Goal: Communication & Community: Participate in discussion

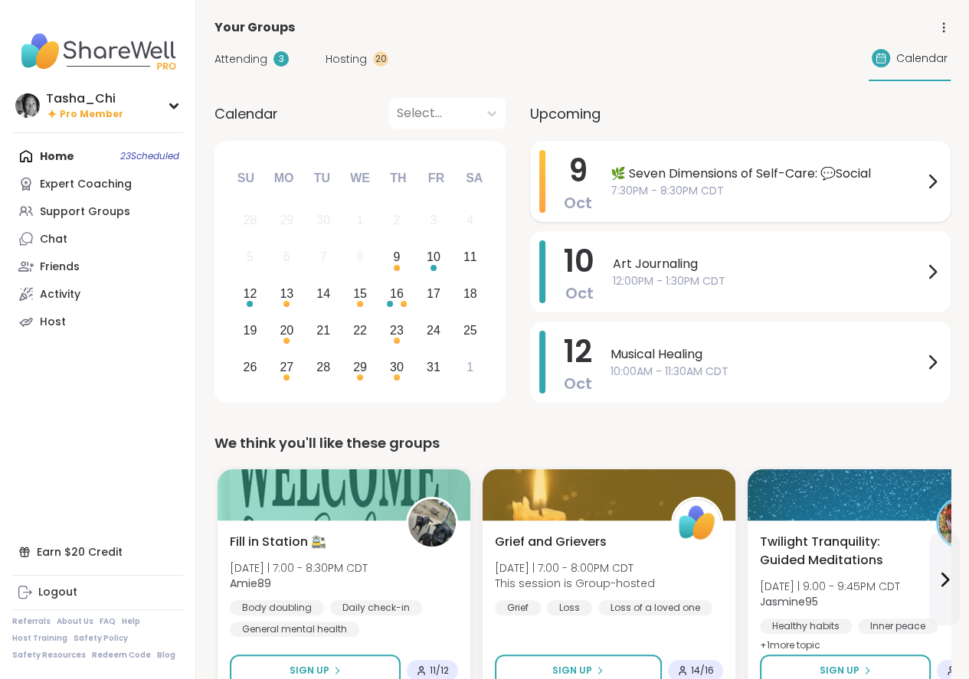
click at [633, 180] on span "🌿 Seven Dimensions of Self-Care: 💬Social" at bounding box center [766, 174] width 312 height 18
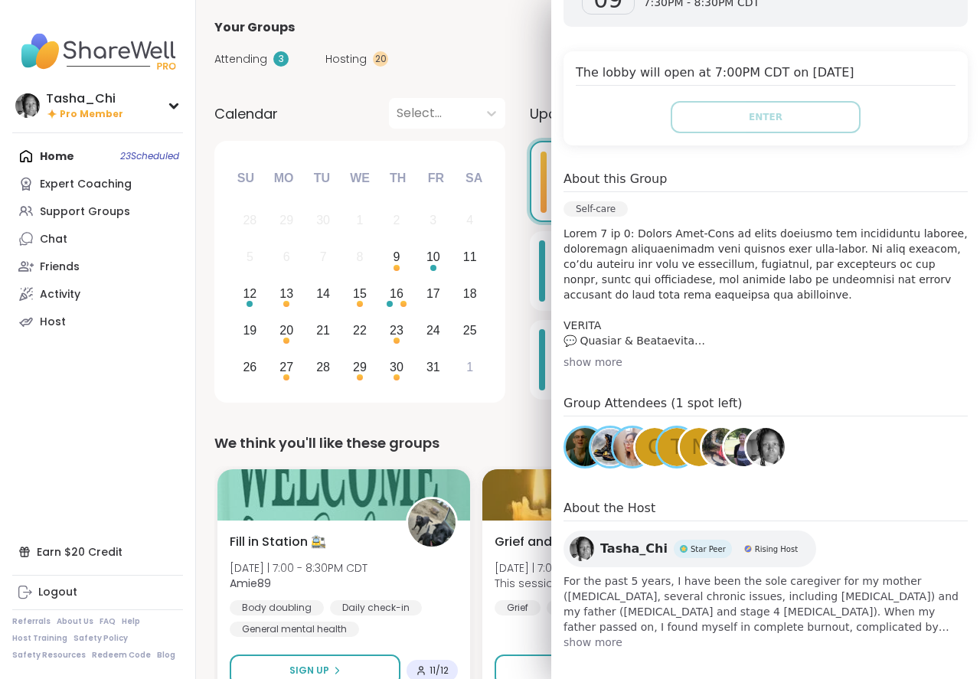
scroll to position [306, 0]
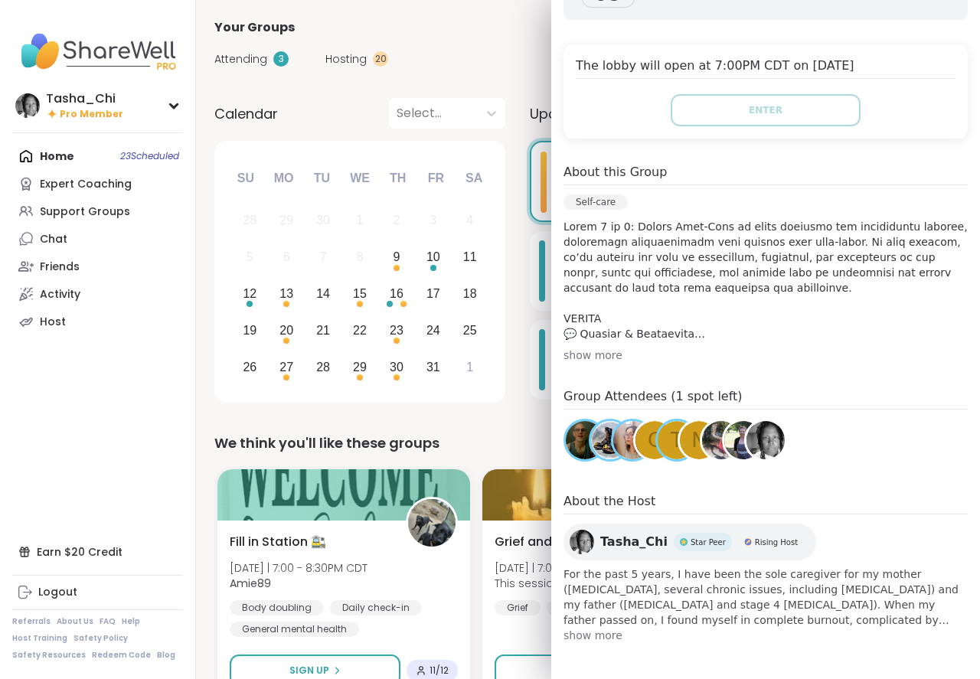
click at [587, 355] on div "show more" at bounding box center [766, 355] width 404 height 15
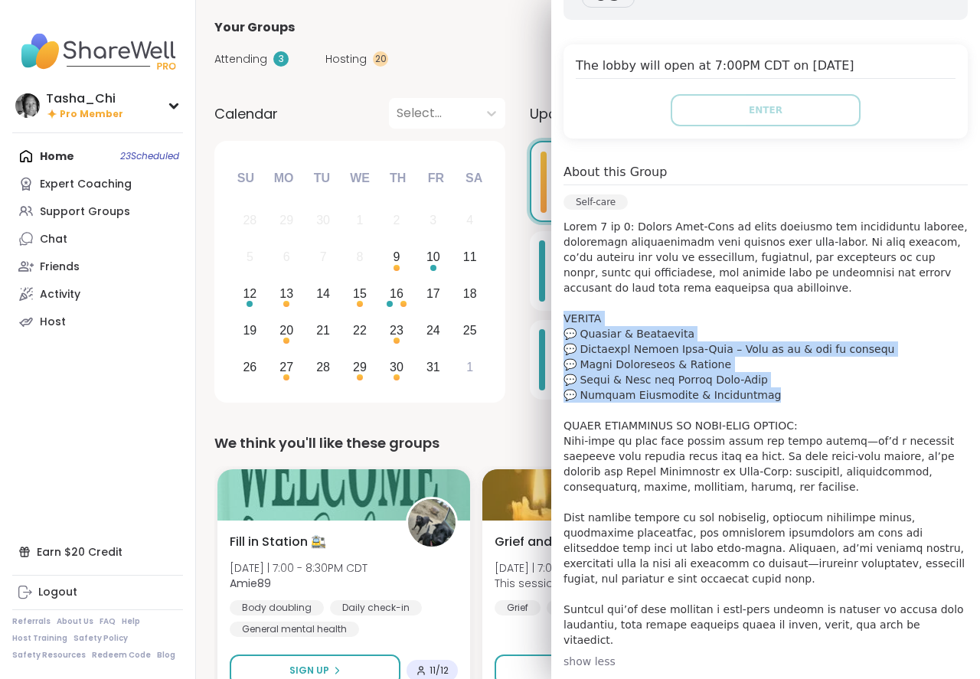
drag, startPoint x: 763, startPoint y: 400, endPoint x: 550, endPoint y: 321, distance: 227.3
click at [551, 321] on div "Oct 09 Thursday 7:30PM - 8:30PM CDT Add to Calendar The lobby will open at 7:00…" at bounding box center [765, 447] width 429 height 1029
copy p "AGENDA 💬 Welcome & Icebreaker 💬 Exploring Social Self-Care – What it is & why i…"
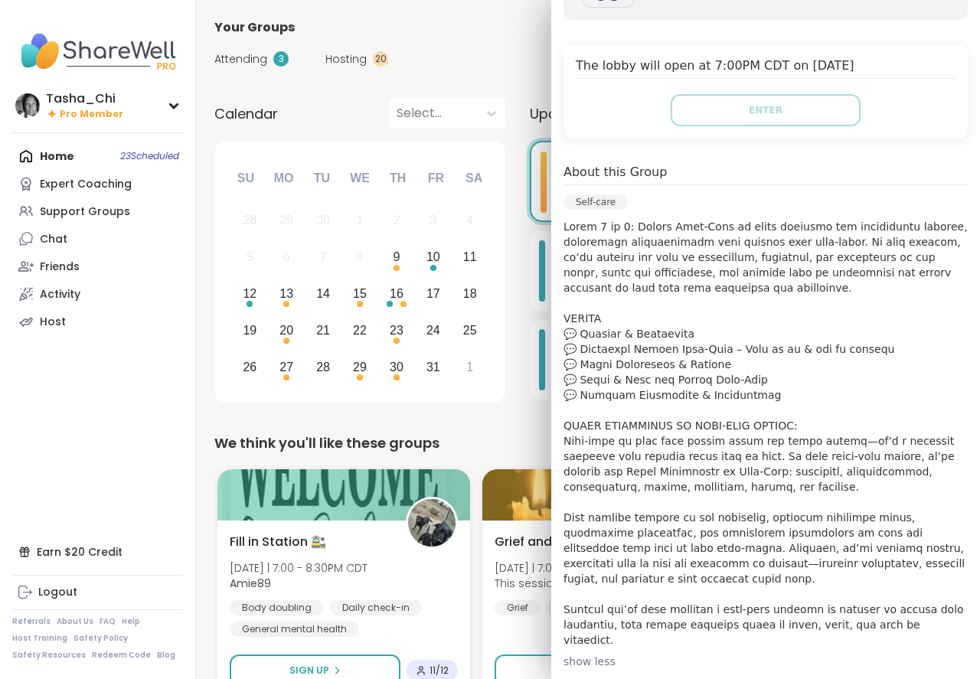
click at [665, 140] on div "Oct 09 Thursday 7:30PM - 8:30PM CDT Add to Calendar The lobby will open at 7:00…" at bounding box center [765, 447] width 429 height 1029
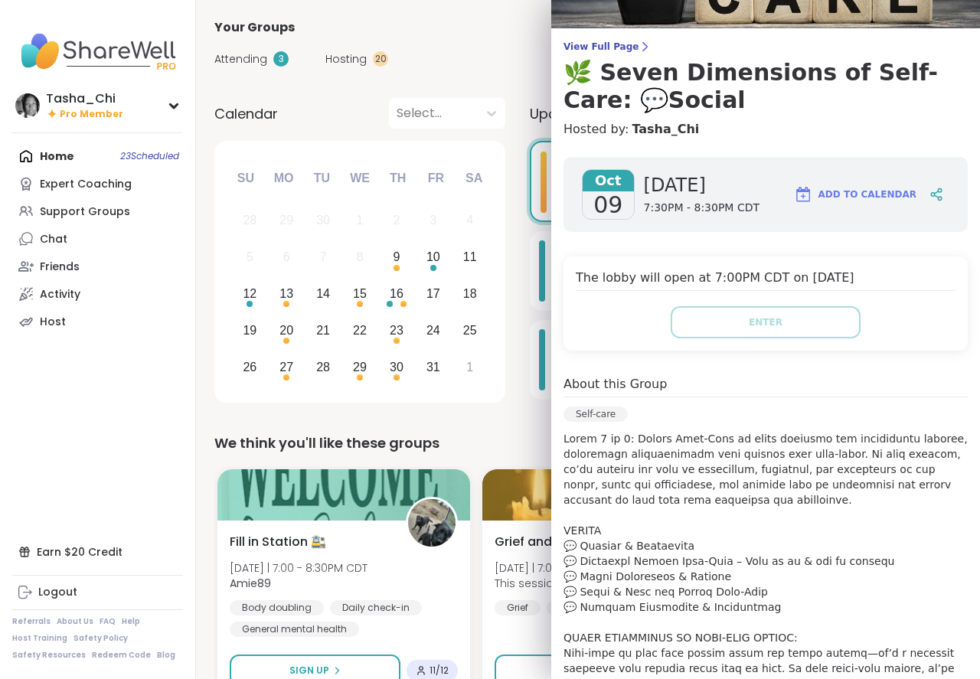
scroll to position [0, 0]
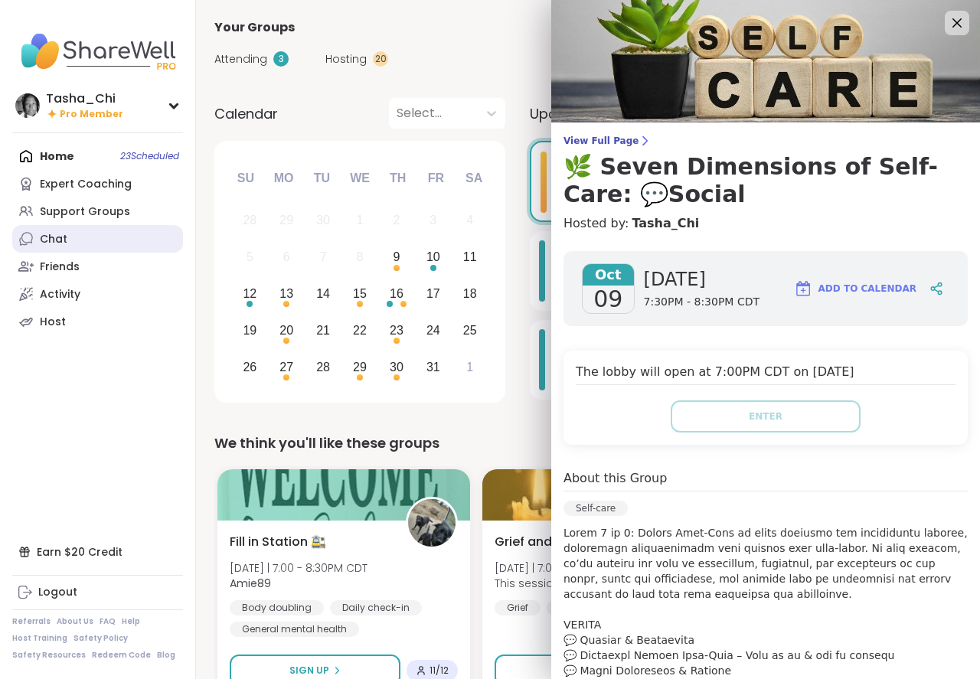
click at [80, 232] on link "Chat" at bounding box center [97, 239] width 171 height 28
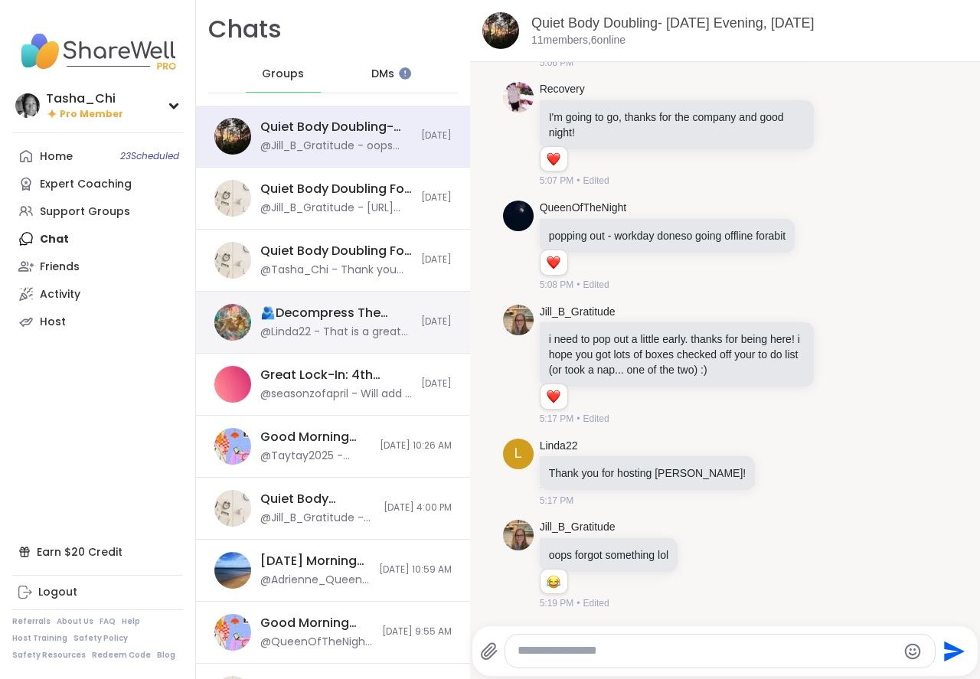
click at [353, 328] on div "@Linda22 - That is a great song!" at bounding box center [336, 332] width 152 height 15
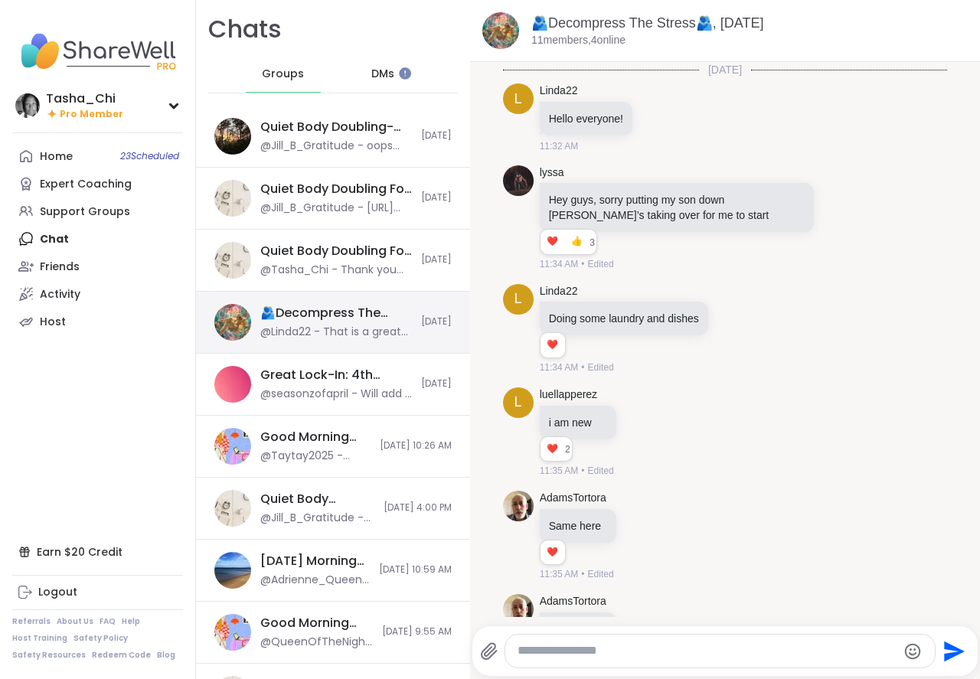
scroll to position [3630, 0]
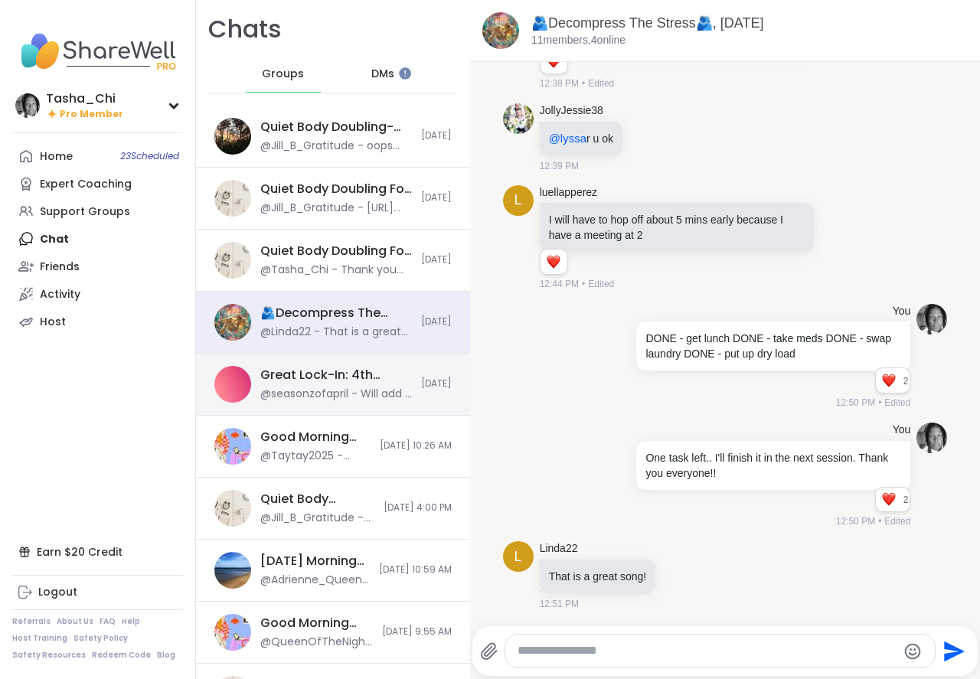
click at [350, 385] on div "Great Lock-In: 4th Quarter Accountability Partner, Oct 09 @seasonzofapril - Wil…" at bounding box center [336, 384] width 152 height 35
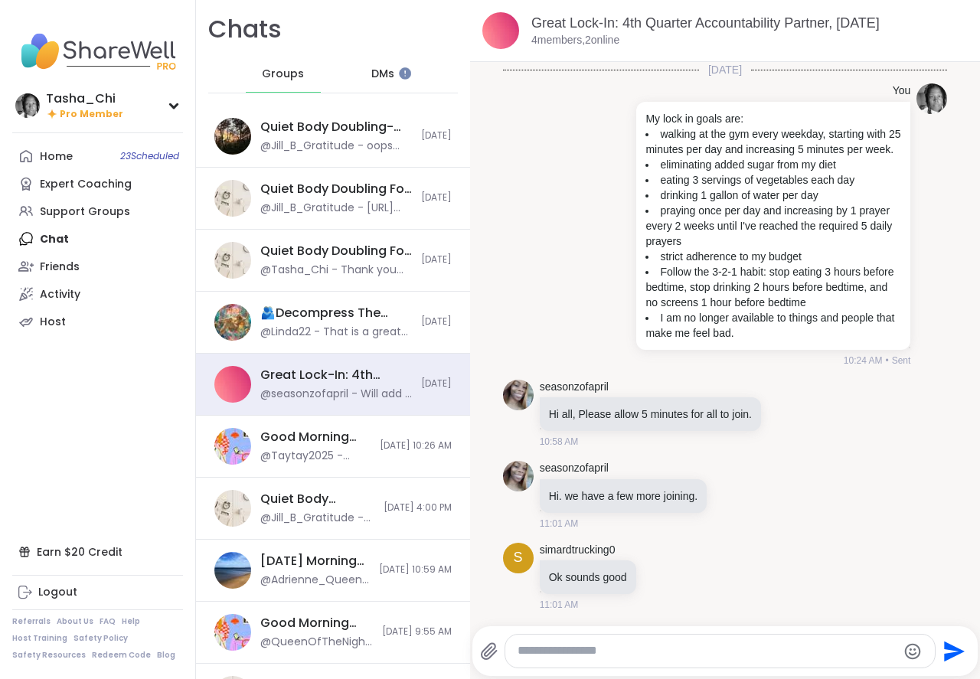
scroll to position [517, 0]
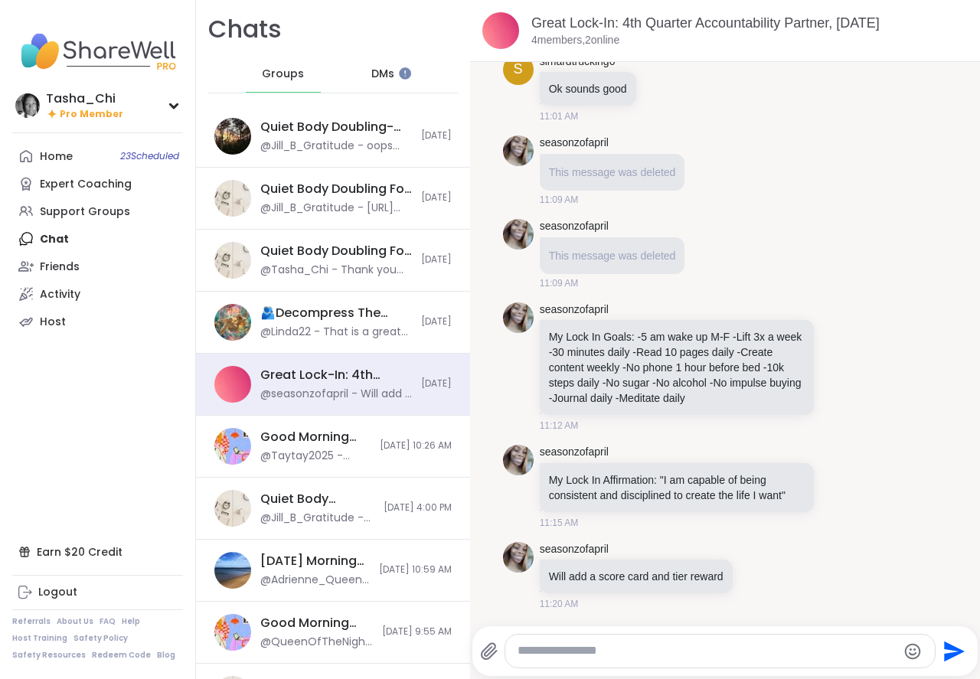
click at [708, 646] on textarea "Type your message" at bounding box center [707, 651] width 379 height 16
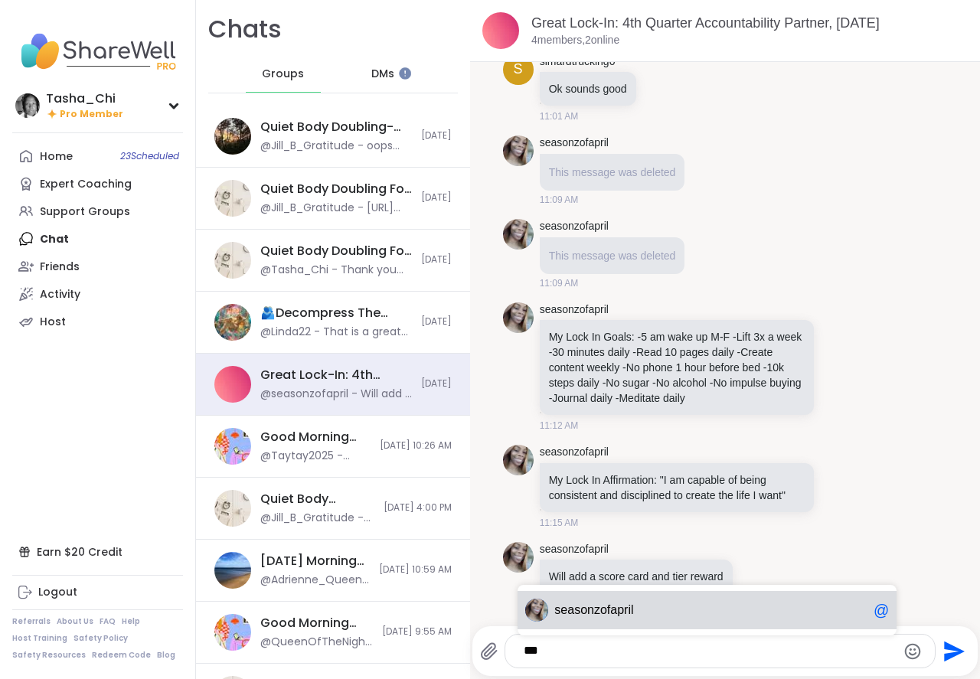
click at [689, 620] on div "se asonzofapril @" at bounding box center [707, 610] width 379 height 38
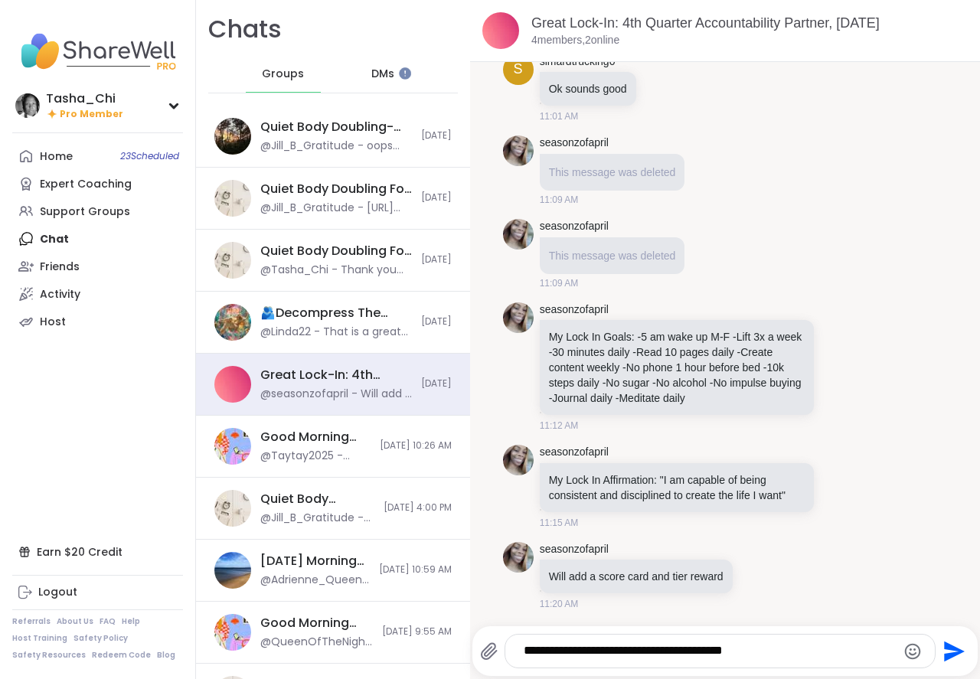
type textarea "**********"
click at [946, 649] on icon "Send" at bounding box center [954, 651] width 21 height 21
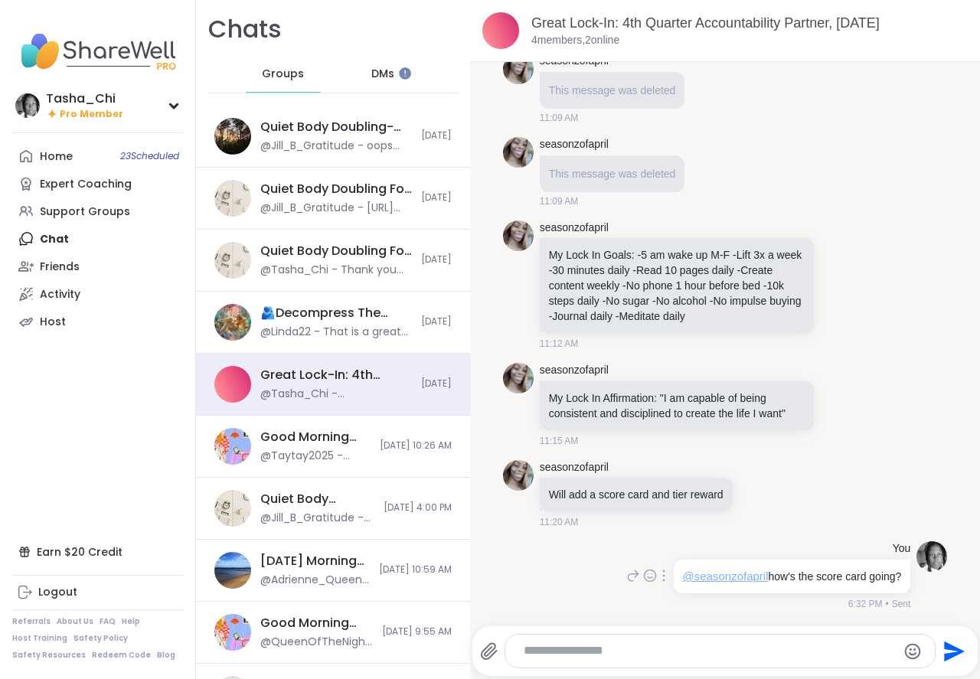
click at [686, 577] on span "@seasonzofapril" at bounding box center [726, 576] width 86 height 13
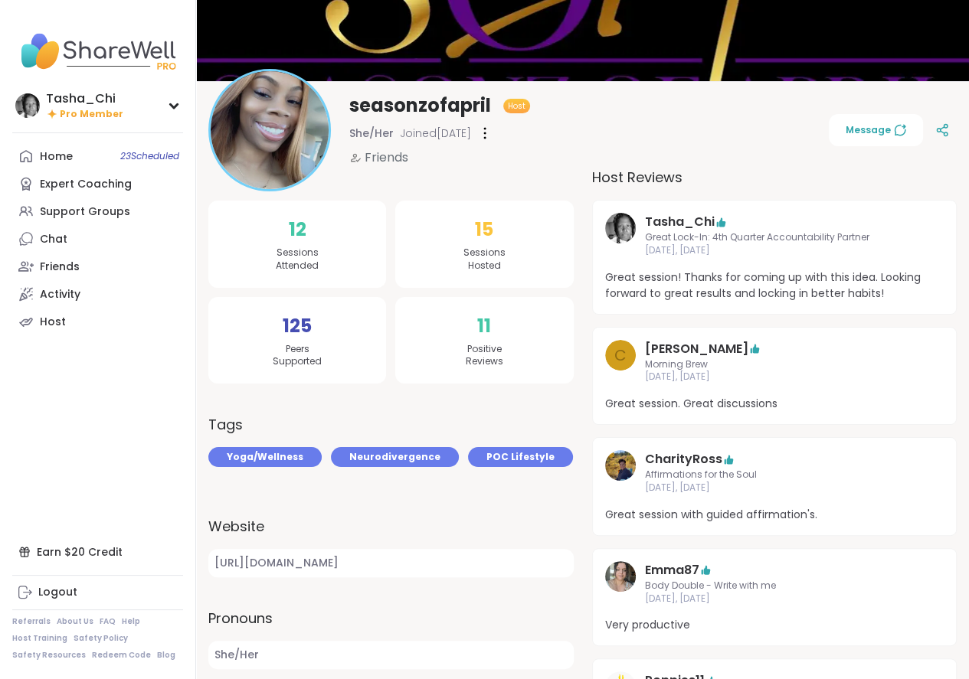
scroll to position [230, 0]
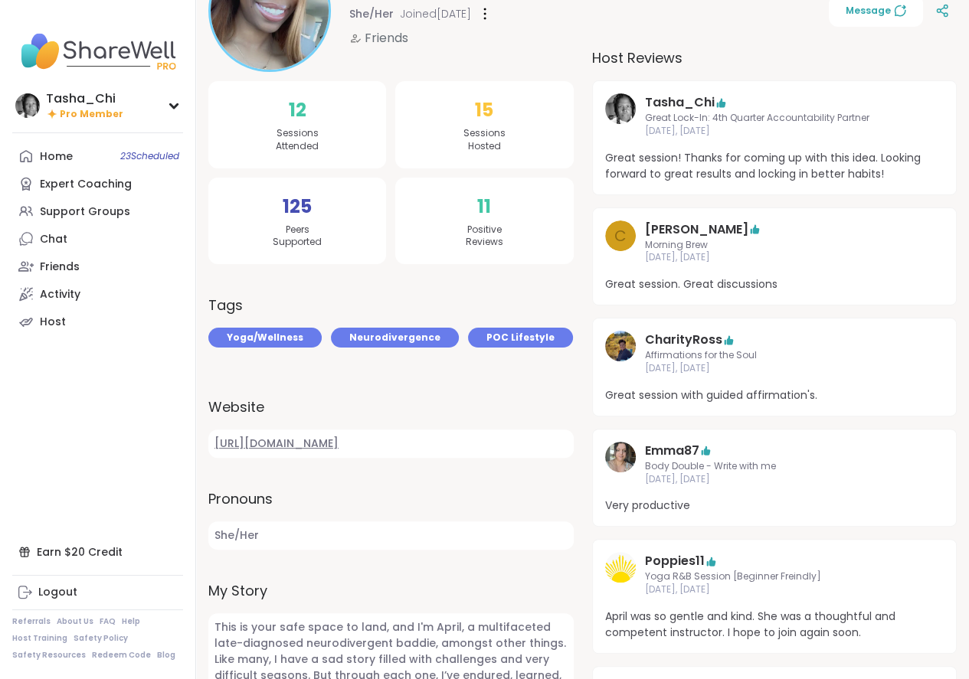
click at [371, 443] on link "https://www.patreon.com/SeasonzofApril" at bounding box center [390, 444] width 365 height 28
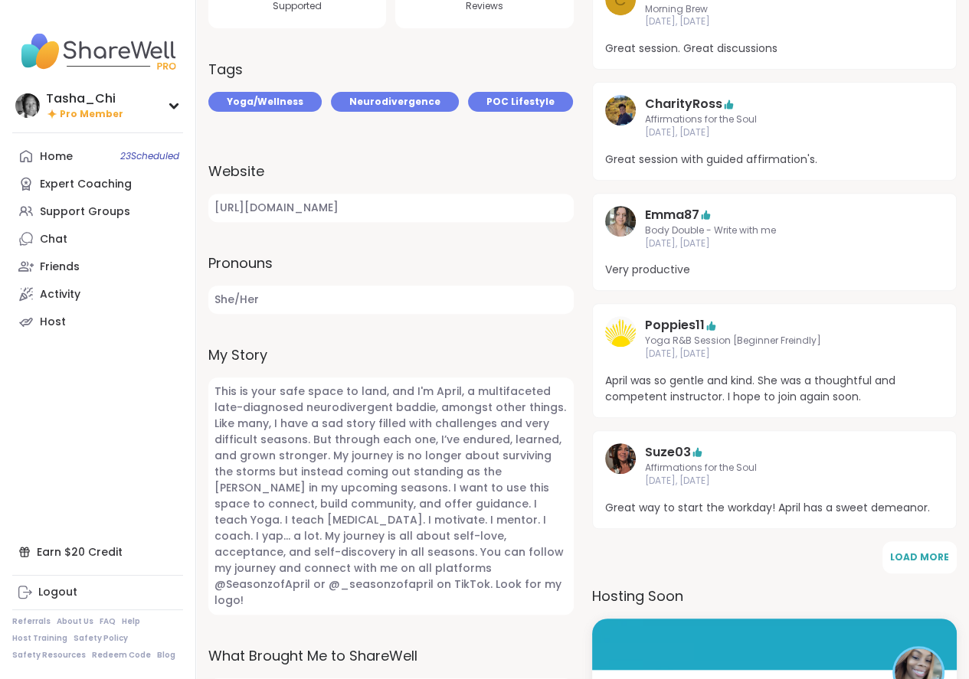
scroll to position [459, 0]
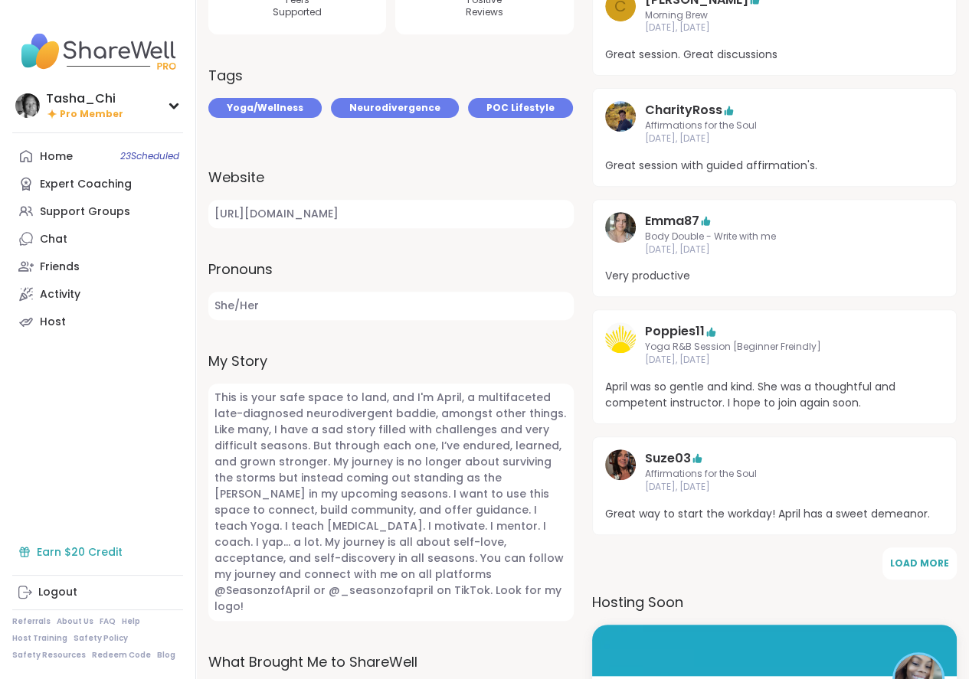
click at [65, 549] on div "Earn $20 Credit" at bounding box center [97, 552] width 171 height 28
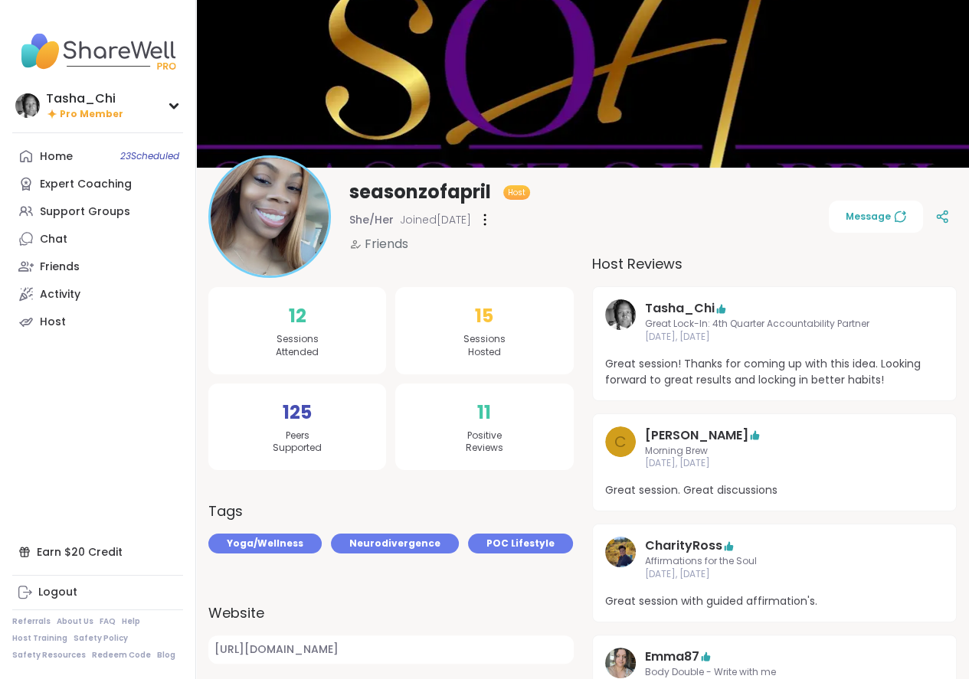
scroll to position [0, 0]
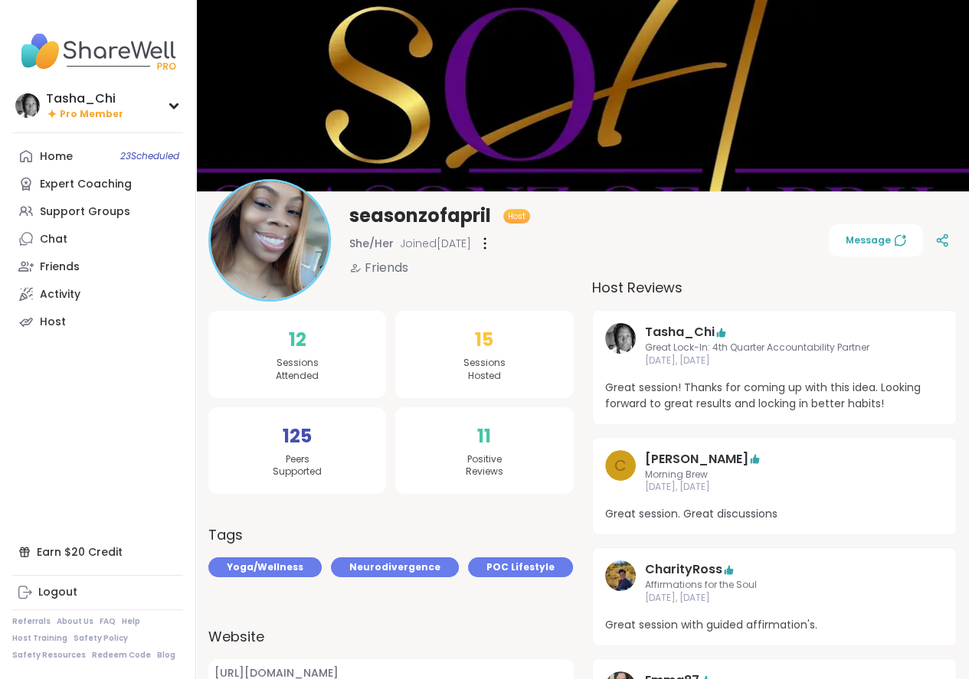
click at [719, 253] on div "seasonzofapril Host She/Her Joined Sep 2025 Friends Message" at bounding box center [582, 240] width 748 height 123
click at [674, 331] on link "Tasha_Chi" at bounding box center [680, 332] width 70 height 18
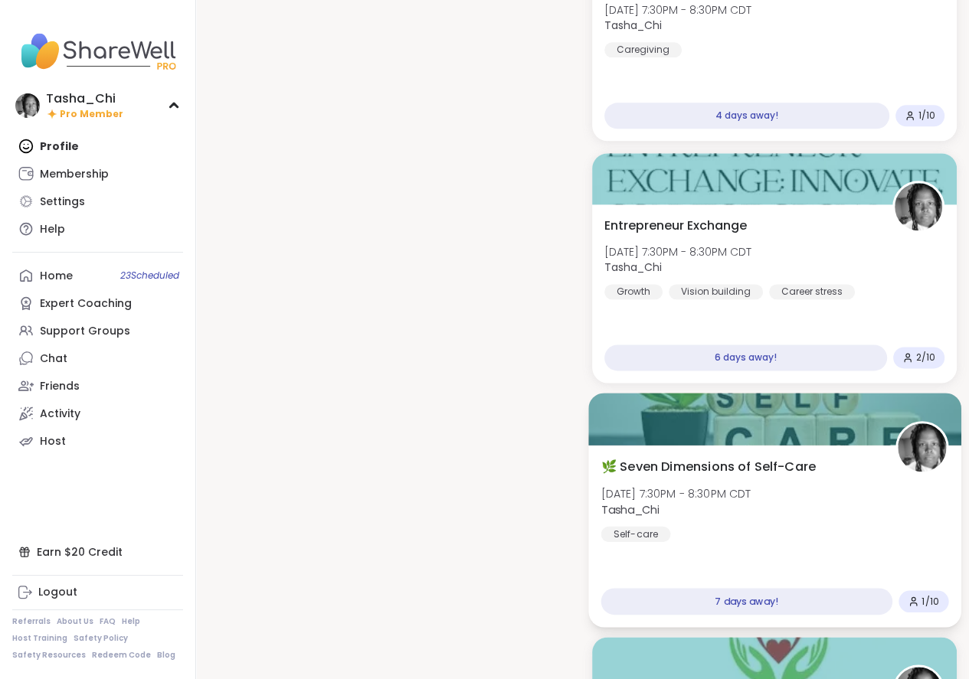
scroll to position [1761, 0]
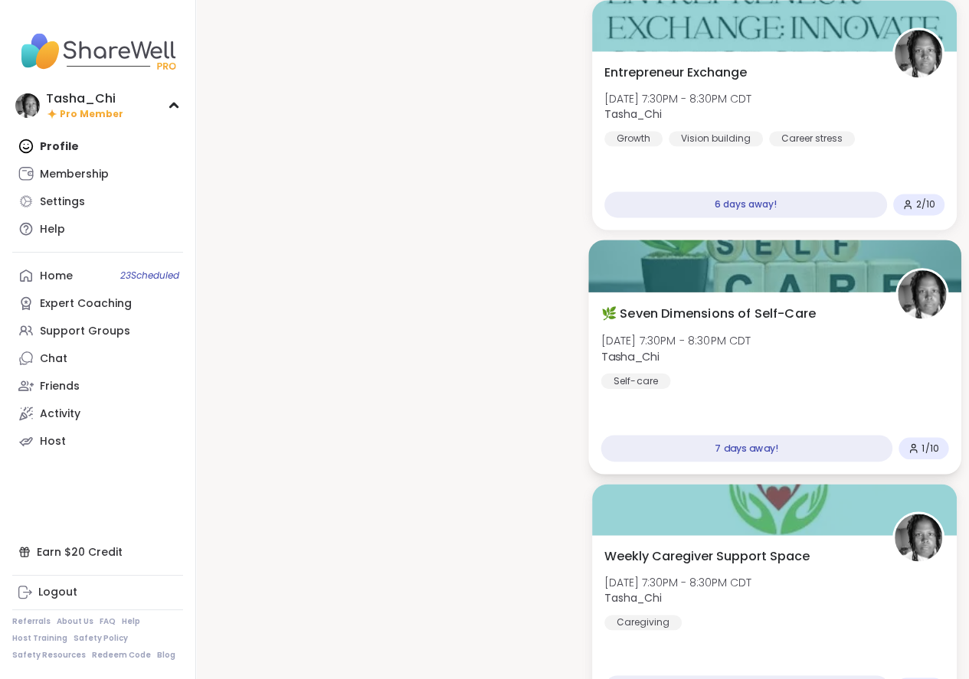
click at [831, 361] on div "🌿 Seven Dimensions of Self-Care Thu, Oct 16 | 7:30PM - 8:30PM CDT Tasha_Chi Sel…" at bounding box center [773, 346] width 347 height 84
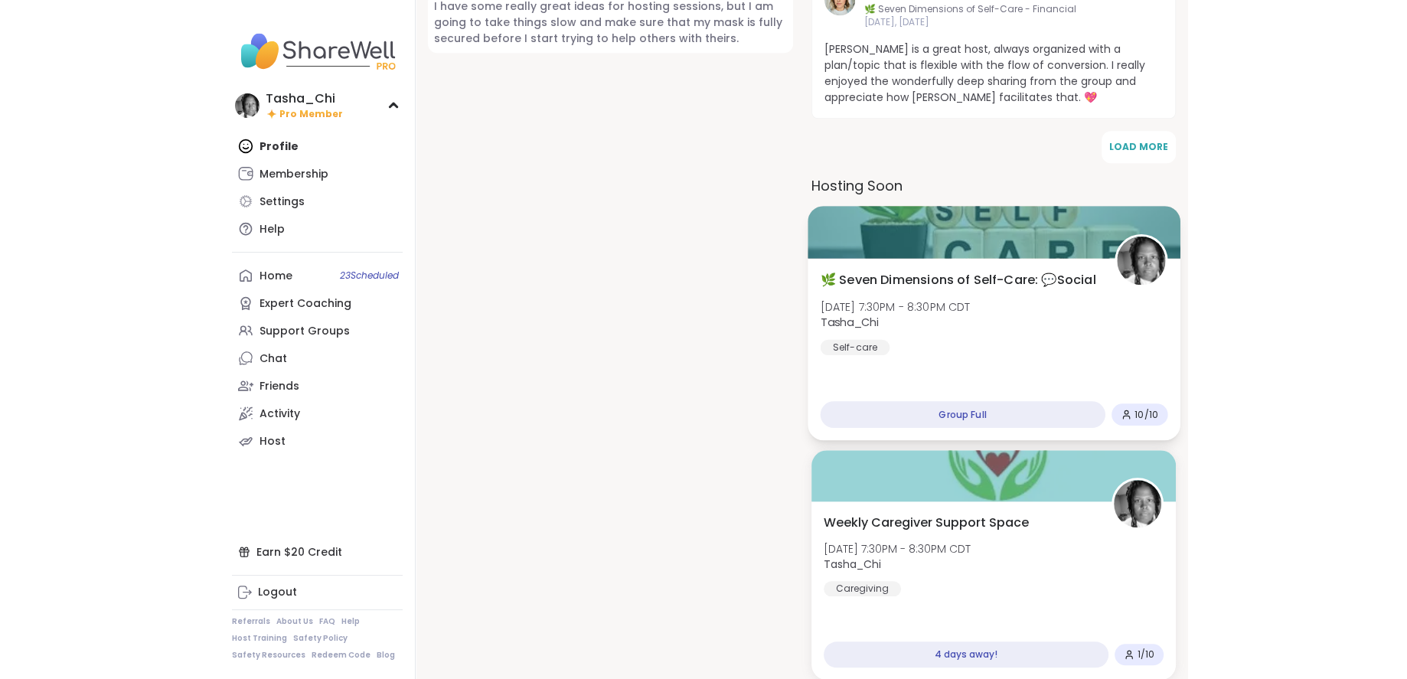
scroll to position [1072, 0]
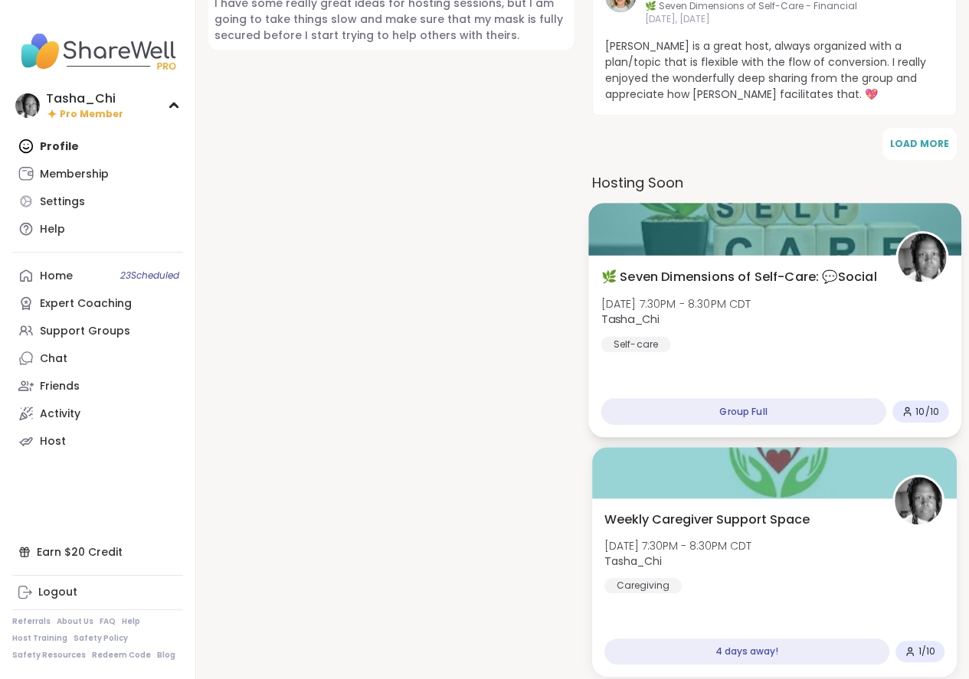
click at [831, 297] on div "🌿 Seven Dimensions of Self-Care: 💬Social Thu, Oct 09 | 7:30PM - 8:30PM CDT Tash…" at bounding box center [773, 309] width 347 height 84
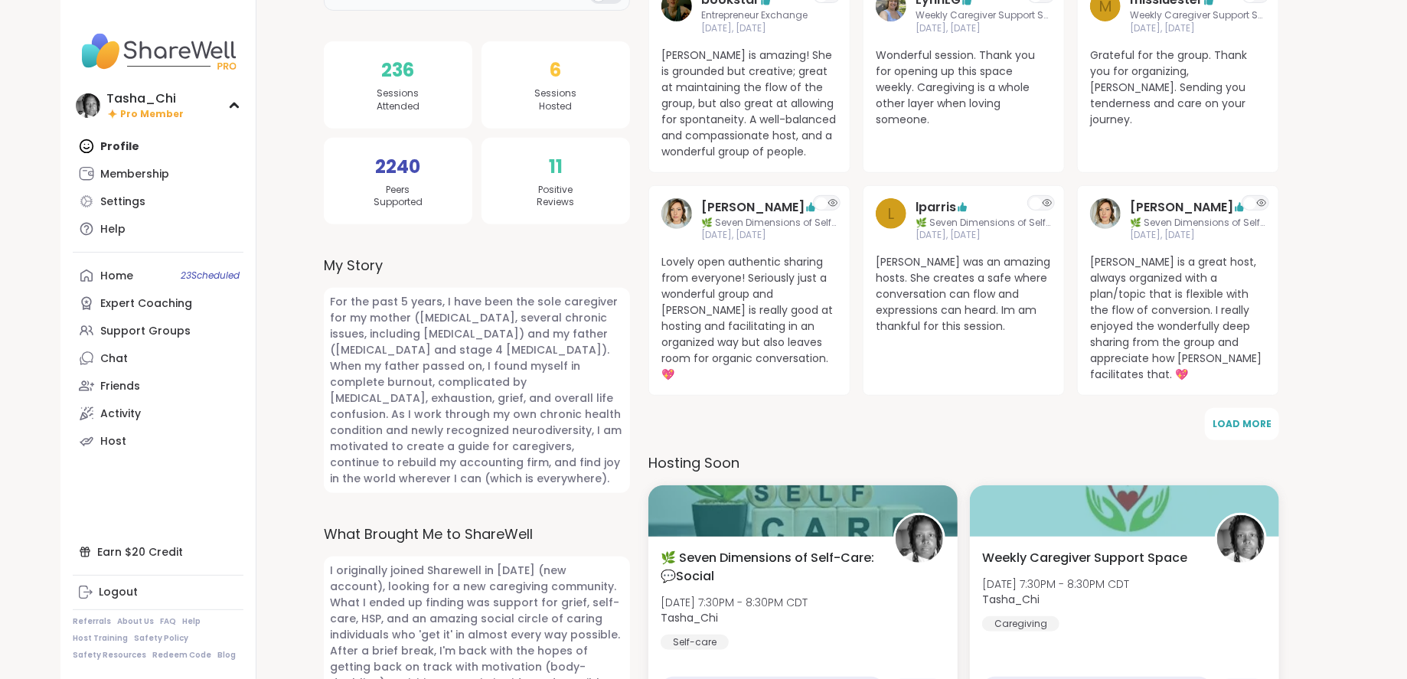
scroll to position [306, 0]
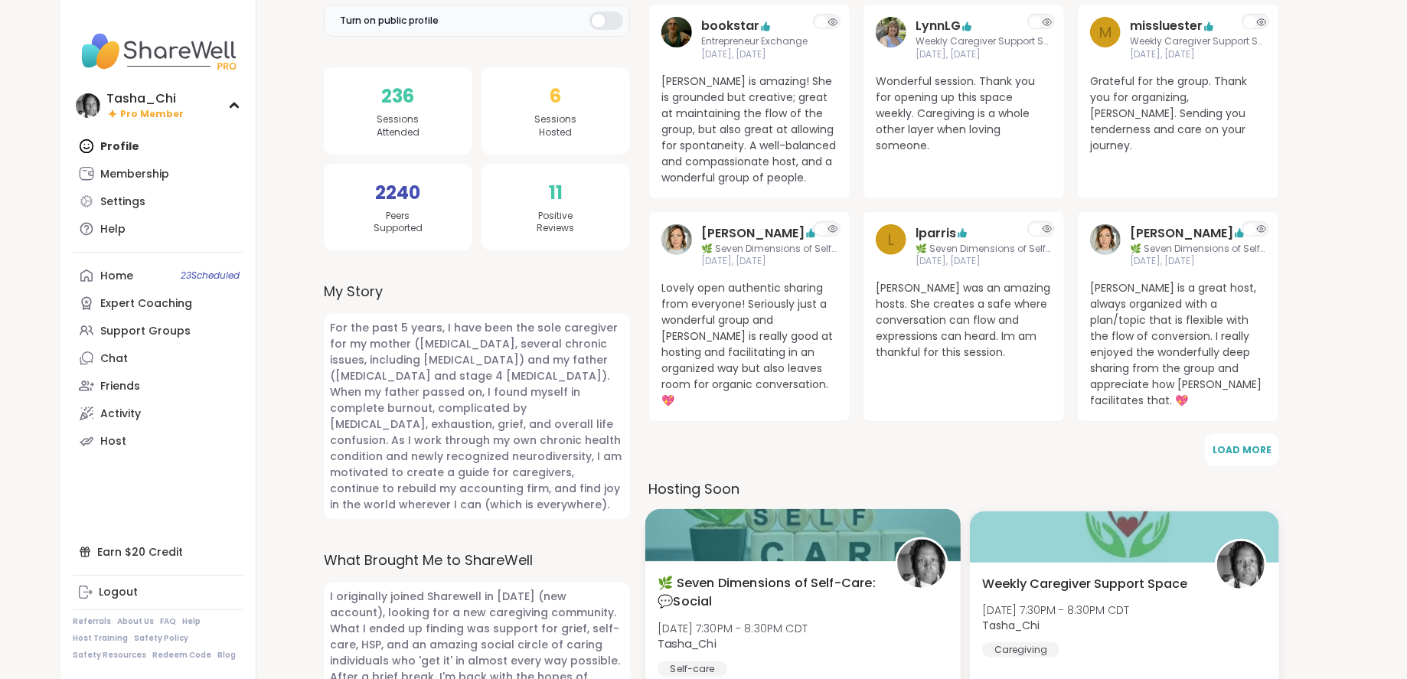
click at [757, 562] on div "🌿 Seven Dimensions of Self-Care: 💬Social Thu, Oct 09 | 7:30PM - 8:30PM CDT Tash…" at bounding box center [803, 653] width 315 height 182
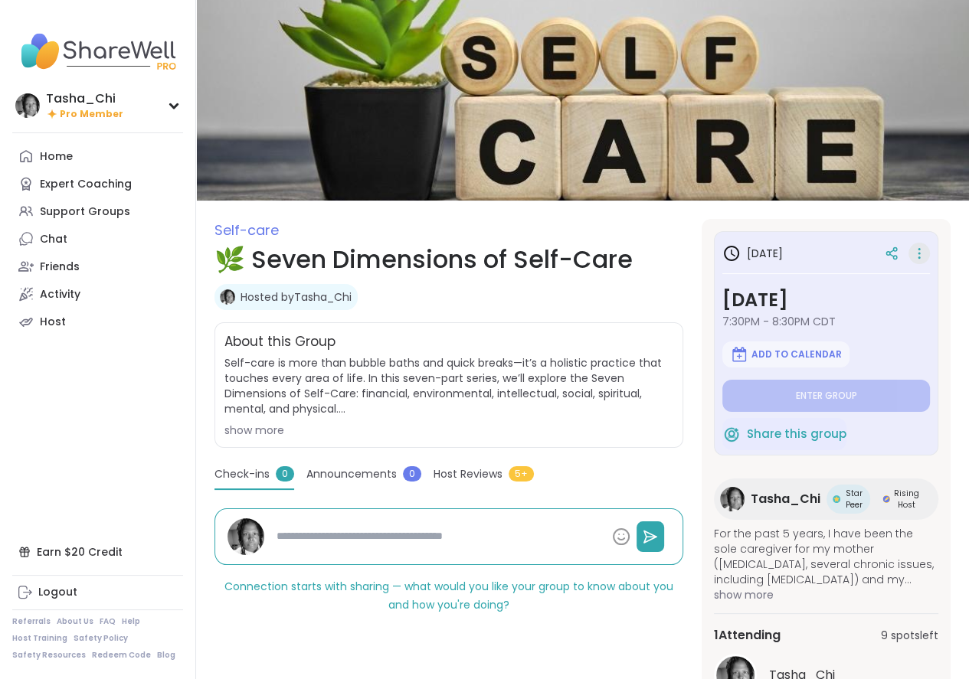
click at [920, 244] on icon at bounding box center [918, 253] width 15 height 21
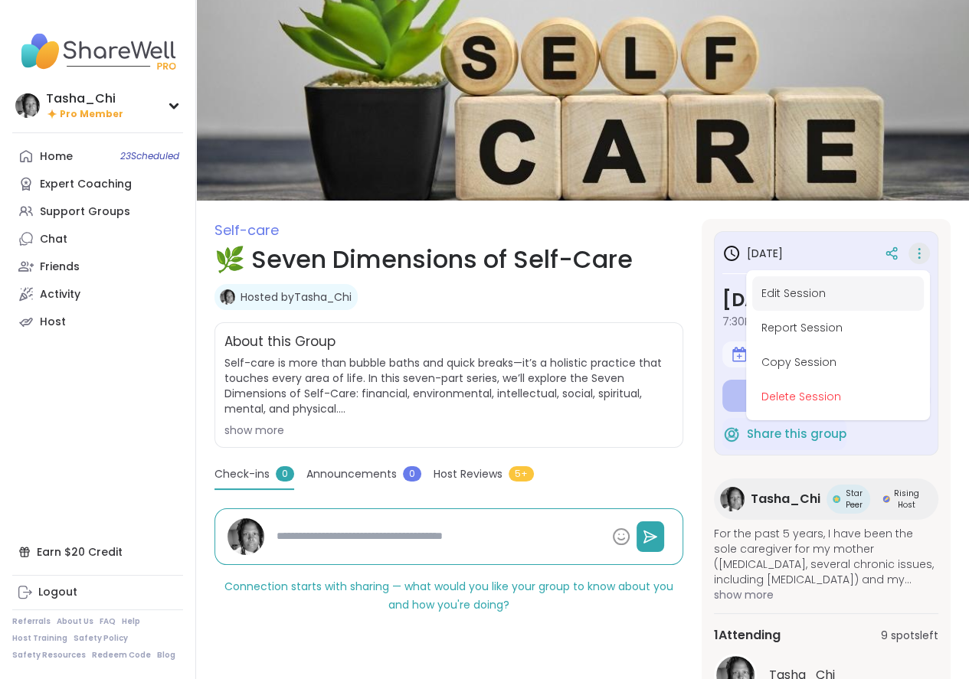
click at [861, 297] on button "Edit Session" at bounding box center [838, 293] width 172 height 34
type textarea "*"
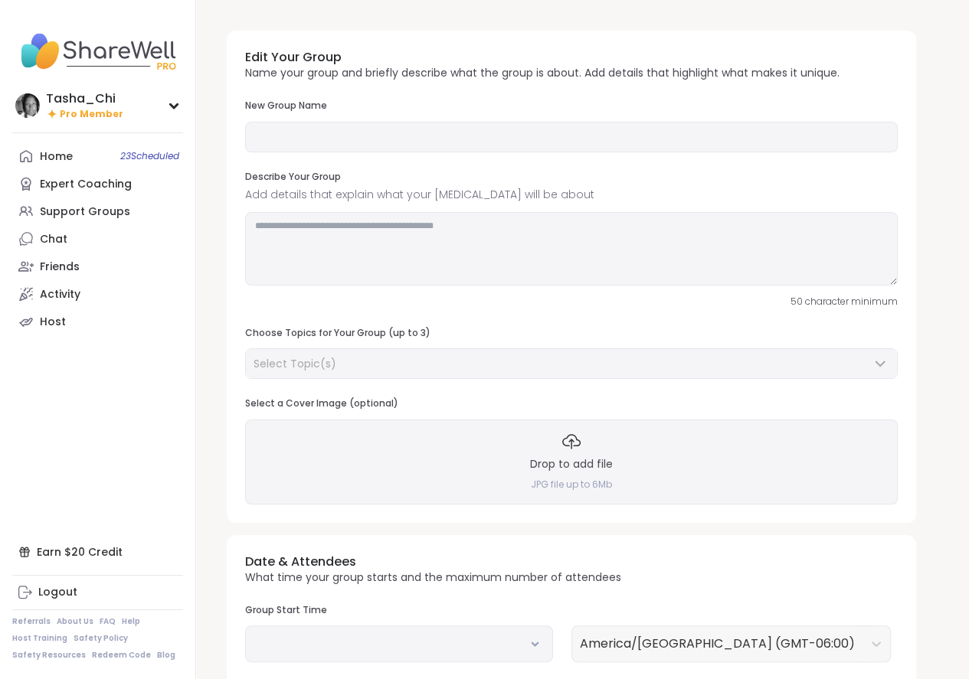
type input "**********"
type textarea "**********"
type input "**"
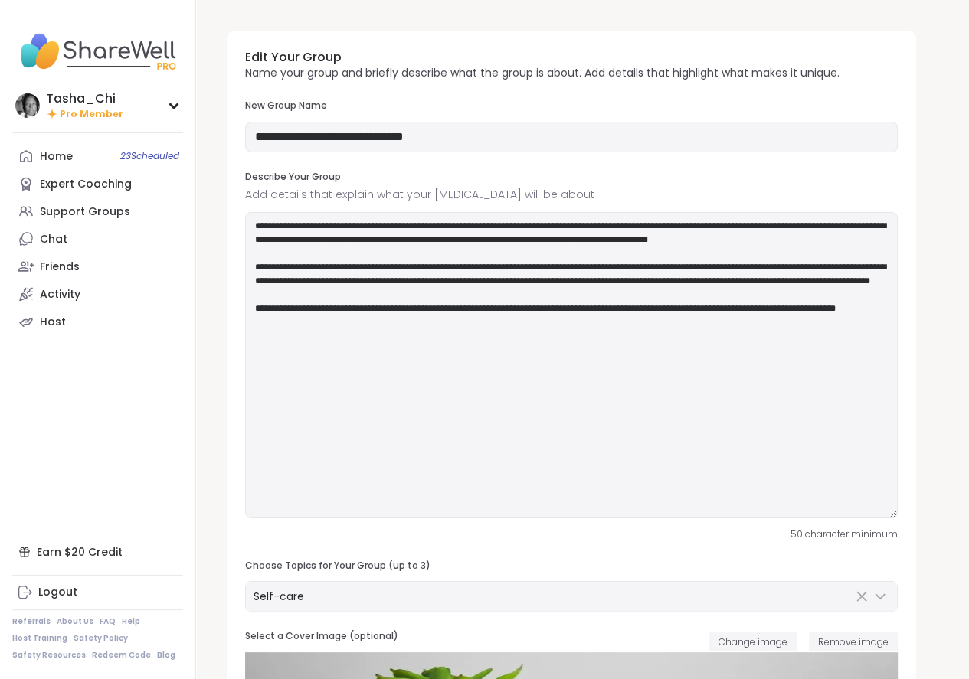
drag, startPoint x: 891, startPoint y: 283, endPoint x: 550, endPoint y: 382, distance: 355.7
click at [901, 519] on div "**********" at bounding box center [571, 420] width 689 height 778
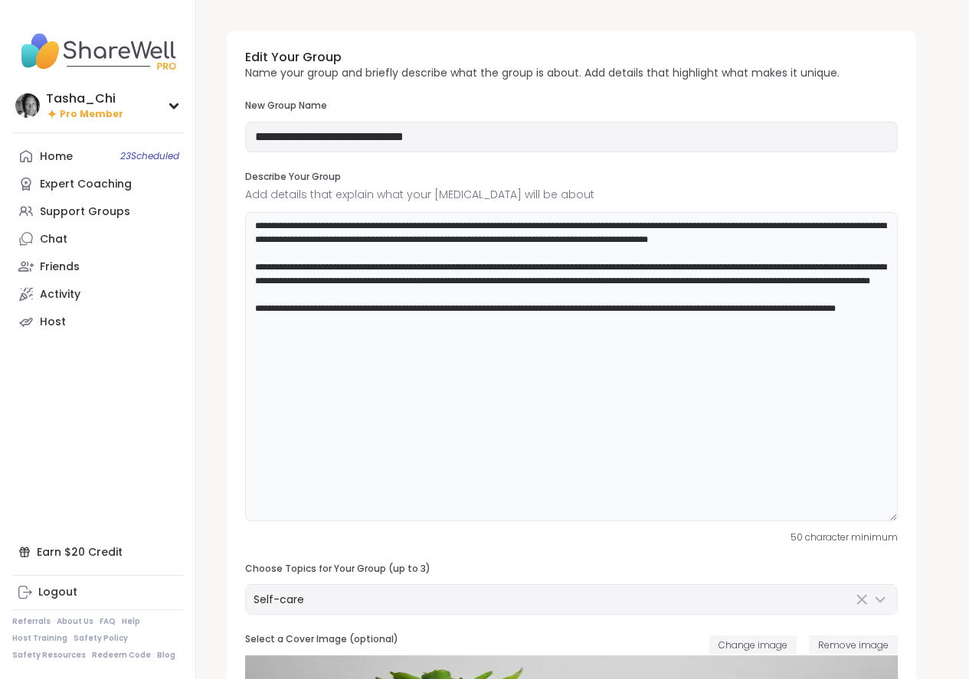
click at [254, 222] on textarea "**********" at bounding box center [571, 366] width 652 height 309
paste textarea "**********"
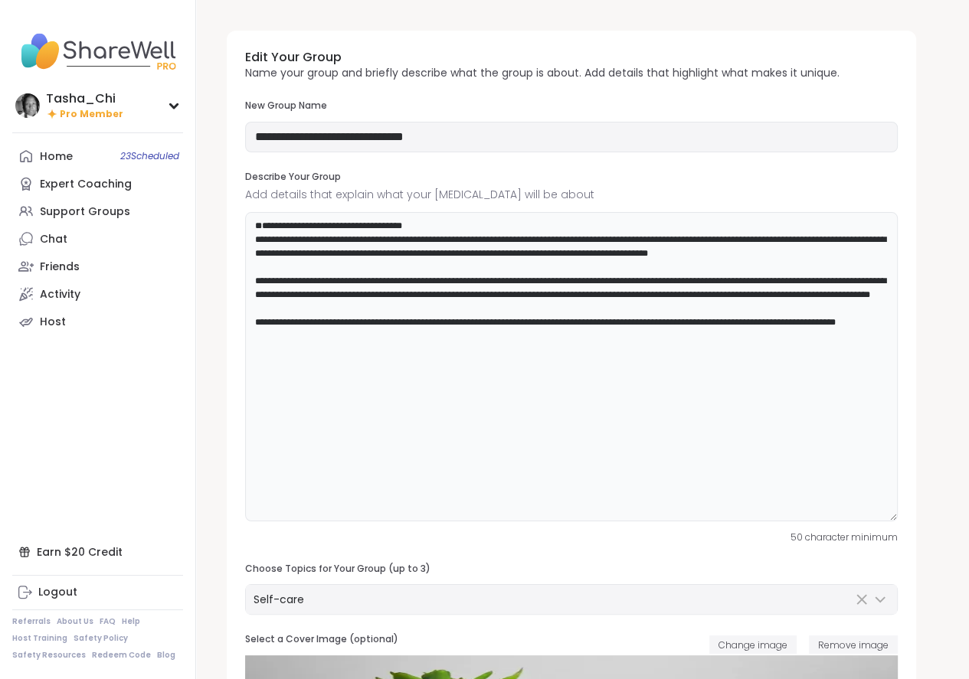
click at [446, 232] on textarea "**********" at bounding box center [571, 366] width 652 height 309
click at [369, 222] on textarea "**********" at bounding box center [571, 366] width 652 height 309
paste textarea "**********"
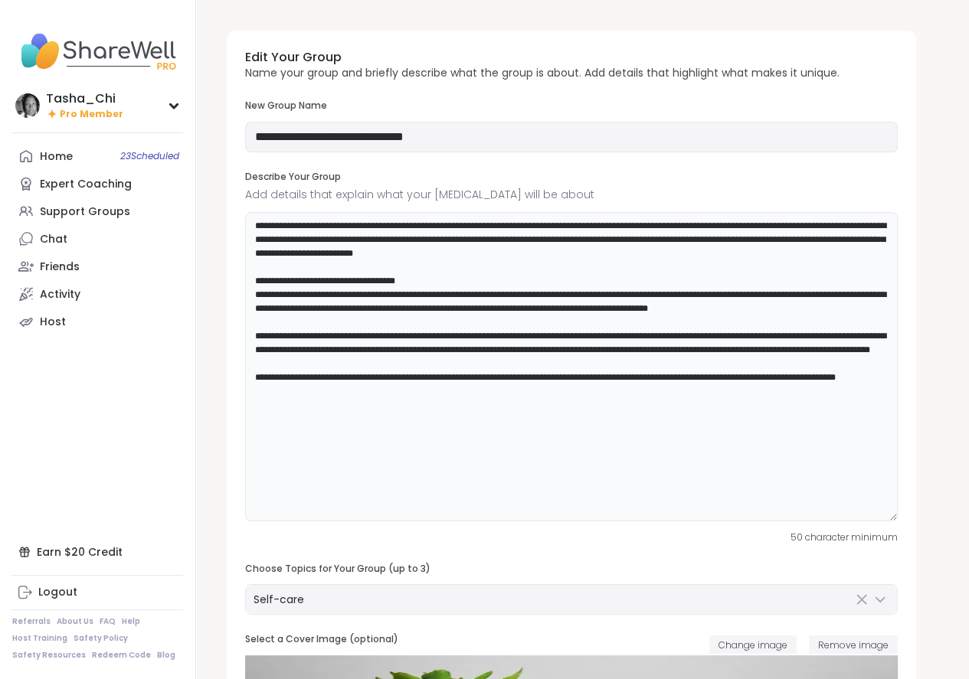
click at [252, 223] on textarea at bounding box center [571, 366] width 652 height 309
type textarea "**********"
click at [652, 141] on input "**********" at bounding box center [571, 137] width 652 height 31
type input "**********"
click at [448, 263] on textarea at bounding box center [571, 366] width 652 height 309
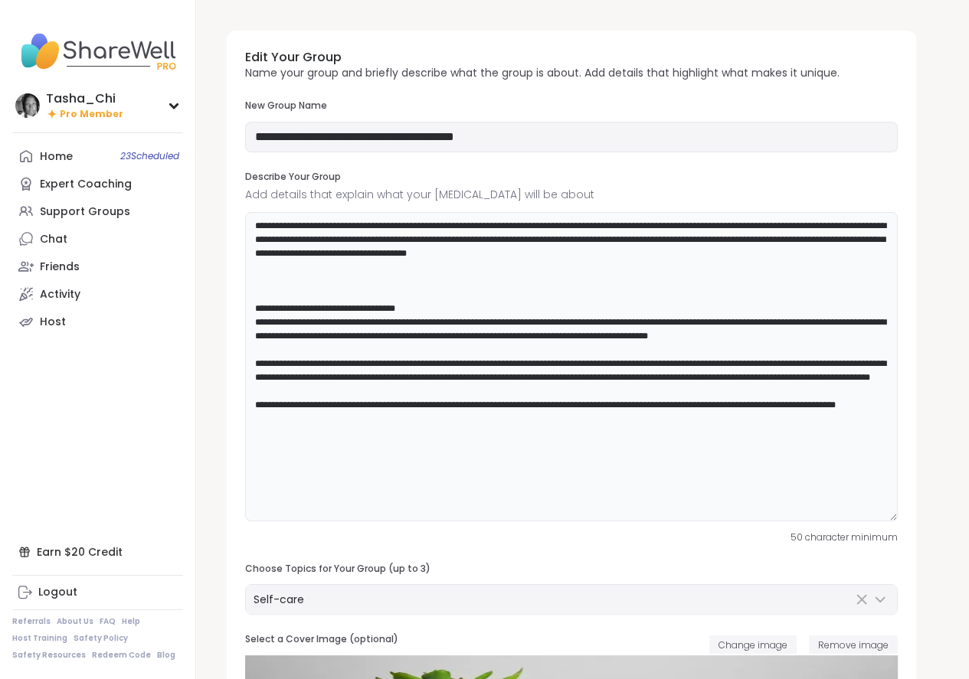
paste textarea "**********"
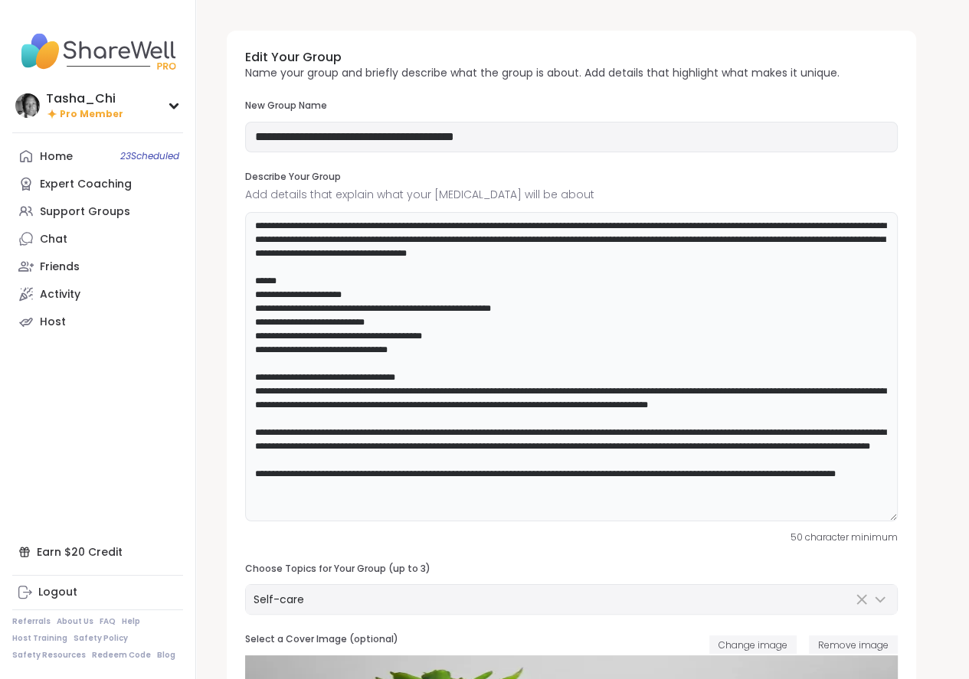
type textarea "**********"
click at [468, 139] on input "**********" at bounding box center [571, 137] width 652 height 31
paste input "**"
type input "**********"
click at [565, 168] on div "**********" at bounding box center [571, 421] width 689 height 781
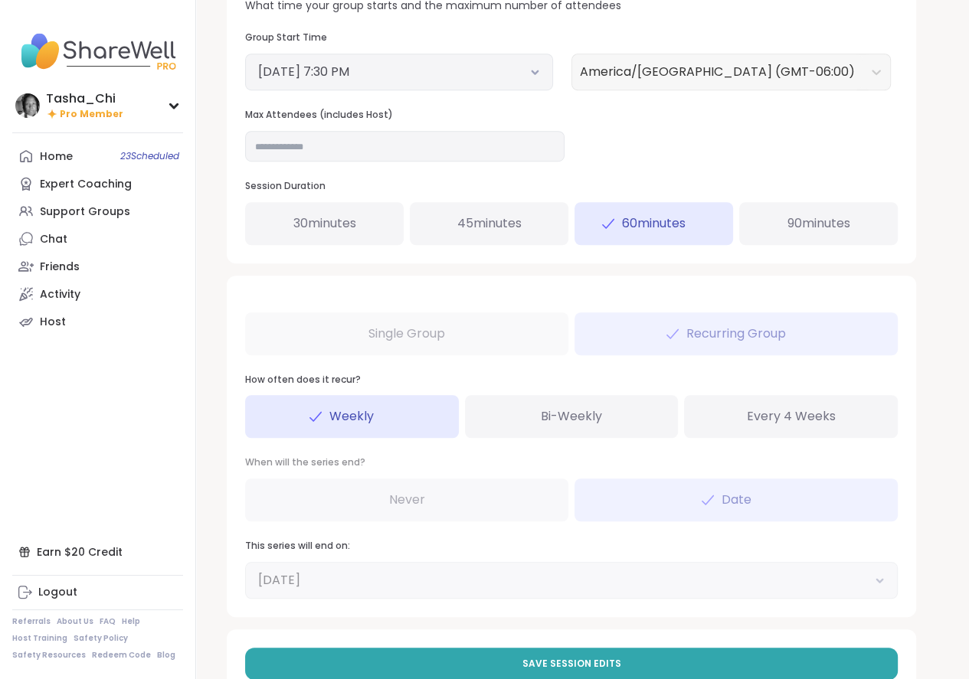
scroll to position [907, 0]
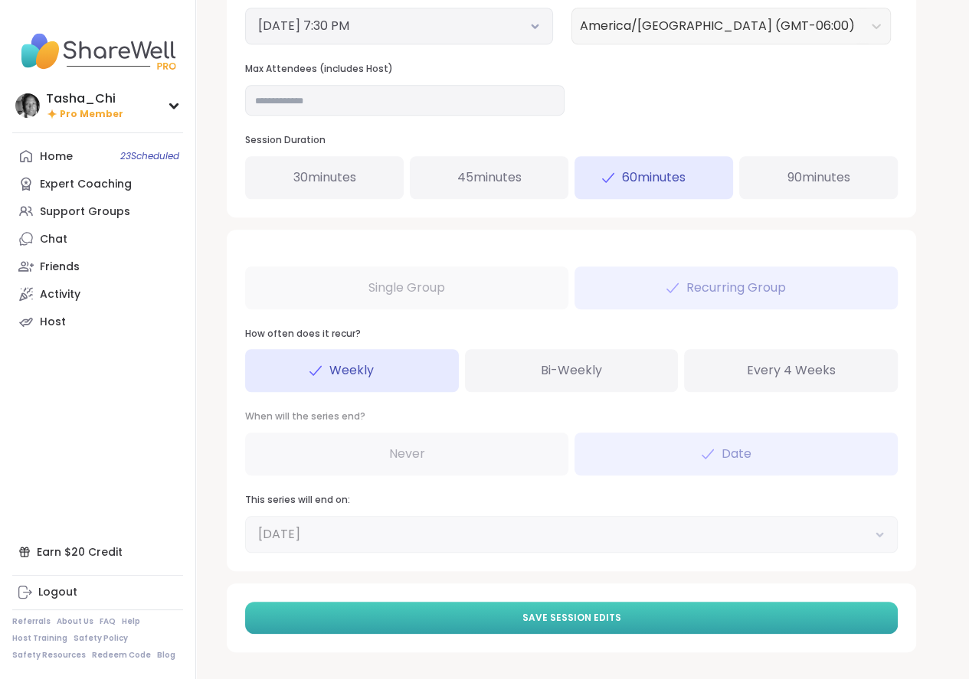
click at [536, 622] on span "Save Session Edits" at bounding box center [571, 618] width 99 height 14
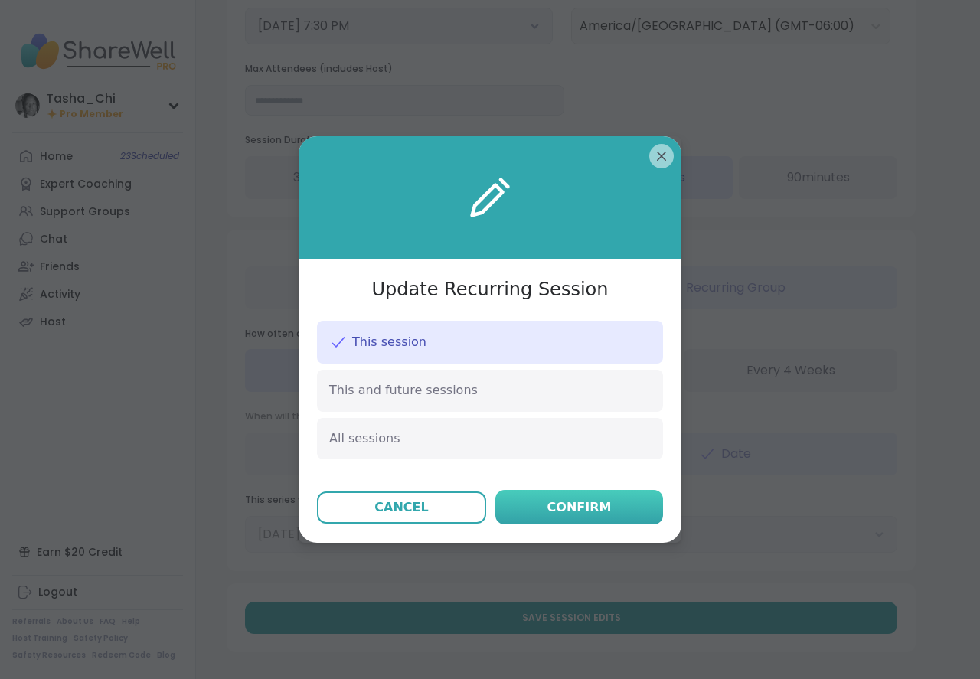
click at [531, 508] on button "Confirm" at bounding box center [579, 507] width 168 height 34
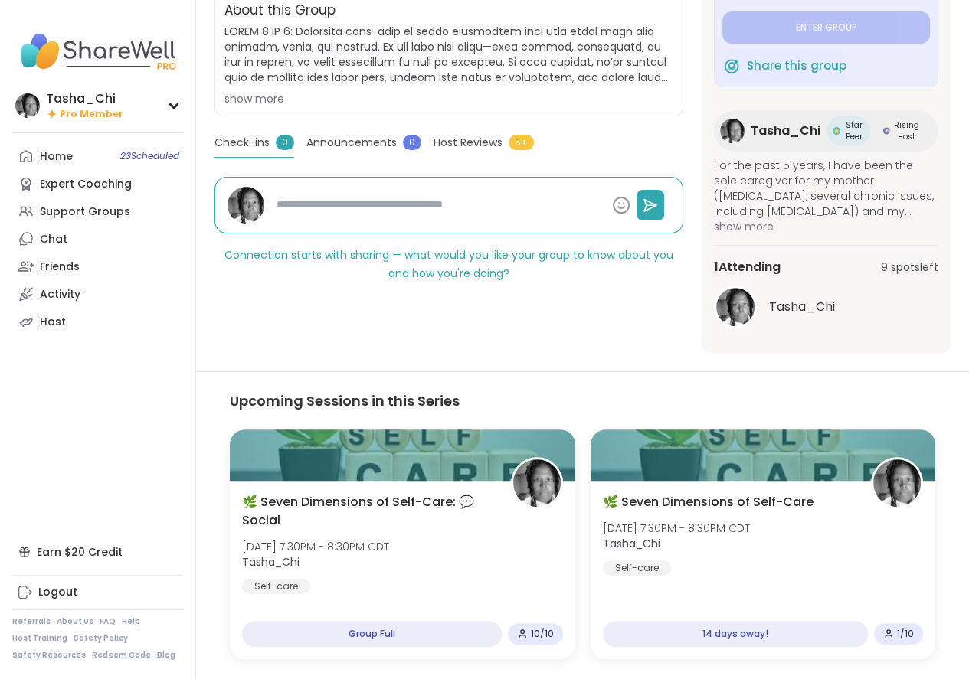
scroll to position [521, 0]
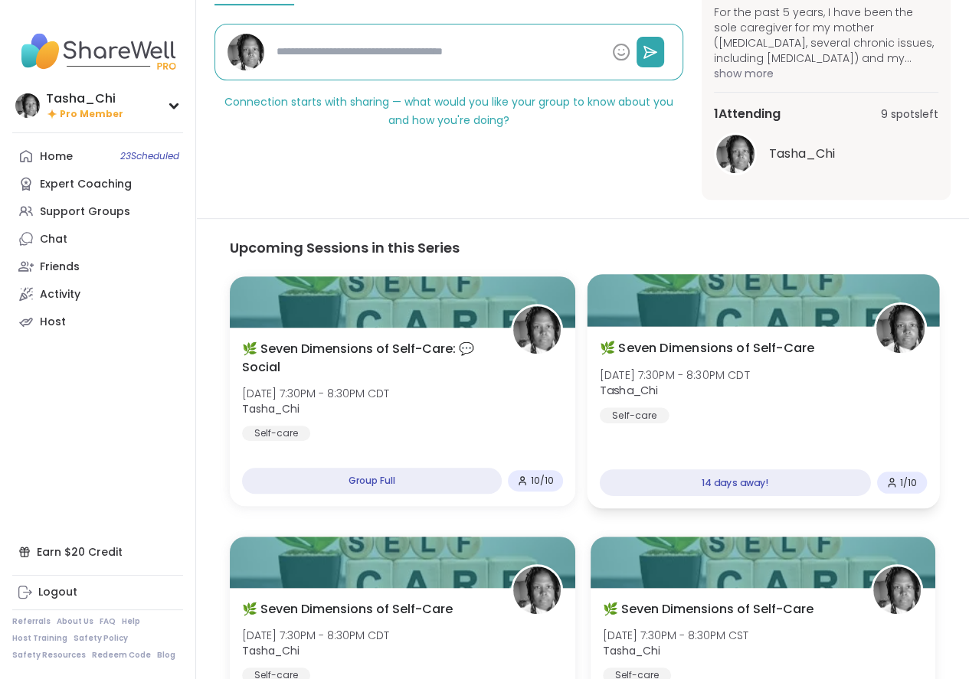
click at [782, 411] on div "🌿 Seven Dimensions of Self-Care Thu, Oct 23 | 7:30PM - 8:30PM CDT Tasha_Chi Sel…" at bounding box center [762, 381] width 327 height 84
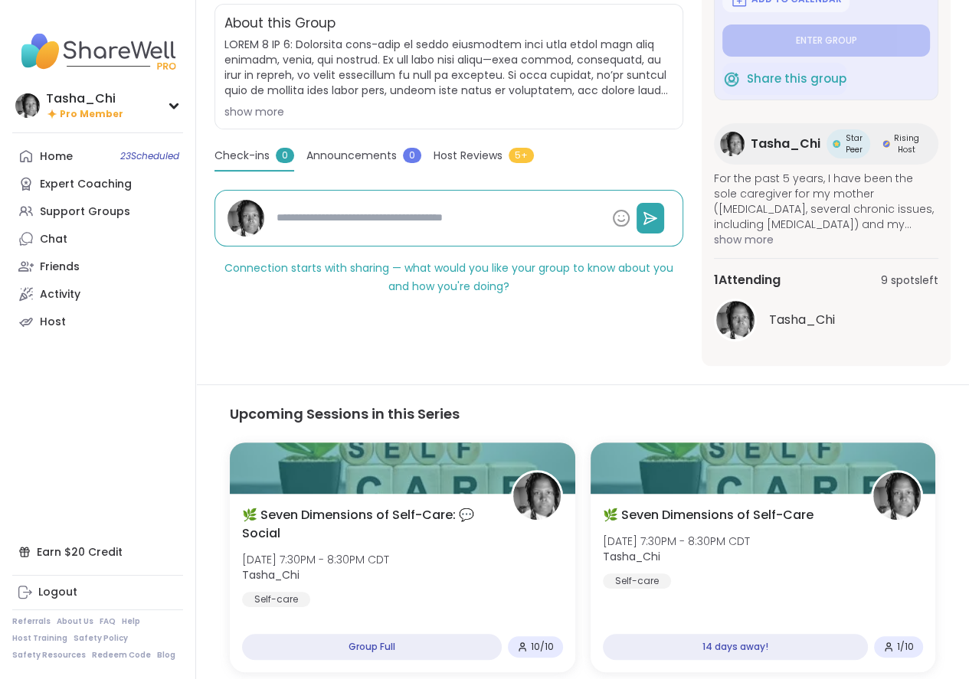
scroll to position [215, 0]
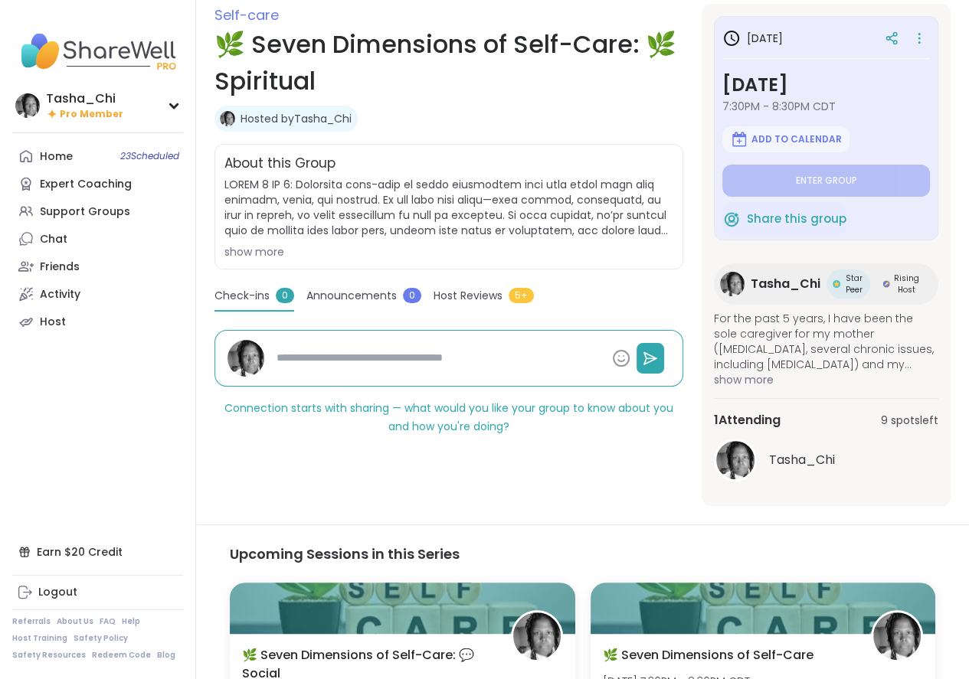
click at [565, 100] on div "Self-care 🌿 Seven Dimensions of Self-Care: 🌿Spiritual Hosted by Tasha_Chi Share…" at bounding box center [448, 65] width 469 height 122
click at [916, 36] on icon at bounding box center [918, 38] width 15 height 21
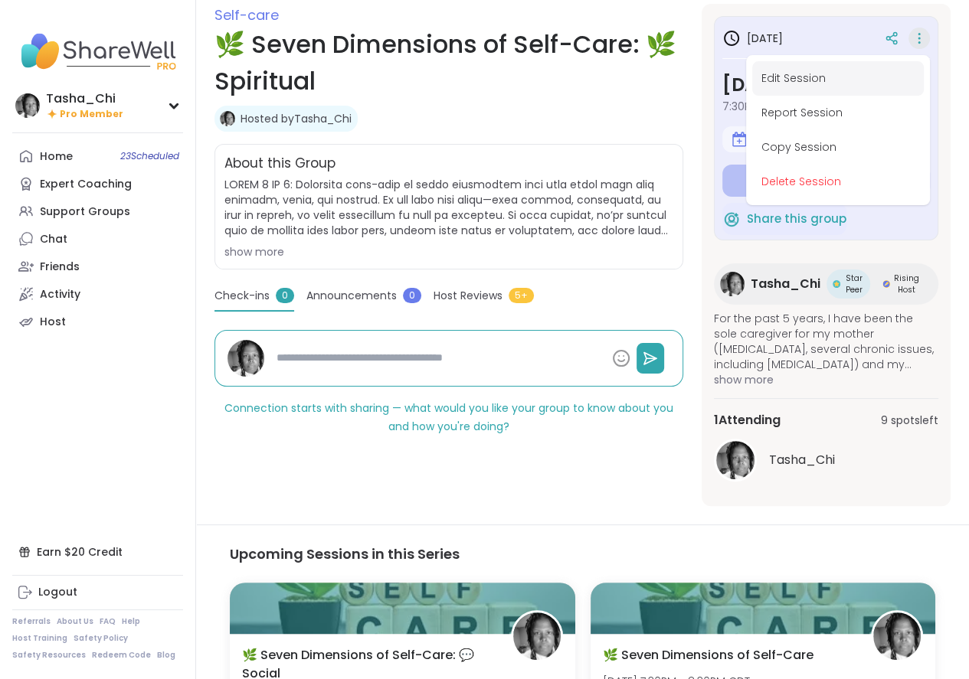
click at [879, 81] on button "Edit Session" at bounding box center [838, 78] width 172 height 34
type textarea "*"
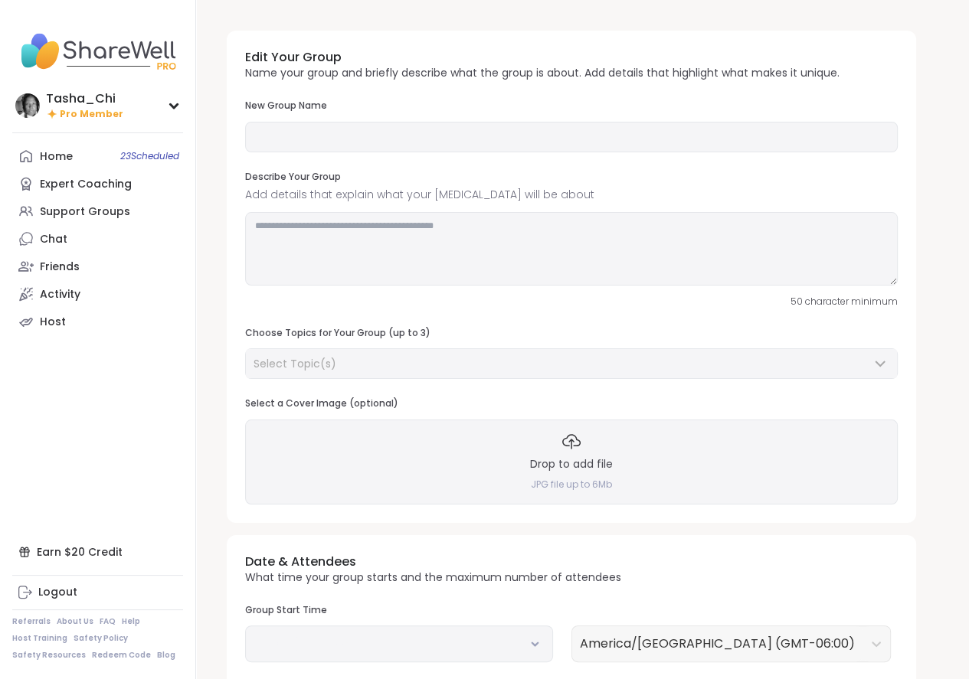
type input "**********"
type textarea "**********"
type input "**"
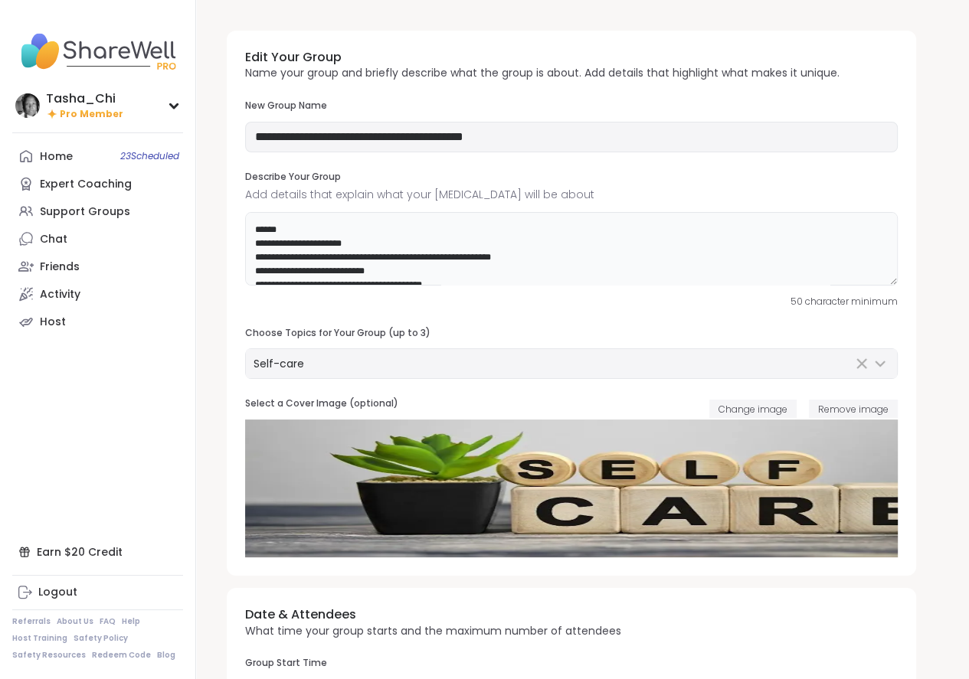
scroll to position [21, 0]
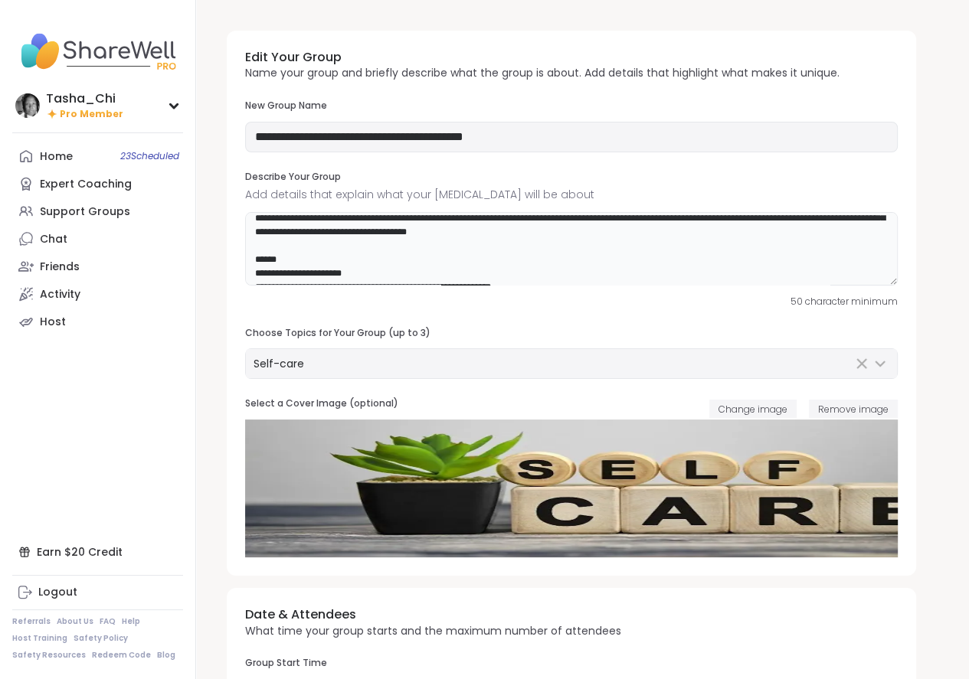
drag, startPoint x: 426, startPoint y: 265, endPoint x: 257, endPoint y: 220, distance: 174.4
click at [257, 220] on textarea at bounding box center [571, 249] width 652 height 74
click at [330, 254] on textarea at bounding box center [571, 249] width 652 height 74
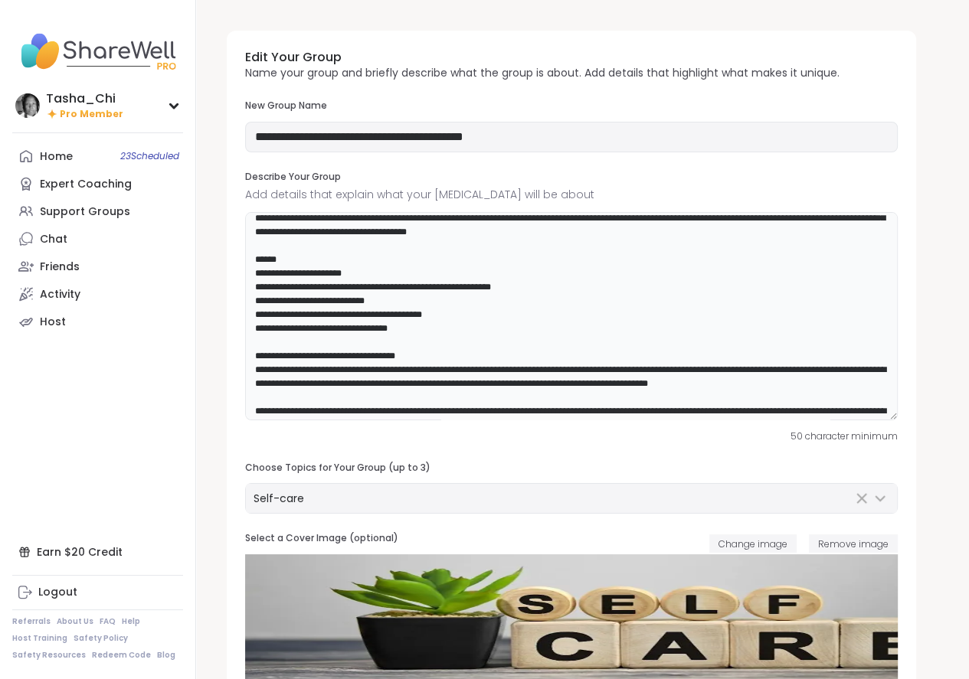
drag, startPoint x: 890, startPoint y: 283, endPoint x: 564, endPoint y: 324, distance: 328.7
click at [895, 420] on textarea at bounding box center [571, 316] width 652 height 208
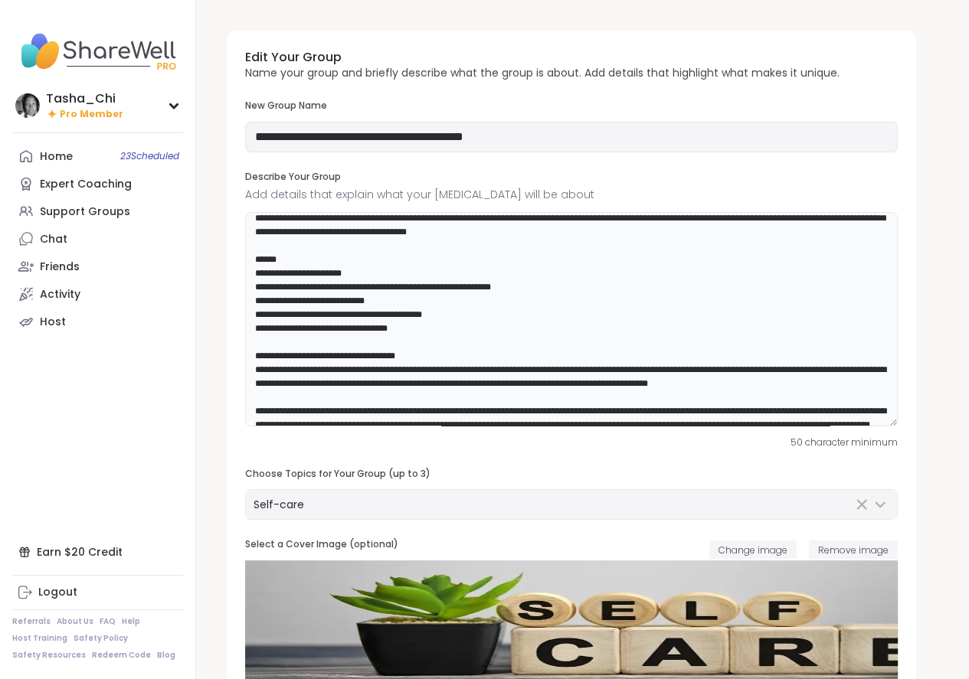
click at [413, 322] on textarea at bounding box center [571, 319] width 652 height 214
drag, startPoint x: 421, startPoint y: 324, endPoint x: 248, endPoint y: 266, distance: 182.3
click at [248, 266] on textarea at bounding box center [571, 319] width 652 height 214
paste textarea "**********"
click at [538, 323] on textarea at bounding box center [571, 319] width 652 height 214
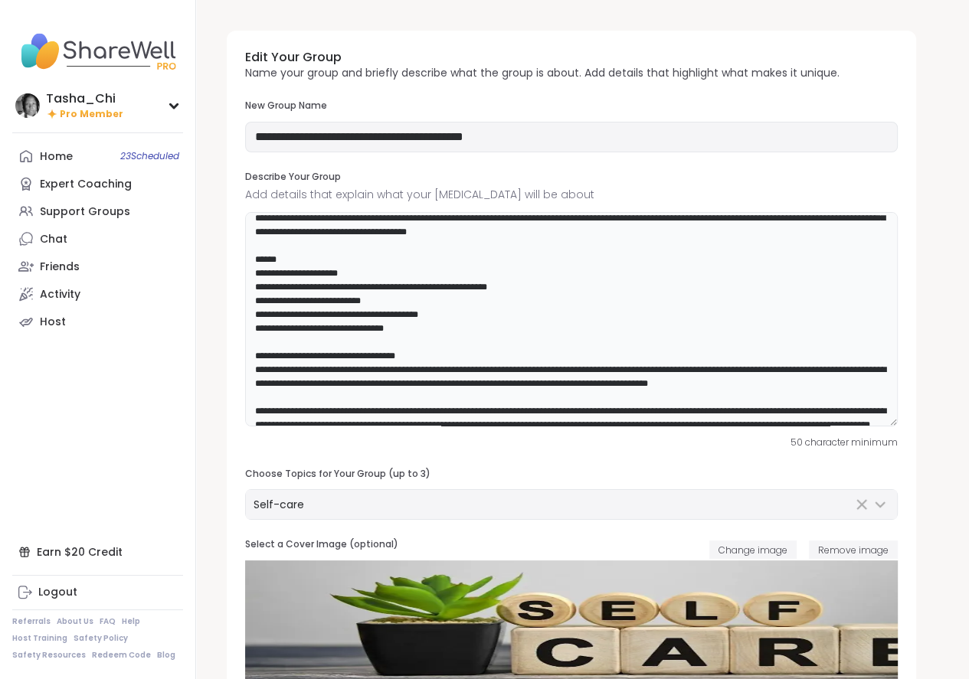
type textarea "**********"
click at [476, 138] on input "**********" at bounding box center [571, 137] width 652 height 31
paste input "text"
type input "**********"
drag, startPoint x: 525, startPoint y: 292, endPoint x: 674, endPoint y: 414, distance: 192.6
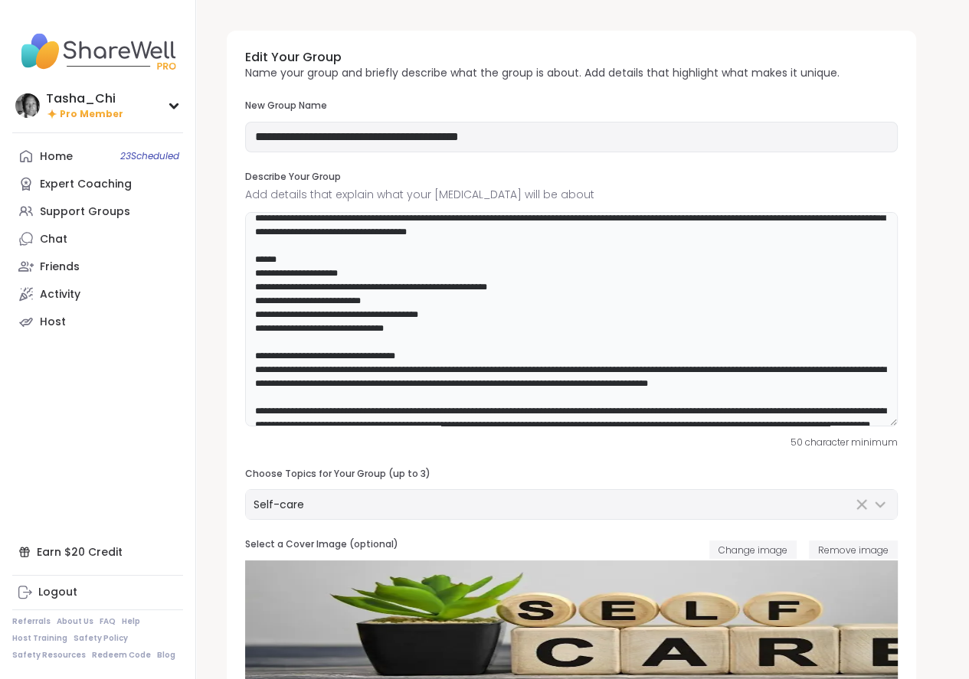
click at [527, 293] on textarea at bounding box center [571, 319] width 652 height 214
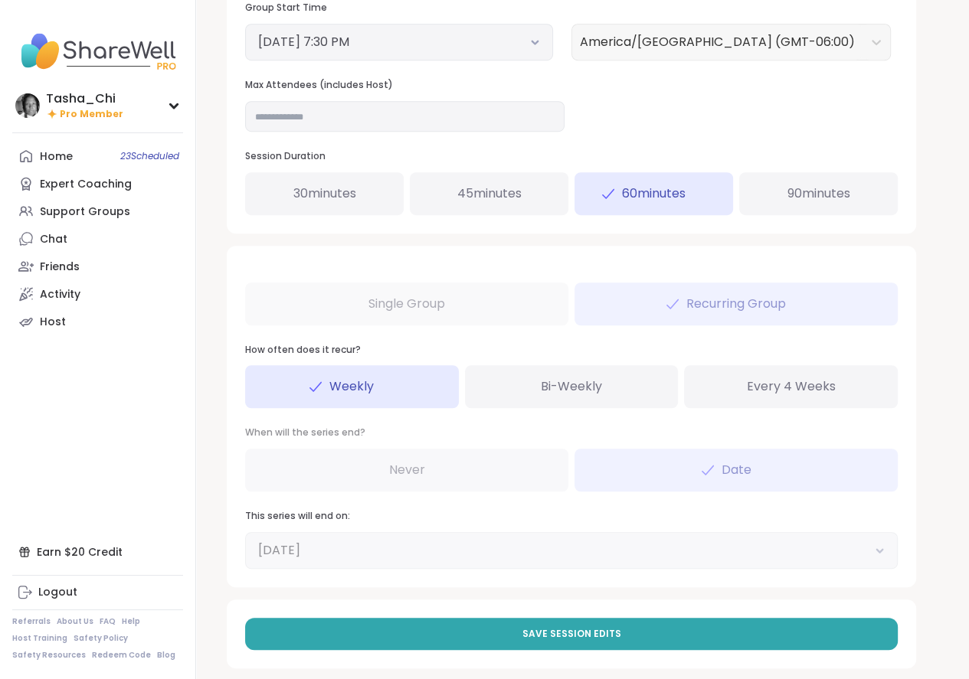
scroll to position [812, 0]
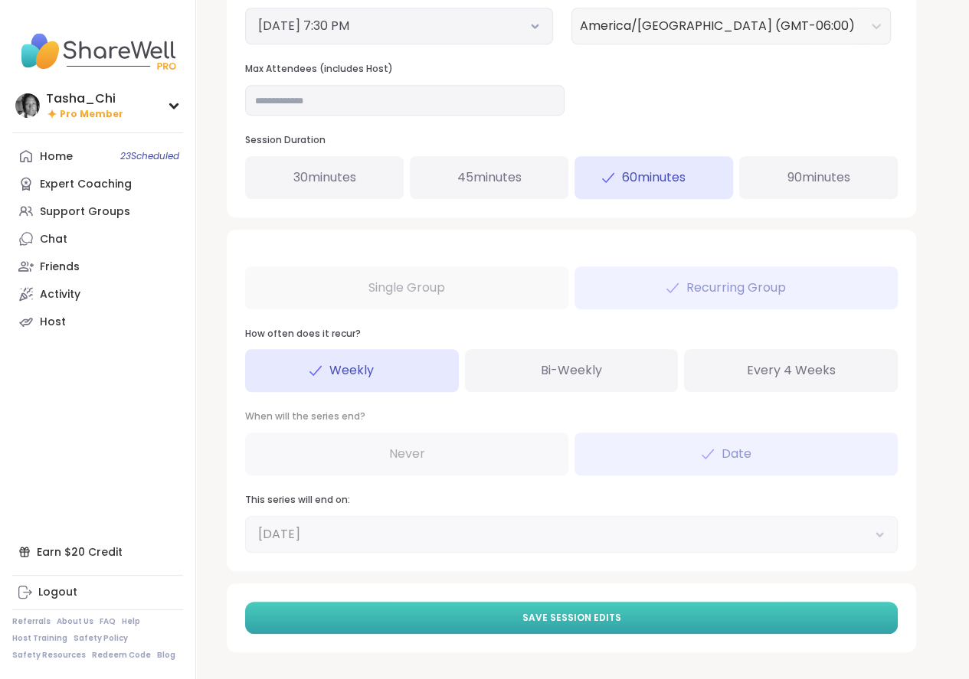
click at [512, 619] on button "Save Session Edits" at bounding box center [571, 618] width 652 height 32
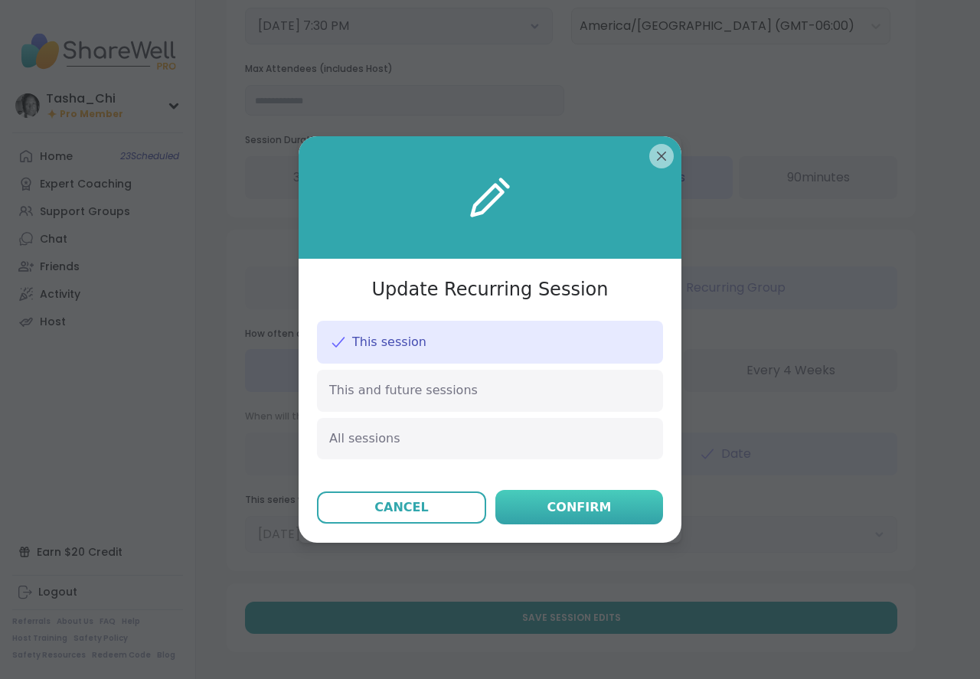
click at [557, 503] on div "Confirm" at bounding box center [579, 507] width 64 height 18
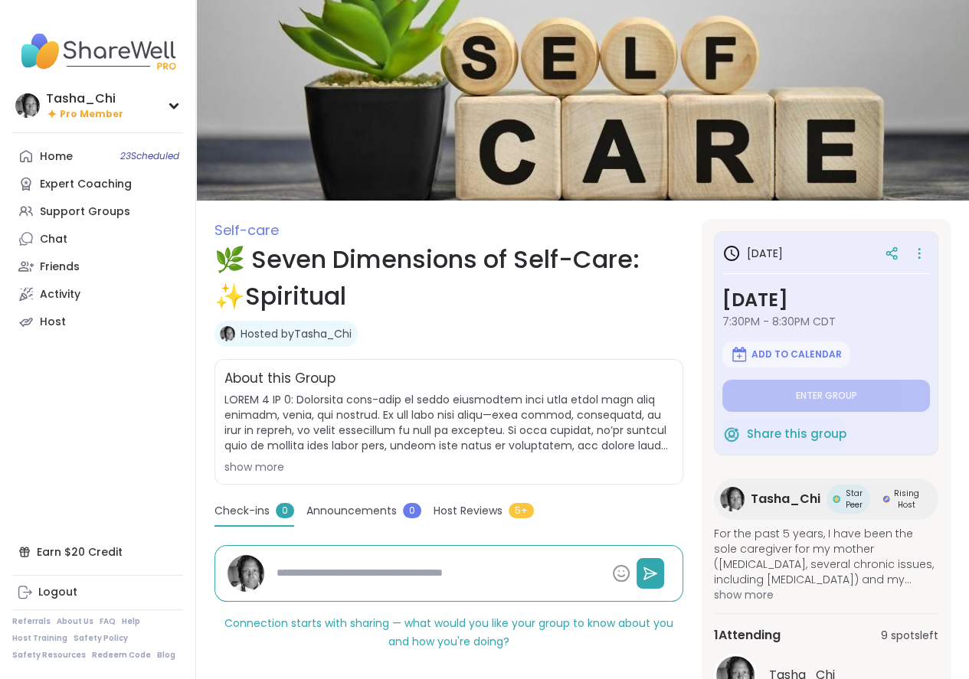
type textarea "*"
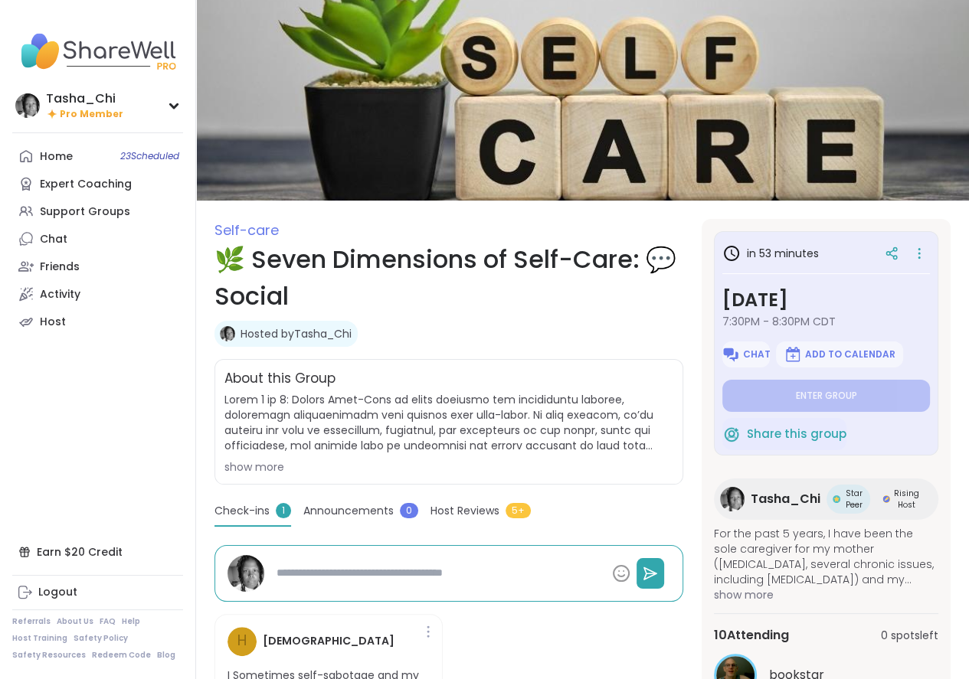
click at [267, 465] on div "show more" at bounding box center [448, 466] width 449 height 15
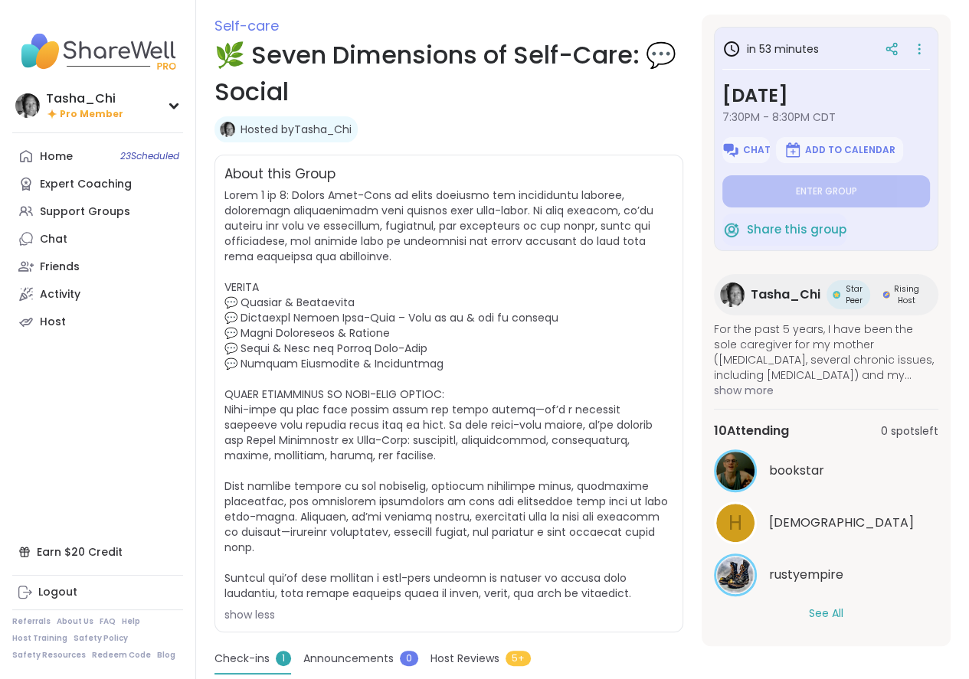
scroll to position [230, 0]
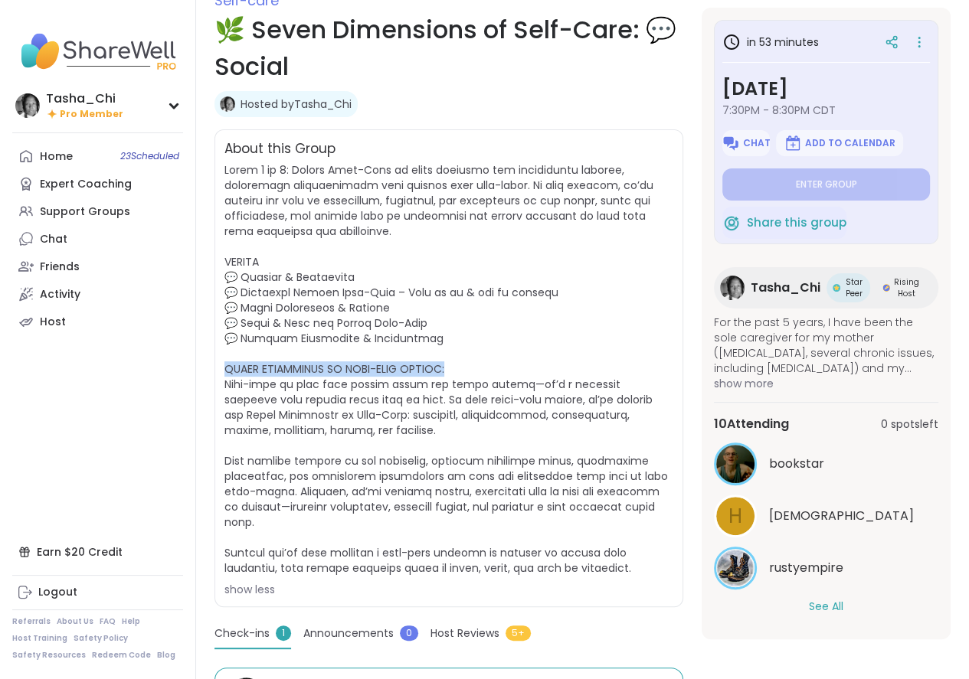
drag, startPoint x: 224, startPoint y: 364, endPoint x: 471, endPoint y: 370, distance: 247.4
click at [471, 370] on div "About this Group show less" at bounding box center [448, 368] width 469 height 478
copy span "DIMENSIONS OF SELF-CARE SERIES: Self"
click at [610, 373] on span "show less" at bounding box center [448, 379] width 449 height 435
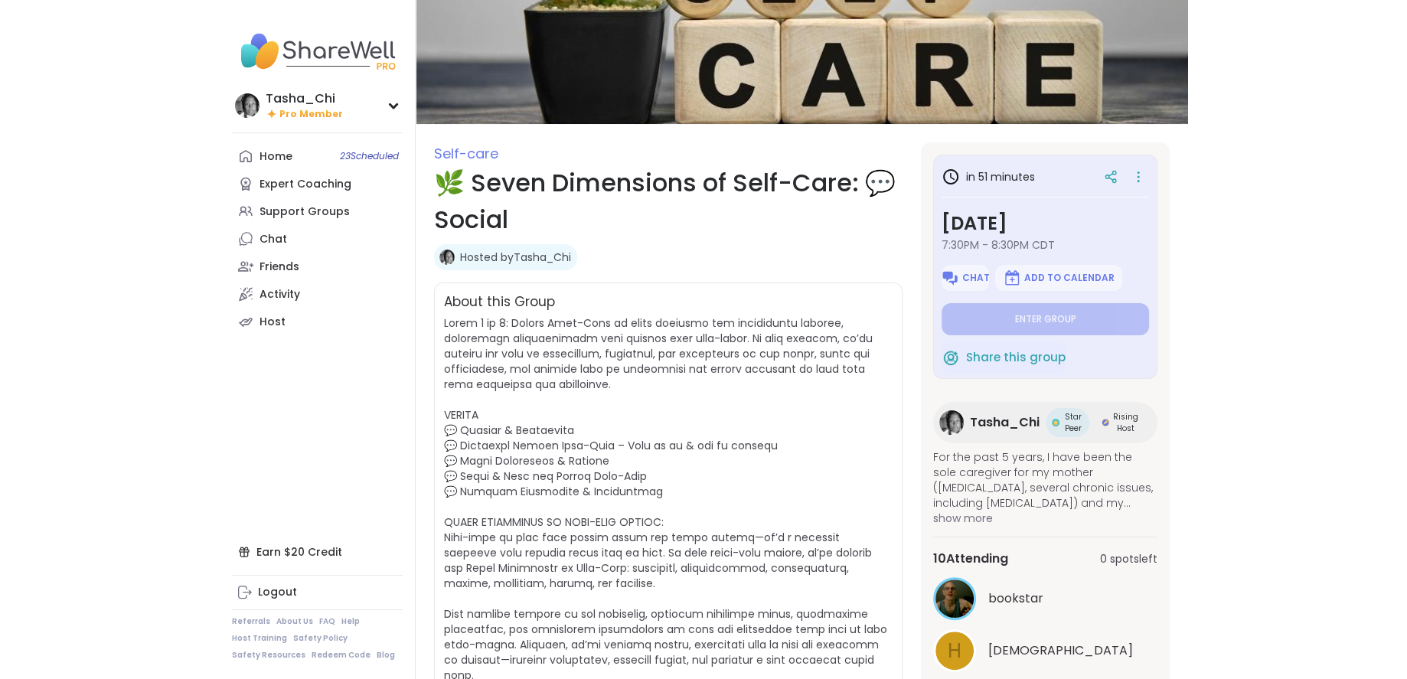
scroll to position [0, 0]
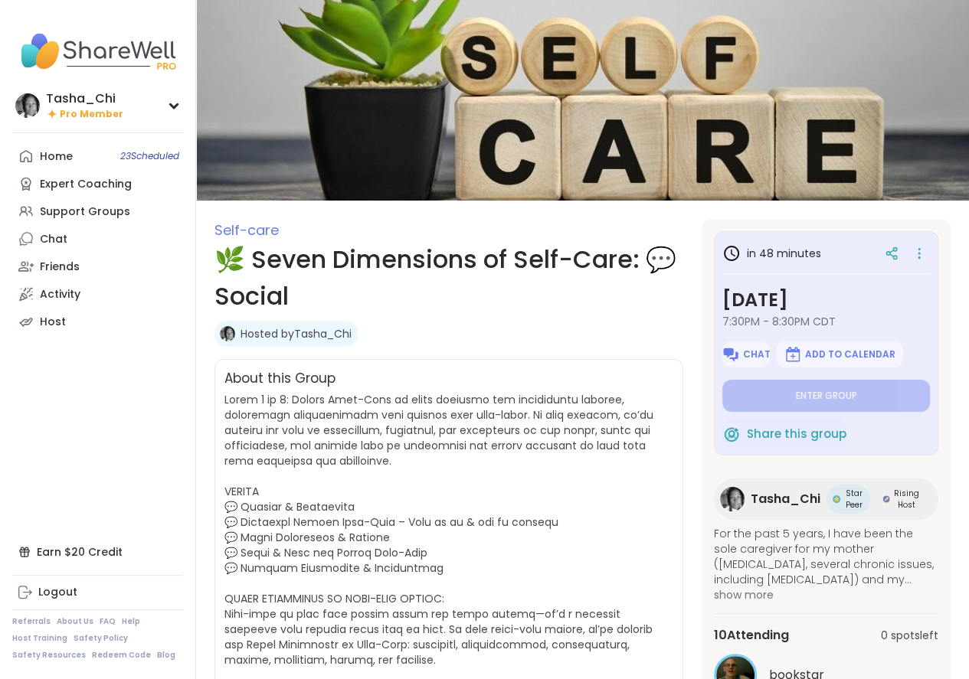
click at [305, 328] on link "Hosted by Tasha_Chi" at bounding box center [295, 333] width 111 height 15
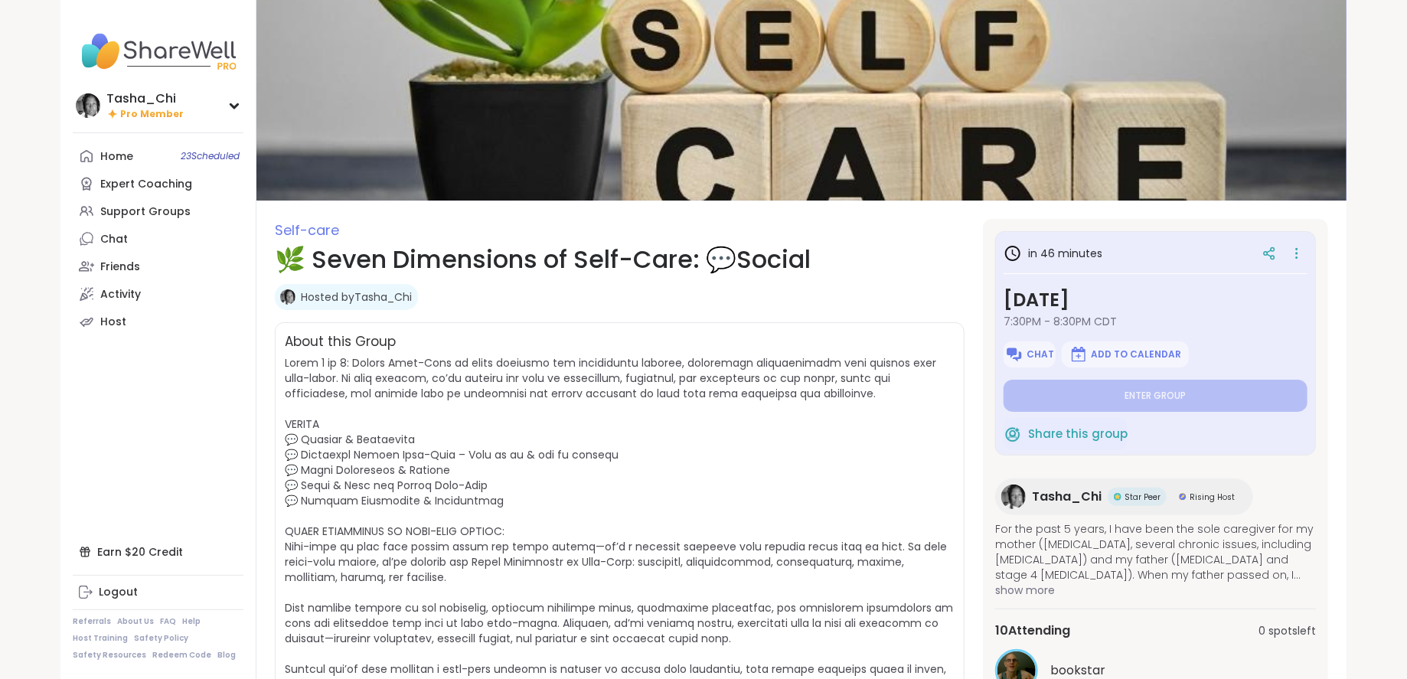
type textarea "*"
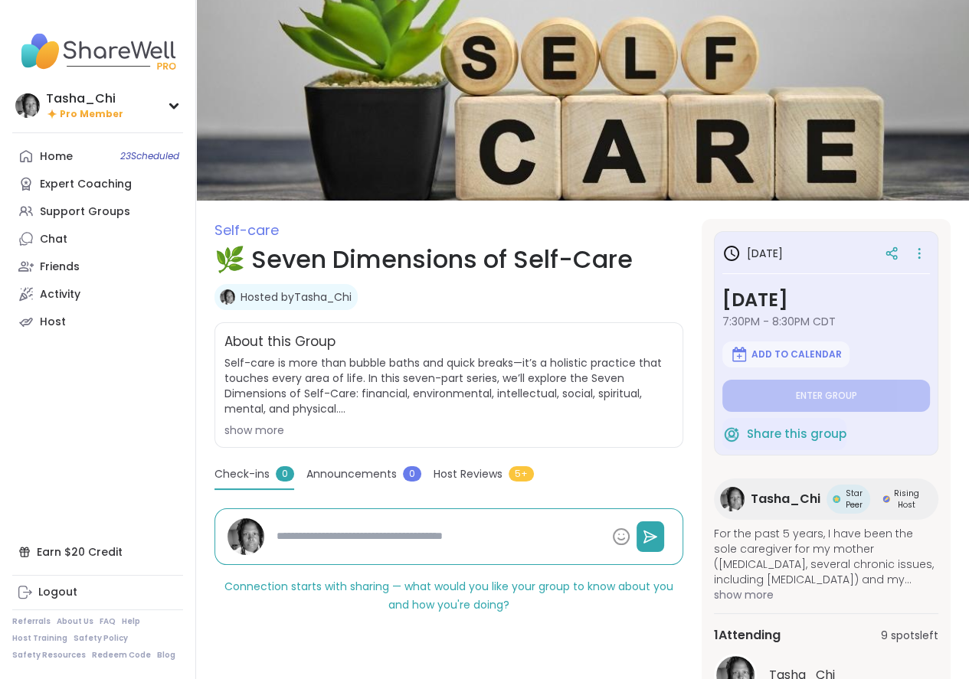
type textarea "*"
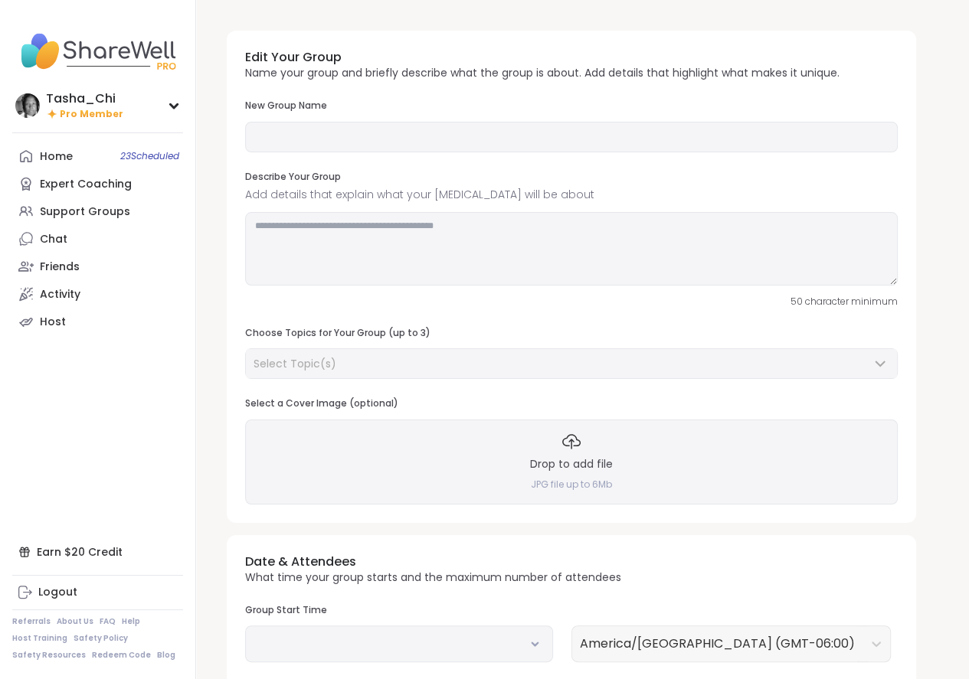
type input "**********"
type textarea "**********"
type input "**"
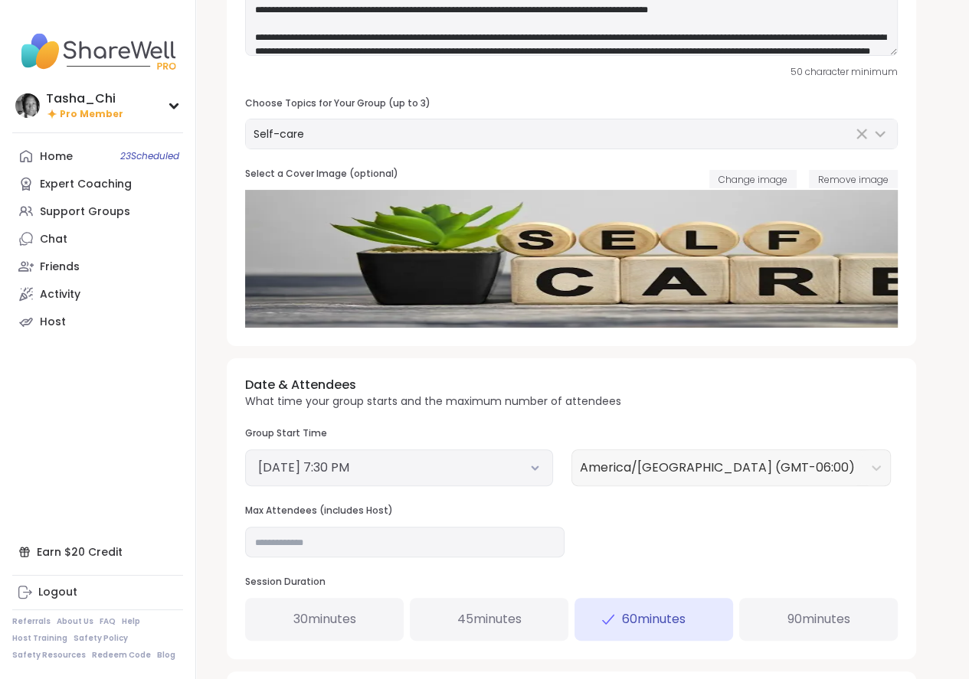
scroll to position [459, 0]
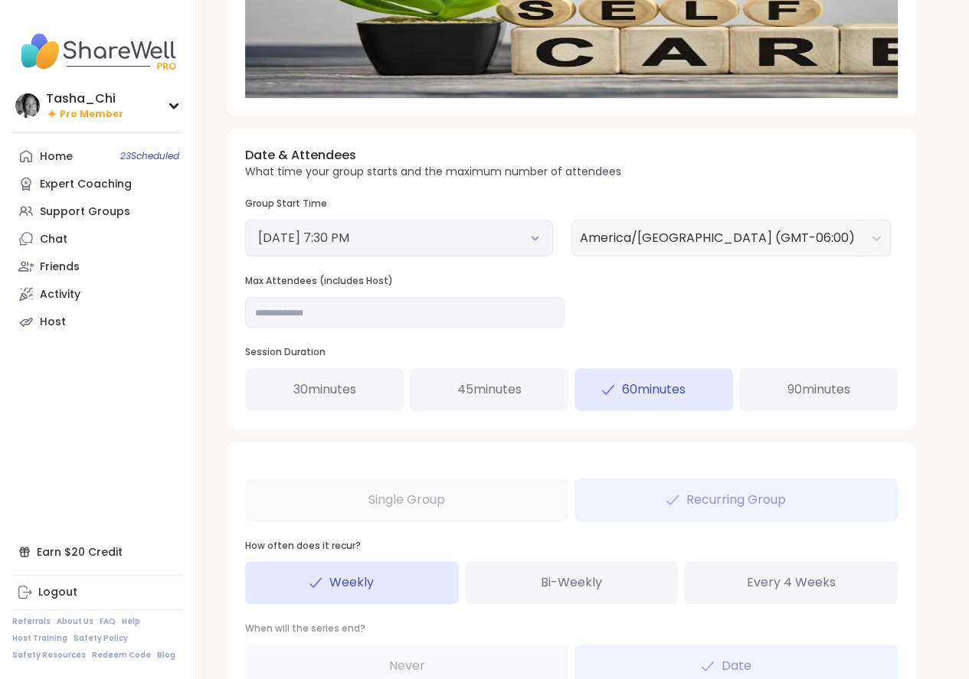
click at [441, 237] on button "[DATE] 7:30 PM" at bounding box center [399, 238] width 282 height 18
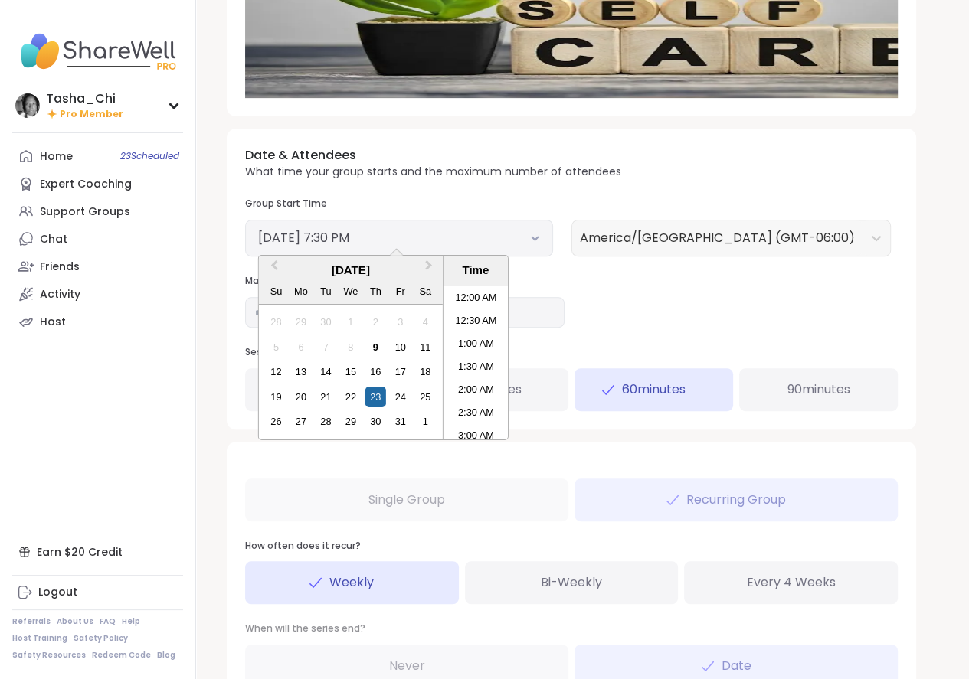
scroll to position [830, 0]
click at [383, 372] on div "16" at bounding box center [375, 371] width 21 height 21
click at [815, 321] on div "Date & Attendees What time your group starts and the maximum number of attendee…" at bounding box center [571, 279] width 689 height 300
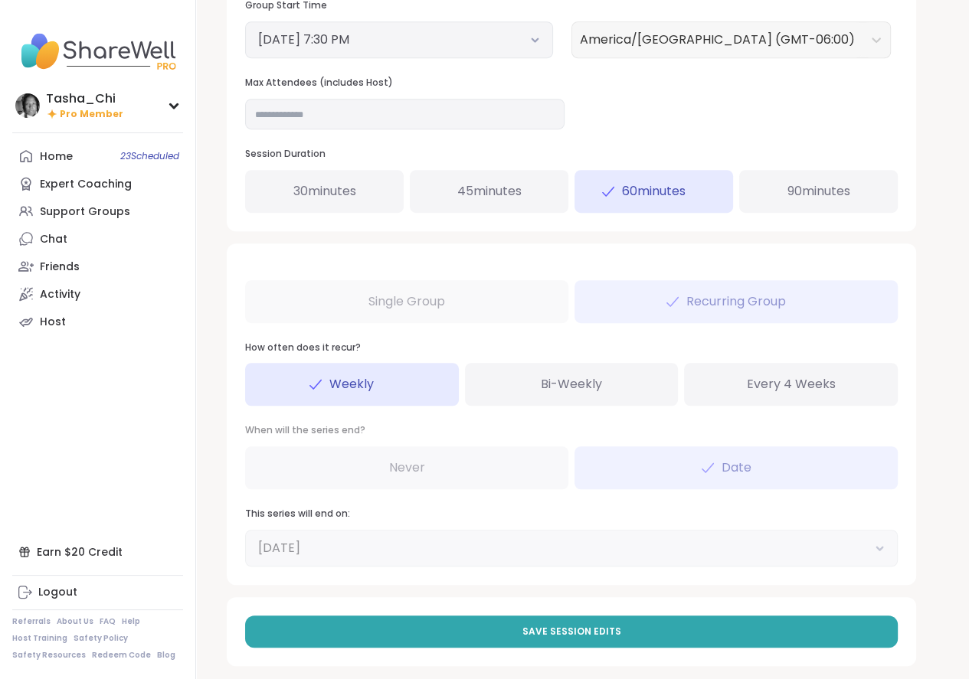
scroll to position [672, 0]
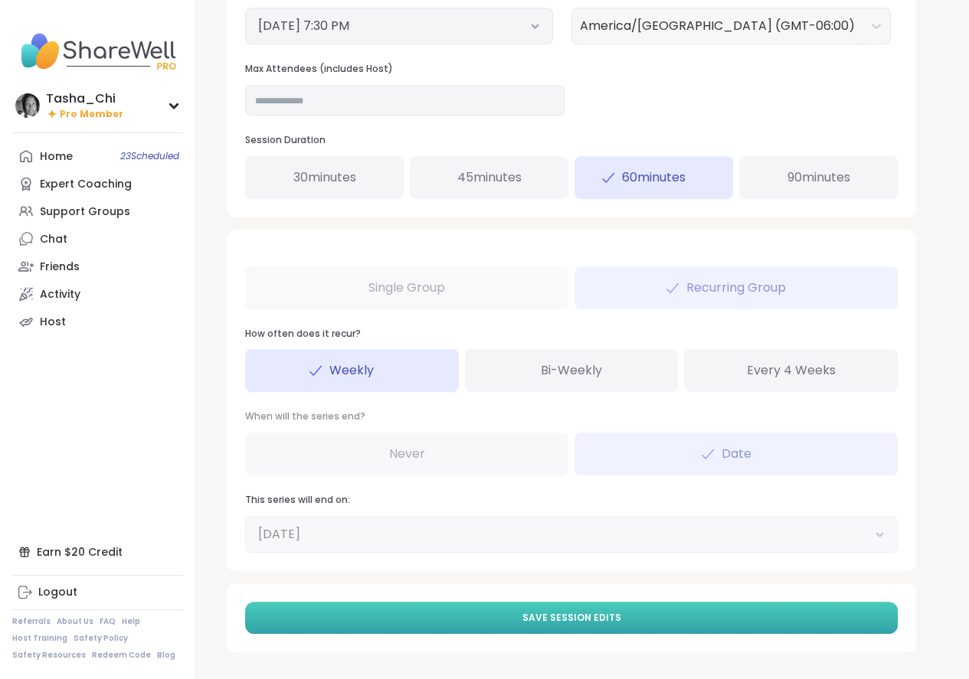
click at [557, 628] on button "Save Session Edits" at bounding box center [571, 618] width 652 height 32
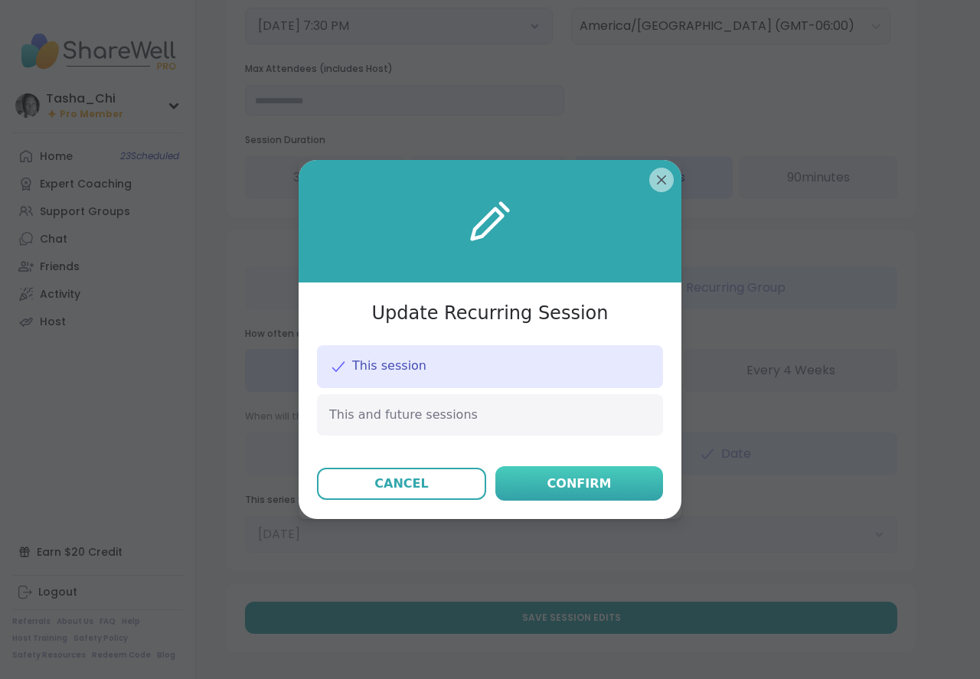
click at [577, 484] on div "Confirm" at bounding box center [579, 484] width 64 height 18
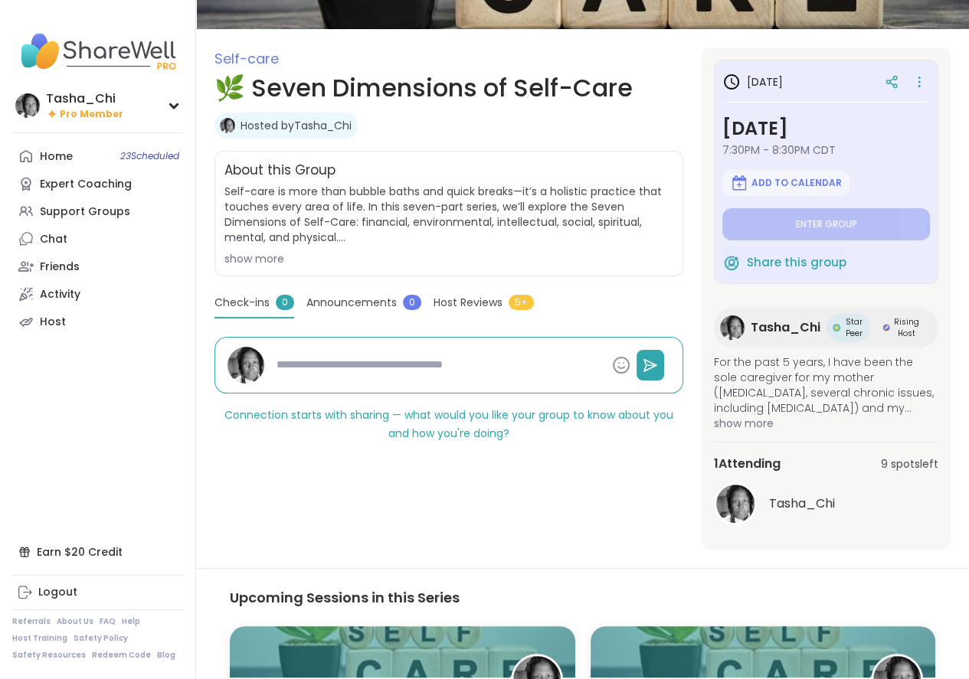
scroll to position [139, 0]
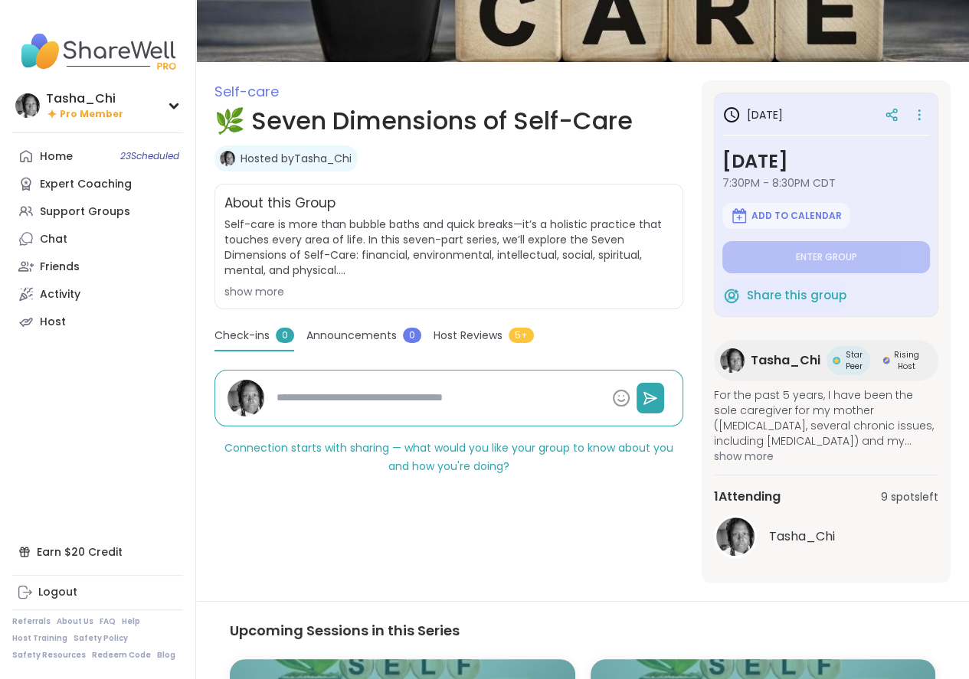
type textarea "*"
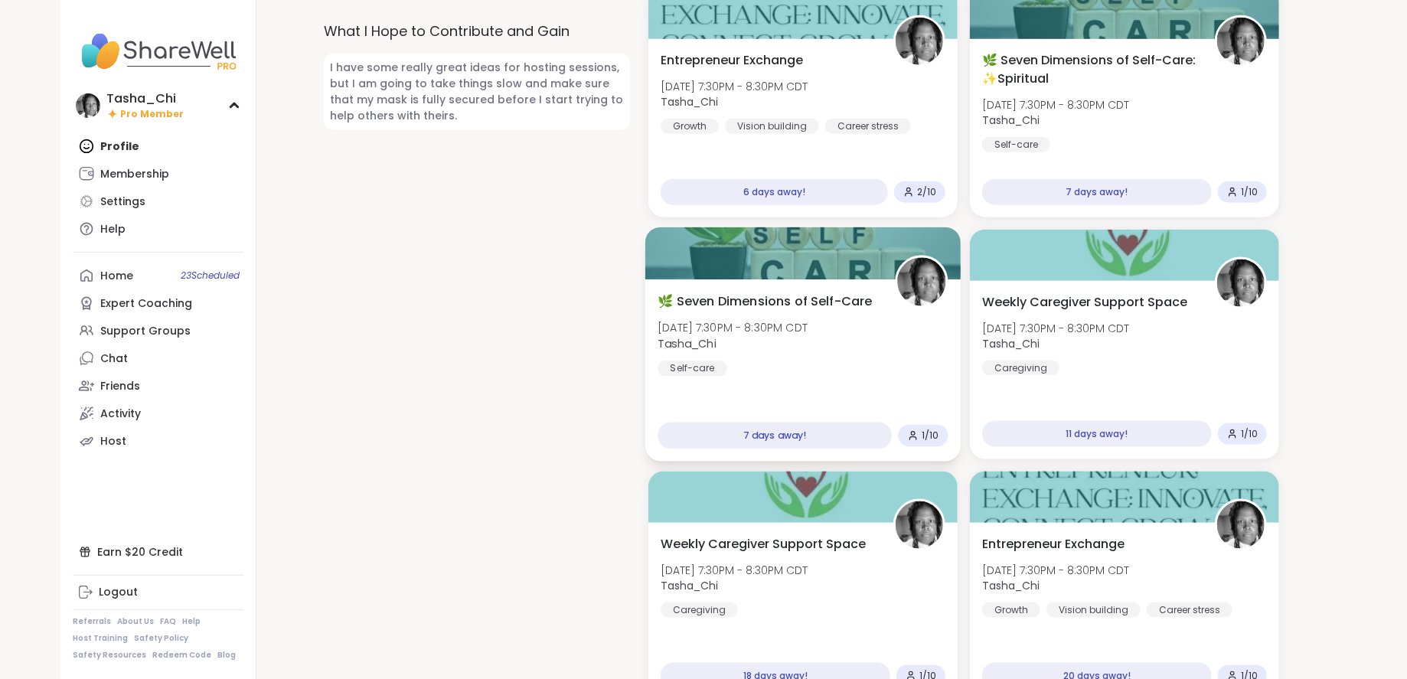
scroll to position [1149, 0]
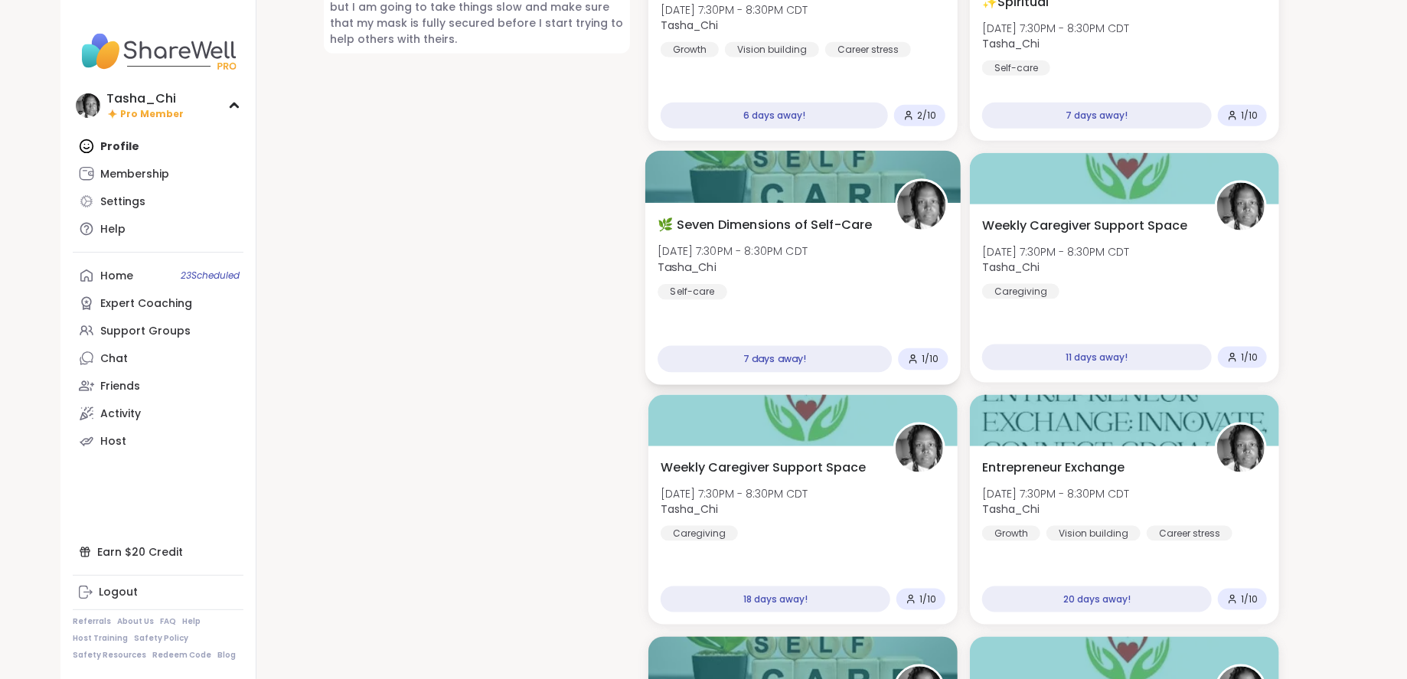
click at [830, 289] on div "🌿 Seven Dimensions of Self-Care [DATE] 7:30PM - 8:30PM CDT Tasha_Chi Self-care …" at bounding box center [803, 295] width 315 height 182
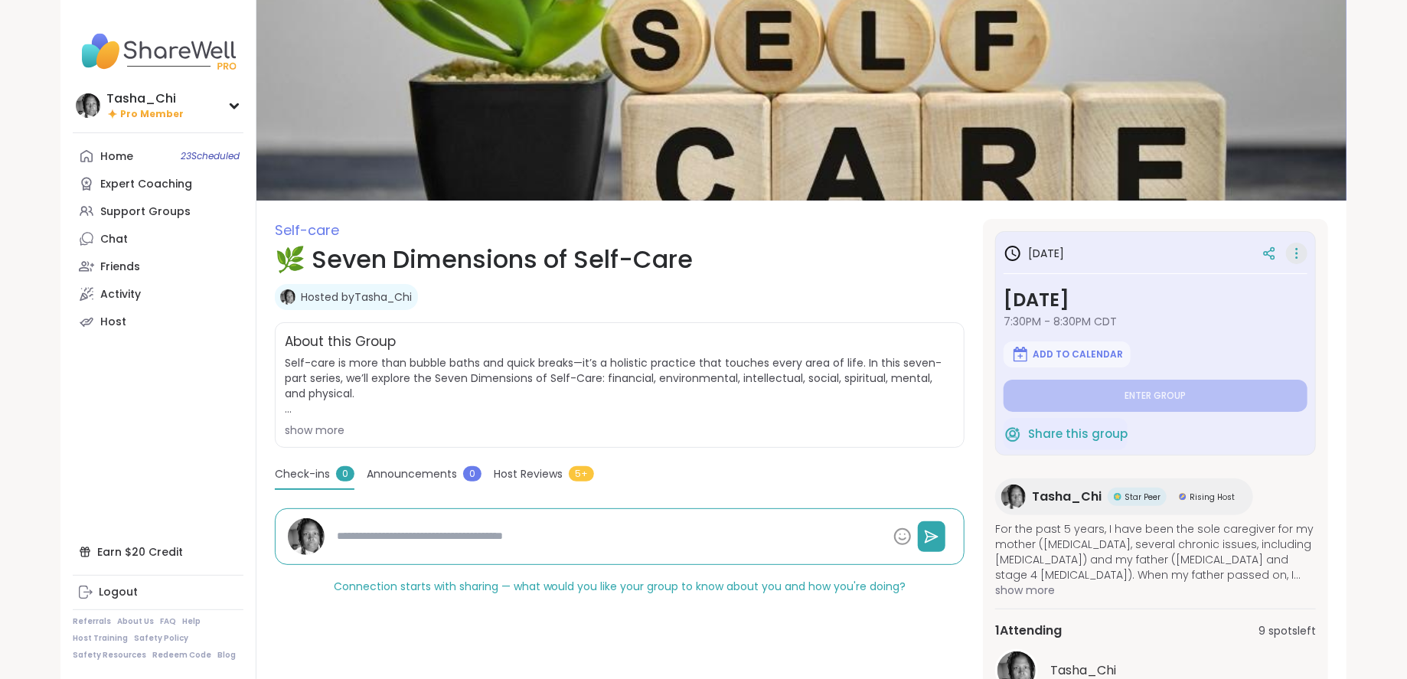
click at [1296, 255] on icon at bounding box center [1296, 253] width 15 height 21
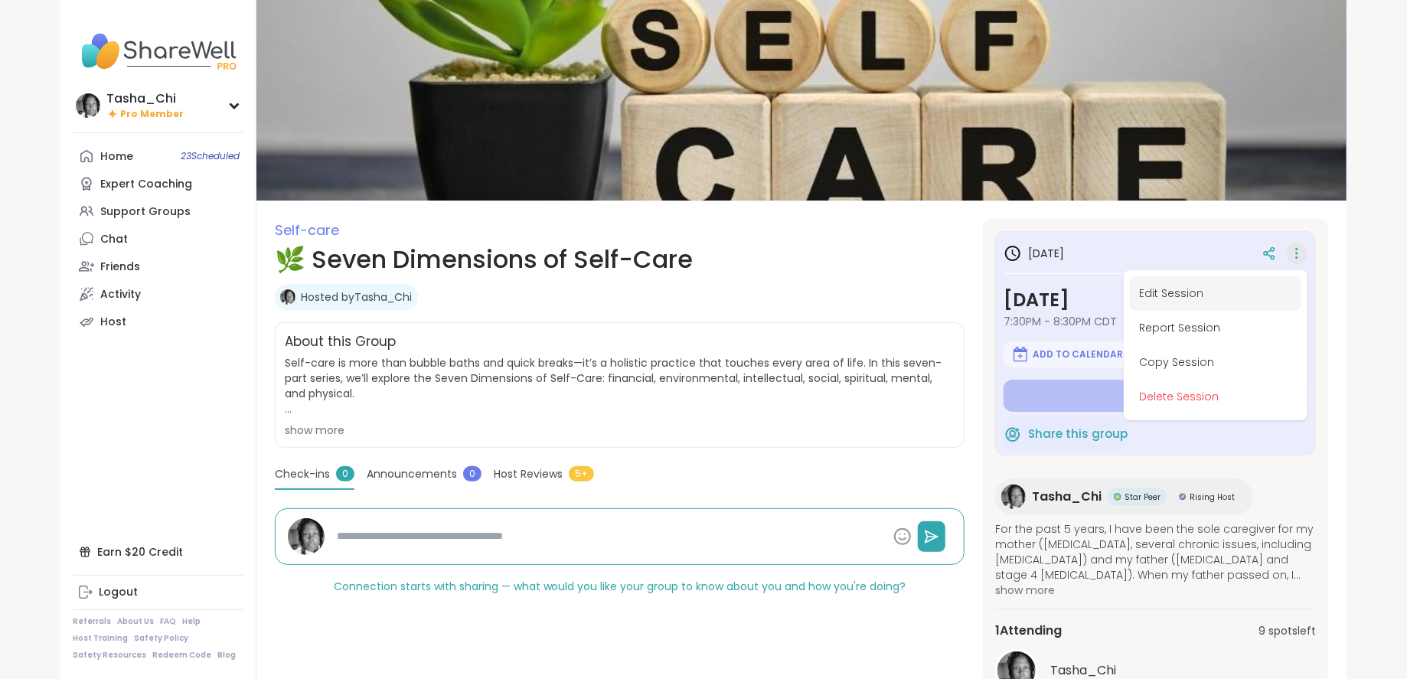
click at [1244, 287] on button "Edit Session" at bounding box center [1216, 293] width 172 height 34
type textarea "*"
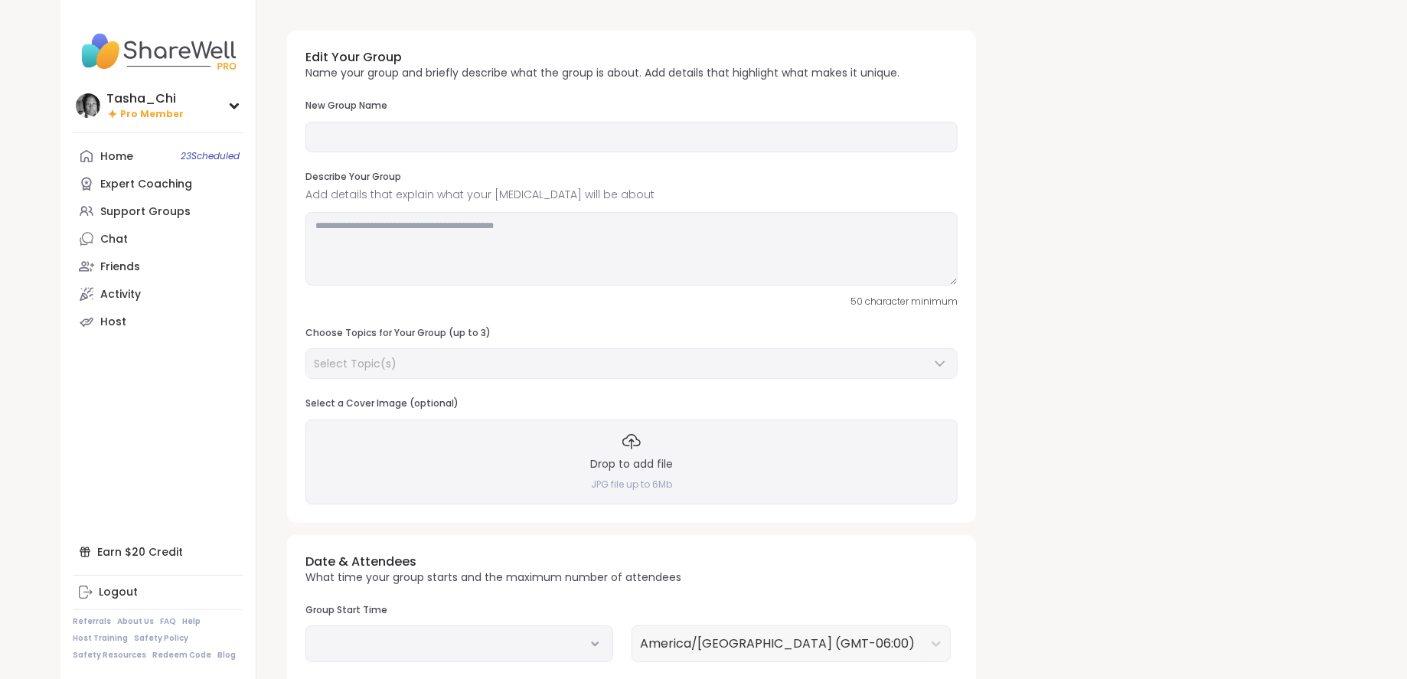
type input "**********"
type textarea "**********"
type input "**"
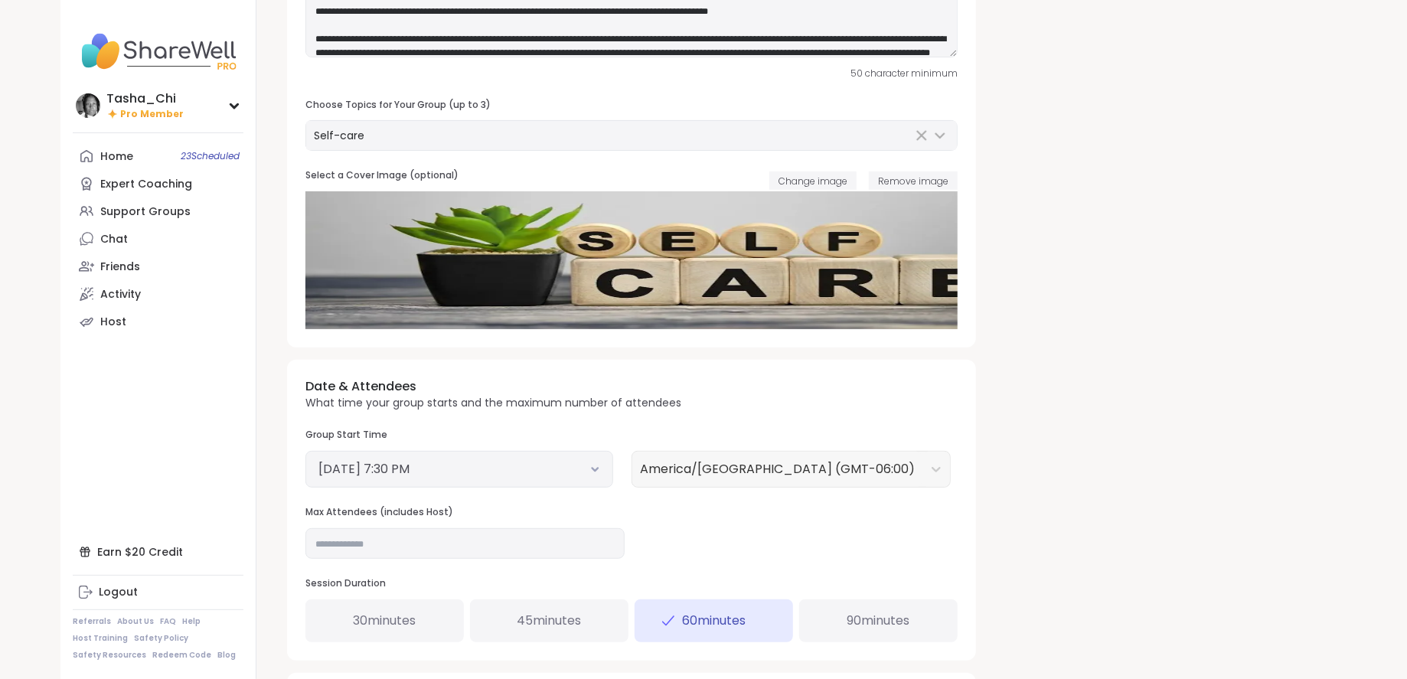
scroll to position [230, 0]
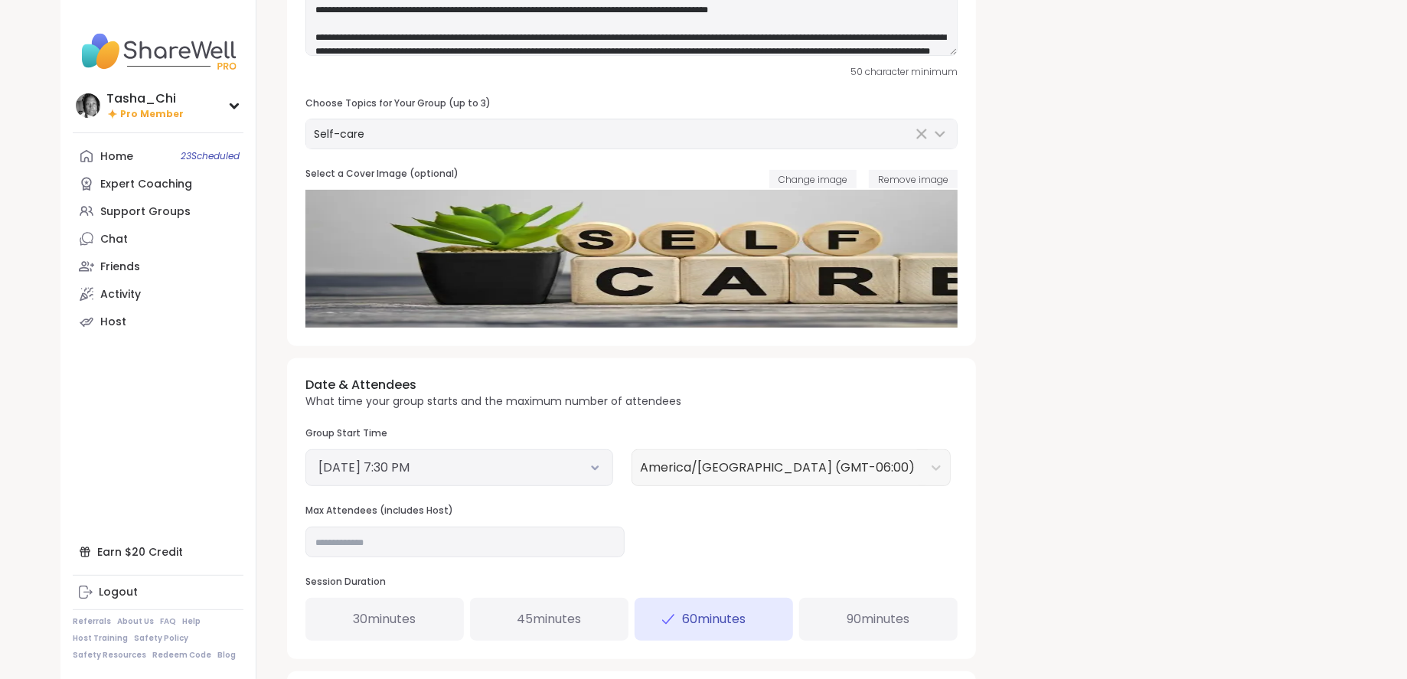
click at [420, 472] on button "[DATE] 7:30 PM" at bounding box center [460, 468] width 282 height 18
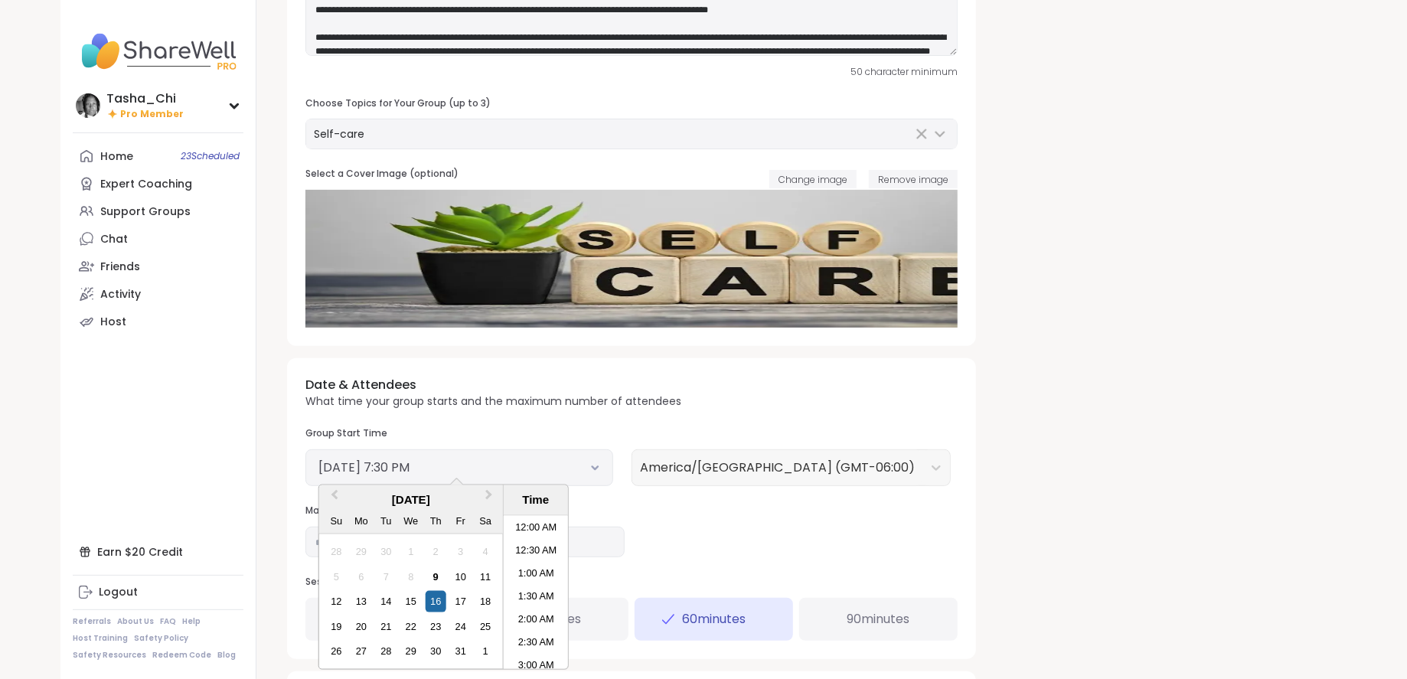
scroll to position [830, 0]
click at [433, 623] on div "23" at bounding box center [436, 626] width 21 height 21
click at [845, 535] on div "Date & Attendees What time your group starts and the maximum number of attendee…" at bounding box center [631, 508] width 689 height 300
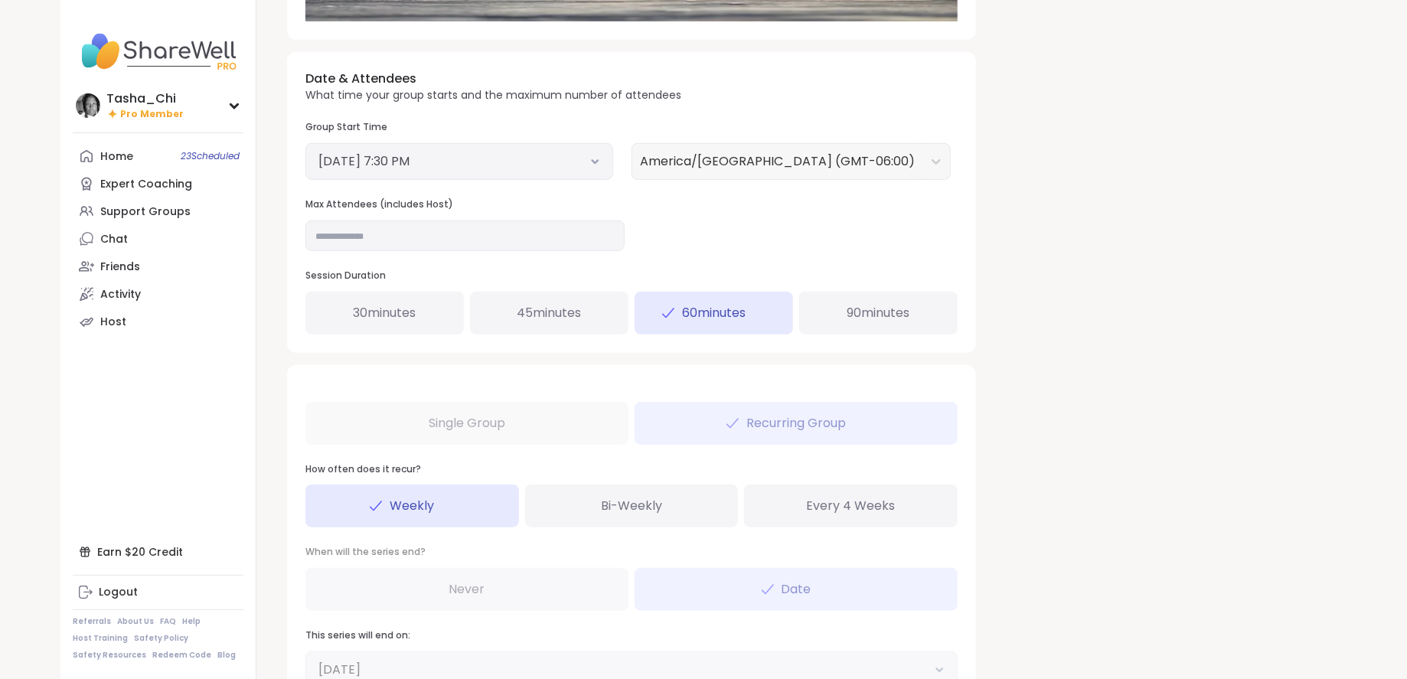
scroll to position [672, 0]
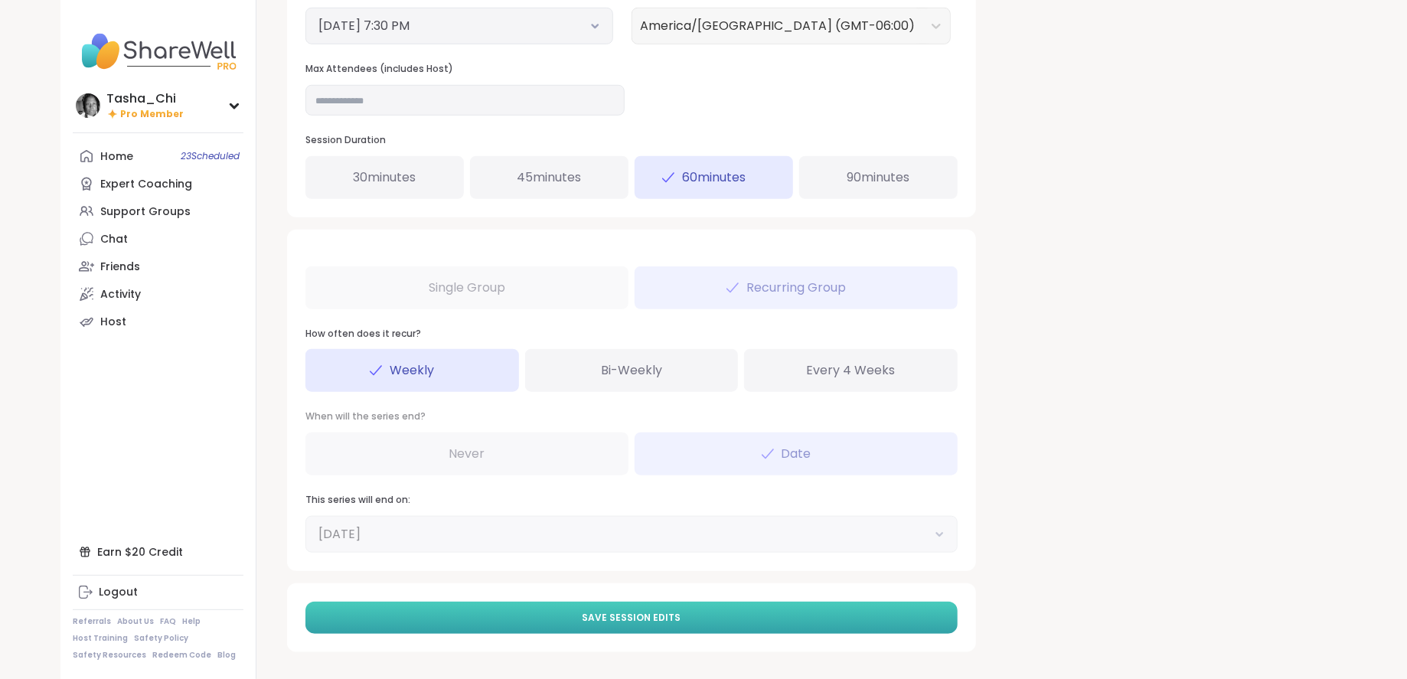
click at [629, 612] on span "Save Session Edits" at bounding box center [632, 618] width 99 height 14
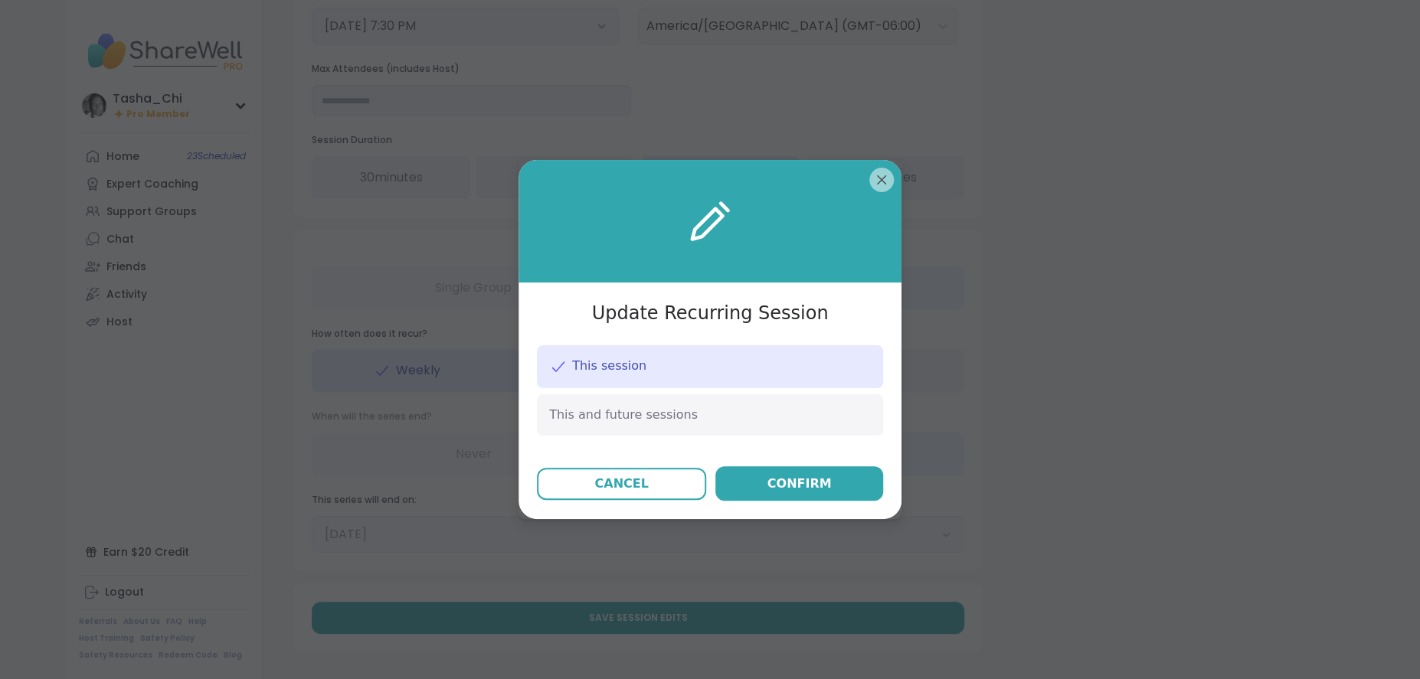
click at [777, 501] on div "Update Recurring Session This session This and future sessions Cancel Confirm" at bounding box center [709, 339] width 383 height 359
click at [776, 492] on div "Confirm" at bounding box center [799, 484] width 64 height 18
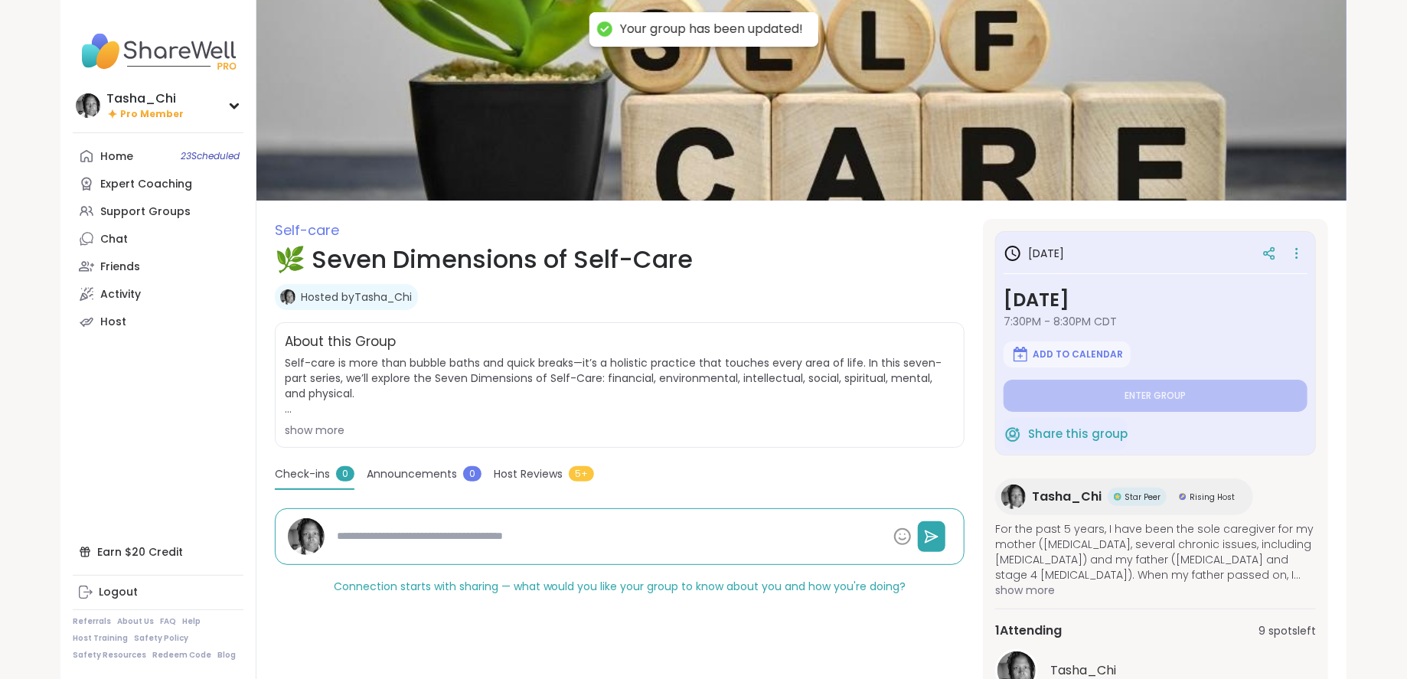
type textarea "*"
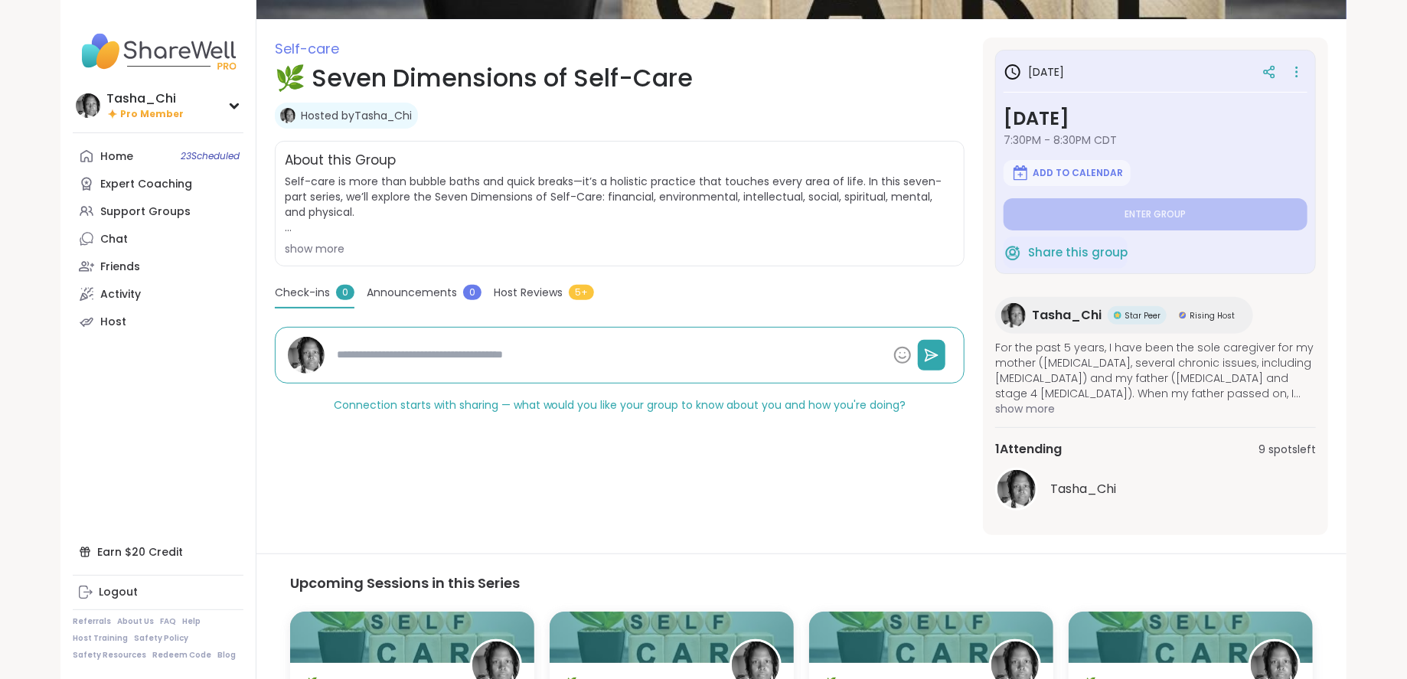
scroll to position [181, 0]
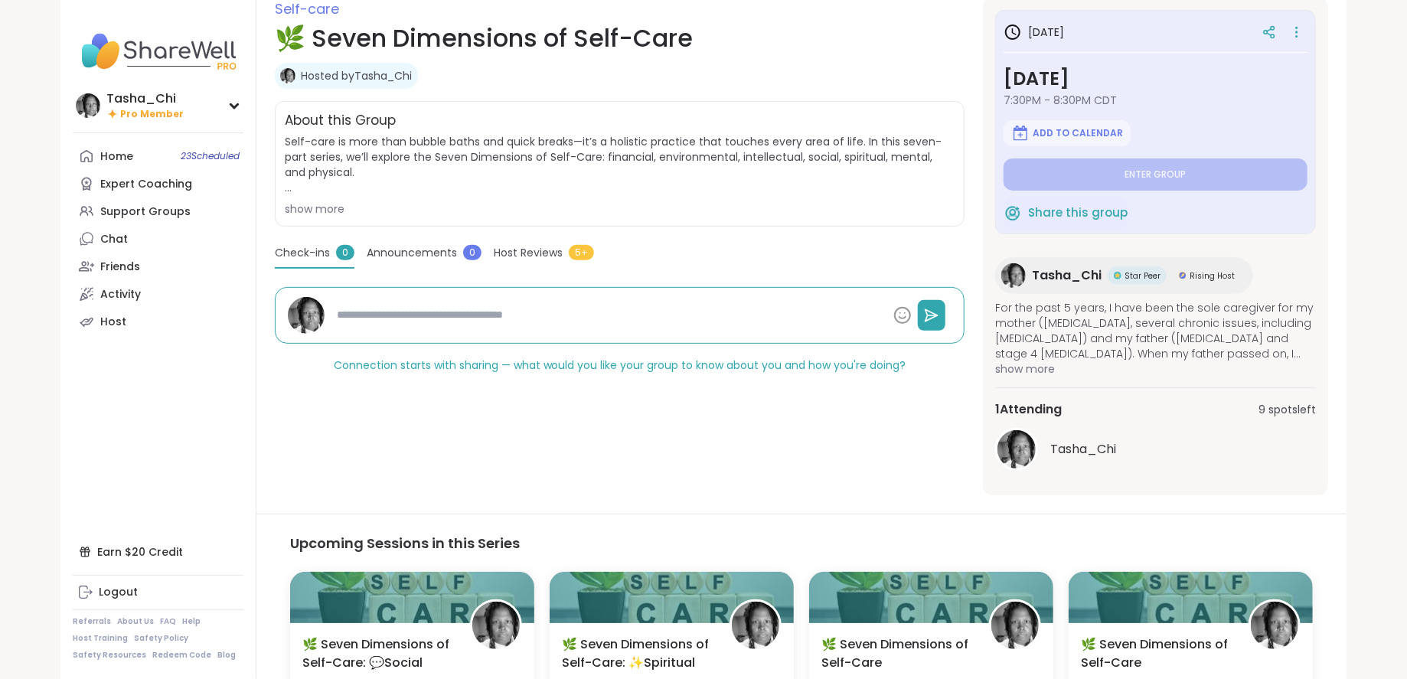
scroll to position [161, 0]
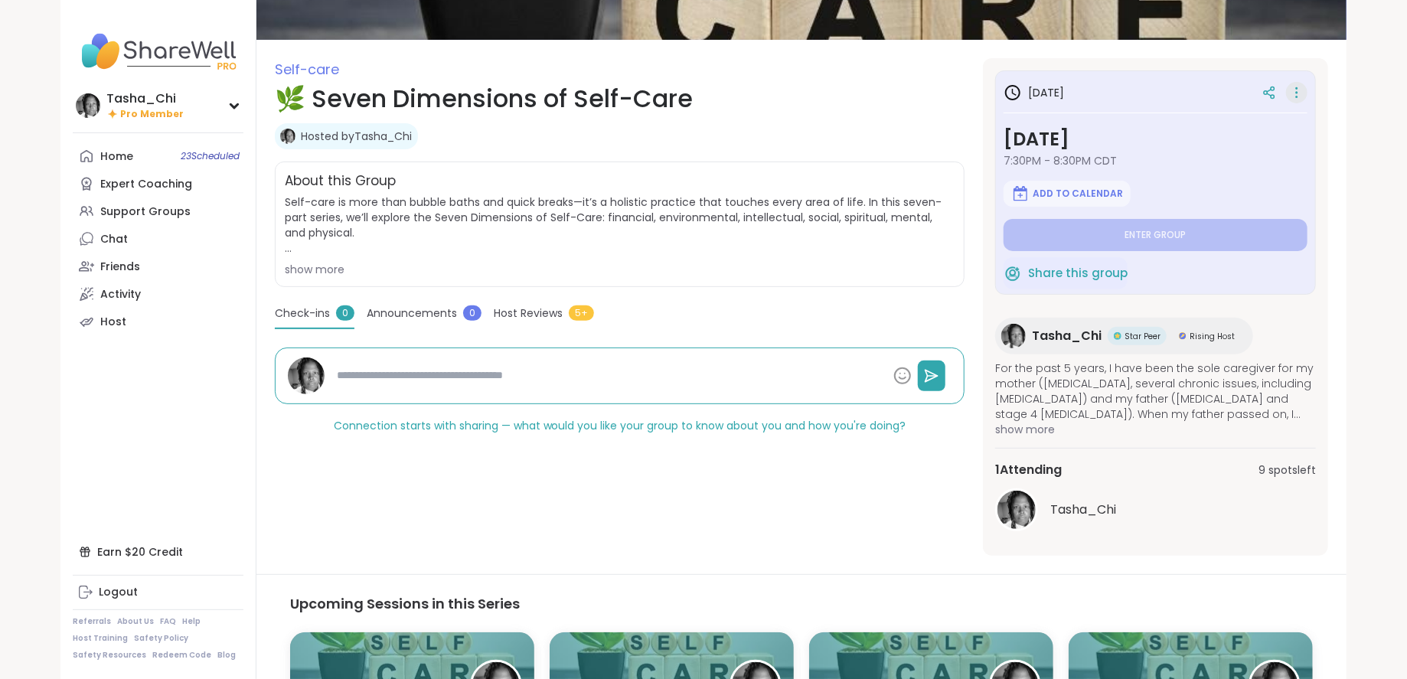
click at [1300, 91] on icon at bounding box center [1296, 92] width 15 height 21
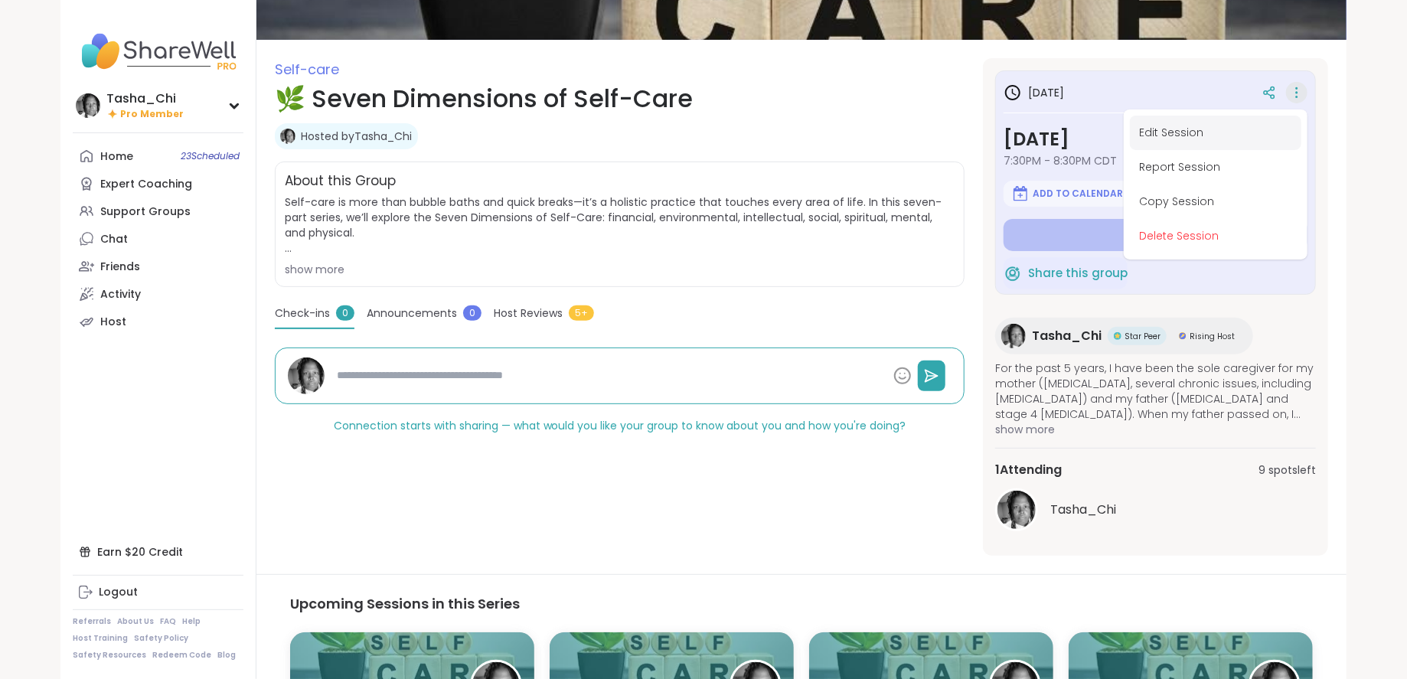
click at [1209, 133] on button "Edit Session" at bounding box center [1216, 133] width 172 height 34
type textarea "*"
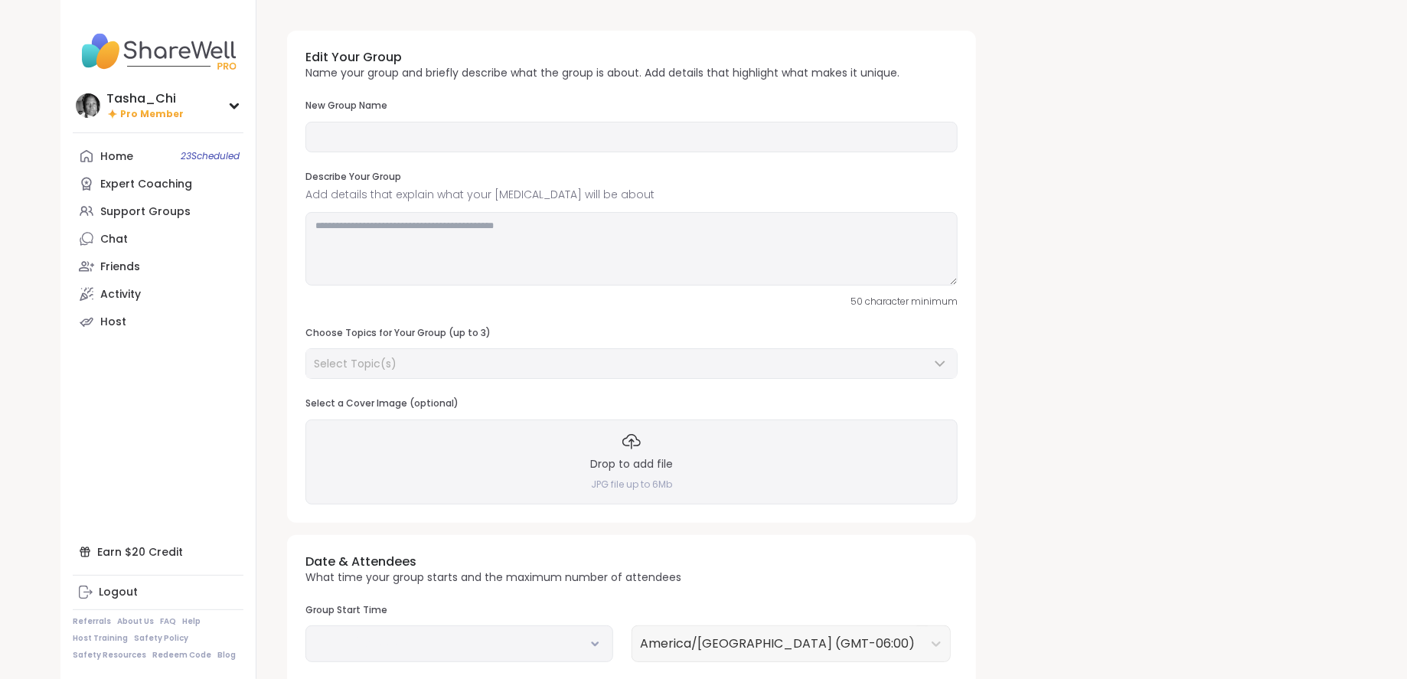
type input "**********"
type textarea "**********"
type input "**"
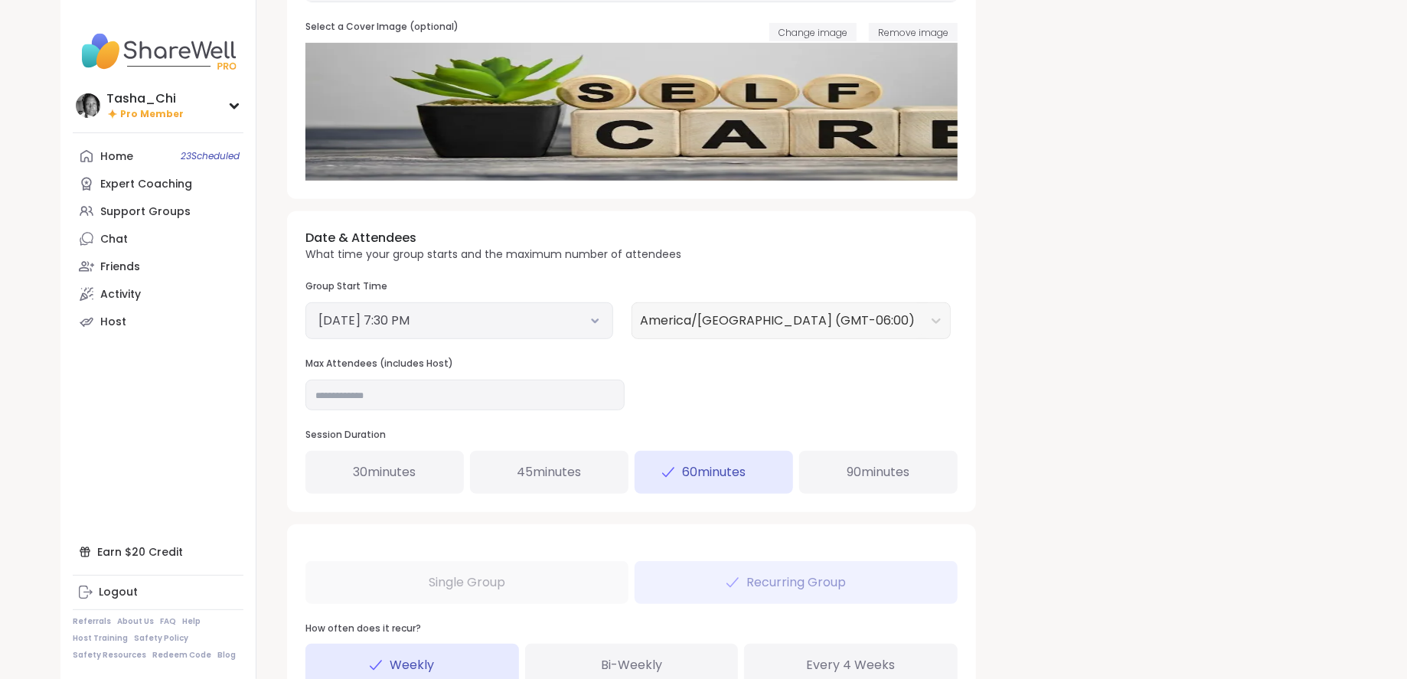
scroll to position [459, 0]
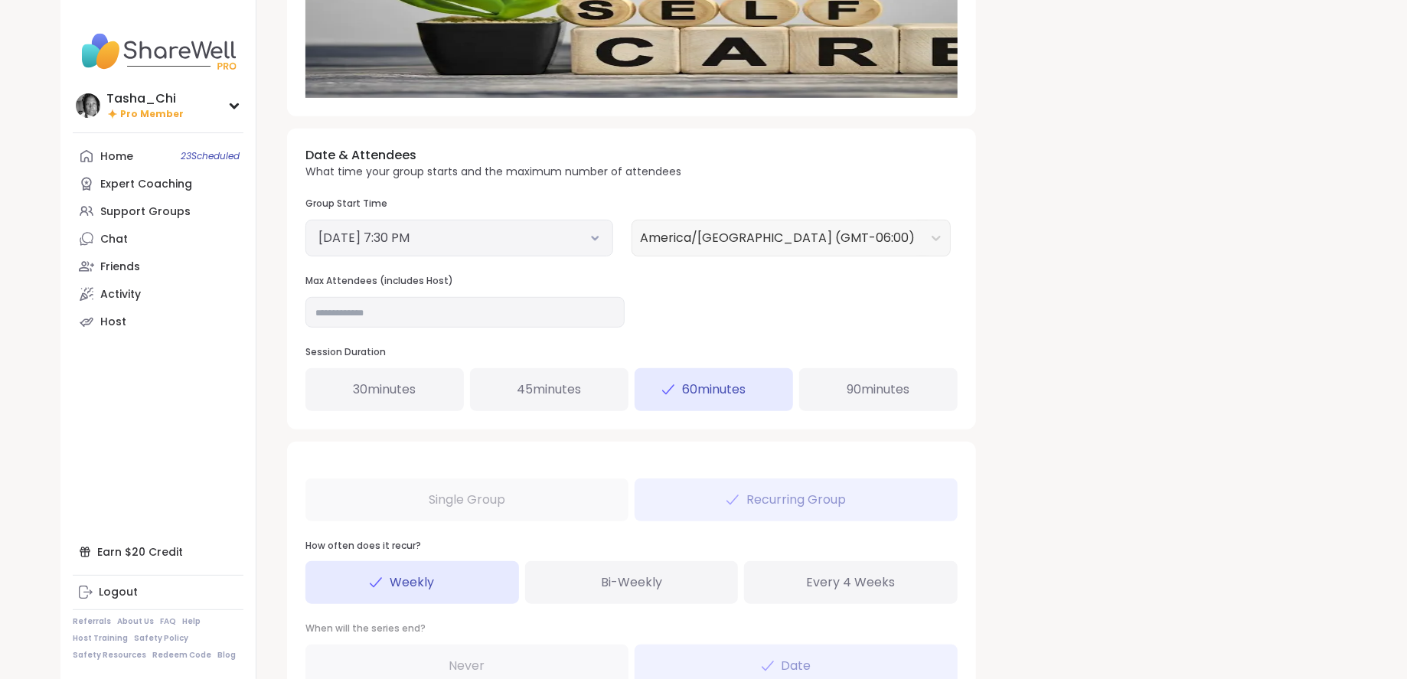
click at [419, 232] on button "October 23, 2025 7:30 PM" at bounding box center [460, 238] width 282 height 18
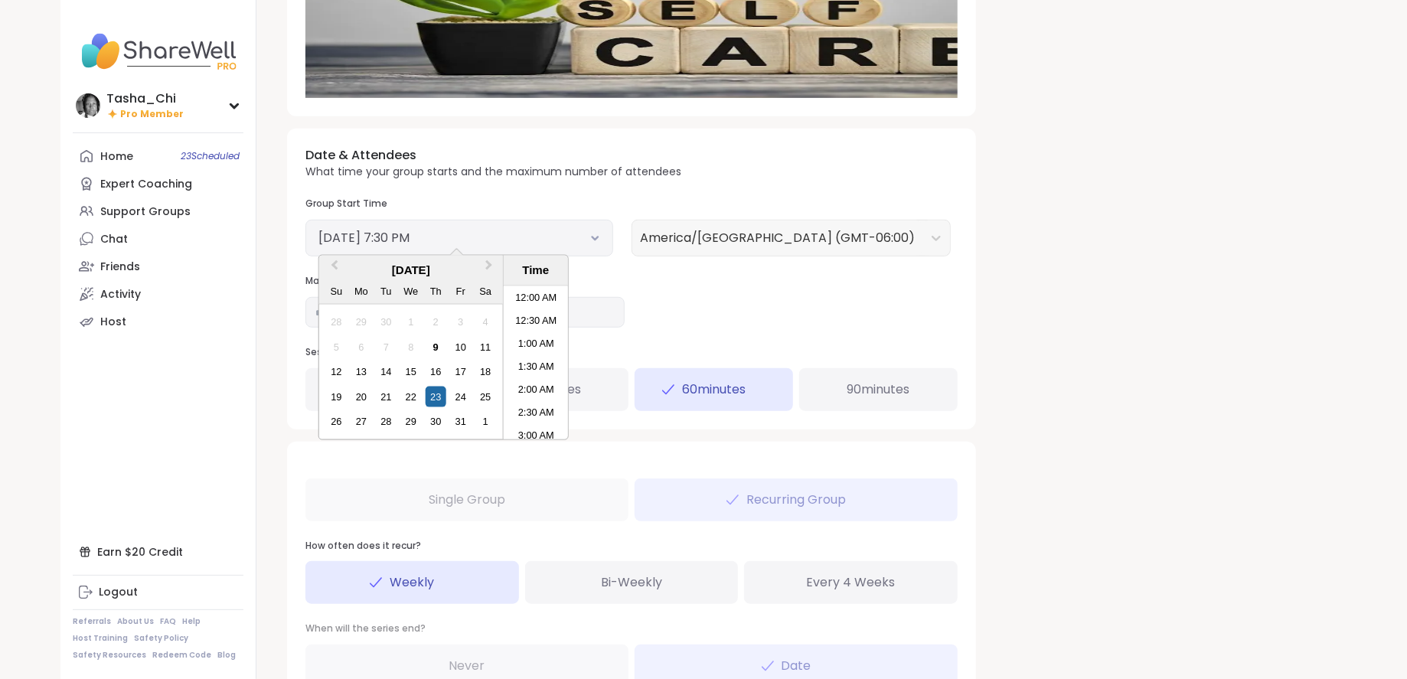
scroll to position [830, 0]
click at [492, 270] on button "Next Month" at bounding box center [491, 269] width 25 height 25
click at [436, 342] on div "6" at bounding box center [436, 347] width 21 height 21
click at [861, 306] on div "Date & Attendees What time your group starts and the maximum number of attendee…" at bounding box center [631, 279] width 689 height 300
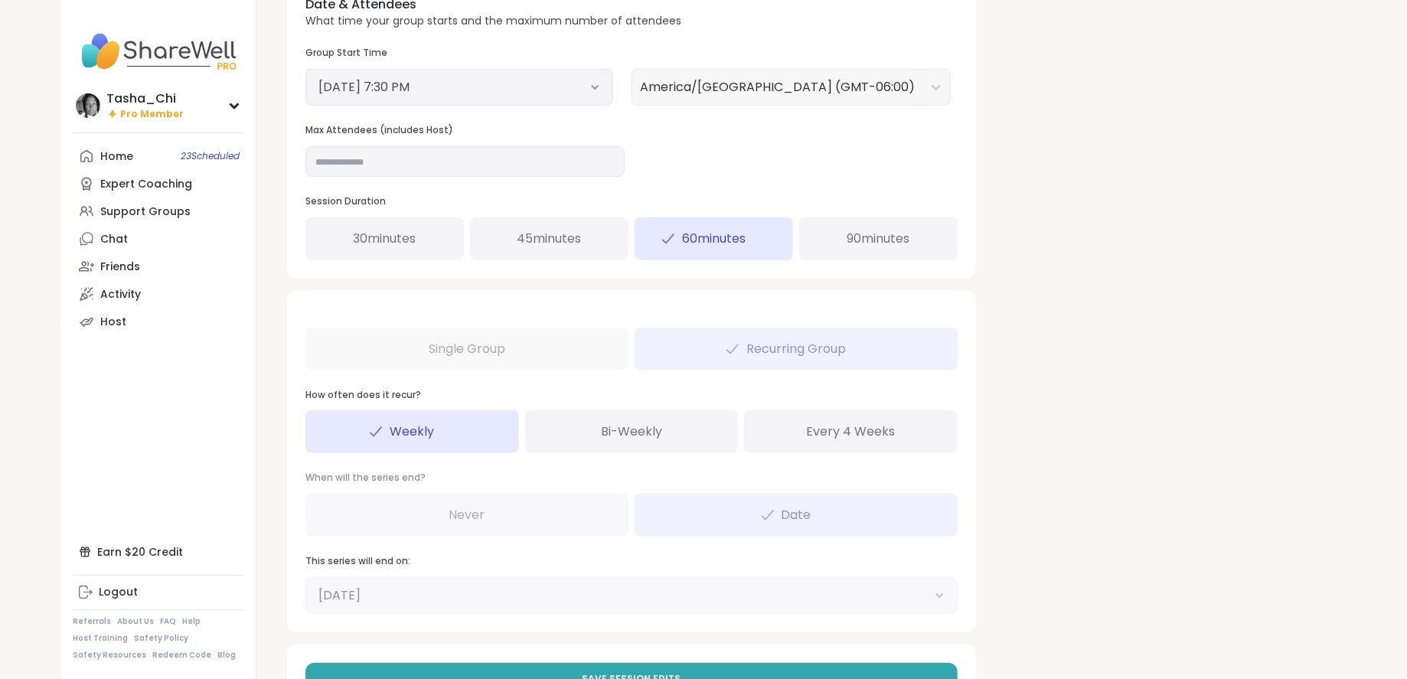
scroll to position [672, 0]
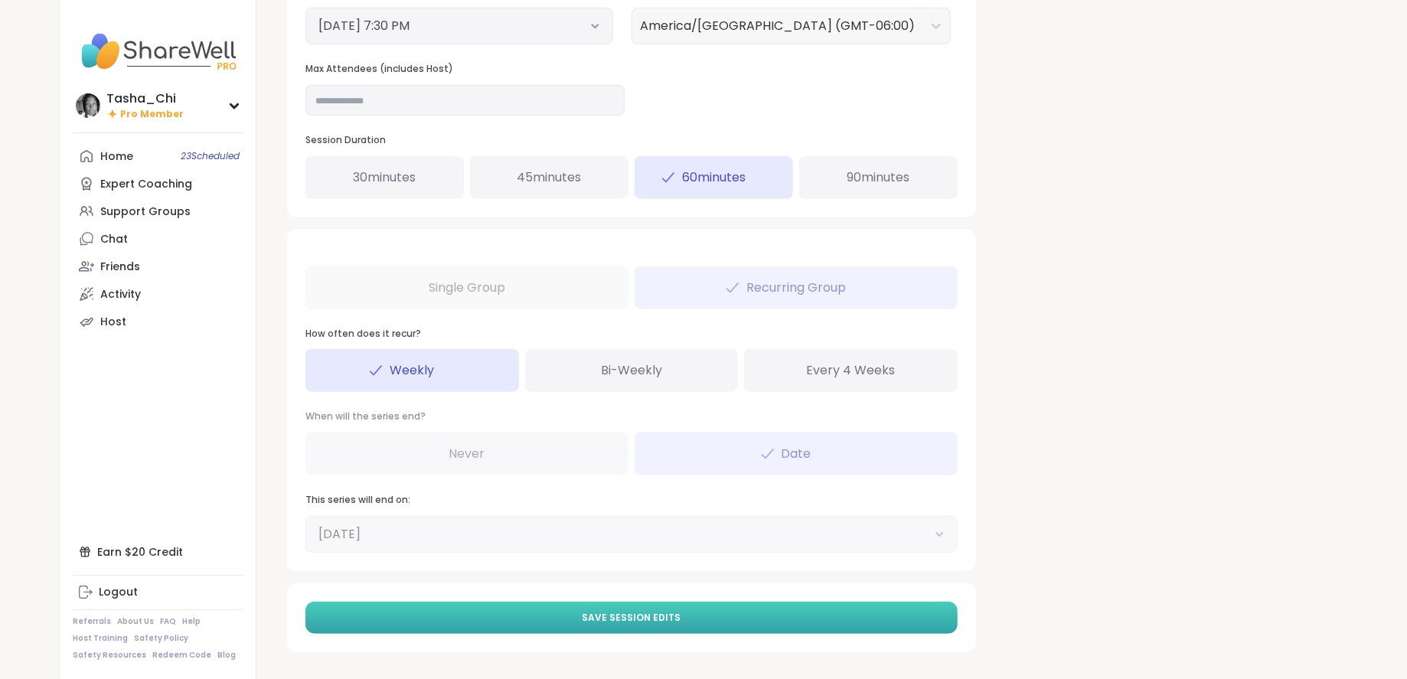
click at [692, 611] on button "Save Session Edits" at bounding box center [632, 618] width 652 height 32
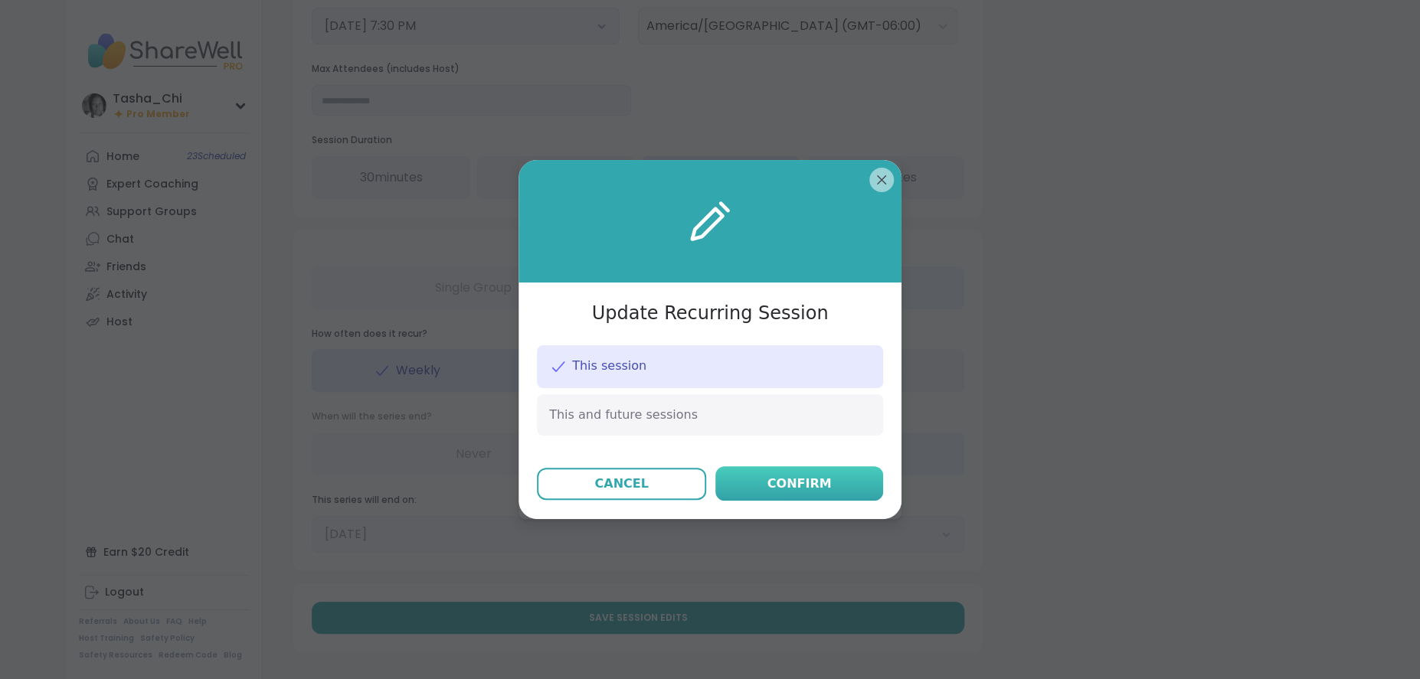
click at [767, 479] on div "Confirm" at bounding box center [799, 484] width 64 height 18
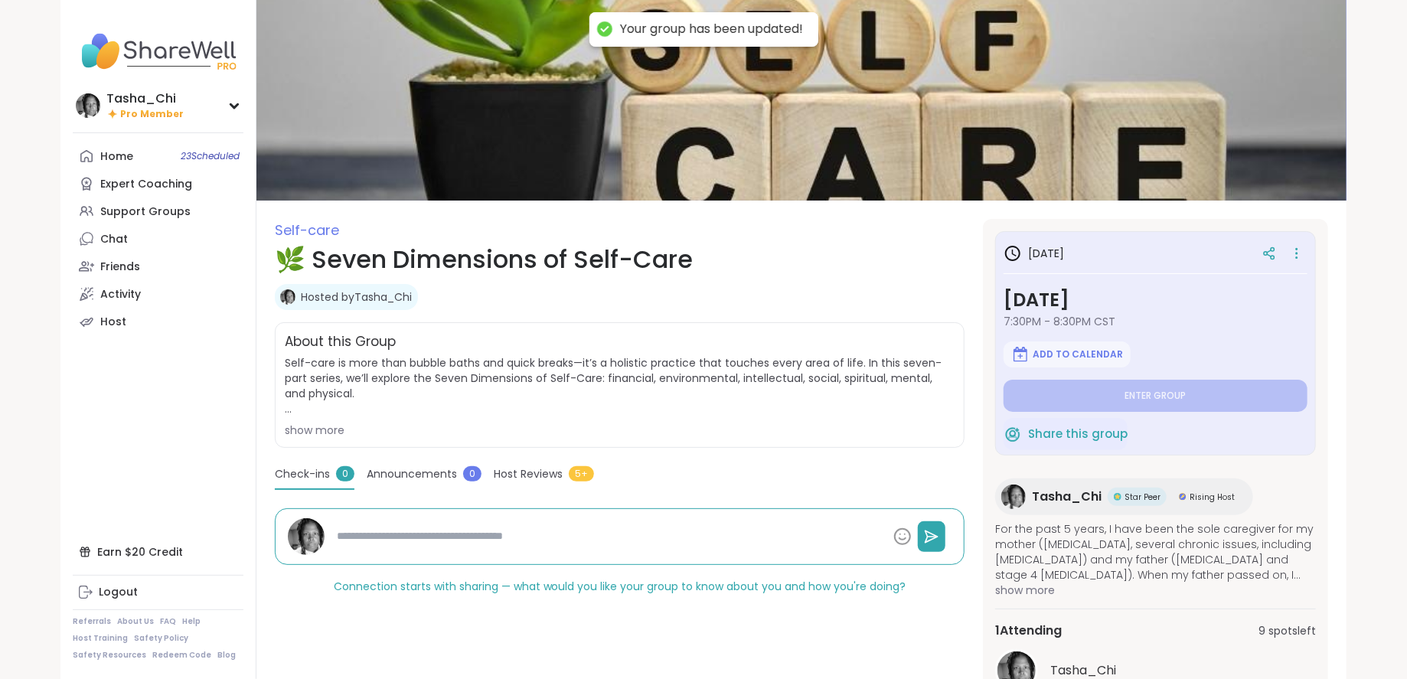
type textarea "*"
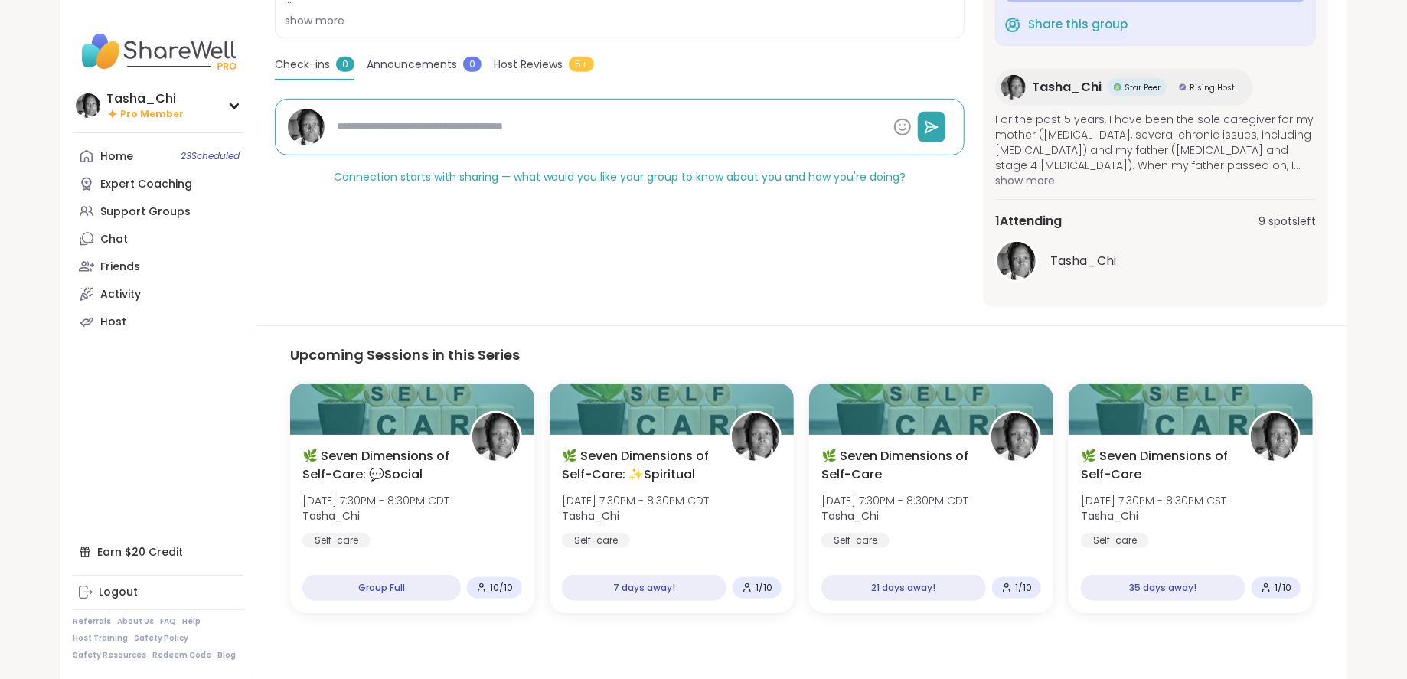
scroll to position [410, 0]
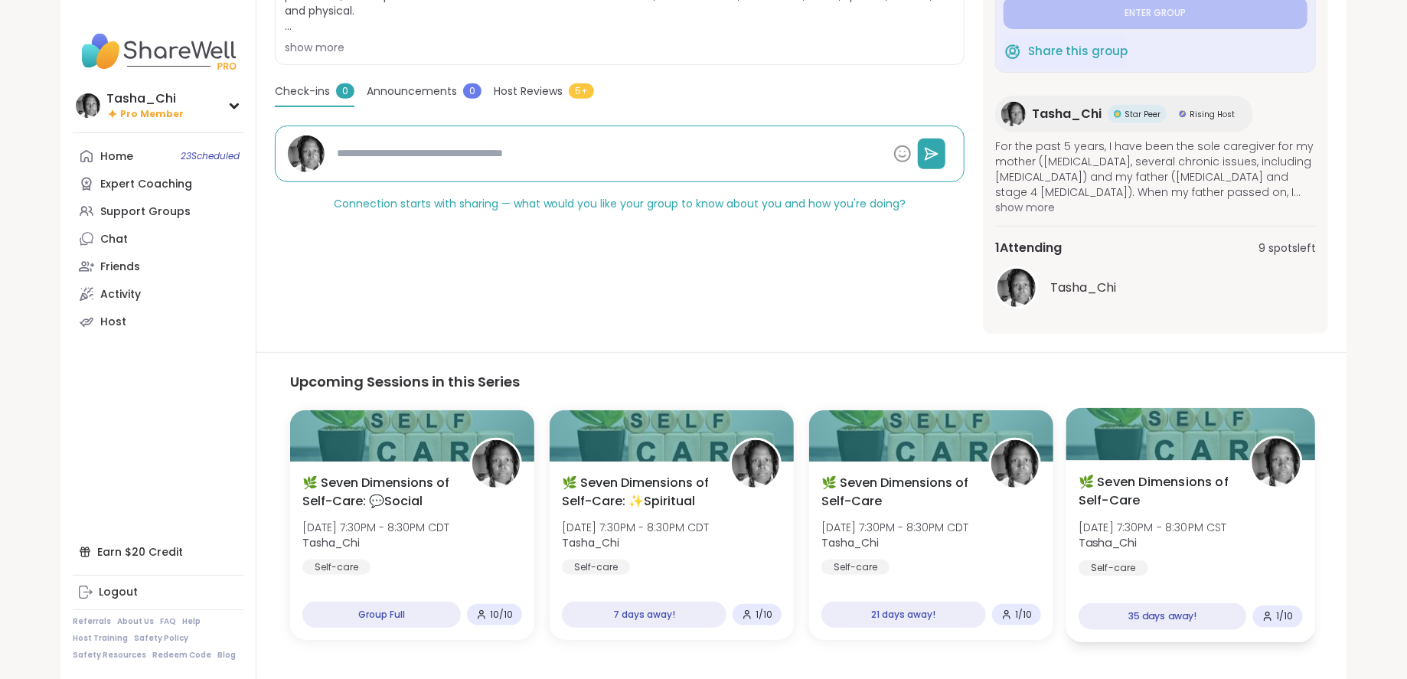
scroll to position [410, 0]
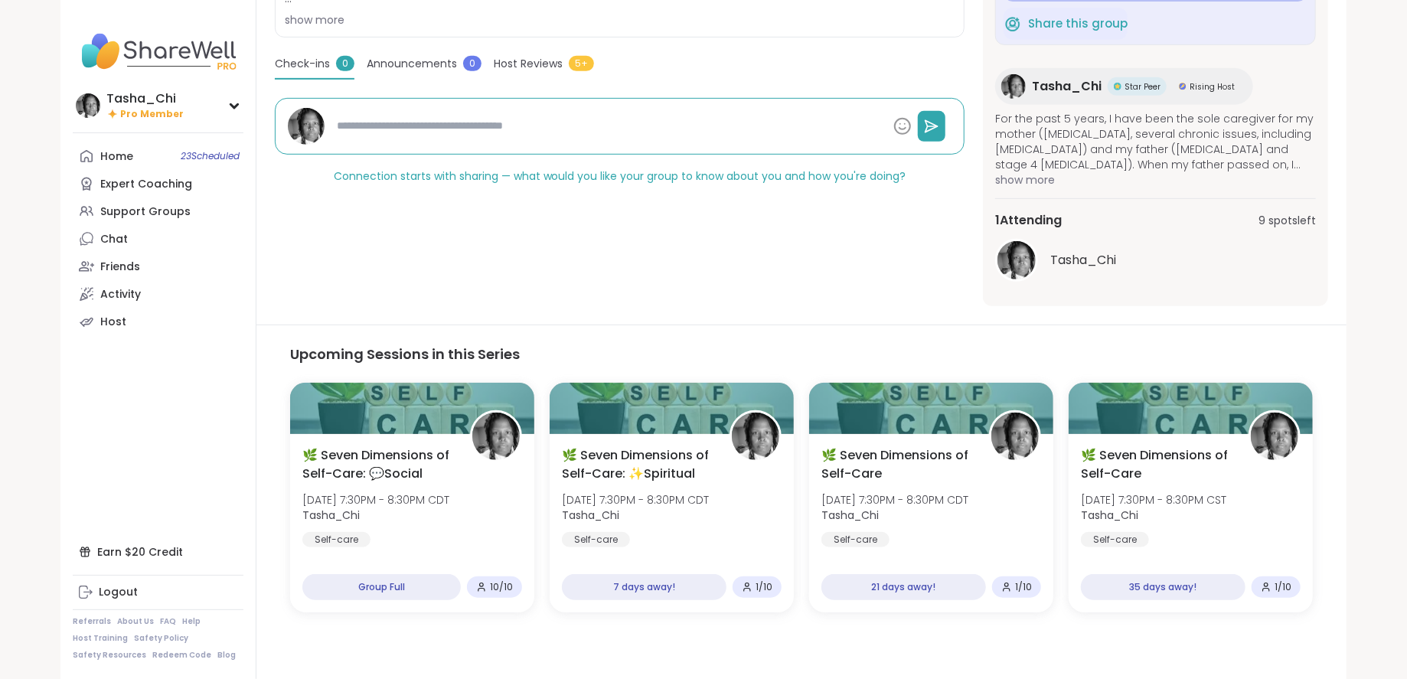
click at [781, 299] on div "Self-care 🌿 Seven Dimensions of Self-Care Hosted by Tasha_Chi Share this group …" at bounding box center [620, 58] width 690 height 498
click at [603, 227] on div "Self-care 🌿 Seven Dimensions of Self-Care Hosted by Tasha_Chi Share this group …" at bounding box center [620, 58] width 690 height 498
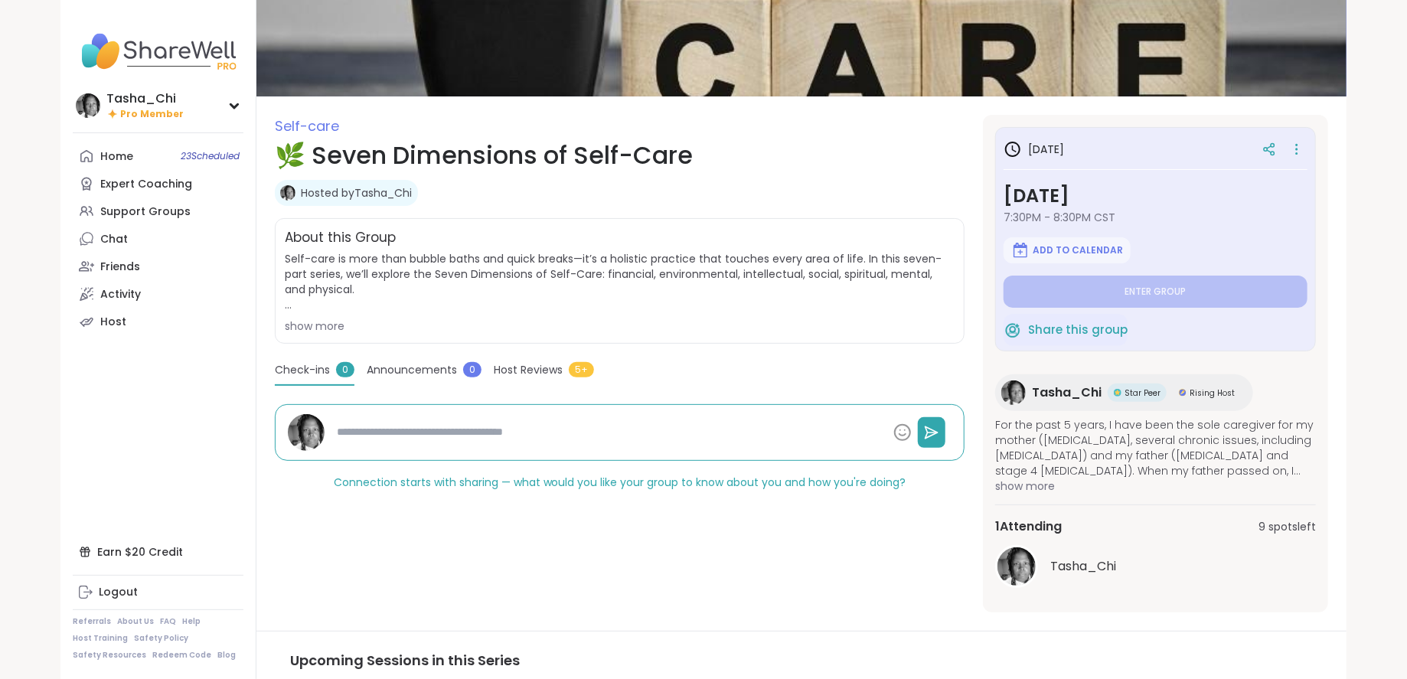
scroll to position [0, 0]
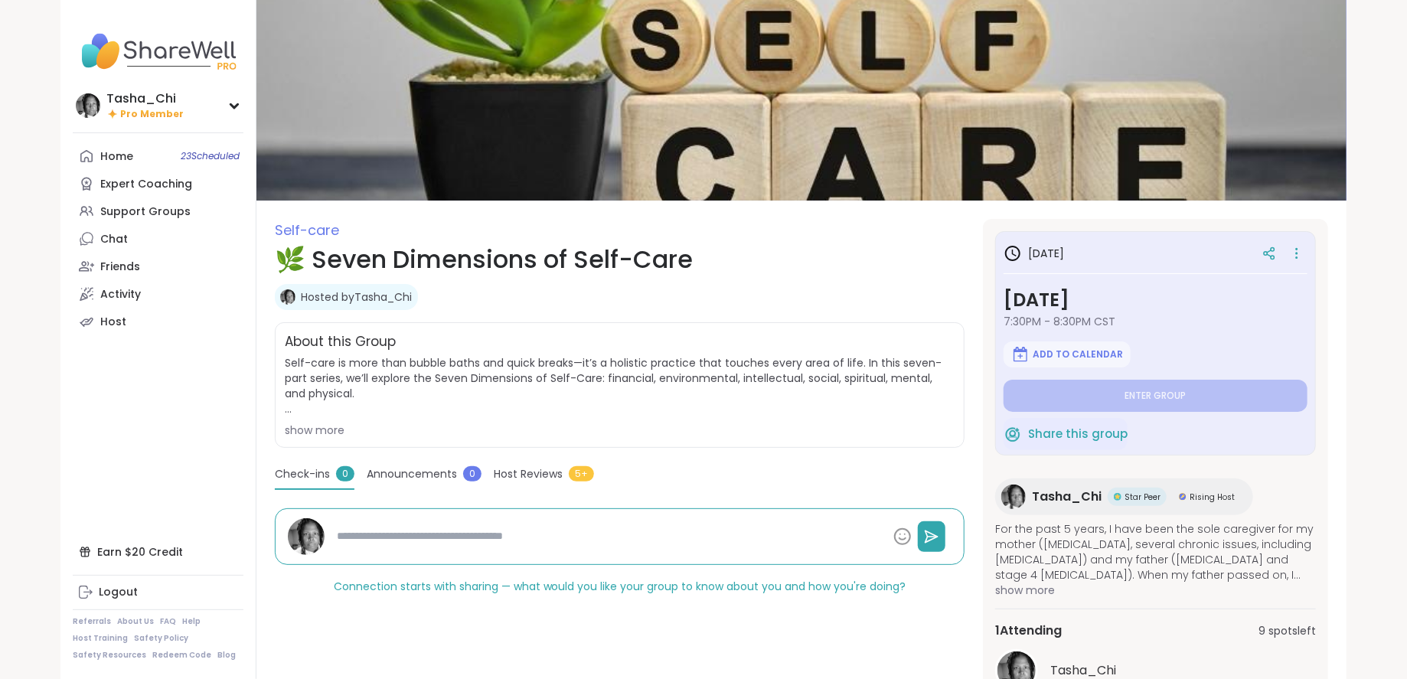
click at [820, 417] on span "Self-care is more than bubble baths and quick breaks—it’s a holistic practice t…" at bounding box center [620, 396] width 670 height 83
click at [152, 159] on link "Home 23 Scheduled" at bounding box center [158, 156] width 171 height 28
type textarea "*"
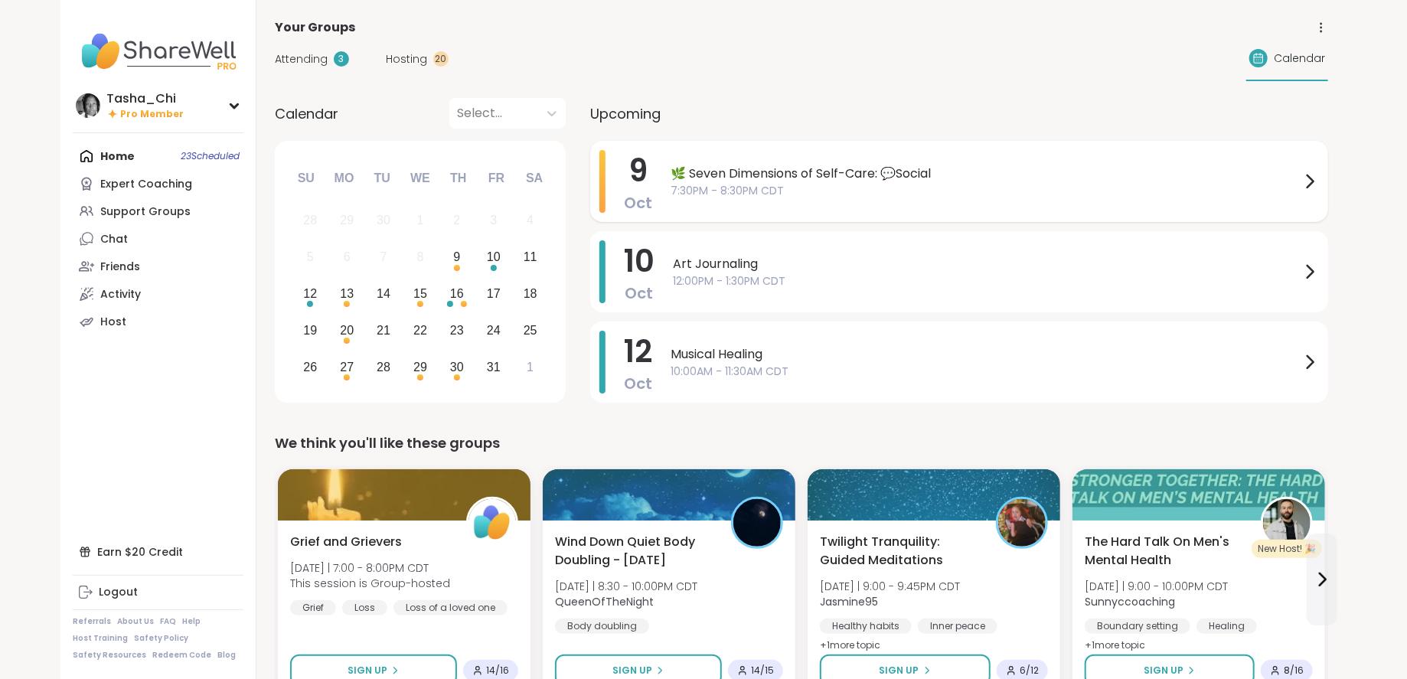
click at [854, 176] on span "🌿 Seven Dimensions of Self-Care: 💬Social" at bounding box center [986, 174] width 630 height 18
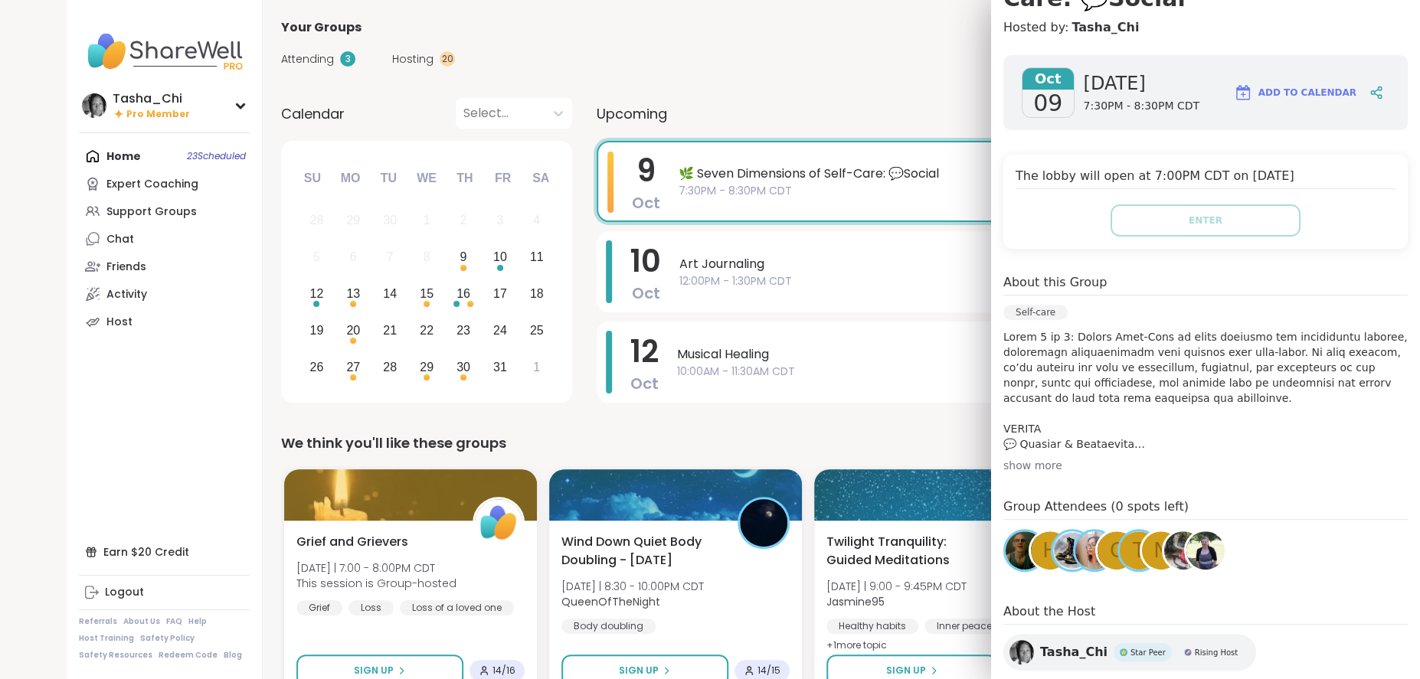
scroll to position [230, 0]
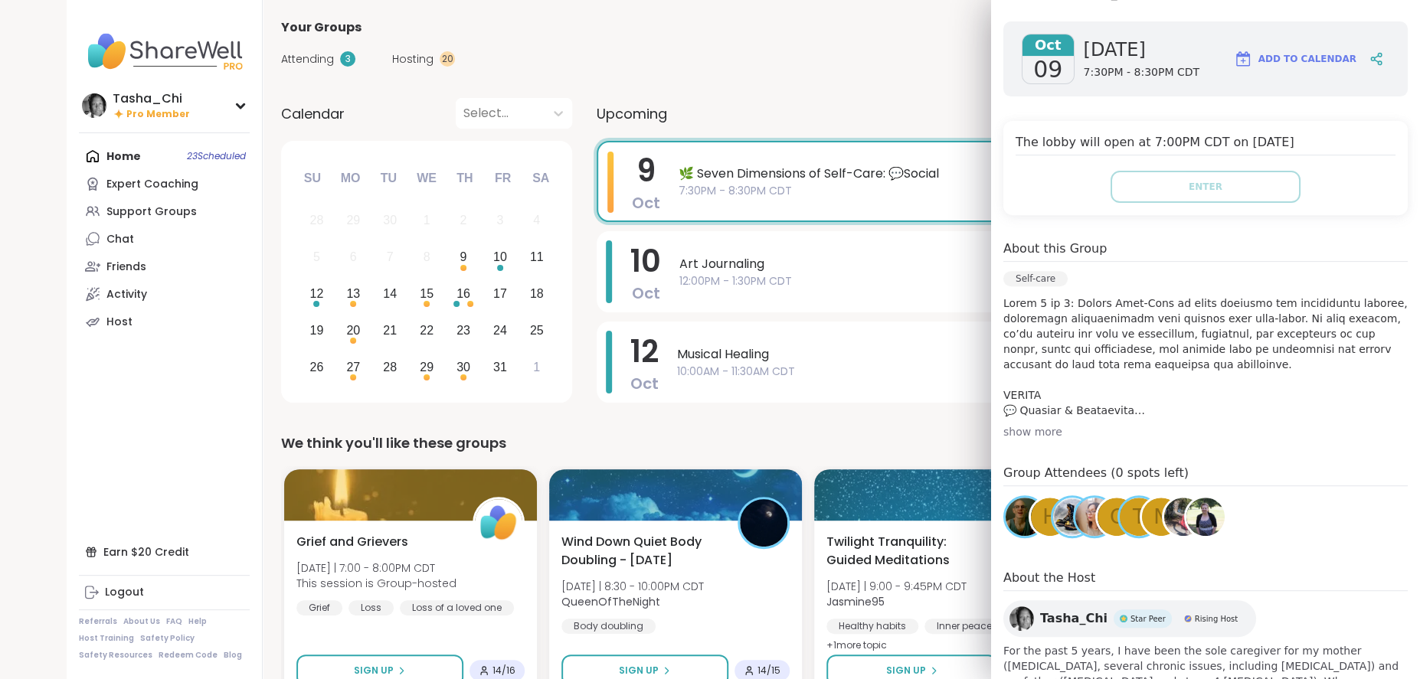
click at [1042, 517] on span "h" at bounding box center [1049, 517] width 15 height 30
click at [1110, 521] on span "c" at bounding box center [1117, 517] width 14 height 30
click at [1197, 514] on img at bounding box center [1205, 517] width 38 height 38
click at [1042, 512] on span "h" at bounding box center [1049, 517] width 15 height 30
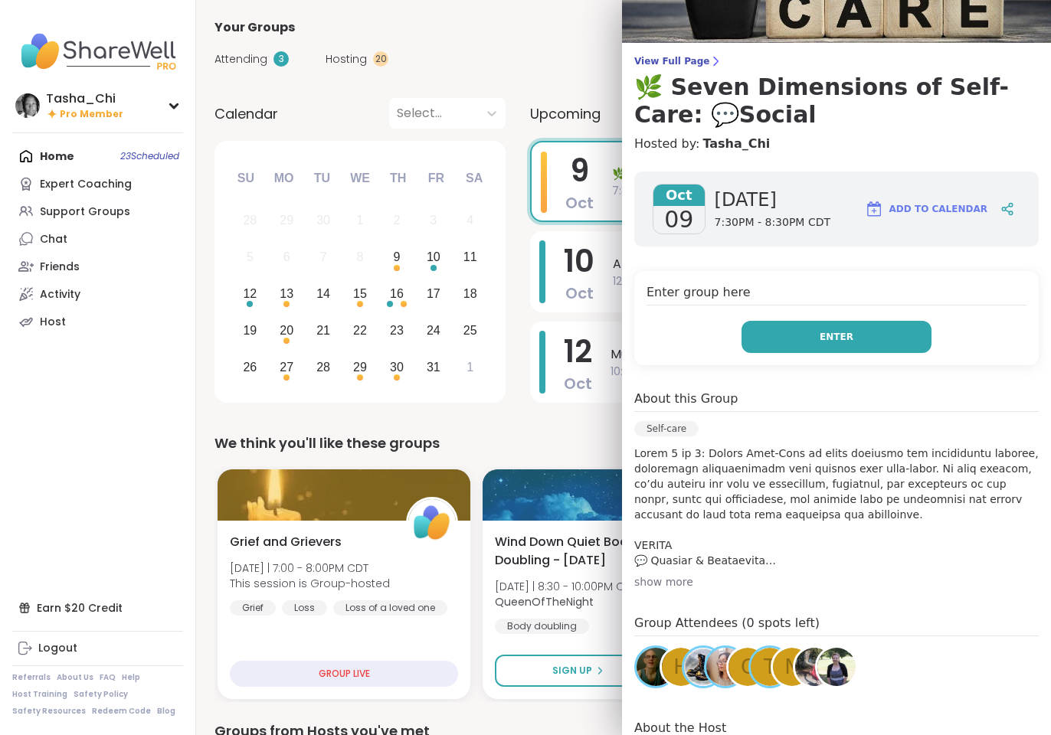
scroll to position [77, 0]
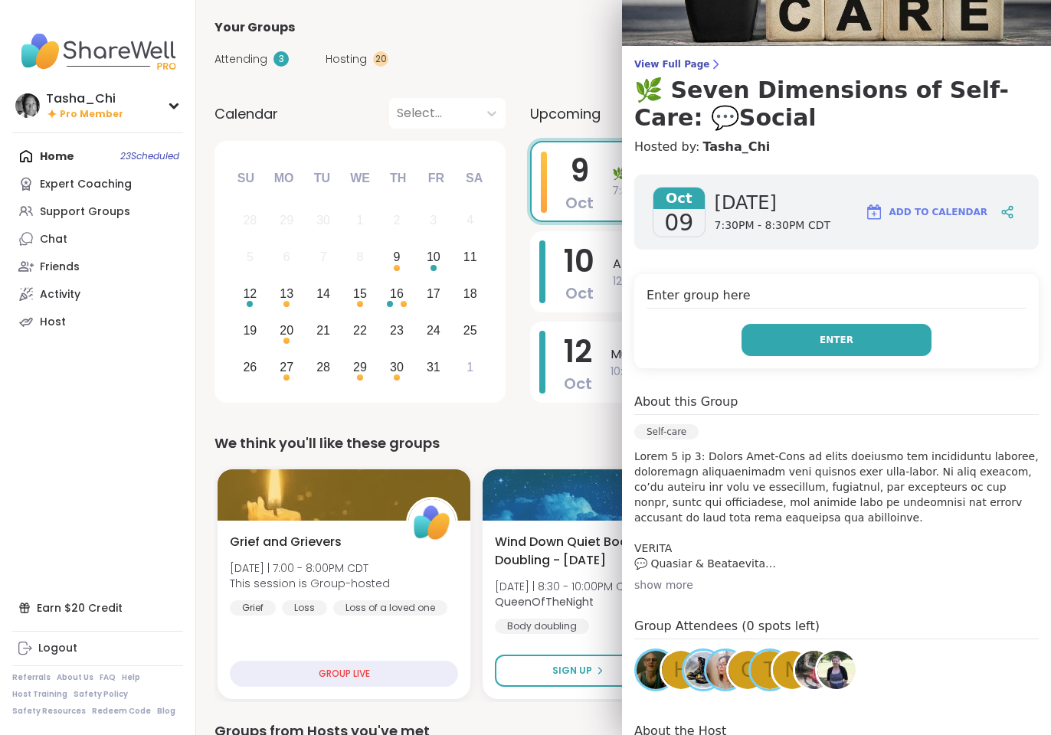
click at [774, 345] on button "Enter" at bounding box center [836, 340] width 190 height 32
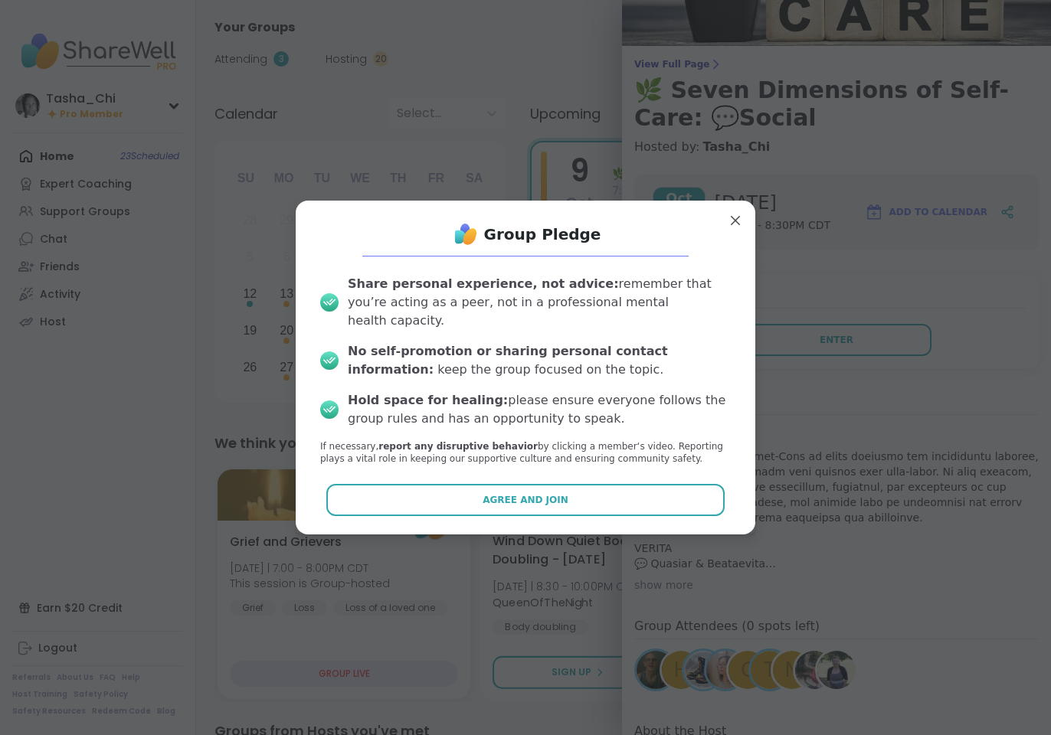
click at [570, 484] on button "Agree and Join" at bounding box center [525, 500] width 399 height 32
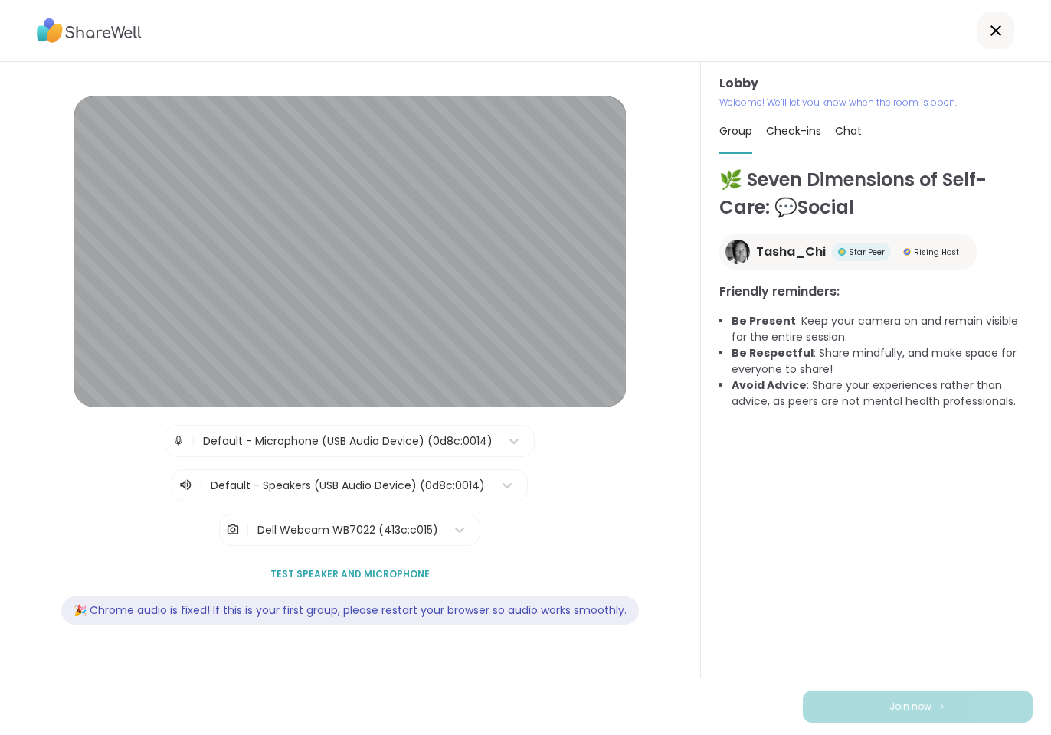
click at [819, 518] on div "🌿 Seven Dimensions of Self-Care: 💬Social Tasha_Chi Star Peer Rising Host Friend…" at bounding box center [875, 415] width 313 height 498
click at [764, 489] on div "🌿 Seven Dimensions of Self-Care: 💬Social Tasha_Chi Star Peer Rising Host Friend…" at bounding box center [875, 415] width 313 height 498
click at [980, 20] on div at bounding box center [995, 30] width 37 height 37
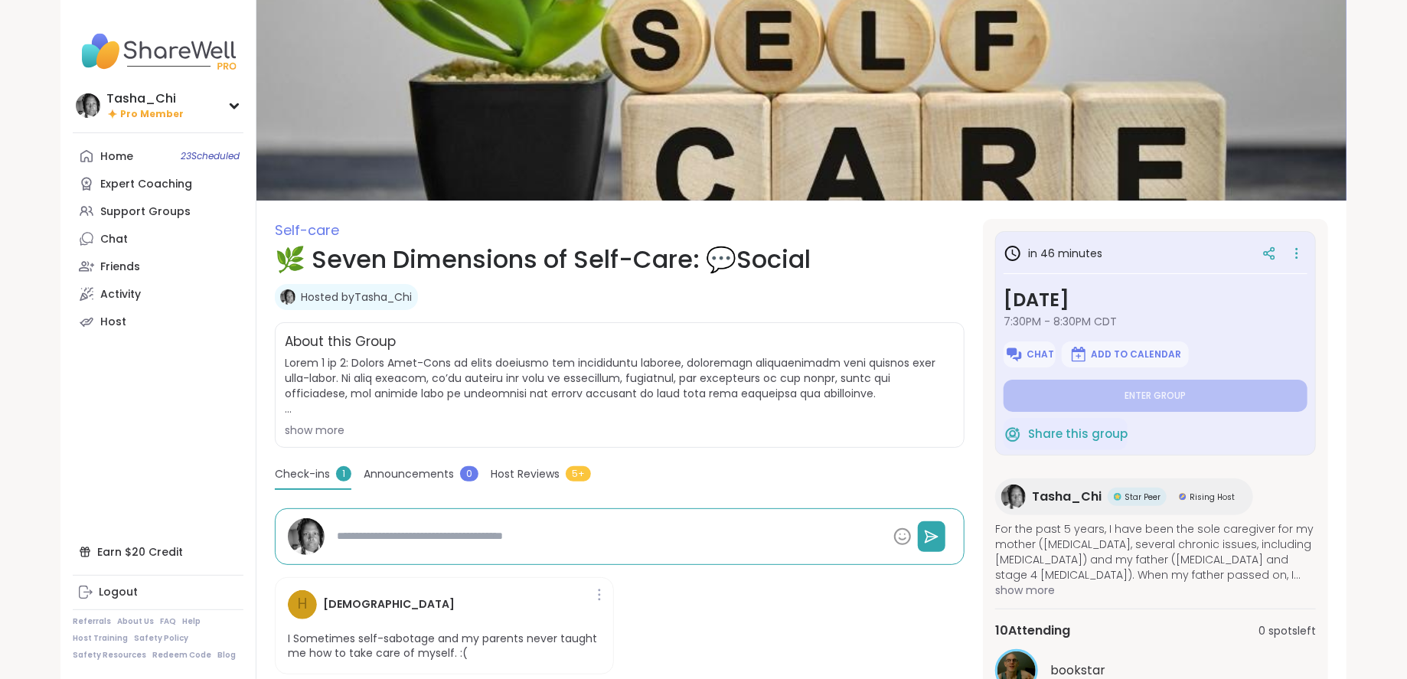
type textarea "*"
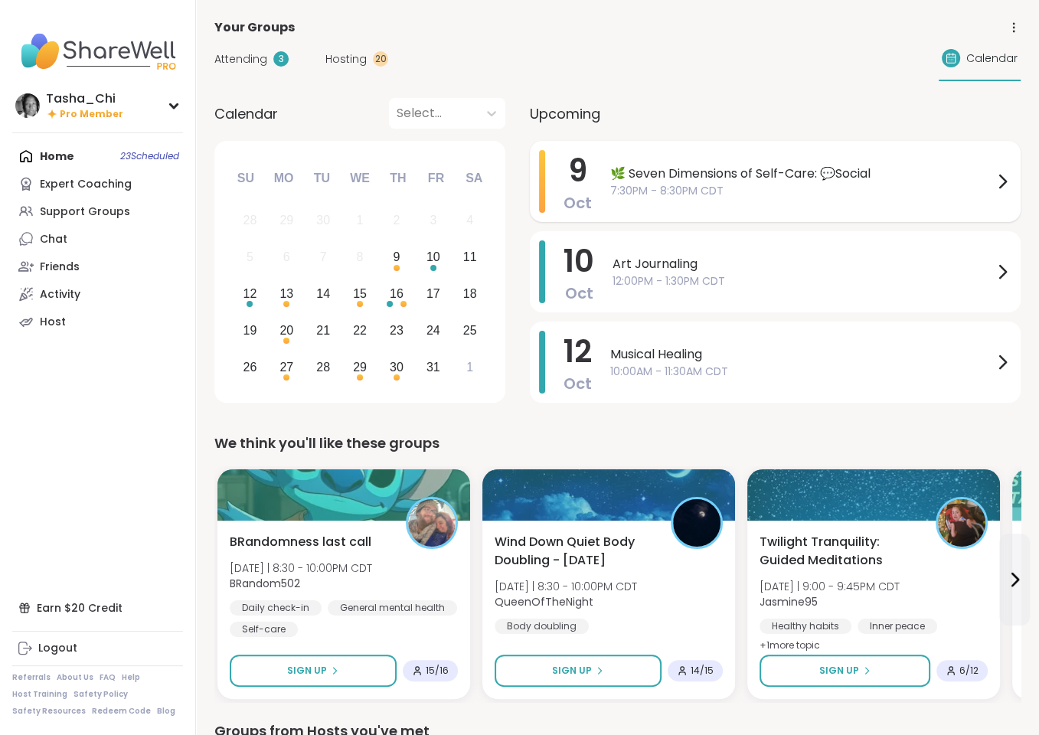
click at [727, 178] on span "🌿 Seven Dimensions of Self-Care: 💬Social" at bounding box center [801, 174] width 383 height 18
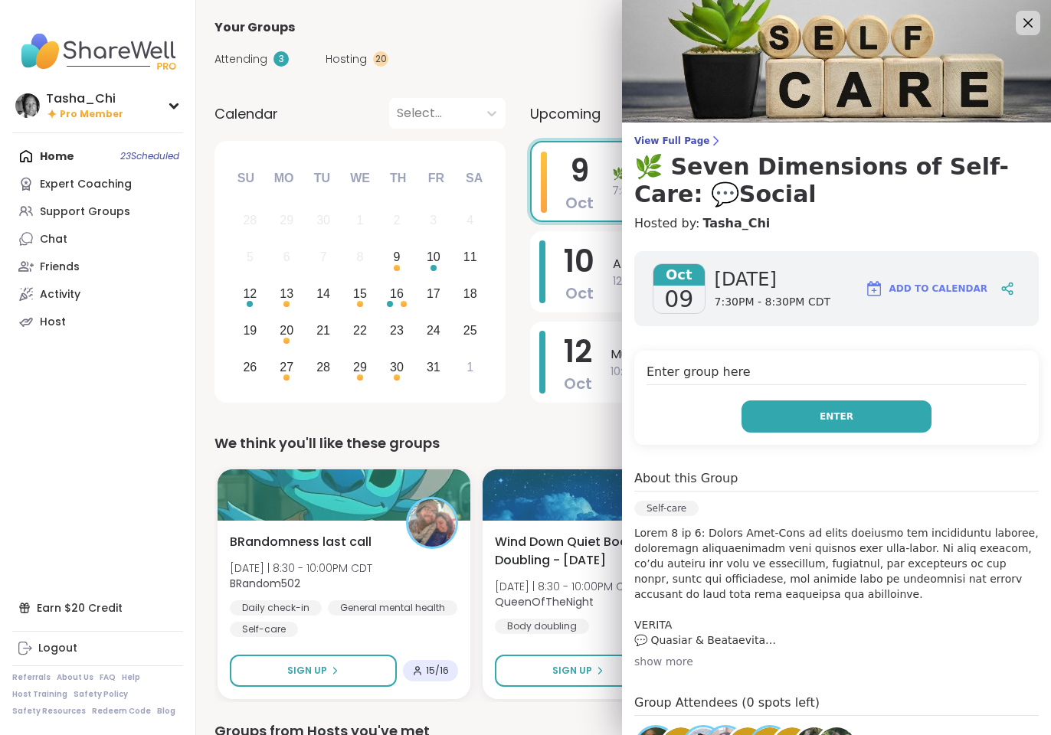
click at [790, 409] on button "Enter" at bounding box center [836, 416] width 190 height 32
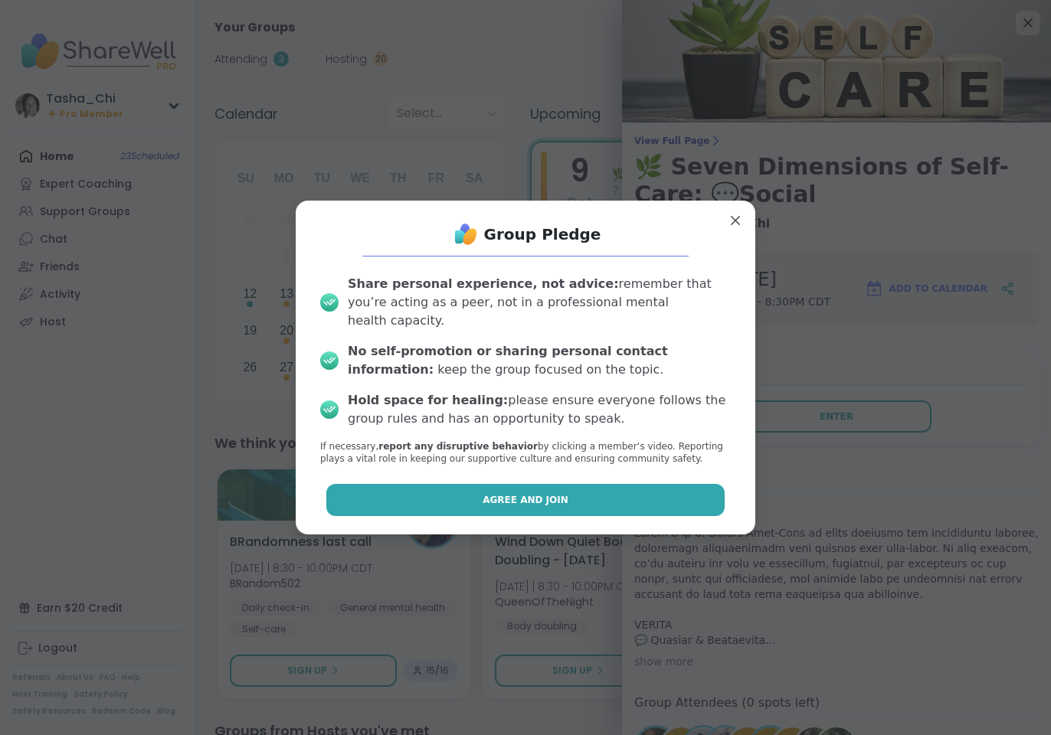
click at [462, 492] on button "Agree and Join" at bounding box center [525, 500] width 399 height 32
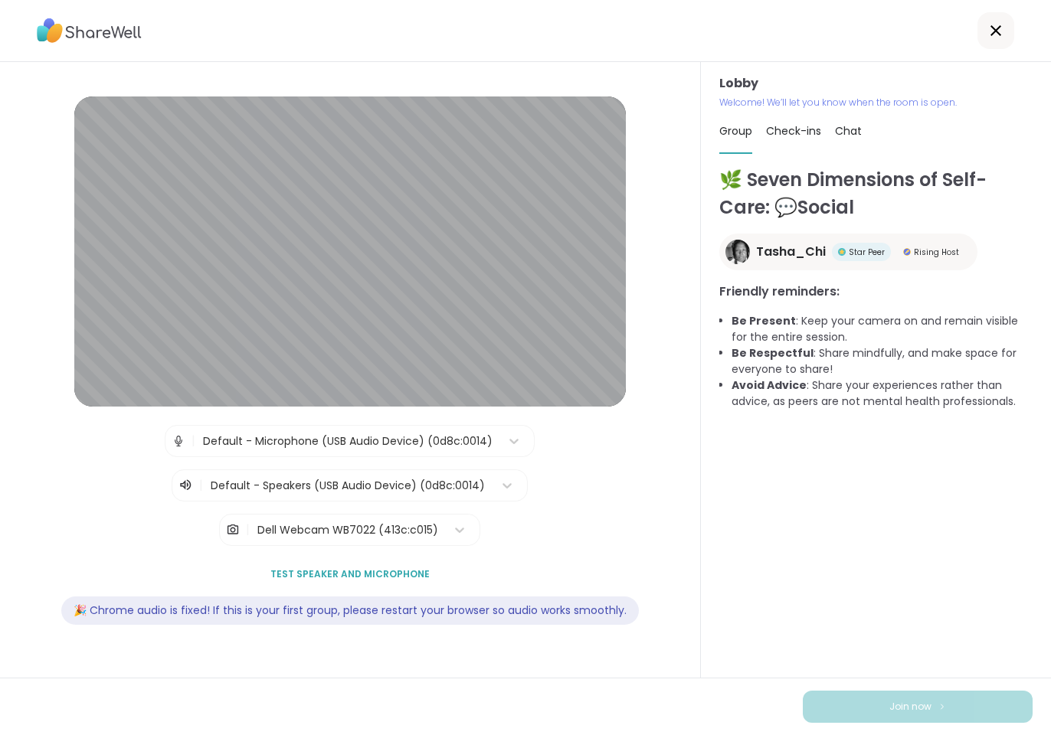
click at [761, 561] on div "🌿 Seven Dimensions of Self-Care: 💬Social Tasha_Chi Star Peer Rising Host Friend…" at bounding box center [875, 415] width 313 height 498
click at [786, 131] on span "Check-ins" at bounding box center [793, 130] width 55 height 15
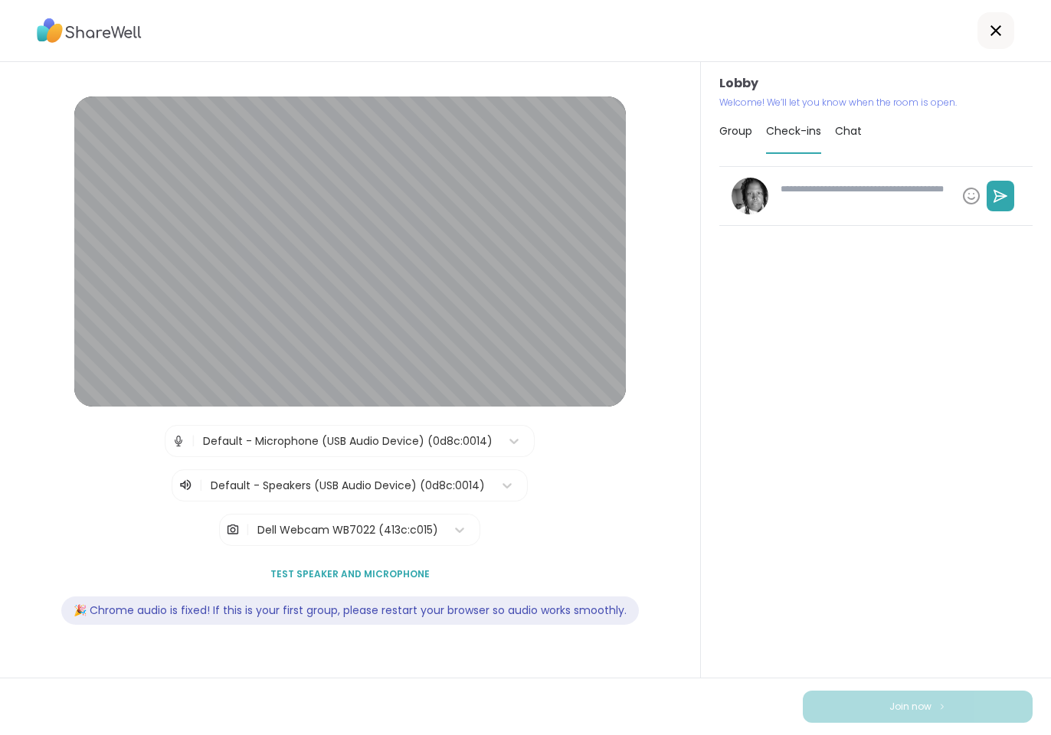
click at [848, 128] on span "Chat" at bounding box center [848, 130] width 27 height 15
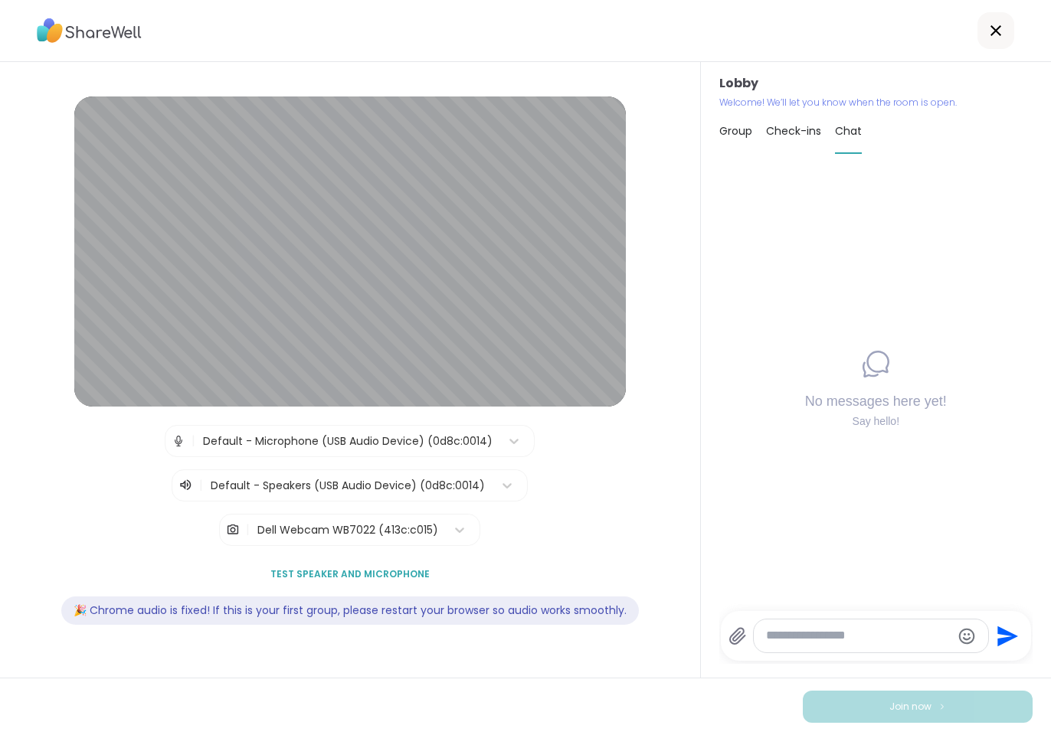
click at [721, 143] on div "Group" at bounding box center [735, 130] width 33 height 43
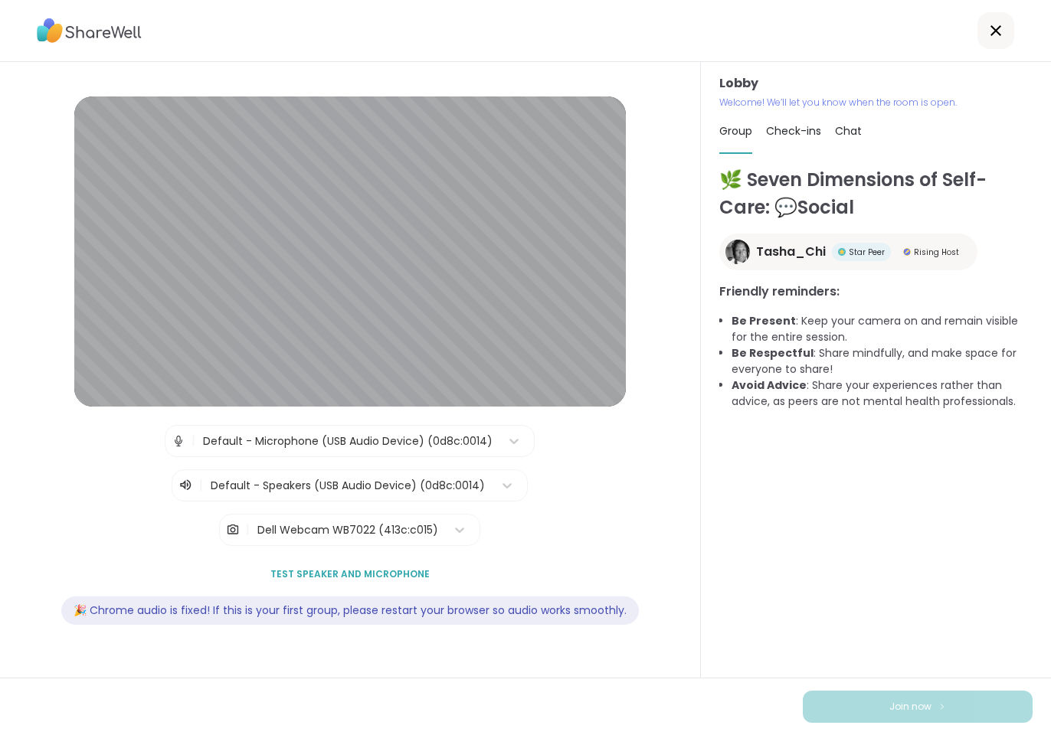
click at [549, 531] on div "| Default - Microphone (USB Audio Device) (0d8c:0014) | Default - Speakers (USB…" at bounding box center [349, 485] width 629 height 121
click at [667, 539] on div "Lobby | Default - Microphone (USB Audio Device) (0d8c:0014) | Default - Speaker…" at bounding box center [350, 370] width 701 height 616
click at [506, 438] on icon at bounding box center [513, 440] width 15 height 15
drag, startPoint x: 576, startPoint y: 520, endPoint x: 531, endPoint y: 484, distance: 57.2
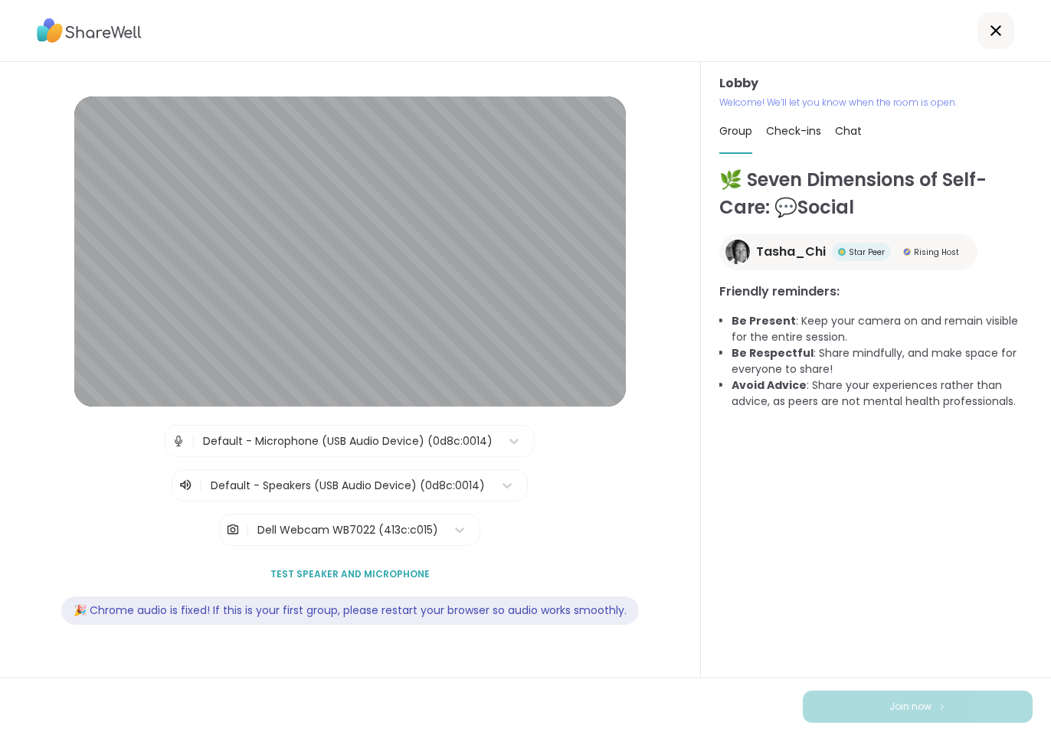
click at [576, 520] on div "| Default - Microphone (USB Audio Device) (0d8c:0014) | Default - Speakers (USB…" at bounding box center [349, 485] width 629 height 121
click at [500, 448] on div at bounding box center [514, 441] width 28 height 28
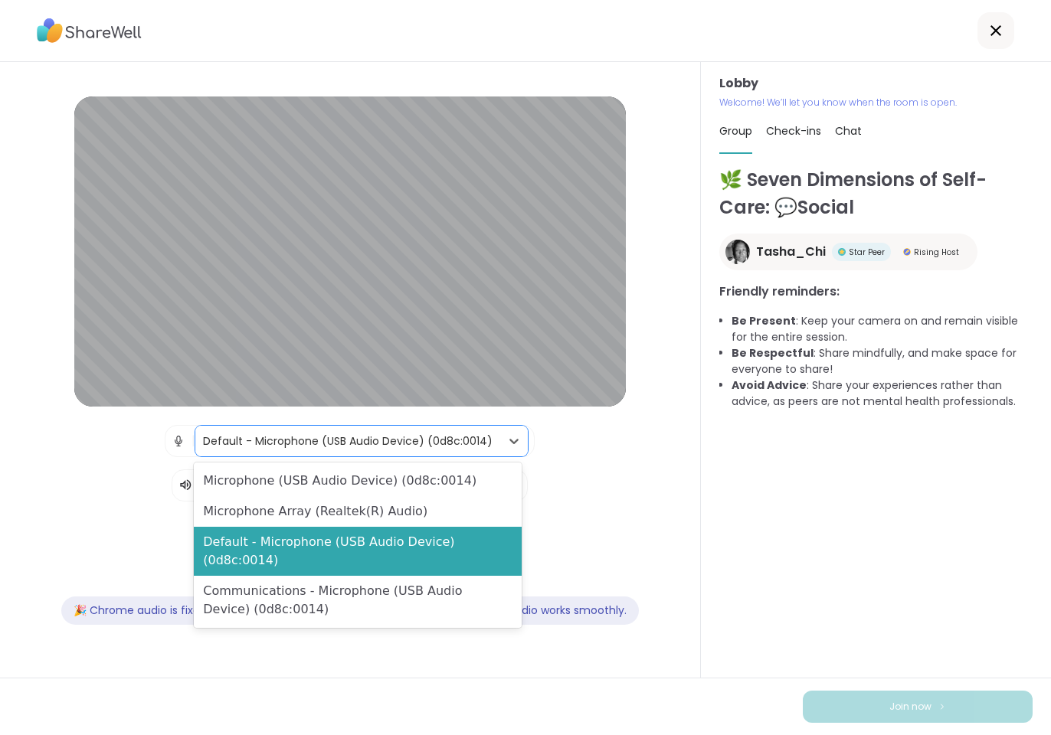
click at [701, 531] on div "Lobby Welcome! We’ll let you know when the room is open. Group Check-ins Chat 🌿…" at bounding box center [876, 370] width 350 height 616
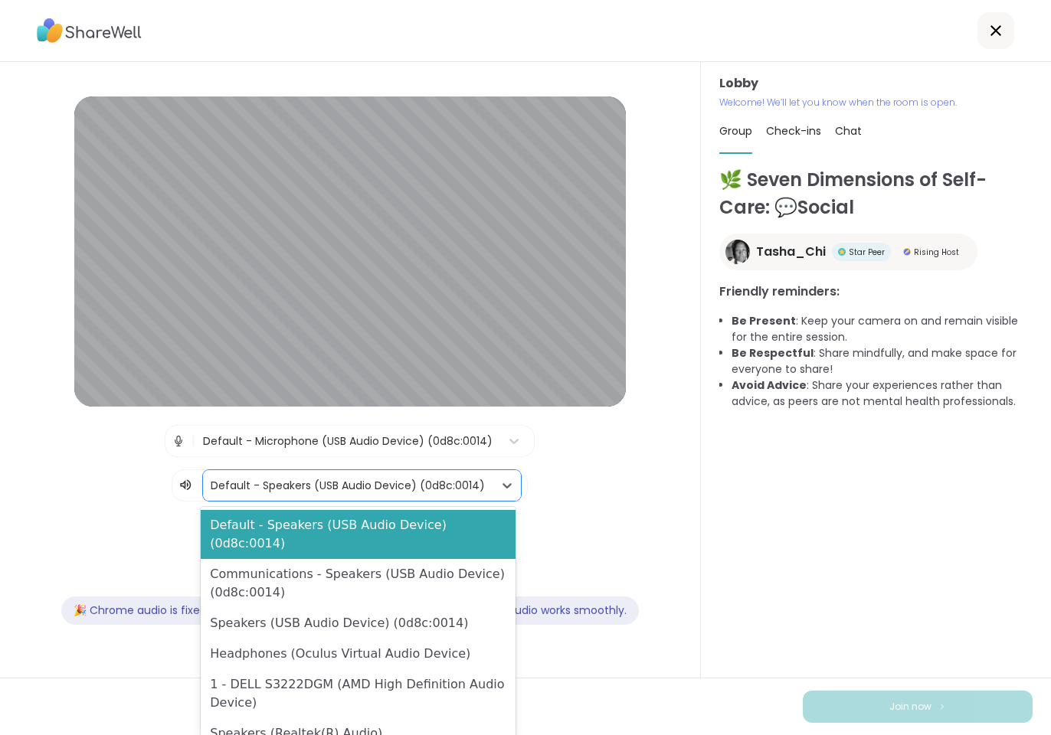
click at [410, 498] on div "Default - Speakers (USB Audio Device) (0d8c:0014)" at bounding box center [348, 485] width 290 height 31
click at [824, 567] on div "🌿 Seven Dimensions of Self-Care: 💬Social Tasha_Chi Star Peer Rising Host Friend…" at bounding box center [875, 415] width 313 height 498
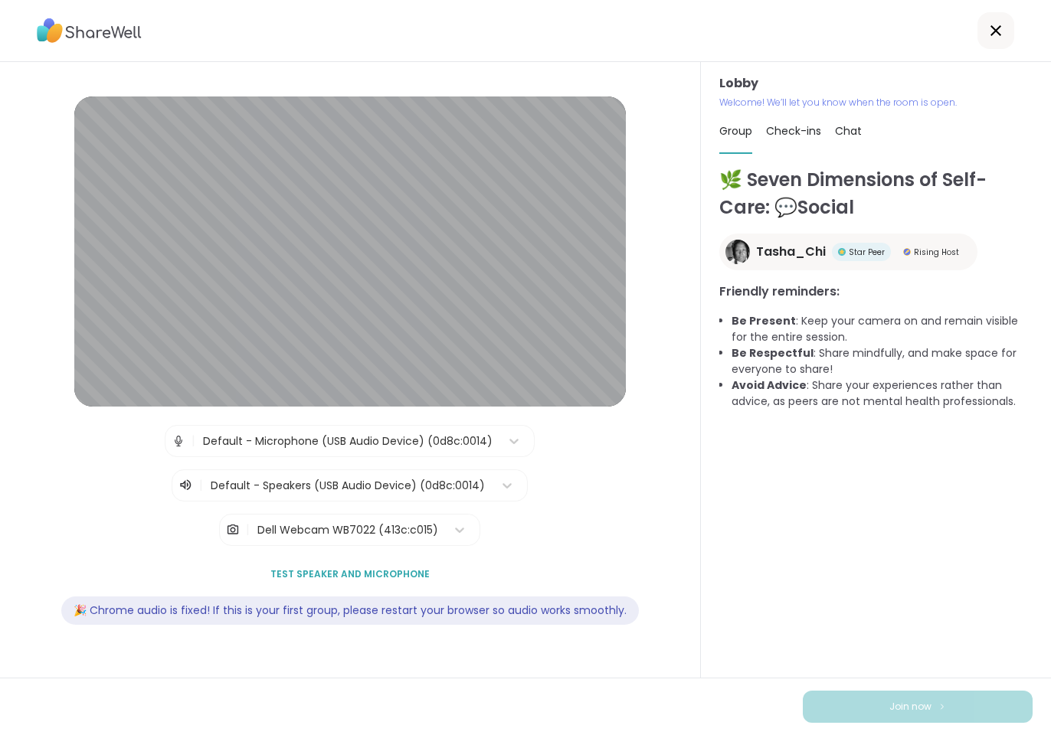
click at [595, 534] on div "| Default - Microphone (USB Audio Device) (0d8c:0014) | Default - Speakers (USB…" at bounding box center [349, 485] width 629 height 121
drag, startPoint x: 733, startPoint y: 315, endPoint x: 652, endPoint y: 229, distance: 117.6
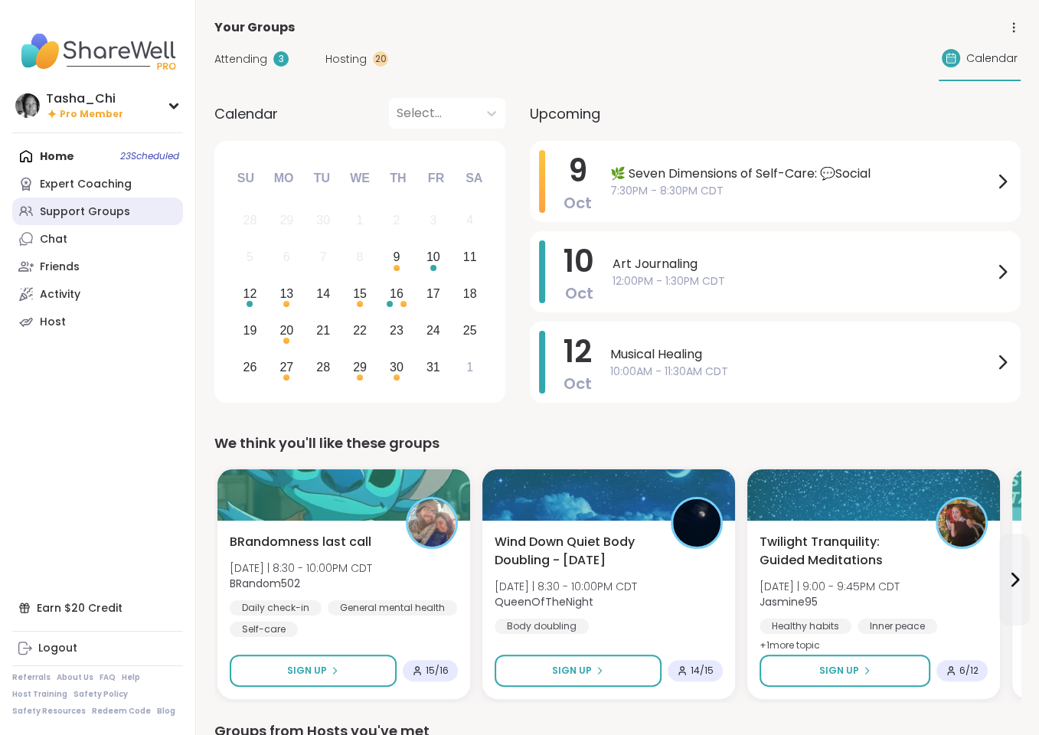
click at [126, 214] on link "Support Groups" at bounding box center [97, 212] width 171 height 28
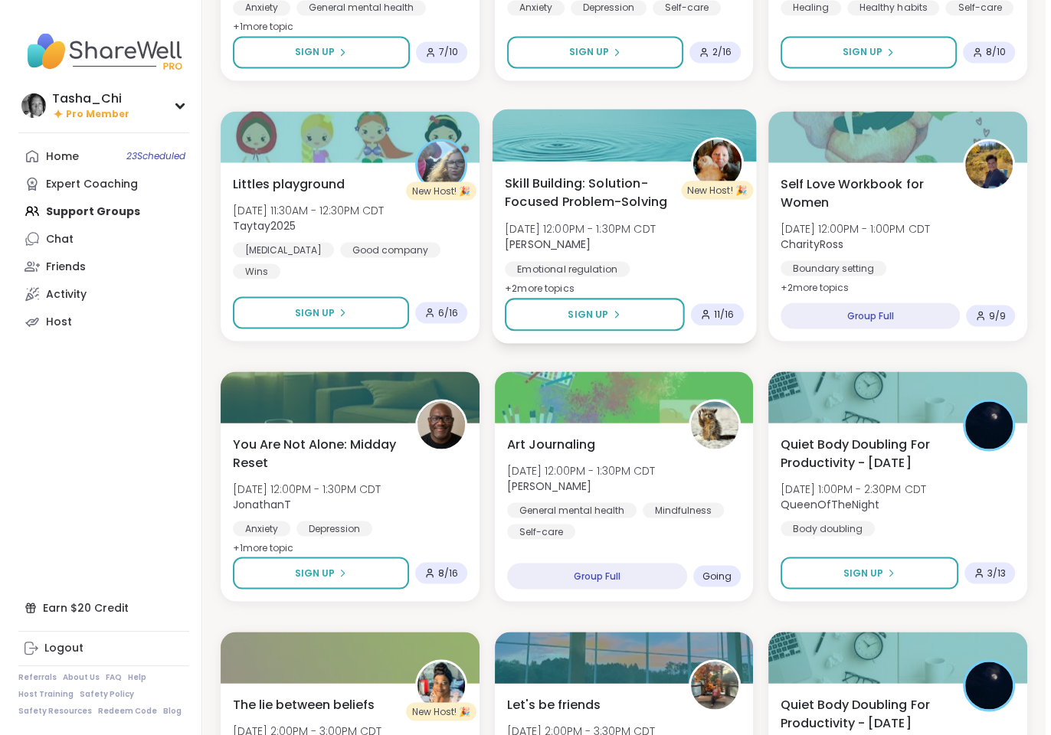
scroll to position [2450, 0]
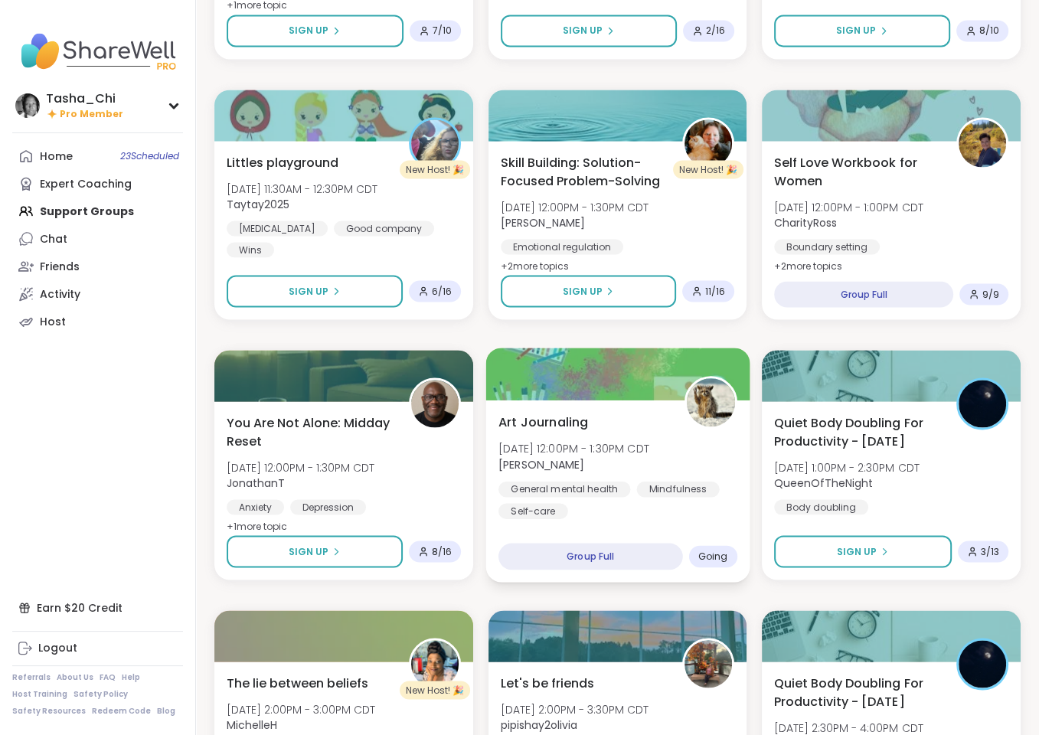
click at [673, 439] on div "Art Journaling Fri, Oct 10 | 12:00PM - 1:30PM CDT spencer General mental health…" at bounding box center [617, 465] width 239 height 106
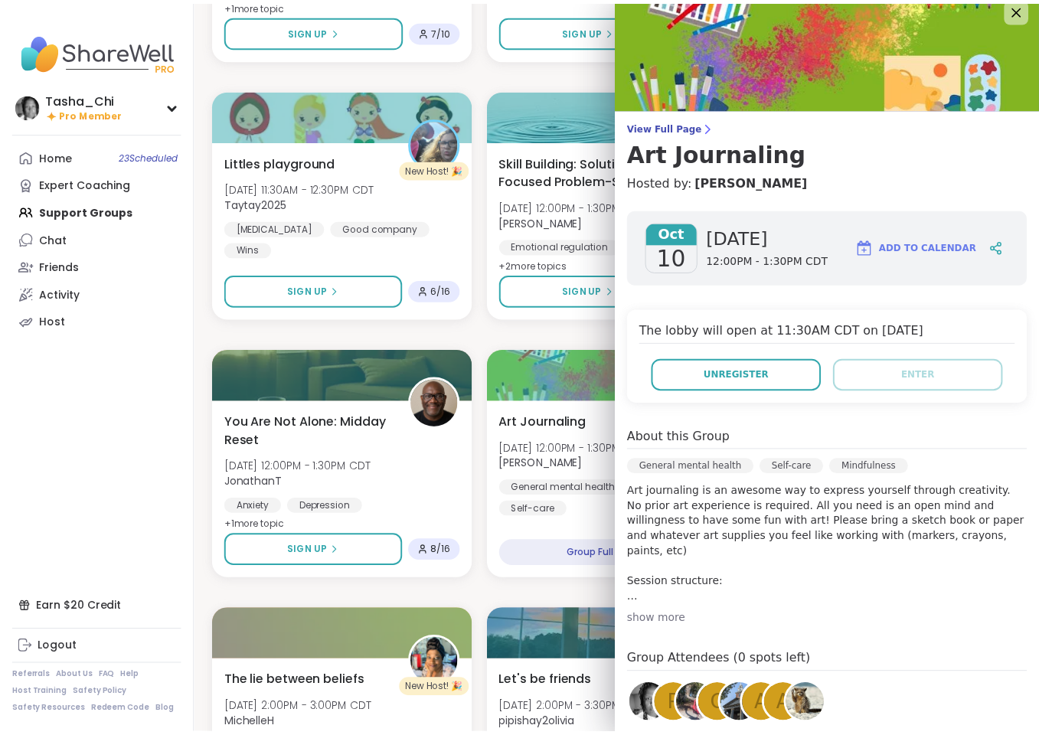
scroll to position [0, 0]
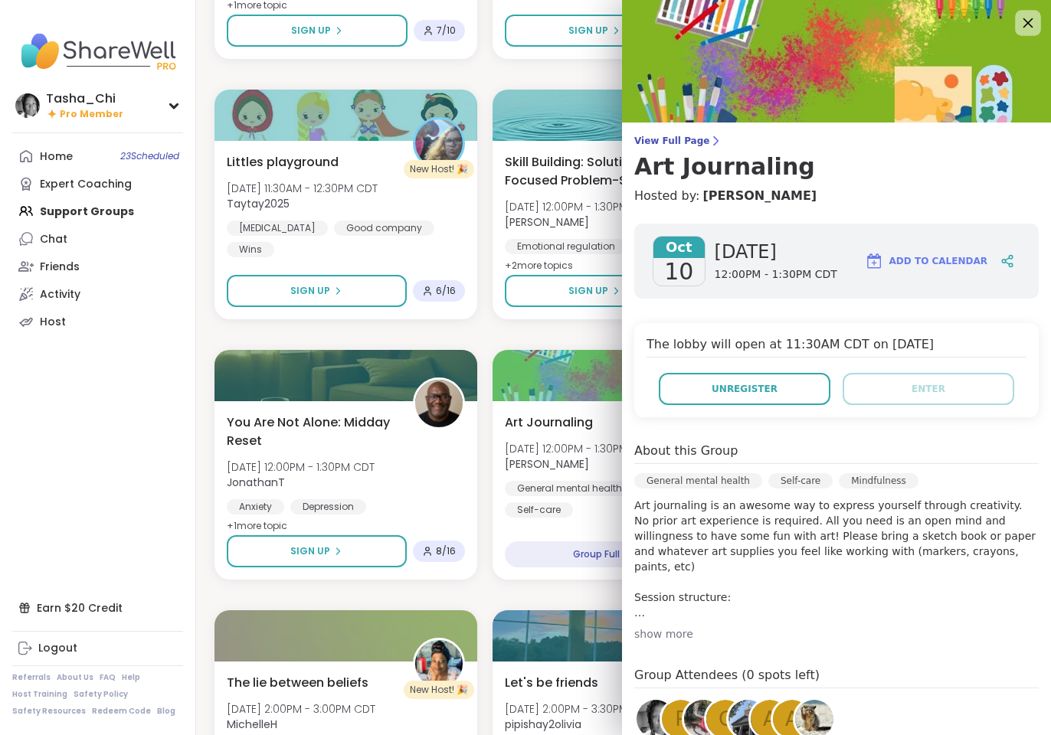
click at [1018, 21] on icon at bounding box center [1027, 22] width 19 height 19
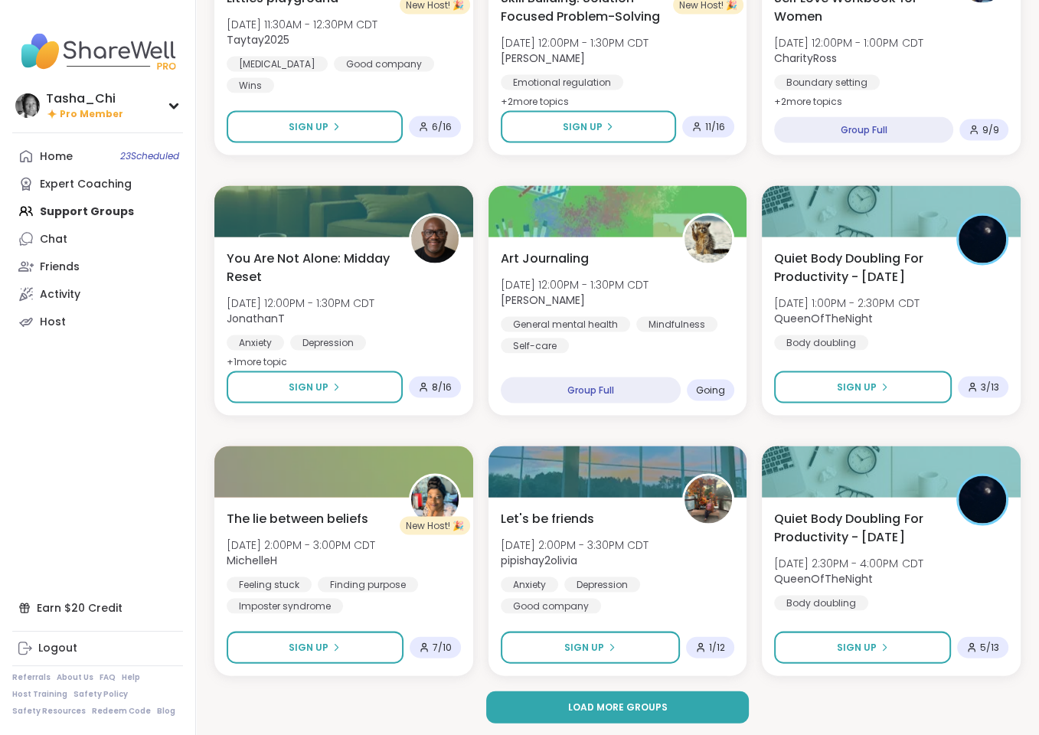
scroll to position [2617, 0]
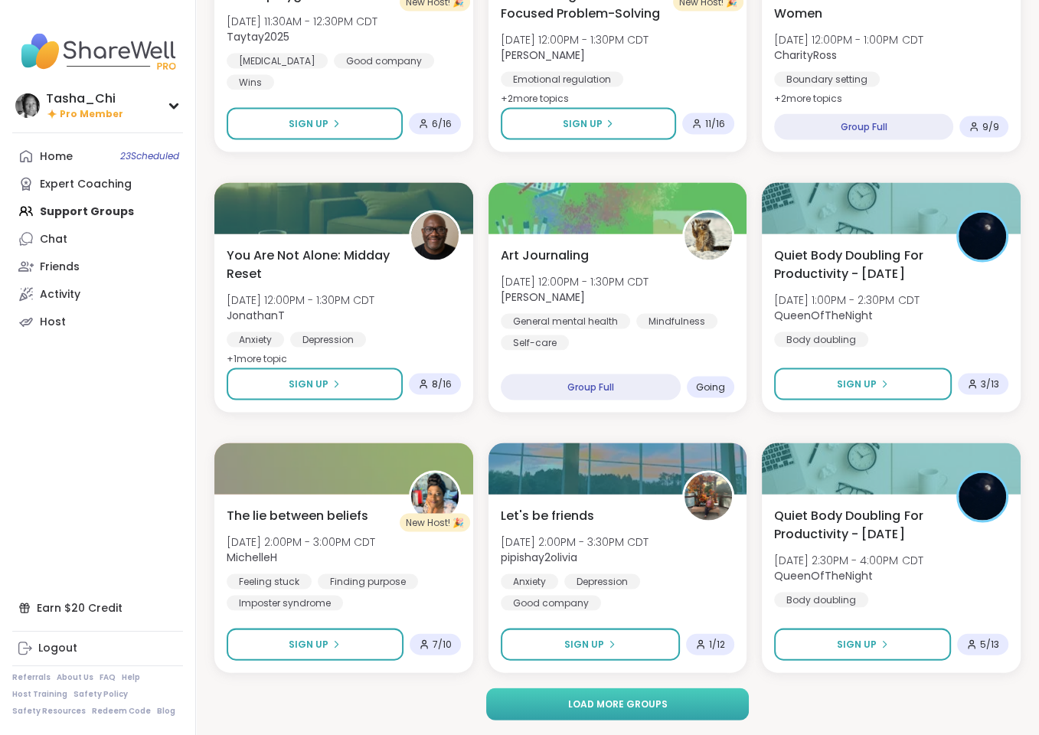
click at [665, 693] on button "Load more groups" at bounding box center [617, 704] width 263 height 32
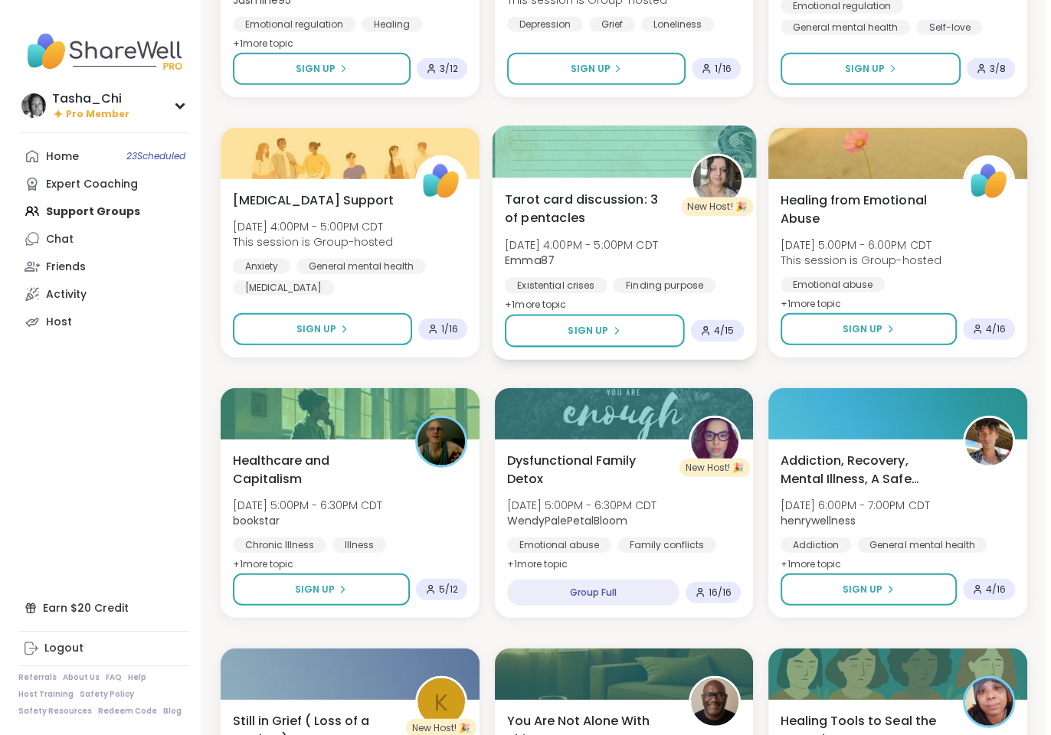
scroll to position [3460, 0]
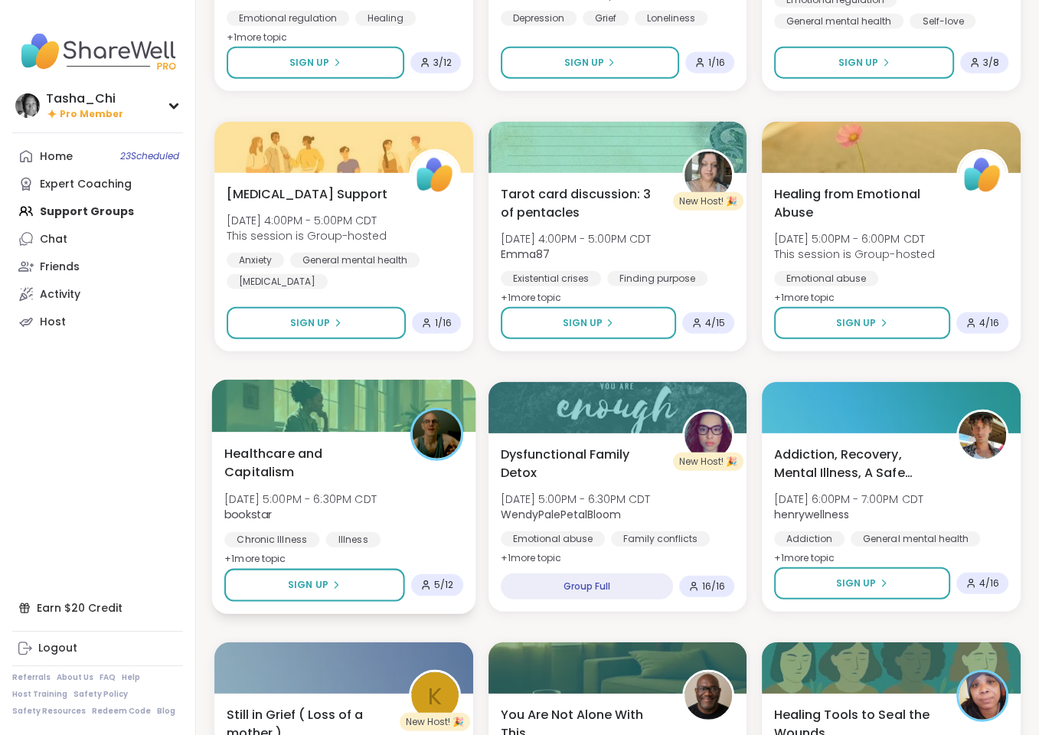
click at [429, 498] on div "Healthcare and Capitalism Fri, Oct 10 | 5:00PM - 6:30PM CDT bookstar Chronic Il…" at bounding box center [343, 506] width 239 height 125
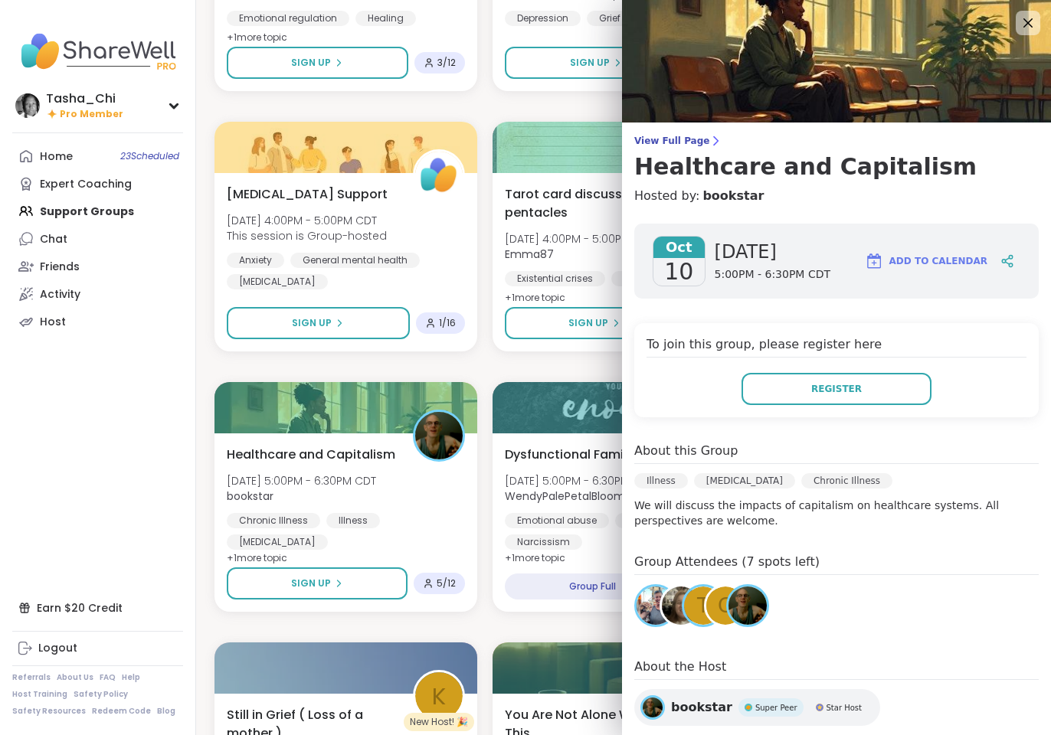
scroll to position [0, 0]
click at [827, 395] on button "Register" at bounding box center [836, 389] width 190 height 32
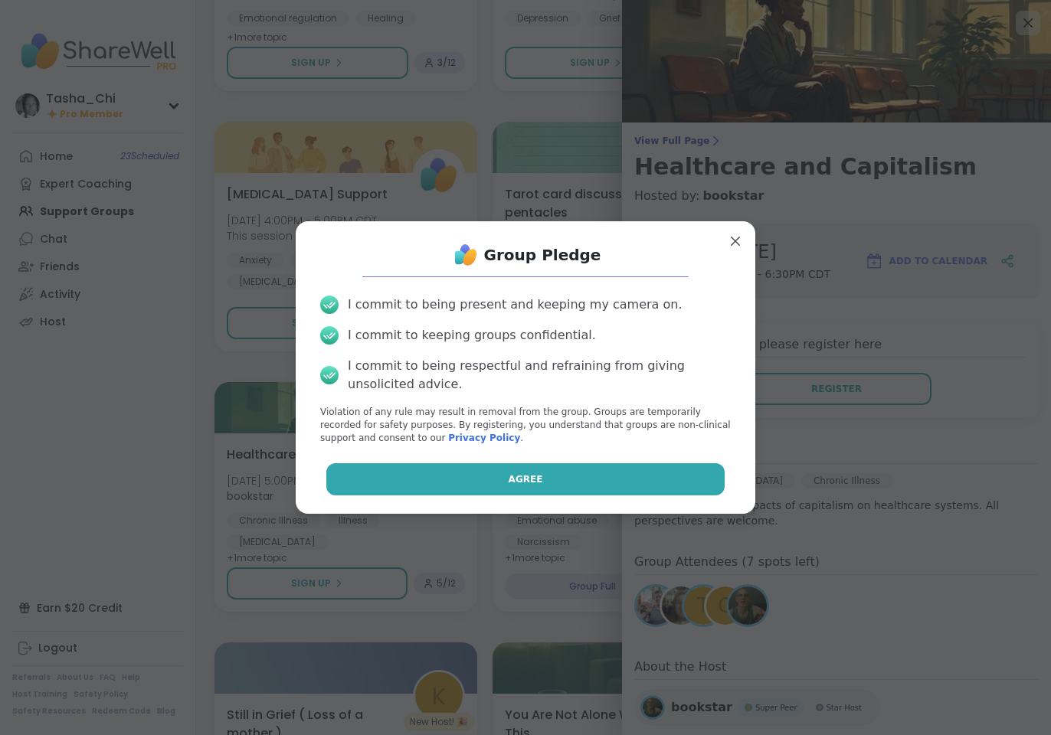
click at [534, 484] on button "Agree" at bounding box center [525, 479] width 399 height 32
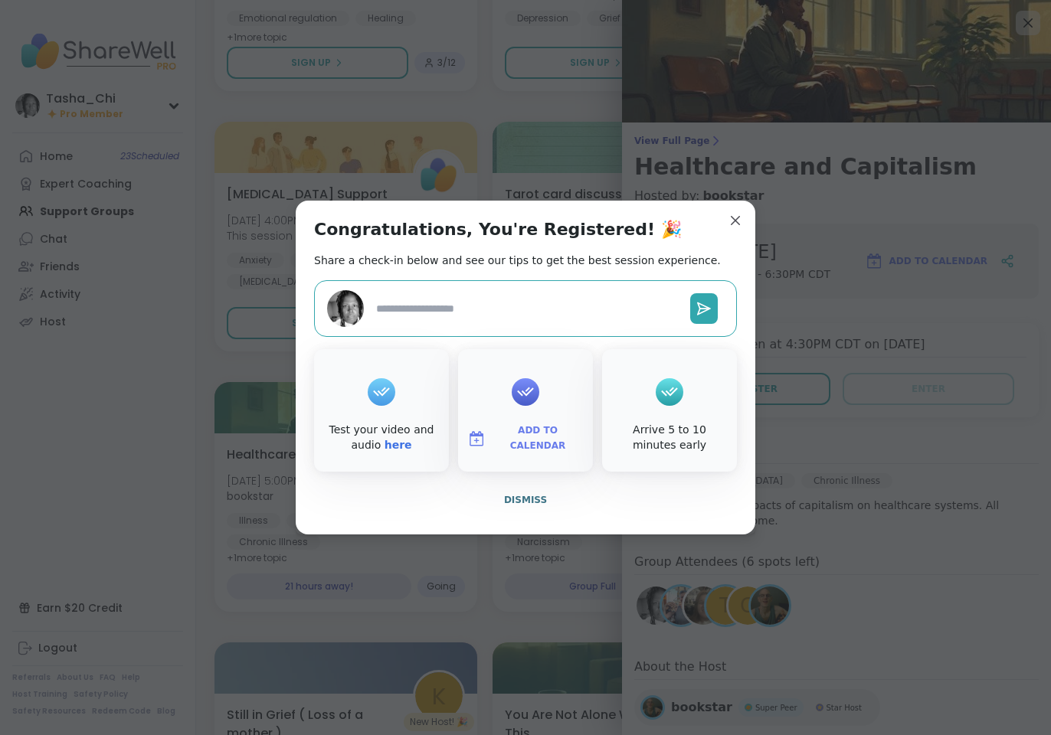
click at [523, 440] on span "Add to Calendar" at bounding box center [538, 438] width 92 height 30
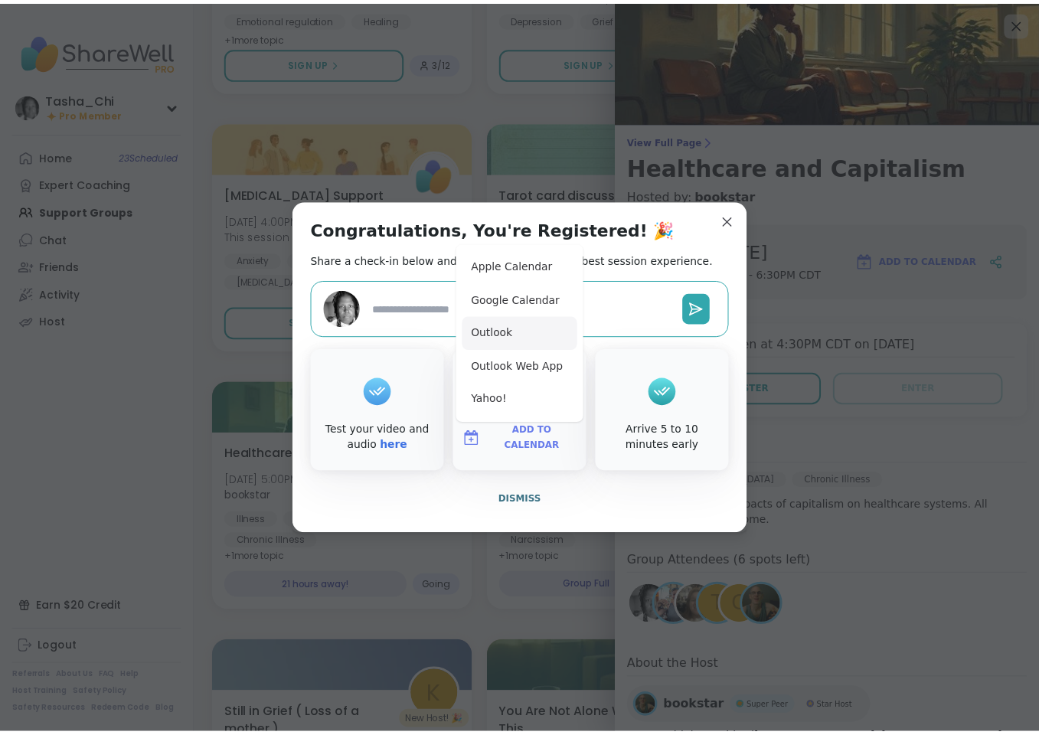
scroll to position [3496, 0]
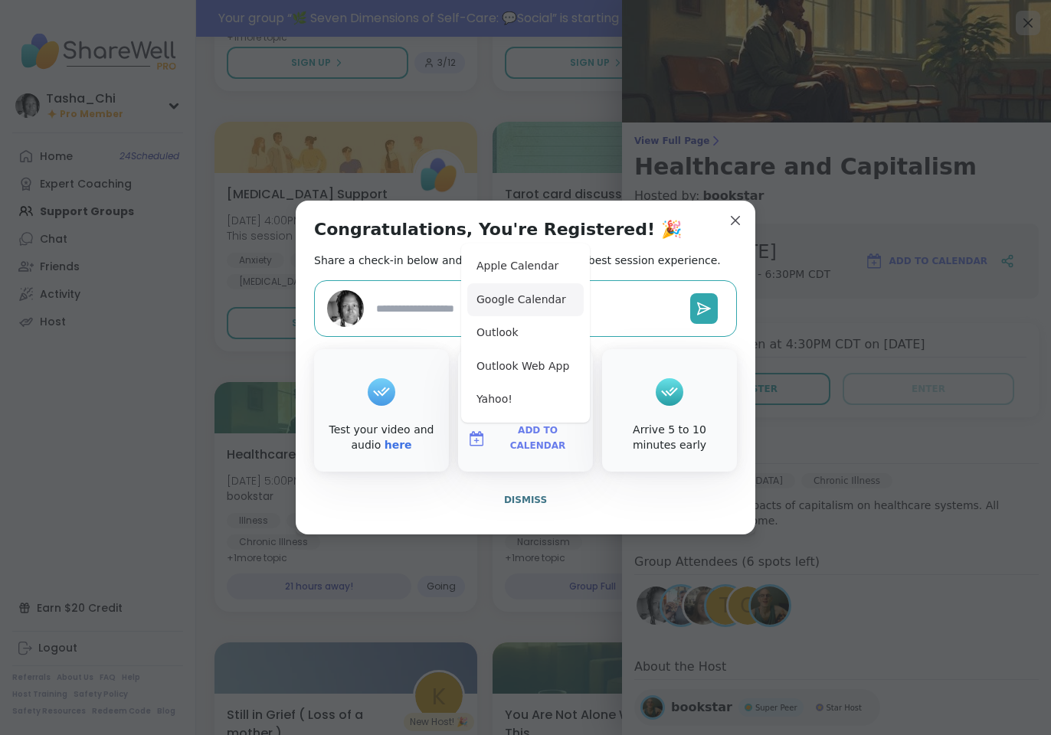
click at [517, 302] on button "Google Calendar" at bounding box center [525, 300] width 116 height 34
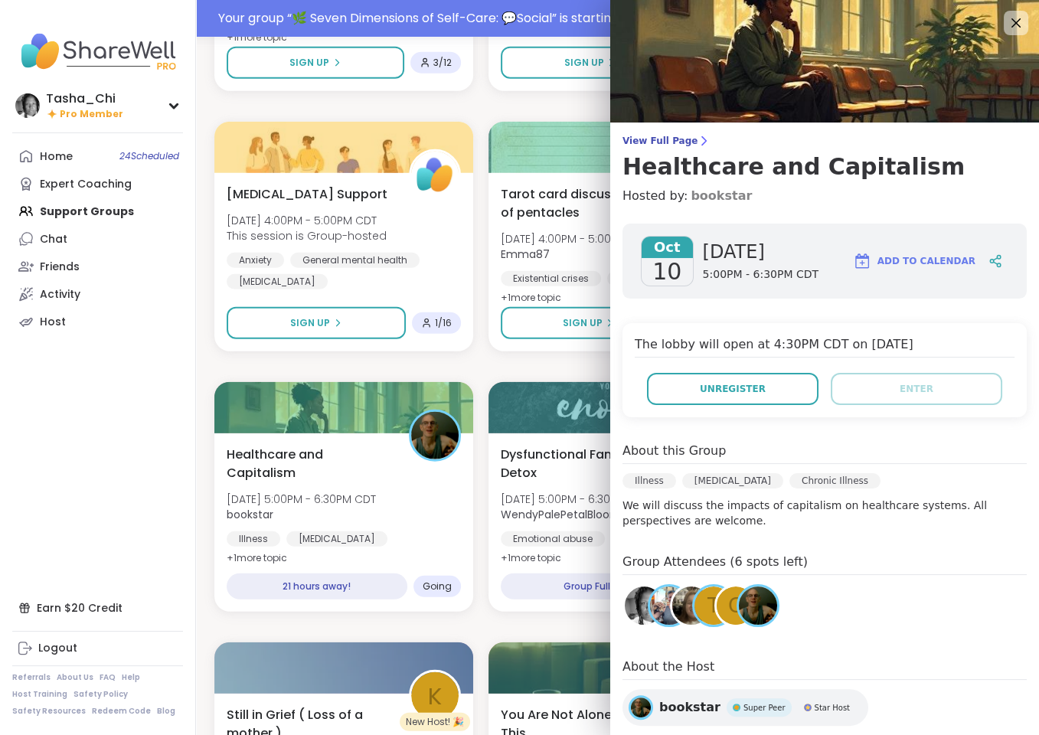
click at [698, 198] on link "bookstar" at bounding box center [721, 196] width 61 height 18
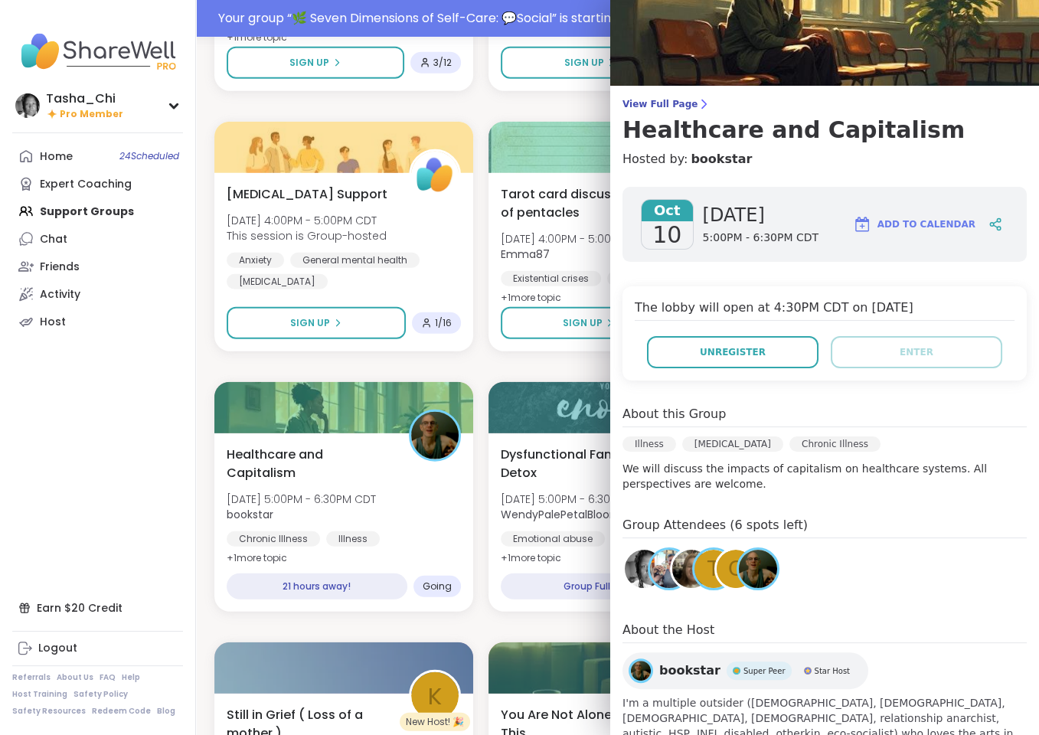
scroll to position [0, 0]
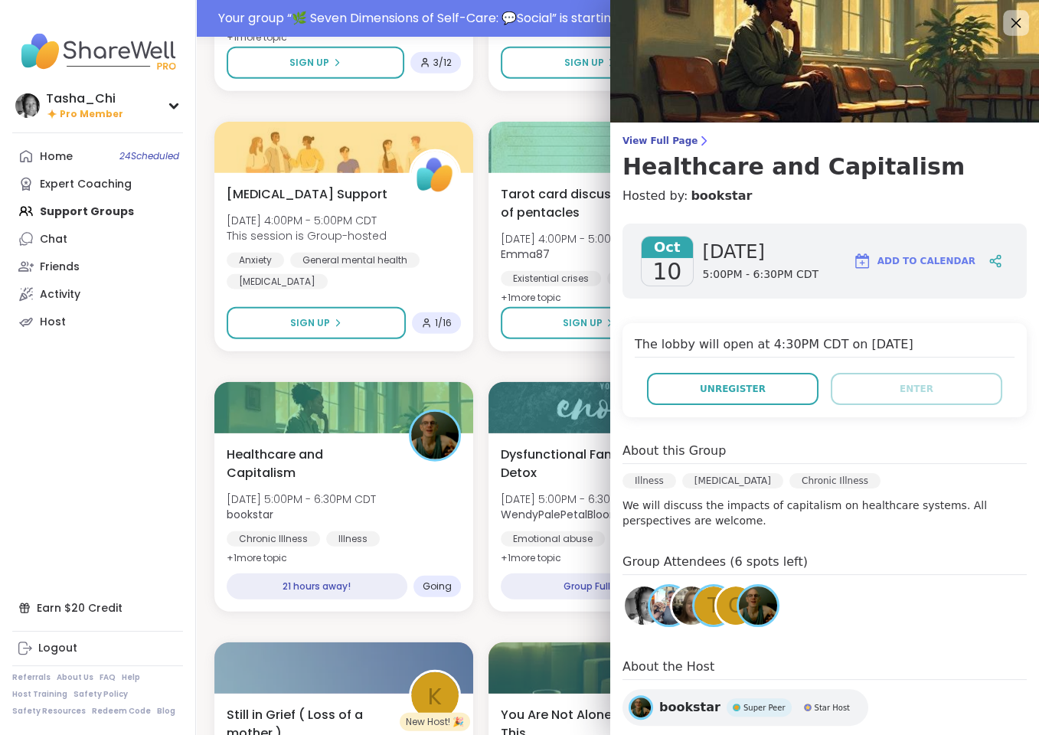
click at [1006, 21] on icon at bounding box center [1015, 22] width 19 height 19
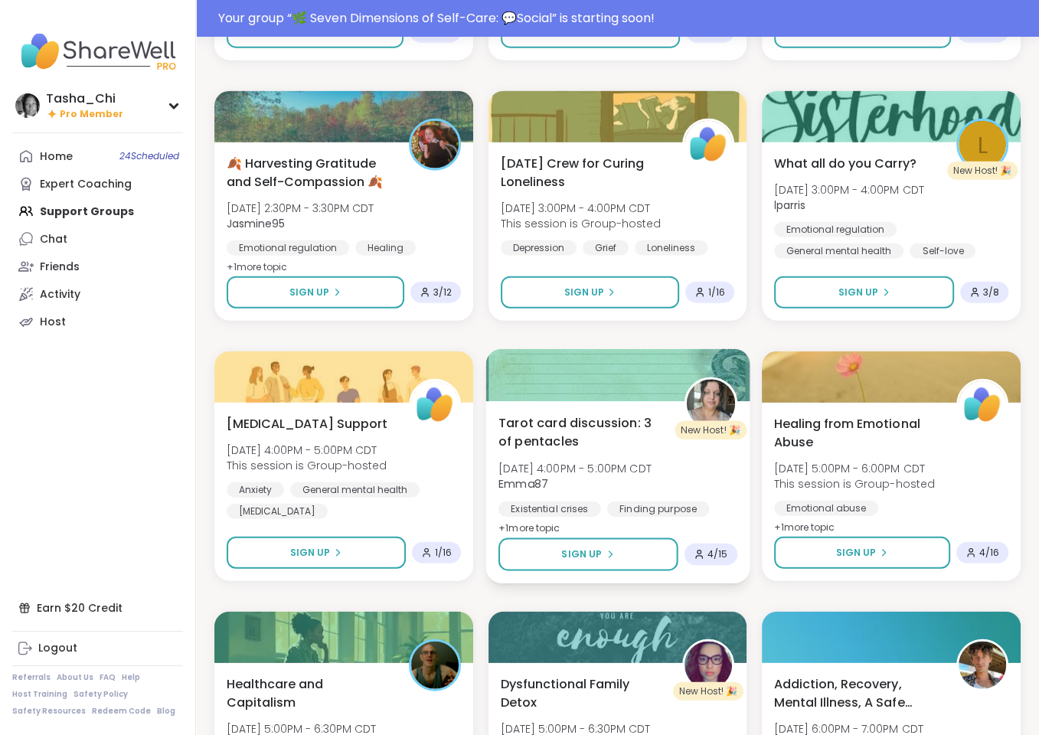
scroll to position [2884, 0]
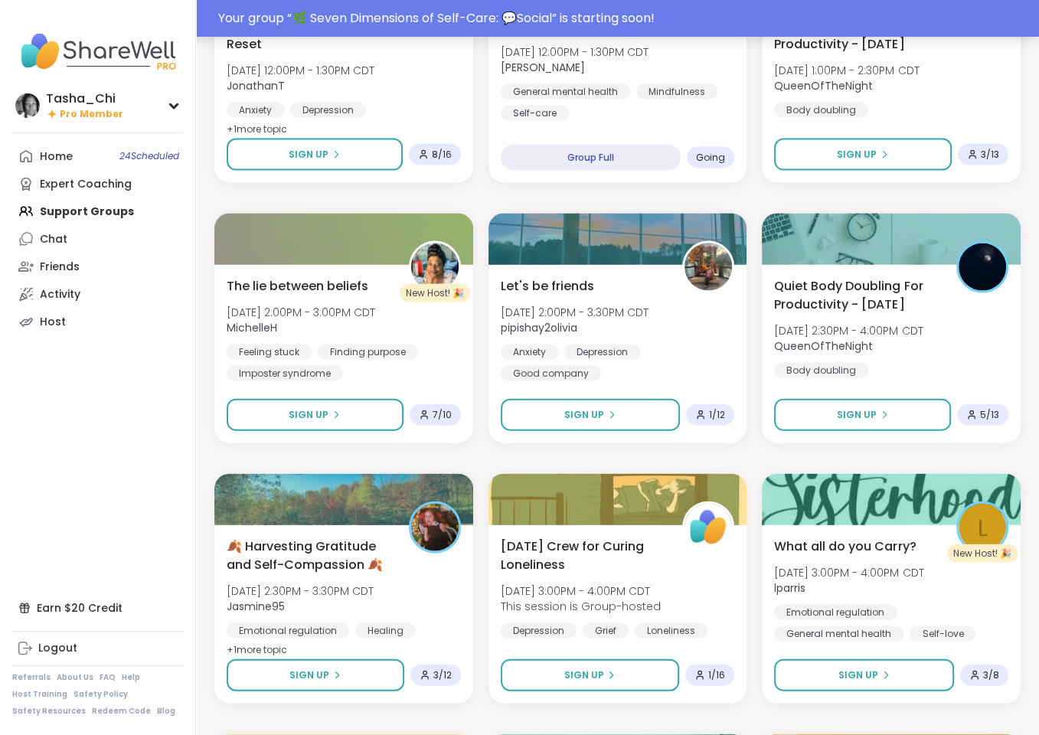
click at [433, 15] on div "Your group “ 🌿 Seven Dimensions of Self-Care: 💬Social ” is starting soon!" at bounding box center [624, 18] width 812 height 18
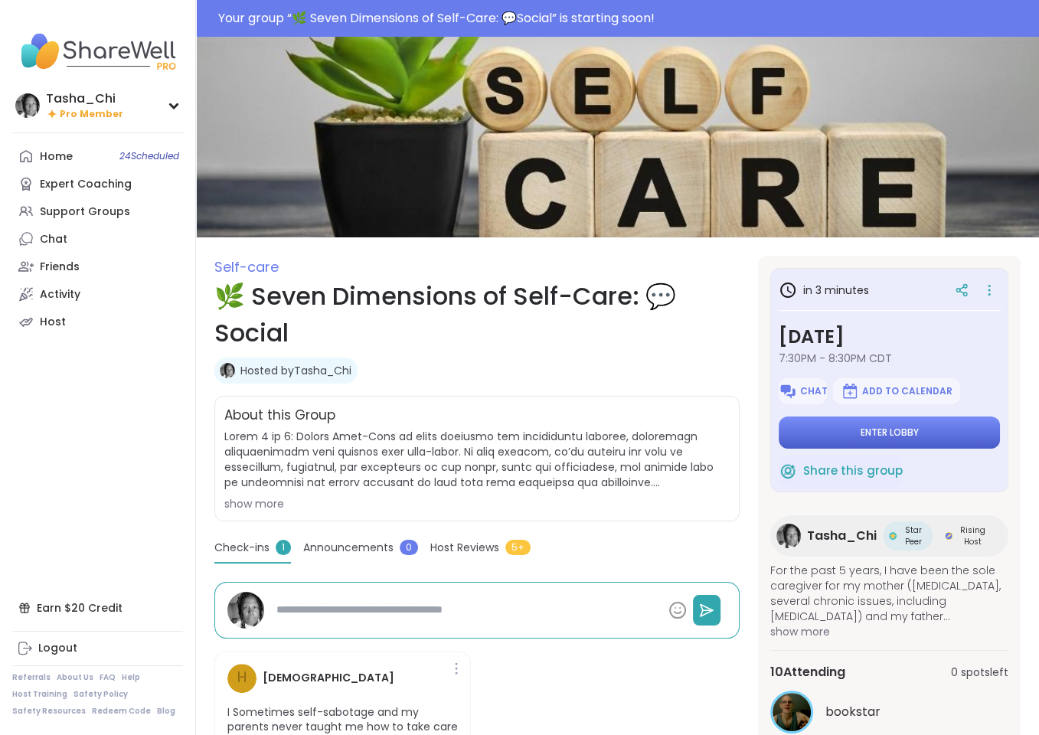
click at [840, 430] on button "Enter lobby" at bounding box center [889, 433] width 221 height 32
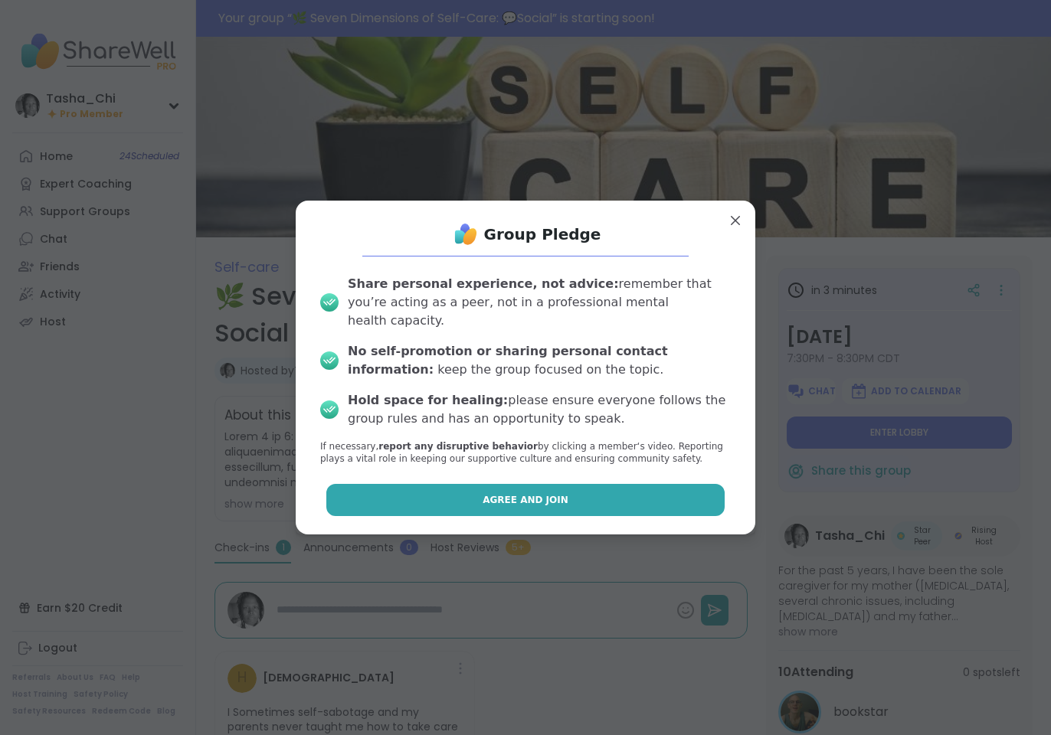
click at [518, 493] on span "Agree and Join" at bounding box center [525, 500] width 86 height 14
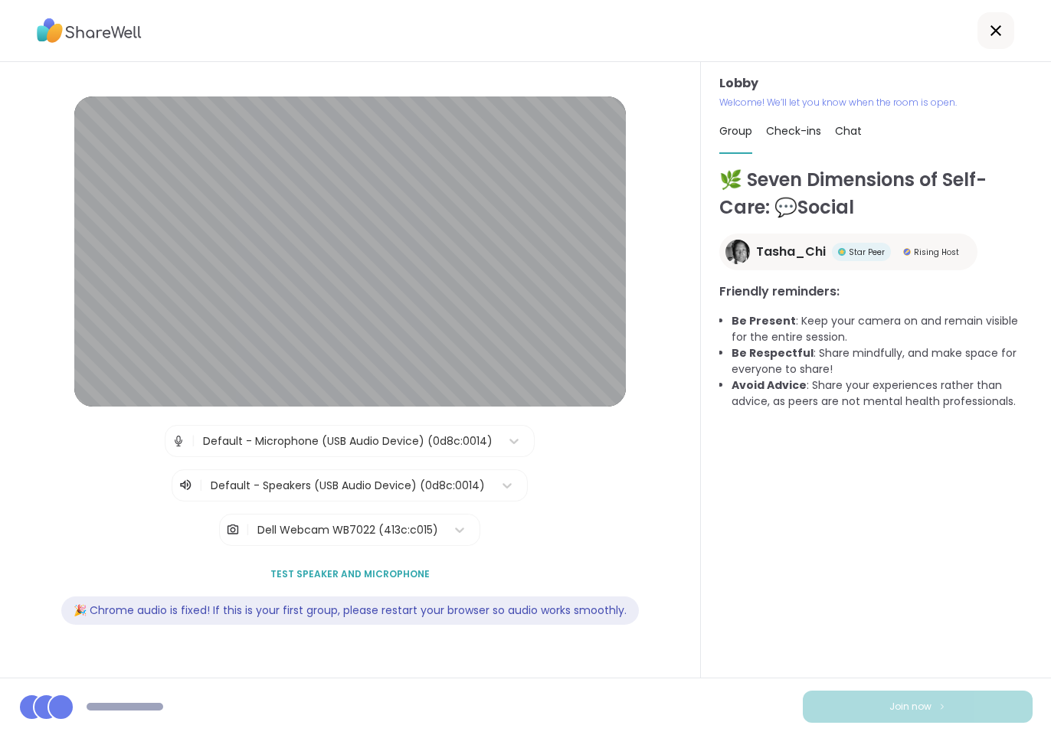
click at [722, 655] on div "🌿 Seven Dimensions of Self-Care: 💬Social Tasha_Chi Star Peer Rising Host Friend…" at bounding box center [875, 415] width 313 height 498
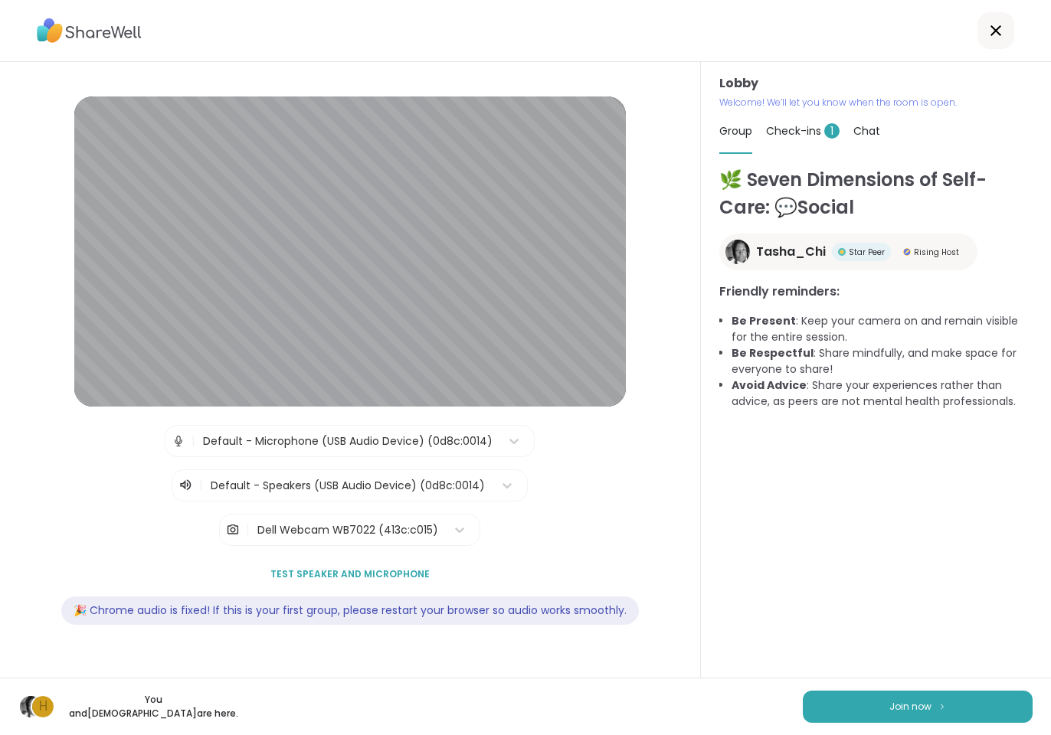
click at [788, 131] on span "Check-ins 1" at bounding box center [803, 130] width 74 height 15
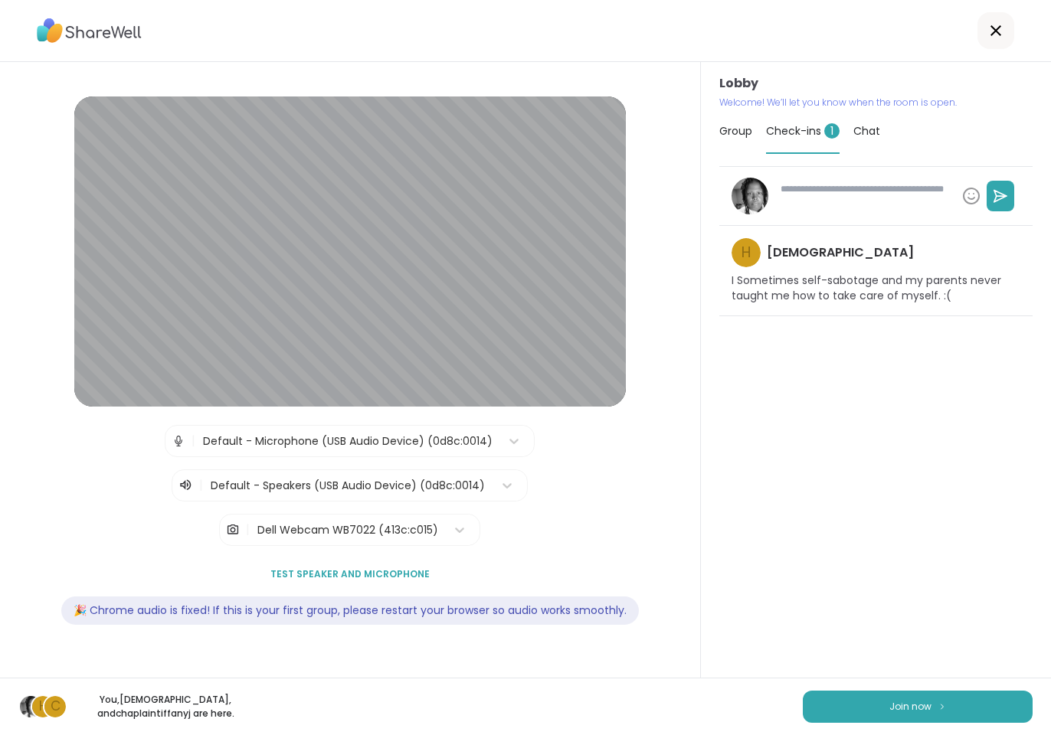
click at [796, 551] on div "h haresh78 I Sometimes self-sabotage and my parents never taught me how to take…" at bounding box center [875, 415] width 313 height 498
click at [957, 298] on p "I Sometimes self-sabotage and my parents never taught me how to take care of my…" at bounding box center [875, 288] width 289 height 30
click at [936, 345] on div "h haresh78 I Sometimes self-sabotage and my parents never taught me how to take…" at bounding box center [875, 415] width 313 height 498
click at [960, 299] on p "I Sometimes self-sabotage and my parents never taught me how to take care of my…" at bounding box center [875, 288] width 289 height 30
click at [835, 425] on div "h haresh78 I Sometimes self-sabotage and my parents never taught me how to take…" at bounding box center [875, 415] width 313 height 498
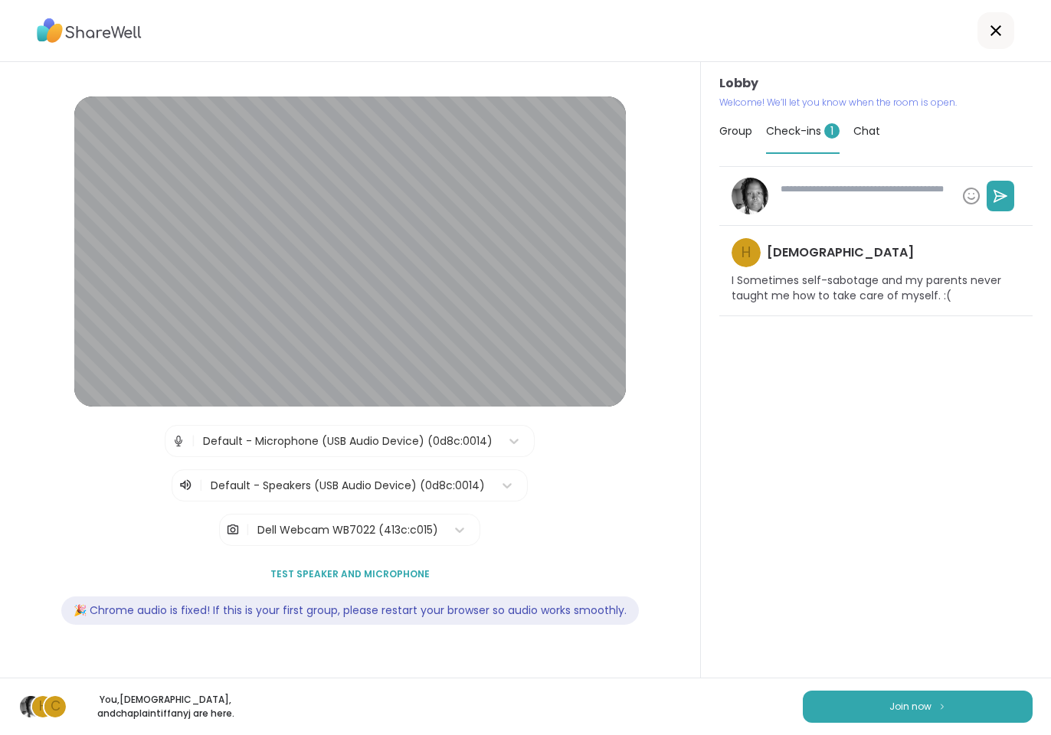
click at [845, 198] on textarea at bounding box center [864, 196] width 181 height 40
type textarea "*"
type textarea "**"
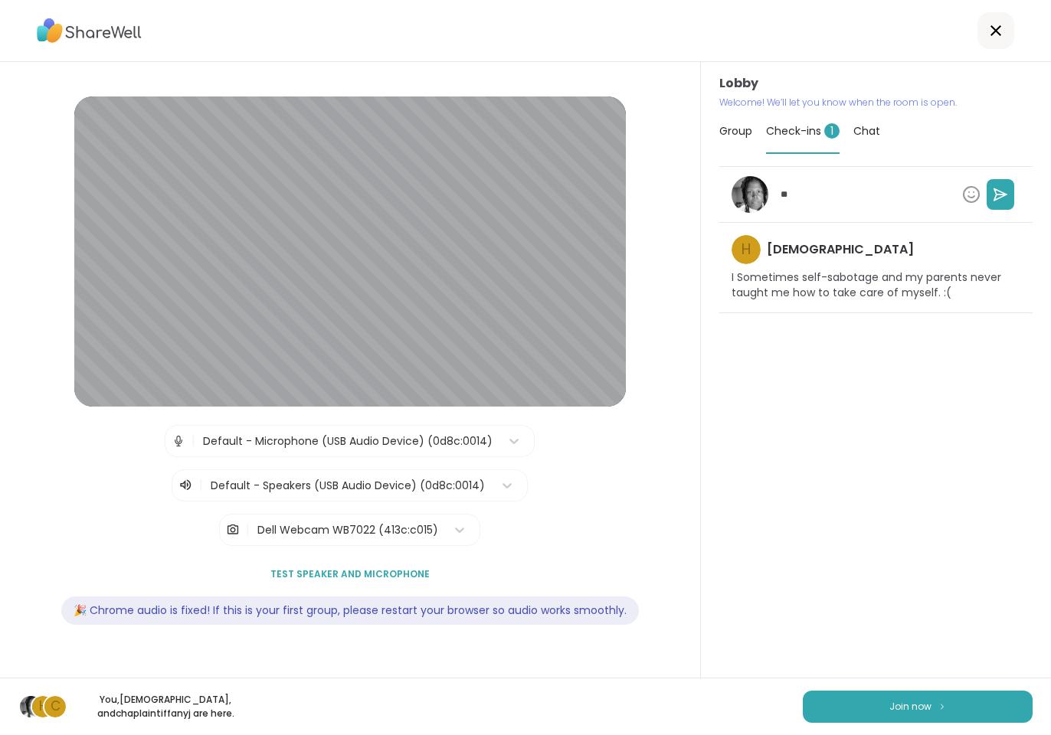
type textarea "*"
type textarea "***"
type textarea "*"
type textarea "****"
type textarea "*"
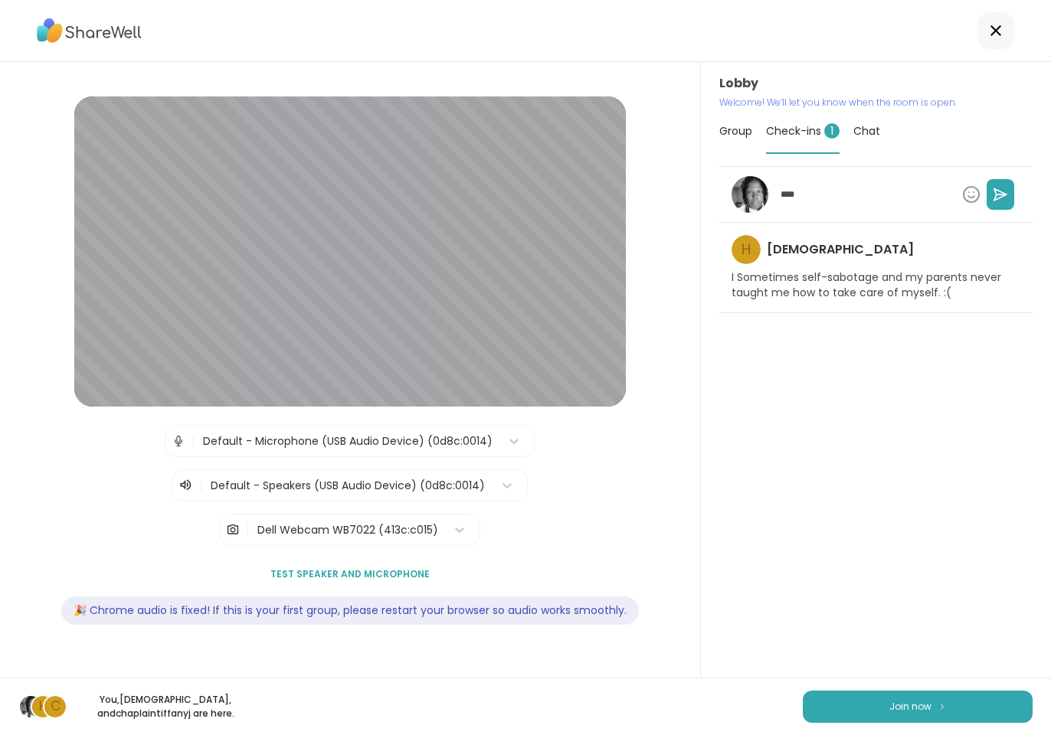
type textarea "*****"
type textarea "*"
type textarea "****"
type textarea "*"
type textarea "***"
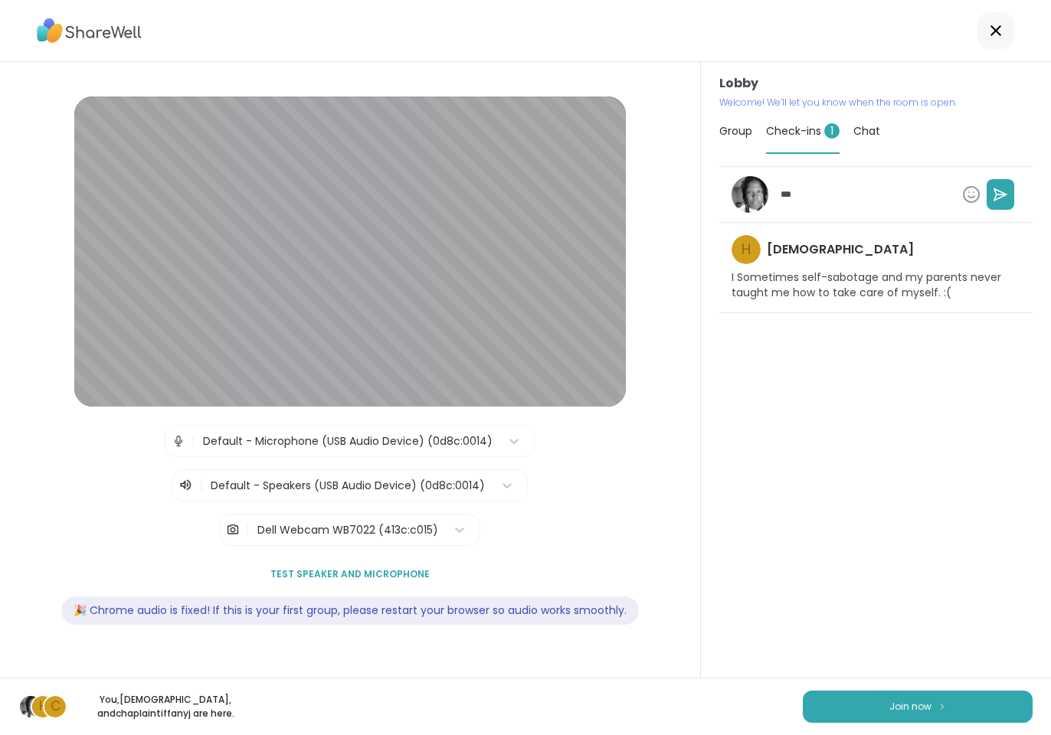
type textarea "*"
type textarea "**"
type textarea "*"
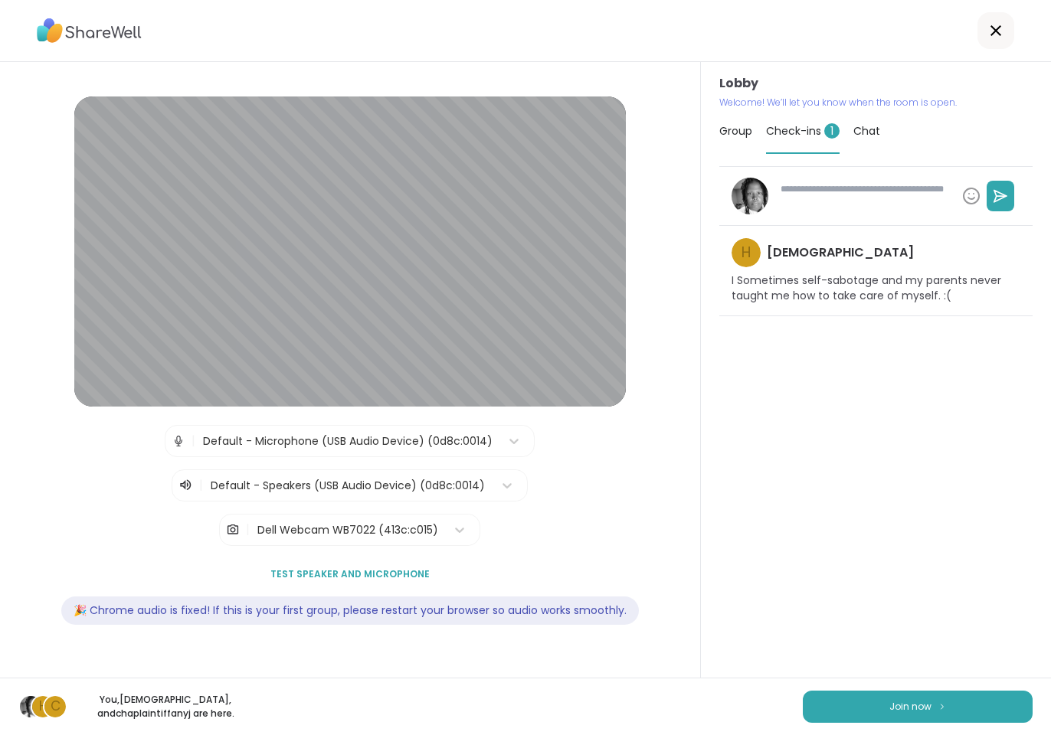
click at [840, 474] on div "h haresh78 I Sometimes self-sabotage and my parents never taught me how to take…" at bounding box center [875, 415] width 313 height 498
click at [846, 429] on div "h haresh78 I Sometimes self-sabotage and my parents never taught me how to take…" at bounding box center [875, 415] width 313 height 498
click at [832, 256] on div "h haresh78 I Sometimes self-sabotage and my parents never taught me how to take…" at bounding box center [875, 271] width 313 height 90
drag, startPoint x: 768, startPoint y: 428, endPoint x: 776, endPoint y: 413, distance: 17.1
click at [770, 425] on div "h haresh78 I Sometimes self-sabotage and my parents never taught me how to take…" at bounding box center [875, 415] width 313 height 498
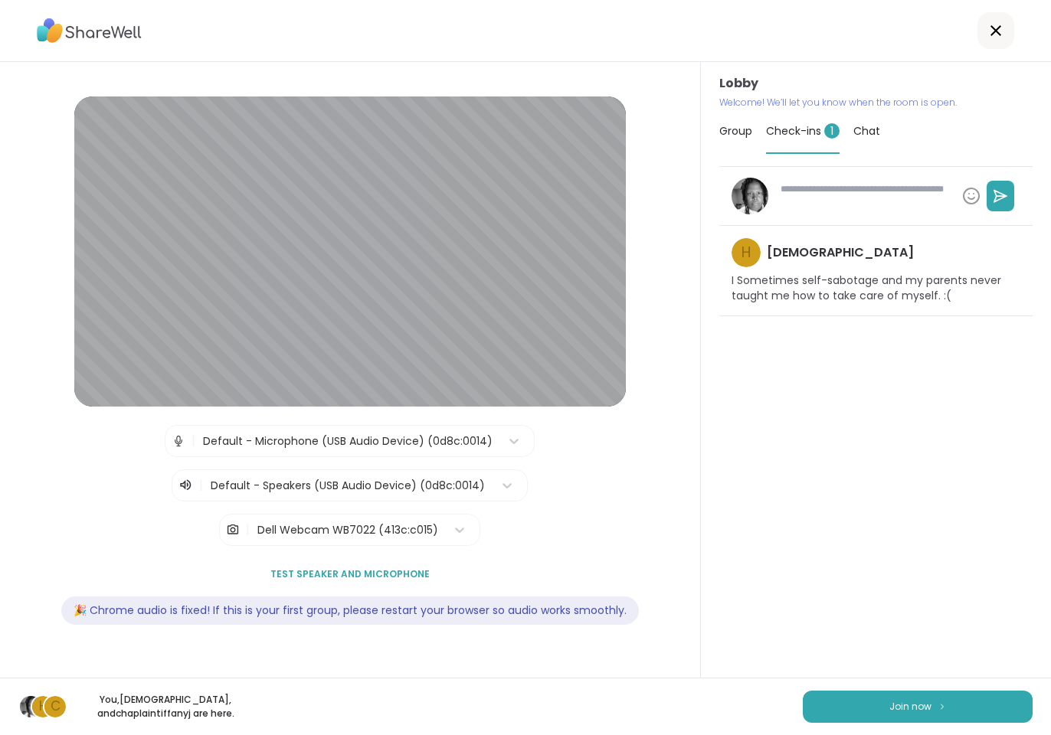
click at [911, 400] on div "h haresh78 I Sometimes self-sabotage and my parents never taught me how to take…" at bounding box center [875, 415] width 313 height 498
click at [866, 201] on textarea at bounding box center [863, 196] width 178 height 40
click at [851, 714] on button "Join now" at bounding box center [917, 707] width 230 height 32
click at [894, 708] on span "Join now" at bounding box center [910, 707] width 42 height 14
type textarea "*"
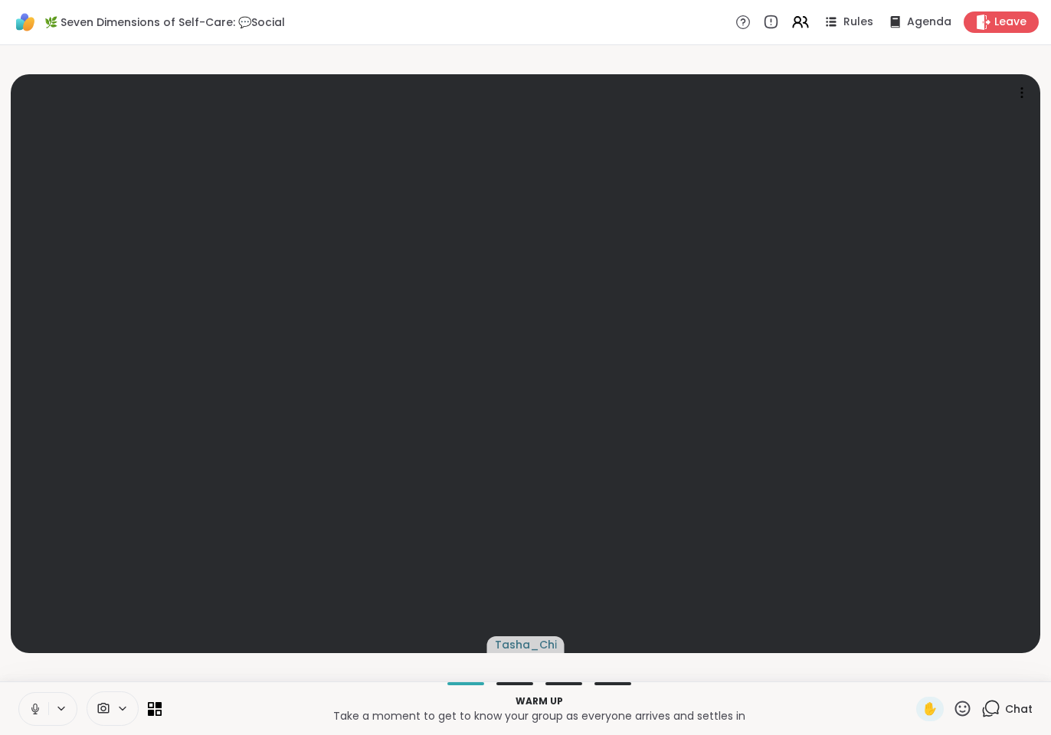
click at [67, 703] on icon at bounding box center [61, 708] width 12 height 13
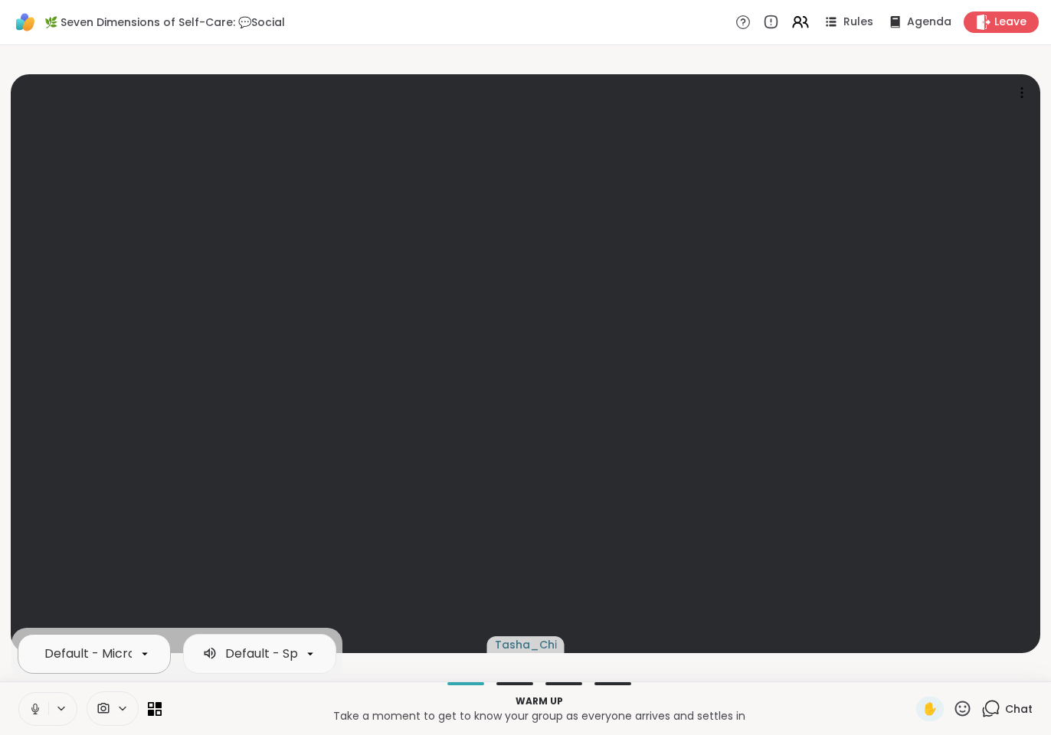
scroll to position [0, 139]
click at [119, 640] on div "Default - Microphone (USB Audio Device)" at bounding box center [94, 654] width 153 height 40
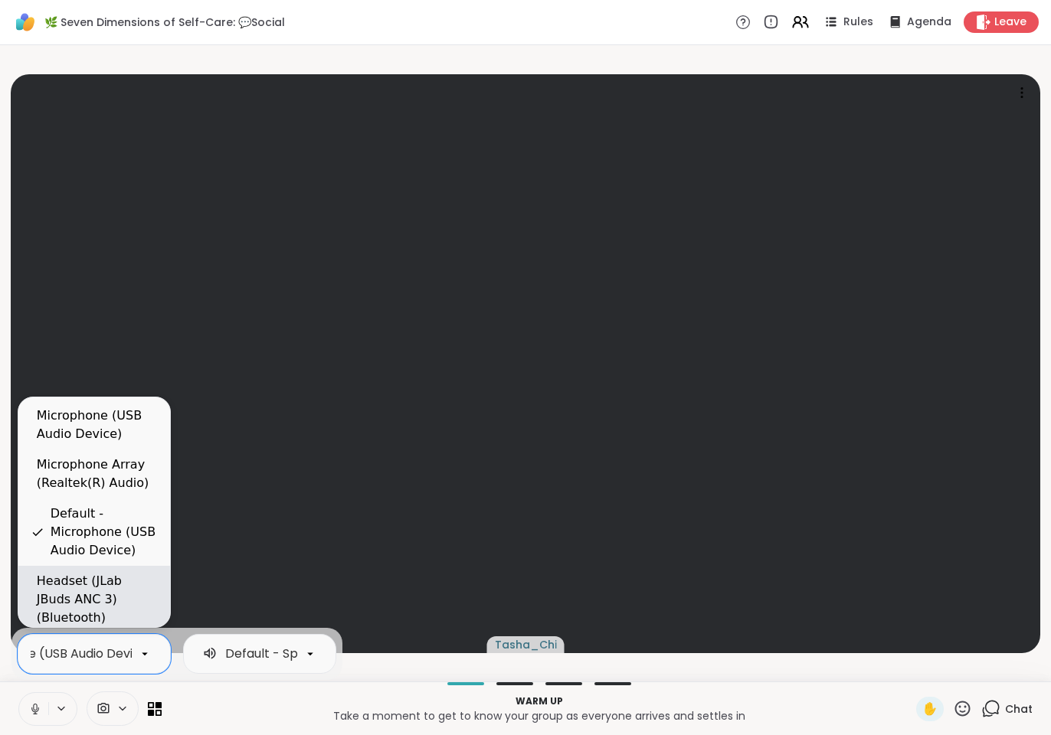
click at [119, 588] on div "Headset (JLab JBuds ANC 3) (Bluetooth)" at bounding box center [97, 599] width 121 height 55
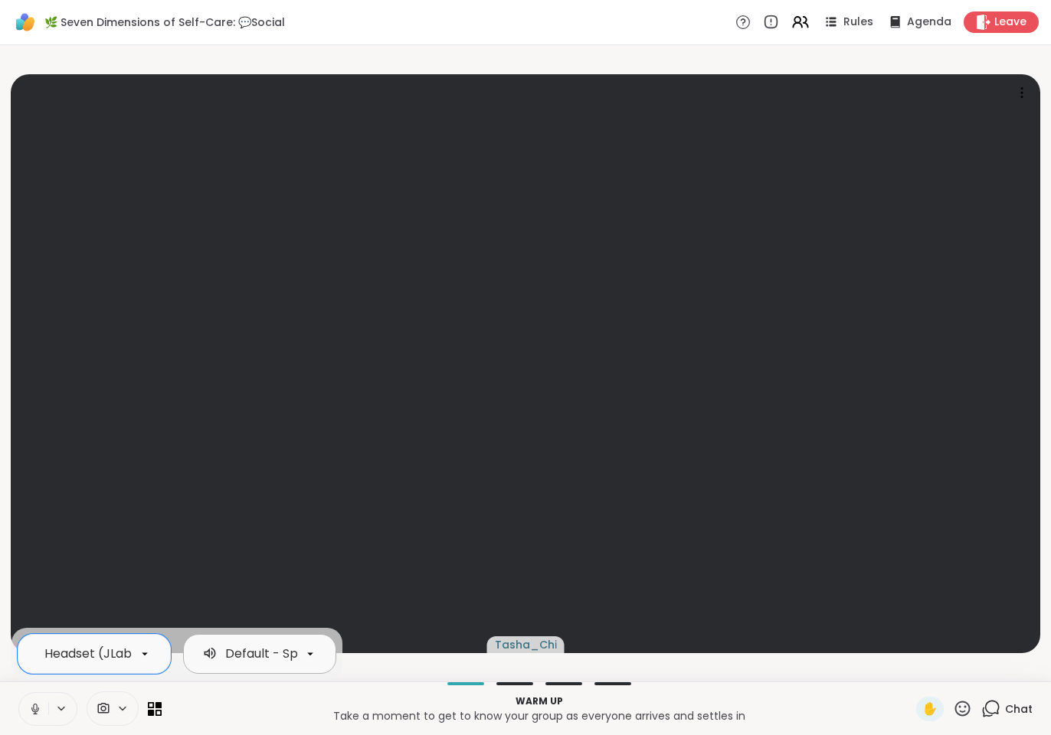
click at [266, 651] on div "Default - Speakers (USB Audio Device)" at bounding box center [341, 654] width 232 height 18
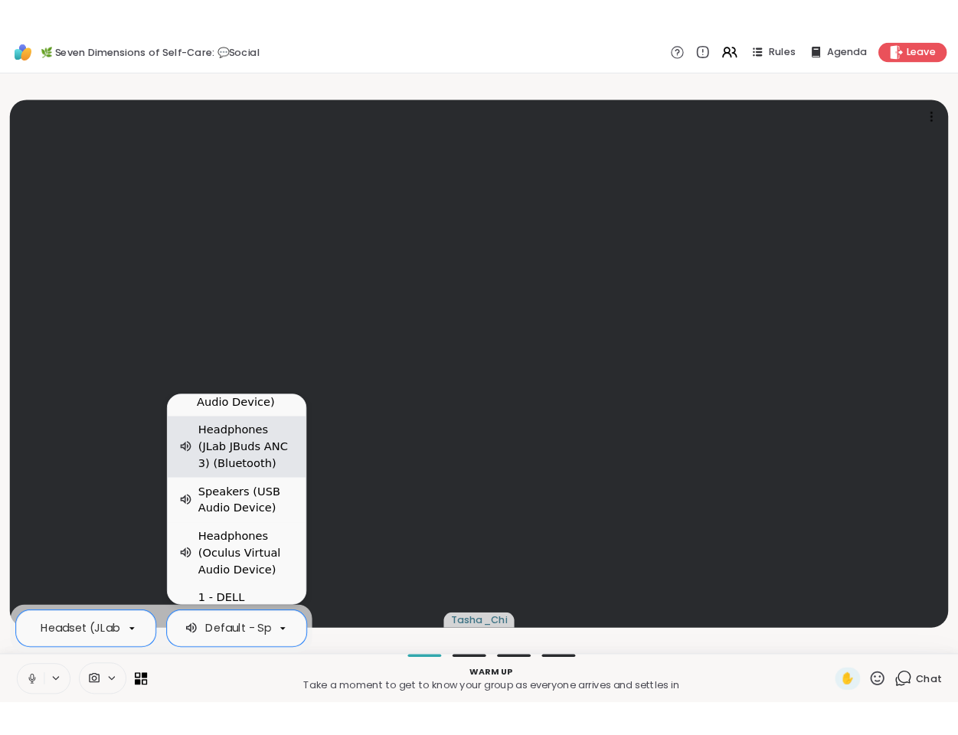
scroll to position [0, 137]
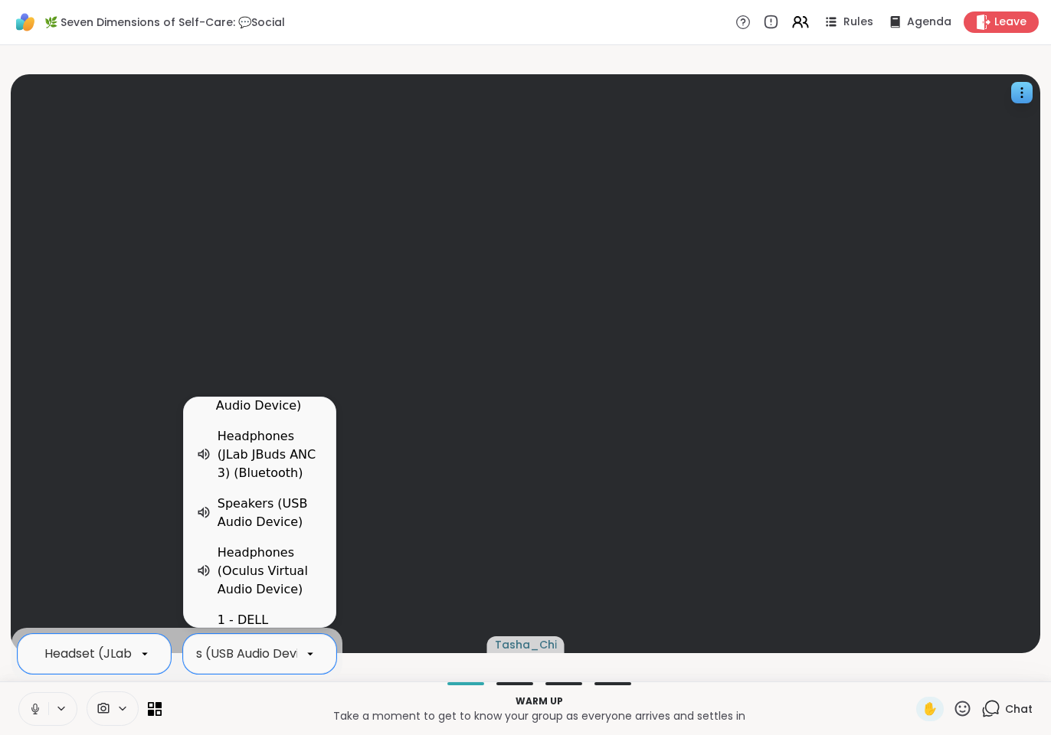
click at [281, 444] on div "Headphones (JLab JBuds ANC 3) (Bluetooth)" at bounding box center [270, 454] width 106 height 55
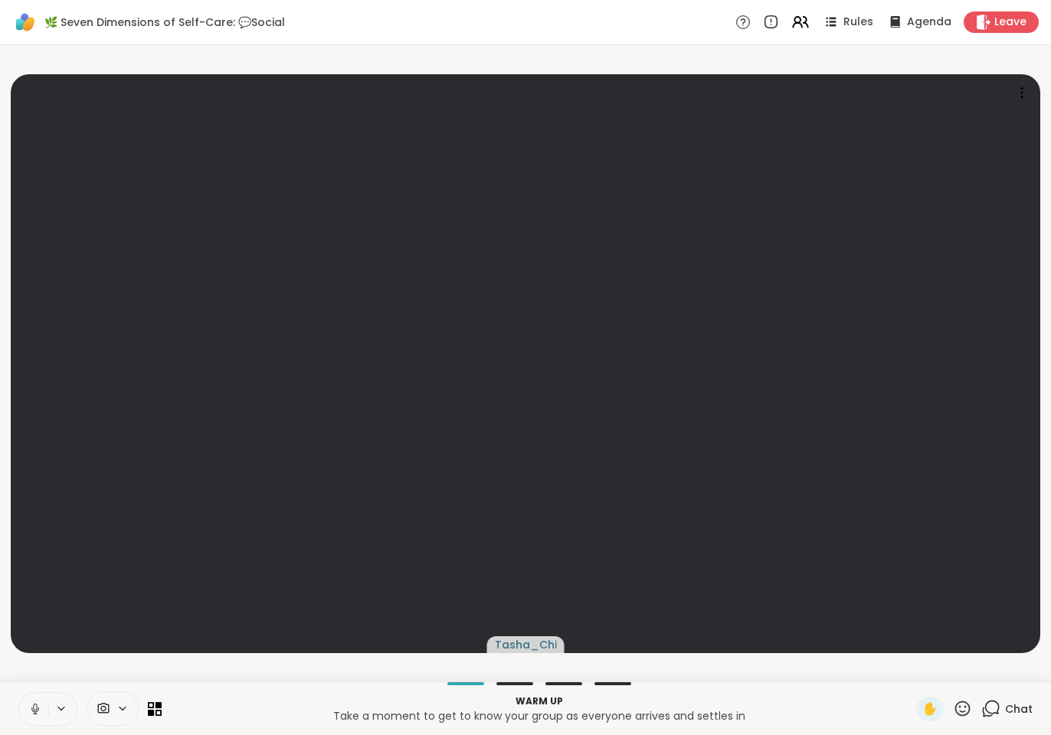
click at [242, 717] on p "Take a moment to get to know your group as everyone arrives and settles in" at bounding box center [539, 715] width 736 height 15
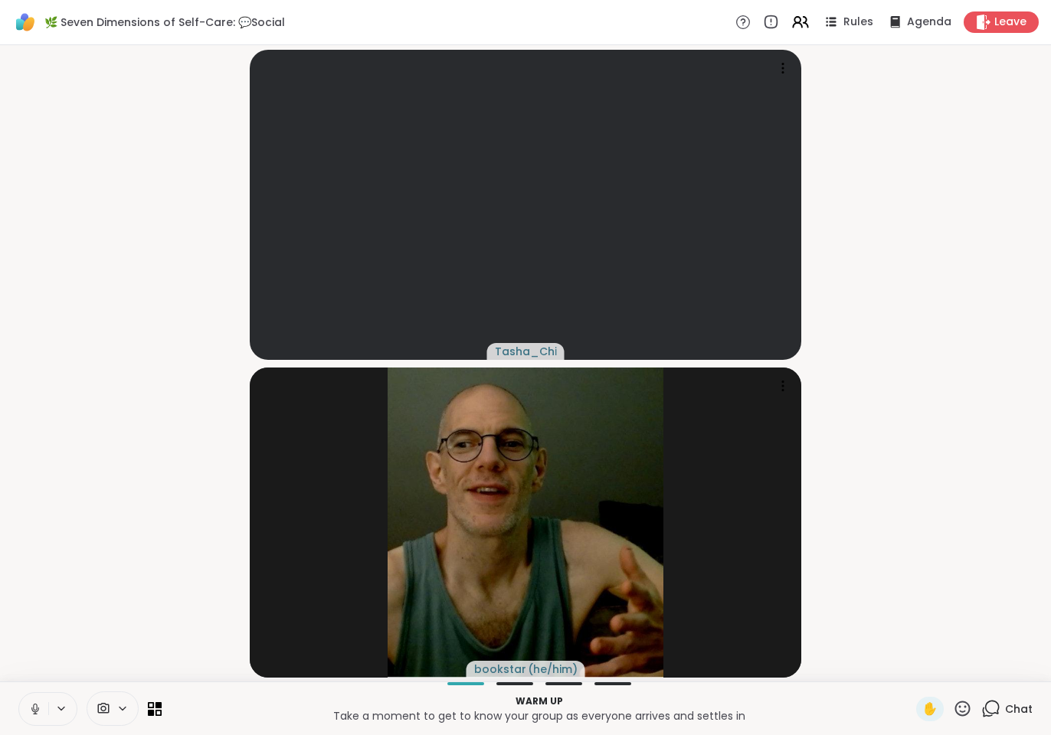
click at [105, 481] on video-player-container "Tasha_Chi bookstar ( he/him )" at bounding box center [525, 363] width 1032 height 624
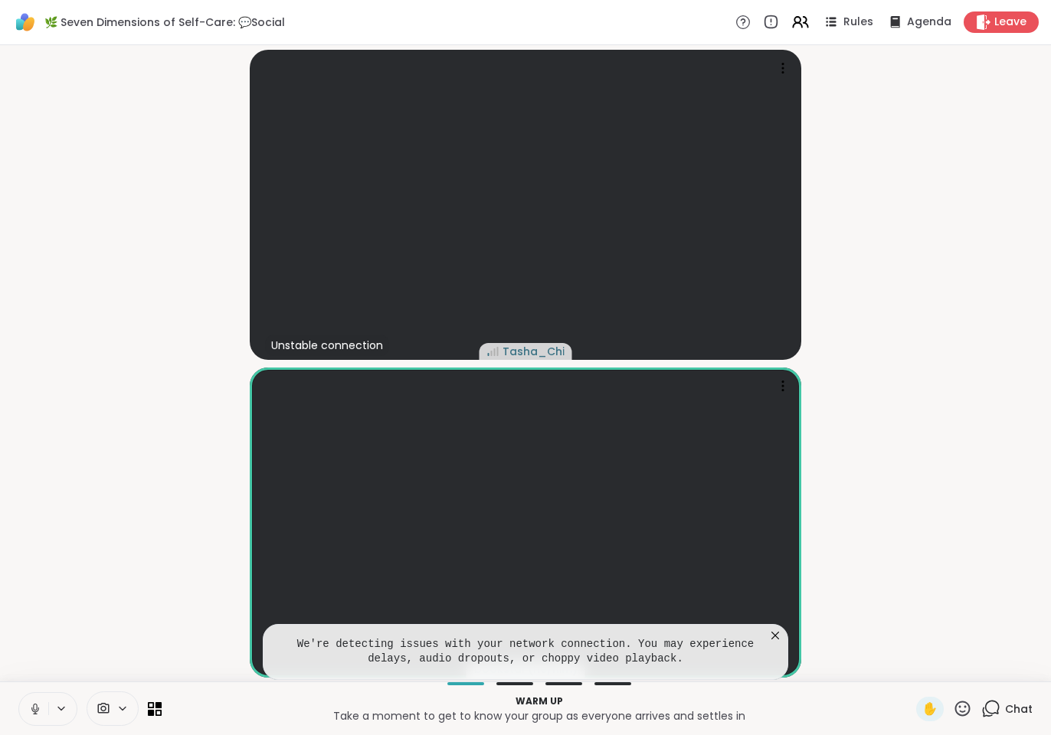
click at [780, 635] on icon at bounding box center [774, 635] width 15 height 15
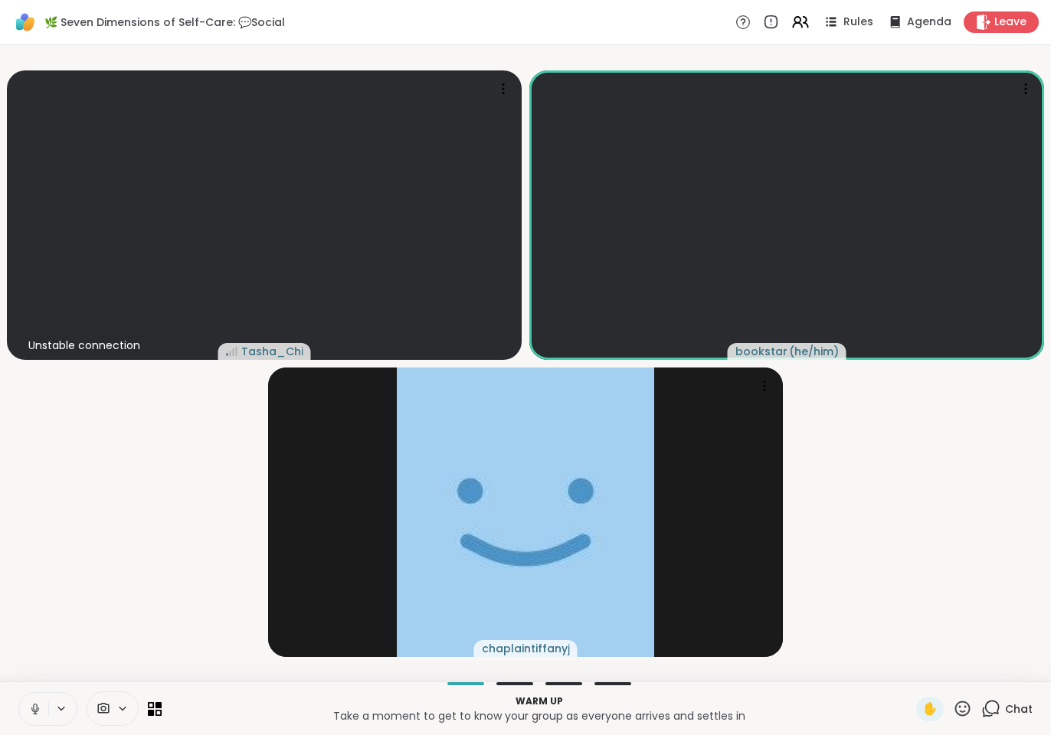
click at [766, 718] on p "Take a moment to get to know your group as everyone arrives and settles in" at bounding box center [539, 715] width 736 height 15
click at [143, 477] on video-player-container "Unstable connection Tasha_Chi bookstar ( he/him ) chaplaintiffanyj" at bounding box center [525, 363] width 1032 height 624
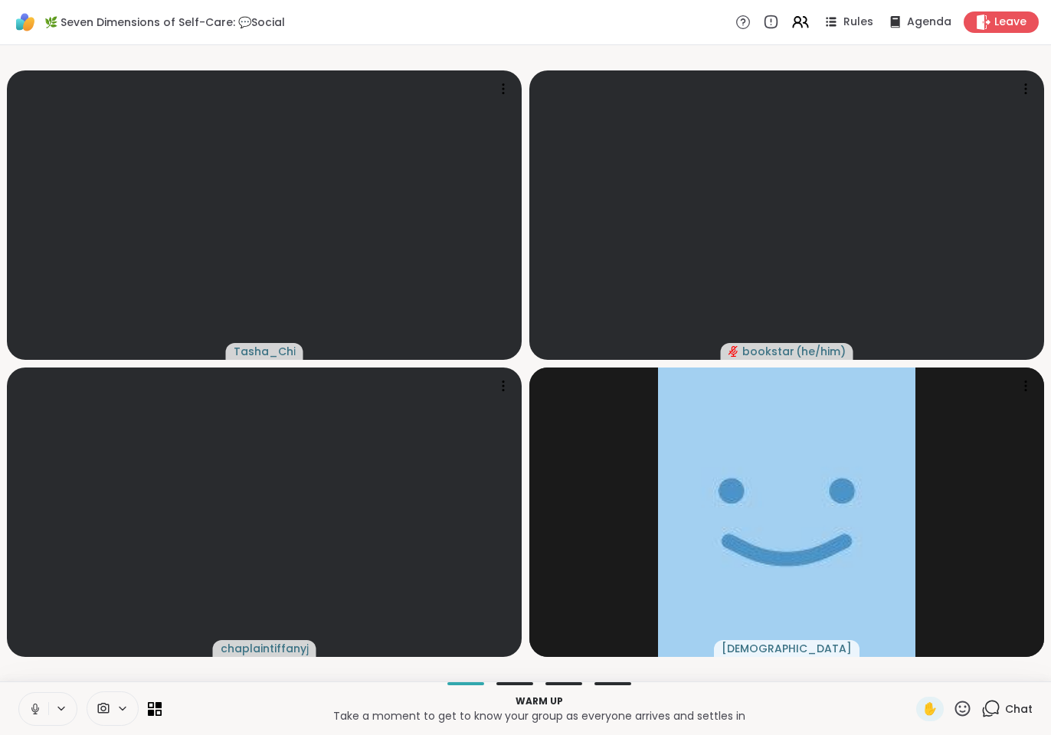
click at [267, 701] on p "Warm up" at bounding box center [539, 702] width 736 height 14
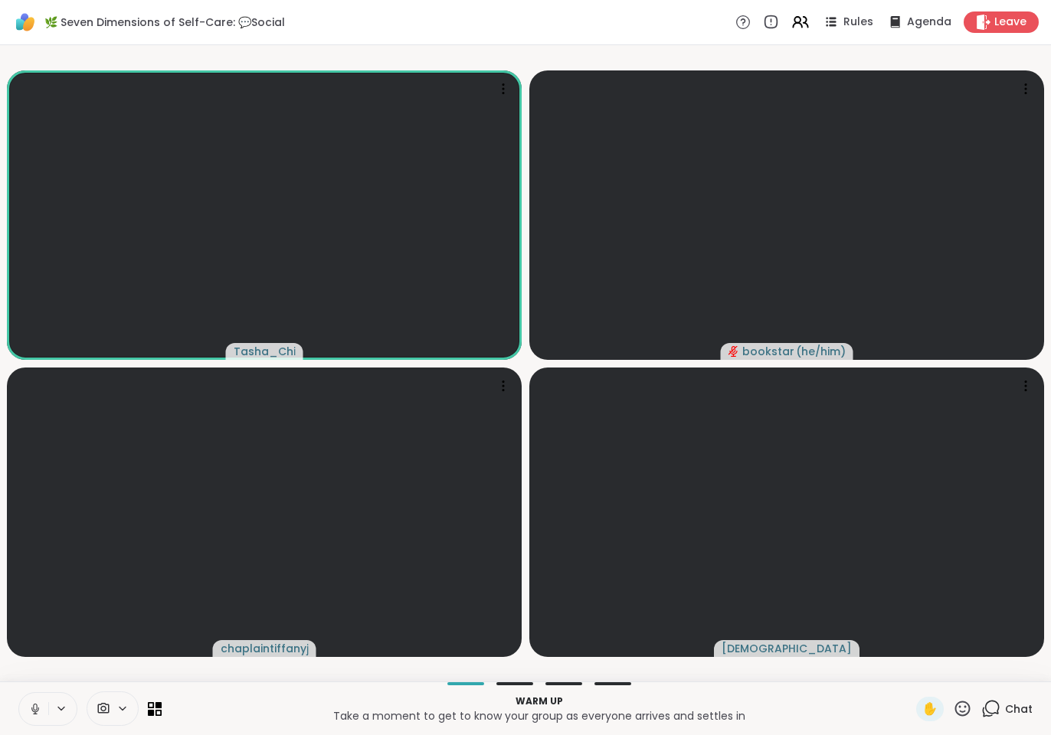
drag, startPoint x: 266, startPoint y: 688, endPoint x: 270, endPoint y: 678, distance: 10.7
click at [266, 687] on div "Warm up Take a moment to get to know your group as everyone arrives and settles…" at bounding box center [525, 708] width 1051 height 54
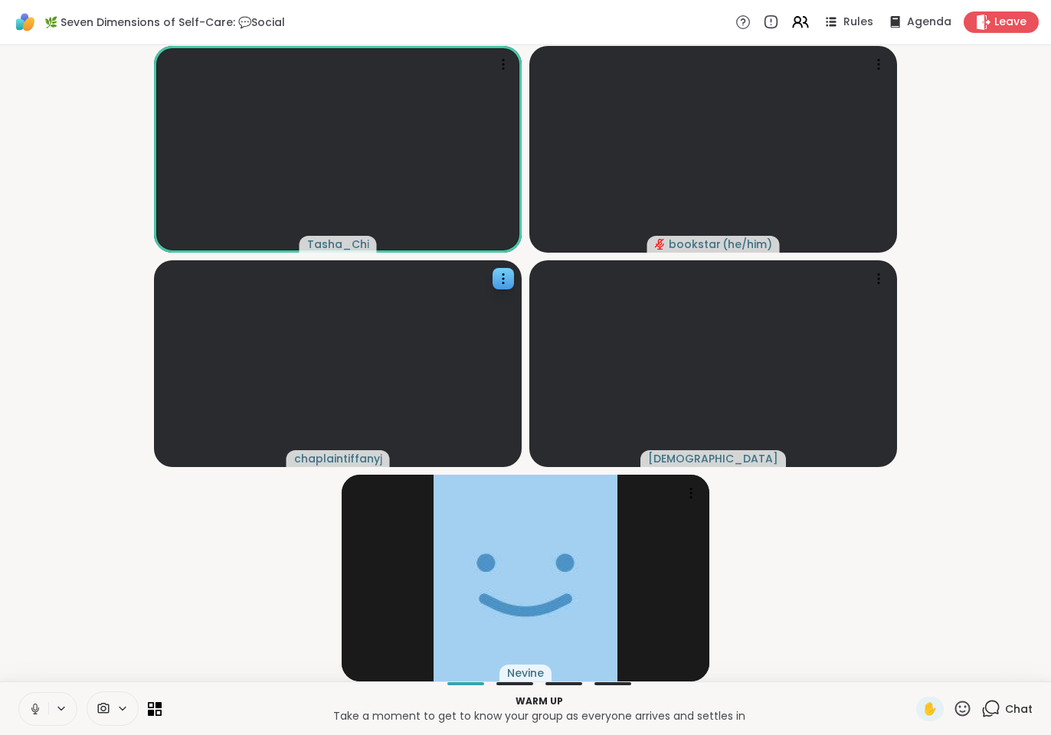
click at [279, 646] on video-player-container "Tasha_Chi bookstar ( he/him ) chaplaintiffanyj haresh78 Nevine" at bounding box center [525, 363] width 1032 height 624
click at [245, 557] on video-player-container "Tasha_Chi bookstar ( he/him ) chaplaintiffanyj haresh78 Nevine" at bounding box center [525, 363] width 1032 height 624
drag, startPoint x: 242, startPoint y: 557, endPoint x: 279, endPoint y: 567, distance: 38.8
click at [245, 557] on video-player-container "Unstable connection Tasha_Chi bookstar ( he/him ) chaplaintiffanyj haresh78 Nev…" at bounding box center [525, 363] width 1032 height 624
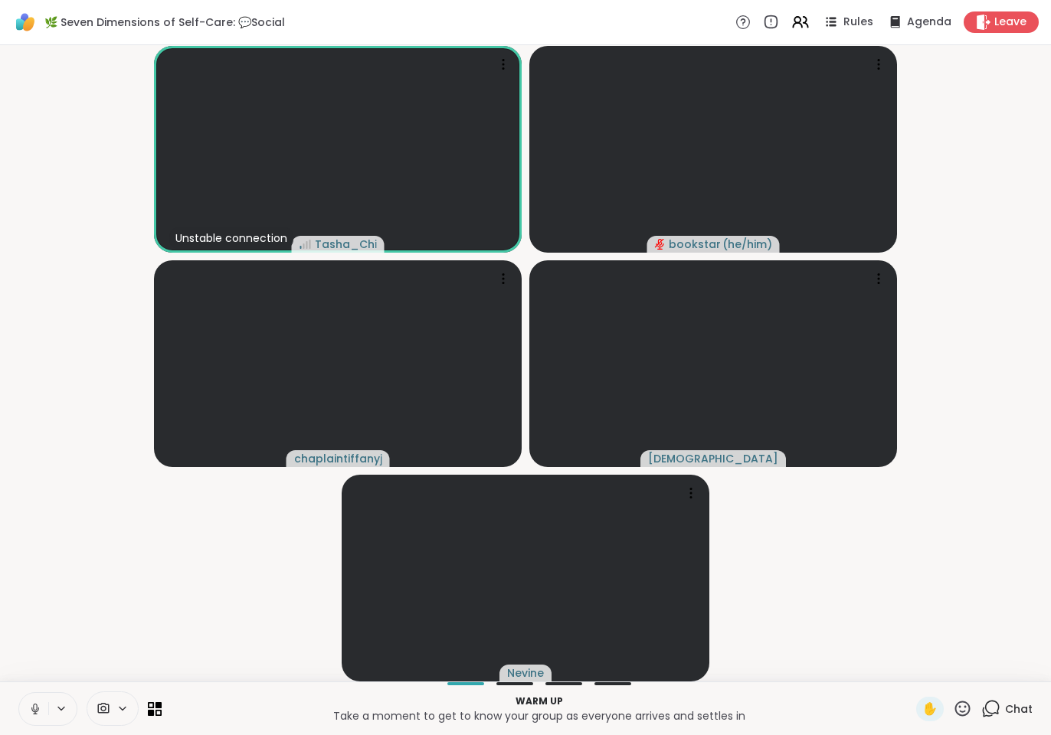
click at [913, 634] on video-player-container "Unstable connection Tasha_Chi bookstar ( he/him ) chaplaintiffanyj haresh78 Nev…" at bounding box center [525, 363] width 1032 height 624
click at [195, 560] on video-player-container "Unstable connection Tasha_Chi bookstar ( he/him ) chaplaintiffanyj haresh78 Nev…" at bounding box center [525, 363] width 1032 height 624
click at [807, 606] on video-player-container "Unstable connection Tasha_Chi bookstar ( he/him ) chaplaintiffanyj haresh78 Nev…" at bounding box center [525, 363] width 1032 height 624
click at [161, 598] on video-player-container "Tasha_Chi bookstar ( he/him ) chaplaintiffanyj haresh78 Nevine" at bounding box center [525, 363] width 1032 height 624
click at [110, 642] on video-player-container "Tasha_Chi bookstar ( he/him ) chaplaintiffanyj haresh78 Nevine" at bounding box center [525, 363] width 1032 height 624
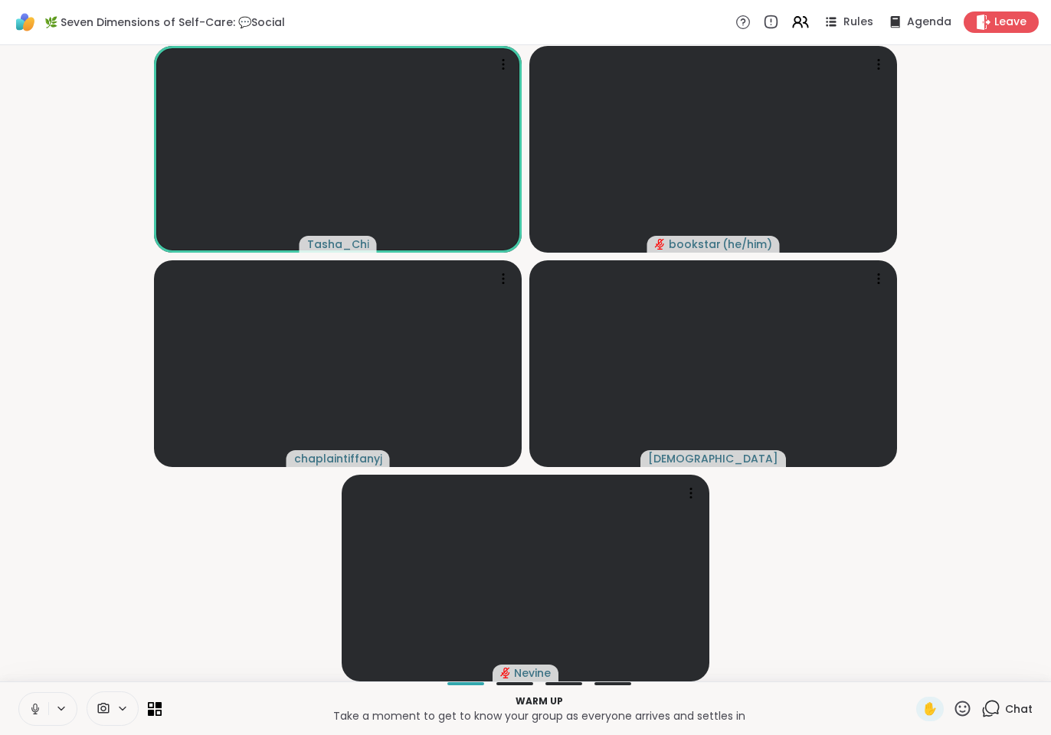
drag, startPoint x: 894, startPoint y: 585, endPoint x: 900, endPoint y: 596, distance: 12.3
click at [898, 592] on video-player-container "Tasha_Chi bookstar ( he/him ) chaplaintiffanyj haresh78 Nevine" at bounding box center [525, 363] width 1032 height 624
click at [902, 642] on video-player-container "Tasha_Chi bookstar ( he/him ) chaplaintiffanyj haresh78 Nevine" at bounding box center [525, 363] width 1032 height 624
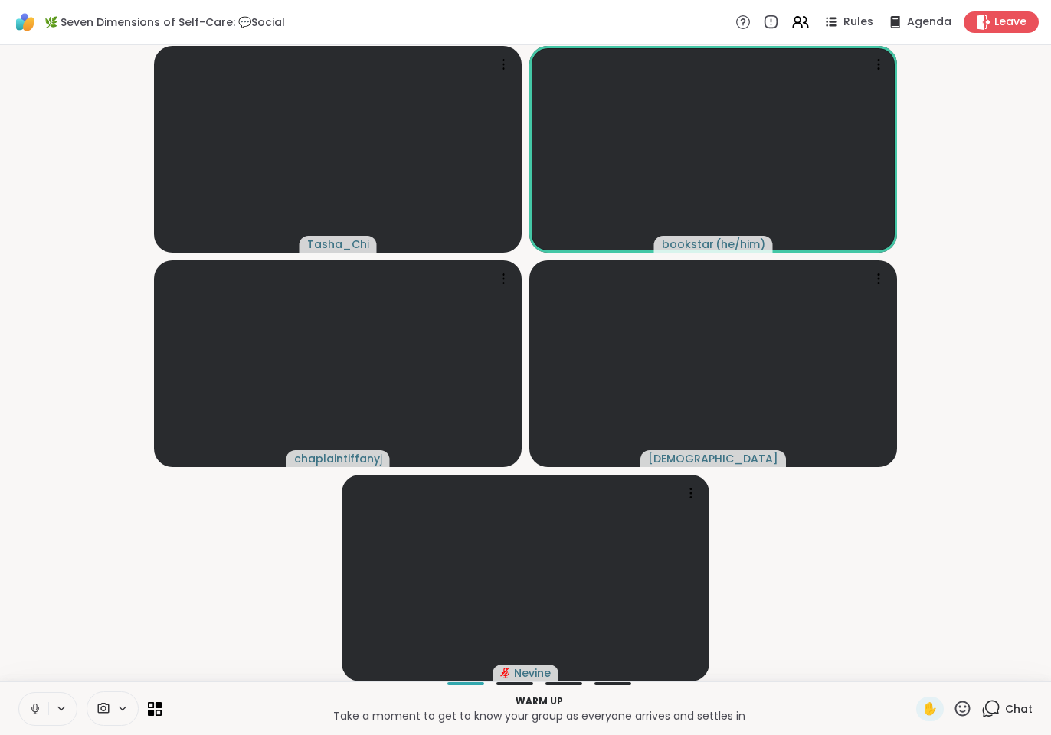
click at [281, 576] on video-player-container "Tasha_Chi bookstar ( he/him ) chaplaintiffanyj haresh78 Nevine" at bounding box center [525, 363] width 1032 height 624
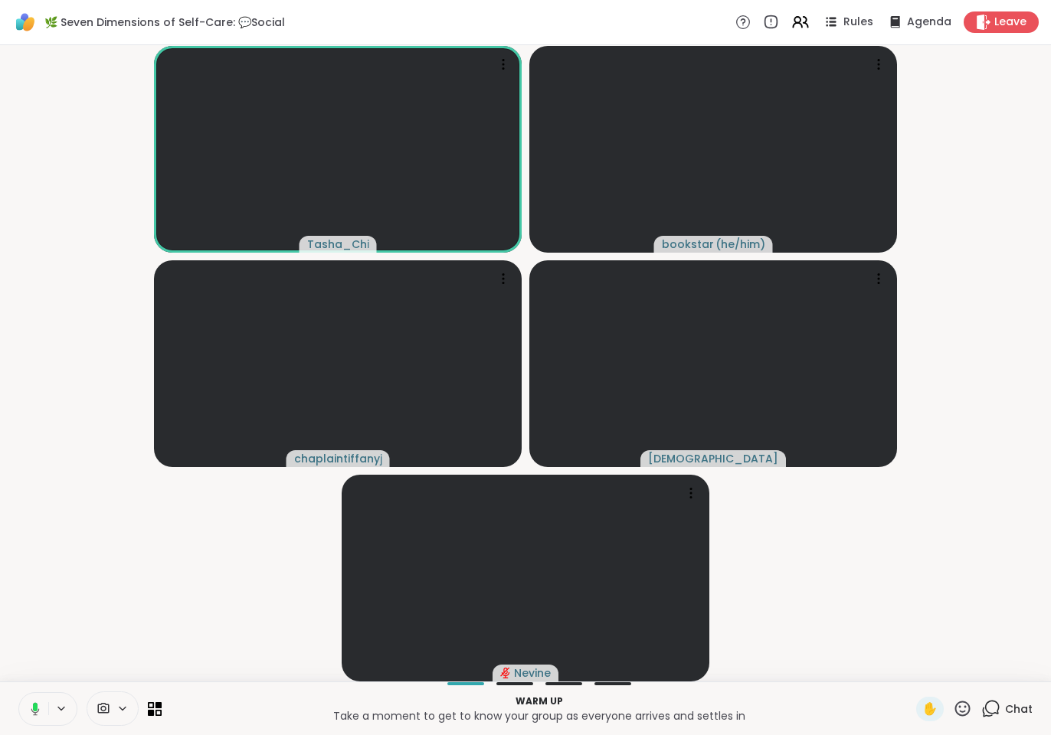
click at [92, 642] on video-player-container "Tasha_Chi bookstar ( he/him ) chaplaintiffanyj haresh78 Nevine" at bounding box center [525, 363] width 1032 height 624
click at [70, 640] on video-player-container "Tasha_Chi bookstar ( he/him ) chaplaintiffanyj haresh78 Nevine" at bounding box center [525, 363] width 1032 height 624
click at [34, 710] on icon at bounding box center [35, 707] width 4 height 7
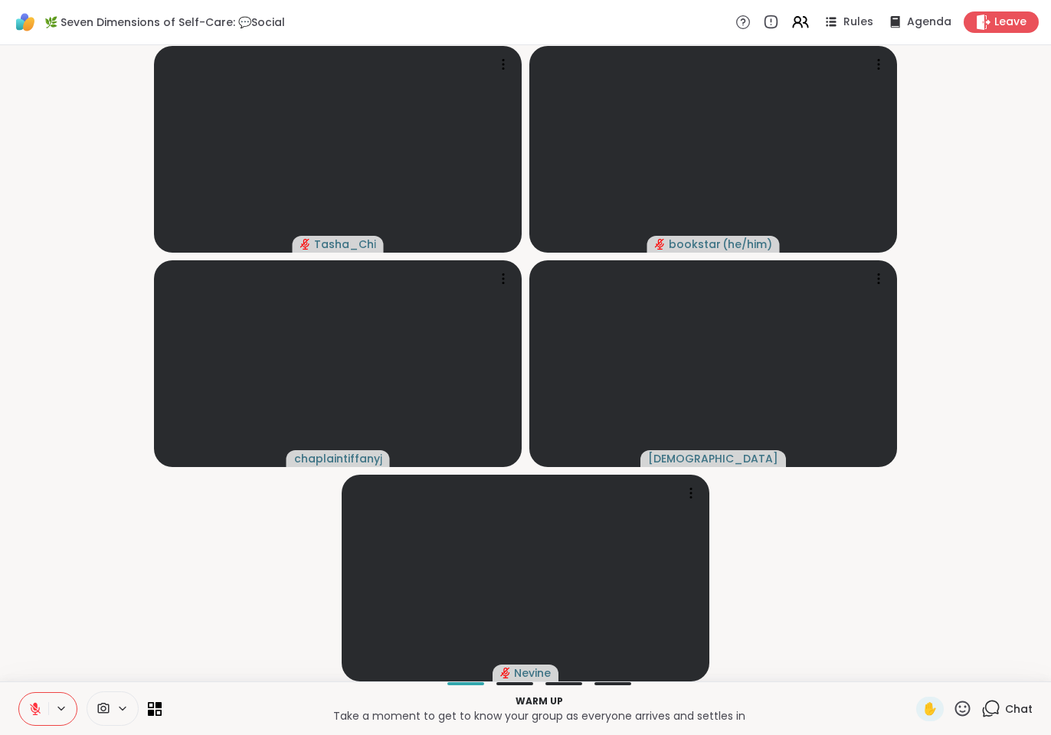
click at [209, 718] on p "Take a moment to get to know your group as everyone arrives and settles in" at bounding box center [539, 715] width 736 height 15
click at [865, 678] on div "Tasha_Chi bookstar ( he/him ) chaplaintiffanyj haresh78 Nevine" at bounding box center [525, 363] width 1051 height 636
drag, startPoint x: 920, startPoint y: 587, endPoint x: 719, endPoint y: 607, distance: 202.4
click at [917, 590] on video-player-container "Tasha_Chi bookstar ( he/him ) chaplaintiffanyj haresh78 Nevine" at bounding box center [525, 363] width 1032 height 624
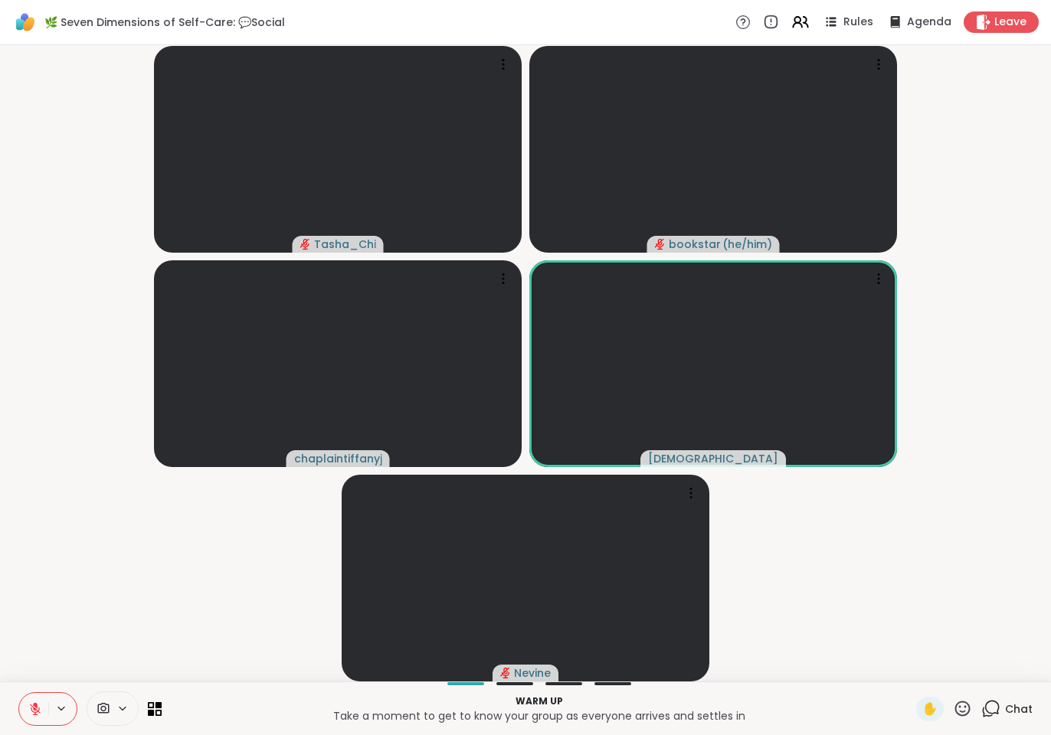
click at [185, 574] on video-player-container "Tasha_Chi bookstar ( he/him ) chaplaintiffanyj haresh78 Nevine" at bounding box center [525, 363] width 1032 height 624
click at [83, 628] on video-player-container "Tasha_Chi bookstar ( he/him ) chaplaintiffanyj haresh78 Nevine" at bounding box center [525, 363] width 1032 height 624
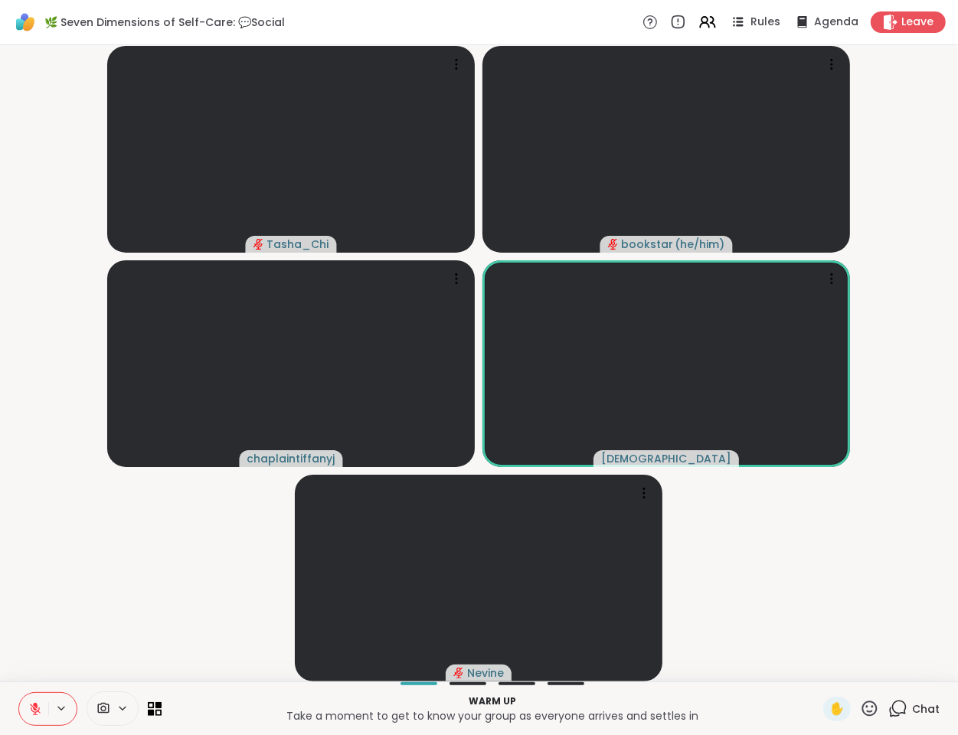
click at [813, 511] on video-player-container "Tasha_Chi bookstar ( he/him ) chaplaintiffanyj haresh78 Nevine" at bounding box center [479, 363] width 940 height 624
click at [172, 587] on video-player-container "Tasha_Chi bookstar ( he/him ) chaplaintiffanyj haresh78 Nevine" at bounding box center [479, 363] width 940 height 624
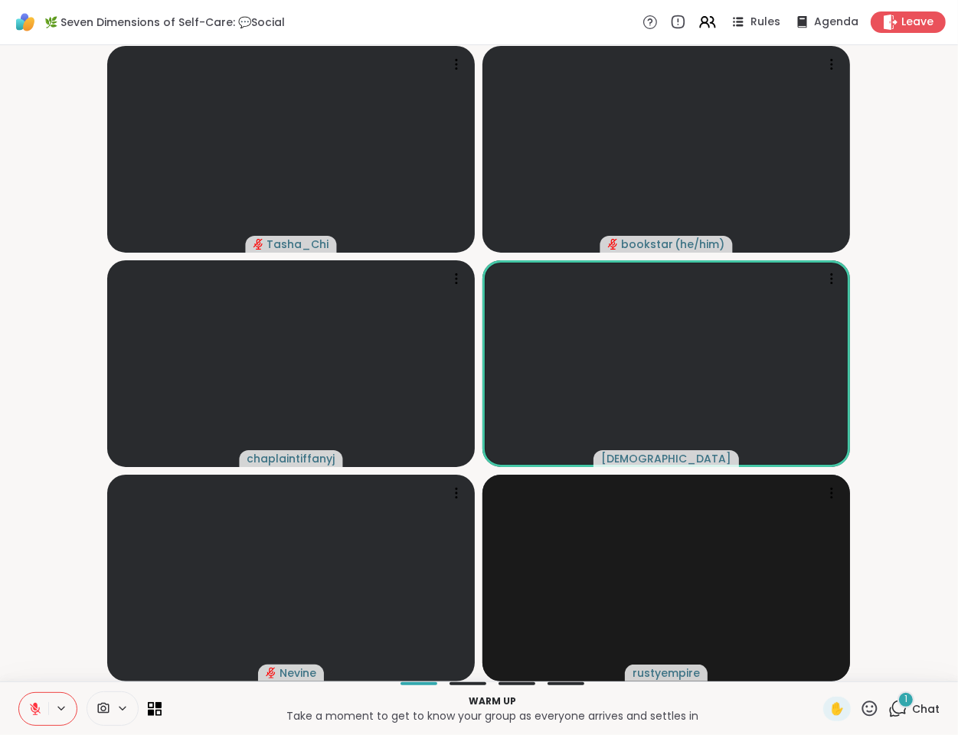
click at [59, 630] on video-player-container "Tasha_Chi bookstar ( he/him ) chaplaintiffanyj haresh78 Nevine rustyempire" at bounding box center [479, 363] width 940 height 624
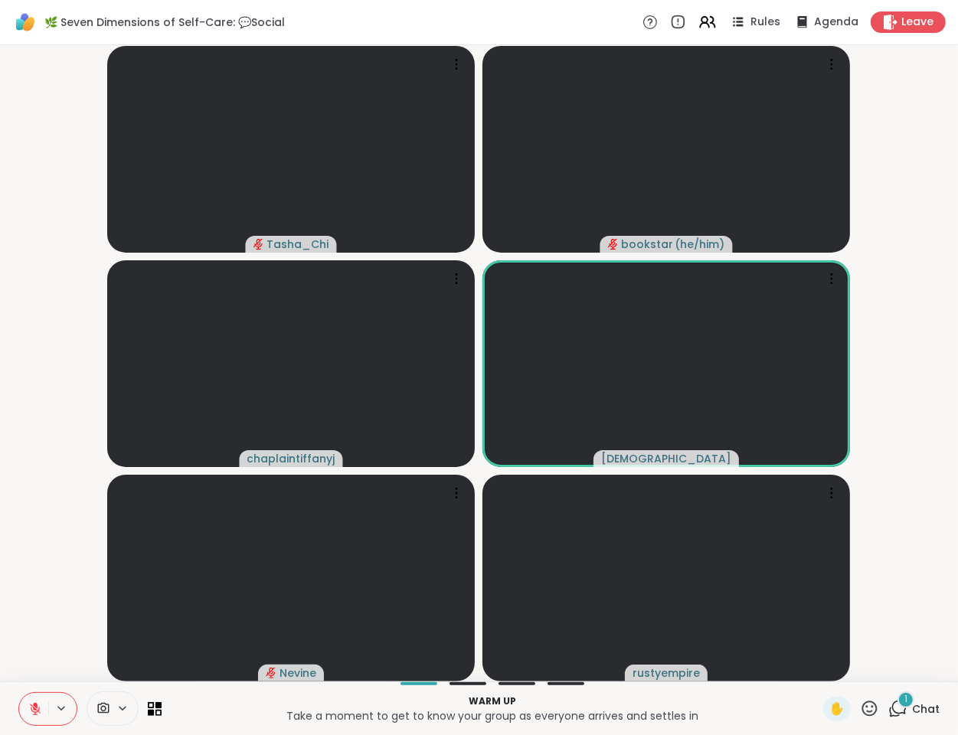
click at [32, 708] on icon at bounding box center [35, 709] width 14 height 14
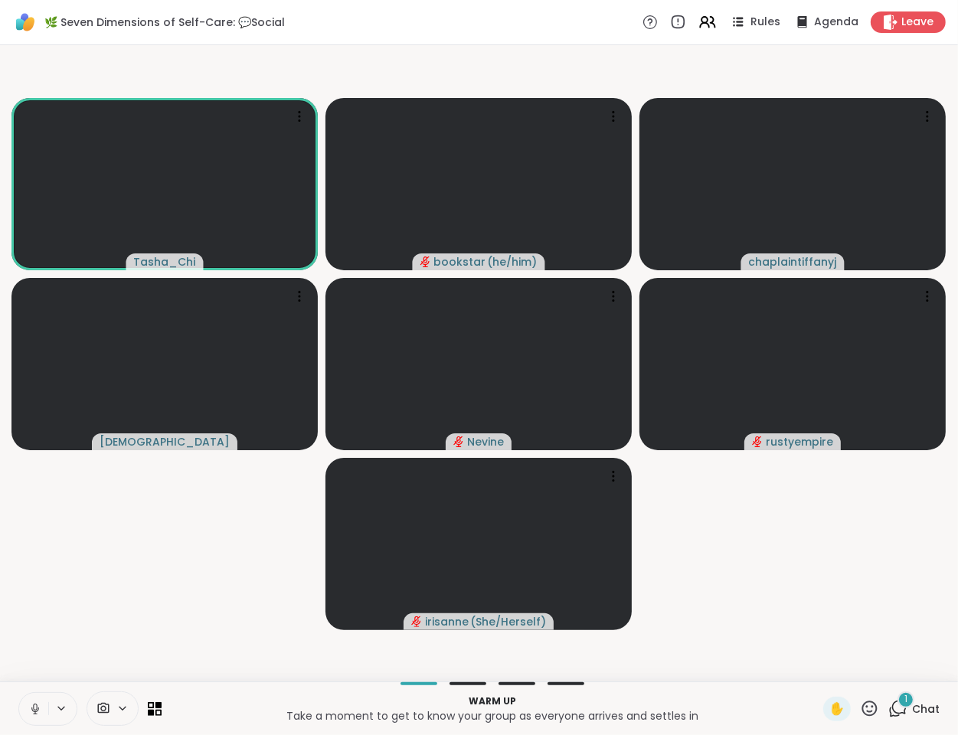
click at [38, 633] on video-player-container "Tasha_Chi bookstar ( he/him ) chaplaintiffanyj haresh78 Nevine rustyempire iris…" at bounding box center [479, 363] width 940 height 624
click at [38, 704] on icon at bounding box center [35, 709] width 14 height 14
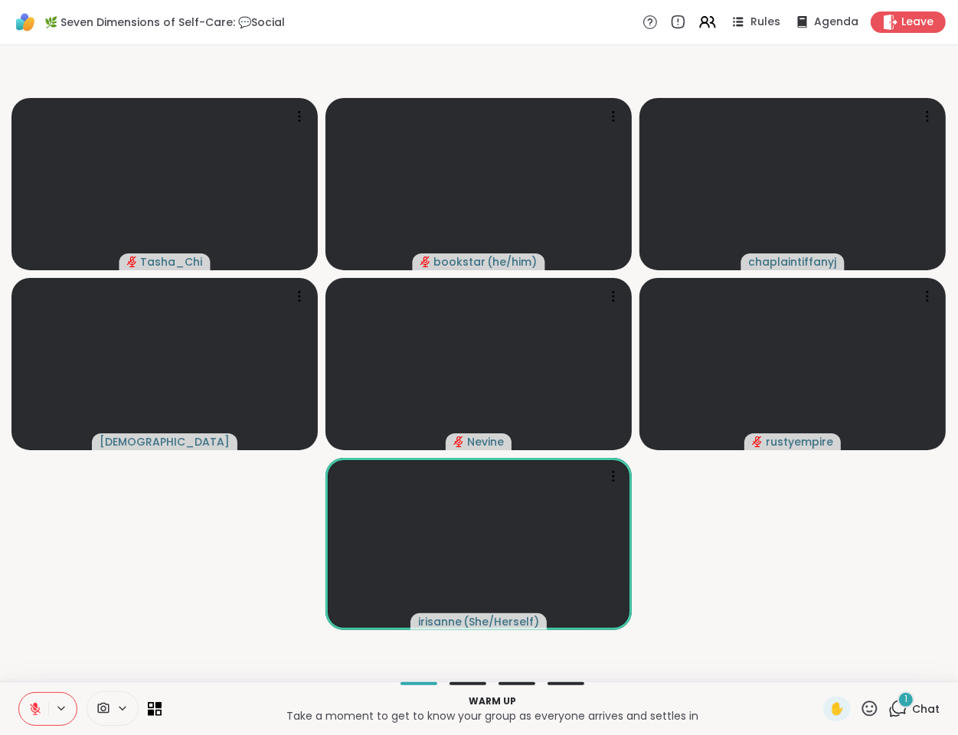
click at [157, 616] on video-player-container "Tasha_Chi bookstar ( he/him ) chaplaintiffanyj haresh78 Nevine rustyempire iris…" at bounding box center [479, 363] width 940 height 624
click at [813, 621] on video-player-container "Tasha_Chi bookstar ( he/him ) chaplaintiffanyj haresh78 Nevine rustyempire iris…" at bounding box center [479, 363] width 940 height 624
click at [82, 576] on video-player-container "Tasha_Chi bookstar ( he/him ) chaplaintiffanyj haresh78 Nevine rustyempire iris…" at bounding box center [479, 363] width 940 height 624
click at [38, 659] on video-player-container "Tasha_Chi bookstar ( he/him ) chaplaintiffanyj haresh78 Nevine rustyempire iris…" at bounding box center [479, 363] width 940 height 624
drag, startPoint x: 34, startPoint y: 708, endPoint x: 34, endPoint y: 694, distance: 14.6
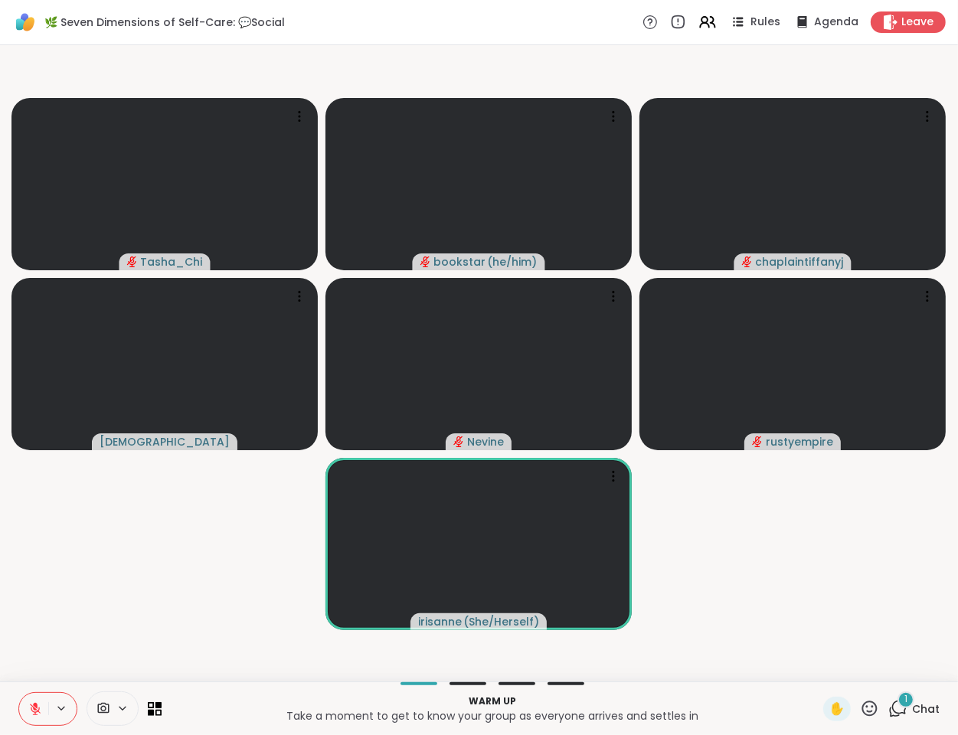
click at [34, 708] on icon at bounding box center [35, 709] width 11 height 11
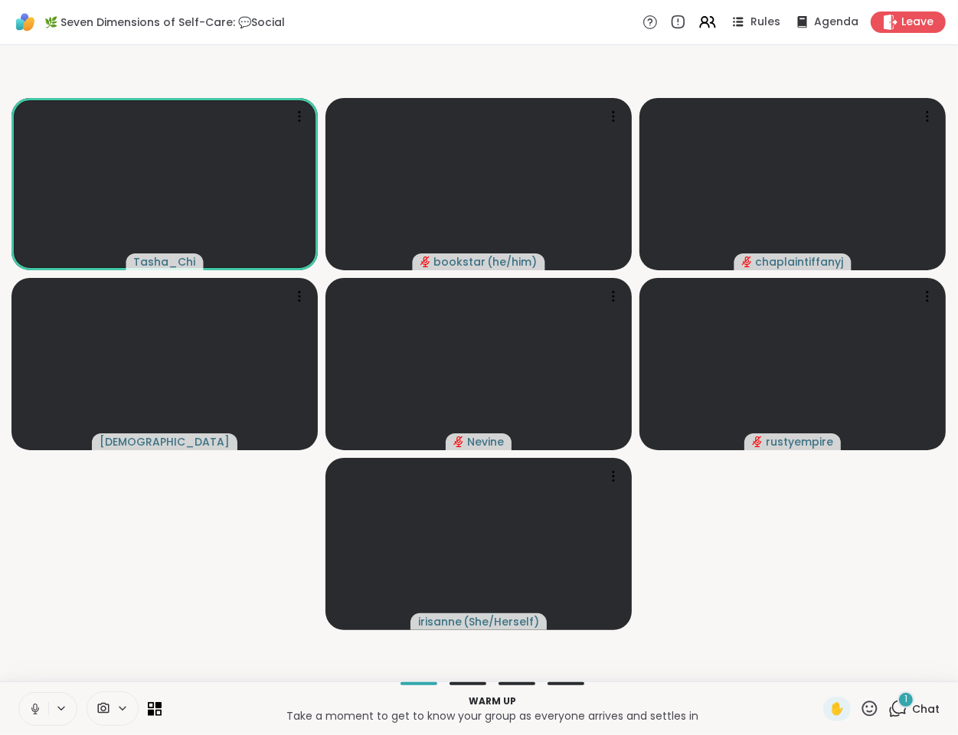
click at [34, 701] on button at bounding box center [33, 709] width 29 height 32
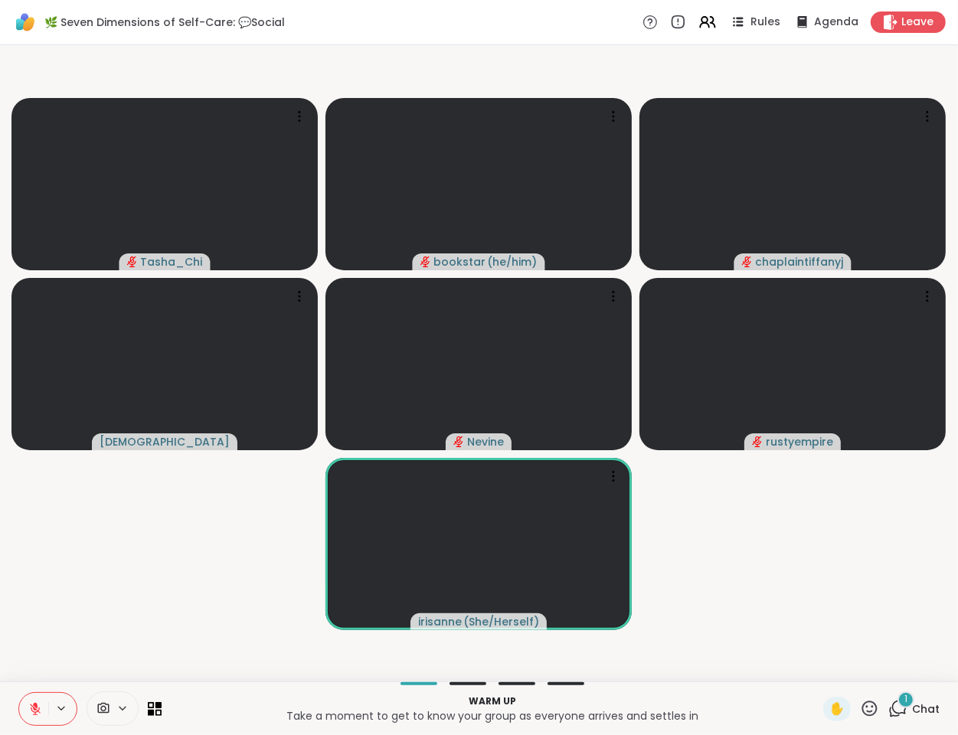
click at [83, 639] on video-player-container "Tasha_Chi bookstar ( he/him ) chaplaintiffanyj haresh78 Nevine rustyempire iris…" at bounding box center [479, 363] width 940 height 624
click at [156, 639] on video-player-container "Tasha_Chi bookstar ( he/him ) chaplaintiffanyj haresh78 Nevine rustyempire iris…" at bounding box center [479, 363] width 940 height 624
click at [49, 652] on video-player-container "Tasha_Chi bookstar ( he/him ) chaplaintiffanyj haresh78 Nevine rustyempire iris…" at bounding box center [479, 363] width 940 height 624
drag, startPoint x: 33, startPoint y: 700, endPoint x: 46, endPoint y: 668, distance: 34.7
click at [33, 699] on button at bounding box center [33, 709] width 29 height 32
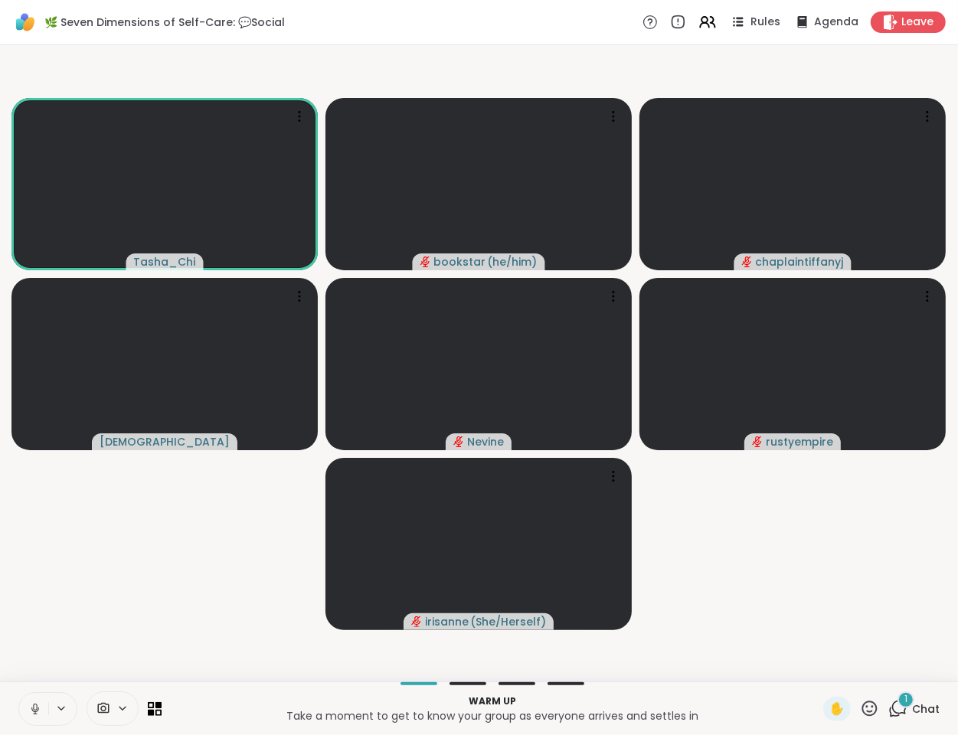
click at [159, 639] on video-player-container "Tasha_Chi bookstar ( he/him ) chaplaintiffanyj haresh78 Nevine rustyempire iris…" at bounding box center [479, 363] width 940 height 624
click at [101, 615] on video-player-container "Tasha_Chi bookstar ( he/him ) chaplaintiffanyj haresh78 Nevine rustyempire iris…" at bounding box center [479, 363] width 940 height 624
click at [109, 587] on video-player-container "Tasha_Chi bookstar ( he/him ) chaplaintiffanyj haresh78 Nevine rustyempire iris…" at bounding box center [479, 363] width 940 height 624
click at [37, 704] on icon at bounding box center [35, 707] width 4 height 7
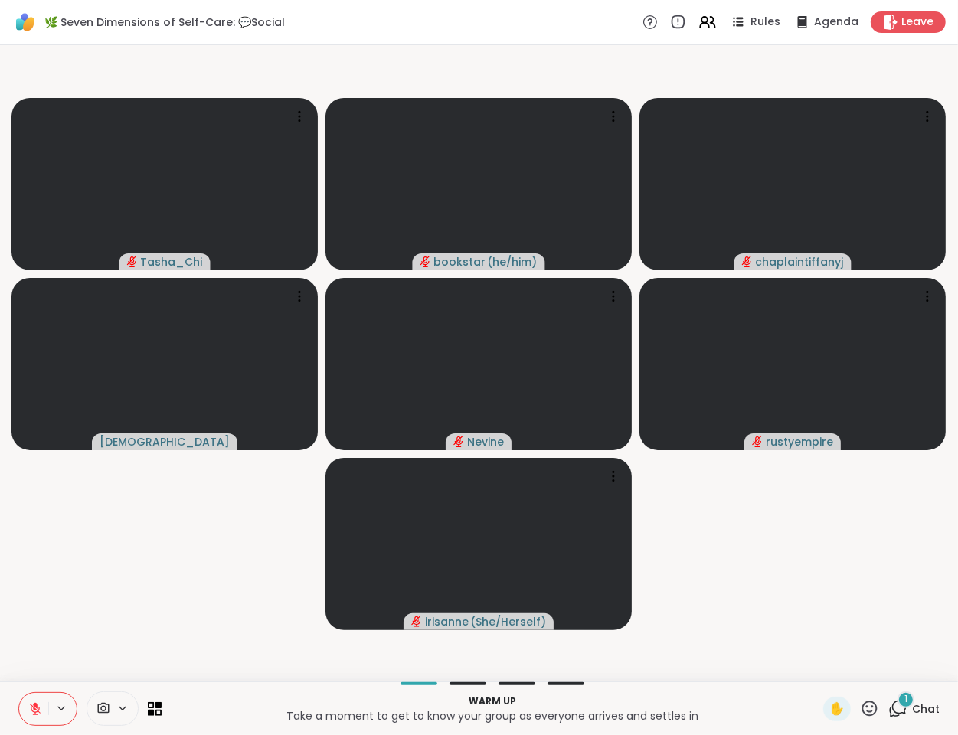
click at [897, 696] on div "1" at bounding box center [905, 699] width 17 height 17
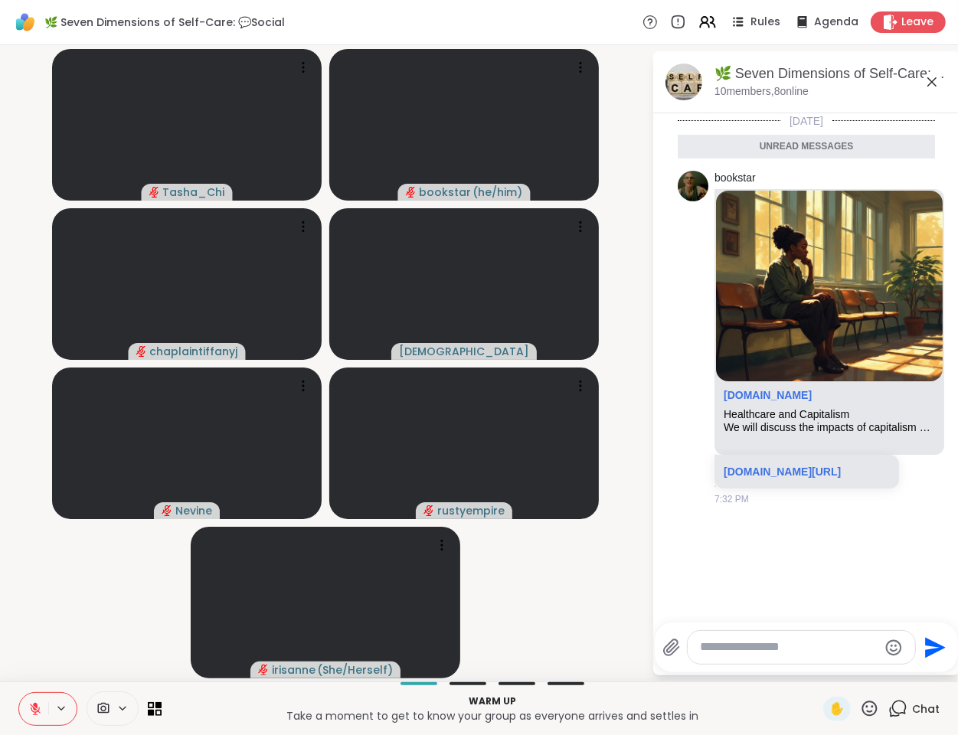
scroll to position [0, 0]
click at [936, 85] on icon at bounding box center [932, 82] width 18 height 18
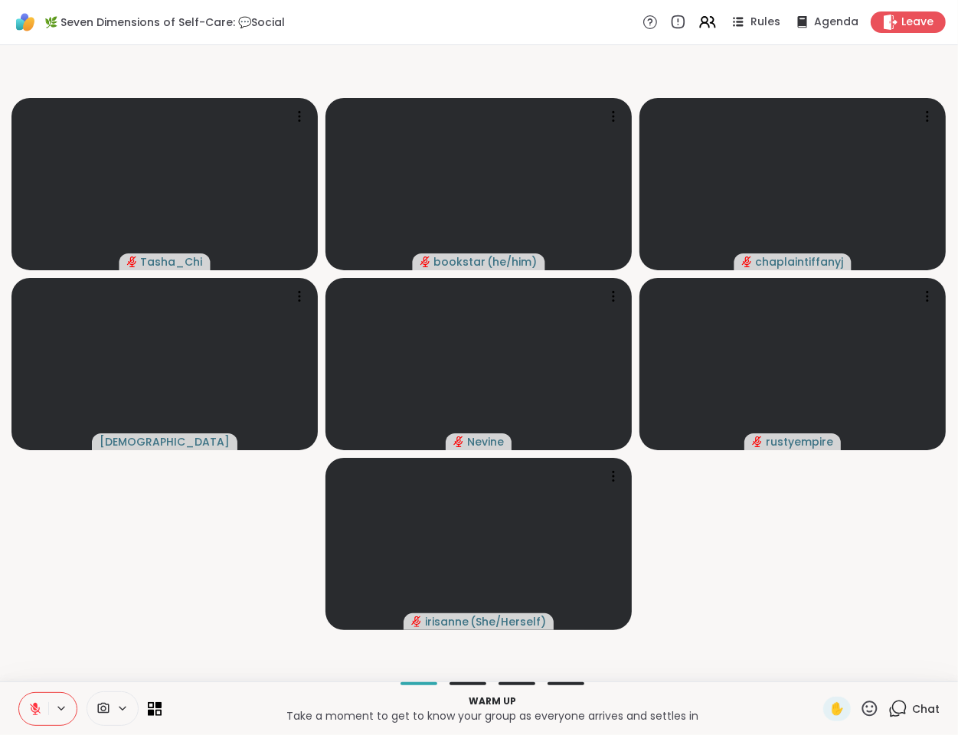
drag, startPoint x: 90, startPoint y: 571, endPoint x: 812, endPoint y: 488, distance: 727.6
click at [92, 571] on video-player-container "Tasha_Chi bookstar ( he/him ) chaplaintiffanyj haresh78 Nevine rustyempire iris…" at bounding box center [479, 363] width 940 height 624
click at [172, 603] on video-player-container "Tasha_Chi bookstar ( he/him ) chaplaintiffanyj haresh78 Nevine rustyempire iris…" at bounding box center [479, 363] width 940 height 624
click at [152, 587] on video-player-container "Tasha_Chi bookstar ( he/him ) chaplaintiffanyj haresh78 Nevine rustyempire iris…" at bounding box center [479, 363] width 940 height 624
click at [110, 606] on video-player-container "Tasha_Chi bookstar ( he/him ) chaplaintiffanyj haresh78 Nevine rustyempire iris…" at bounding box center [479, 363] width 940 height 624
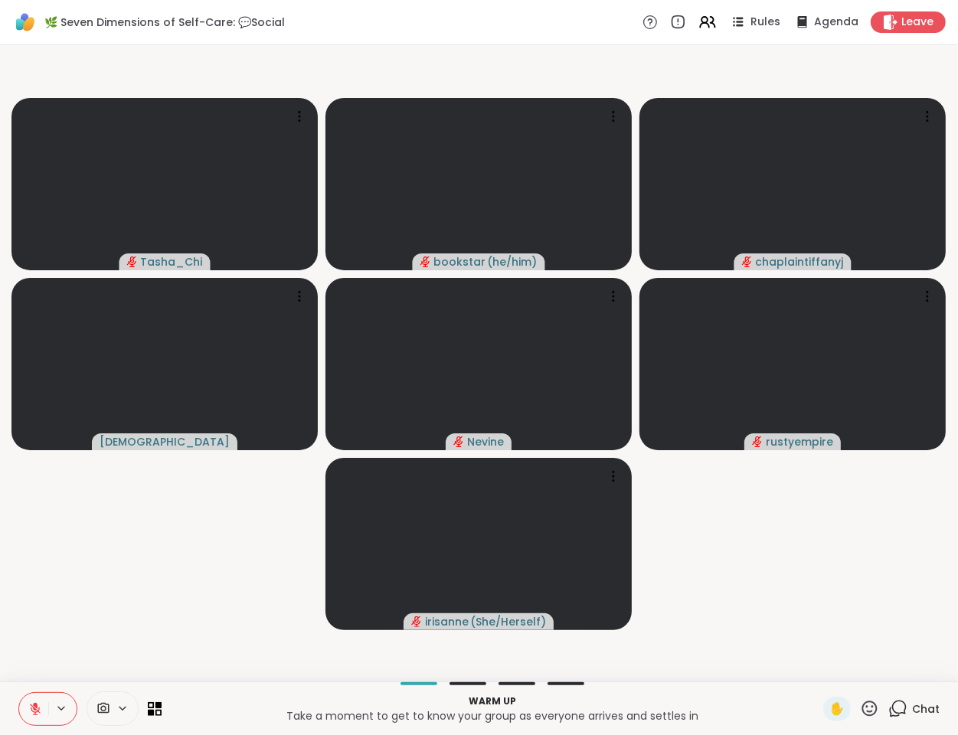
click at [57, 621] on video-player-container "Tasha_Chi bookstar ( he/him ) chaplaintiffanyj haresh78 Nevine rustyempire iris…" at bounding box center [479, 363] width 940 height 624
click at [47, 633] on video-player-container "Tasha_Chi bookstar ( he/him ) chaplaintiffanyj haresh78 Nevine rustyempire iris…" at bounding box center [479, 363] width 940 height 624
click at [211, 712] on p "Take a moment to get to know your group as everyone arrives and settles in" at bounding box center [492, 715] width 643 height 15
click at [185, 616] on video-player-container "Tasha_Chi bookstar ( he/him ) chaplaintiffanyj haresh78 Nevine rustyempire iris…" at bounding box center [479, 363] width 940 height 624
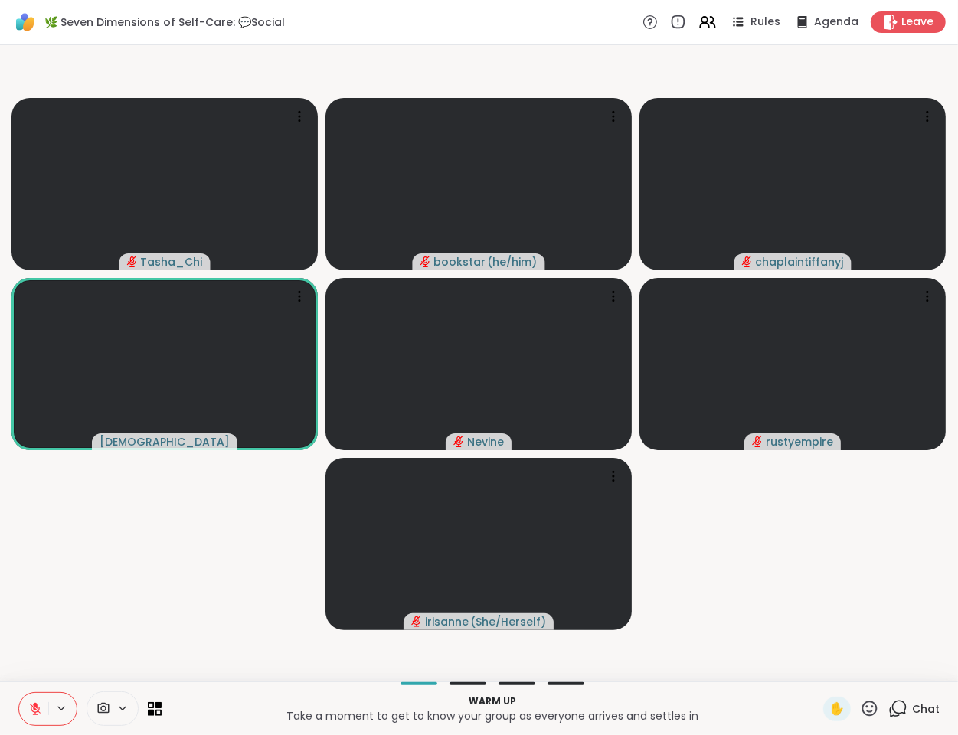
click at [30, 702] on icon at bounding box center [35, 709] width 14 height 14
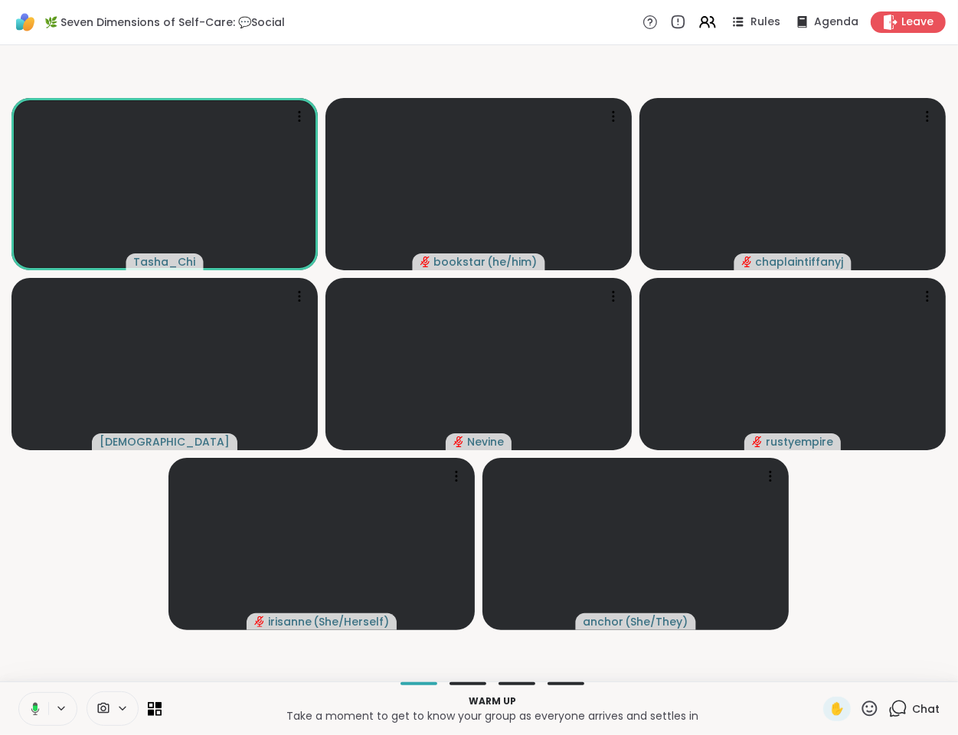
click at [94, 619] on video-player-container "Tasha_Chi bookstar ( he/him ) chaplaintiffanyj haresh78 Nevine rustyempire iris…" at bounding box center [479, 363] width 940 height 624
drag, startPoint x: 37, startPoint y: 708, endPoint x: 77, endPoint y: 580, distance: 133.4
click at [77, 580] on div "🌿 Seven Dimensions of Self-Care: 💬Social Rules Agenda Leave Tasha_Chi bookstar …" at bounding box center [479, 367] width 958 height 735
click at [77, 581] on video-player-container "Tasha_Chi bookstar ( he/him ) chaplaintiffanyj haresh78 Nevine rustyempire iris…" at bounding box center [479, 363] width 940 height 624
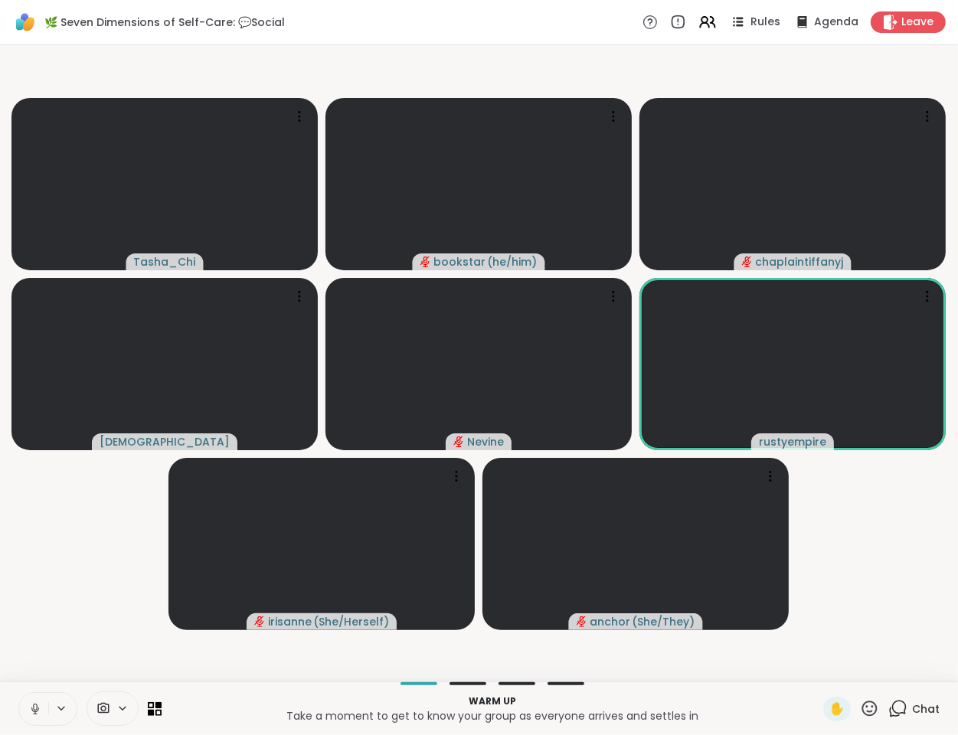
click at [40, 704] on icon at bounding box center [35, 709] width 14 height 14
click at [87, 624] on video-player-container "Tasha_Chi bookstar ( he/him ) chaplaintiffanyj haresh78 Nevine rustyempire iris…" at bounding box center [479, 363] width 940 height 624
click at [112, 623] on video-player-container "Tasha_Chi bookstar ( he/him ) chaplaintiffanyj haresh78 Nevine rustyempire iris…" at bounding box center [479, 363] width 940 height 624
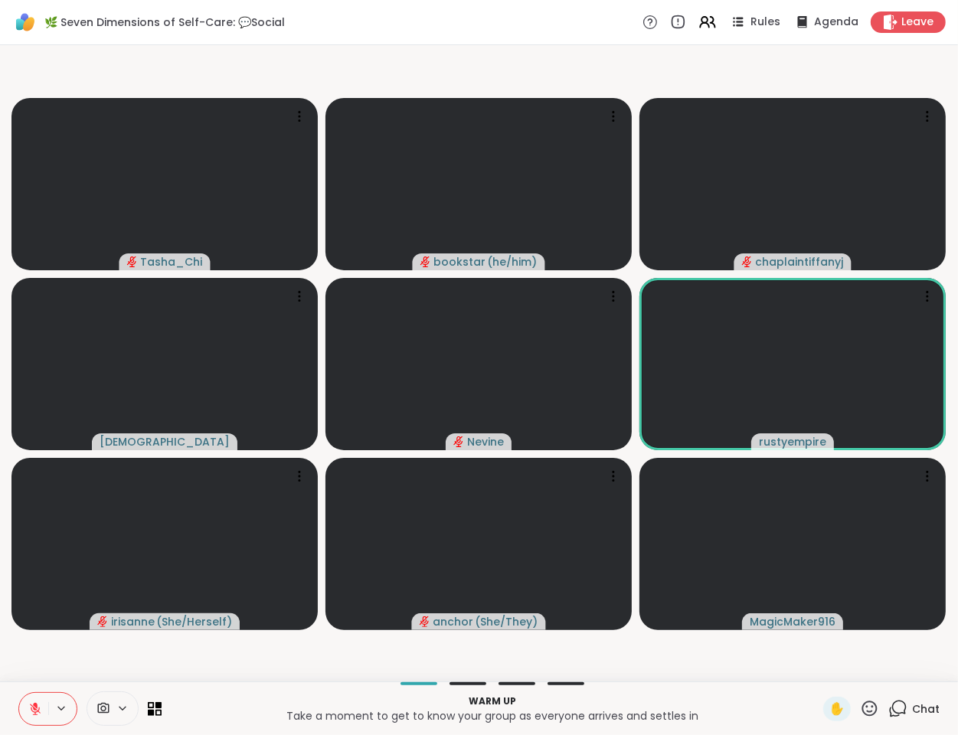
click at [82, 679] on div "Tasha_Chi bookstar ( he/him ) chaplaintiffanyj haresh78 Nevine rustyempire iris…" at bounding box center [479, 363] width 958 height 636
click at [76, 682] on div "Warm up Take a moment to get to know your group as everyone arrives and settles…" at bounding box center [479, 708] width 958 height 54
click at [64, 661] on video-player-container "Tasha_Chi bookstar ( he/him ) chaplaintiffanyj haresh78 Nevine rustyempire iris…" at bounding box center [479, 363] width 940 height 624
click at [41, 658] on video-player-container "Tasha_Chi bookstar ( he/him ) chaplaintiffanyj haresh78 Nevine rustyempire iris…" at bounding box center [479, 363] width 940 height 624
click at [28, 710] on button at bounding box center [33, 709] width 29 height 32
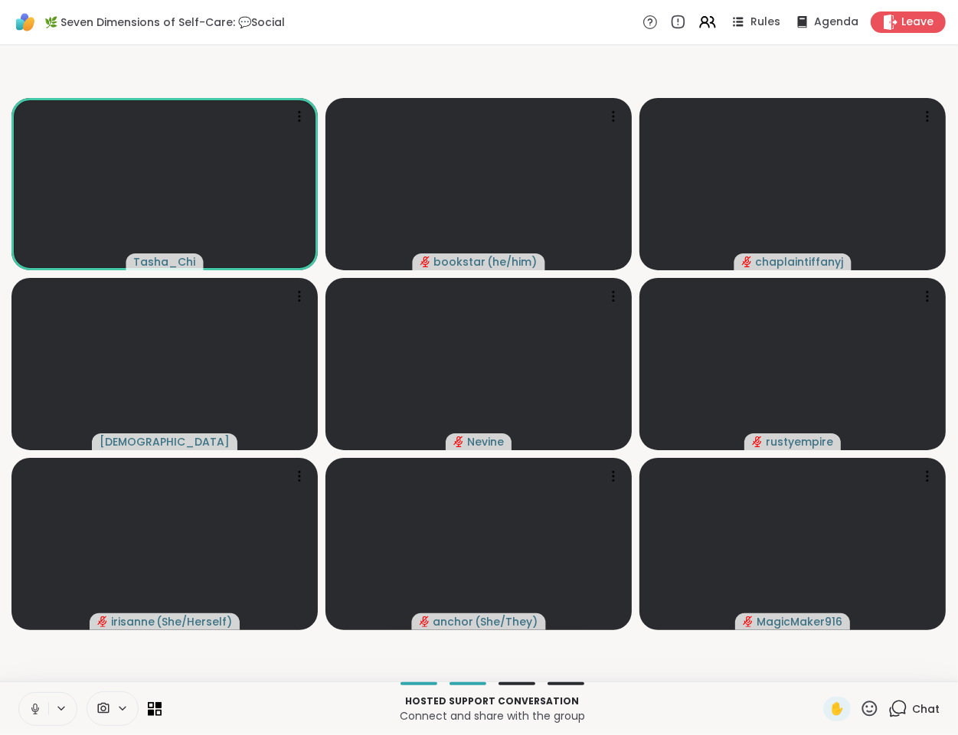
click at [129, 654] on video-player-container "Tasha_Chi bookstar ( he/him ) chaplaintiffanyj haresh78 Nevine rustyempire iris…" at bounding box center [479, 363] width 940 height 624
click at [178, 646] on video-player-container "Tasha_Chi bookstar ( he/him ) chaplaintiffanyj haresh78 Nevine rustyempire iris…" at bounding box center [479, 363] width 940 height 624
click at [750, 16] on span "Rules" at bounding box center [765, 23] width 31 height 16
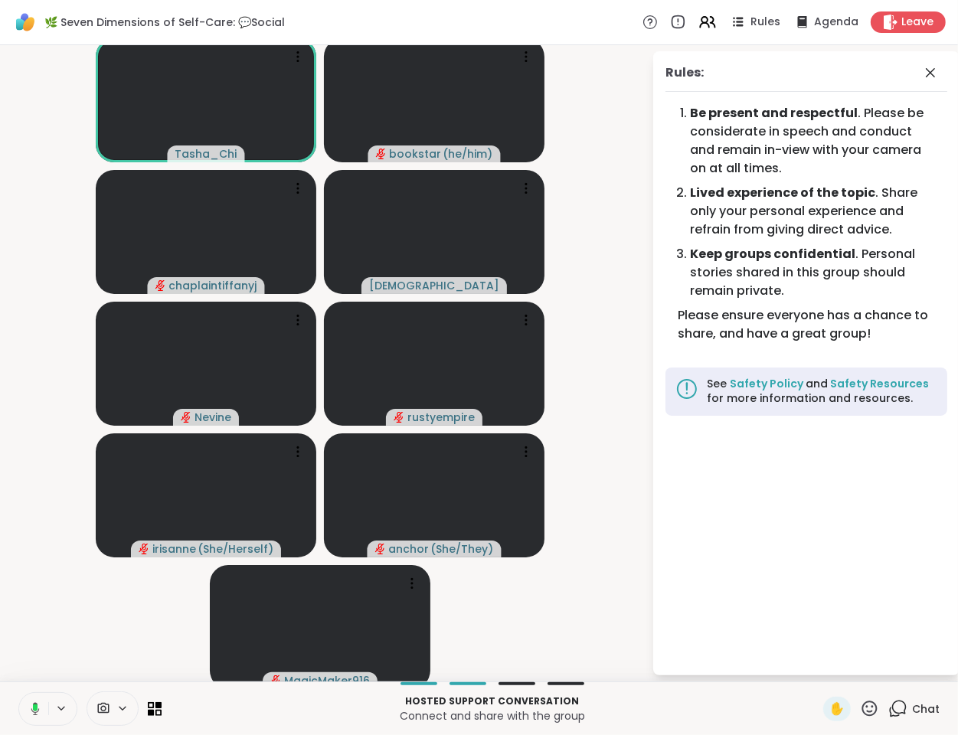
click at [90, 606] on video-player-container "Tasha_Chi bookstar ( he/him ) chaplaintiffanyj haresh78 Nevine rustyempire iris…" at bounding box center [325, 363] width 633 height 624
click at [921, 70] on icon at bounding box center [930, 73] width 18 height 18
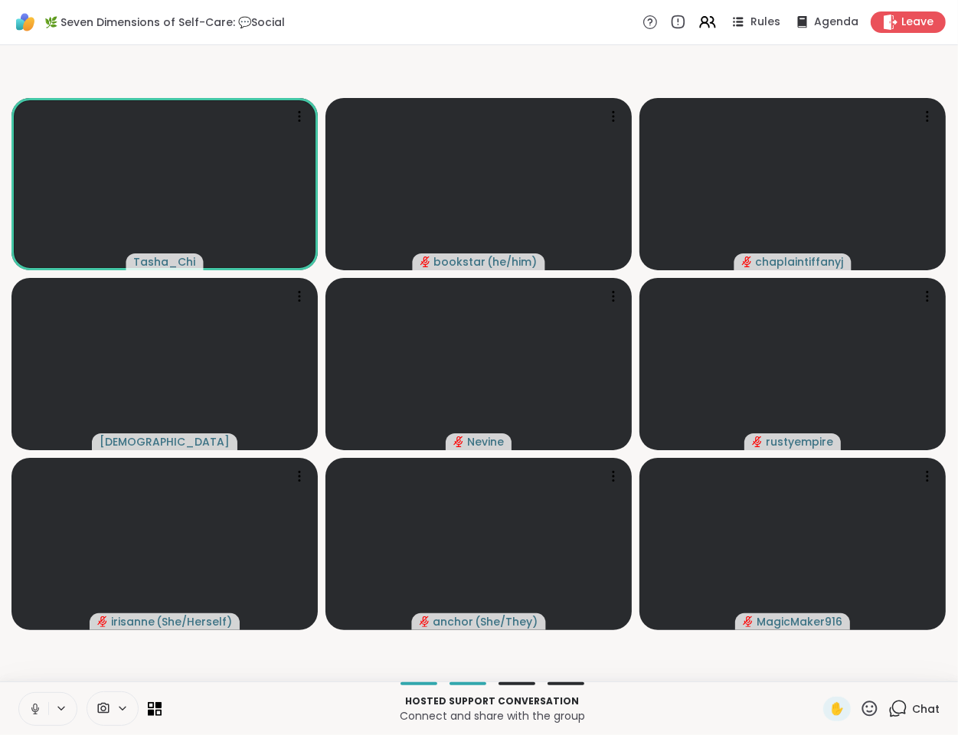
click at [309, 664] on video-player-container "Tasha_Chi bookstar ( he/him ) chaplaintiffanyj haresh78 Nevine rustyempire iris…" at bounding box center [479, 363] width 940 height 624
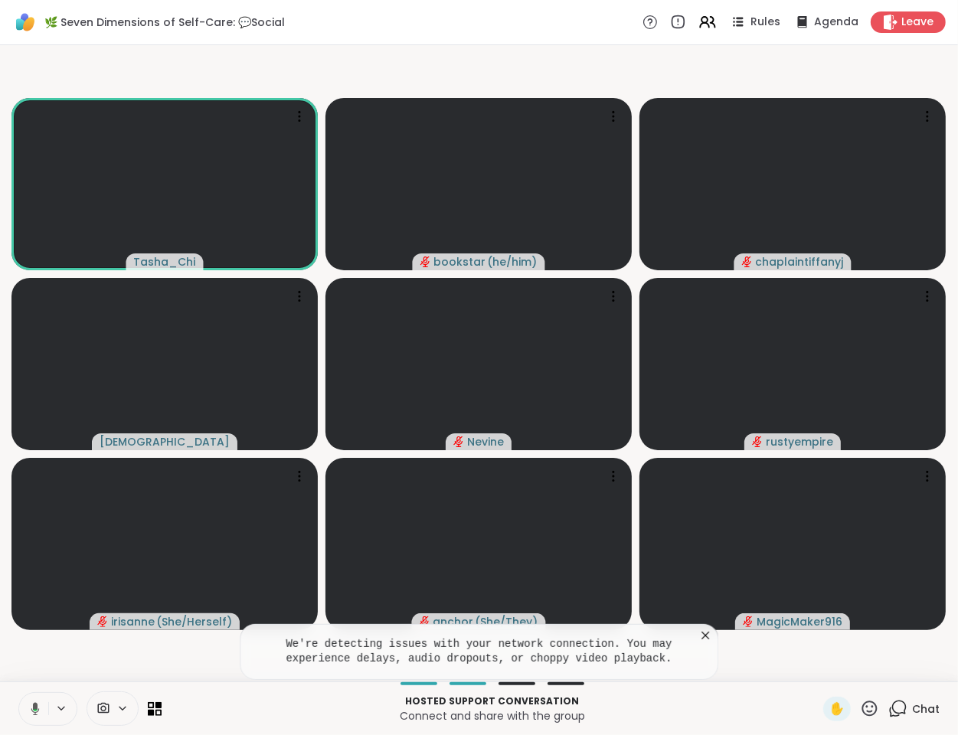
click at [707, 639] on icon at bounding box center [705, 635] width 15 height 15
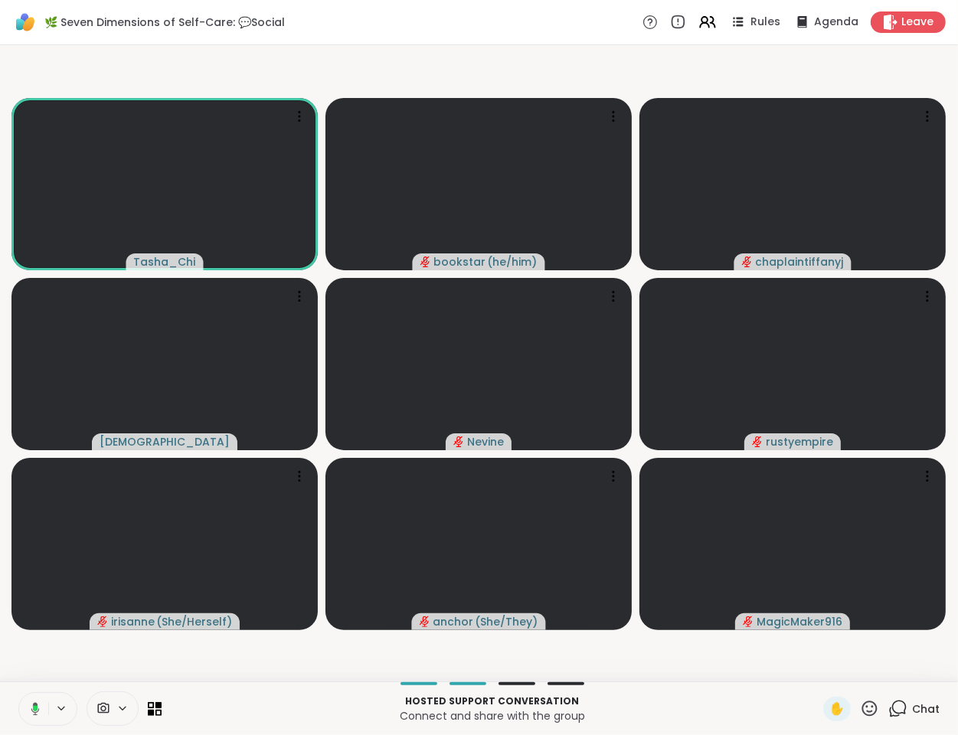
click at [692, 667] on video-player-container "Tasha_Chi bookstar ( he/him ) chaplaintiffanyj haresh78 Nevine rustyempire iris…" at bounding box center [479, 363] width 940 height 624
click at [178, 666] on video-player-container "Tasha_Chi bookstar ( he/him ) chaplaintiffanyj haresh78 Nevine rustyempire iris…" at bounding box center [479, 363] width 940 height 624
click at [34, 704] on icon at bounding box center [35, 708] width 8 height 13
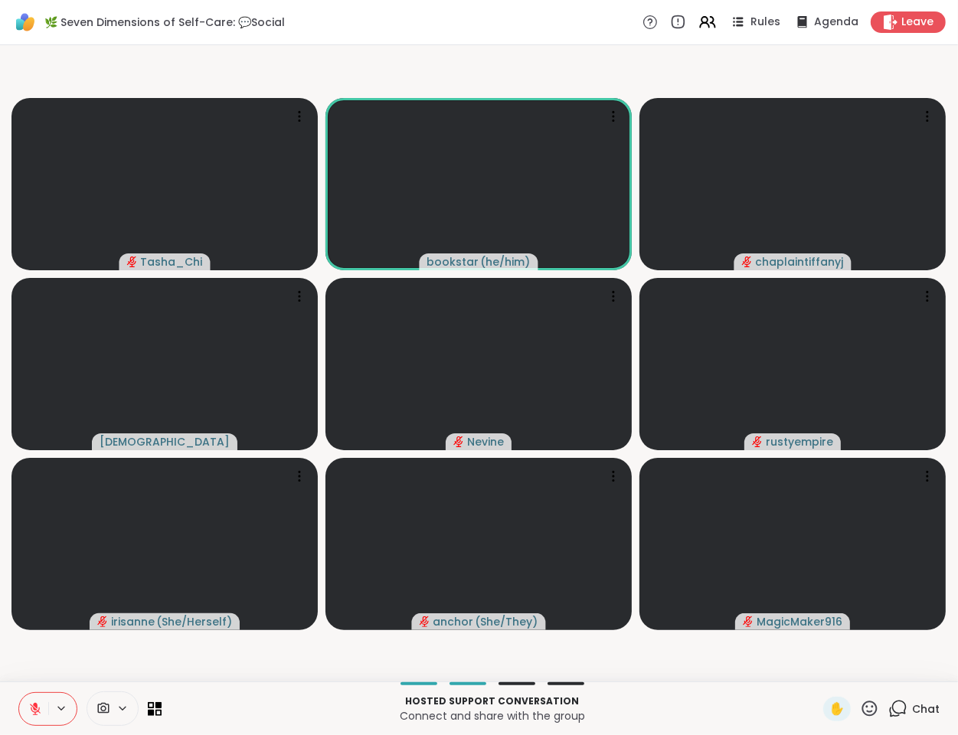
click at [283, 688] on div "Hosted support conversation Connect and share with the group ✋ Chat" at bounding box center [479, 708] width 958 height 54
click at [288, 657] on video-player-container "Tasha_Chi bookstar ( he/him ) chaplaintiffanyj haresh78 Nevine rustyempire iris…" at bounding box center [479, 363] width 940 height 624
click at [287, 657] on video-player-container "Tasha_Chi bookstar ( he/him ) chaplaintiffanyj haresh78 Nevine rustyempire iris…" at bounding box center [479, 363] width 940 height 624
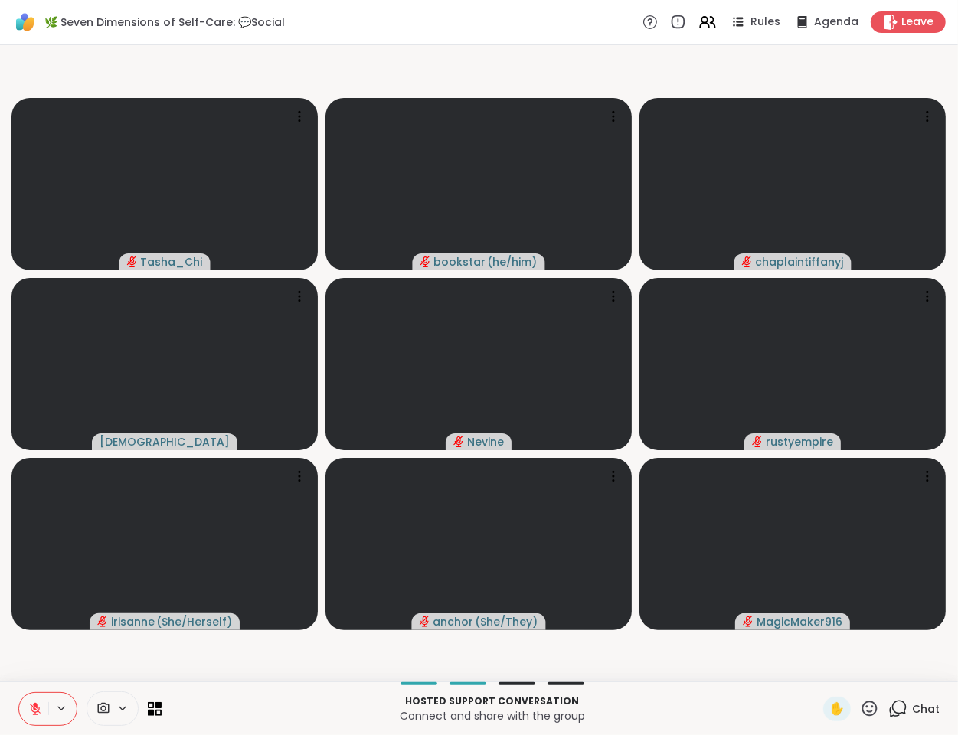
click at [242, 652] on video-player-container "Tasha_Chi bookstar ( he/him ) chaplaintiffanyj haresh78 Nevine rustyempire iris…" at bounding box center [479, 363] width 940 height 624
click at [78, 646] on video-player-container "Tasha_Chi bookstar ( he/him ) chaplaintiffanyj haresh78 Nevine rustyempire iris…" at bounding box center [479, 363] width 940 height 624
click at [38, 701] on button at bounding box center [33, 709] width 29 height 32
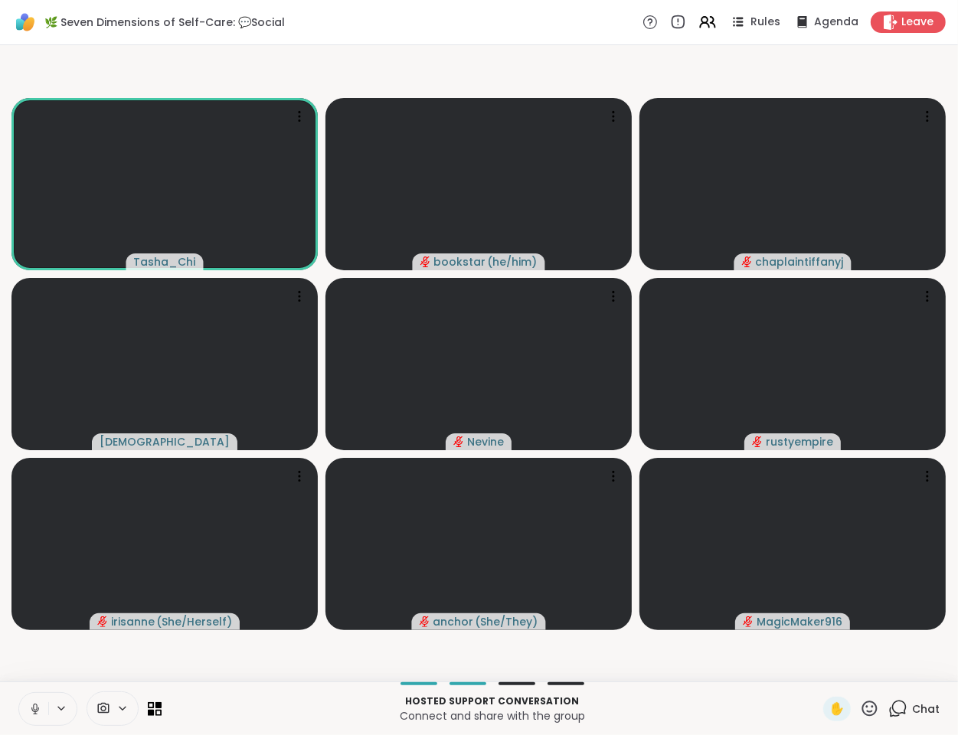
click at [28, 701] on button at bounding box center [33, 709] width 29 height 32
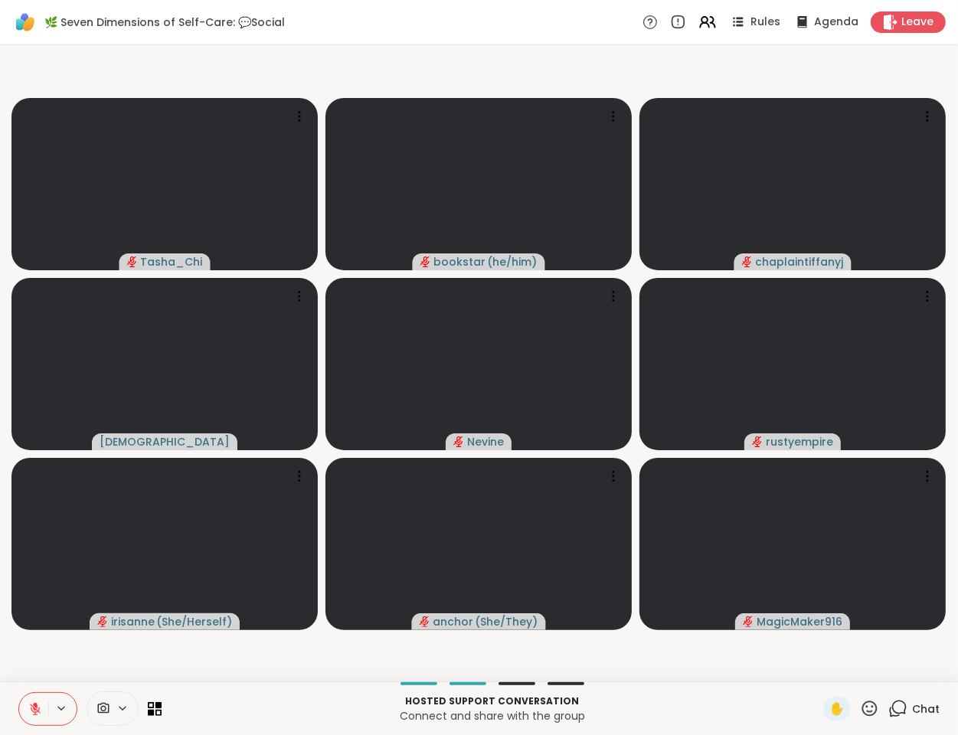
click at [124, 672] on video-player-container "Tasha_Chi bookstar ( he/him ) chaplaintiffanyj haresh78 Nevine rustyempire iris…" at bounding box center [479, 363] width 940 height 624
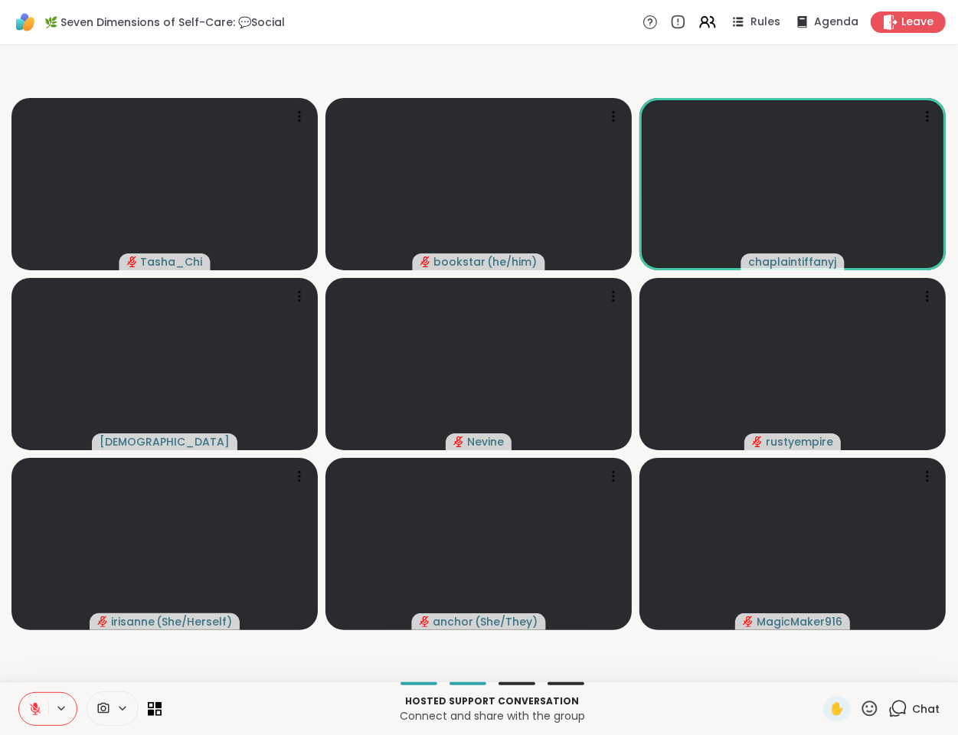
click at [318, 677] on div "Tasha_Chi bookstar ( he/him ) chaplaintiffanyj haresh78 Nevine rustyempire iris…" at bounding box center [479, 363] width 958 height 636
click at [202, 667] on video-player-container "Tasha_Chi bookstar ( he/him ) chaplaintiffanyj haresh78 Nevine rustyempire iris…" at bounding box center [479, 363] width 940 height 624
click at [203, 667] on video-player-container "Tasha_Chi bookstar ( he/him ) chaplaintiffanyj haresh78 Nevine rustyempire iris…" at bounding box center [479, 363] width 940 height 624
click at [110, 666] on video-player-container "Tasha_Chi bookstar ( he/him ) chaplaintiffanyj haresh78 Nevine rustyempire iris…" at bounding box center [479, 363] width 940 height 624
click at [56, 659] on video-player-container "Tasha_Chi bookstar ( he/him ) chaplaintiffanyj haresh78 Nevine rustyempire iris…" at bounding box center [479, 363] width 940 height 624
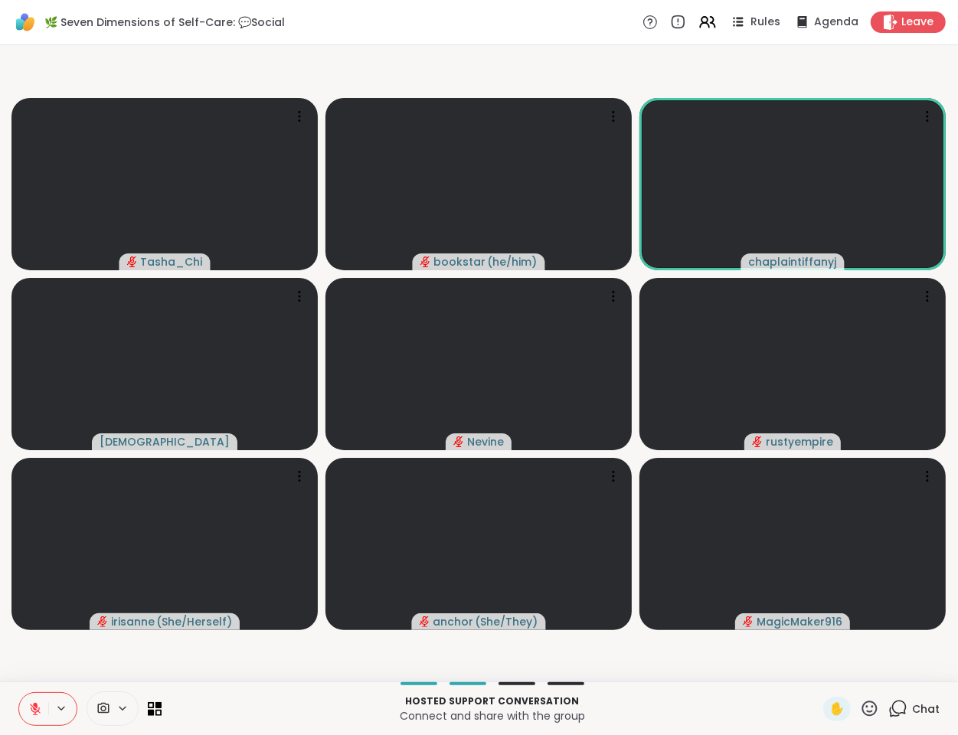
click at [57, 658] on video-player-container "Tasha_Chi bookstar ( he/him ) chaplaintiffanyj haresh78 Nevine rustyempire iris…" at bounding box center [479, 363] width 940 height 624
click at [21, 653] on video-player-container "Tasha_Chi bookstar ( he/him ) chaplaintiffanyj haresh78 Nevine rustyempire iris…" at bounding box center [479, 363] width 940 height 624
click at [21, 654] on video-player-container "Tasha_Chi bookstar ( he/him ) chaplaintiffanyj haresh78 Nevine rustyempire iris…" at bounding box center [479, 363] width 940 height 624
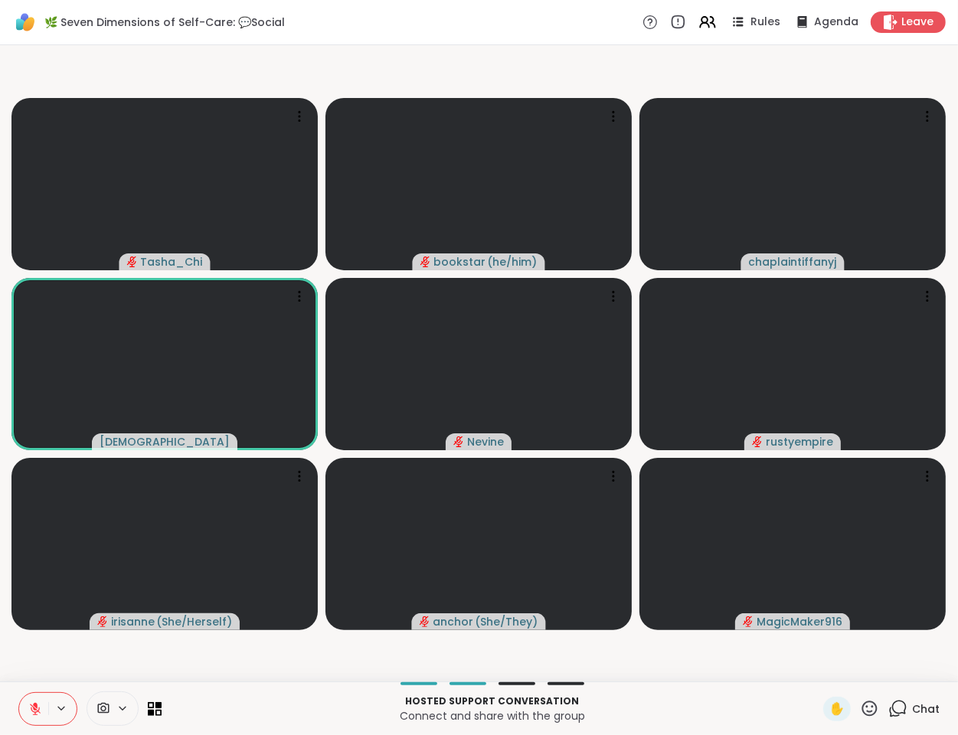
click at [21, 654] on video-player-container "Tasha_Chi bookstar ( he/him ) chaplaintiffanyj haresh78 Nevine rustyempire iris…" at bounding box center [479, 363] width 940 height 624
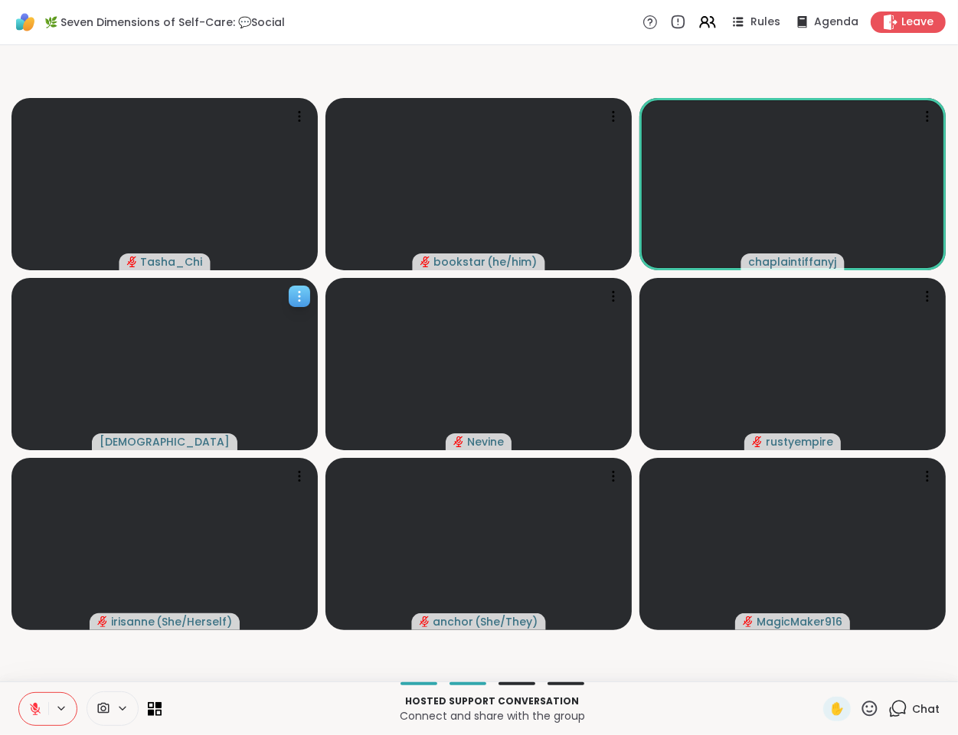
click at [298, 293] on icon at bounding box center [299, 296] width 15 height 15
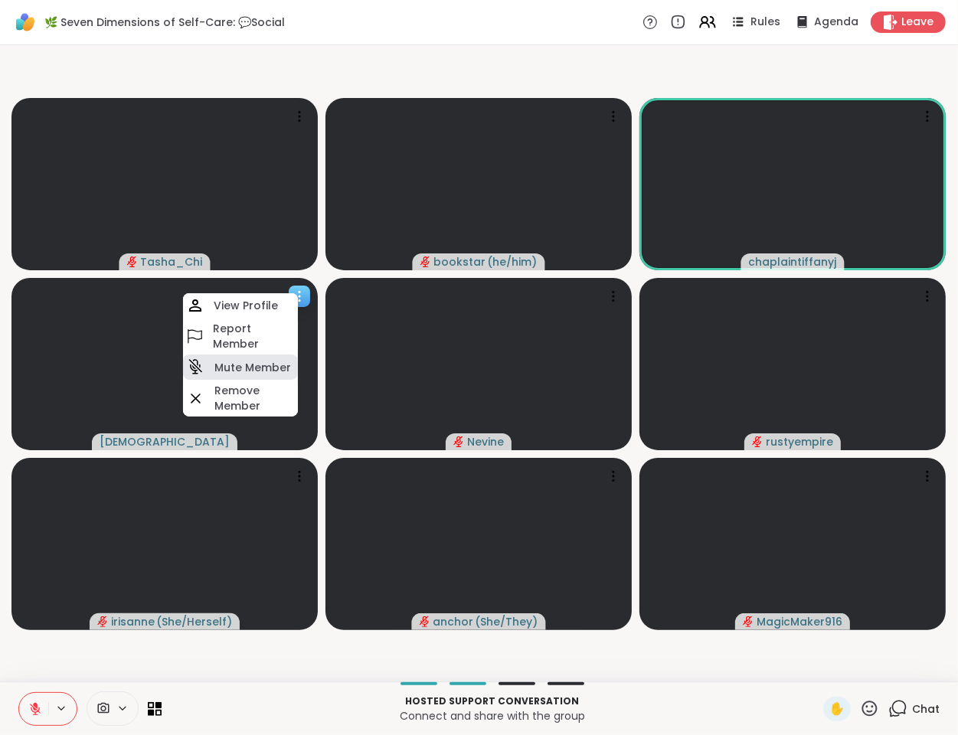
click at [242, 365] on h4 "Mute Member" at bounding box center [252, 367] width 77 height 15
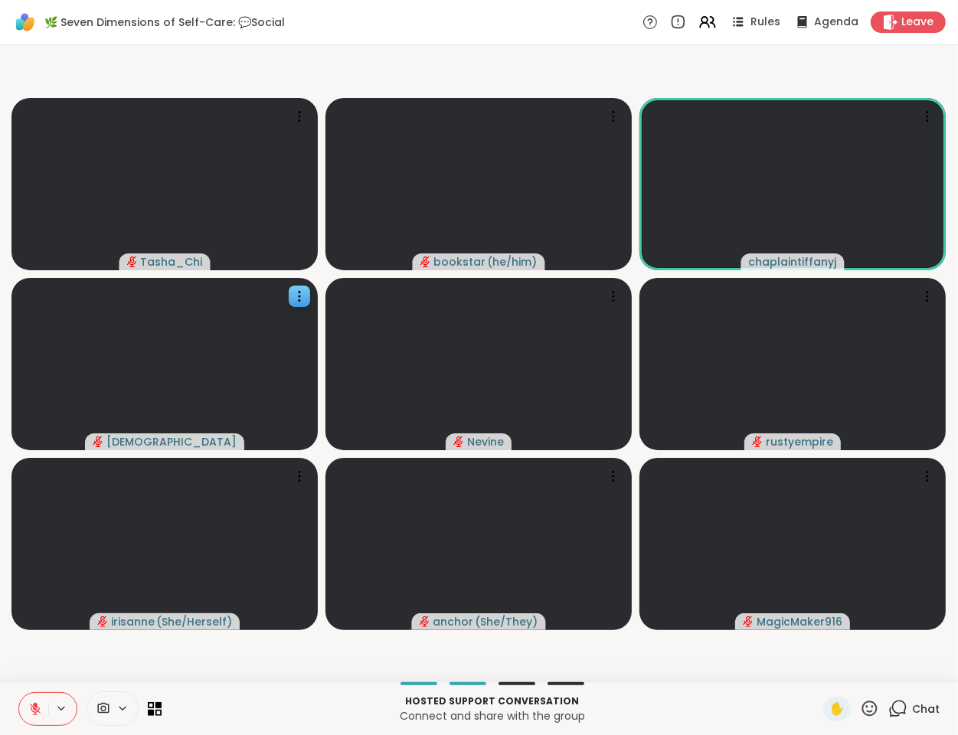
click at [108, 667] on video-player-container "Tasha_Chi bookstar ( he/him ) chaplaintiffanyj haresh78 Nevine rustyempire iris…" at bounding box center [479, 363] width 940 height 624
click at [31, 707] on icon at bounding box center [35, 709] width 14 height 14
click at [70, 666] on video-player-container "Tasha_Chi bookstar ( he/him ) chaplaintiffanyj haresh78 Nevine 👍 rustyempire 👍 …" at bounding box center [479, 363] width 940 height 624
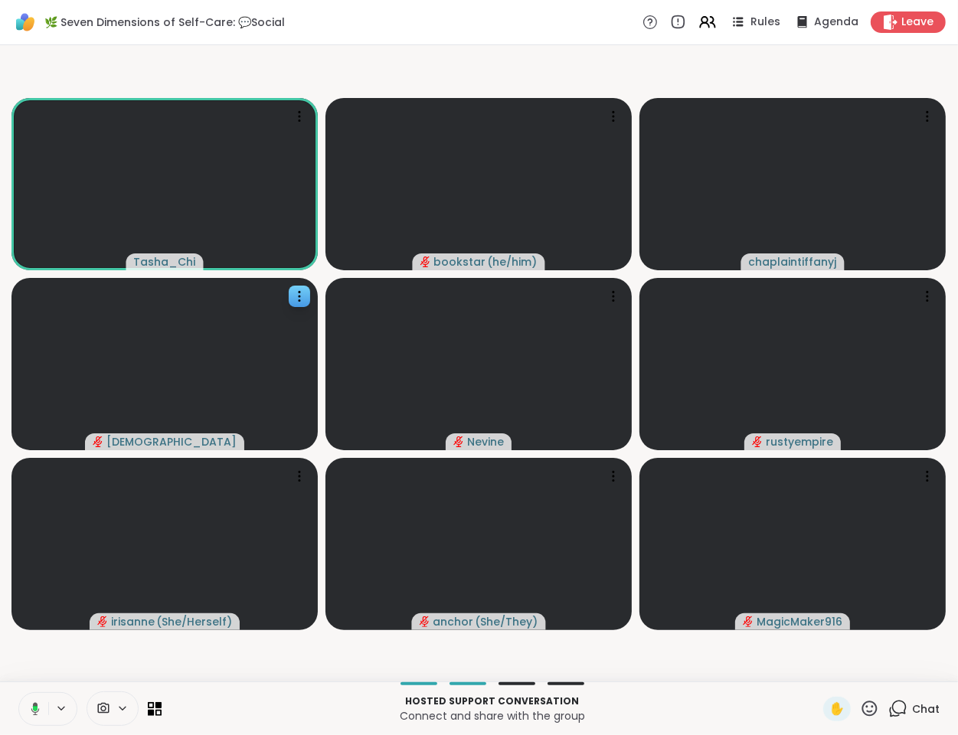
click at [60, 660] on video-player-container "Tasha_Chi bookstar ( he/him ) chaplaintiffanyj haresh78 Nevine rustyempire iris…" at bounding box center [479, 363] width 940 height 624
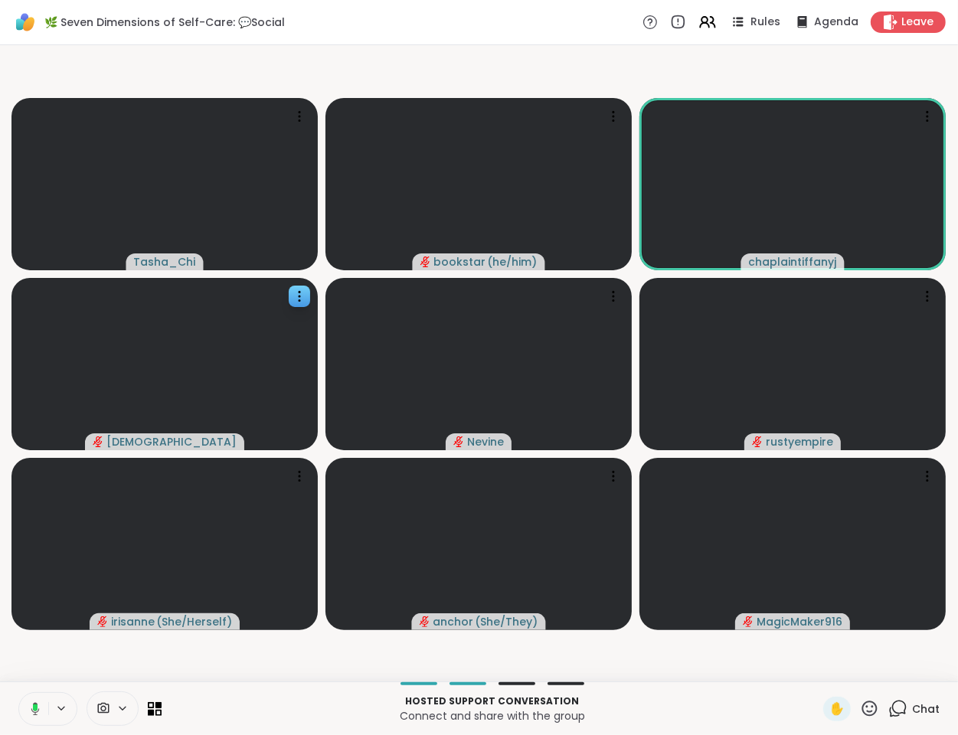
click at [87, 652] on video-player-container "Tasha_Chi bookstar ( he/him ) chaplaintiffanyj haresh78 Nevine rustyempire iris…" at bounding box center [479, 363] width 940 height 624
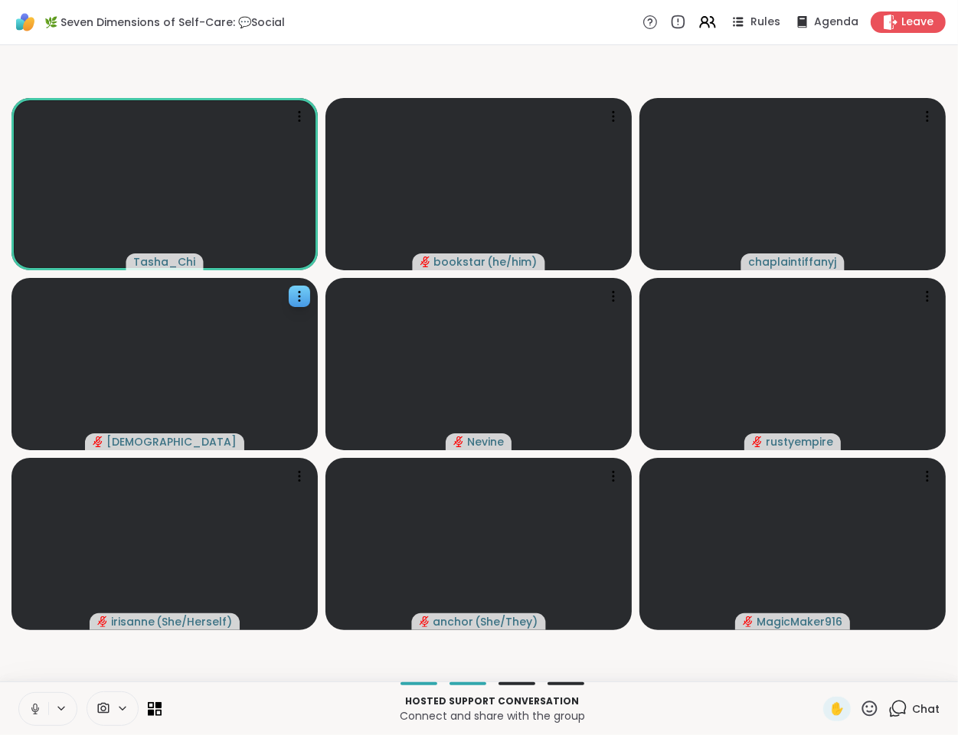
click at [76, 649] on video-player-container "Tasha_Chi bookstar ( he/him ) chaplaintiffanyj haresh78 Nevine rustyempire iris…" at bounding box center [479, 363] width 940 height 624
click at [37, 714] on icon at bounding box center [35, 708] width 8 height 13
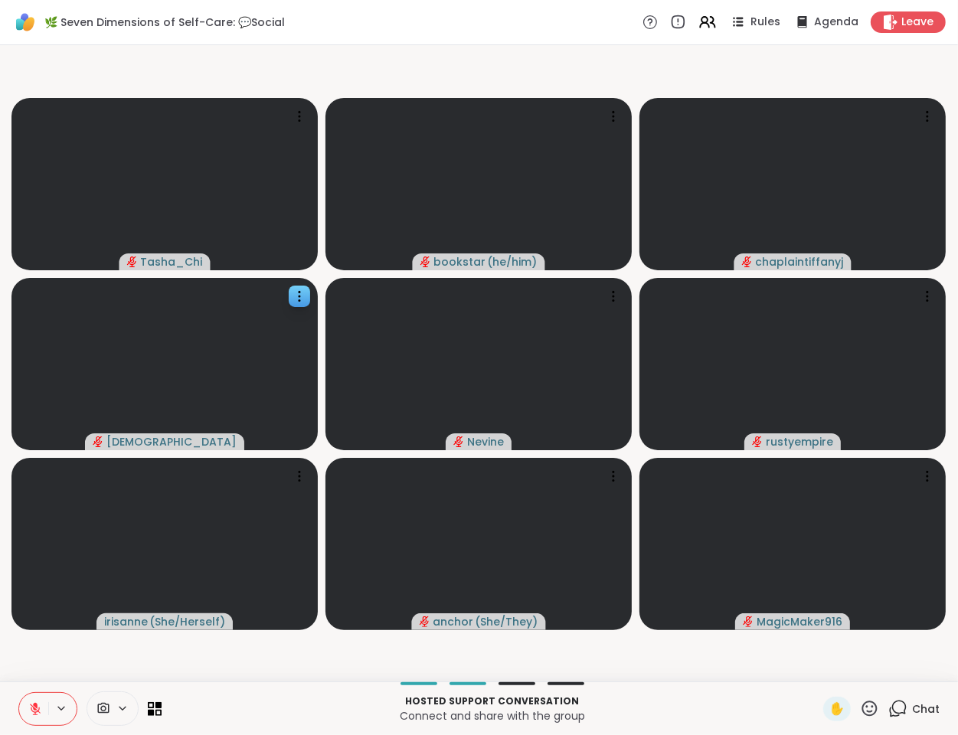
click at [94, 671] on video-player-container "Tasha_Chi bookstar ( he/him ) chaplaintiffanyj haresh78 Nevine rustyempire iris…" at bounding box center [479, 363] width 940 height 624
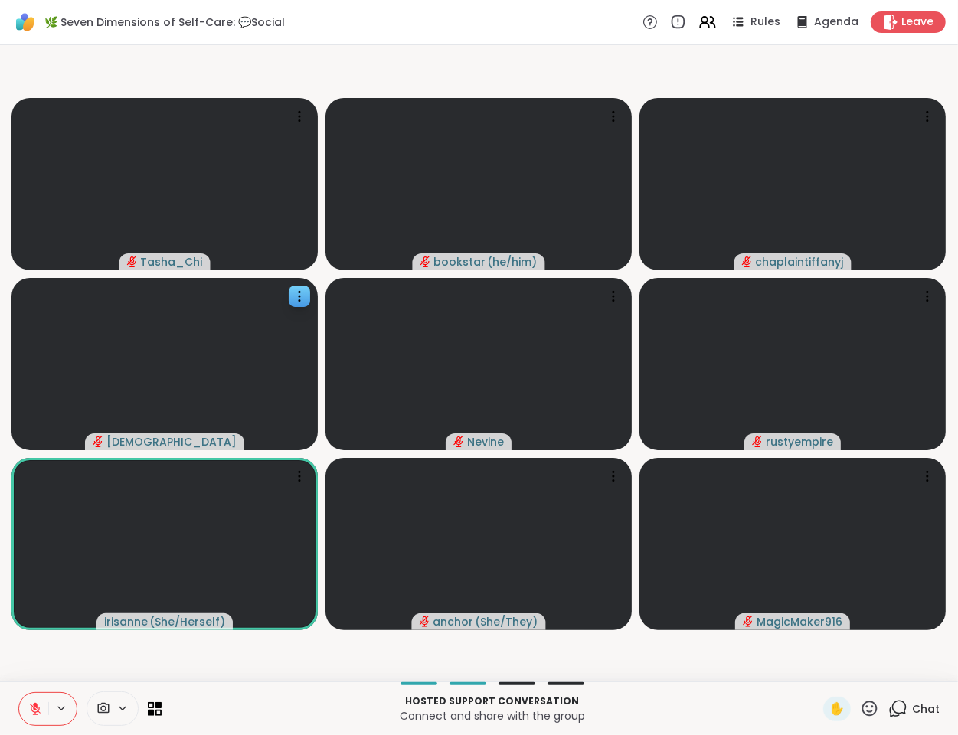
click at [168, 656] on video-player-container "Tasha_Chi bookstar ( he/him ) chaplaintiffanyj haresh78 Nevine rustyempire iris…" at bounding box center [479, 363] width 940 height 624
click at [75, 661] on video-player-container "Tasha_Chi bookstar ( he/him ) chaplaintiffanyj haresh78 Nevine rustyempire iris…" at bounding box center [479, 363] width 940 height 624
click at [64, 662] on video-player-container "Tasha_Chi bookstar ( he/him ) chaplaintiffanyj haresh78 Nevine rustyempire iris…" at bounding box center [479, 363] width 940 height 624
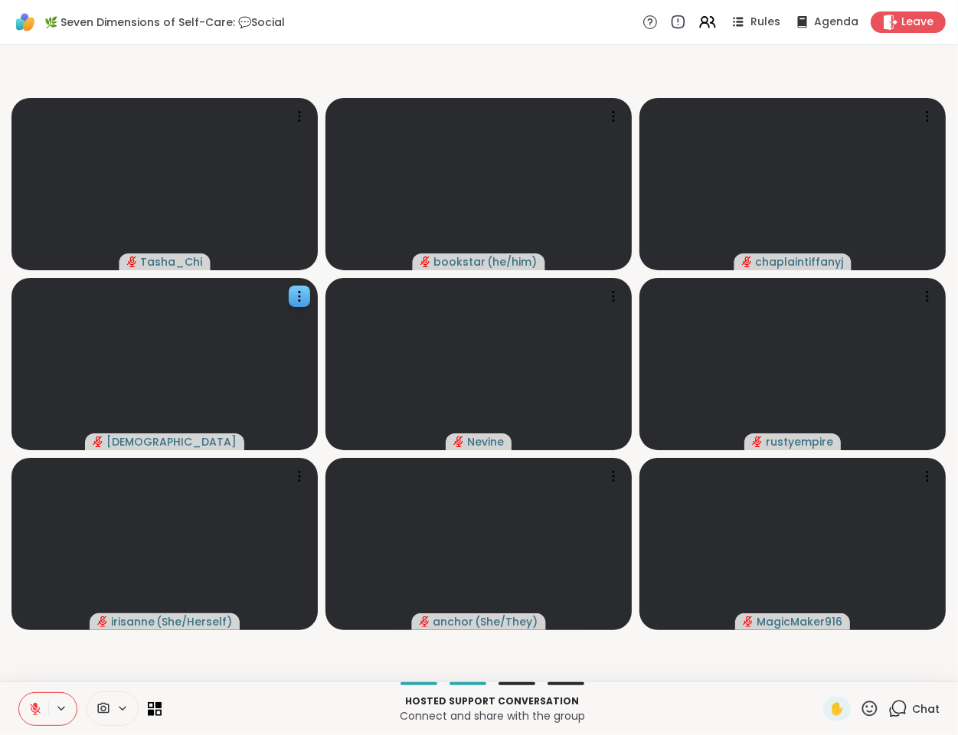
click at [34, 704] on icon at bounding box center [35, 705] width 5 height 6
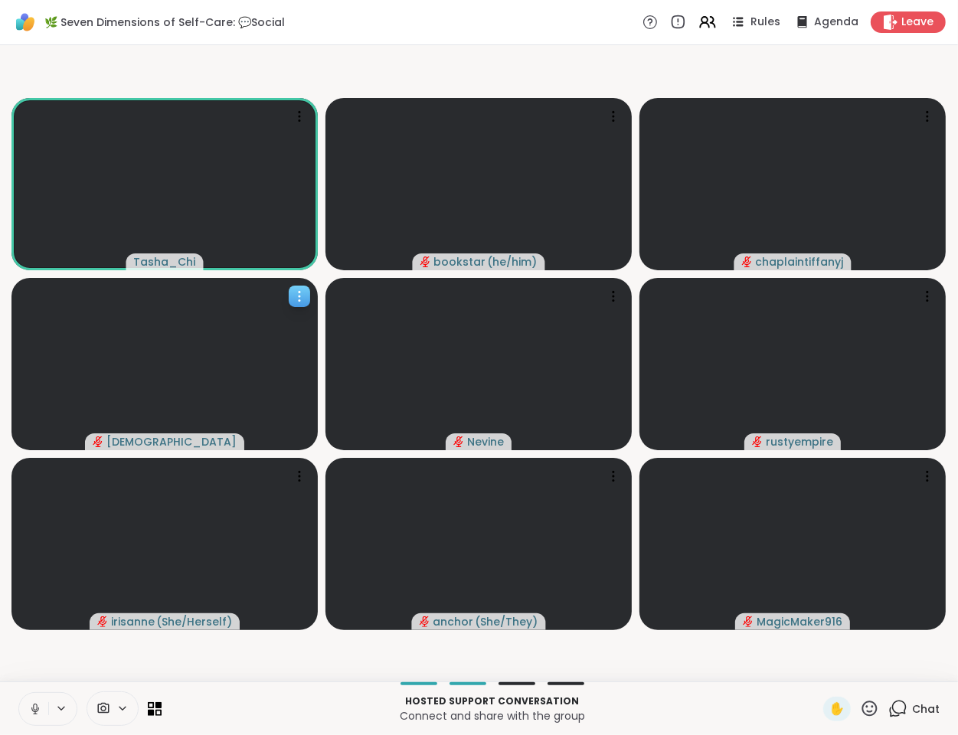
click at [297, 291] on icon at bounding box center [299, 296] width 15 height 15
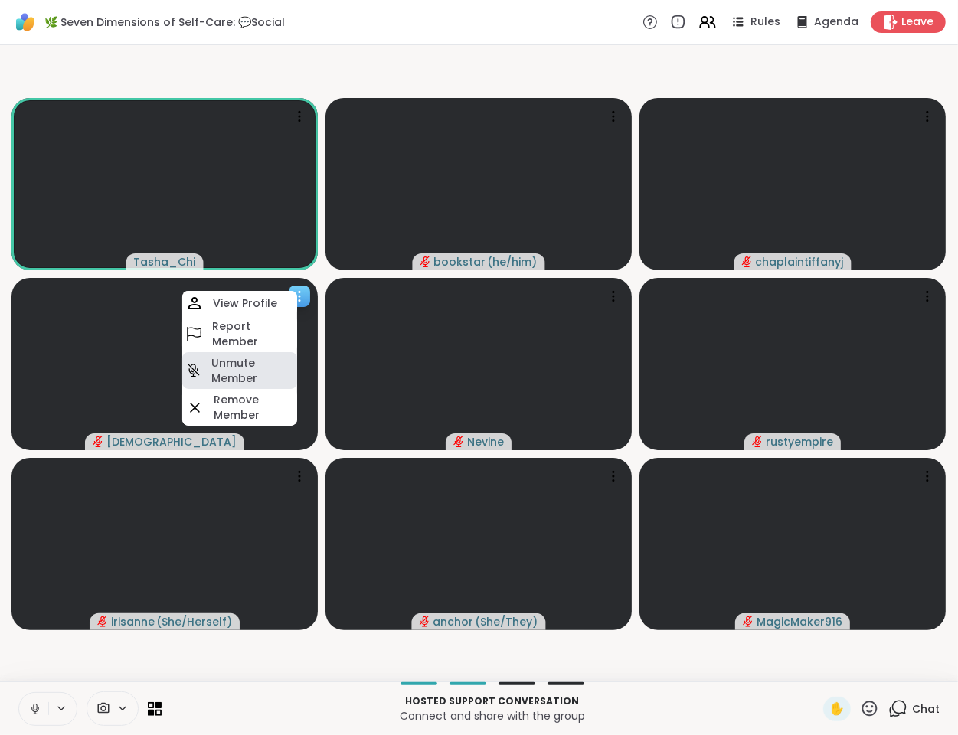
click at [244, 373] on h4 "Unmute Member" at bounding box center [252, 370] width 83 height 31
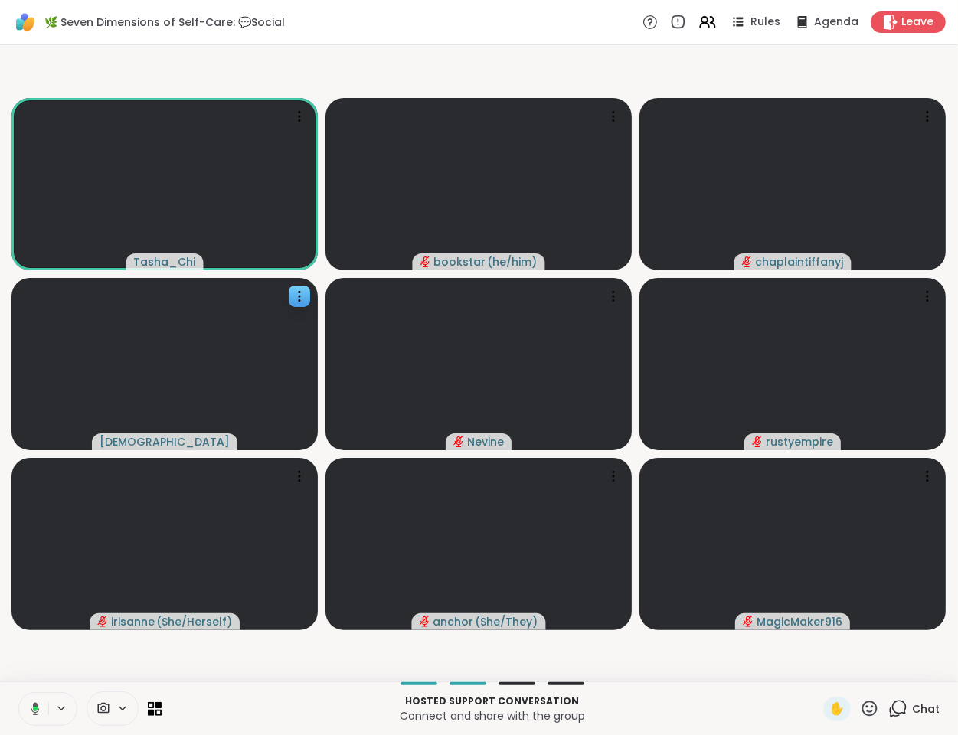
click at [126, 669] on video-player-container "Tasha_Chi bookstar ( he/him ) chaplaintiffanyj haresh78 Nevine rustyempire iris…" at bounding box center [479, 363] width 940 height 624
click at [32, 715] on icon at bounding box center [35, 709] width 14 height 14
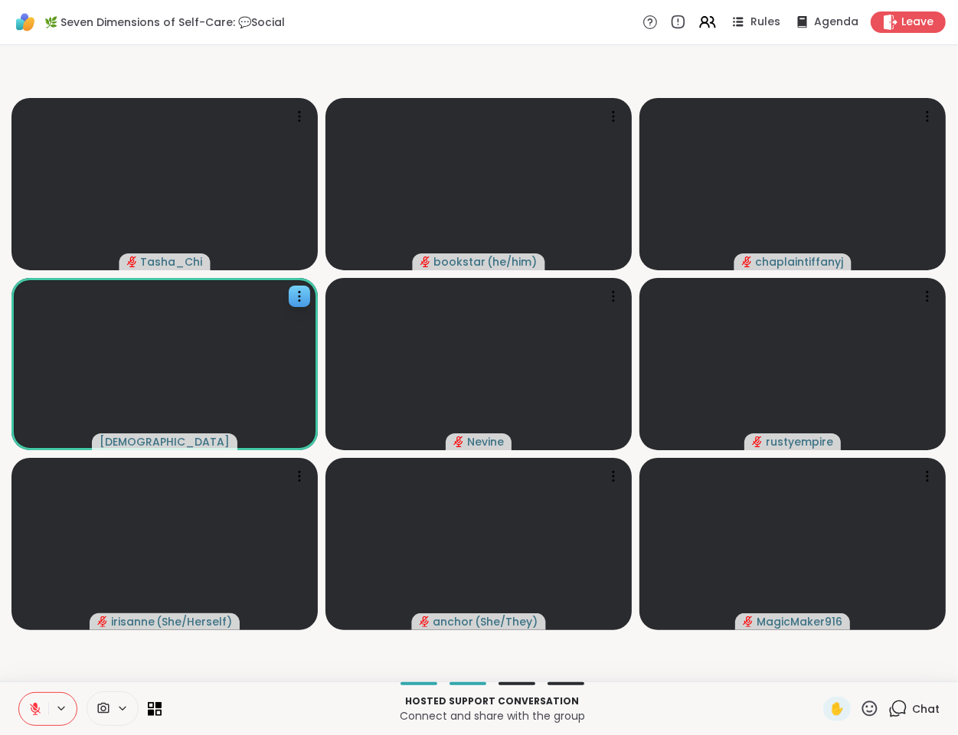
click at [71, 659] on video-player-container "Tasha_Chi bookstar ( he/him ) chaplaintiffanyj haresh78 Nevine rustyempire iris…" at bounding box center [479, 363] width 940 height 624
click at [313, 667] on video-player-container "Tasha_Chi bookstar ( he/him ) chaplaintiffanyj haresh78 Nevine rustyempire iris…" at bounding box center [479, 363] width 940 height 624
click at [31, 647] on video-player-container "Tasha_Chi bookstar ( he/him ) chaplaintiffanyj haresh78 Nevine rustyempire iris…" at bounding box center [479, 363] width 940 height 624
click at [34, 651] on video-player-container "Tasha_Chi bookstar ( he/him ) chaplaintiffanyj haresh78 Nevine rustyempire iris…" at bounding box center [479, 363] width 940 height 624
click at [37, 661] on video-player-container "Tasha_Chi bookstar ( he/him ) chaplaintiffanyj haresh78 Nevine rustyempire iris…" at bounding box center [479, 363] width 940 height 624
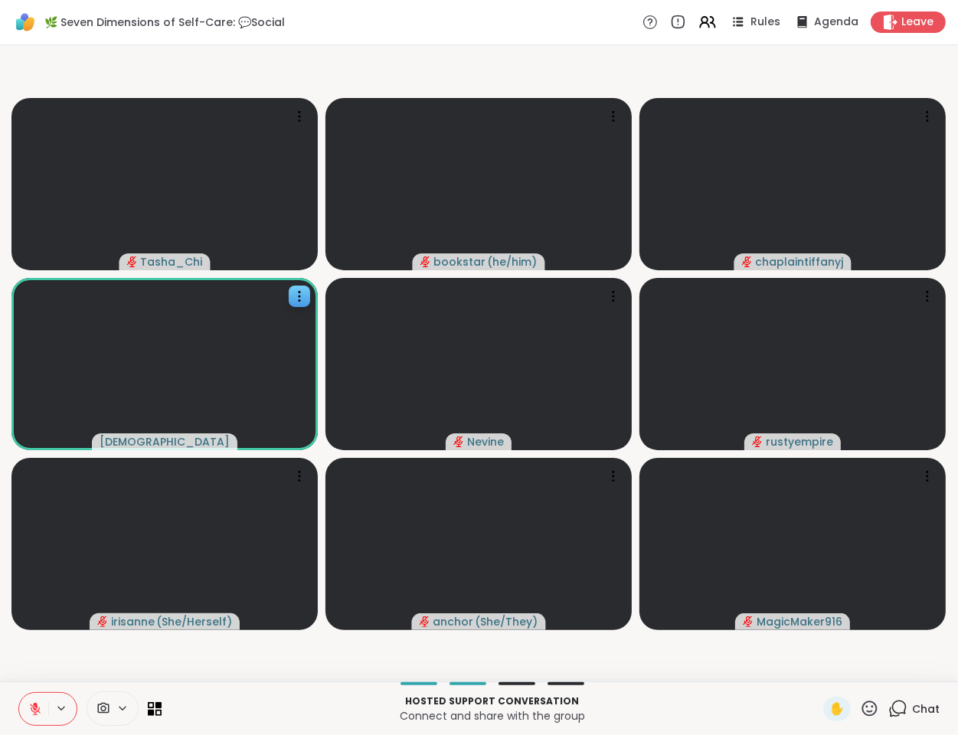
click at [38, 662] on video-player-container "Tasha_Chi bookstar ( he/him ) chaplaintiffanyj haresh78 Nevine rustyempire iris…" at bounding box center [479, 363] width 940 height 624
click at [302, 296] on icon at bounding box center [299, 296] width 15 height 15
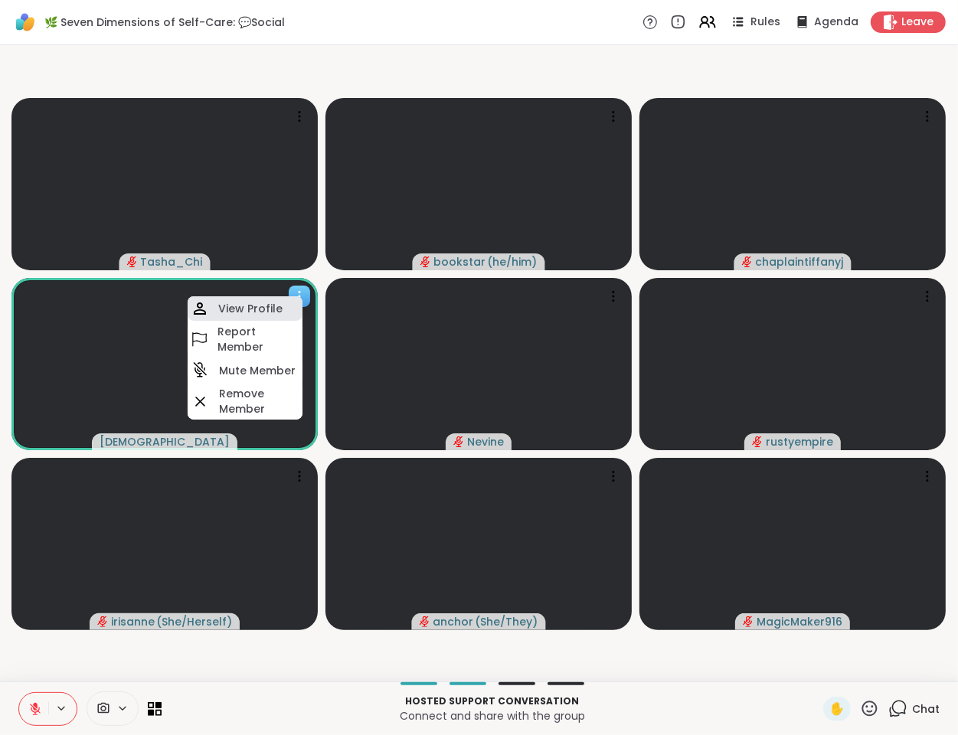
click at [281, 312] on div "View Profile" at bounding box center [245, 308] width 115 height 25
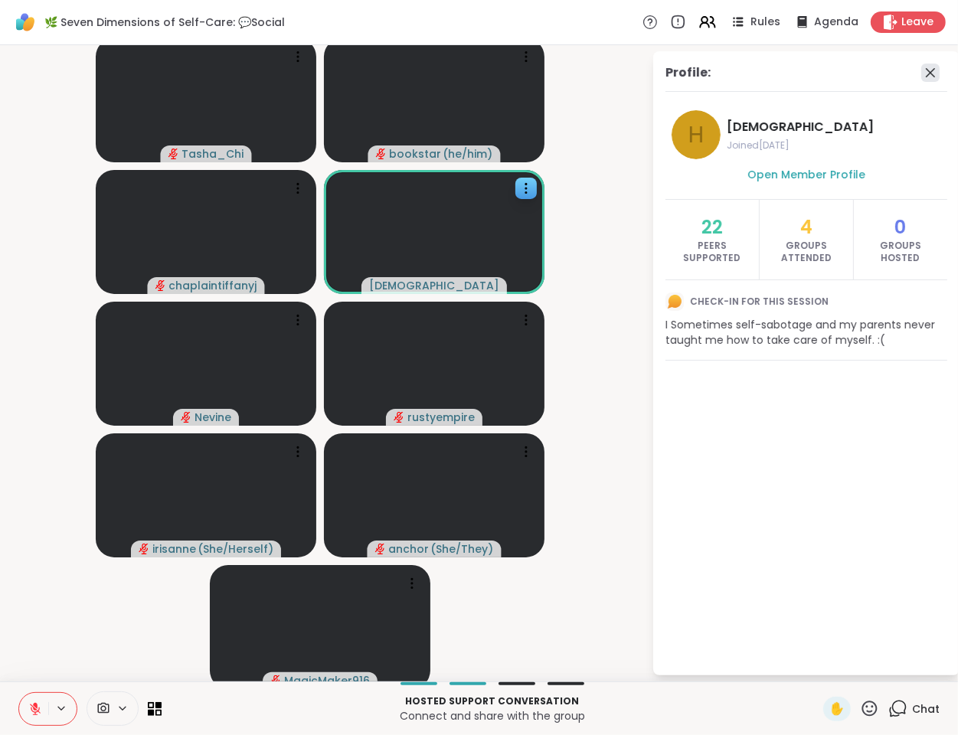
click at [926, 74] on icon at bounding box center [930, 72] width 9 height 9
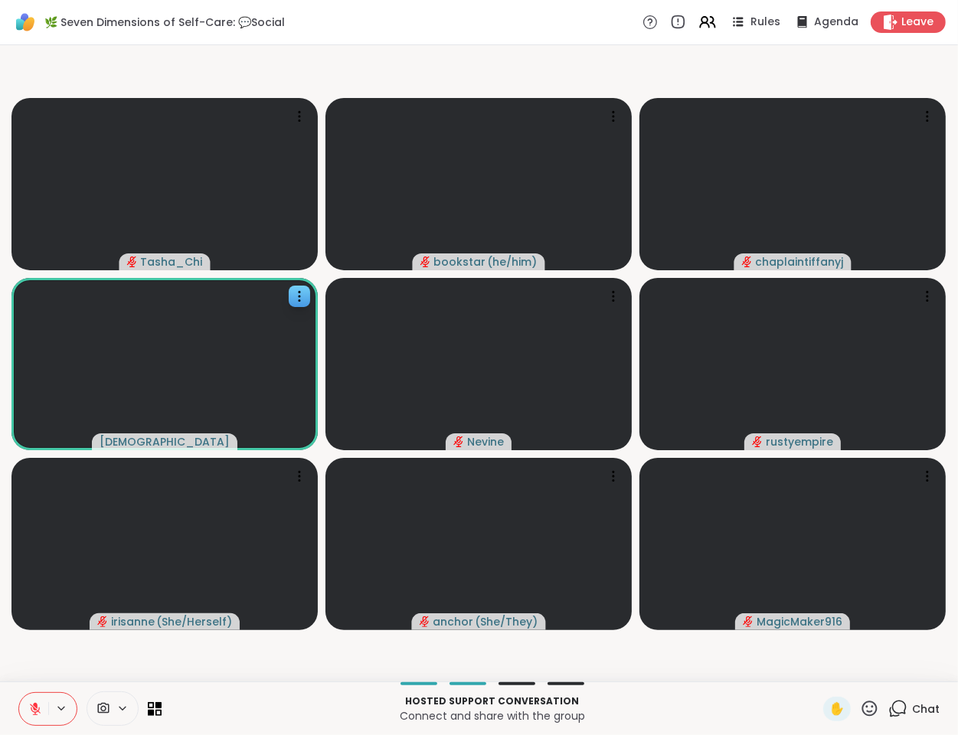
click at [201, 659] on video-player-container "Tasha_Chi bookstar ( he/him ) chaplaintiffanyj haresh78 Nevine rustyempire iris…" at bounding box center [479, 363] width 940 height 624
click at [87, 661] on video-player-container "Tasha_Chi bookstar ( he/him ) chaplaintiffanyj haresh78 Nevine rustyempire iris…" at bounding box center [479, 363] width 940 height 624
click at [87, 656] on video-player-container "Tasha_Chi bookstar ( he/him ) chaplaintiffanyj haresh78 Nevine rustyempire iris…" at bounding box center [479, 363] width 940 height 624
click at [86, 658] on video-player-container "Tasha_Chi bookstar ( he/him ) chaplaintiffanyj haresh78 Nevine rustyempire iris…" at bounding box center [479, 363] width 940 height 624
click at [31, 704] on icon at bounding box center [35, 709] width 14 height 14
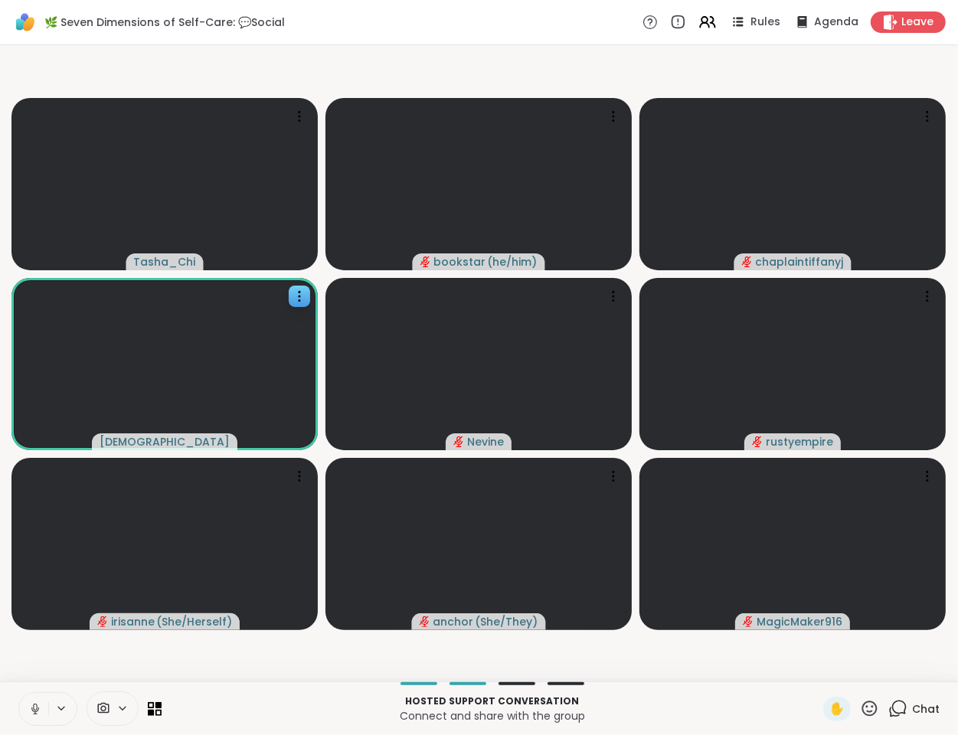
click at [54, 655] on video-player-container "Tasha_Chi bookstar ( he/him ) chaplaintiffanyj haresh78 Nevine rustyempire iris…" at bounding box center [479, 363] width 940 height 624
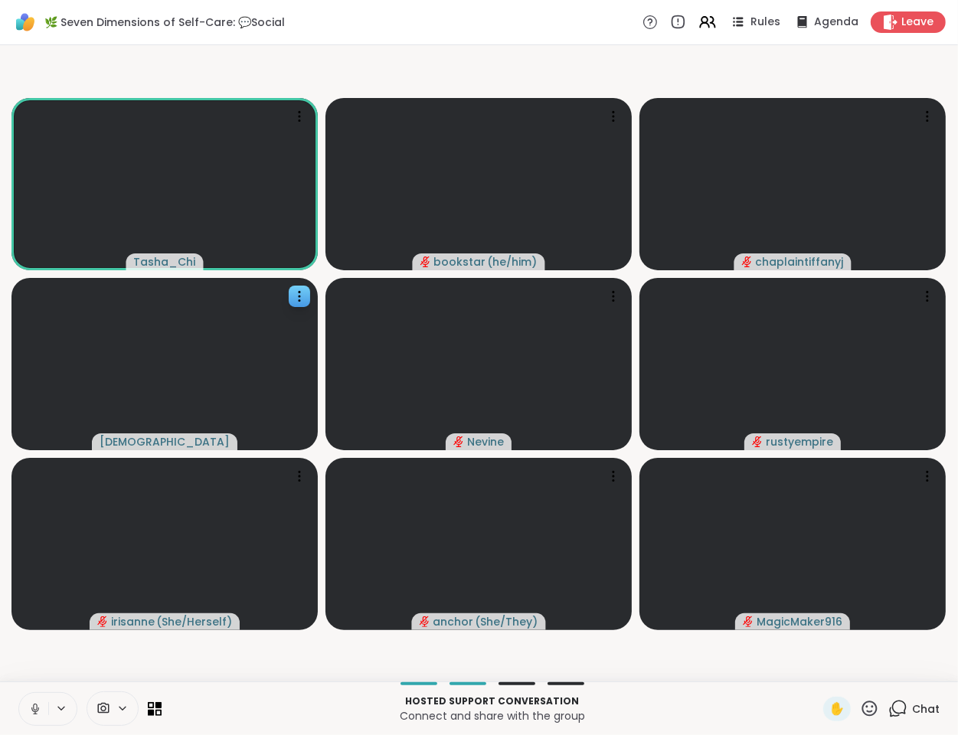
click at [104, 665] on video-player-container "Tasha_Chi bookstar ( he/him ) chaplaintiffanyj haresh78 Nevine rustyempire iris…" at bounding box center [479, 363] width 940 height 624
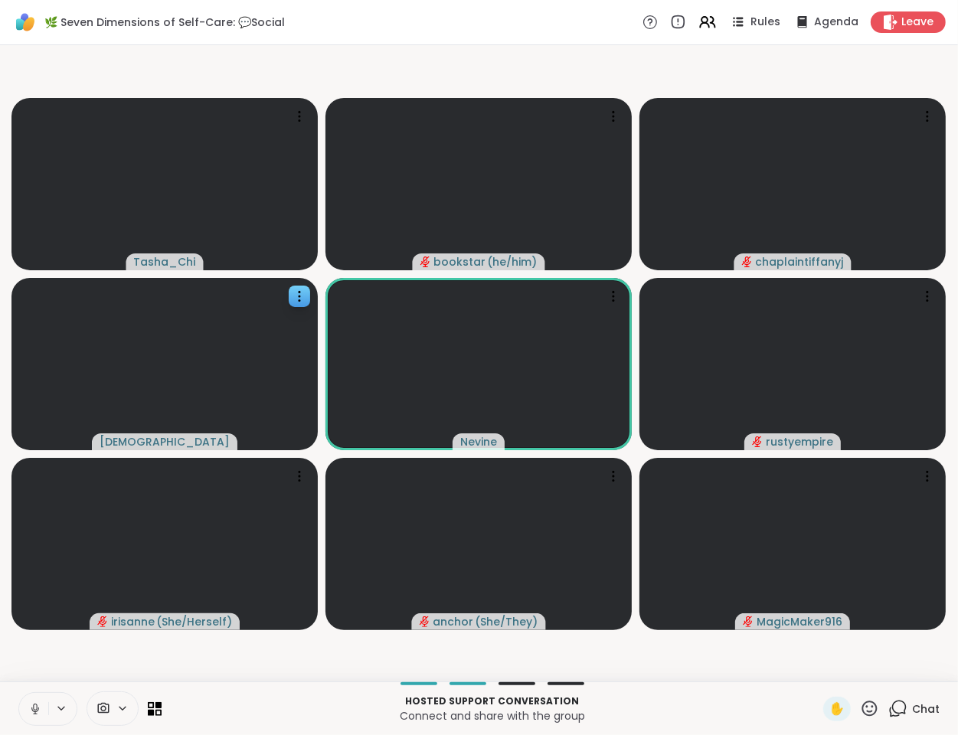
click at [35, 707] on icon at bounding box center [35, 709] width 14 height 14
click at [113, 658] on video-player-container "Tasha_Chi bookstar ( he/him ) chaplaintiffanyj haresh78 Nevine rustyempire iris…" at bounding box center [479, 363] width 940 height 624
click at [400, 645] on video-player-container "Tasha_Chi bookstar ( he/him ) chaplaintiffanyj haresh78 Nevine rustyempire iris…" at bounding box center [479, 363] width 940 height 624
click at [93, 663] on video-player-container "Tasha_Chi bookstar ( he/him ) chaplaintiffanyj haresh78 Nevine rustyempire iris…" at bounding box center [479, 363] width 940 height 624
click at [95, 663] on video-player-container "Tasha_Chi bookstar ( he/him ) chaplaintiffanyj haresh78 Nevine rustyempire iris…" at bounding box center [479, 363] width 940 height 624
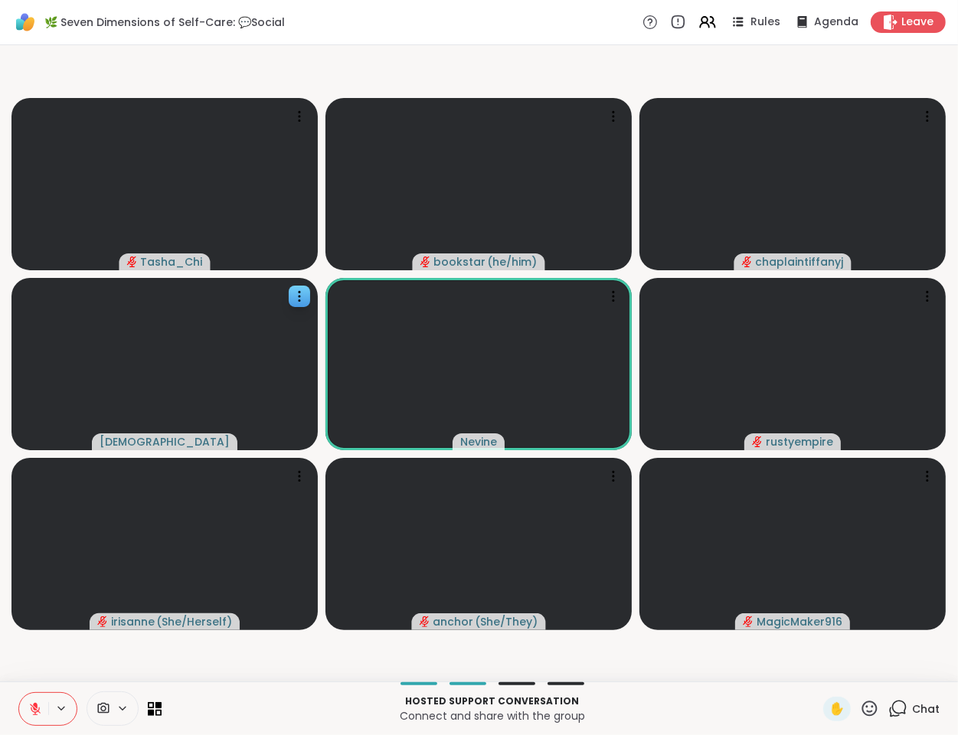
click at [95, 662] on video-player-container "Tasha_Chi bookstar ( he/him ) chaplaintiffanyj haresh78 Nevine rustyempire iris…" at bounding box center [479, 363] width 940 height 624
click at [107, 665] on video-player-container "Tasha_Chi bookstar ( he/him ) chaplaintiffanyj haresh78 Nevine rustyempire iris…" at bounding box center [479, 363] width 940 height 624
click at [99, 657] on video-player-container "Tasha_Chi bookstar ( he/him ) chaplaintiffanyj haresh78 Nevine rustyempire iris…" at bounding box center [479, 363] width 940 height 624
click at [70, 665] on video-player-container "Tasha_Chi bookstar ( he/him ) chaplaintiffanyj haresh78 Nevine rustyempire iris…" at bounding box center [479, 363] width 940 height 624
click at [79, 666] on video-player-container "Tasha_Chi bookstar ( he/him ) chaplaintiffanyj haresh78 Nevine rustyempire iris…" at bounding box center [479, 363] width 940 height 624
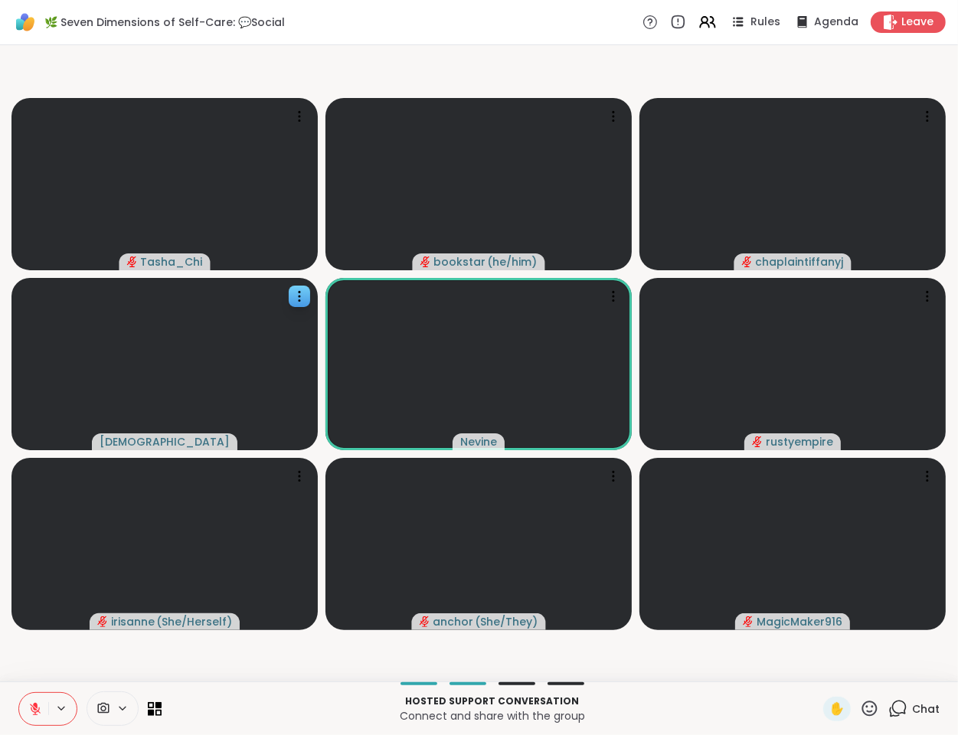
click at [86, 665] on video-player-container "Tasha_Chi bookstar ( he/him ) chaplaintiffanyj haresh78 Nevine rustyempire iris…" at bounding box center [479, 363] width 940 height 624
click at [138, 664] on video-player-container "Tasha_Chi bookstar ( he/him ) chaplaintiffanyj haresh78 Nevine rustyempire iris…" at bounding box center [479, 363] width 940 height 624
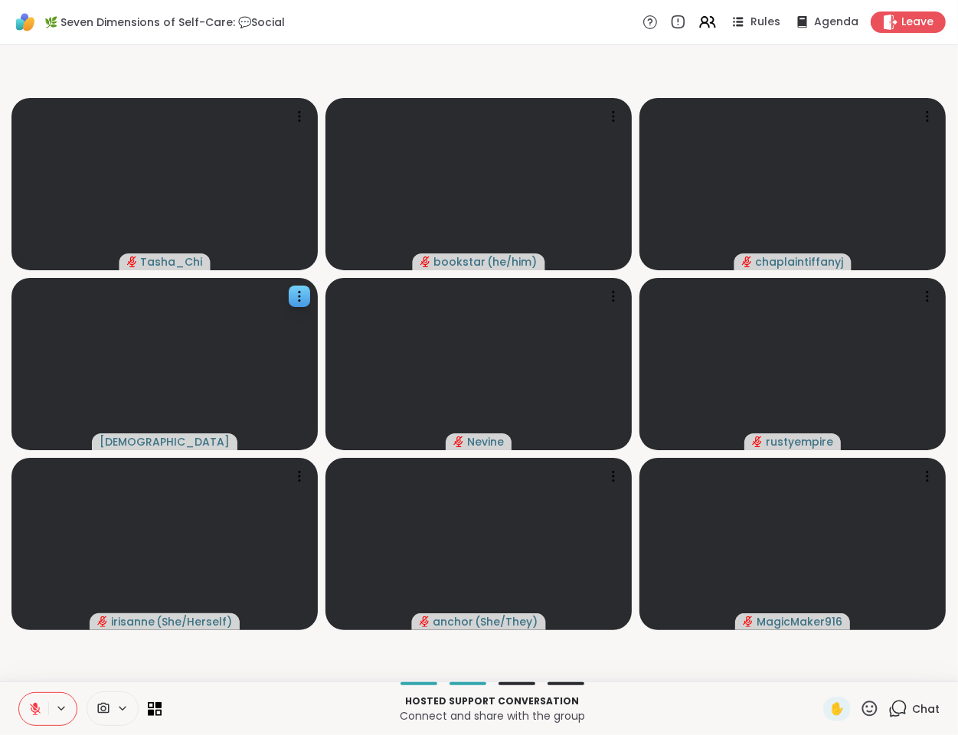
click at [34, 710] on icon at bounding box center [35, 709] width 11 height 11
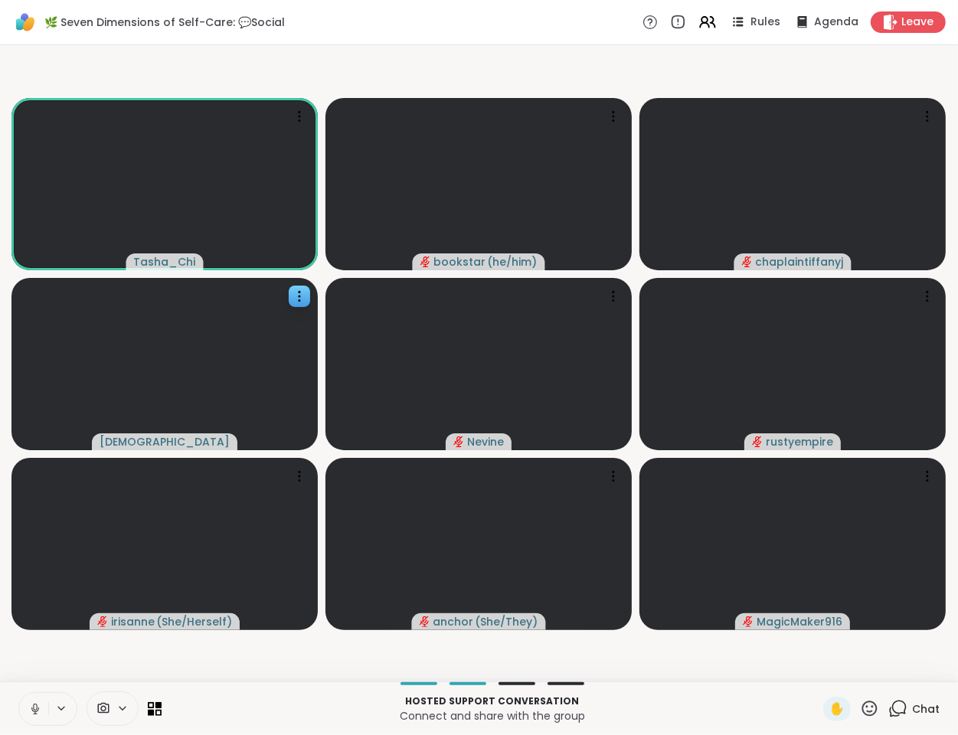
drag, startPoint x: 113, startPoint y: 666, endPoint x: 80, endPoint y: 676, distance: 35.1
click at [109, 665] on video-player-container "Tasha_Chi bookstar ( he/him ) chaplaintiffanyj haresh78 Nevine rustyempire iris…" at bounding box center [479, 363] width 940 height 624
click at [36, 701] on button at bounding box center [33, 709] width 29 height 32
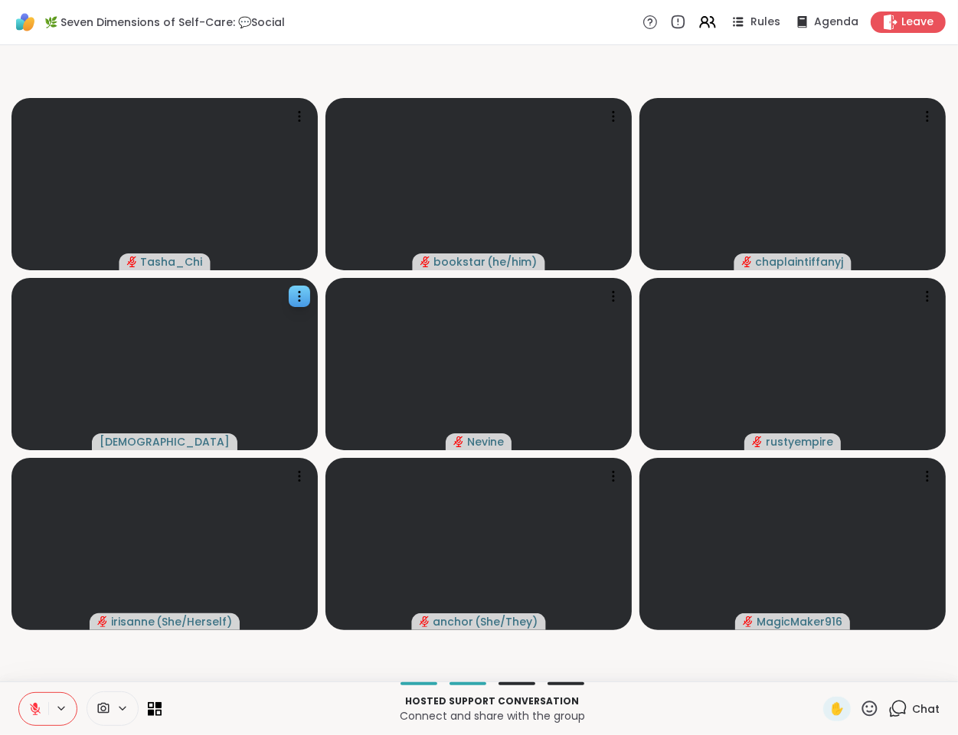
click at [130, 666] on video-player-container "Tasha_Chi bookstar ( he/him ) chaplaintiffanyj haresh78 Nevine rustyempire iris…" at bounding box center [479, 363] width 940 height 624
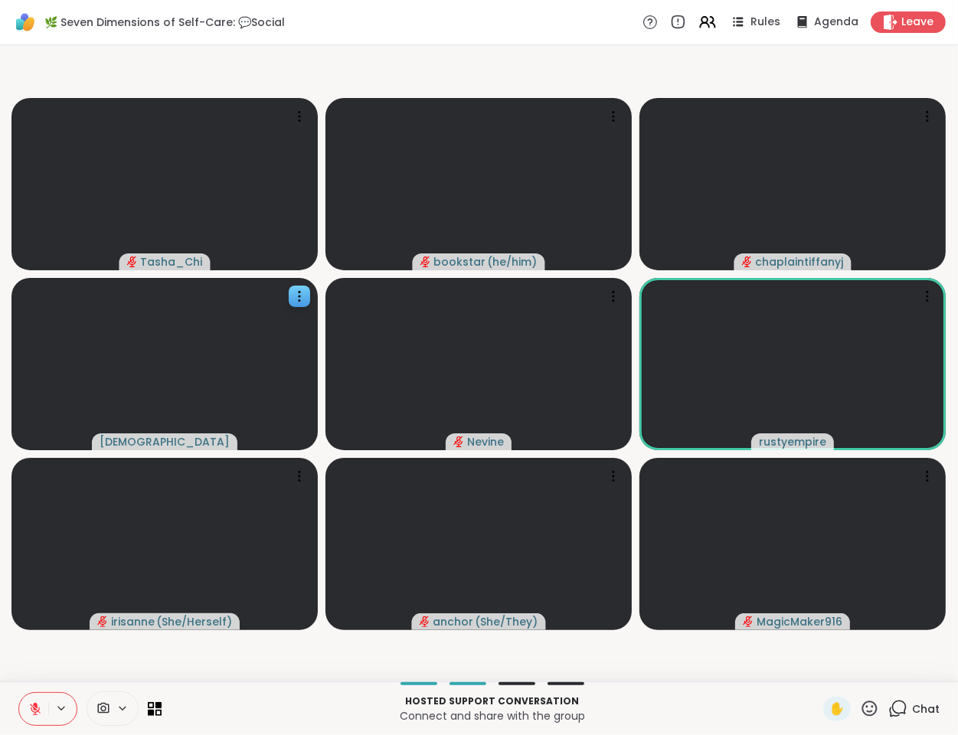
click at [175, 648] on video-player-container "Tasha_Chi bookstar ( he/him ) chaplaintiffanyj haresh78 Nevine rustyempire iris…" at bounding box center [479, 363] width 940 height 624
click at [276, 652] on video-player-container "Tasha_Chi bookstar ( he/him ) chaplaintiffanyj haresh78 Nevine rustyempire iris…" at bounding box center [479, 363] width 940 height 624
click at [279, 647] on video-player-container "Tasha_Chi bookstar ( he/him ) chaplaintiffanyj haresh78 Nevine rustyempire iris…" at bounding box center [479, 363] width 940 height 624
click at [281, 644] on video-player-container "Tasha_Chi bookstar ( he/him ) chaplaintiffanyj haresh78 Nevine rustyempire iris…" at bounding box center [479, 363] width 940 height 624
click at [95, 650] on video-player-container "Tasha_Chi bookstar ( he/him ) chaplaintiffanyj haresh78 Nevine rustyempire iris…" at bounding box center [479, 363] width 940 height 624
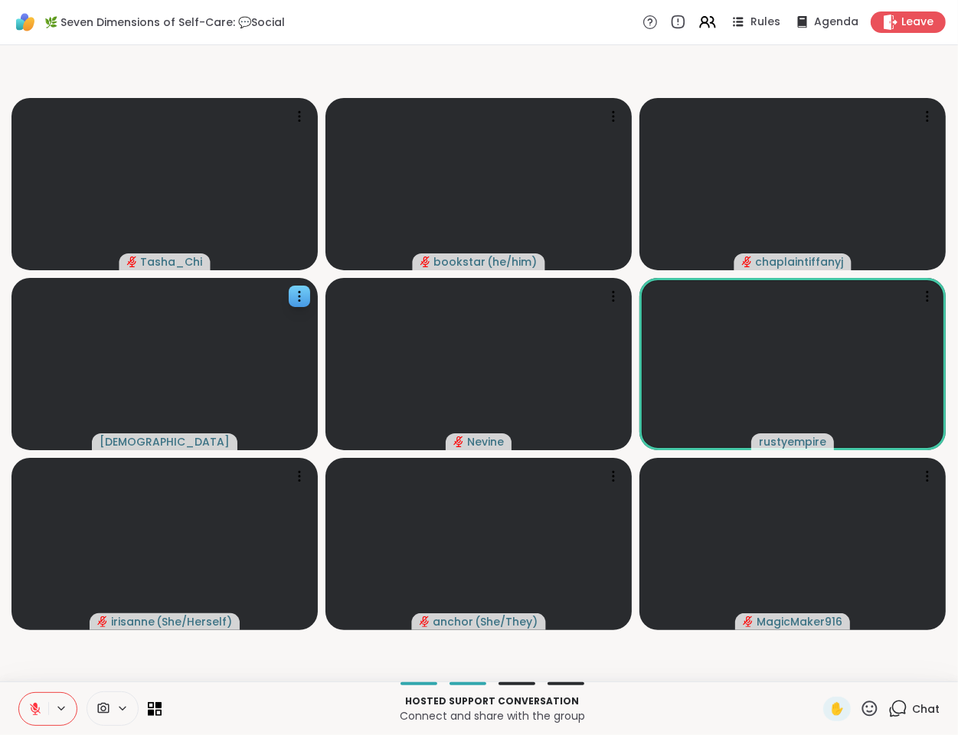
click at [95, 650] on video-player-container "Tasha_Chi bookstar ( he/him ) chaplaintiffanyj haresh78 Nevine rustyempire iris…" at bounding box center [479, 363] width 940 height 624
click at [58, 653] on video-player-container "Tasha_Chi bookstar ( he/him ) chaplaintiffanyj haresh78 Nevine rustyempire iris…" at bounding box center [479, 363] width 940 height 624
click at [58, 652] on video-player-container "Tasha_Chi bookstar ( he/him ) chaplaintiffanyj haresh78 Nevine rustyempire iris…" at bounding box center [479, 363] width 940 height 624
click at [73, 648] on video-player-container "Tasha_Chi bookstar ( he/him ) chaplaintiffanyj haresh78 Nevine rustyempire iris…" at bounding box center [479, 363] width 940 height 624
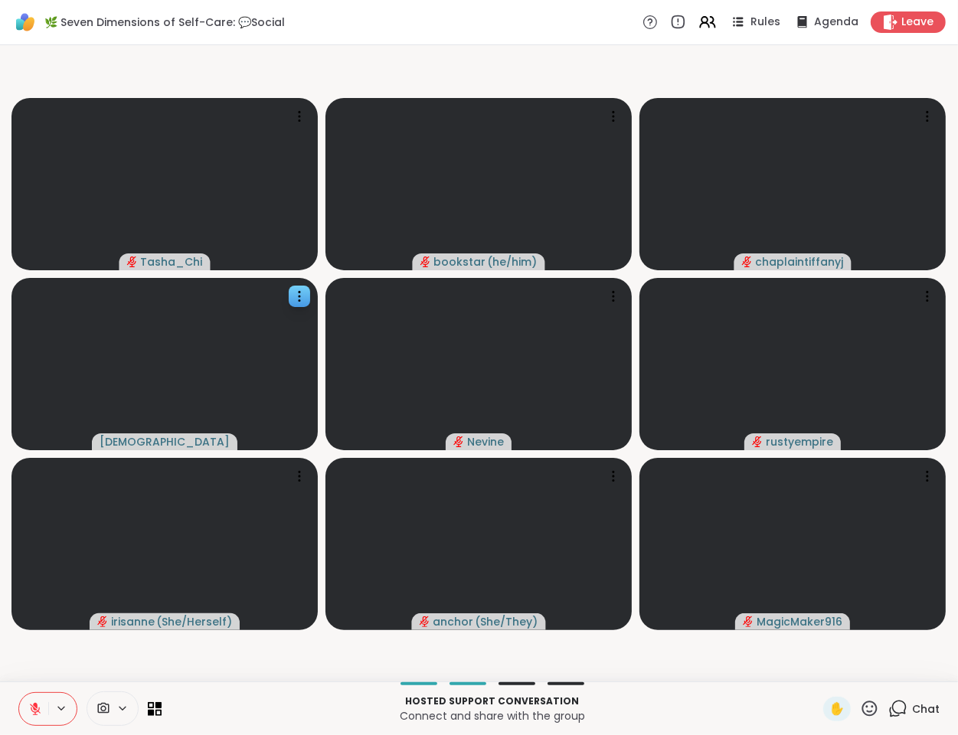
click at [30, 703] on icon at bounding box center [35, 709] width 14 height 14
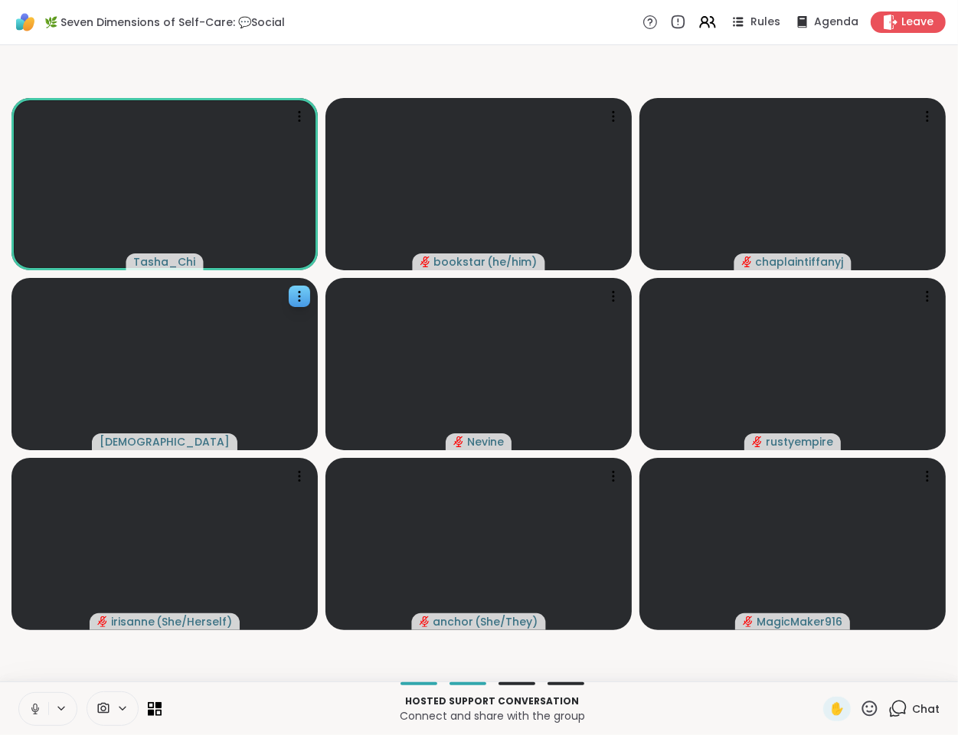
click at [142, 642] on video-player-container "Tasha_Chi bookstar ( he/him ) chaplaintiffanyj haresh78 Nevine rustyempire iris…" at bounding box center [479, 363] width 940 height 624
click at [31, 707] on icon at bounding box center [35, 709] width 14 height 14
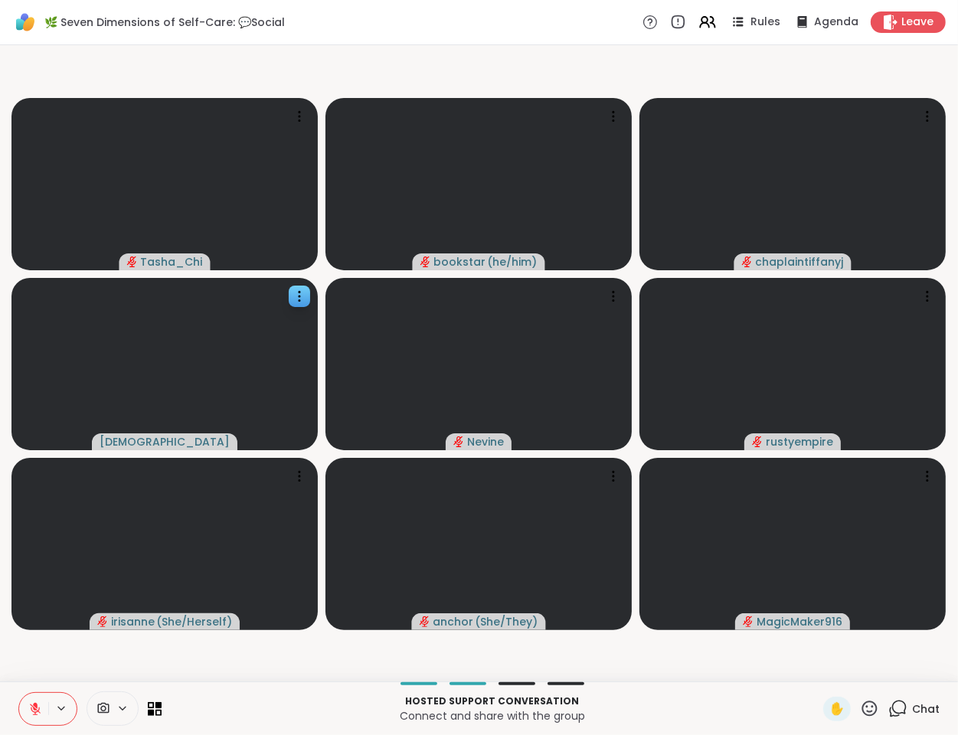
click at [89, 649] on video-player-container "Tasha_Chi bookstar ( he/him ) chaplaintiffanyj haresh78 Nevine rustyempire iris…" at bounding box center [479, 363] width 940 height 624
click at [126, 653] on video-player-container "Tasha_Chi bookstar ( he/him ) chaplaintiffanyj haresh78 Nevine rustyempire iris…" at bounding box center [479, 363] width 940 height 624
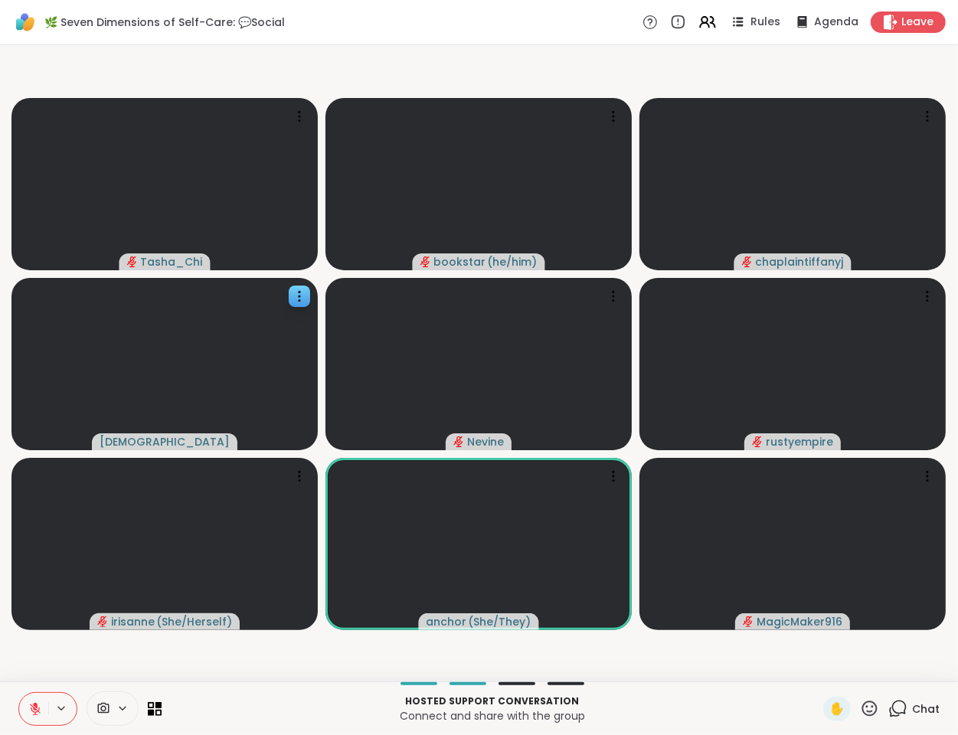
click at [94, 660] on video-player-container "Tasha_Chi bookstar ( he/him ) chaplaintiffanyj haresh78 Nevine rustyempire iris…" at bounding box center [479, 363] width 940 height 624
click at [254, 660] on video-player-container "Tasha_Chi bookstar ( he/him ) chaplaintiffanyj haresh78 Nevine rustyempire iris…" at bounding box center [479, 363] width 940 height 624
click at [255, 667] on video-player-container "Tasha_Chi bookstar ( he/him ) chaplaintiffanyj haresh78 Nevine rustyempire iris…" at bounding box center [479, 363] width 940 height 624
click at [267, 659] on video-player-container "Tasha_Chi bookstar ( he/him ) chaplaintiffanyj haresh78 Nevine rustyempire iris…" at bounding box center [479, 363] width 940 height 624
click at [363, 673] on video-player-container "Tasha_Chi bookstar ( he/him ) chaplaintiffanyj haresh78 Nevine rustyempire iris…" at bounding box center [479, 363] width 940 height 624
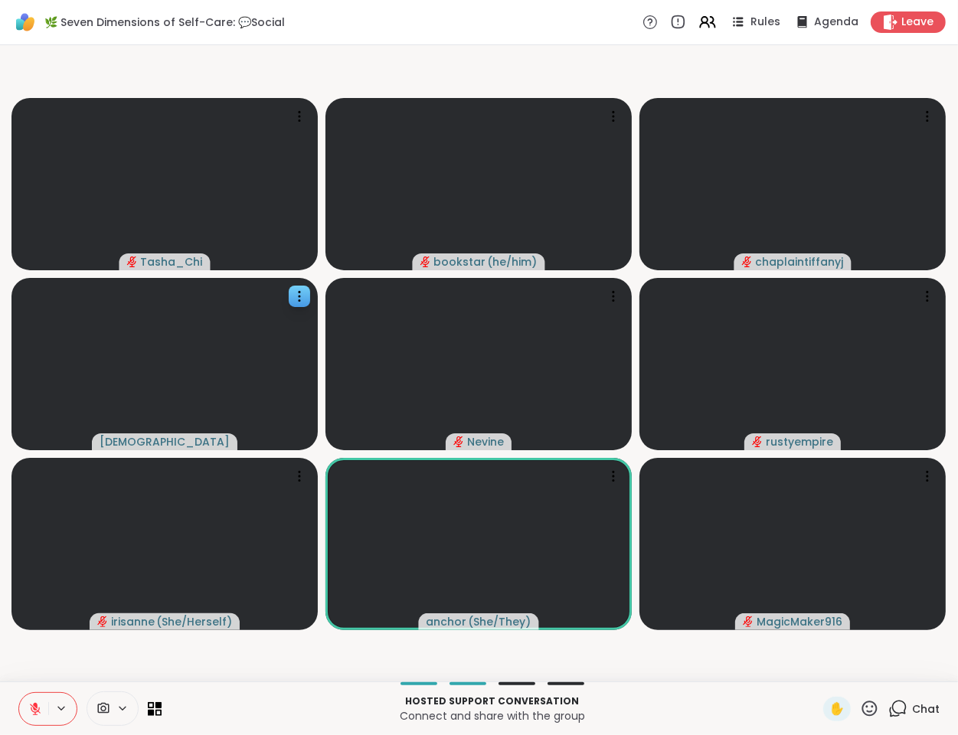
click at [357, 698] on p "Hosted support conversation" at bounding box center [492, 702] width 643 height 14
click at [358, 673] on video-player-container "Tasha_Chi bookstar ( he/him ) chaplaintiffanyj haresh78 Nevine rustyempire iris…" at bounding box center [479, 363] width 940 height 624
click at [319, 703] on p "Hosted support conversation" at bounding box center [492, 702] width 643 height 14
click at [306, 661] on video-player-container "Tasha_Chi bookstar ( he/him ) chaplaintiffanyj haresh78 Nevine rustyempire iris…" at bounding box center [479, 363] width 940 height 624
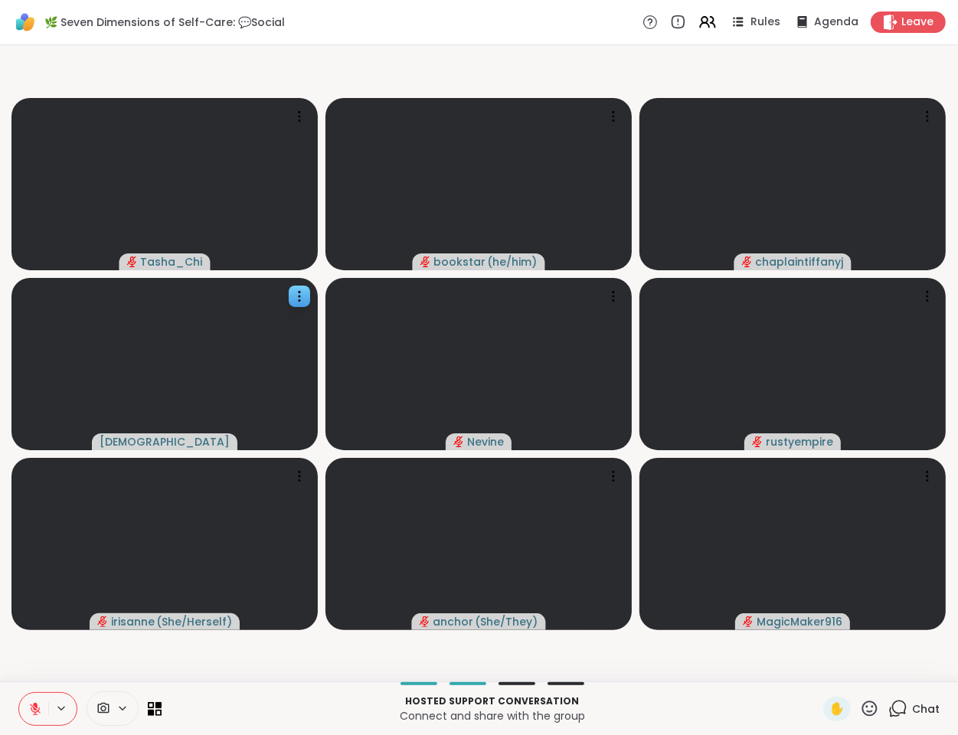
click at [81, 647] on video-player-container "Tasha_Chi bookstar ( he/him ) chaplaintiffanyj haresh78 Nevine rustyempire iris…" at bounding box center [479, 363] width 940 height 624
click at [38, 699] on button at bounding box center [33, 709] width 29 height 32
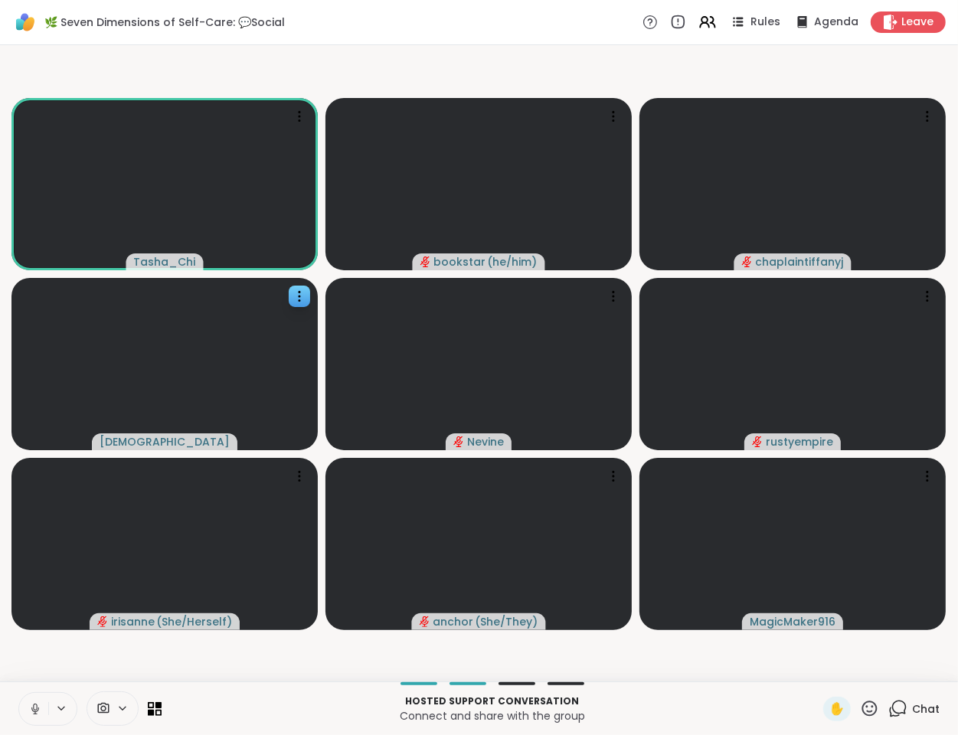
click at [39, 707] on icon at bounding box center [35, 709] width 14 height 14
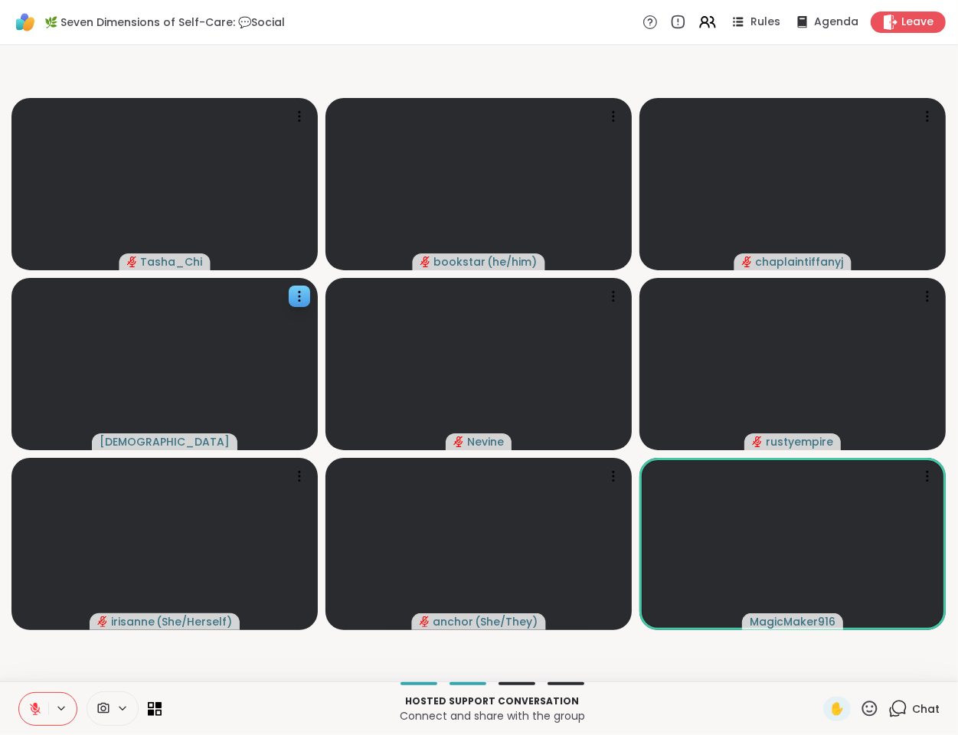
click at [97, 665] on video-player-container "Tasha_Chi bookstar ( he/him ) chaplaintiffanyj haresh78 Nevine rustyempire iris…" at bounding box center [479, 363] width 940 height 624
click at [253, 663] on video-player-container "Tasha_Chi bookstar ( he/him ) chaplaintiffanyj haresh78 Nevine rustyempire iris…" at bounding box center [479, 363] width 940 height 624
click at [253, 652] on video-player-container "Tasha_Chi bookstar ( he/him ) chaplaintiffanyj haresh78 Nevine rustyempire iris…" at bounding box center [479, 363] width 940 height 624
click at [83, 673] on video-player-container "Tasha_Chi bookstar ( he/him ) chaplaintiffanyj haresh78 Nevine rustyempire iris…" at bounding box center [479, 363] width 940 height 624
click at [59, 660] on video-player-container "Tasha_Chi bookstar ( he/him ) chaplaintiffanyj haresh78 Nevine rustyempire iris…" at bounding box center [479, 363] width 940 height 624
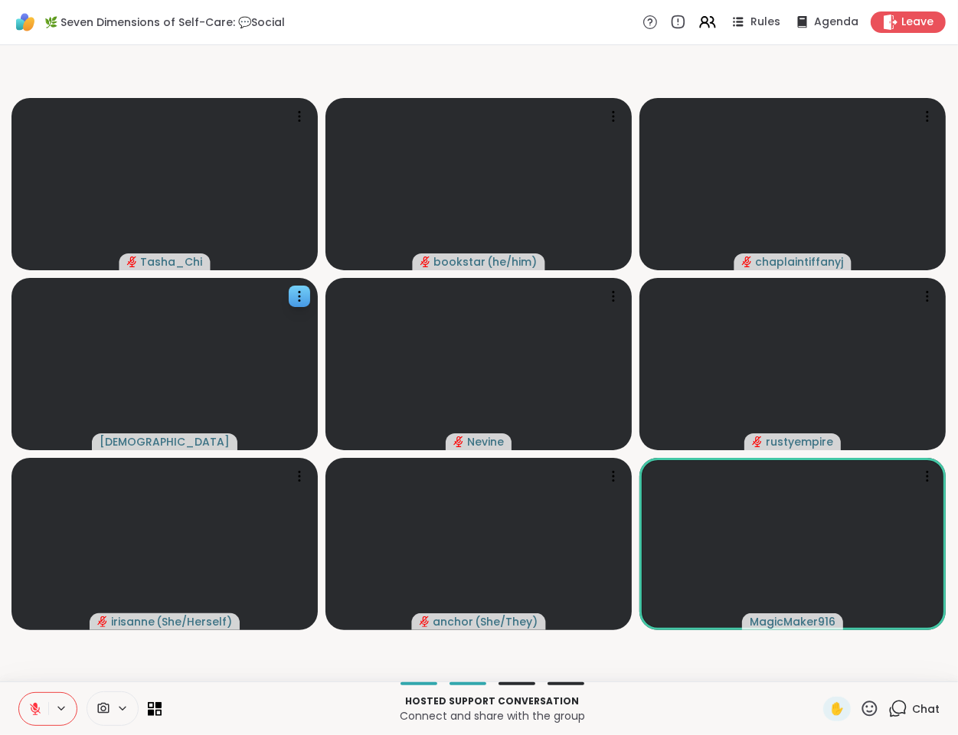
click at [54, 655] on video-player-container "Tasha_Chi bookstar ( he/him ) chaplaintiffanyj haresh78 Nevine rustyempire iris…" at bounding box center [479, 363] width 940 height 624
click at [53, 646] on video-player-container "Tasha_Chi bookstar ( he/him ) chaplaintiffanyj haresh78 Nevine rustyempire iris…" at bounding box center [479, 363] width 940 height 624
click at [202, 672] on video-player-container "Tasha_Chi bookstar ( he/him ) chaplaintiffanyj haresh78 Nevine rustyempire iris…" at bounding box center [479, 363] width 940 height 624
click at [172, 652] on video-player-container "Tasha_Chi bookstar ( he/him ) chaplaintiffanyj haresh78 Nevine rustyempire iris…" at bounding box center [479, 363] width 940 height 624
click at [91, 652] on video-player-container "Tasha_Chi bookstar ( he/him ) chaplaintiffanyj haresh78 Nevine rustyempire iris…" at bounding box center [479, 363] width 940 height 624
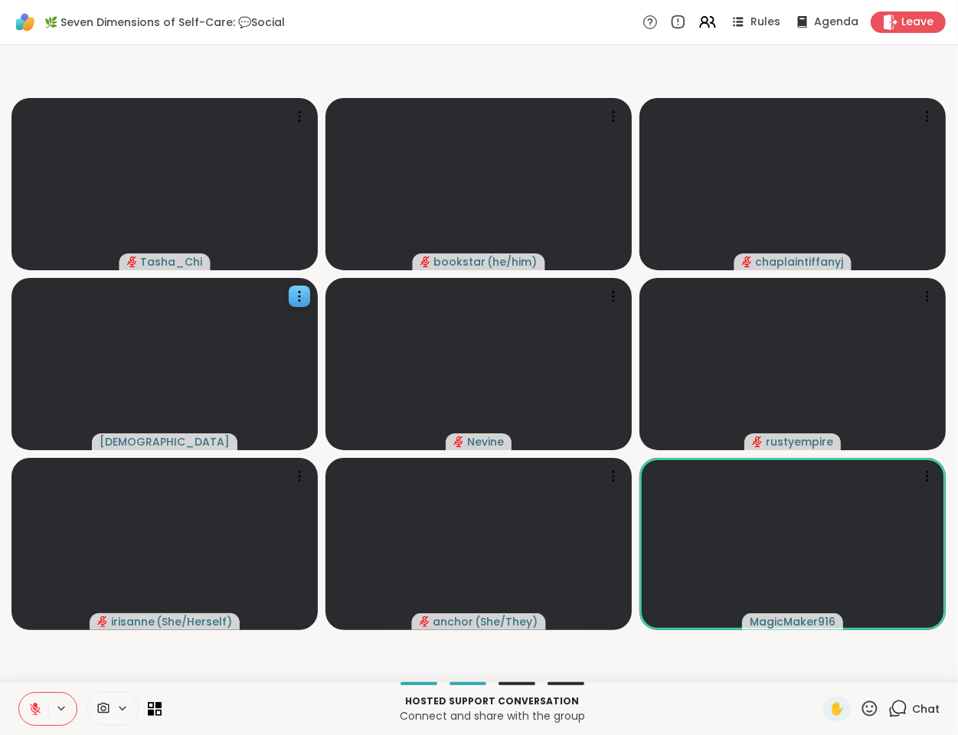
click at [40, 702] on icon at bounding box center [35, 709] width 14 height 14
click at [87, 660] on video-player-container "Tasha_Chi bookstar ( he/him ) chaplaintiffanyj haresh78 Nevine rustyempire iris…" at bounding box center [479, 363] width 940 height 624
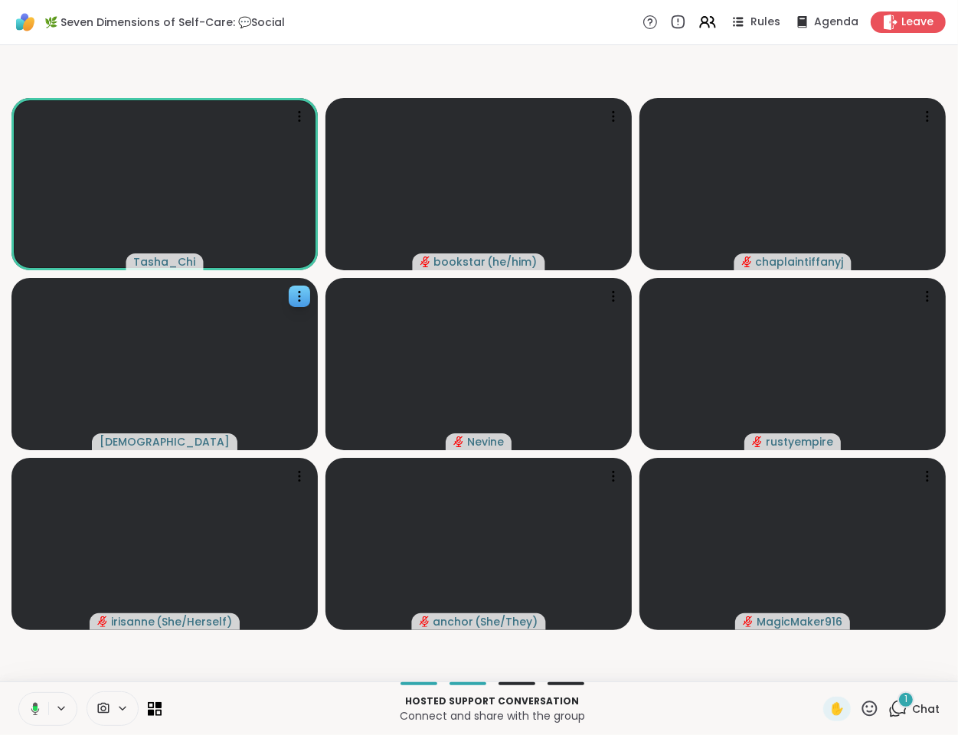
click at [902, 698] on div "1" at bounding box center [905, 699] width 17 height 17
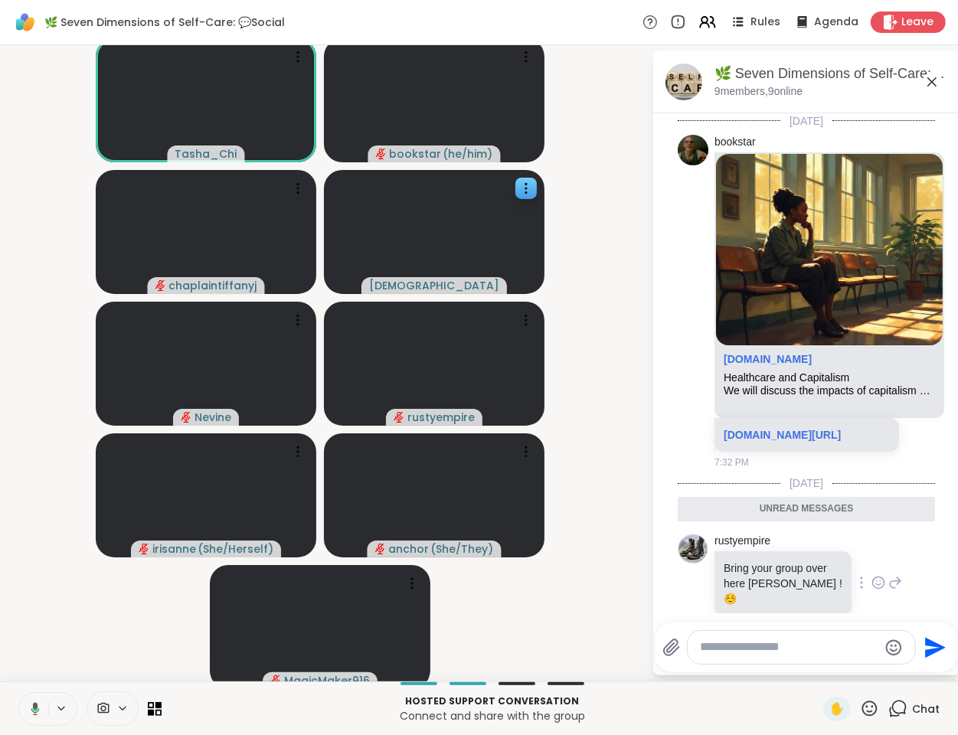
scroll to position [55, 0]
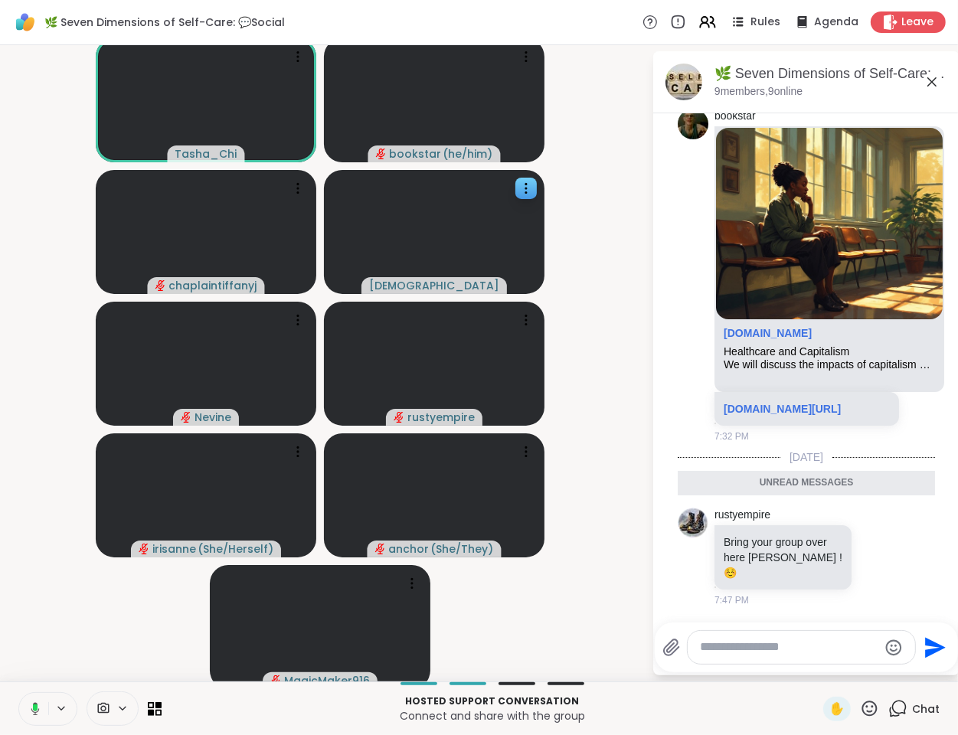
click at [923, 78] on icon at bounding box center [932, 82] width 18 height 18
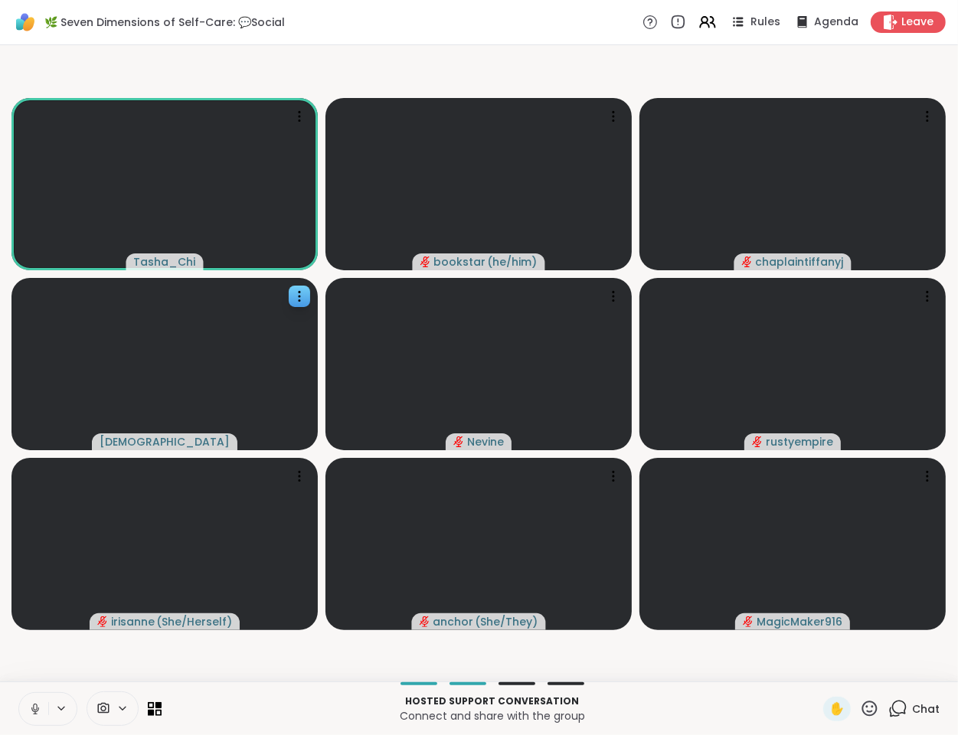
click at [191, 664] on video-player-container "Tasha_Chi bookstar ( he/him ) chaplaintiffanyj haresh78 Nevine rustyempire iris…" at bounding box center [479, 363] width 940 height 624
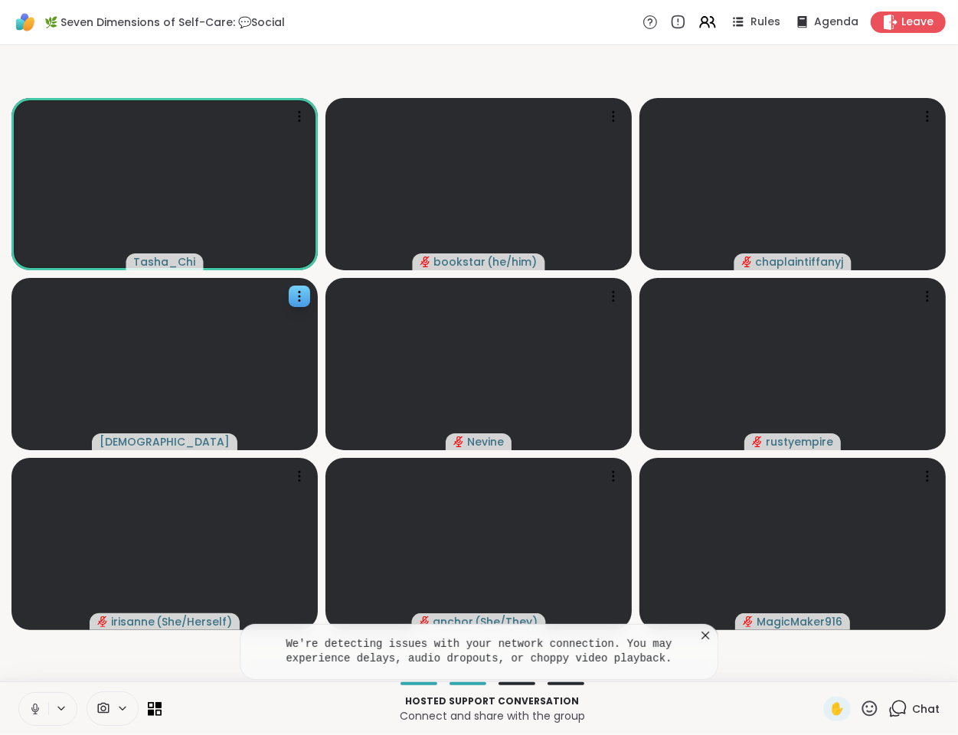
click at [704, 637] on icon at bounding box center [705, 636] width 8 height 8
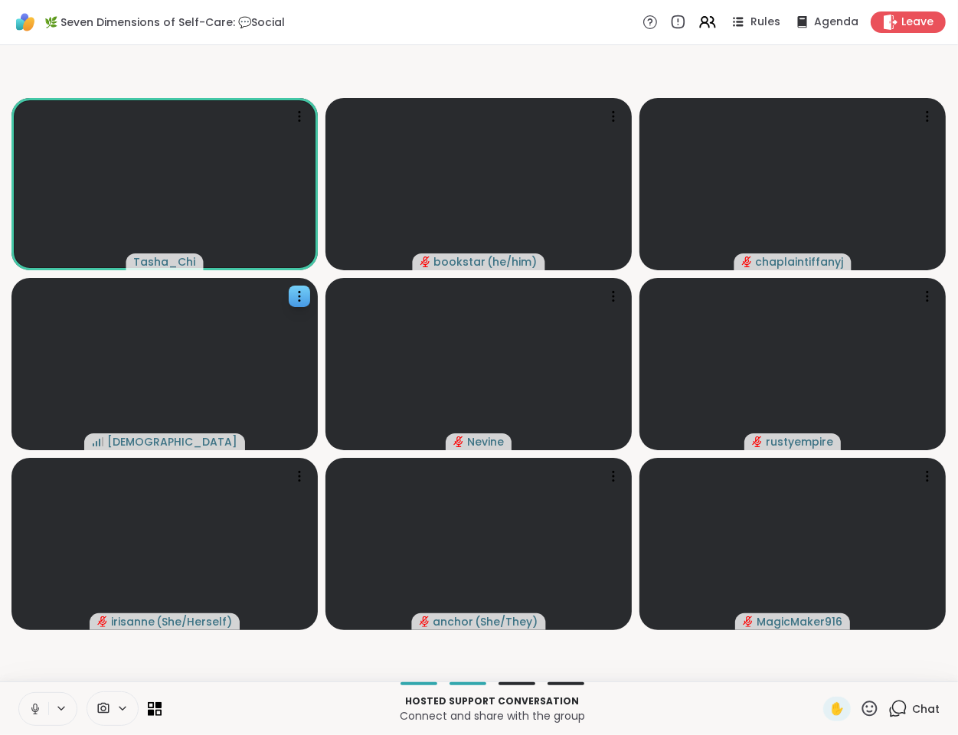
click at [207, 652] on video-player-container "Tasha_Chi bookstar ( he/him ) chaplaintiffanyj haresh78 Nevine rustyempire iris…" at bounding box center [479, 363] width 940 height 624
click at [100, 650] on video-player-container "Tasha_Chi bookstar ( he/him ) chaplaintiffanyj haresh78 Nevine rustyempire iris…" at bounding box center [479, 363] width 940 height 624
click at [130, 665] on video-player-container "Tasha_Chi bookstar ( he/him ) chaplaintiffanyj haresh78 Nevine ✋ rustyempire ir…" at bounding box center [479, 363] width 940 height 624
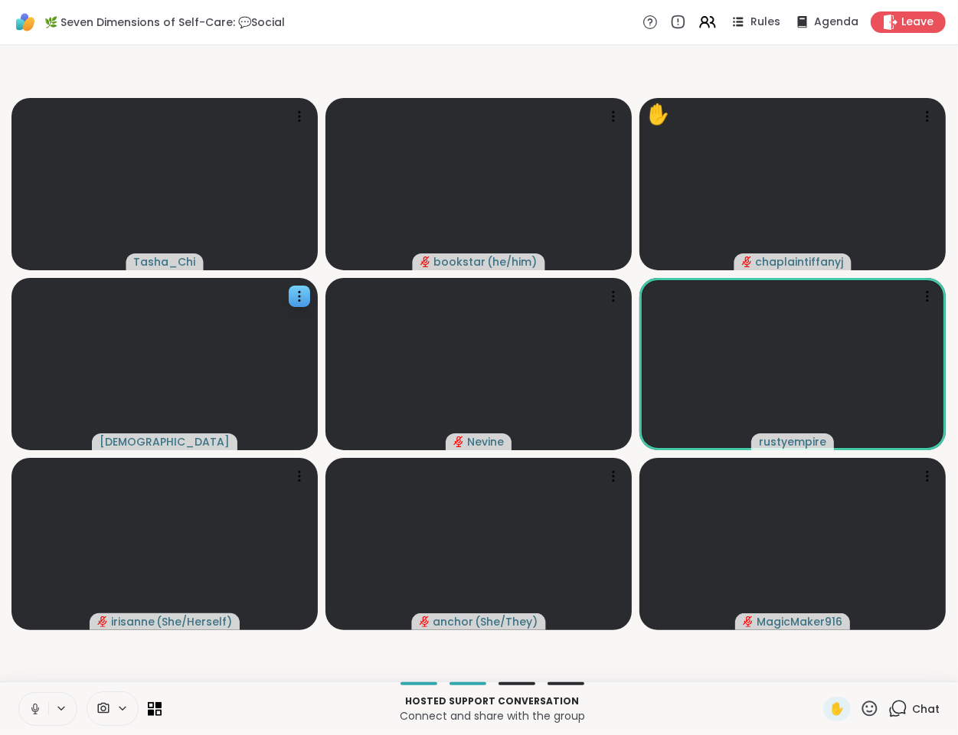
click at [44, 664] on video-player-container "Tasha_Chi bookstar ( he/him ) ✋ chaplaintiffanyj haresh78 Nevine rustyempire ir…" at bounding box center [479, 363] width 940 height 624
click at [32, 710] on icon at bounding box center [35, 709] width 8 height 5
click at [64, 659] on video-player-container "Tasha_Chi bookstar ( he/him ) ✋ chaplaintiffanyj haresh78 Nevine rustyempire ir…" at bounding box center [479, 363] width 940 height 624
click at [640, 660] on video-player-container "Tasha_Chi bookstar ( he/him ) ✋ chaplaintiffanyj haresh78 Nevine rustyempire ir…" at bounding box center [479, 363] width 940 height 624
click at [142, 663] on video-player-container "Tasha_Chi bookstar ( he/him ) ✋ chaplaintiffanyj haresh78 Nevine rustyempire ir…" at bounding box center [479, 363] width 940 height 624
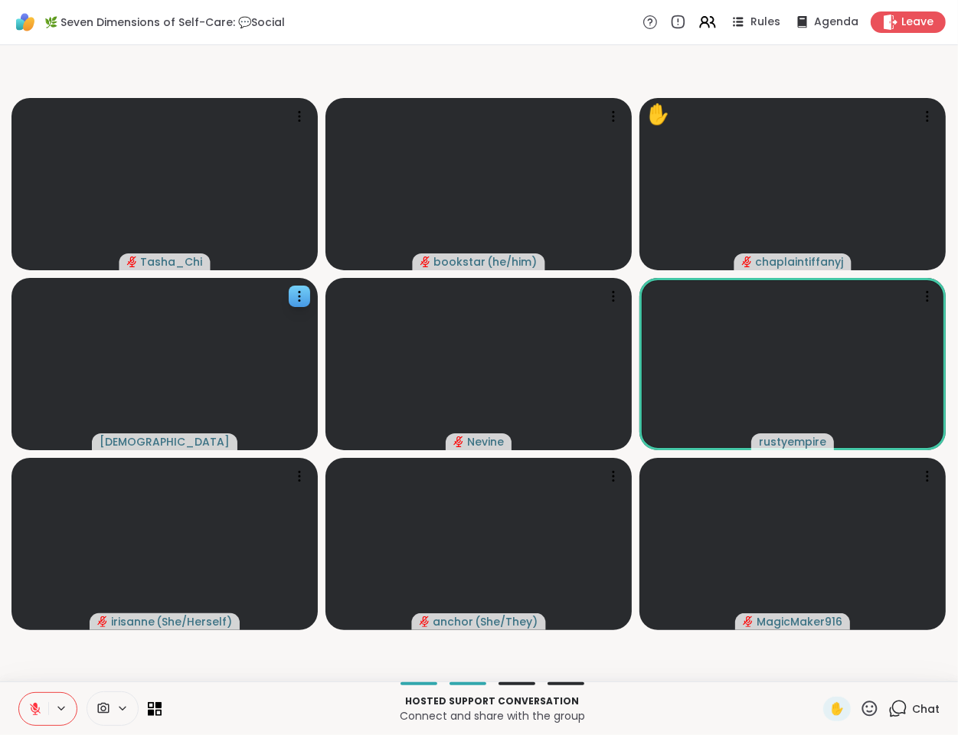
click at [358, 658] on video-player-container "Tasha_Chi bookstar ( he/him ) ✋ chaplaintiffanyj haresh78 Nevine rustyempire ir…" at bounding box center [479, 363] width 940 height 624
click at [511, 663] on video-player-container "Tasha_Chi bookstar ( he/him ) ✋ chaplaintiffanyj haresh78 Nevine rustyempire ir…" at bounding box center [479, 363] width 940 height 624
click at [214, 659] on video-player-container "Tasha_Chi bookstar ( he/him ) ✋ chaplaintiffanyj haresh78 Nevine rustyempire ir…" at bounding box center [479, 363] width 940 height 624
click at [266, 662] on video-player-container "Tasha_Chi bookstar ( he/him ) ✋ chaplaintiffanyj haresh78 Nevine rustyempire ir…" at bounding box center [479, 363] width 940 height 624
click at [295, 658] on video-player-container "Tasha_Chi bookstar ( he/him ) ✋ chaplaintiffanyj haresh78 Nevine rustyempire ir…" at bounding box center [479, 363] width 940 height 624
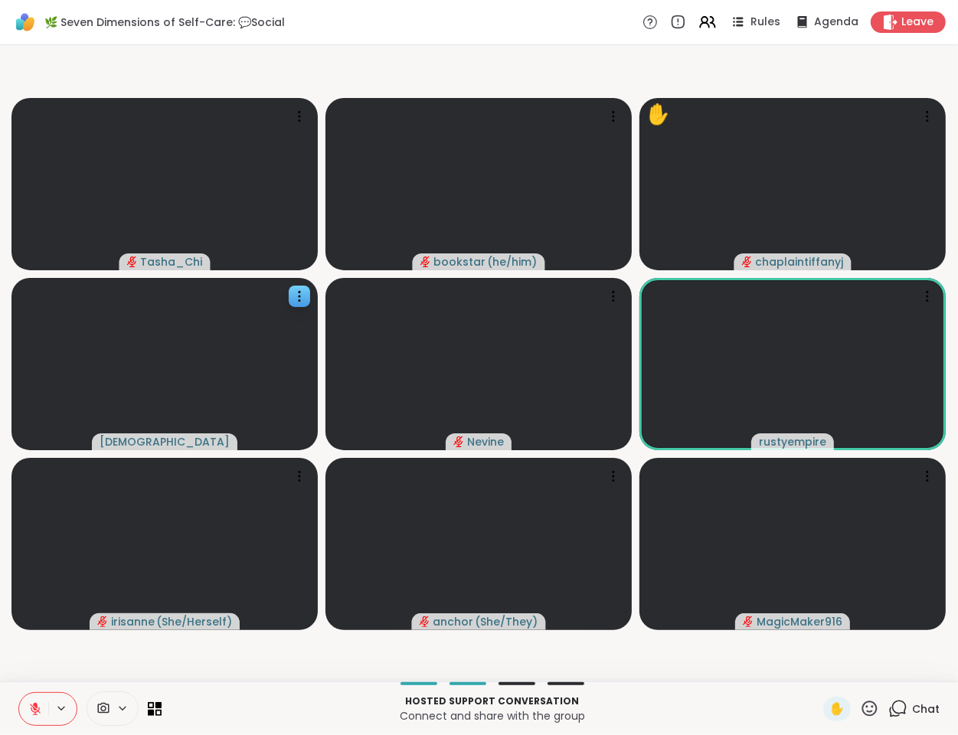
click at [107, 655] on video-player-container "Tasha_Chi bookstar ( he/him ) ✋ chaplaintiffanyj haresh78 Nevine rustyempire ir…" at bounding box center [479, 363] width 940 height 624
click at [46, 661] on video-player-container "Tasha_Chi bookstar ( he/him ) ✋ chaplaintiffanyj haresh78 Nevine rustyempire ir…" at bounding box center [479, 363] width 940 height 624
click at [47, 661] on video-player-container "Tasha_Chi bookstar ( he/him ) ✋ chaplaintiffanyj haresh78 Nevine rustyempire ir…" at bounding box center [479, 363] width 940 height 624
click at [83, 666] on video-player-container "Tasha_Chi bookstar ( he/him ) ✋ chaplaintiffanyj haresh78 Nevine rustyempire ir…" at bounding box center [479, 363] width 940 height 624
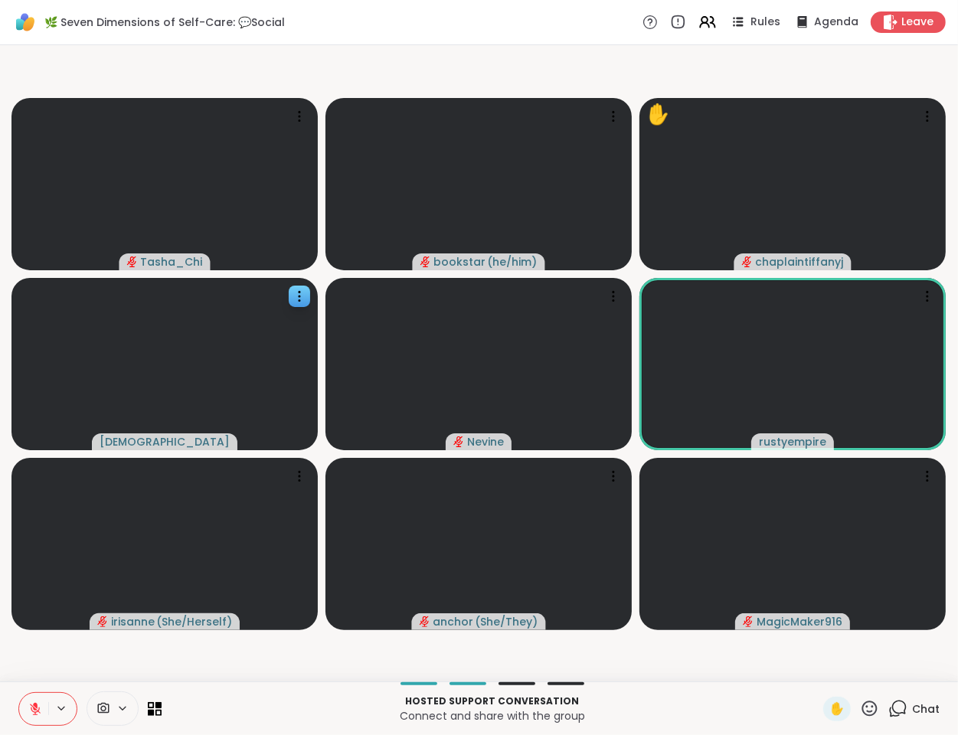
click at [86, 661] on video-player-container "Tasha_Chi bookstar ( he/him ) ✋ chaplaintiffanyj haresh78 Nevine rustyempire ir…" at bounding box center [479, 363] width 940 height 624
click at [87, 661] on video-player-container "Tasha_Chi bookstar ( he/him ) ✋ chaplaintiffanyj haresh78 Nevine rustyempire ir…" at bounding box center [479, 363] width 940 height 624
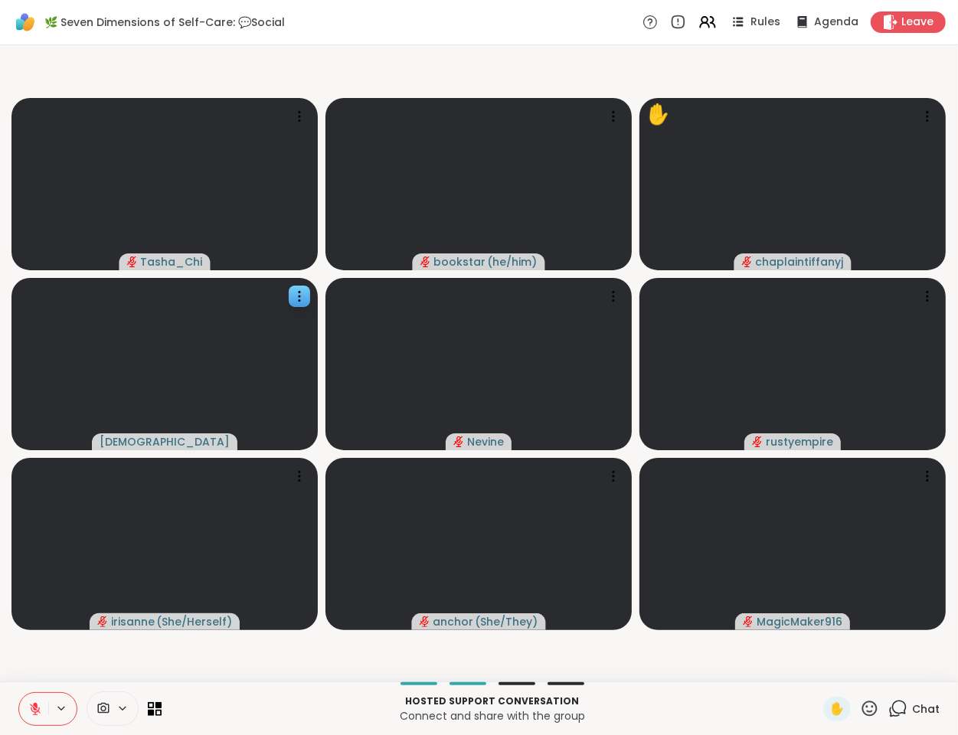
click at [34, 703] on icon at bounding box center [35, 705] width 5 height 6
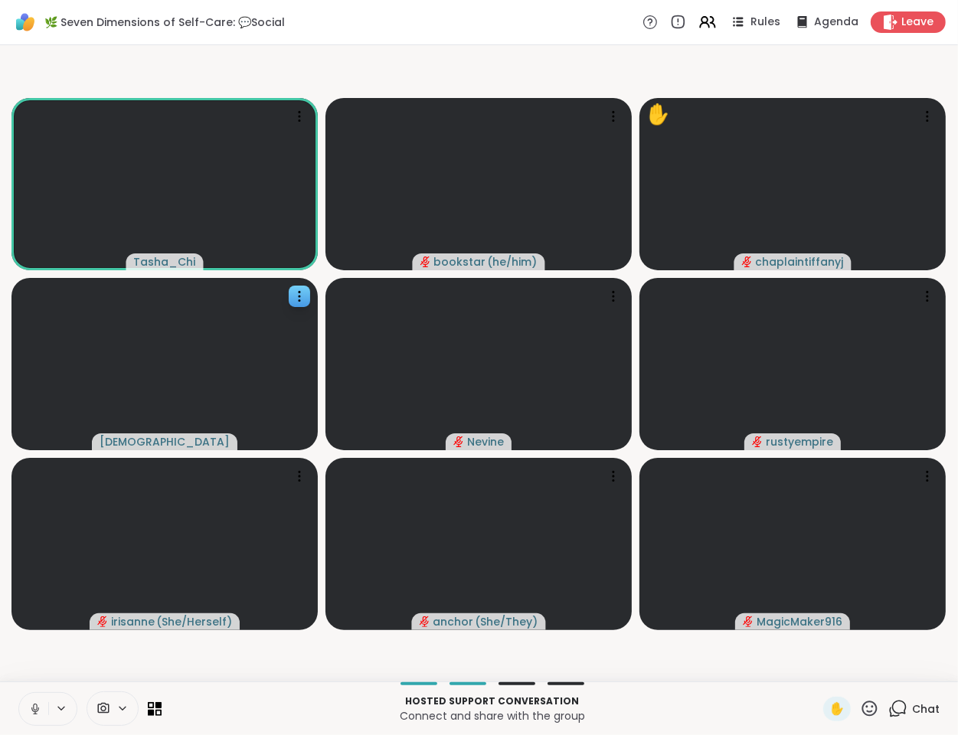
click at [58, 657] on video-player-container "Tasha_Chi bookstar ( he/him ) ✋ chaplaintiffanyj haresh78 Nevine rustyempire ir…" at bounding box center [479, 363] width 940 height 624
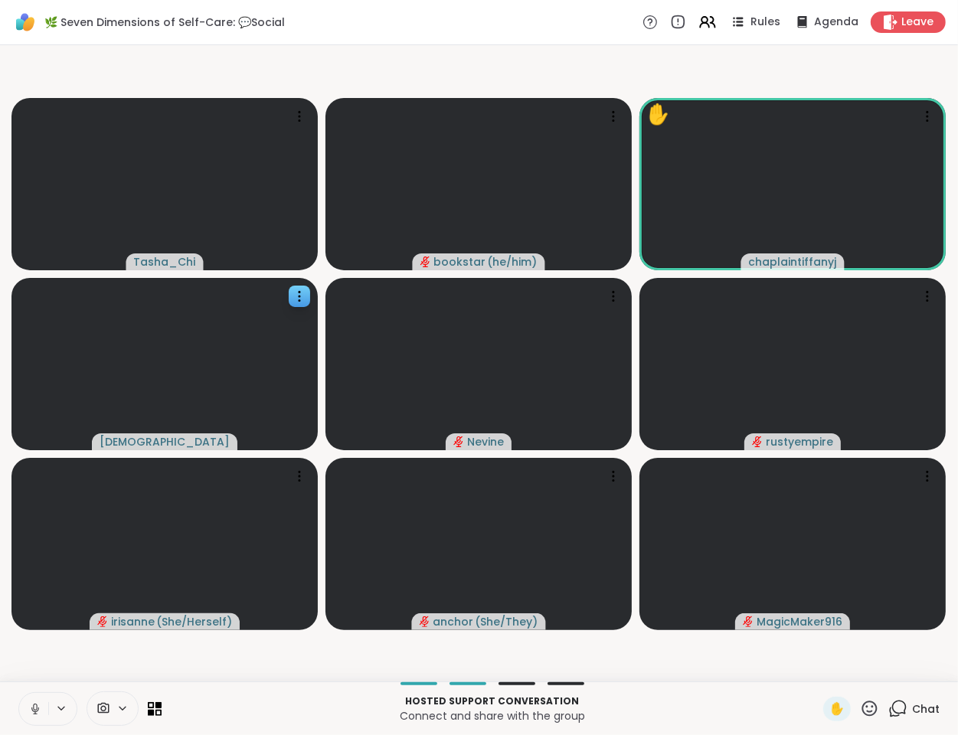
click at [33, 707] on icon at bounding box center [35, 707] width 4 height 7
click at [70, 659] on video-player-container "Tasha_Chi bookstar ( he/him ) ✋ chaplaintiffanyj haresh78 Nevine rustyempire ir…" at bounding box center [479, 363] width 940 height 624
click at [177, 662] on video-player-container "Tasha_Chi bookstar ( he/him ) ✋ chaplaintiffanyj haresh78 Nevine rustyempire ir…" at bounding box center [479, 363] width 940 height 624
click at [178, 668] on video-player-container "Tasha_Chi bookstar ( he/him ) ✋ chaplaintiffanyj haresh78 Nevine rustyempire ir…" at bounding box center [479, 363] width 940 height 624
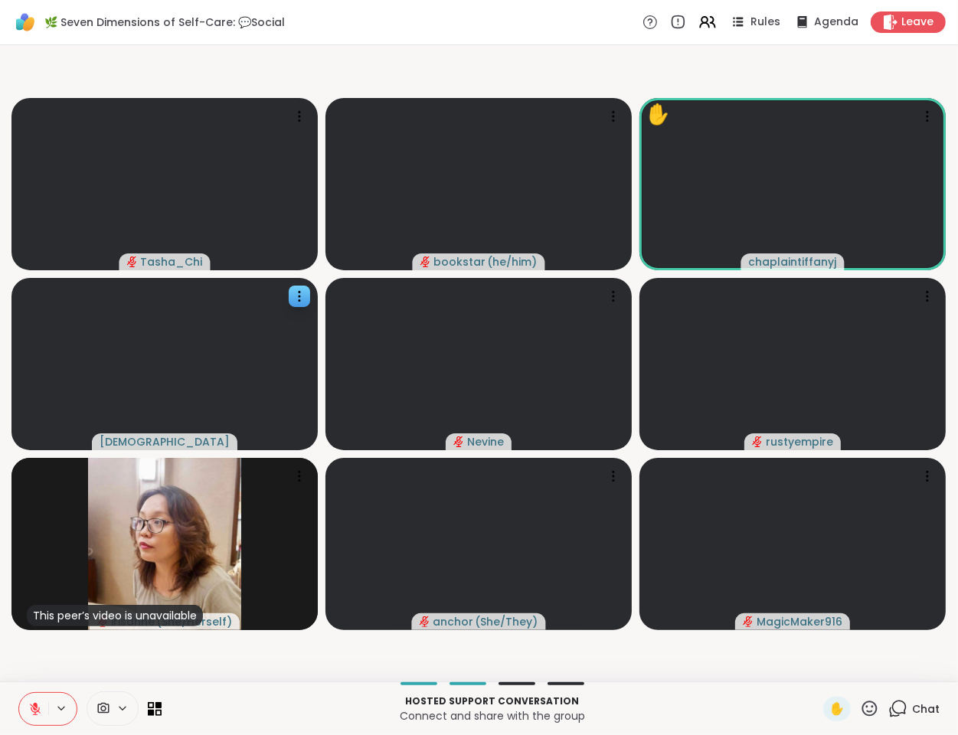
click at [178, 668] on video-player-container "Tasha_Chi bookstar ( he/him ) ✋ chaplaintiffanyj haresh78 Nevine rustyempire Th…" at bounding box center [479, 363] width 940 height 624
click at [179, 672] on video-player-container "Tasha_Chi bookstar ( he/him ) ✋ chaplaintiffanyj haresh78 Nevine rustyempire Th…" at bounding box center [479, 363] width 940 height 624
click at [185, 673] on video-player-container "Tasha_Chi bookstar ( he/him ) ✋ chaplaintiffanyj haresh78 Nevine rustyempire Th…" at bounding box center [479, 363] width 940 height 624
click at [187, 669] on video-player-container "Tasha_Chi bookstar ( he/him ) ✋ chaplaintiffanyj haresh78 Nevine rustyempire Th…" at bounding box center [479, 363] width 940 height 624
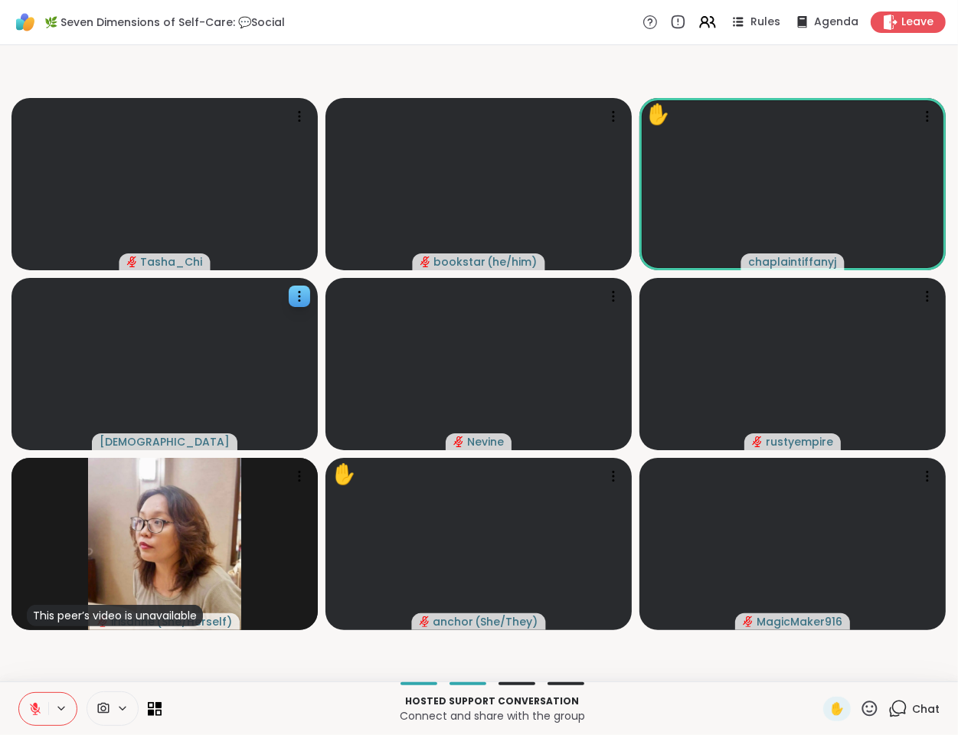
click at [63, 661] on video-player-container "Tasha_Chi bookstar ( he/him ) ✋ chaplaintiffanyj haresh78 Nevine rustyempire Th…" at bounding box center [479, 363] width 940 height 624
click at [51, 659] on video-player-container "Tasha_Chi bookstar ( he/him ) ✋ chaplaintiffanyj haresh78 Nevine rustyempire Th…" at bounding box center [479, 363] width 940 height 624
click at [51, 659] on video-player-container "Tasha_Chi ✋ bookstar ( he/him ) ✋ chaplaintiffanyj haresh78 Nevine rustyempire …" at bounding box center [479, 363] width 940 height 624
click at [81, 658] on video-player-container "Tasha_Chi ✋ bookstar ( he/him ) ✋ chaplaintiffanyj haresh78 Nevine rustyempire …" at bounding box center [479, 363] width 940 height 624
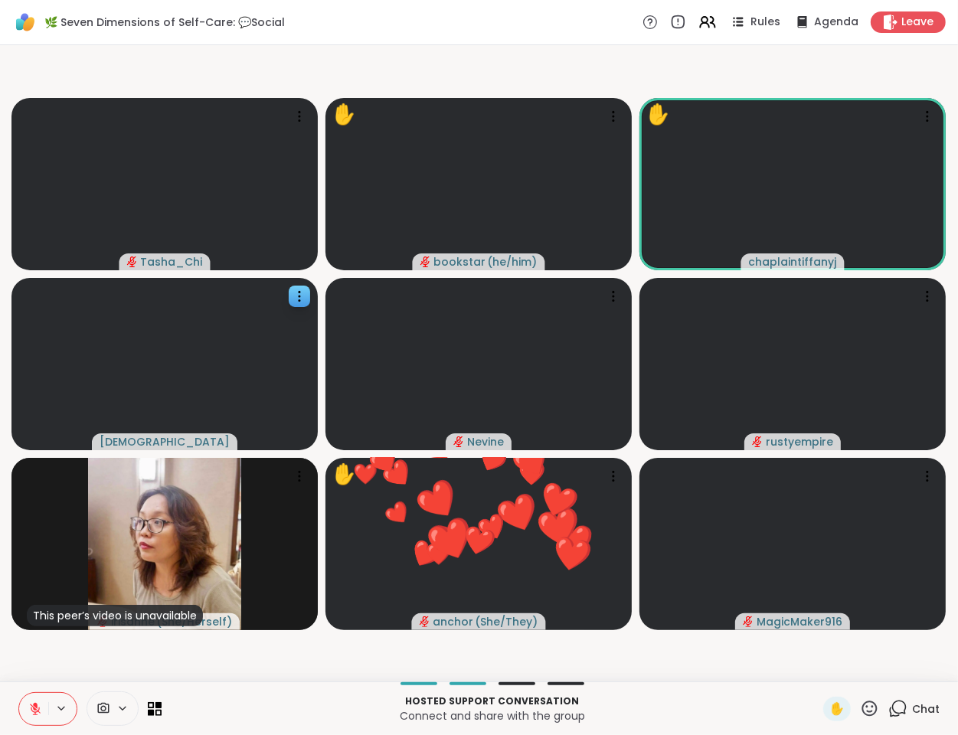
click at [82, 659] on video-player-container "Tasha_Chi ✋ bookstar ( he/him ) ✋ chaplaintiffanyj haresh78 Nevine rustyempire …" at bounding box center [479, 363] width 940 height 624
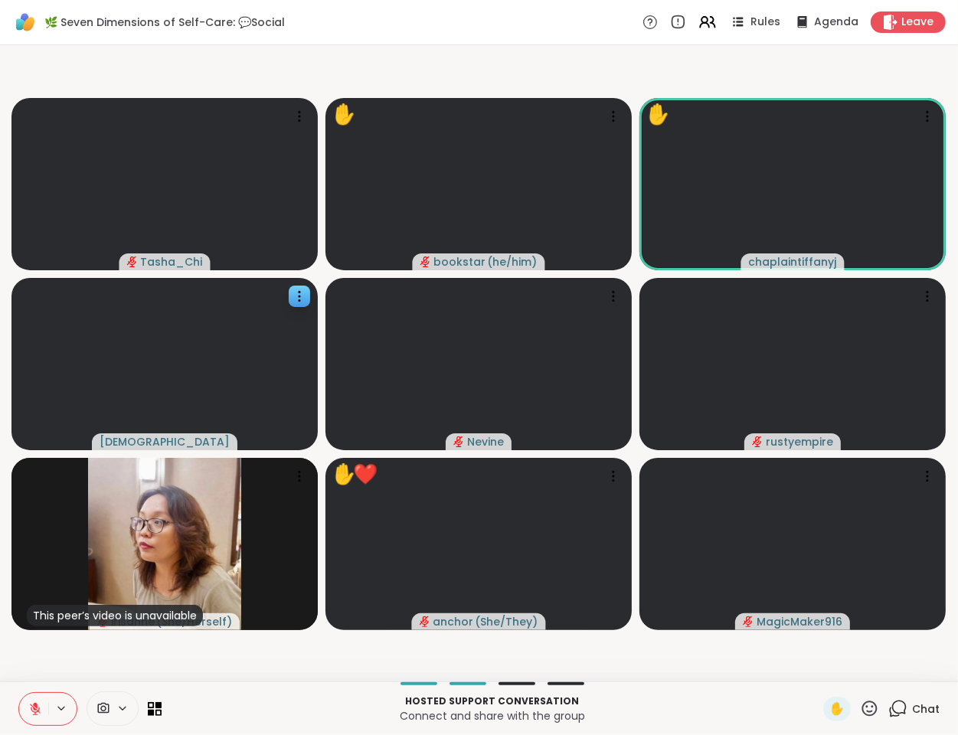
click at [90, 658] on video-player-container "Tasha_Chi ✋ bookstar ( he/him ) ✋ chaplaintiffanyj haresh78 Nevine rustyempire …" at bounding box center [479, 363] width 940 height 624
click at [90, 659] on video-player-container "Tasha_Chi ✋ bookstar ( he/him ) ✋ chaplaintiffanyj haresh78 Nevine rustyempire …" at bounding box center [479, 363] width 940 height 624
click at [93, 659] on video-player-container "Tasha_Chi ✋ bookstar ( he/him ) ✋ chaplaintiffanyj haresh78 Nevine rustyempire …" at bounding box center [479, 363] width 940 height 624
drag, startPoint x: 52, startPoint y: 660, endPoint x: 83, endPoint y: 664, distance: 30.9
click at [52, 661] on video-player-container "Tasha_Chi ✋ bookstar ( he/him ) ✋ chaplaintiffanyj haresh78 Nevine rustyempire …" at bounding box center [479, 363] width 940 height 624
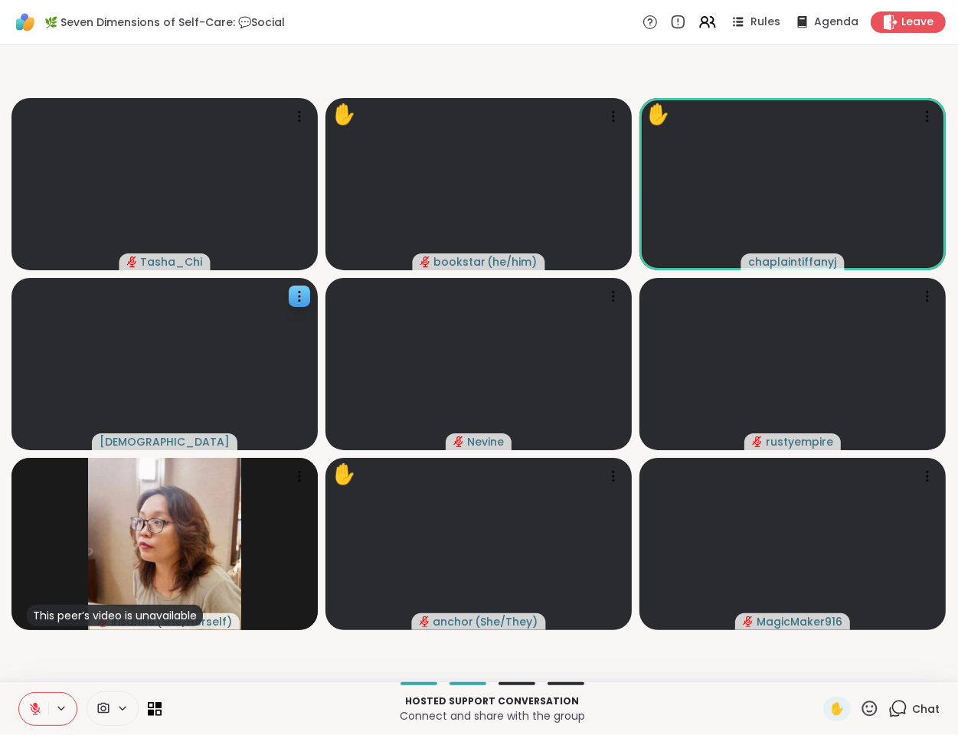
click at [61, 667] on video-player-container "Tasha_Chi ✋ bookstar ( he/him ) ✋ chaplaintiffanyj haresh78 Nevine rustyempire …" at bounding box center [479, 363] width 940 height 624
click at [61, 658] on video-player-container "Tasha_Chi ✋ bookstar ( he/him ) ✋ chaplaintiffanyj haresh78 Nevine rustyempire …" at bounding box center [479, 363] width 940 height 624
click at [699, 14] on icon at bounding box center [707, 21] width 19 height 19
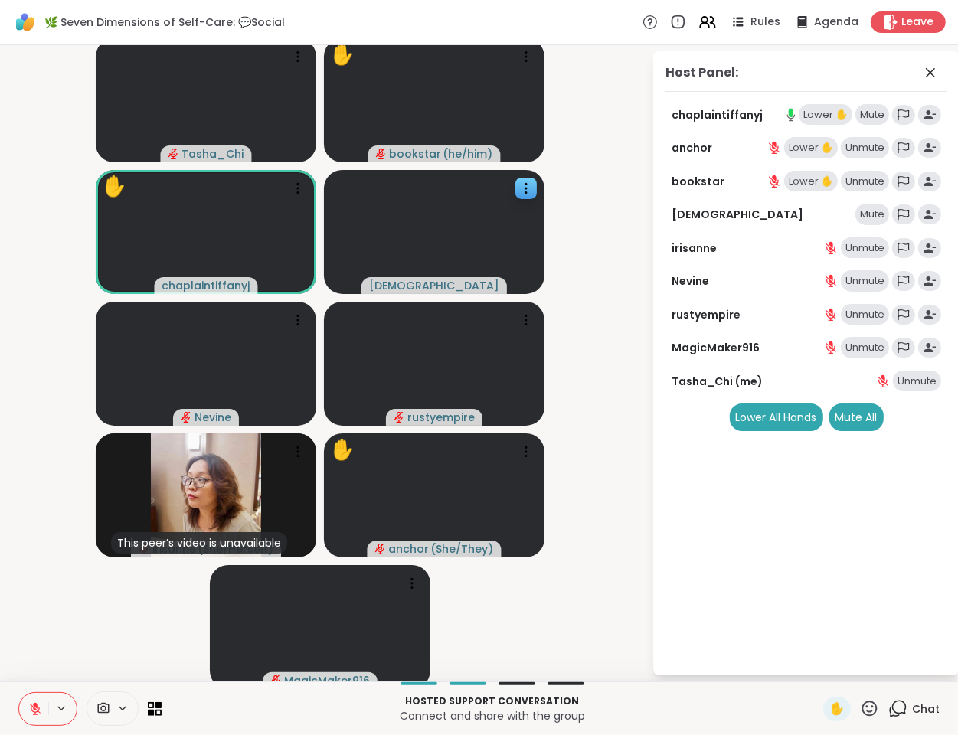
click at [809, 114] on div "Lower ✋" at bounding box center [826, 114] width 54 height 21
click at [698, 20] on icon at bounding box center [707, 21] width 19 height 19
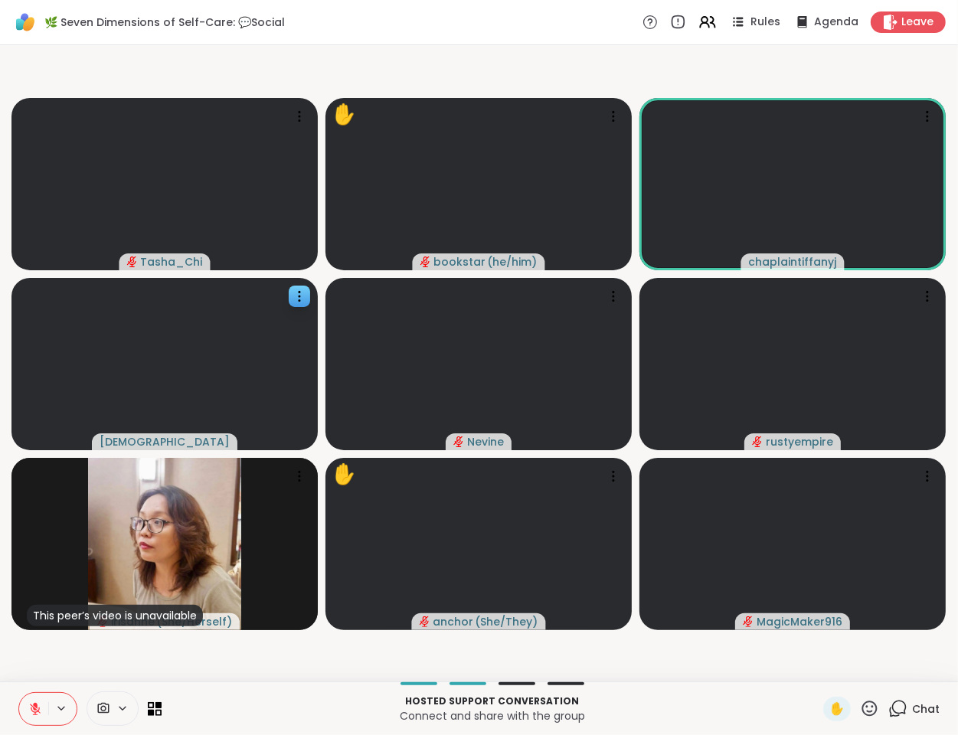
click at [312, 662] on video-player-container "Tasha_Chi ✋ bookstar ( he/him ) chaplaintiffanyj haresh78 Nevine rustyempire Th…" at bounding box center [479, 363] width 940 height 624
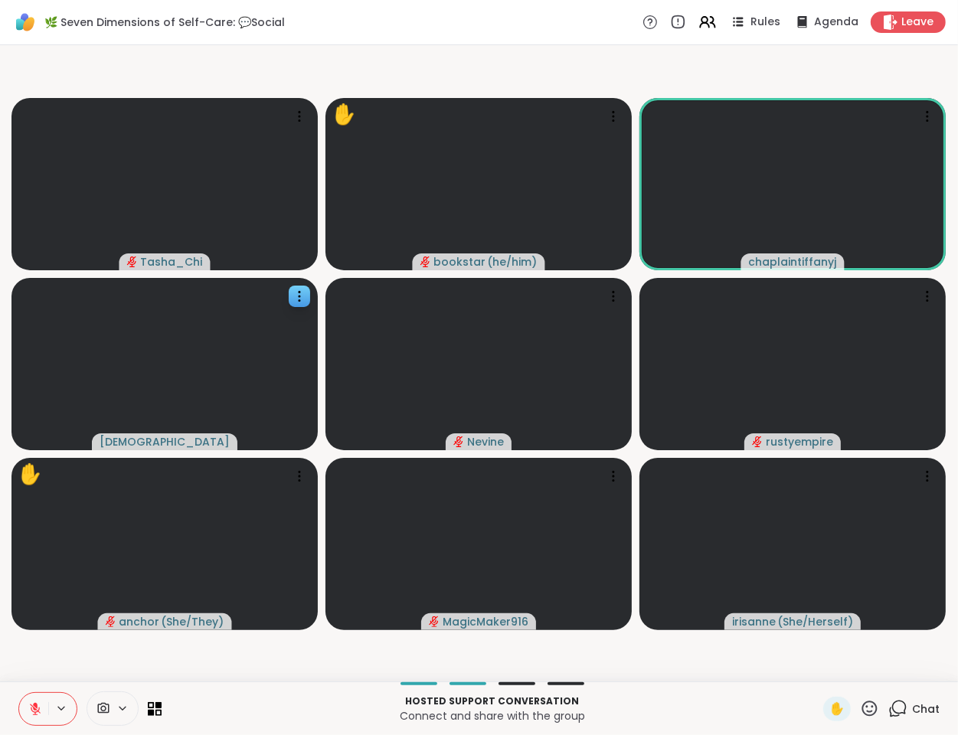
click at [88, 649] on video-player-container "Tasha_Chi ✋ bookstar ( he/him ) chaplaintiffanyj haresh78 Nevine rustyempire ✋ …" at bounding box center [479, 363] width 940 height 624
click at [89, 649] on video-player-container "Tasha_Chi ✋ bookstar ( he/him ) chaplaintiffanyj haresh78 Nevine rustyempire ✋ …" at bounding box center [479, 363] width 940 height 624
click at [57, 658] on video-player-container "Tasha_Chi ✋ bookstar ( he/him ) chaplaintiffanyj haresh78 Nevine rustyempire ✋ …" at bounding box center [479, 363] width 940 height 624
click at [319, 665] on video-player-container "Tasha_Chi ✋ bookstar ( he/him ) chaplaintiffanyj haresh78 Nevine rustyempire ✋ …" at bounding box center [479, 363] width 940 height 624
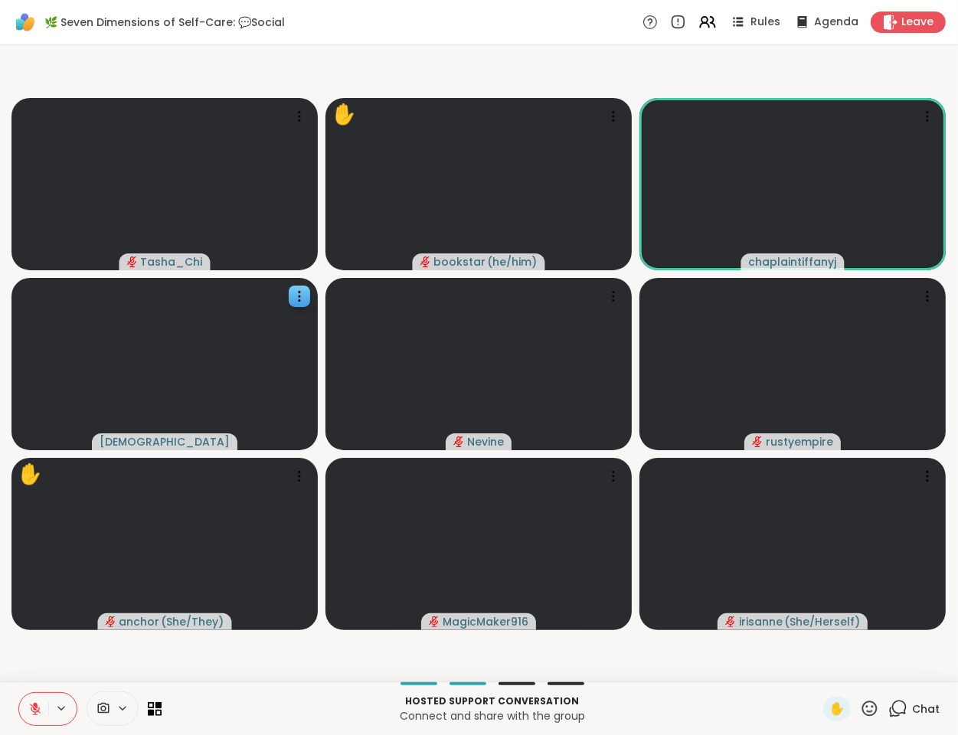
click at [77, 652] on video-player-container "Tasha_Chi ✋ bookstar ( he/him ) chaplaintiffanyj haresh78 Nevine rustyempire ✋ …" at bounding box center [479, 363] width 940 height 624
click at [74, 658] on video-player-container "Tasha_Chi ✋ bookstar ( he/him ) chaplaintiffanyj haresh78 Nevine rustyempire ✋ …" at bounding box center [479, 363] width 940 height 624
click at [27, 655] on video-player-container "Tasha_Chi ✋ bookstar ( he/him ) chaplaintiffanyj haresh78 Unstable connection N…" at bounding box center [479, 363] width 940 height 624
click at [31, 661] on video-player-container "Tasha_Chi ✋ bookstar ( he/him ) chaplaintiffanyj haresh78 Unstable connection N…" at bounding box center [479, 363] width 940 height 624
click at [44, 666] on video-player-container "Tasha_Chi ✋ bookstar ( he/him ) chaplaintiffanyj haresh78 Nevine rustyempire ✋ …" at bounding box center [479, 363] width 940 height 624
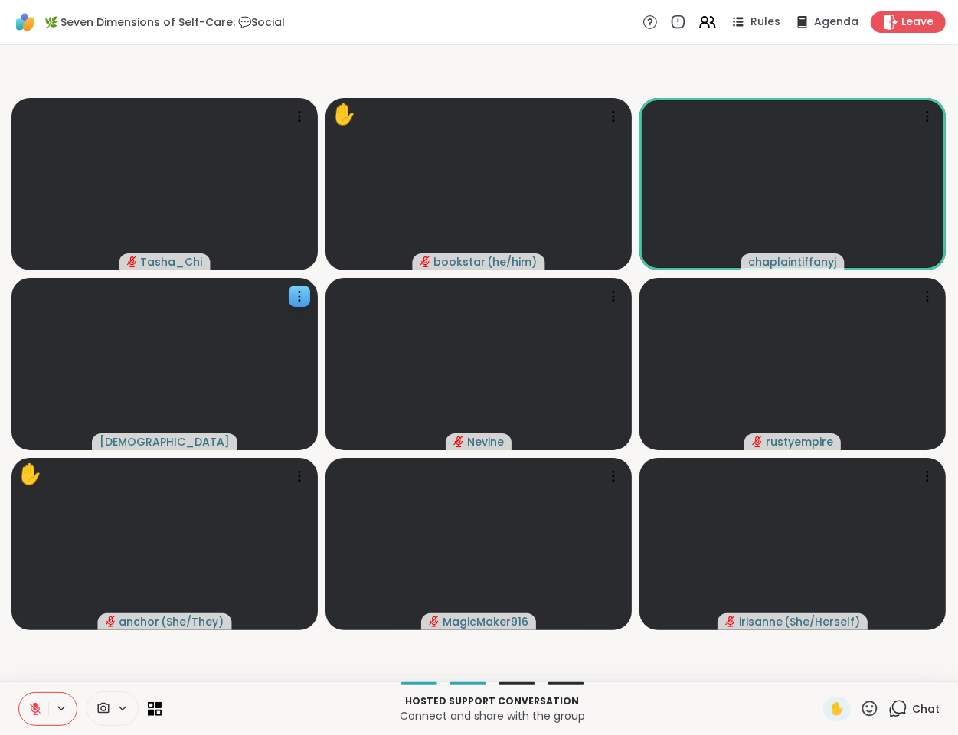
click at [60, 663] on video-player-container "Tasha_Chi ✋ bookstar ( he/him ) chaplaintiffanyj haresh78 Nevine rustyempire ✋ …" at bounding box center [479, 363] width 940 height 624
click at [53, 658] on video-player-container "Tasha_Chi ✋ bookstar ( he/him ) chaplaintiffanyj haresh78 Nevine rustyempire ✋ …" at bounding box center [479, 363] width 940 height 624
click at [31, 704] on icon at bounding box center [35, 709] width 11 height 11
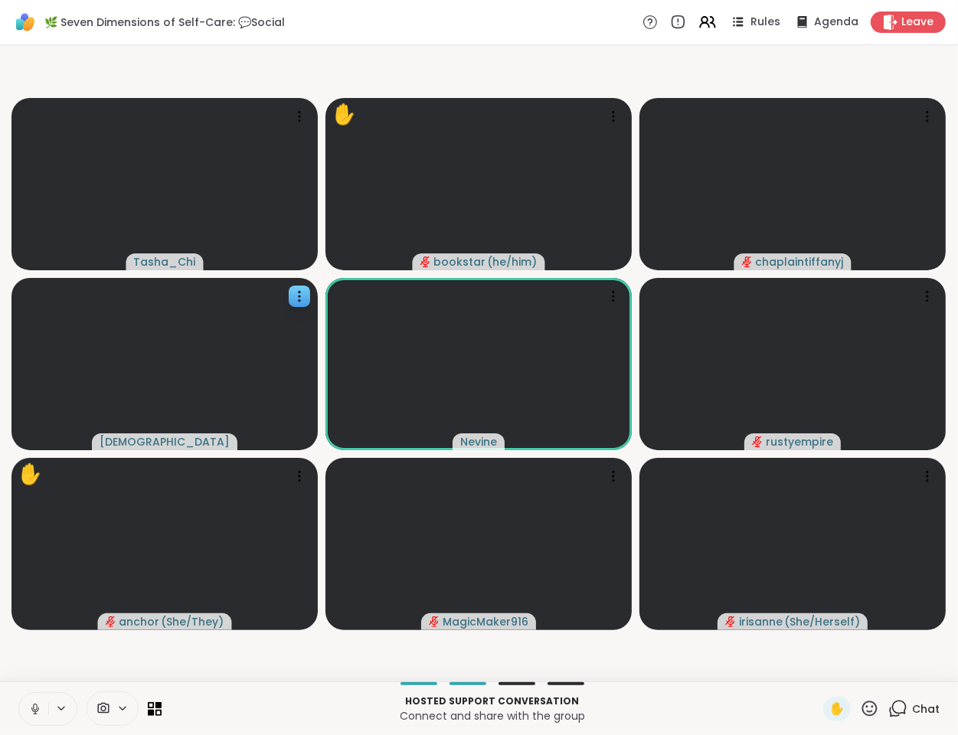
click at [37, 713] on icon at bounding box center [35, 709] width 14 height 14
click at [58, 665] on video-player-container "Tasha_Chi ✋ bookstar ( he/him ) chaplaintiffanyj haresh78 Nevine rustyempire ✋ …" at bounding box center [479, 363] width 940 height 624
click at [70, 649] on video-player-container "Tasha_Chi ✋ bookstar ( he/him ) chaplaintiffanyj haresh78 Nevine rustyempire ✋ …" at bounding box center [479, 363] width 940 height 624
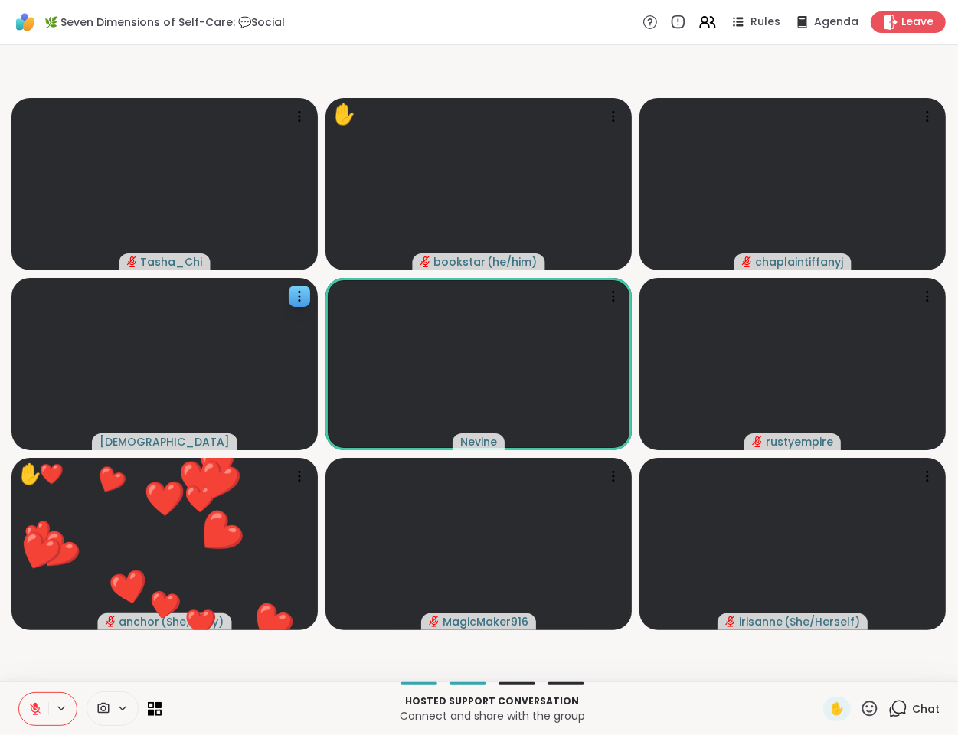
click at [70, 649] on video-player-container "Tasha_Chi ✋ bookstar ( he/him ) chaplaintiffanyj haresh78 Nevine rustyempire ✋ …" at bounding box center [479, 363] width 940 height 624
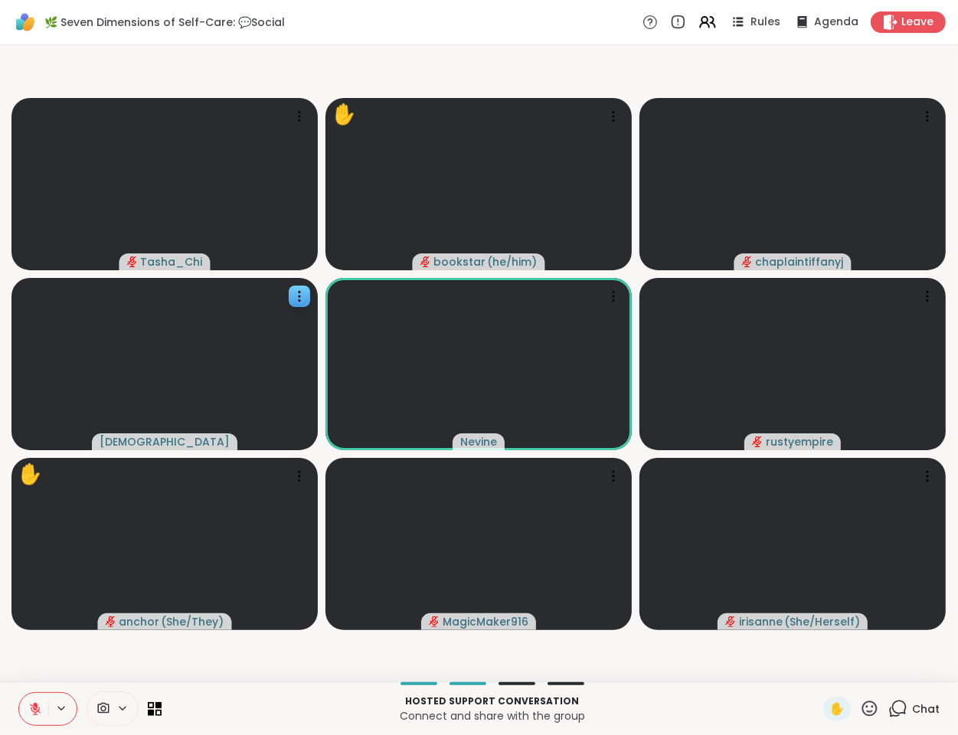
click at [171, 658] on video-player-container "Tasha_Chi ✋ bookstar ( he/him ) chaplaintiffanyj haresh78 Nevine rustyempire ✋ …" at bounding box center [479, 363] width 940 height 624
click at [157, 655] on video-player-container "Tasha_Chi ✋ bookstar ( he/him ) chaplaintiffanyj haresh78 Nevine rustyempire ✋ …" at bounding box center [479, 363] width 940 height 624
click at [119, 655] on video-player-container "Tasha_Chi ✋ bookstar ( he/him ) chaplaintiffanyj haresh78 Nevine rustyempire ✋ …" at bounding box center [479, 363] width 940 height 624
click at [109, 655] on video-player-container "Tasha_Chi ✋ bookstar ( he/him ) chaplaintiffanyj haresh78 Nevine rustyempire ✋ …" at bounding box center [479, 363] width 940 height 624
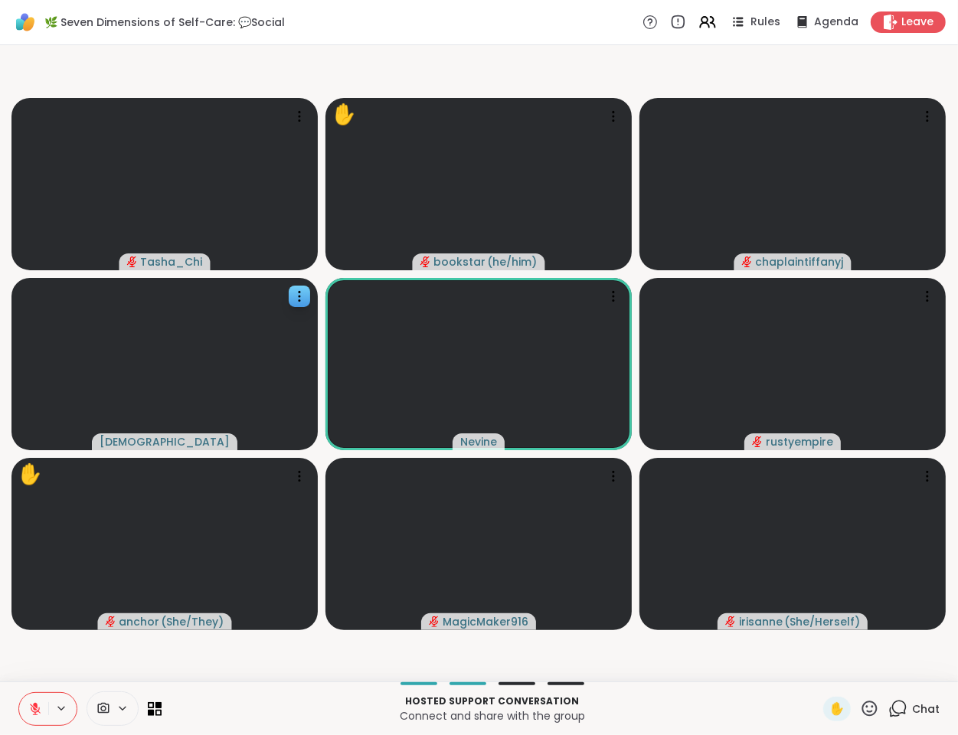
click at [109, 655] on video-player-container "Tasha_Chi ✋ bookstar ( he/him ) chaplaintiffanyj haresh78 Nevine rustyempire ✋ …" at bounding box center [479, 363] width 940 height 624
click at [106, 658] on video-player-container "Tasha_Chi ✋ bookstar ( he/him ) chaplaintiffanyj haresh78 Nevine rustyempire ✋ …" at bounding box center [479, 363] width 940 height 624
click at [60, 657] on video-player-container "Tasha_Chi ✋ bookstar ( he/him ) chaplaintiffanyj haresh78 Nevine rustyempire ✋ …" at bounding box center [479, 363] width 940 height 624
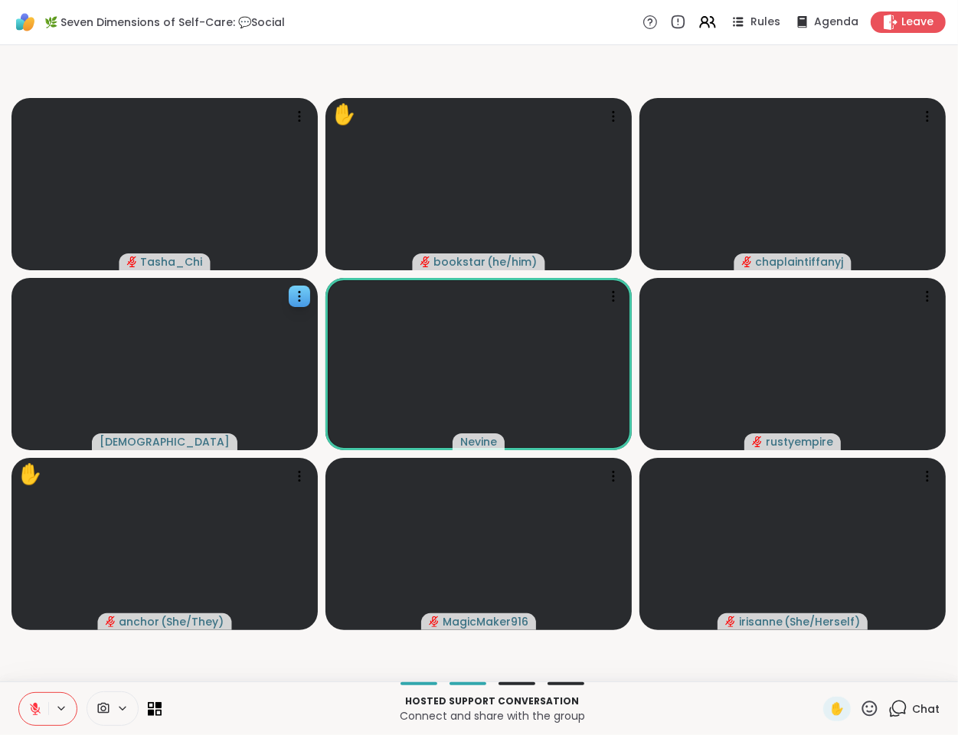
click at [60, 657] on video-player-container "Tasha_Chi ✋ bookstar ( he/him ) chaplaintiffanyj haresh78 Nevine rustyempire ✋ …" at bounding box center [479, 363] width 940 height 624
click at [40, 657] on video-player-container "Tasha_Chi ✋ bookstar ( he/him ) chaplaintiffanyj haresh78 Nevine rustyempire ✋ …" at bounding box center [479, 363] width 940 height 624
click at [306, 287] on div at bounding box center [299, 296] width 21 height 21
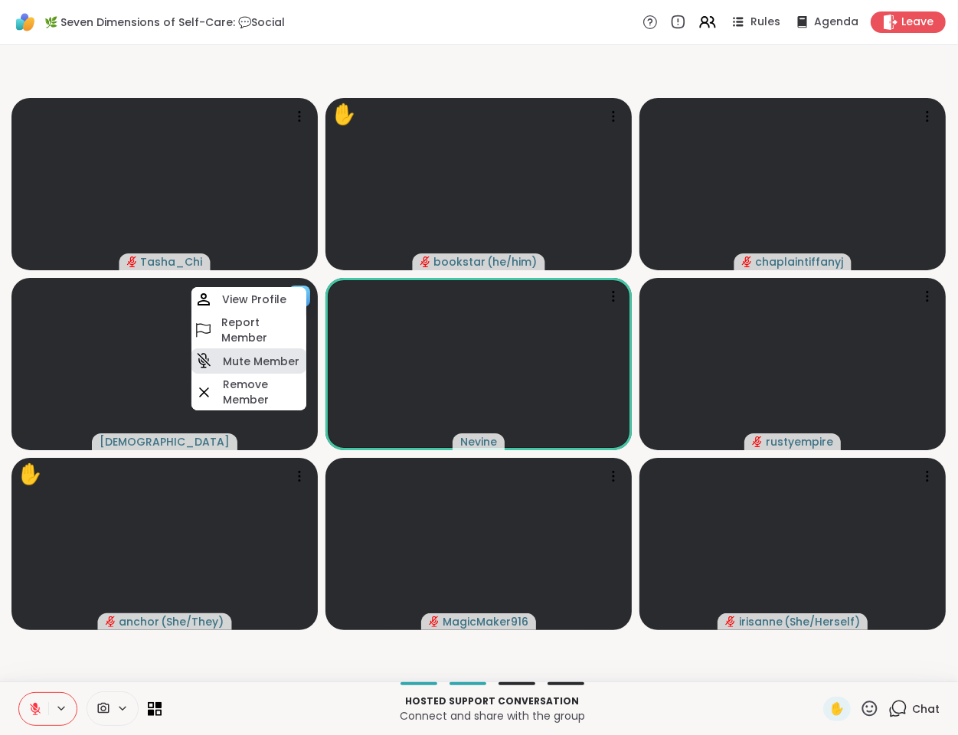
click at [251, 367] on h4 "Mute Member" at bounding box center [261, 361] width 77 height 15
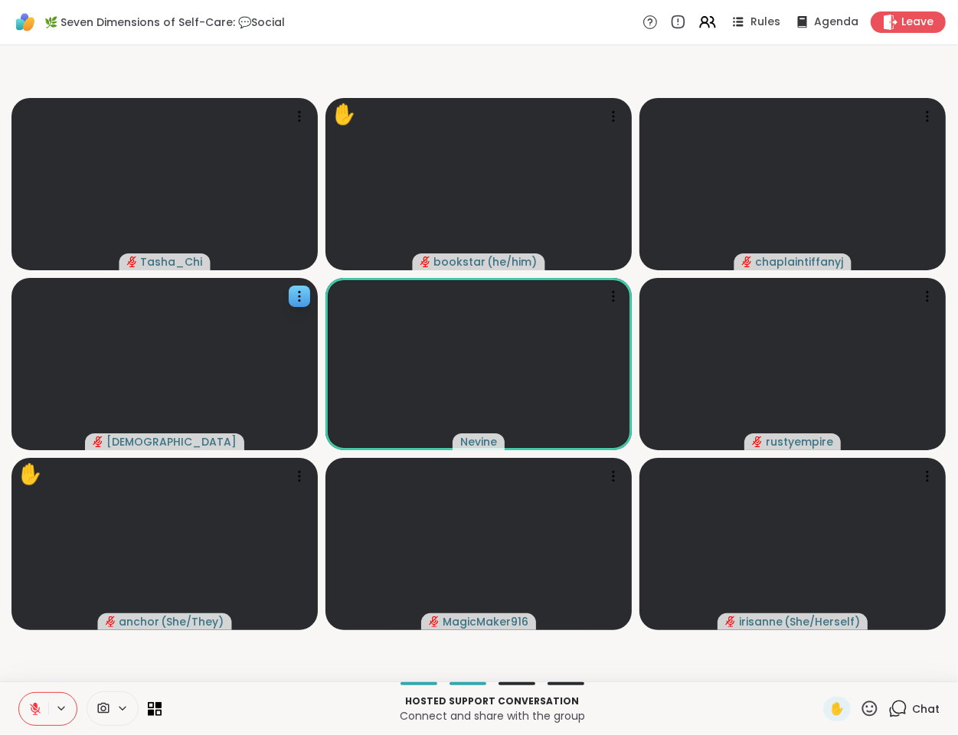
click at [97, 664] on video-player-container "Tasha_Chi ✋ bookstar ( he/him ) chaplaintiffanyj haresh78 Nevine rustyempire ✋ …" at bounding box center [479, 363] width 940 height 624
click at [83, 655] on video-player-container "Tasha_Chi ✋ bookstar ( he/him ) chaplaintiffanyj haresh78 Nevine rustyempire ✋ …" at bounding box center [479, 363] width 940 height 624
click at [52, 654] on video-player-container "Tasha_Chi ✋ bookstar ( he/him ) chaplaintiffanyj haresh78 Nevine rustyempire ✋ …" at bounding box center [479, 363] width 940 height 624
click at [47, 653] on video-player-container "Tasha_Chi ✋ bookstar ( he/him ) chaplaintiffanyj haresh78 Nevine rustyempire ✋ …" at bounding box center [479, 363] width 940 height 624
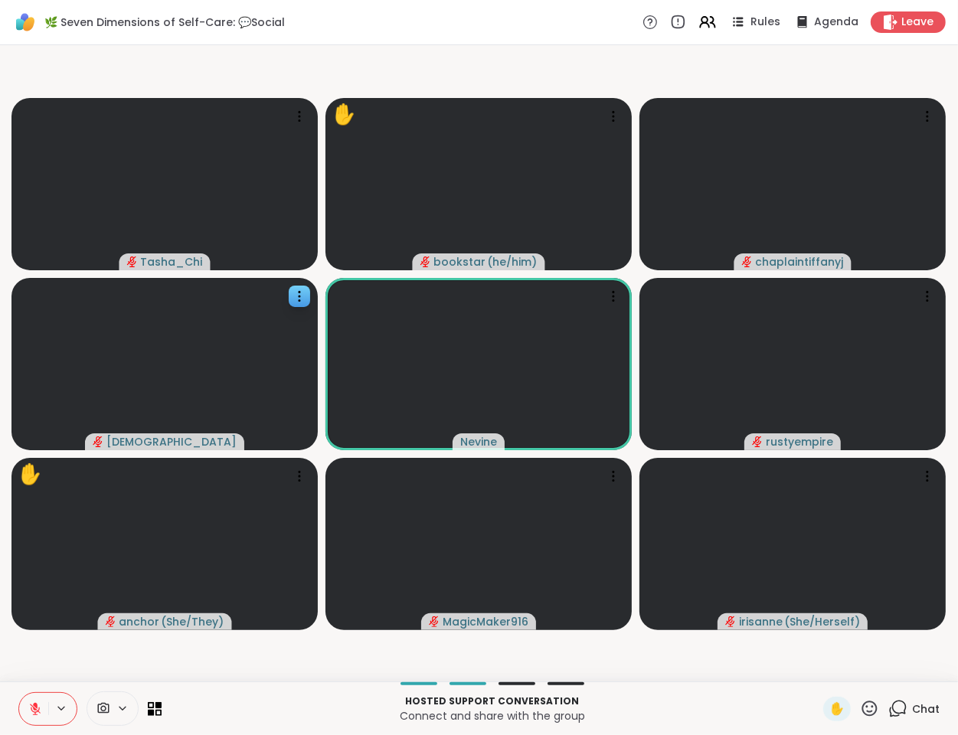
click at [45, 658] on video-player-container "Tasha_Chi ✋ bookstar ( he/him ) chaplaintiffanyj haresh78 Nevine rustyempire ✋ …" at bounding box center [479, 363] width 940 height 624
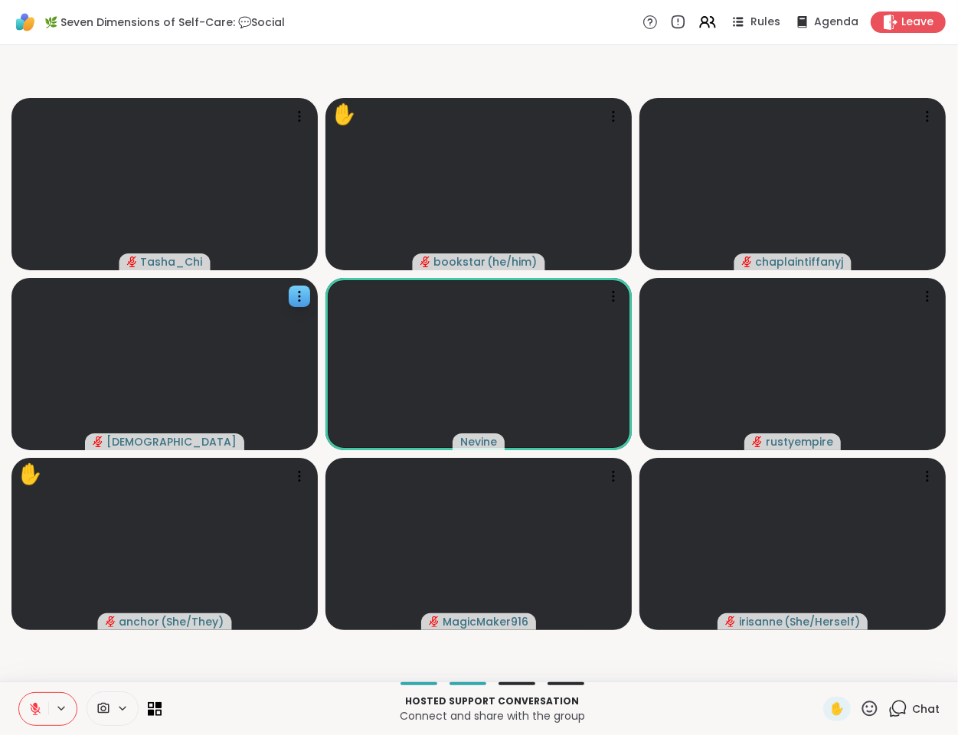
click at [36, 665] on video-player-container "Tasha_Chi ✋ bookstar ( he/him ) chaplaintiffanyj haresh78 Nevine rustyempire ✋ …" at bounding box center [479, 363] width 940 height 624
click at [37, 664] on video-player-container "Tasha_Chi ✋ bookstar ( he/him ) chaplaintiffanyj haresh78 Nevine rustyempire ✋ …" at bounding box center [479, 363] width 940 height 624
click at [43, 660] on video-player-container "Tasha_Chi ✋ bookstar ( he/him ) chaplaintiffanyj haresh78 Nevine rustyempire ✋ …" at bounding box center [479, 363] width 940 height 624
click at [44, 660] on video-player-container "Tasha_Chi ✋ bookstar ( he/him ) chaplaintiffanyj haresh78 Nevine rustyempire ✋ …" at bounding box center [479, 363] width 940 height 624
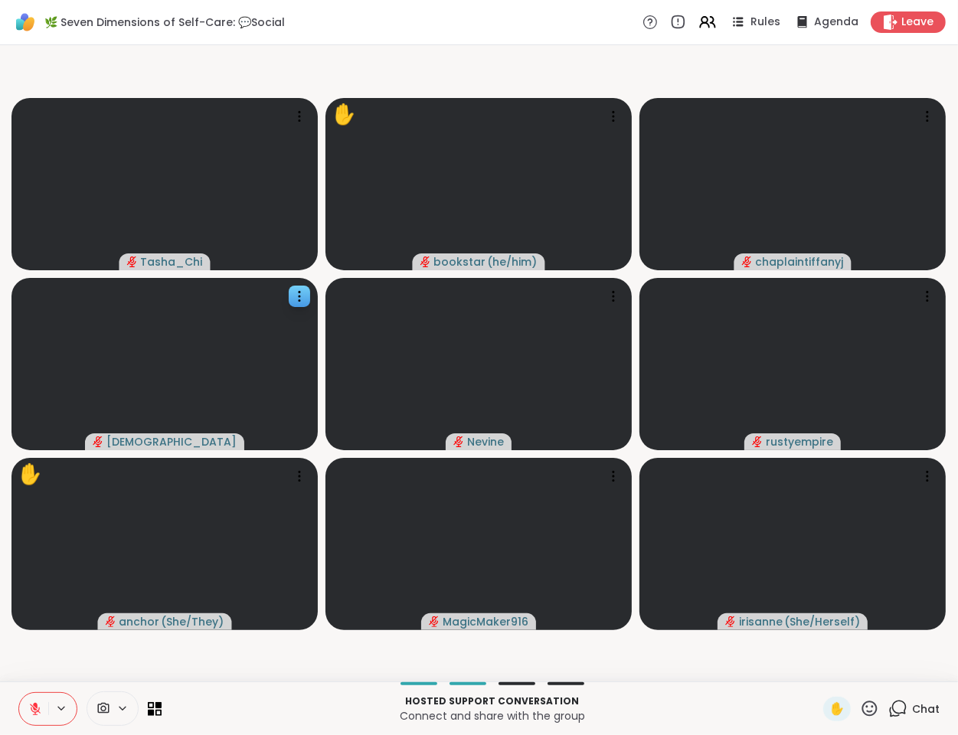
click at [31, 702] on icon at bounding box center [35, 709] width 14 height 14
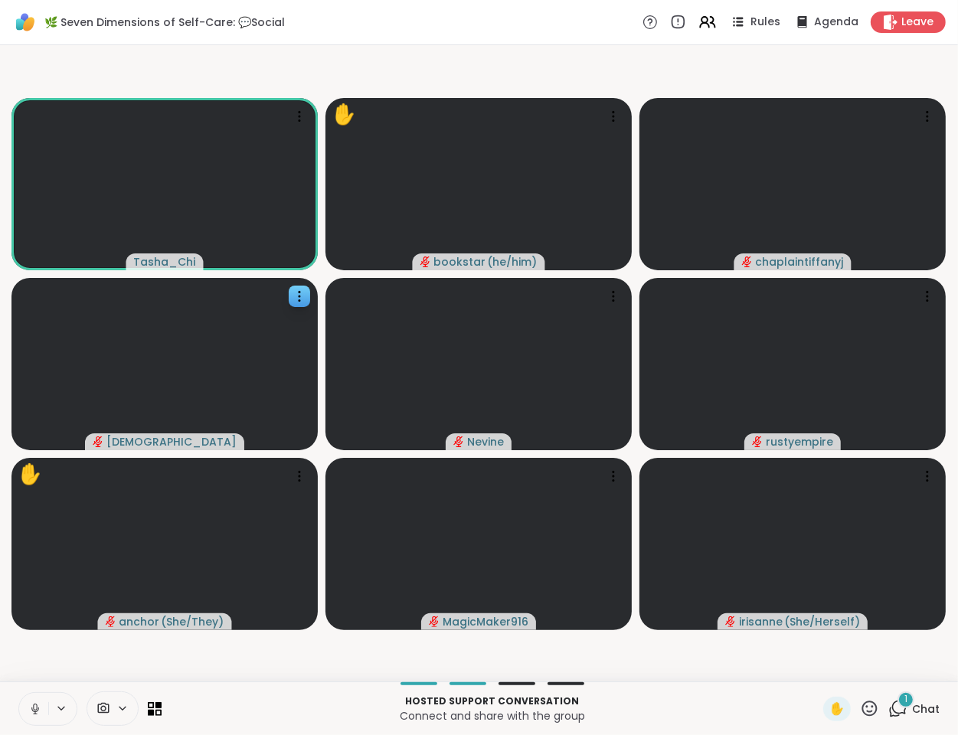
click at [118, 657] on video-player-container "Tasha_Chi ✋ bookstar ( he/him ) chaplaintiffanyj haresh78 Nevine rustyempire ✋ …" at bounding box center [479, 363] width 940 height 624
click at [67, 662] on video-player-container "Tasha_Chi ✋ bookstar ( he/him ) chaplaintiffanyj haresh78 Nevine rustyempire ✋ …" at bounding box center [479, 363] width 940 height 624
click at [31, 708] on icon at bounding box center [33, 709] width 14 height 14
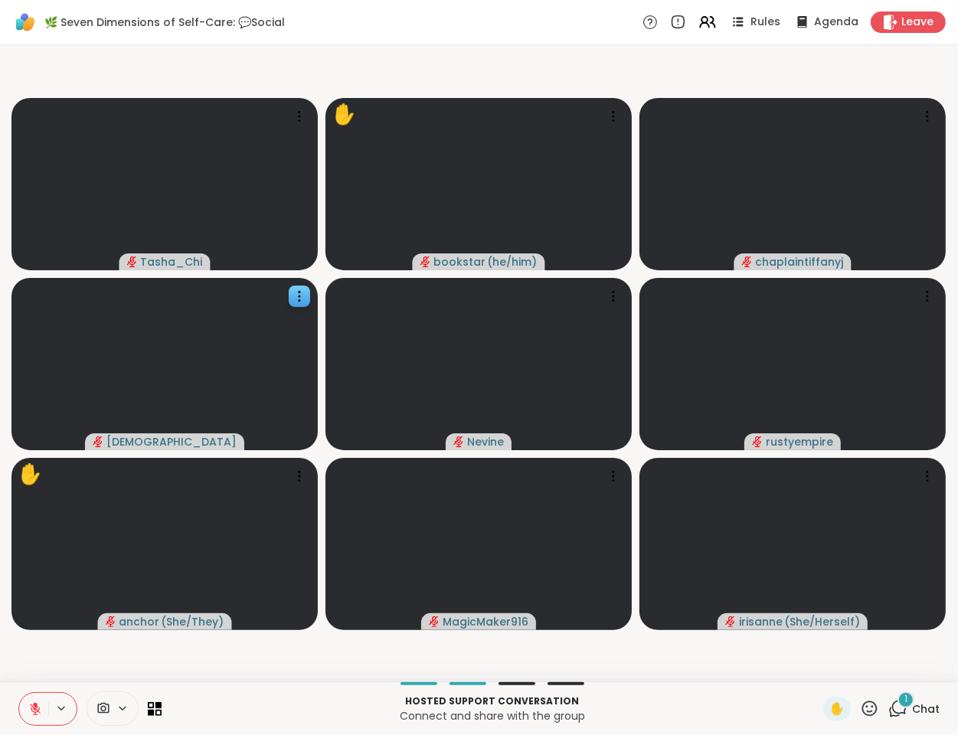
click at [80, 665] on video-player-container "Tasha_Chi ✋ bookstar ( he/him ) chaplaintiffanyj haresh78 Nevine rustyempire ✋ …" at bounding box center [479, 363] width 940 height 624
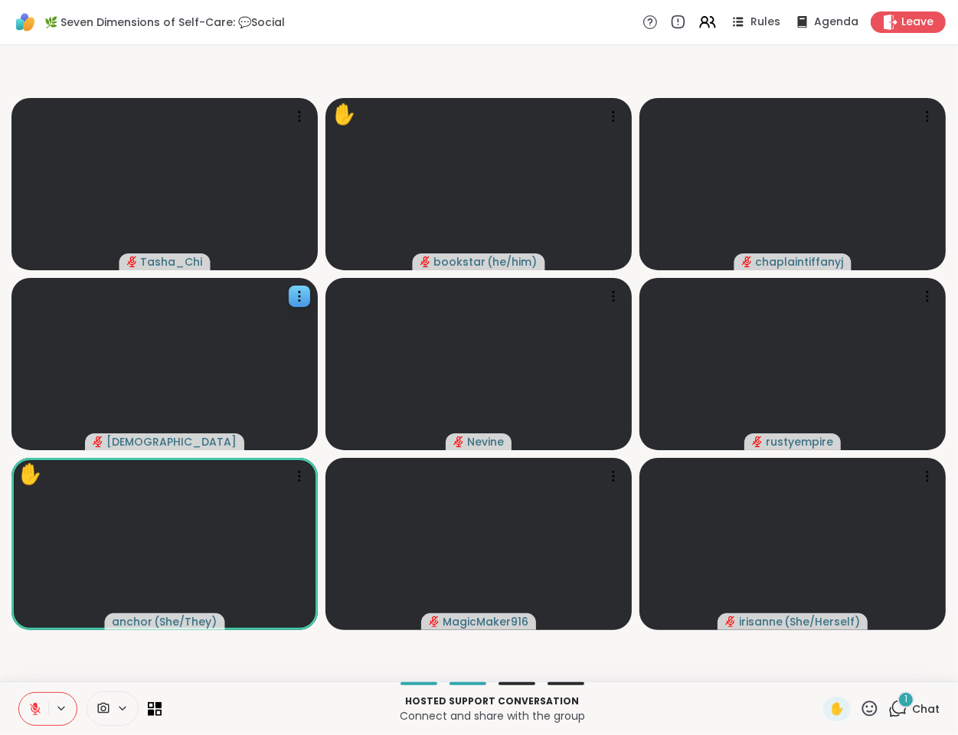
click at [251, 675] on video-player-container "Tasha_Chi ✋ bookstar ( he/him ) chaplaintiffanyj haresh78 Nevine rustyempire ✋ …" at bounding box center [479, 363] width 940 height 624
click at [338, 665] on video-player-container "Tasha_Chi ✋ bookstar ( he/him ) chaplaintiffanyj haresh78 Nevine rustyempire ✋ …" at bounding box center [479, 363] width 940 height 624
click at [295, 708] on p "Connect and share with the group" at bounding box center [492, 715] width 643 height 15
click at [701, 18] on icon at bounding box center [704, 20] width 6 height 6
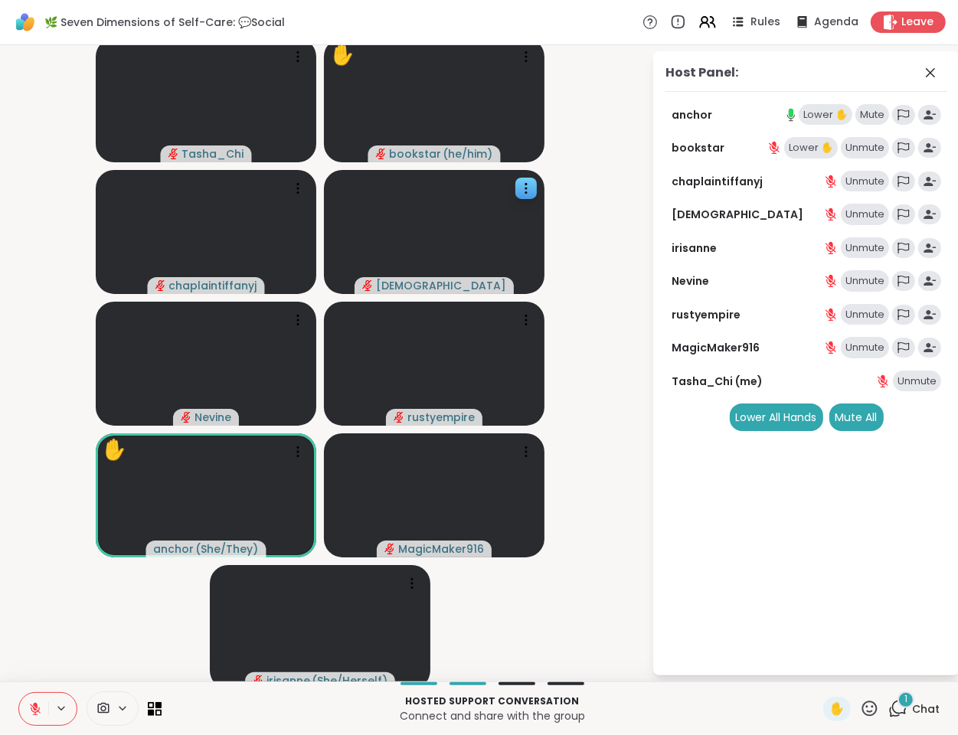
click at [799, 108] on div "Lower ✋" at bounding box center [826, 114] width 54 height 21
click at [921, 71] on icon at bounding box center [930, 73] width 18 height 18
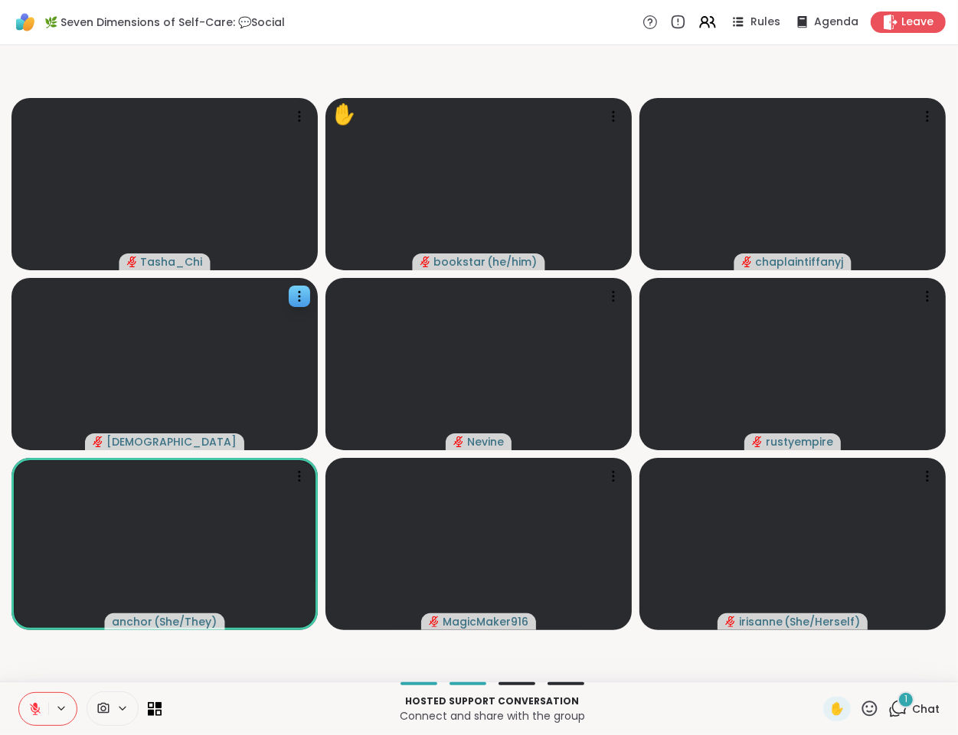
click at [276, 666] on video-player-container "Tasha_Chi ✋ bookstar ( he/him ) chaplaintiffanyj haresh78 Nevine rustyempire an…" at bounding box center [479, 363] width 940 height 624
click at [237, 683] on div at bounding box center [492, 683] width 643 height 3
click at [256, 675] on video-player-container "Tasha_Chi ✋ bookstar ( he/him ) chaplaintiffanyj haresh78 Nevine rustyempire an…" at bounding box center [479, 363] width 940 height 624
click at [193, 655] on video-player-container "Tasha_Chi ✋ bookstar ( he/him ) chaplaintiffanyj haresh78 Nevine rustyempire an…" at bounding box center [479, 363] width 940 height 624
click at [64, 655] on video-player-container "Tasha_Chi ✋ bookstar ( he/him ) chaplaintiffanyj haresh78 Nevine rustyempire an…" at bounding box center [479, 363] width 940 height 624
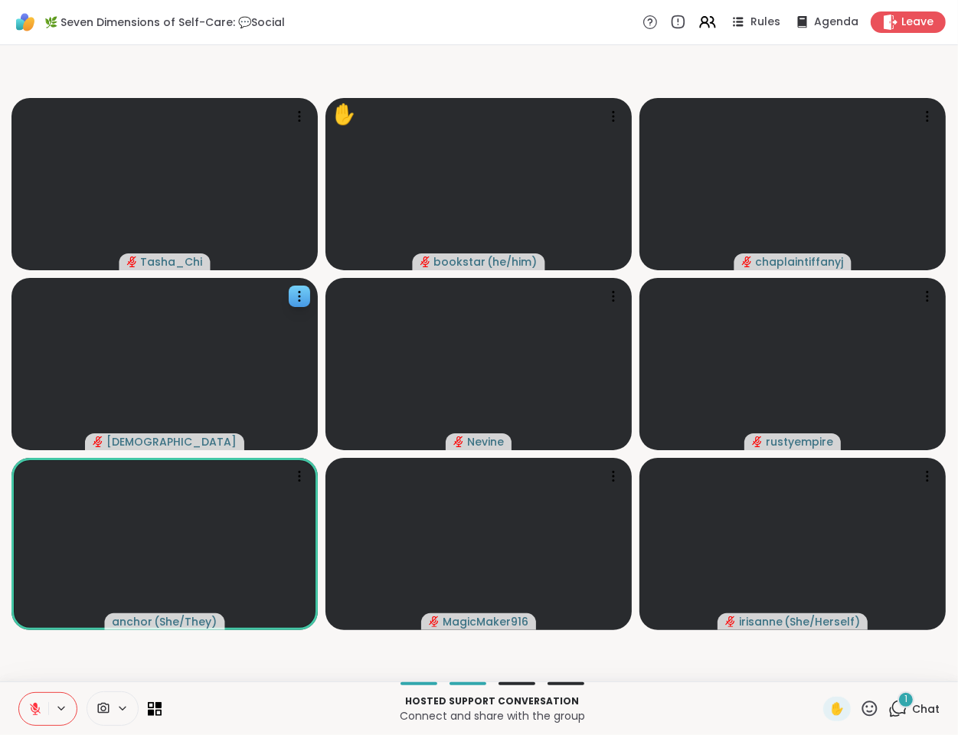
click at [278, 673] on video-player-container "Tasha_Chi ✋ bookstar ( he/him ) chaplaintiffanyj haresh78 Nevine rustyempire an…" at bounding box center [479, 363] width 940 height 624
click at [266, 701] on p "Hosted support conversation" at bounding box center [492, 702] width 643 height 14
click at [272, 675] on video-player-container "Tasha_Chi ✋ bookstar ( he/him ) chaplaintiffanyj haresh78 Nevine rustyempire an…" at bounding box center [479, 363] width 940 height 624
click at [13, 651] on video-player-container "Tasha_Chi ✋ bookstar ( he/him ) chaplaintiffanyj haresh78 Nevine rustyempire an…" at bounding box center [479, 363] width 940 height 624
click at [244, 664] on video-player-container "Tasha_Chi ✋ bookstar ( he/him ) chaplaintiffanyj haresh78 Nevine rustyempire an…" at bounding box center [479, 363] width 940 height 624
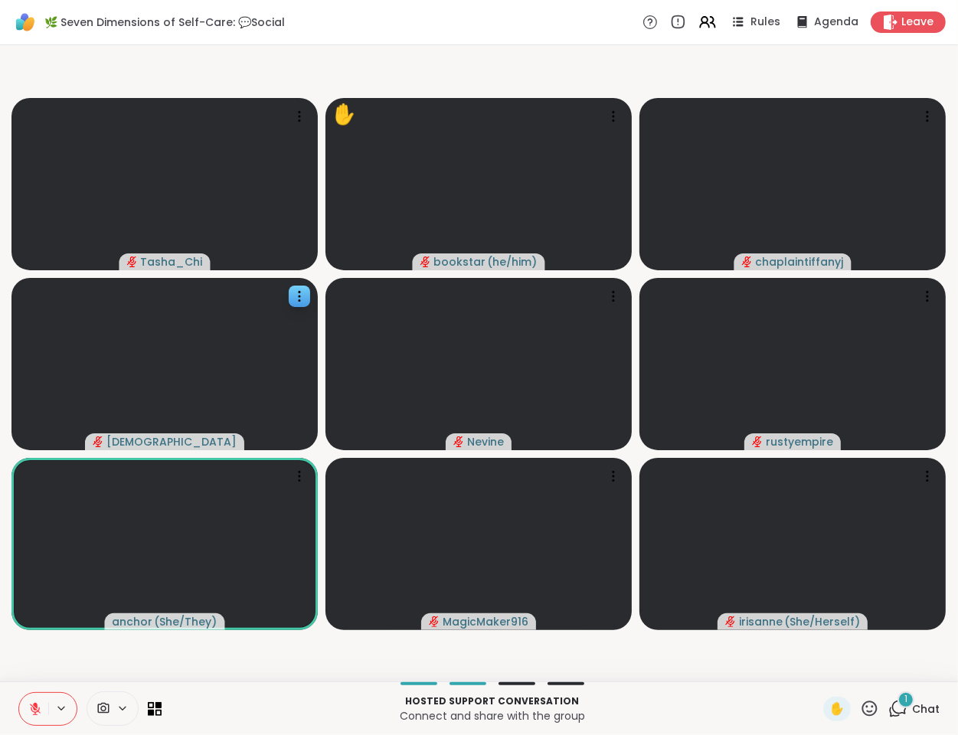
click at [60, 657] on video-player-container "Tasha_Chi ✋ bookstar ( he/him ) chaplaintiffanyj haresh78 Nevine rustyempire an…" at bounding box center [479, 363] width 940 height 624
click at [14, 656] on video-player-container "Tasha_Chi ✋ bookstar ( he/him ) chaplaintiffanyj haresh78 Nevine rustyempire an…" at bounding box center [479, 363] width 940 height 624
click at [227, 670] on video-player-container "Tasha_Chi ✋ bookstar ( he/him ) chaplaintiffanyj haresh78 Nevine rustyempire an…" at bounding box center [479, 363] width 940 height 624
click at [19, 642] on video-player-container "Tasha_Chi ✋ bookstar ( he/him ) chaplaintiffanyj haresh78 Nevine rustyempire an…" at bounding box center [479, 363] width 940 height 624
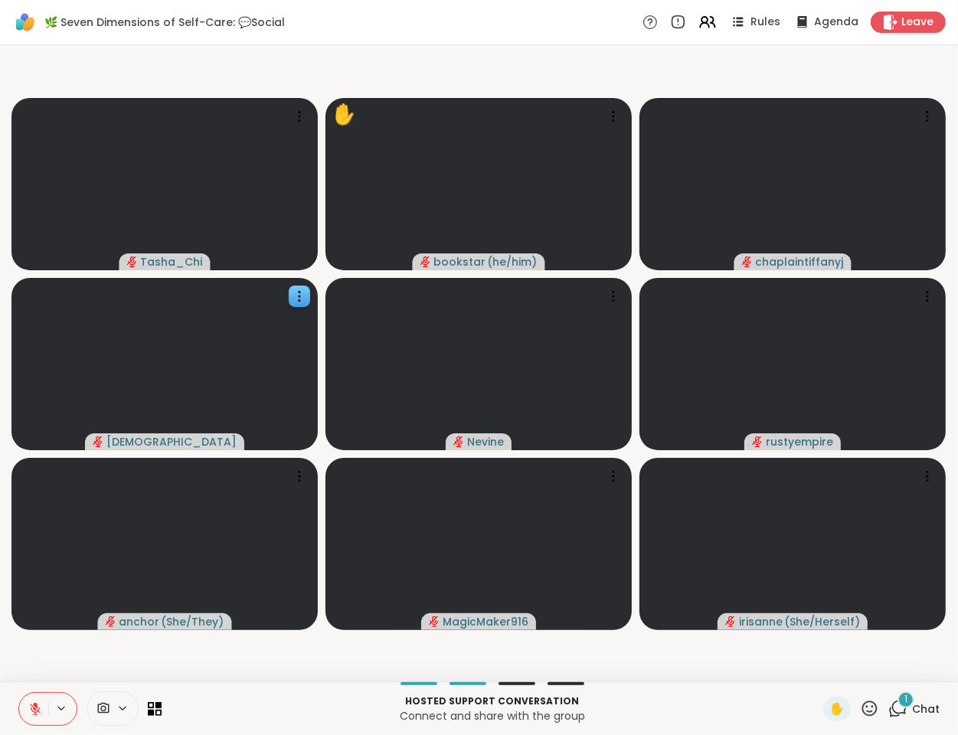
click at [31, 711] on icon at bounding box center [35, 709] width 14 height 14
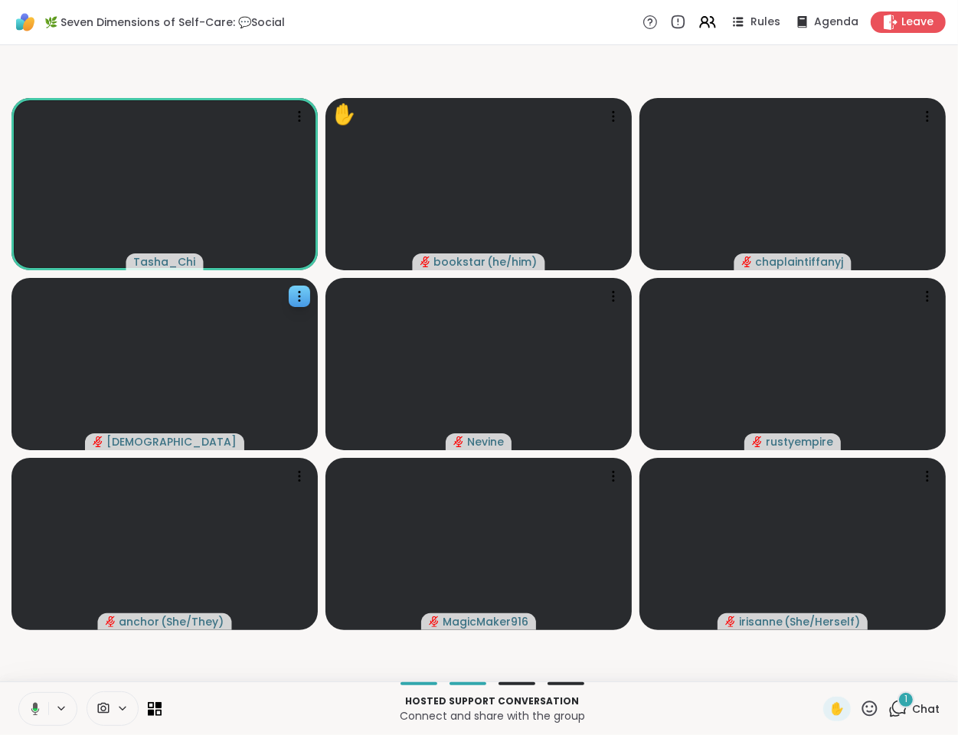
click at [214, 654] on video-player-container "Tasha_Chi ✋ bookstar ( he/him ) chaplaintiffanyj haresh78 Nevine rustyempire an…" at bounding box center [479, 363] width 940 height 624
click at [95, 662] on video-player-container "Tasha_Chi ✋ bookstar ( he/him ) chaplaintiffanyj haresh78 Nevine ❤️ rustyempire…" at bounding box center [479, 363] width 940 height 624
click at [32, 707] on icon at bounding box center [33, 709] width 14 height 14
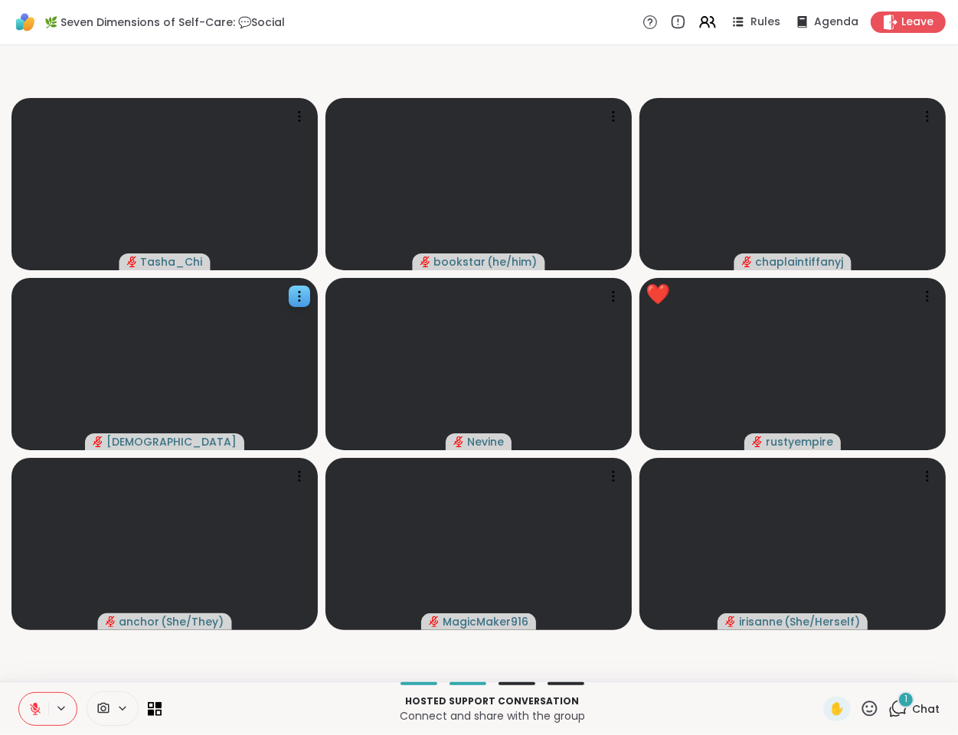
click at [185, 669] on video-player-container "Tasha_Chi bookstar ( he/him ) chaplaintiffanyj haresh78 Nevine ❤️ rustyempire ❤…" at bounding box center [479, 363] width 940 height 624
click at [49, 702] on button at bounding box center [62, 708] width 28 height 13
click at [37, 703] on icon at bounding box center [35, 709] width 14 height 14
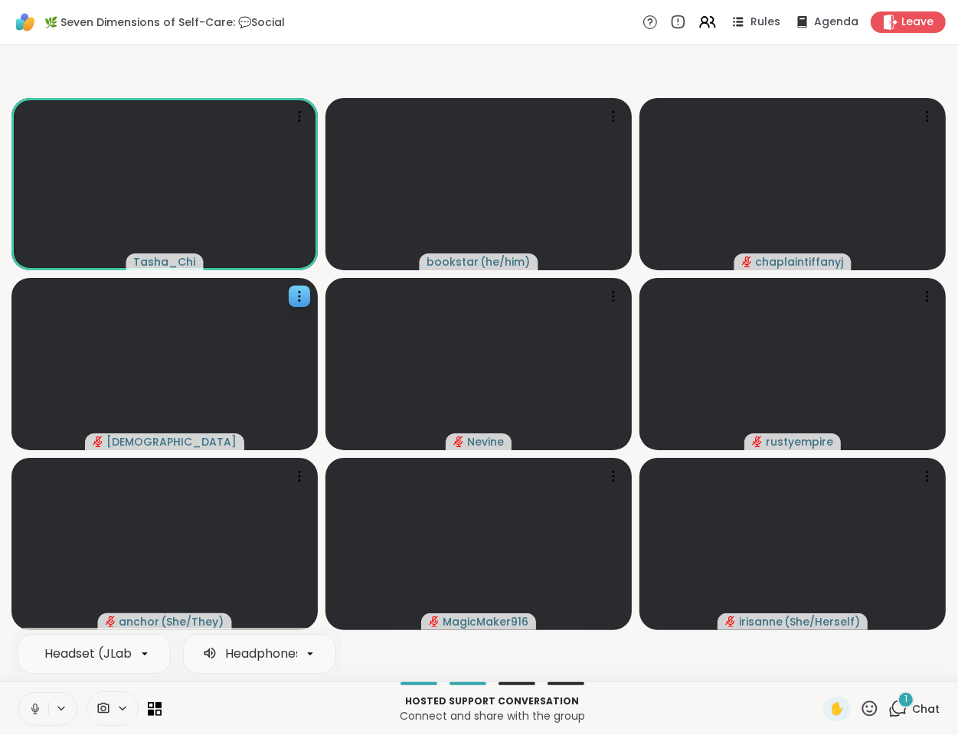
click at [32, 704] on icon at bounding box center [35, 709] width 14 height 14
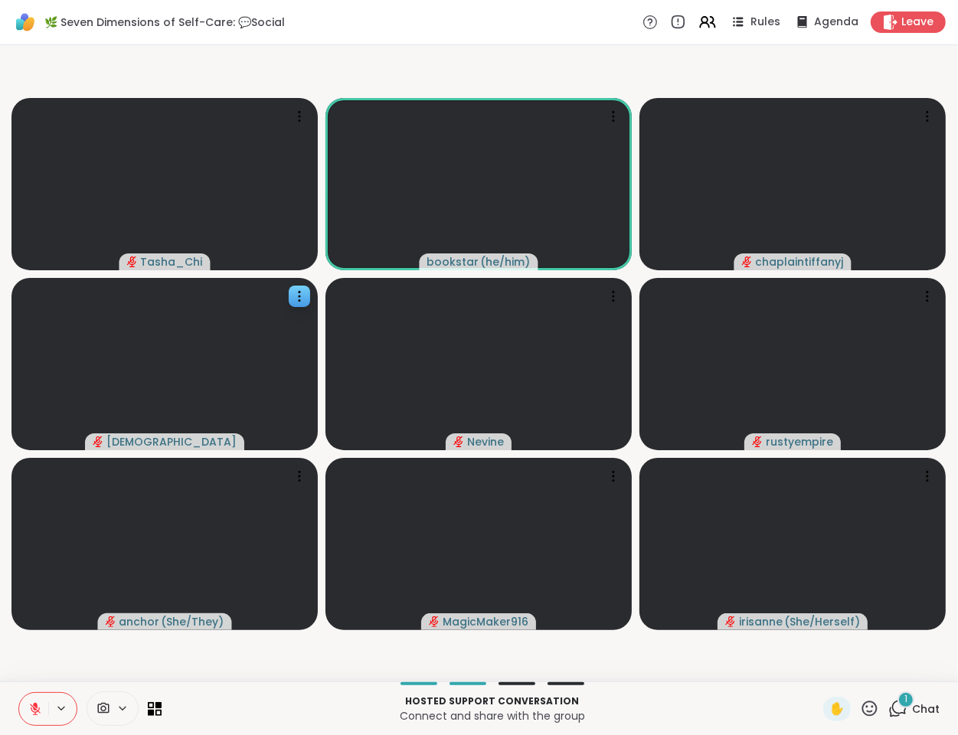
click at [264, 701] on p "Hosted support conversation" at bounding box center [492, 702] width 643 height 14
click at [172, 646] on video-player-container "Tasha_Chi bookstar ( he/him ) chaplaintiffanyj haresh78 Nevine rustyempire anch…" at bounding box center [479, 363] width 940 height 624
click at [888, 704] on icon at bounding box center [897, 708] width 19 height 19
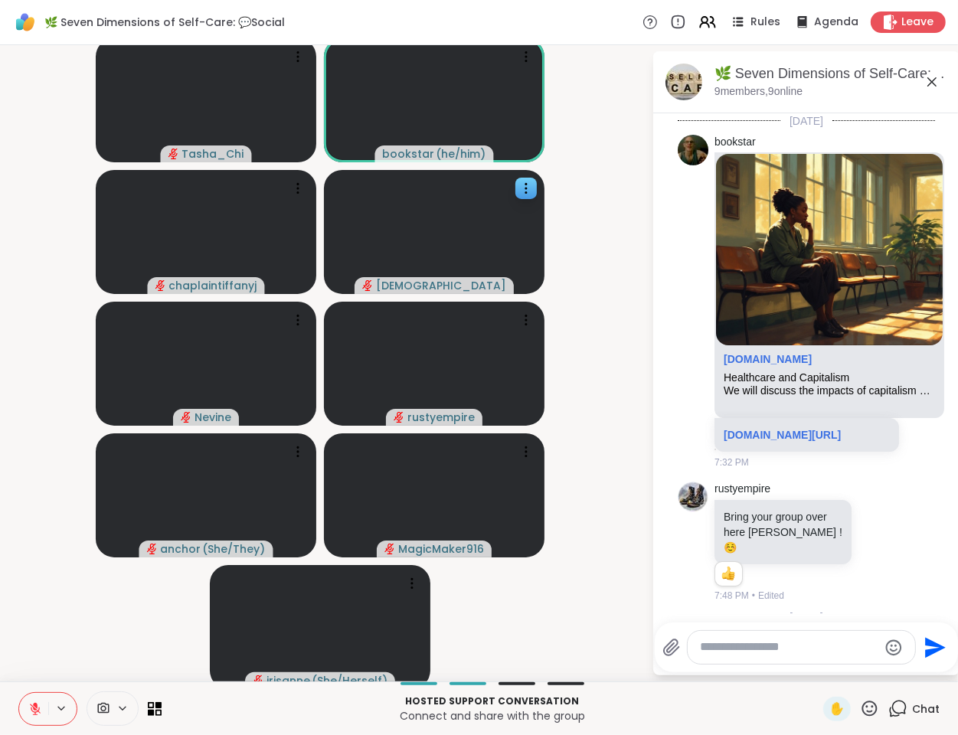
scroll to position [227, 0]
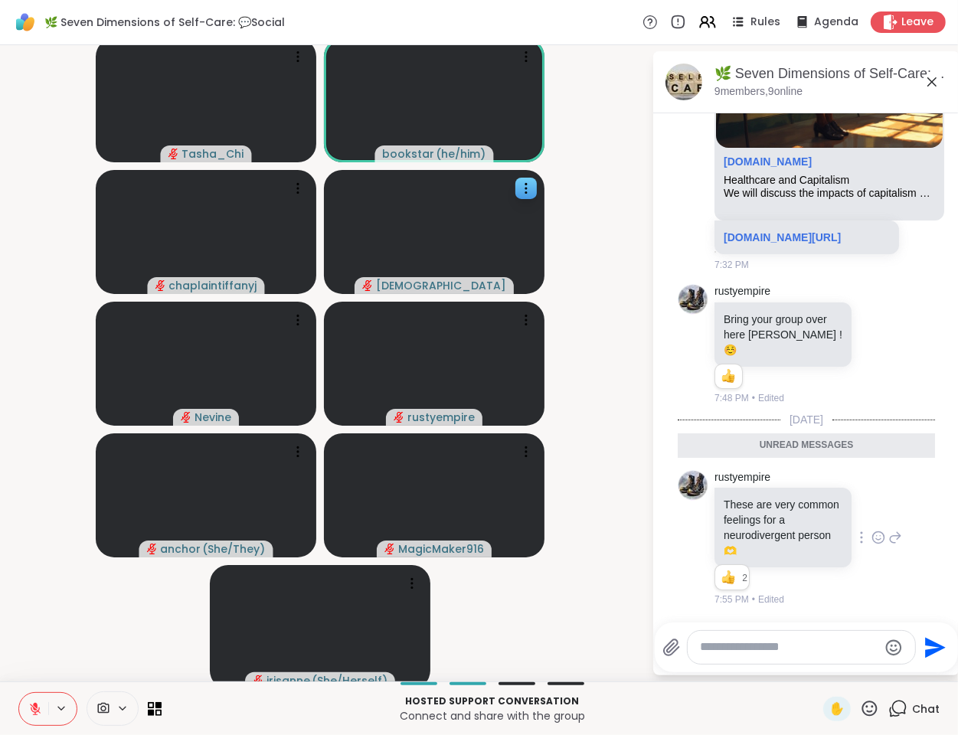
click at [871, 544] on icon at bounding box center [878, 537] width 14 height 15
click at [838, 508] on div "Select Reaction: Thumbs up" at bounding box center [845, 513] width 14 height 14
click at [927, 82] on icon at bounding box center [931, 81] width 9 height 9
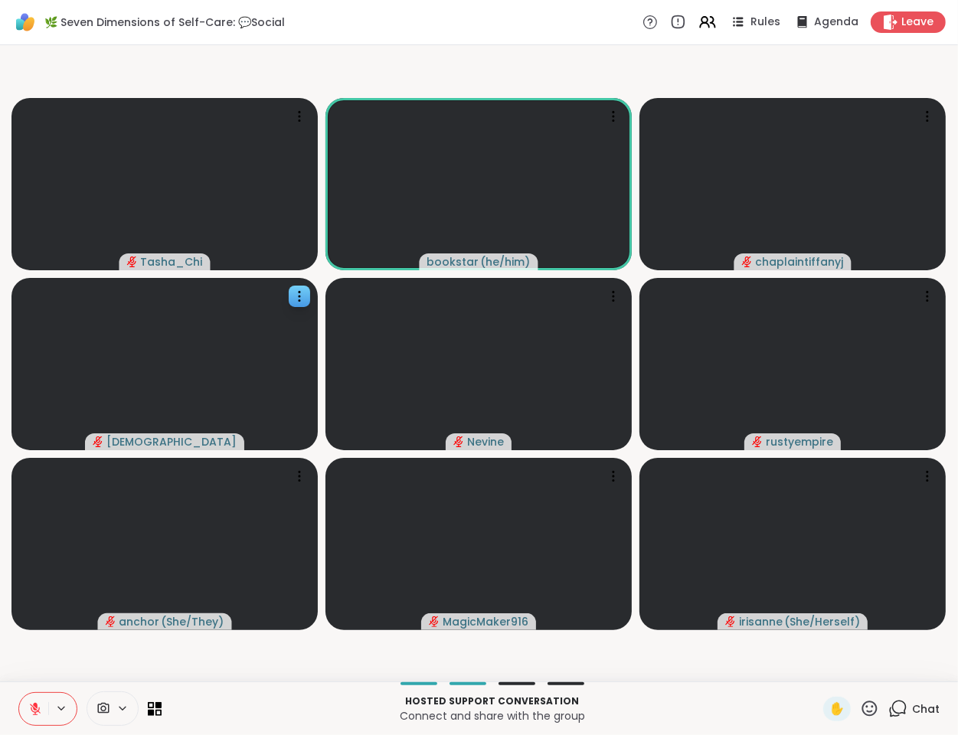
click at [634, 695] on p "Hosted support conversation" at bounding box center [492, 702] width 643 height 14
click at [588, 657] on video-player-container "Tasha_Chi bookstar ( he/him ) chaplaintiffanyj haresh78 Nevine 🌟 rustyempire 🌟 …" at bounding box center [479, 363] width 940 height 624
click at [622, 688] on div "Hosted support conversation Connect and share with the group ✋ Chat" at bounding box center [479, 708] width 958 height 54
click at [639, 704] on p "Hosted support conversation" at bounding box center [492, 702] width 643 height 14
click at [668, 682] on div at bounding box center [492, 683] width 643 height 3
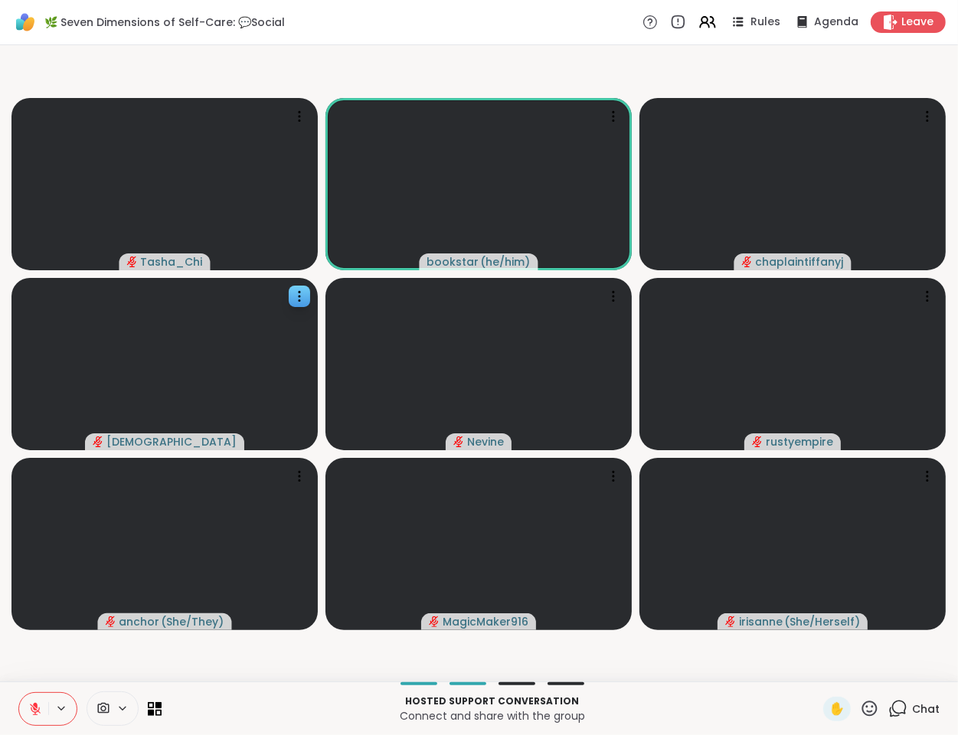
click at [668, 691] on div "Hosted support conversation Connect and share with the group" at bounding box center [492, 708] width 643 height 34
click at [339, 689] on div "Hosted support conversation Connect and share with the group ✋ Chat" at bounding box center [479, 708] width 958 height 54
click at [307, 704] on p "Hosted support conversation" at bounding box center [492, 702] width 643 height 14
click at [307, 705] on p "Hosted support conversation" at bounding box center [492, 702] width 643 height 14
click at [312, 691] on div "Hosted support conversation Connect and share with the group" at bounding box center [492, 708] width 643 height 34
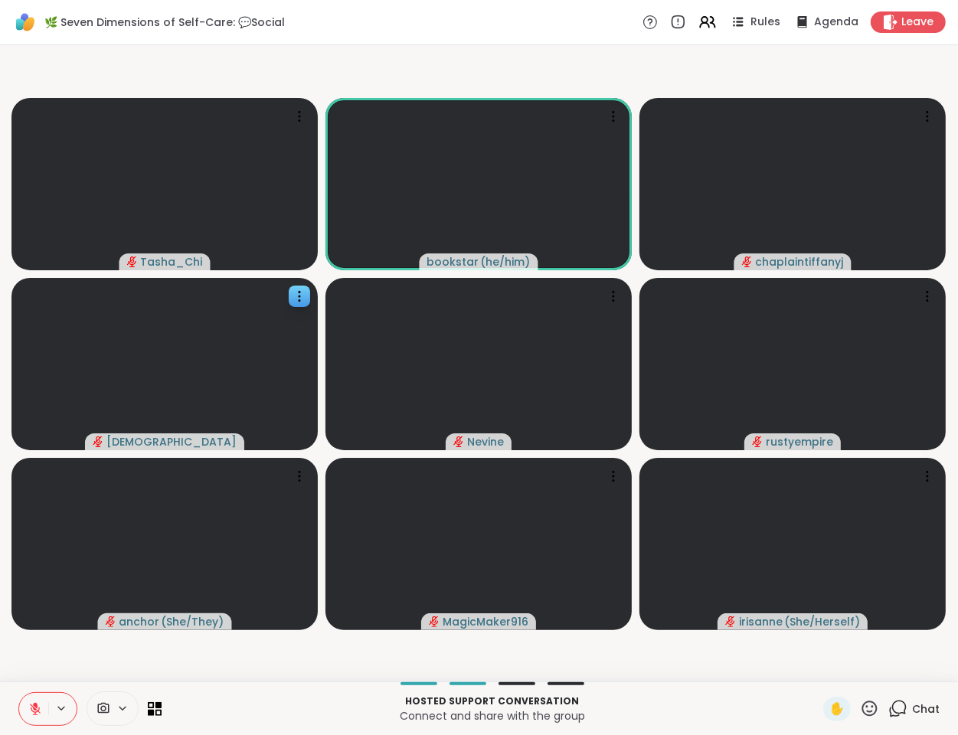
click at [295, 710] on p "Connect and share with the group" at bounding box center [492, 715] width 643 height 15
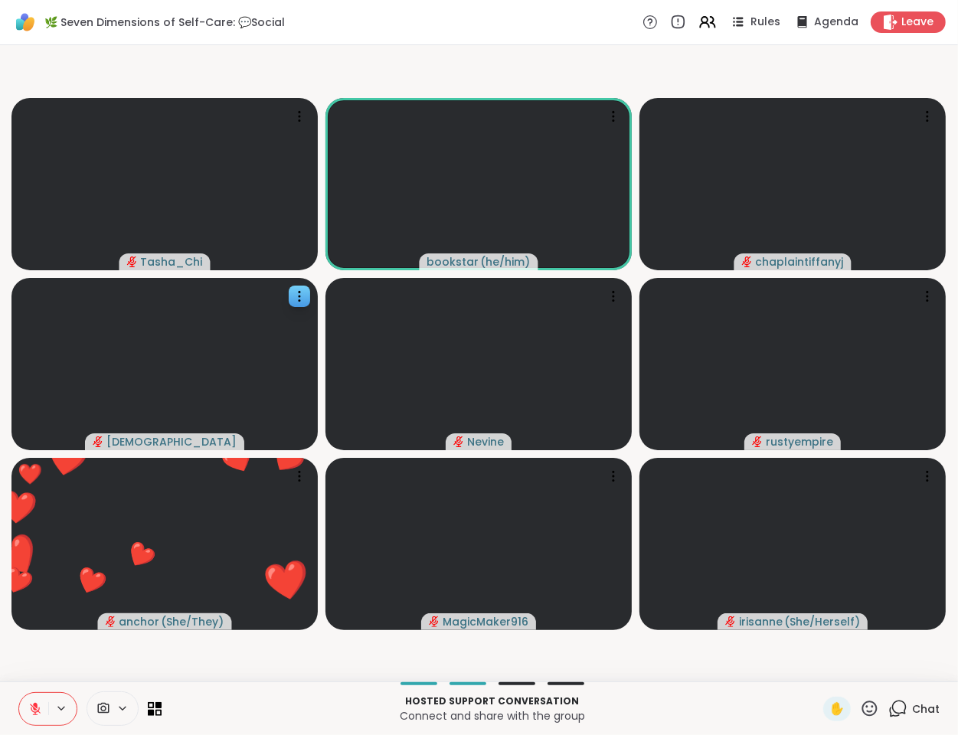
click at [265, 734] on div "Hosted support conversation Connect and share with the group ✋ Chat" at bounding box center [479, 708] width 958 height 54
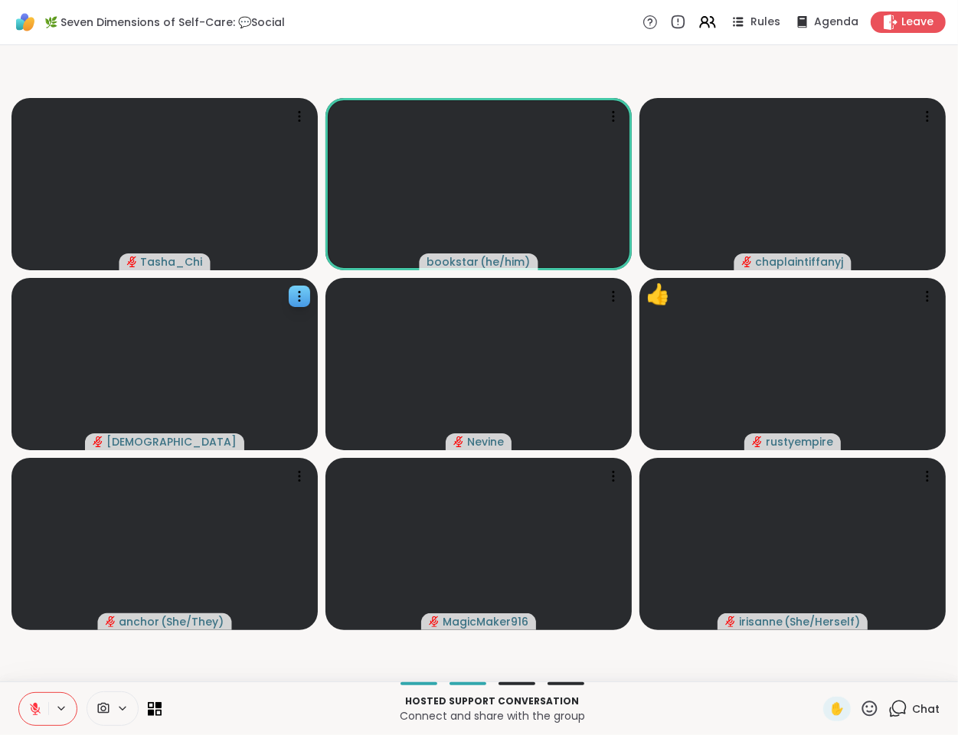
click at [244, 688] on div "Hosted support conversation Connect and share with the group ✋ Chat" at bounding box center [479, 708] width 958 height 54
click at [246, 686] on div "Hosted support conversation Connect and share with the group ✋ Chat" at bounding box center [479, 708] width 958 height 54
click at [242, 698] on p "Hosted support conversation" at bounding box center [492, 702] width 643 height 14
click at [255, 719] on p "Connect and share with the group" at bounding box center [492, 715] width 643 height 15
click at [257, 716] on p "Connect and share with the group" at bounding box center [492, 715] width 643 height 15
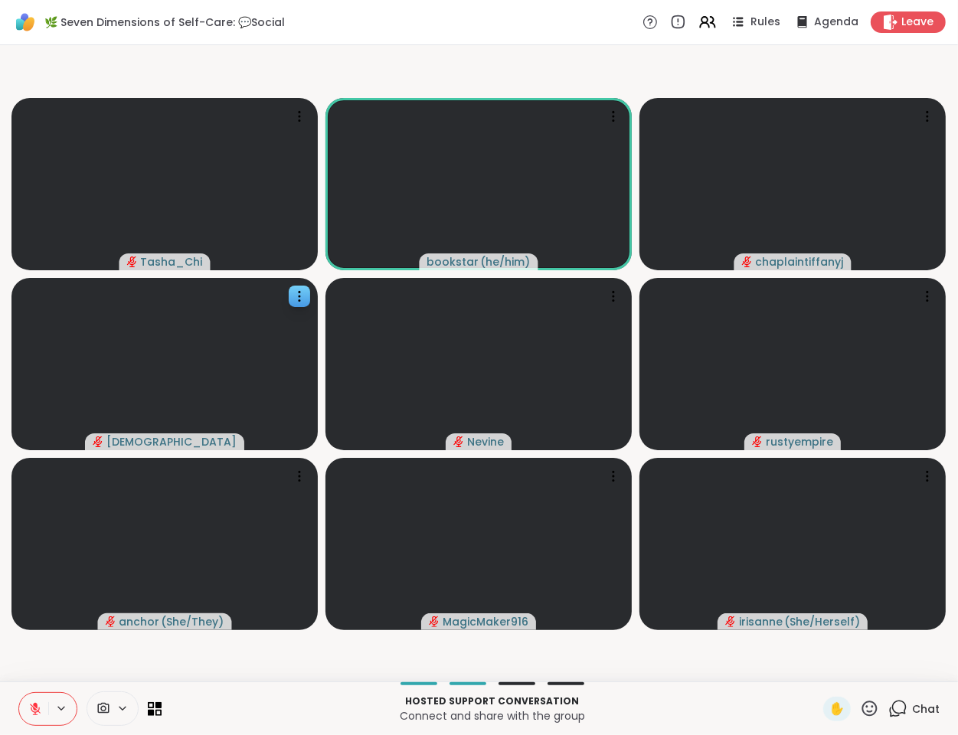
click at [264, 695] on p "Hosted support conversation" at bounding box center [492, 702] width 643 height 14
click at [162, 668] on video-player-container "Tasha_Chi bookstar ( he/him ) chaplaintiffanyj haresh78 Nevine rustyempire anch…" at bounding box center [479, 363] width 940 height 624
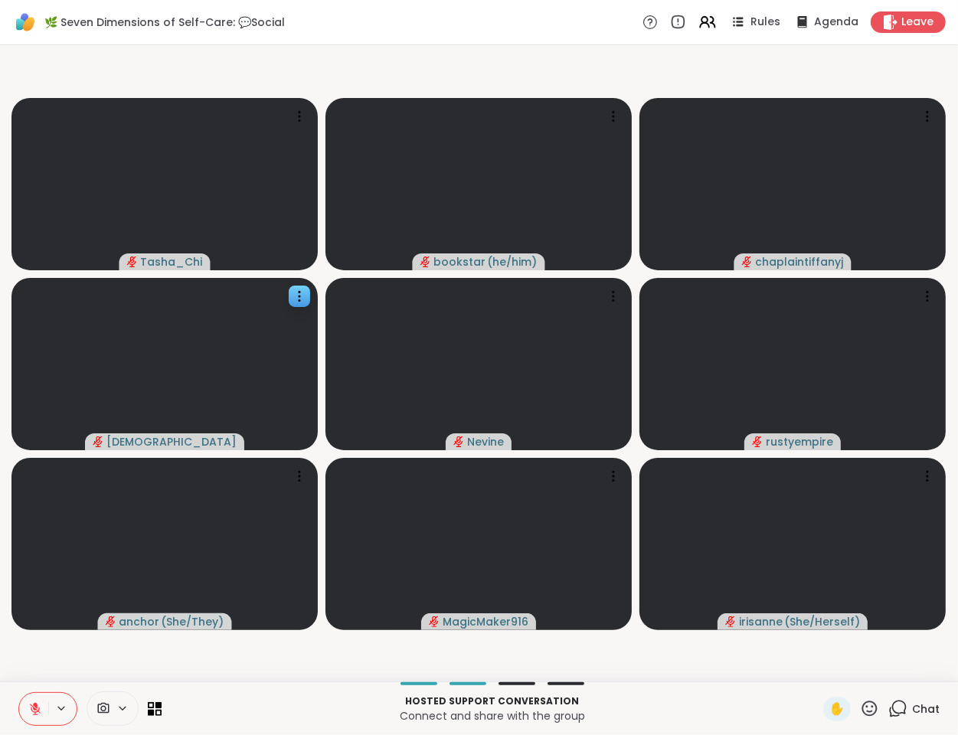
click at [29, 698] on button at bounding box center [33, 709] width 29 height 32
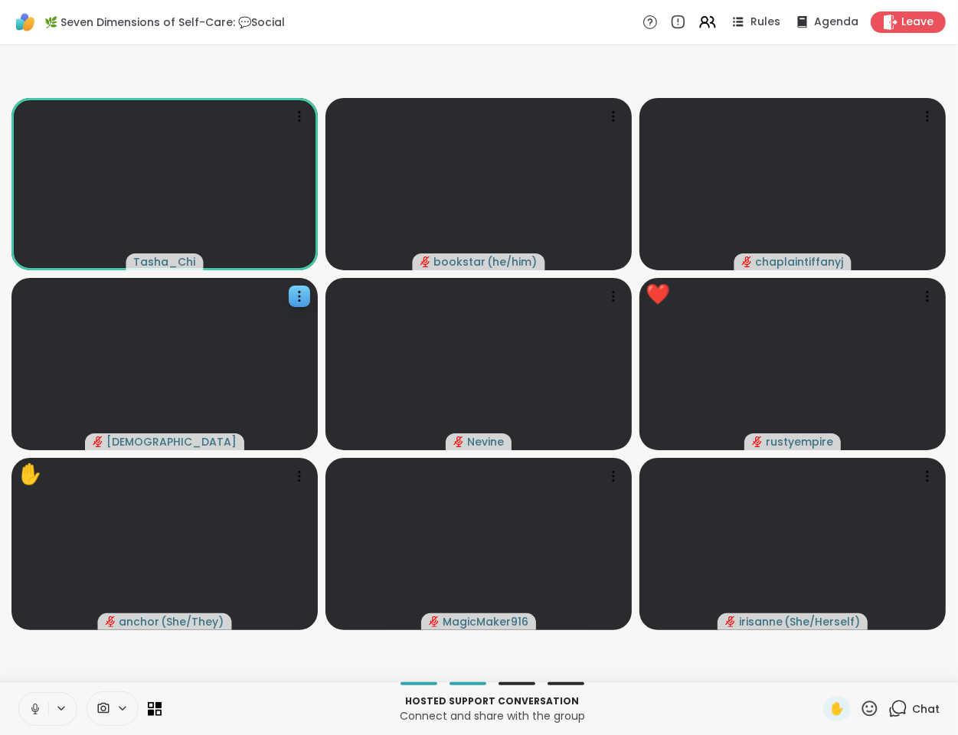
click at [248, 708] on p "Connect and share with the group" at bounding box center [492, 715] width 643 height 15
click at [244, 701] on p "Hosted support conversation" at bounding box center [492, 702] width 643 height 14
click at [205, 658] on video-player-container "Tasha_Chi bookstar ( he/him ) chaplaintiffanyj haresh78 Nevine rustyempire ✋ an…" at bounding box center [479, 363] width 940 height 624
click at [53, 658] on video-player-container "Tasha_Chi bookstar ( he/him ) chaplaintiffanyj haresh78 Nevine rustyempire ✋ an…" at bounding box center [479, 363] width 940 height 624
click at [34, 712] on icon at bounding box center [34, 712] width 1 height 3
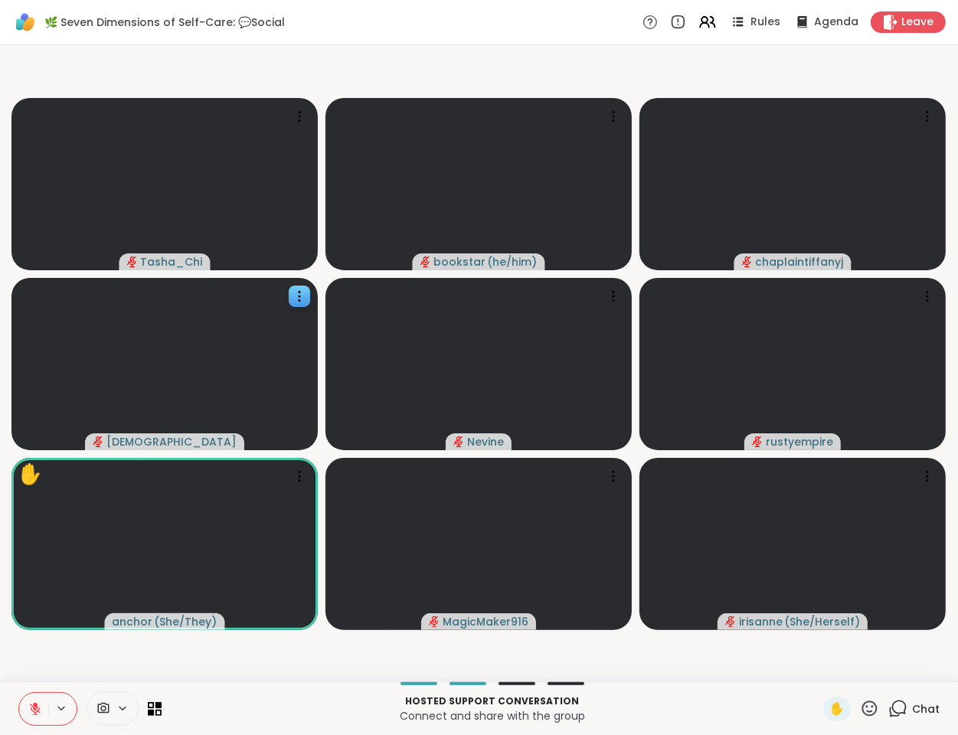
click at [321, 698] on p "Hosted support conversation" at bounding box center [492, 702] width 643 height 14
drag, startPoint x: 303, startPoint y: 703, endPoint x: 315, endPoint y: 712, distance: 14.7
click at [306, 704] on p "Hosted support conversation" at bounding box center [492, 702] width 643 height 14
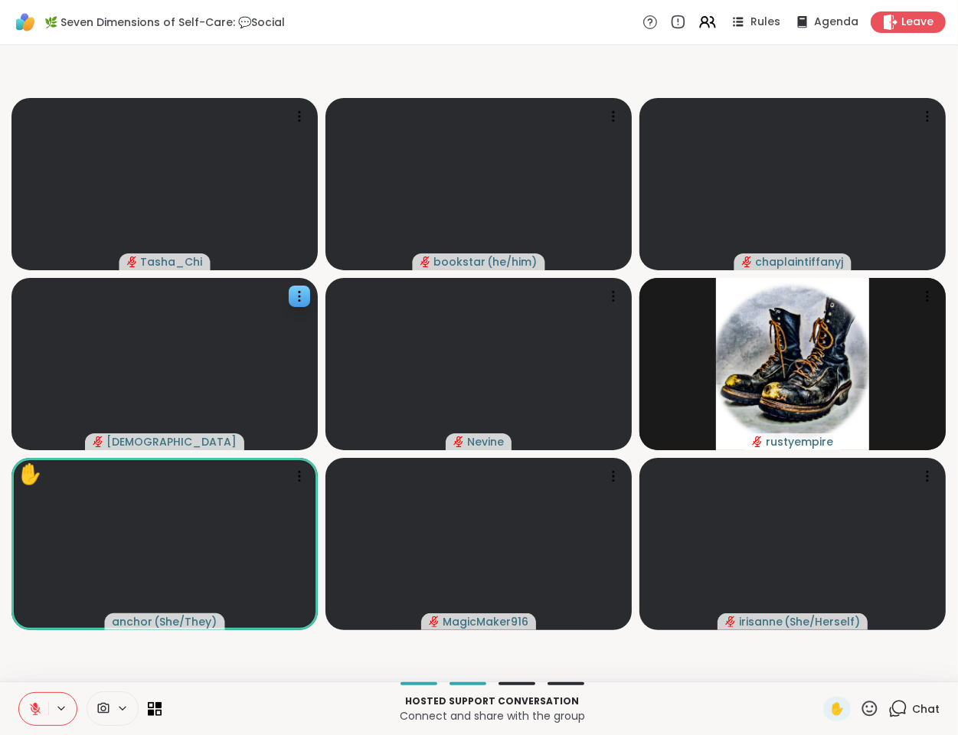
click at [336, 695] on p "Hosted support conversation" at bounding box center [492, 702] width 643 height 14
click at [284, 712] on p "Connect and share with the group" at bounding box center [492, 715] width 643 height 15
click at [285, 710] on p "Connect and share with the group" at bounding box center [492, 715] width 643 height 15
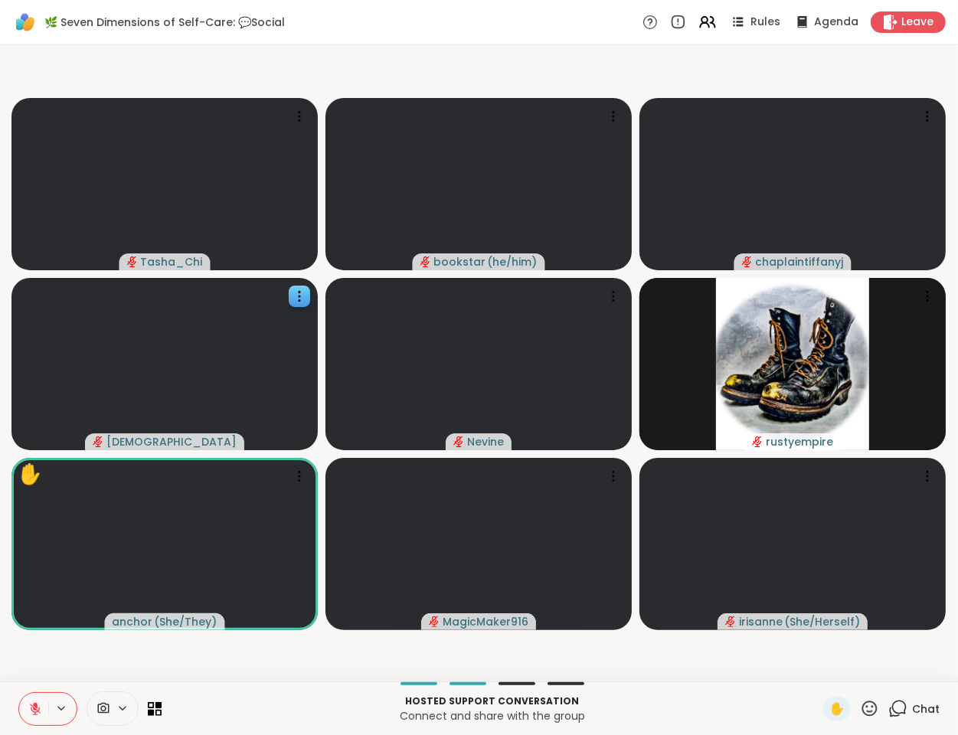
click at [293, 710] on p "Connect and share with the group" at bounding box center [492, 715] width 643 height 15
click at [294, 704] on p "Hosted support conversation" at bounding box center [492, 702] width 643 height 14
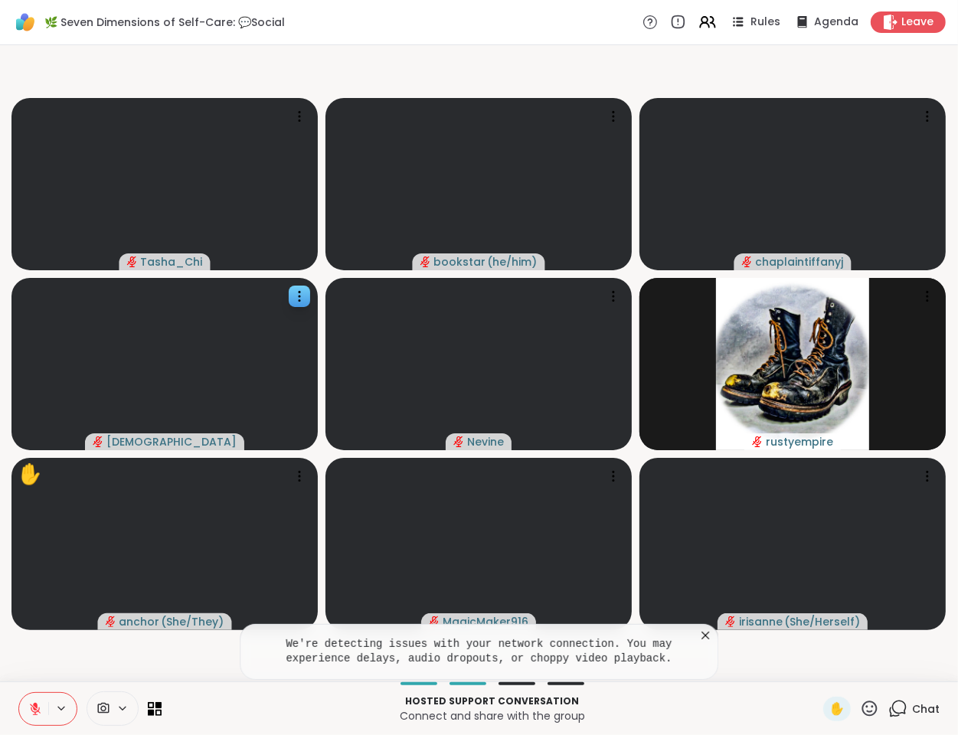
click at [708, 640] on icon at bounding box center [705, 635] width 15 height 15
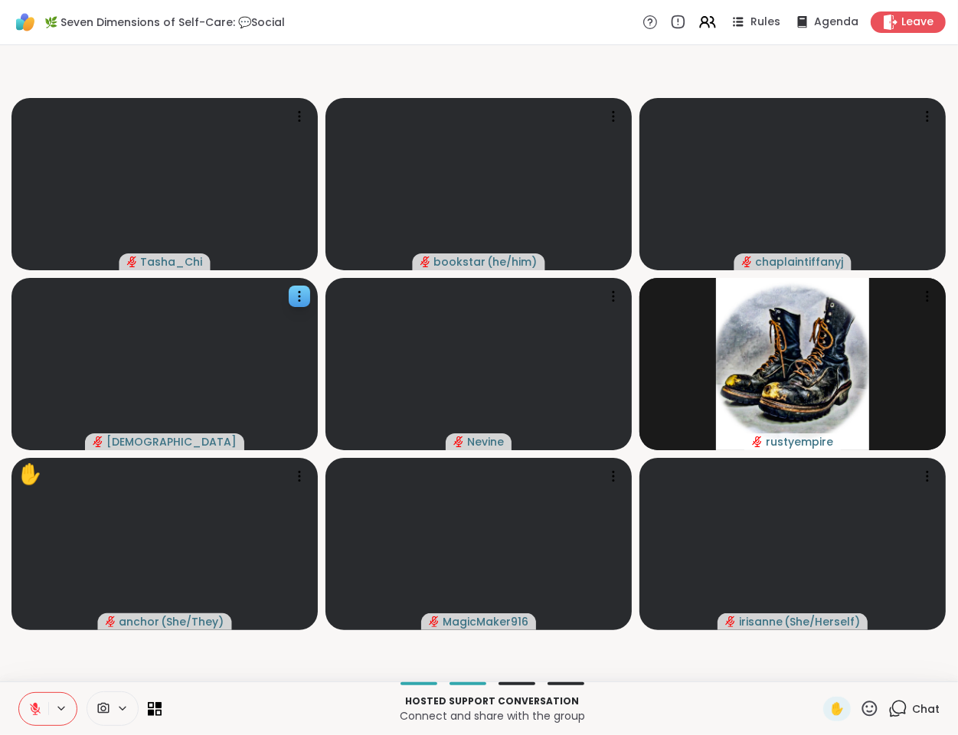
click at [70, 661] on video-player-container "Tasha_Chi bookstar ( he/him ) chaplaintiffanyj haresh78 Nevine rustyempire ✋ an…" at bounding box center [479, 363] width 940 height 624
click at [34, 704] on icon at bounding box center [35, 705] width 5 height 6
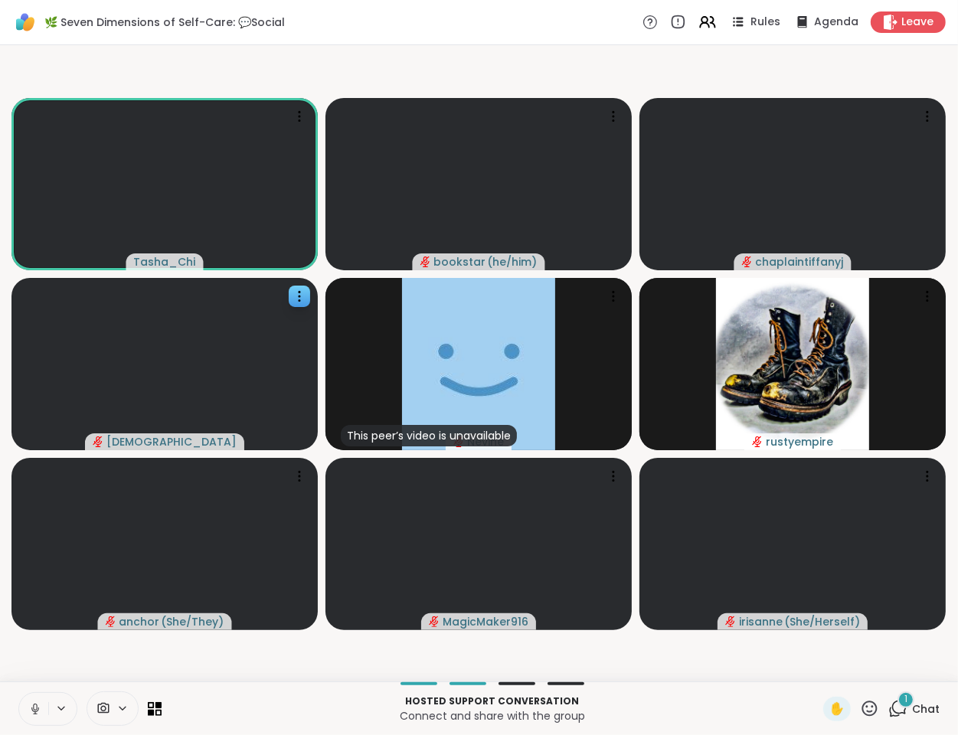
click at [201, 659] on video-player-container "Tasha_Chi bookstar ( he/him ) chaplaintiffanyj haresh78 This peer’s video is un…" at bounding box center [479, 363] width 940 height 624
click at [63, 658] on video-player-container "Tasha_Chi bookstar ( he/him ) chaplaintiffanyj haresh78 This peer’s video is un…" at bounding box center [479, 363] width 940 height 624
click at [103, 659] on video-player-container "Tasha_Chi bookstar ( he/him ) chaplaintiffanyj haresh78 This peer’s video is un…" at bounding box center [479, 363] width 940 height 624
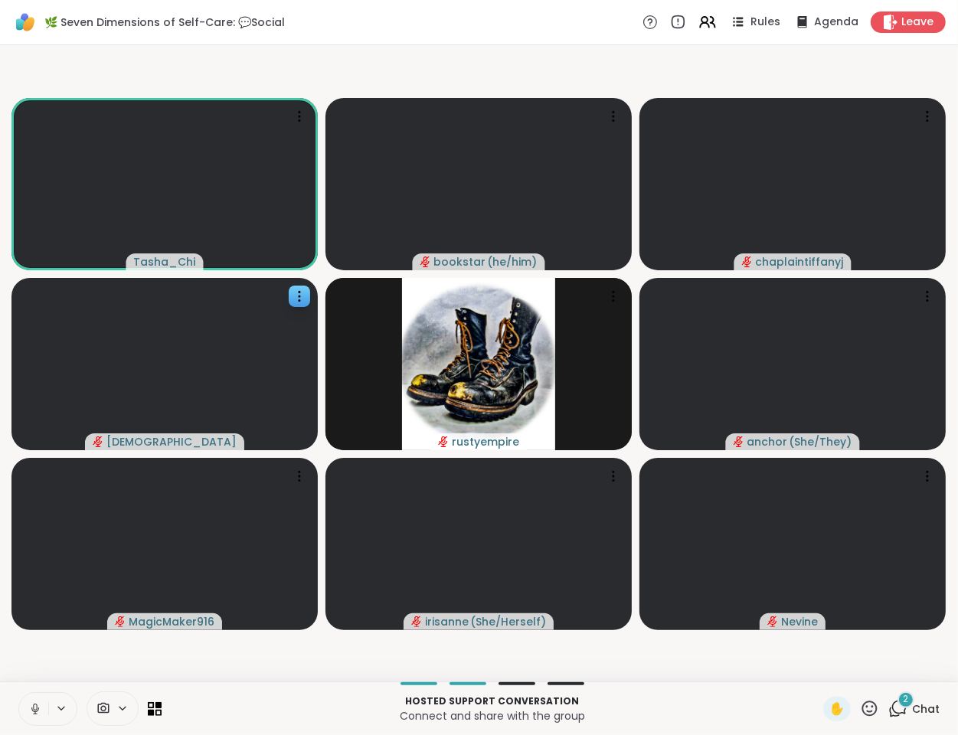
click at [243, 664] on video-player-container "Tasha_Chi bookstar ( he/him ) chaplaintiffanyj haresh78 rustyempire anchor ( Sh…" at bounding box center [479, 363] width 940 height 624
click at [29, 709] on icon at bounding box center [35, 709] width 14 height 14
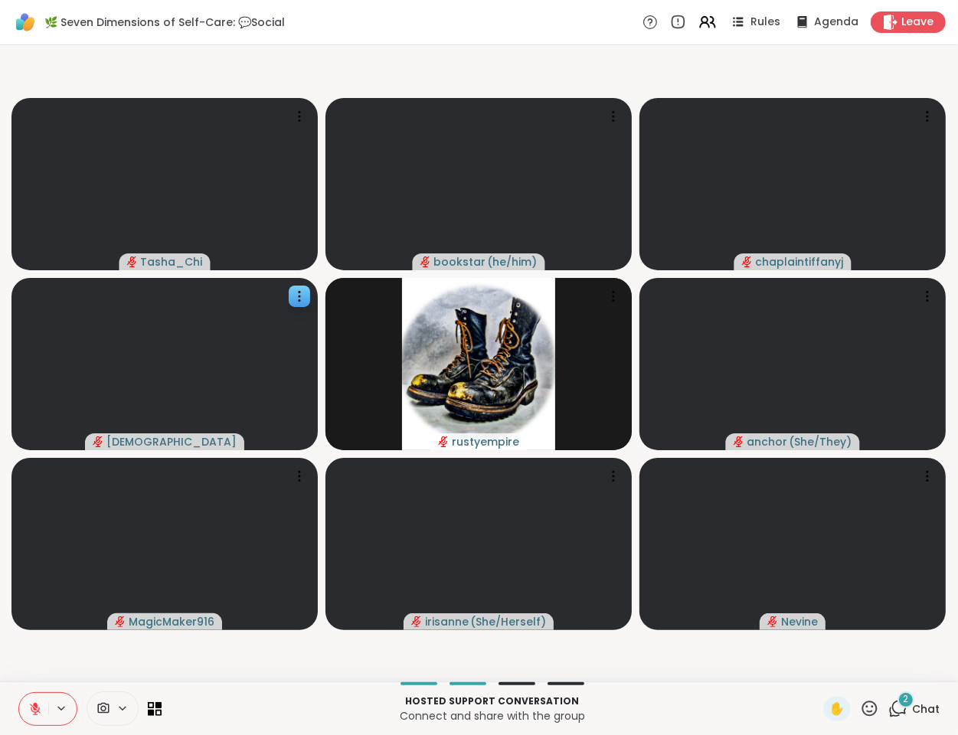
click at [293, 687] on div "Hosted support conversation Connect and share with the group ✋ 2 Chat" at bounding box center [479, 708] width 958 height 54
click at [28, 699] on button at bounding box center [33, 709] width 29 height 32
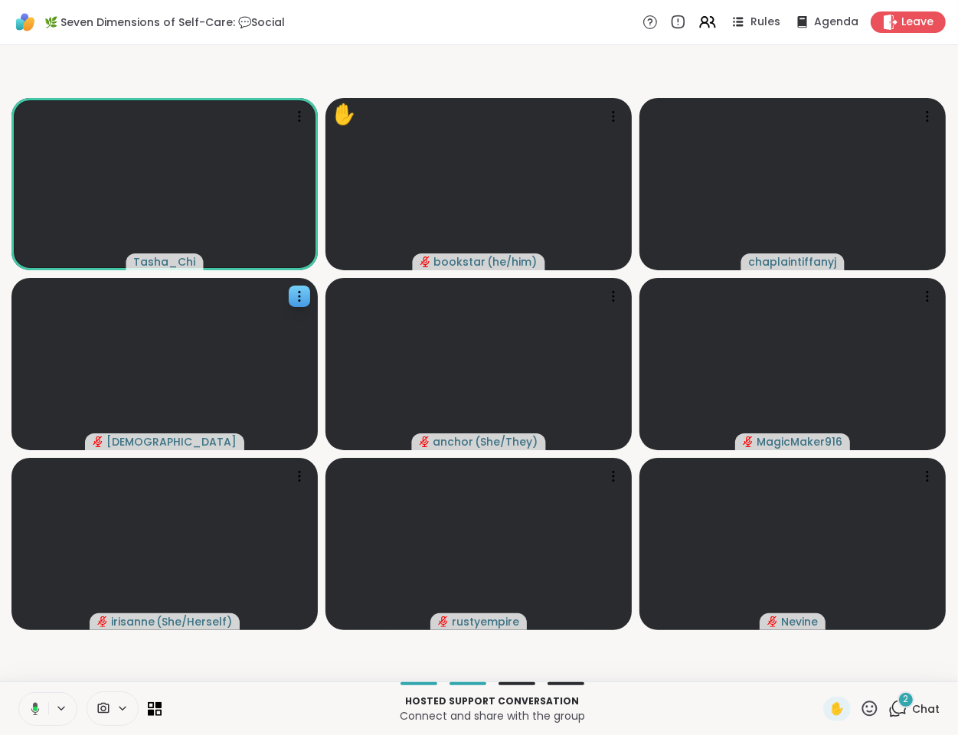
click at [32, 706] on icon at bounding box center [33, 709] width 14 height 14
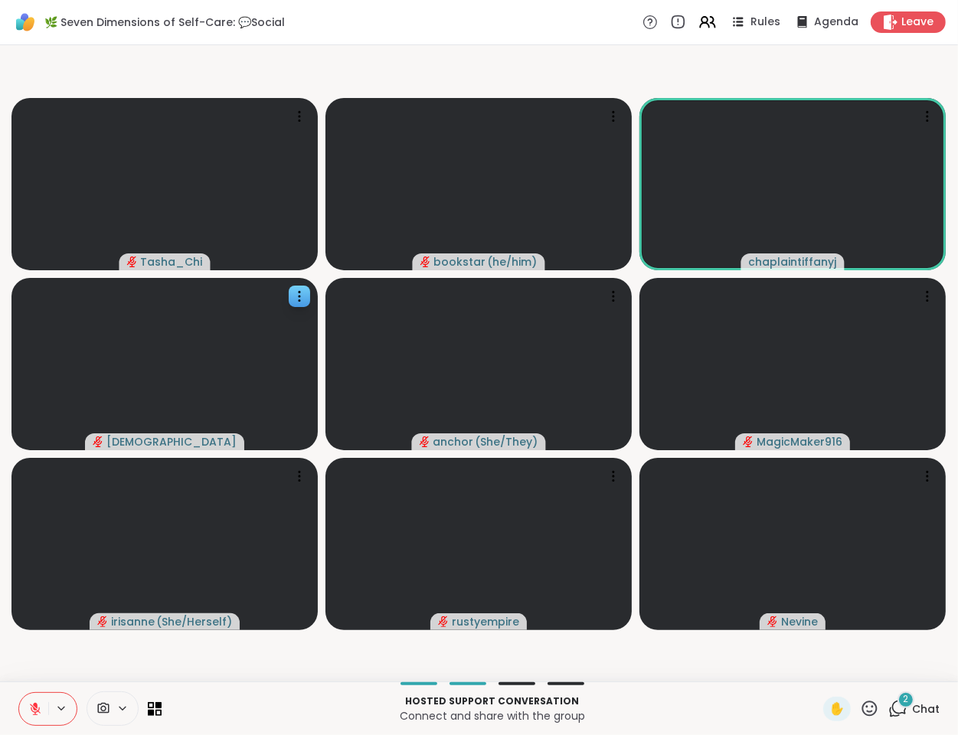
click at [241, 682] on div at bounding box center [492, 683] width 643 height 3
click at [248, 663] on video-player-container "Tasha_Chi ✋ bookstar ( he/him ) chaplaintiffanyj haresh78 anchor ( She/They ) M…" at bounding box center [479, 363] width 940 height 624
click at [243, 684] on div at bounding box center [492, 683] width 643 height 3
click at [234, 673] on video-player-container "Tasha_Chi ✋ bookstar ( he/him ) chaplaintiffanyj haresh78 anchor ( She/They ) ✋…" at bounding box center [479, 363] width 940 height 624
click at [111, 652] on video-player-container "Tasha_Chi ✋ bookstar ( he/him ) chaplaintiffanyj haresh78 anchor ( She/They ) ✋…" at bounding box center [479, 363] width 940 height 624
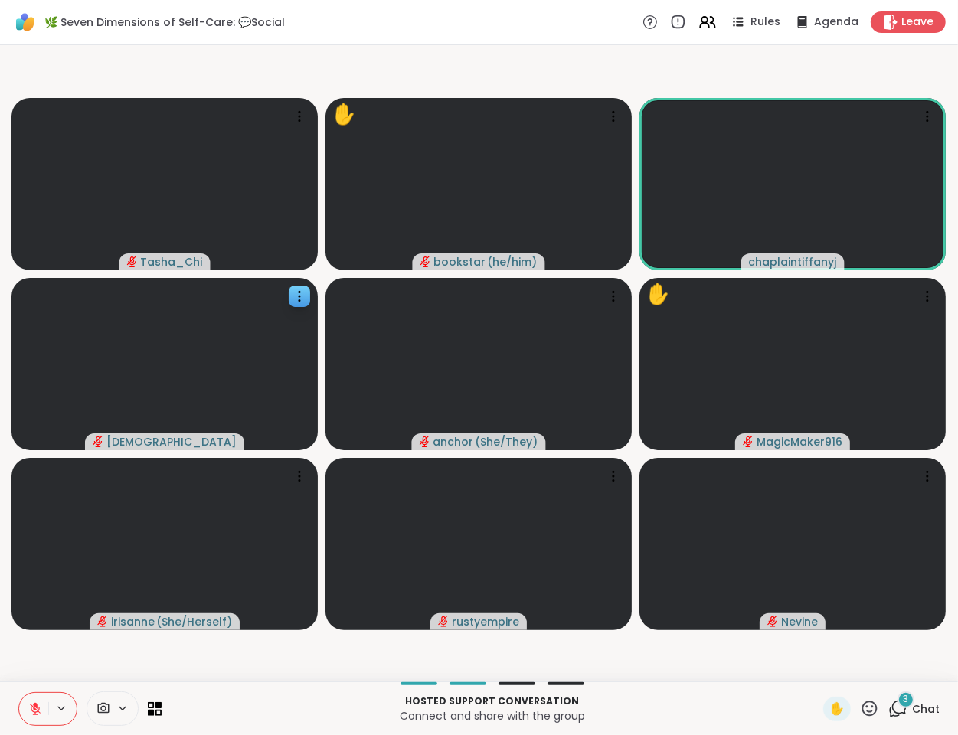
drag, startPoint x: 78, startPoint y: 655, endPoint x: 77, endPoint y: 668, distance: 12.3
click at [78, 656] on video-player-container "Tasha_Chi ✋ bookstar ( he/him ) chaplaintiffanyj haresh78 anchor ( She/They ) ✋…" at bounding box center [479, 363] width 940 height 624
drag, startPoint x: 34, startPoint y: 710, endPoint x: 60, endPoint y: 652, distance: 63.4
click at [60, 652] on div "🌿 Seven Dimensions of Self-Care: 💬Social Rules Agenda Leave Tasha_Chi ✋ booksta…" at bounding box center [479, 367] width 958 height 735
click at [60, 658] on video-player-container "Tasha_Chi ✋ bookstar ( he/him ) chaplaintiffanyj haresh78 anchor ( She/They ) ✋…" at bounding box center [479, 363] width 940 height 624
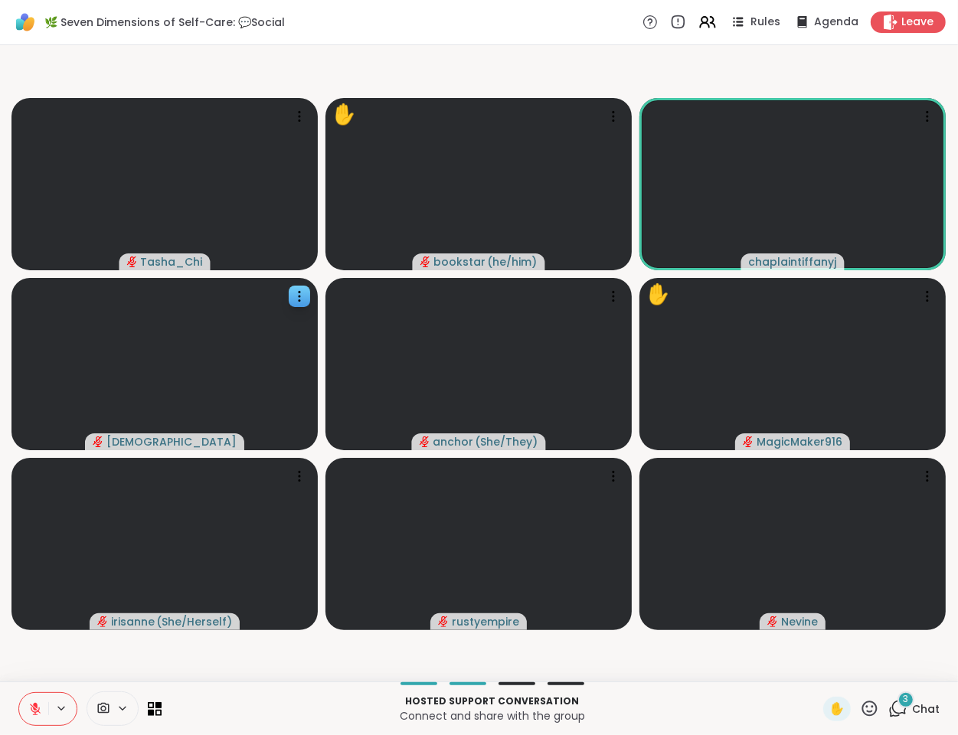
click at [31, 711] on icon at bounding box center [35, 709] width 14 height 14
click at [123, 661] on video-player-container "Tasha_Chi ✋ bookstar ( he/him ) chaplaintiffanyj haresh78 anchor ( She/They ) ✋…" at bounding box center [479, 363] width 940 height 624
click at [38, 710] on icon at bounding box center [35, 709] width 14 height 14
click at [45, 665] on video-player-container "Tasha_Chi ✋ bookstar ( he/him ) chaplaintiffanyj haresh78 anchor ( She/They ) ✋…" at bounding box center [479, 363] width 940 height 624
click at [52, 661] on video-player-container "Tasha_Chi ✋ bookstar ( he/him ) chaplaintiffanyj haresh78 anchor ( She/They ) ✋…" at bounding box center [479, 363] width 940 height 624
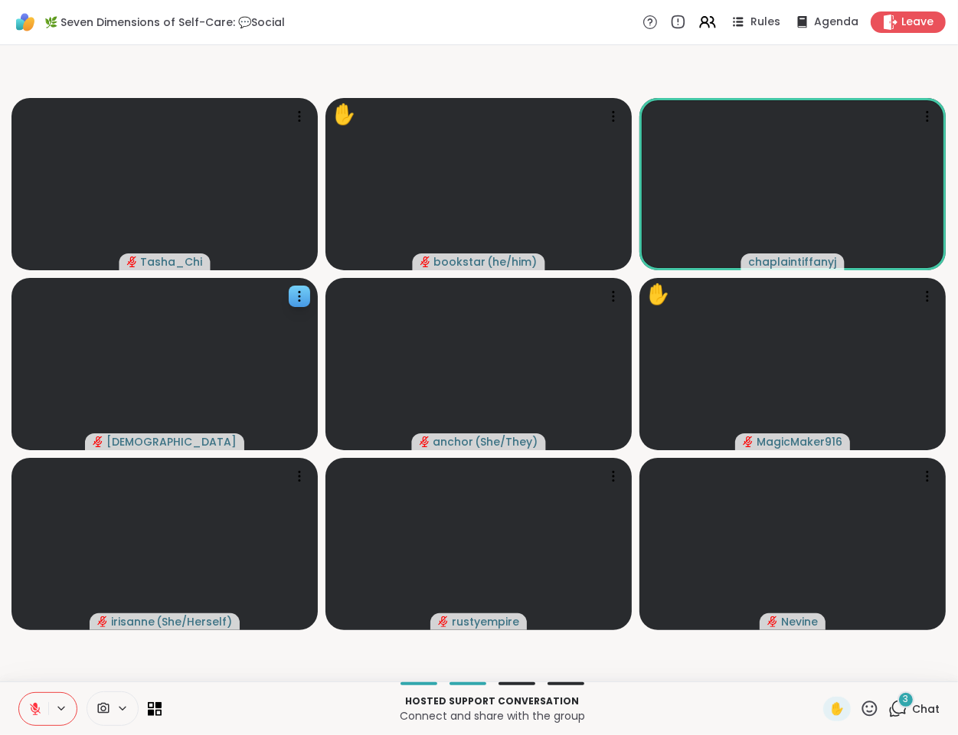
click at [49, 650] on video-player-container "Tasha_Chi ✋ bookstar ( he/him ) chaplaintiffanyj haresh78 anchor ( She/They ) ✋…" at bounding box center [479, 363] width 940 height 624
click at [46, 657] on video-player-container "Tasha_Chi ✋ bookstar ( he/him ) chaplaintiffanyj haresh78 anchor ( She/They ) ✋…" at bounding box center [479, 363] width 940 height 624
click at [140, 671] on video-player-container "Tasha_Chi ✋ bookstar ( he/him ) chaplaintiffanyj haresh78 anchor ( She/They ) ✋…" at bounding box center [479, 363] width 940 height 624
click at [121, 652] on video-player-container "Tasha_Chi ✋ bookstar ( he/him ) chaplaintiffanyj haresh78 anchor ( She/They ) ✋…" at bounding box center [479, 363] width 940 height 624
click at [18, 681] on div "Tasha_Chi ✋ bookstar ( he/him ) chaplaintiffanyj haresh78 anchor ( She/They ) ✋…" at bounding box center [479, 363] width 958 height 636
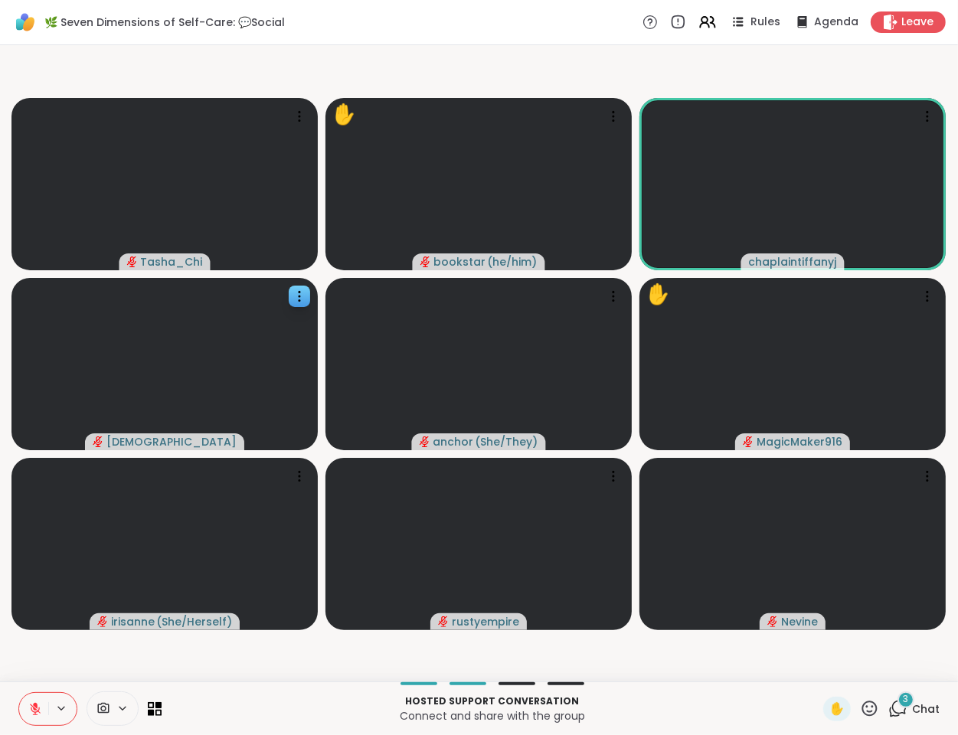
click at [18, 681] on div "Tasha_Chi ✋ bookstar ( he/him ) chaplaintiffanyj haresh78 anchor ( She/They ) ✋…" at bounding box center [479, 363] width 958 height 636
click at [18, 681] on div "Hosted support conversation Connect and share with the group ✋ 3 Chat" at bounding box center [479, 708] width 958 height 54
click at [47, 665] on video-player-container "Tasha_Chi ✋ bookstar ( he/him ) chaplaintiffanyj haresh78 anchor ( She/They ) ✋…" at bounding box center [479, 363] width 940 height 624
click at [35, 703] on icon at bounding box center [35, 705] width 5 height 6
click at [50, 675] on video-player-container "Tasha_Chi ✋ bookstar ( he/him ) chaplaintiffanyj haresh78 anchor ( She/They ) ✋…" at bounding box center [479, 363] width 940 height 624
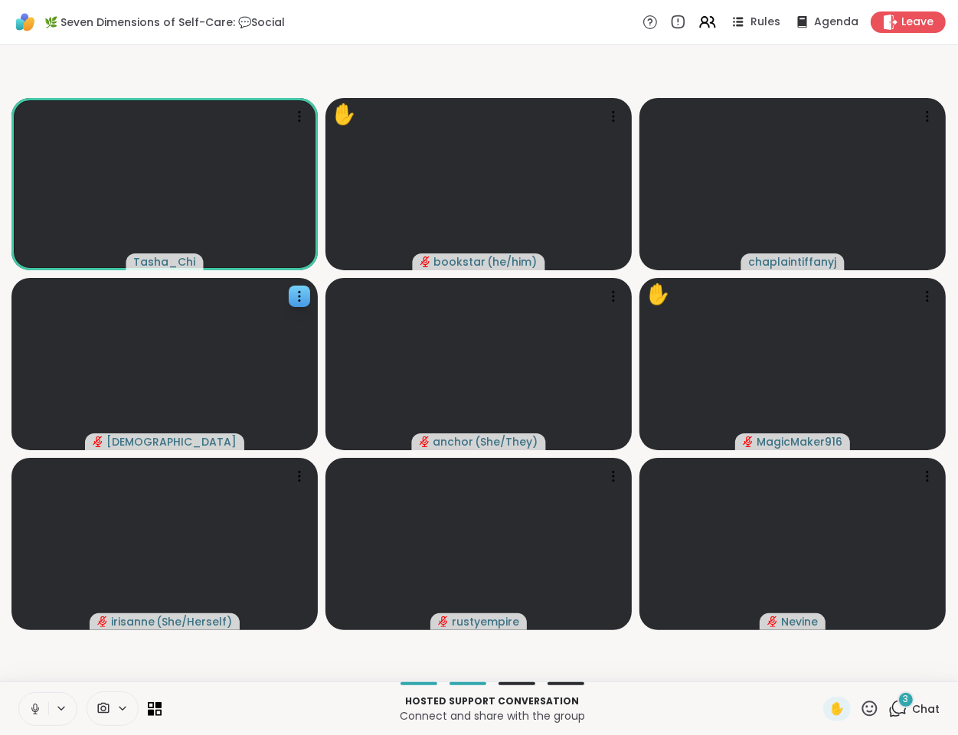
click at [285, 691] on div "Hosted support conversation Connect and share with the group" at bounding box center [492, 708] width 643 height 34
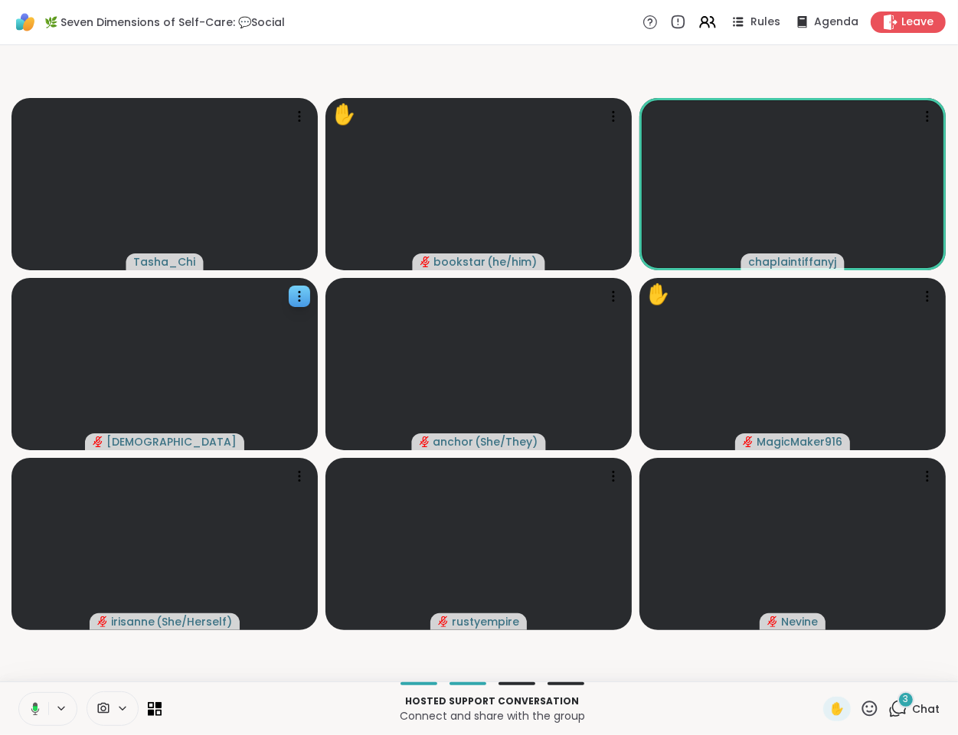
click at [303, 654] on video-player-container "Tasha_Chi ✋ bookstar ( he/him ) chaplaintiffanyj haresh78 anchor ( She/They ) ✋…" at bounding box center [479, 363] width 940 height 624
click at [77, 666] on video-player-container "Tasha_Chi ✋ bookstar ( he/him ) chaplaintiffanyj haresh78 anchor ( She/They ) ✋…" at bounding box center [479, 363] width 940 height 624
click at [49, 662] on video-player-container "Tasha_Chi ✋ bookstar ( he/him ) chaplaintiffanyj haresh78 anchor ( She/They ) ✋…" at bounding box center [479, 363] width 940 height 624
click at [47, 667] on video-player-container "Tasha_Chi ✋ bookstar ( he/him ) chaplaintiffanyj haresh78 anchor ( She/They ) ✋…" at bounding box center [479, 363] width 940 height 624
click at [58, 660] on video-player-container "Tasha_Chi ✋ bookstar ( he/him ) chaplaintiffanyj haresh78 anchor ( She/They ) ✋…" at bounding box center [479, 363] width 940 height 624
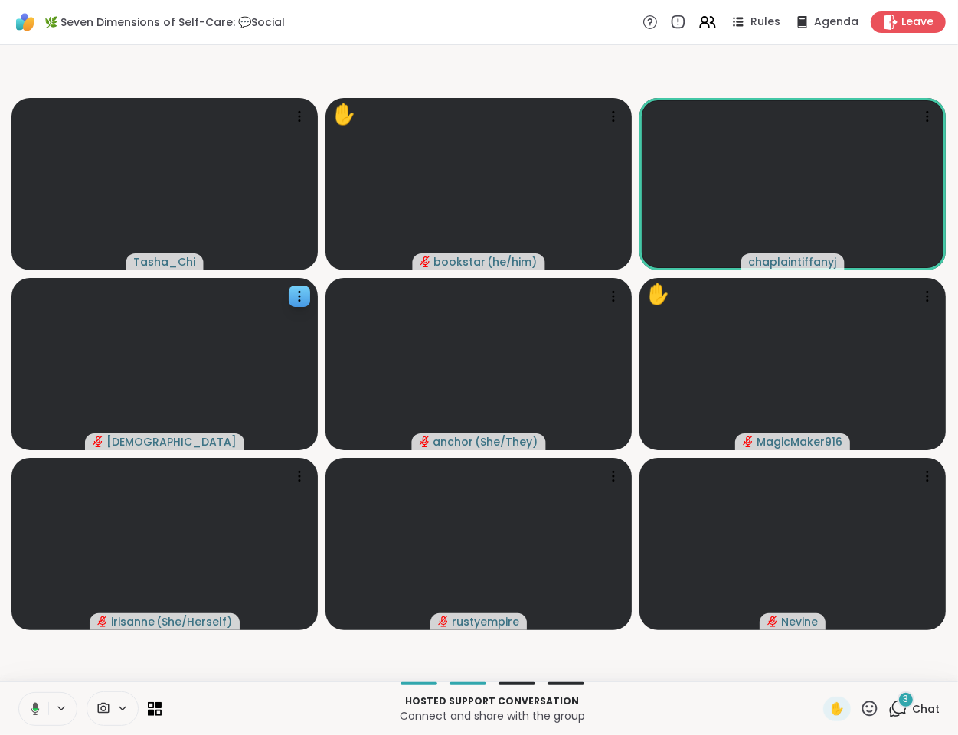
click at [80, 658] on video-player-container "Tasha_Chi ✋ bookstar ( he/him ) chaplaintiffanyj haresh78 anchor ( She/They ) ✋…" at bounding box center [479, 363] width 940 height 624
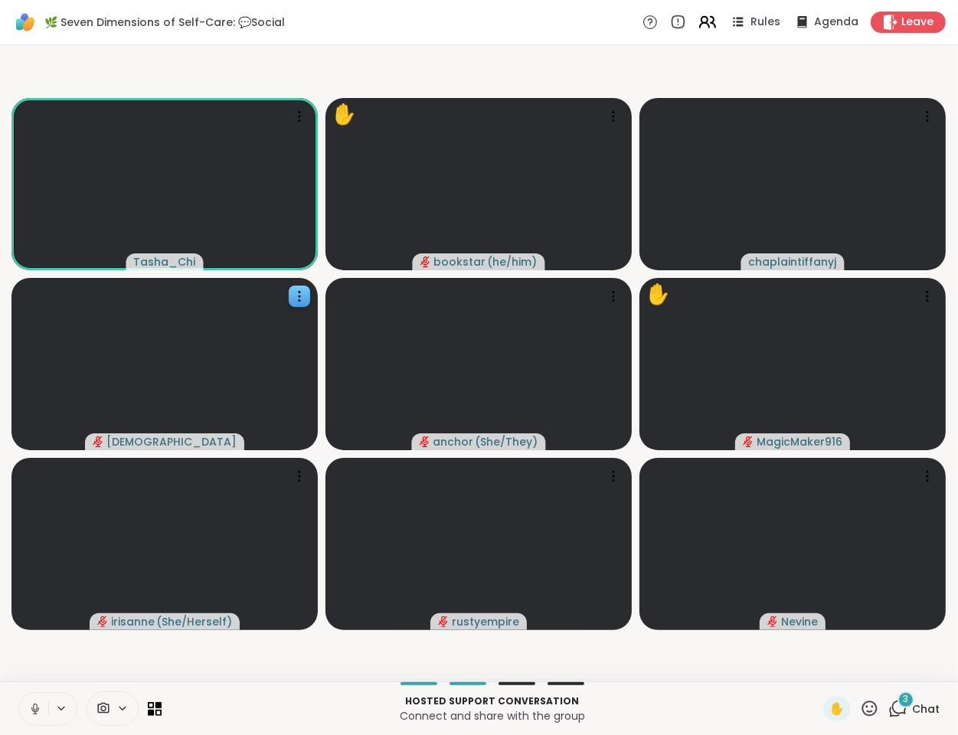
click at [700, 24] on icon at bounding box center [704, 25] width 9 height 5
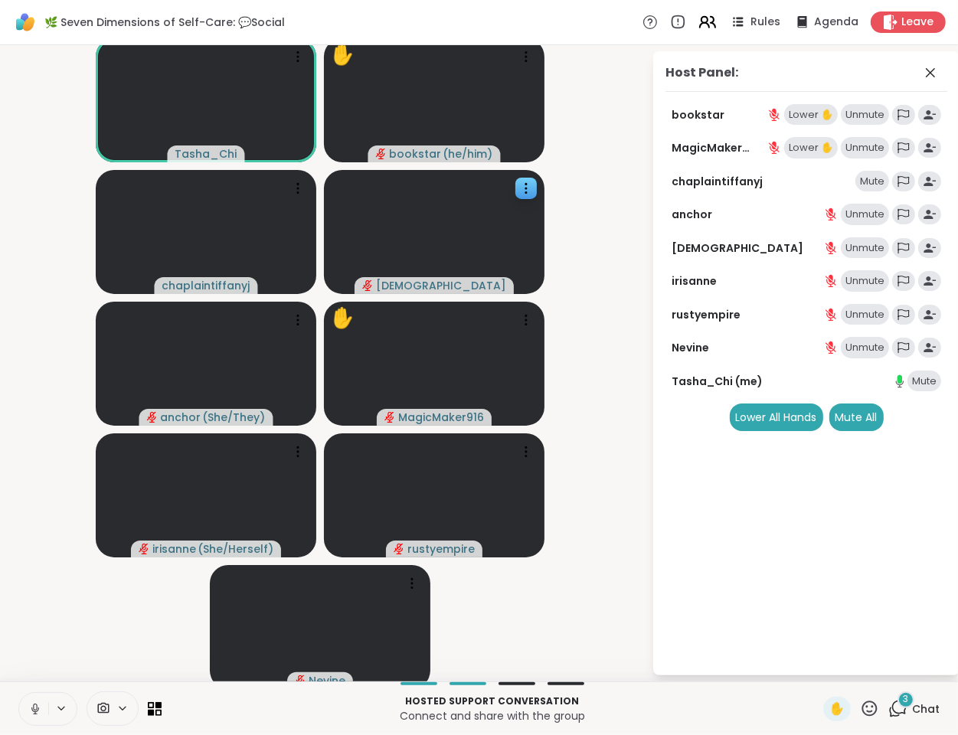
click at [698, 24] on icon at bounding box center [707, 21] width 19 height 19
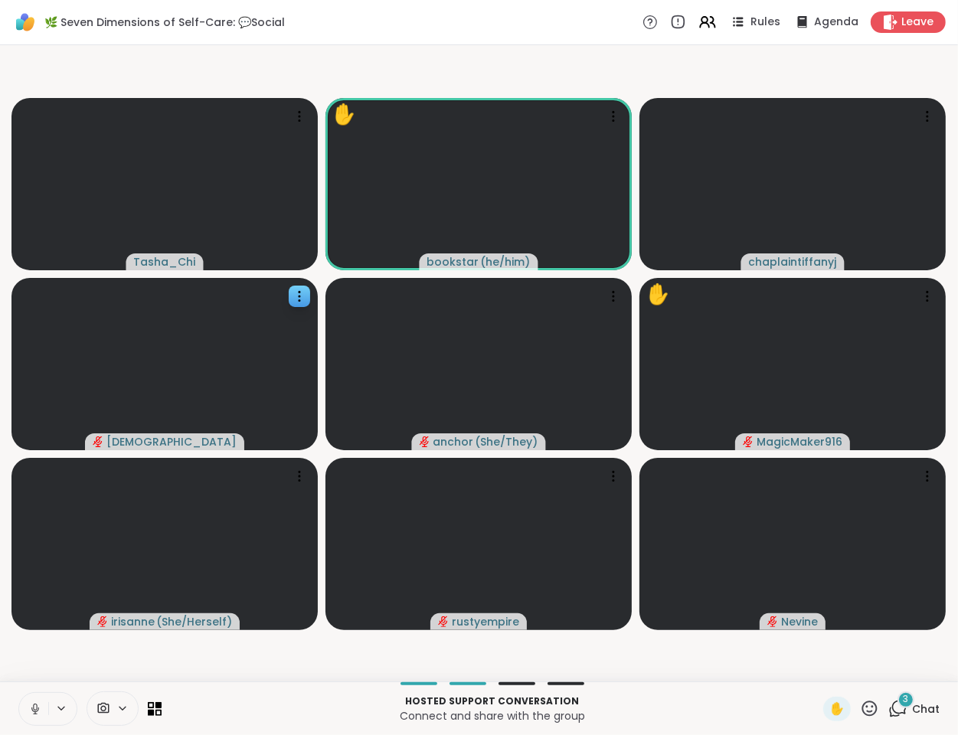
click at [32, 705] on icon at bounding box center [35, 709] width 14 height 14
click at [702, 24] on icon at bounding box center [707, 21] width 19 height 19
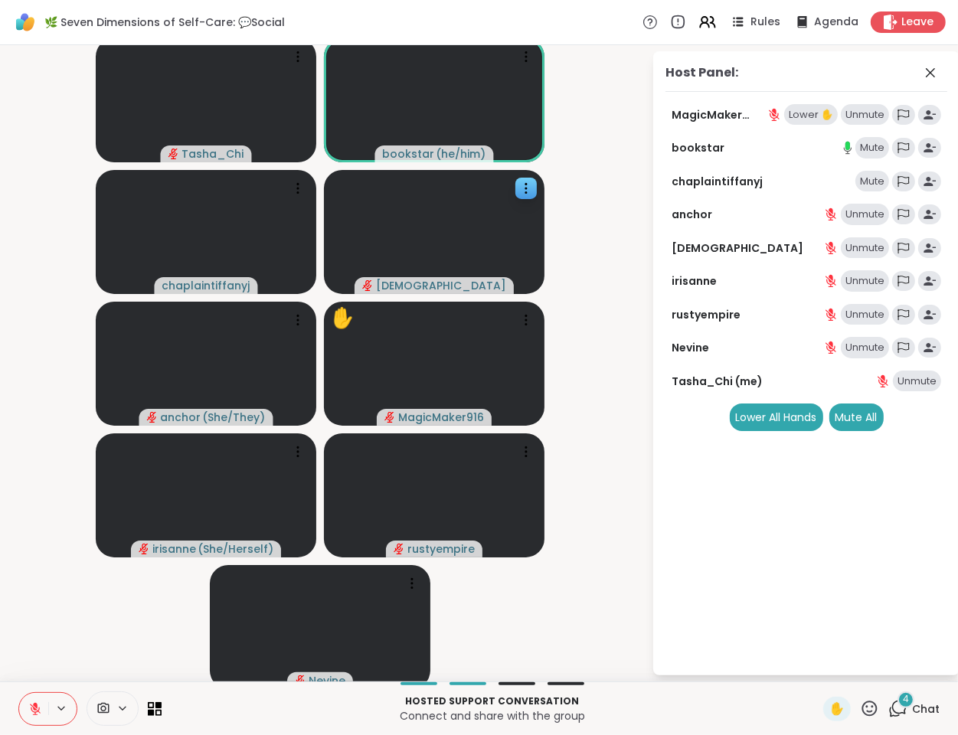
click at [865, 182] on div "Mute" at bounding box center [872, 181] width 34 height 21
click at [927, 60] on div "Host Panel: MagicMaker916 Lower ✋ Unmute bookstar Mute chaplaintiffanyj Unmute …" at bounding box center [806, 363] width 306 height 624
click at [927, 71] on icon at bounding box center [930, 73] width 18 height 18
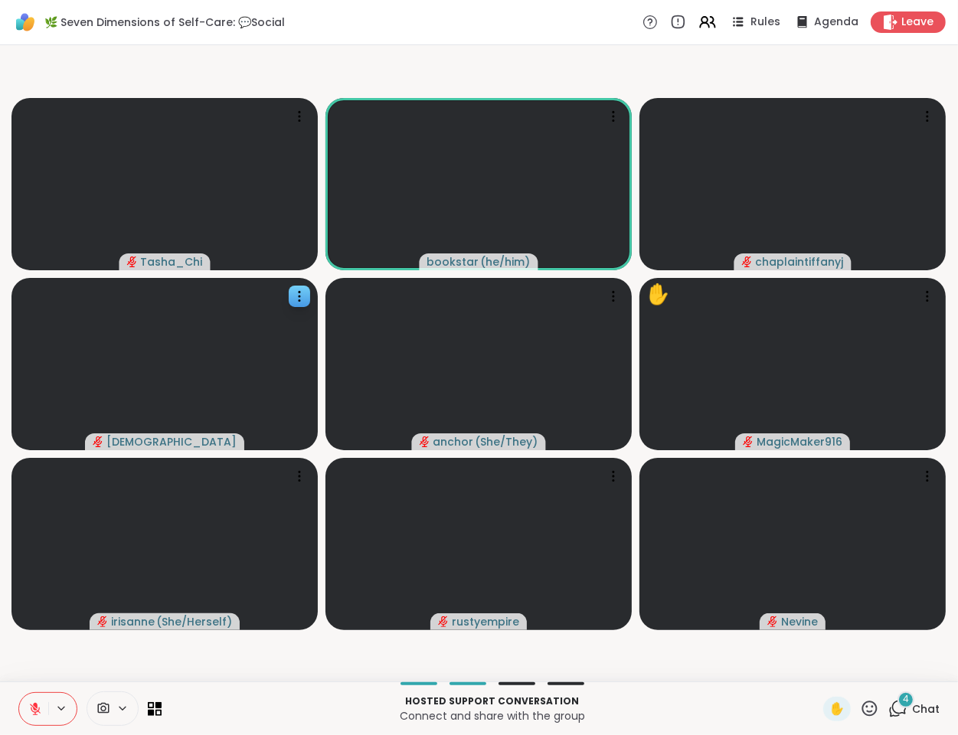
click at [284, 691] on div "Hosted support conversation Connect and share with the group" at bounding box center [492, 708] width 643 height 34
click at [897, 700] on div "4" at bounding box center [905, 699] width 17 height 17
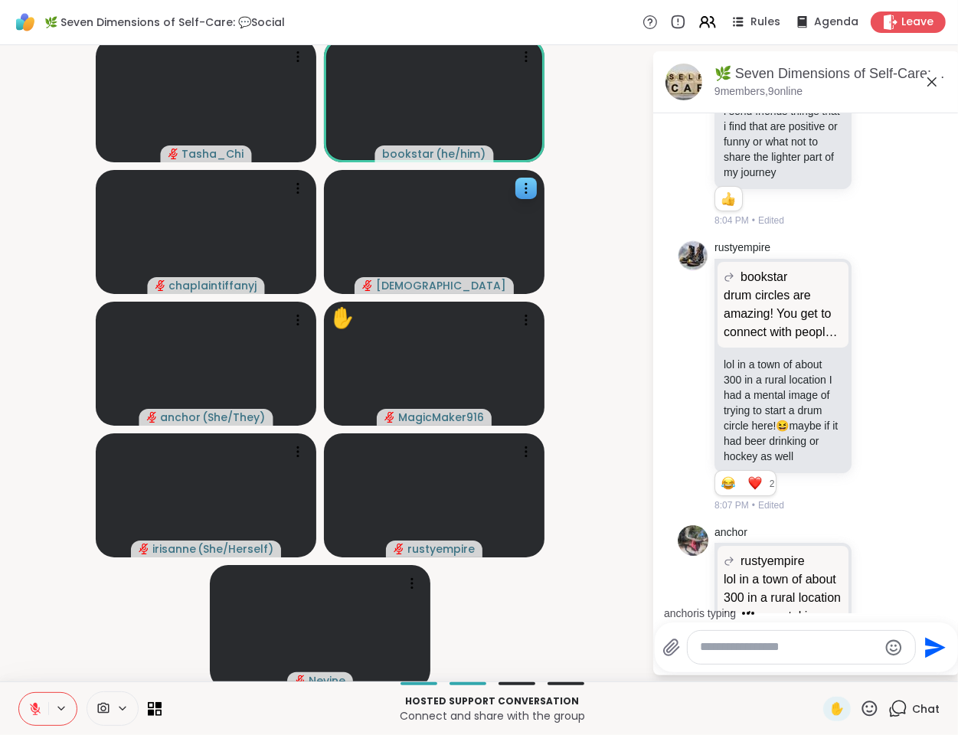
scroll to position [1130, 0]
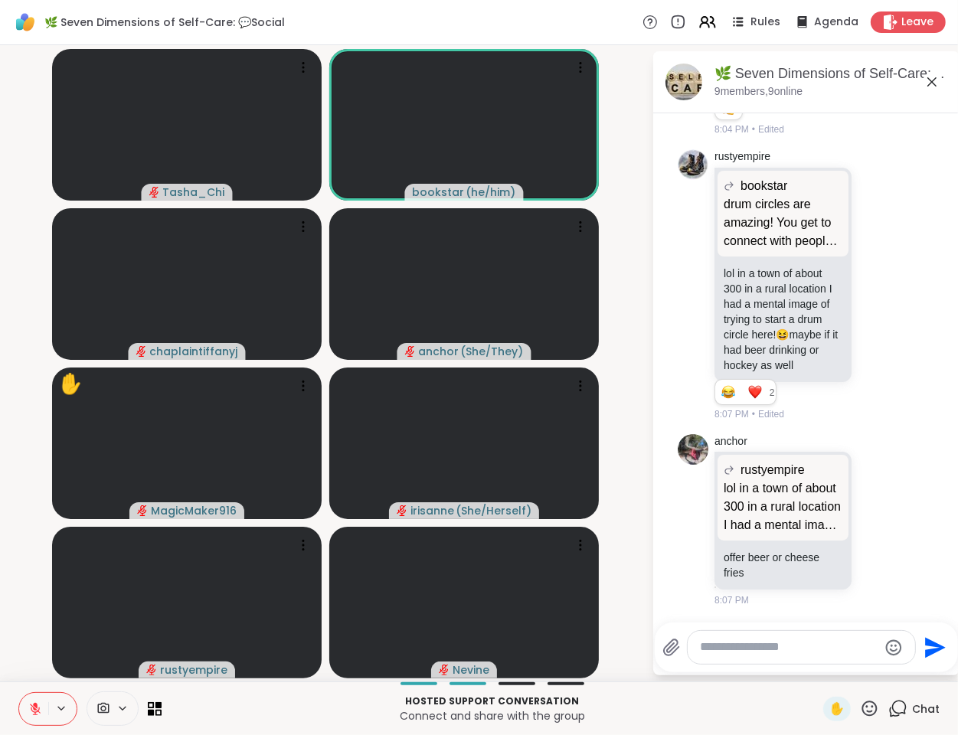
click at [921, 82] on div "🌿 Seven Dimensions of Self-Care: 💬Social, Oct 09" at bounding box center [830, 73] width 233 height 19
click at [933, 83] on icon at bounding box center [931, 81] width 9 height 9
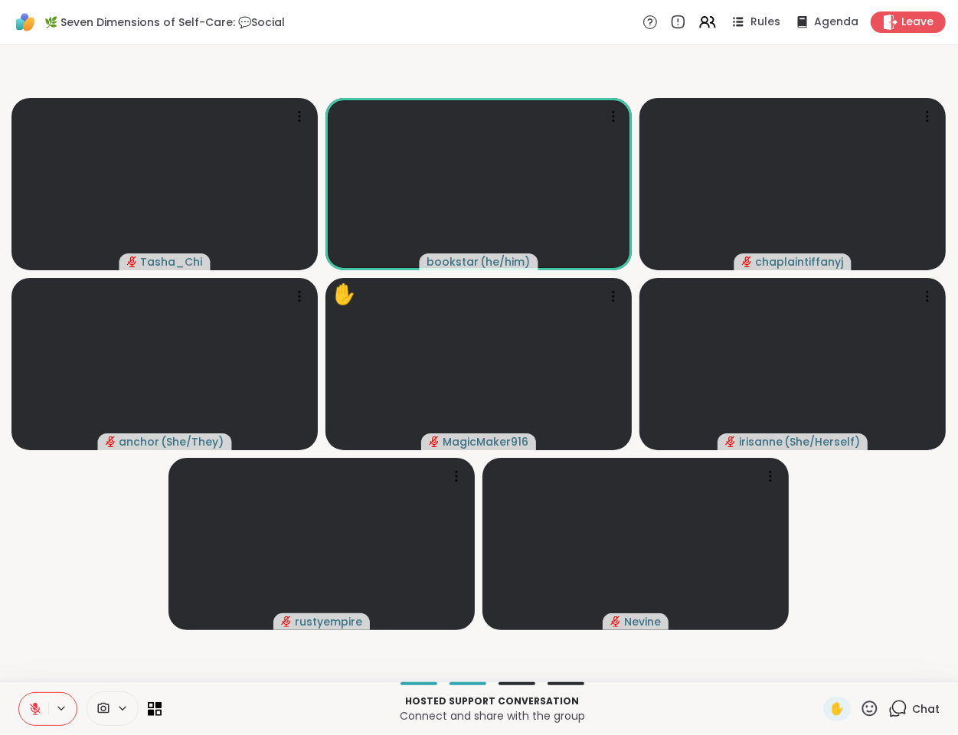
click at [208, 691] on div "Hosted support conversation Connect and share with the group" at bounding box center [492, 708] width 643 height 34
click at [100, 653] on video-player-container "Tasha_Chi bookstar ( he/him ) chaplaintiffanyj anchor ( She/They ) ✋ MagicMaker…" at bounding box center [479, 363] width 940 height 624
click at [123, 636] on video-player-container "Tasha_Chi bookstar ( he/him ) chaplaintiffanyj anchor ( She/They ) ✋ MagicMaker…" at bounding box center [479, 363] width 940 height 624
click at [238, 674] on video-player-container "Tasha_Chi bookstar ( he/him ) chaplaintiffanyj anchor ( She/They ) ✋ MagicMaker…" at bounding box center [479, 363] width 940 height 624
click at [245, 679] on div "Tasha_Chi bookstar ( he/him ) chaplaintiffanyj anchor ( She/They ) ✋ MagicMaker…" at bounding box center [479, 363] width 958 height 636
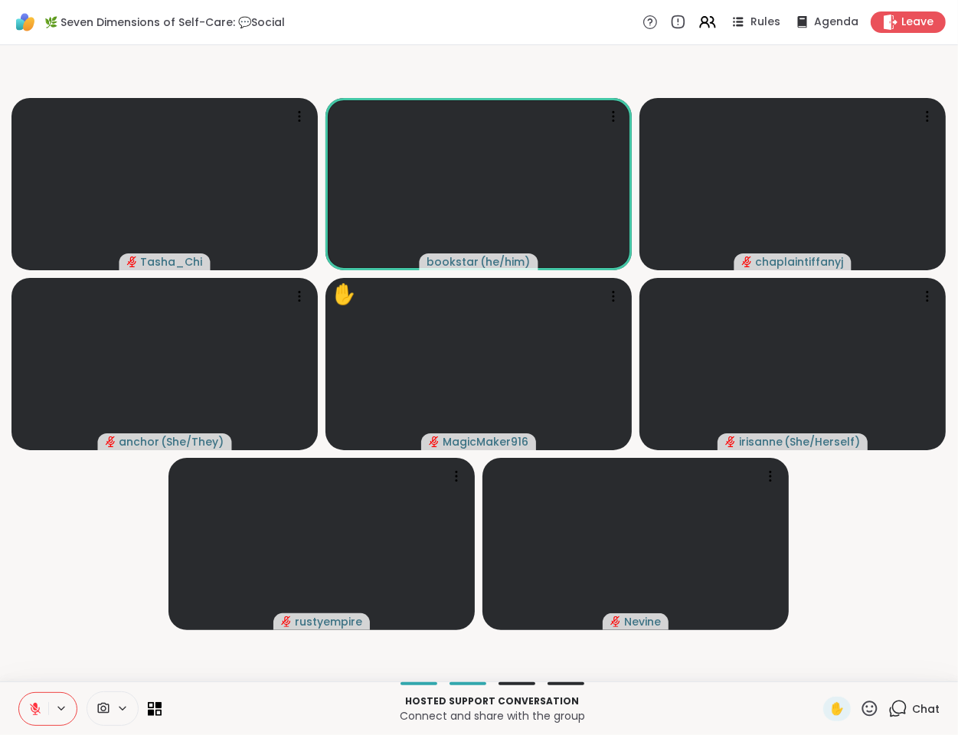
click at [50, 592] on video-player-container "Tasha_Chi bookstar ( he/him ) chaplaintiffanyj anchor ( She/They ) ✋ MagicMaker…" at bounding box center [479, 363] width 940 height 624
click at [282, 682] on div at bounding box center [492, 683] width 643 height 3
click at [71, 647] on video-player-container "Tasha_Chi bookstar ( he/him ) chaplaintiffanyj ❤️ anchor ( She/They ) ❤️ ❤️ ❤️ …" at bounding box center [479, 363] width 940 height 624
click at [72, 655] on video-player-container "Tasha_Chi bookstar ( he/him ) chaplaintiffanyj ❤️ anchor ( She/They ) ❤️ ❤️ ❤️ …" at bounding box center [479, 363] width 940 height 624
click at [89, 604] on video-player-container "Tasha_Chi bookstar ( he/him ) chaplaintiffanyj anchor ( She/They ) ✋ MagicMaker…" at bounding box center [479, 363] width 940 height 624
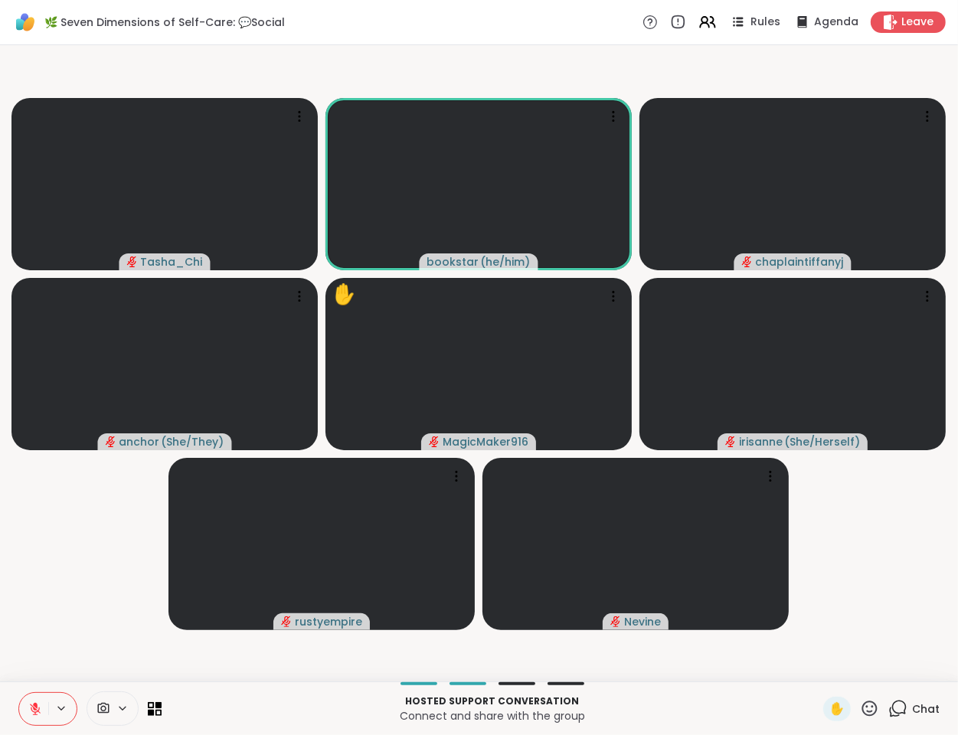
click at [88, 608] on video-player-container "Tasha_Chi bookstar ( he/him ) chaplaintiffanyj anchor ( She/They ) ✋ MagicMaker…" at bounding box center [479, 363] width 940 height 624
click at [84, 633] on video-player-container "Tasha_Chi bookstar ( he/him ) chaplaintiffanyj anchor ( She/They ) ✋ MagicMaker…" at bounding box center [479, 363] width 940 height 624
click at [82, 633] on video-player-container "Tasha_Chi bookstar ( he/him ) chaplaintiffanyj anchor ( She/They ) ✋ MagicMaker…" at bounding box center [479, 363] width 940 height 624
click at [84, 639] on video-player-container "Tasha_Chi bookstar ( he/him ) chaplaintiffanyj anchor ( She/They ) ✋ MagicMaker…" at bounding box center [479, 363] width 940 height 624
click at [40, 714] on icon at bounding box center [35, 709] width 14 height 14
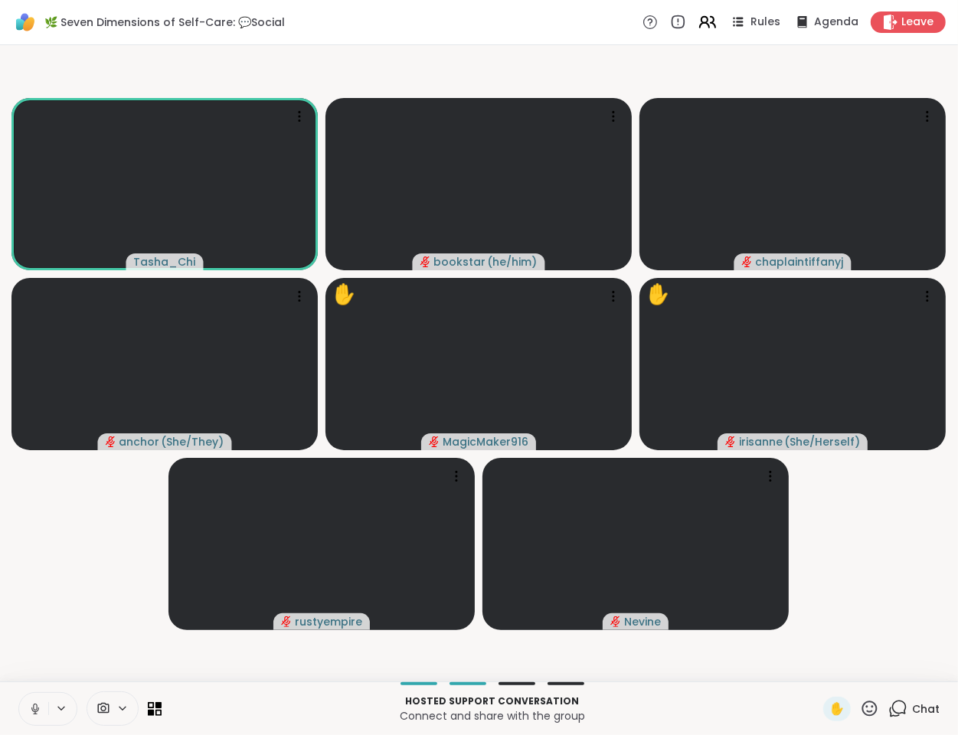
click at [701, 20] on icon at bounding box center [704, 20] width 6 height 6
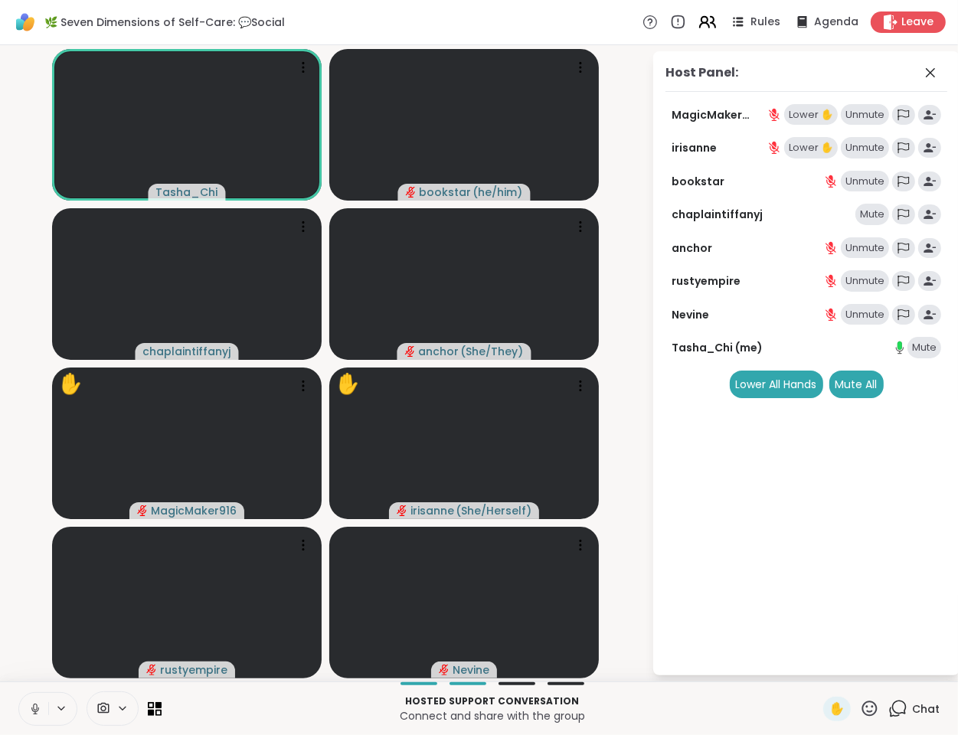
click at [711, 22] on icon at bounding box center [713, 22] width 5 height 11
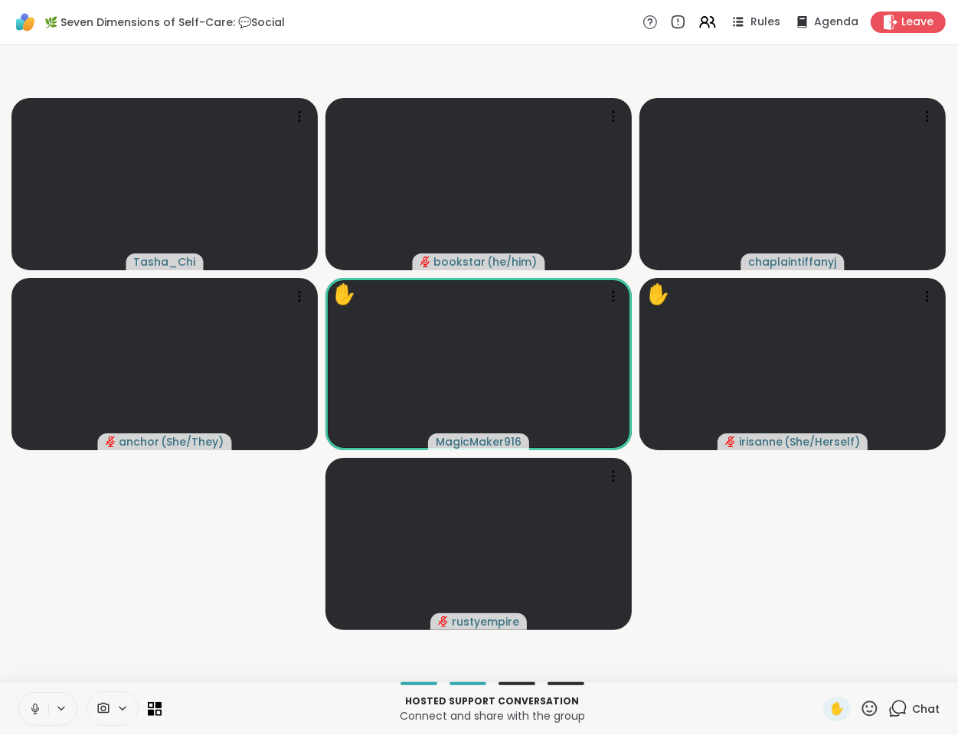
click at [109, 564] on video-player-container "Tasha_Chi bookstar ( he/him ) chaplaintiffanyj anchor ( She/They ) ✋ MagicMaker…" at bounding box center [479, 363] width 940 height 624
click at [888, 709] on icon at bounding box center [897, 708] width 19 height 19
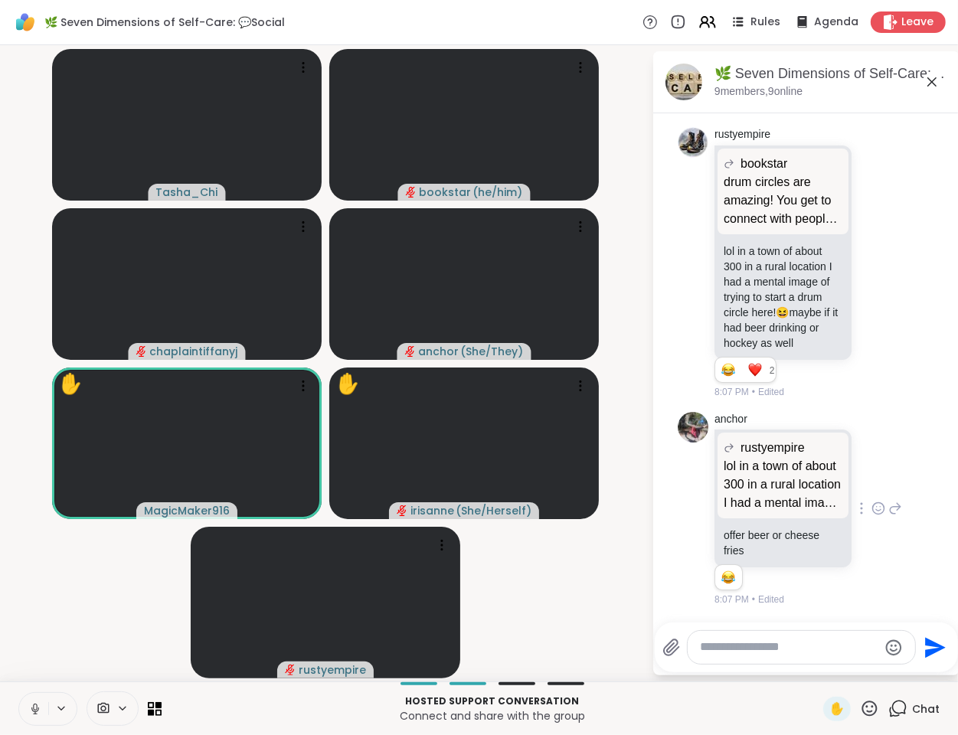
scroll to position [1137, 0]
drag, startPoint x: 813, startPoint y: 649, endPoint x: 810, endPoint y: 638, distance: 11.1
click at [813, 646] on textarea "Type your message" at bounding box center [789, 647] width 178 height 16
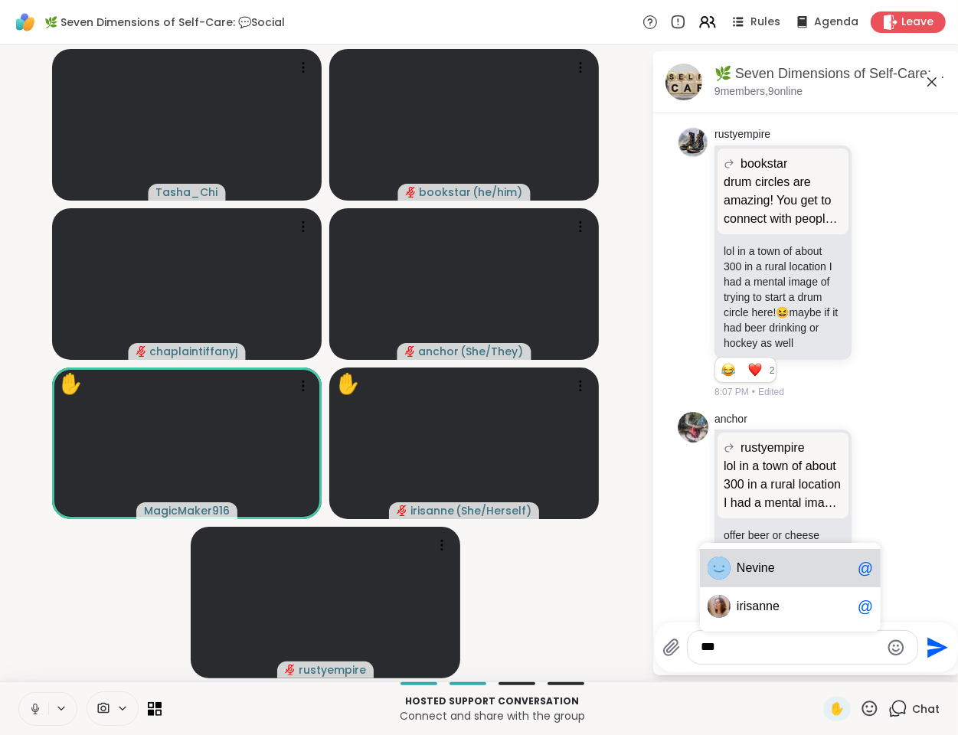
click at [769, 570] on span "ne" at bounding box center [768, 568] width 14 height 15
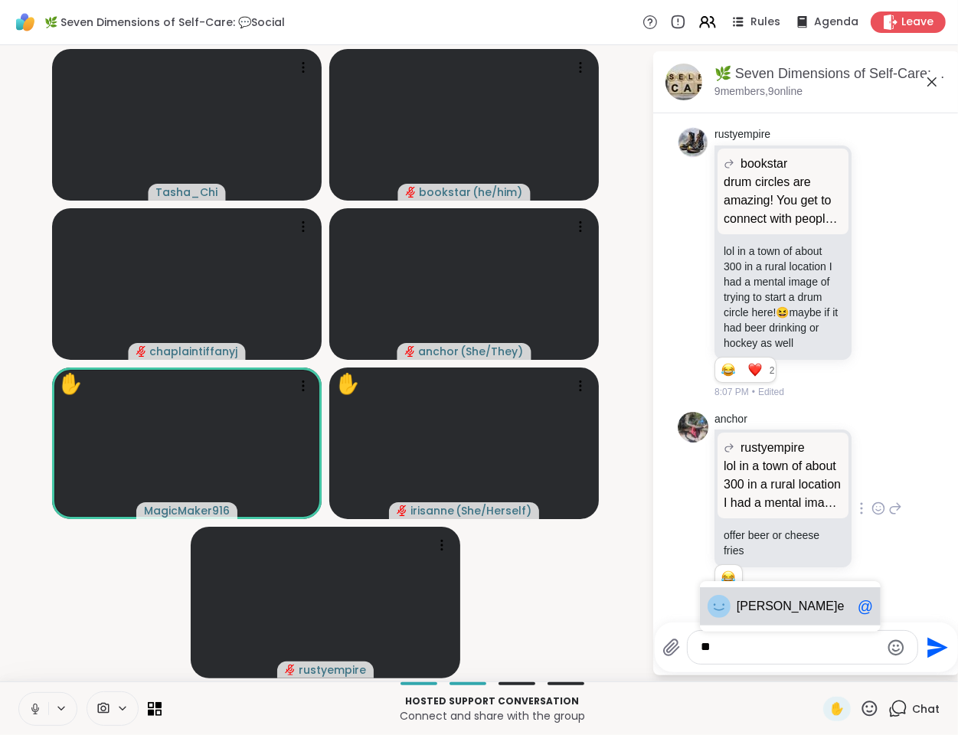
type textarea "*"
click at [571, 596] on video-player-container "Tasha_Chi bookstar ( he/him ) chaplaintiffanyj anchor ( She/They ) ✋ MagicMaker…" at bounding box center [325, 363] width 633 height 624
click at [110, 637] on video-player-container "Tasha_Chi bookstar ( he/him ) chaplaintiffanyj anchor ( She/They ) ✋ MagicMaker…" at bounding box center [325, 363] width 633 height 624
click at [502, 627] on video-player-container "Tasha_Chi bookstar ( he/him ) chaplaintiffanyj anchor ( She/They ) ✋ MagicMaker…" at bounding box center [325, 363] width 633 height 624
click at [19, 633] on video-player-container "Tasha_Chi bookstar ( he/him ) chaplaintiffanyj anchor ( She/They ) ✋ MagicMaker…" at bounding box center [325, 363] width 633 height 624
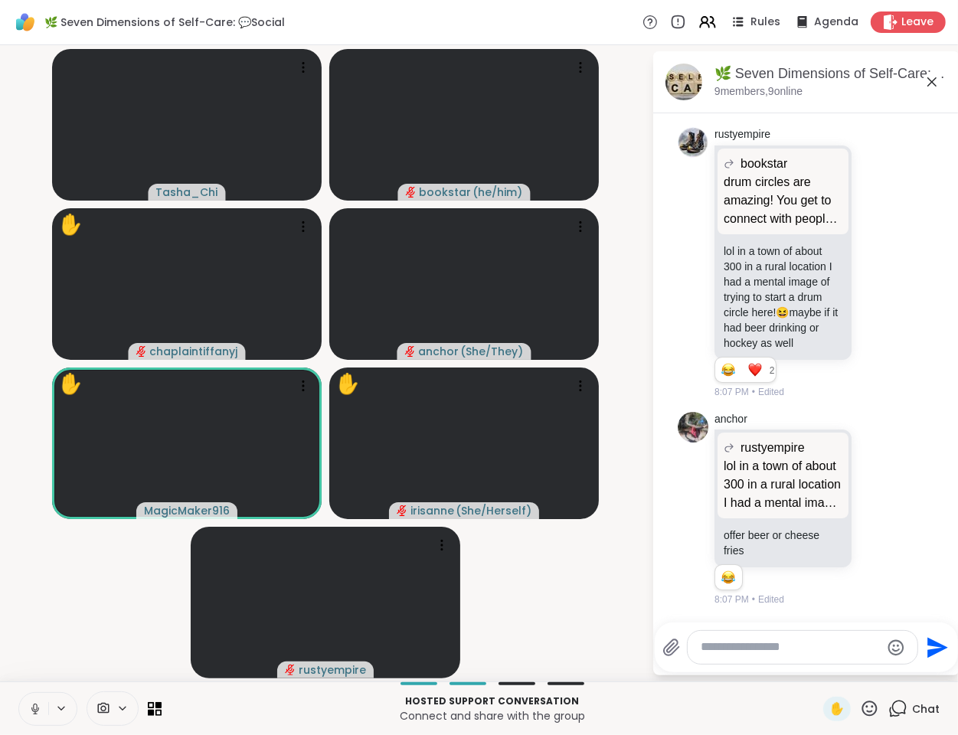
click at [596, 636] on video-player-container "Tasha_Chi bookstar ( he/him ) ✋ chaplaintiffanyj anchor ( She/They ) ✋ MagicMak…" at bounding box center [325, 363] width 633 height 624
click at [700, 23] on icon at bounding box center [704, 25] width 9 height 5
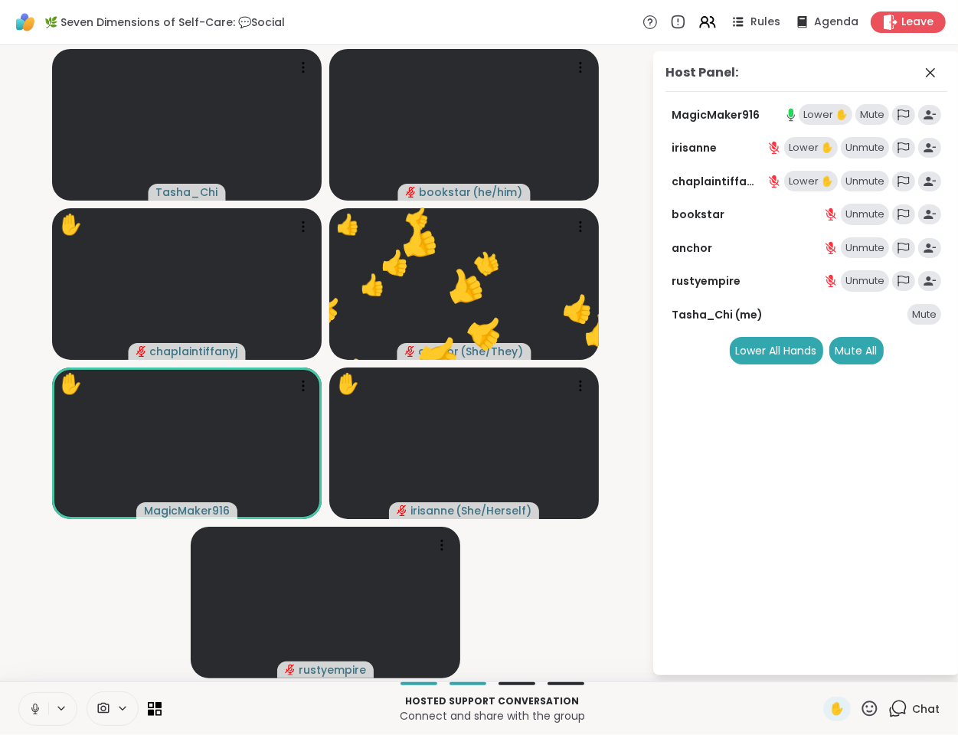
click at [825, 112] on div "Lower ✋" at bounding box center [826, 114] width 54 height 21
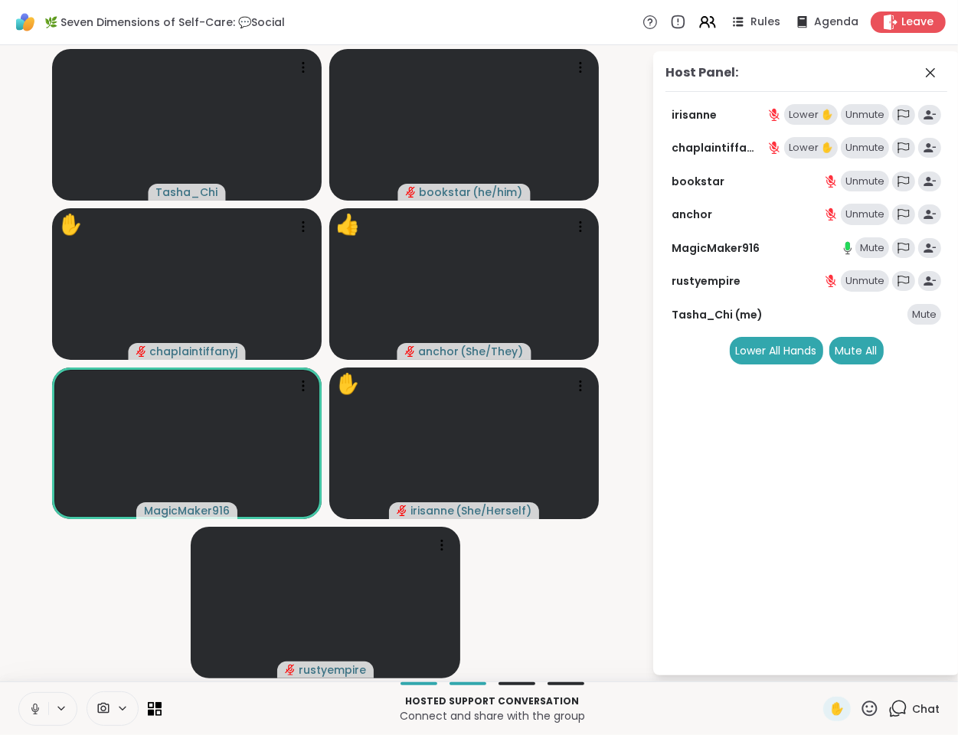
click at [519, 587] on video-player-container "Tasha_Chi bookstar ( he/him ) ✋ chaplaintiffanyj 👍 anchor ( She/They ) 👍 👍 👍 👍 …" at bounding box center [325, 363] width 633 height 624
click at [557, 594] on video-player-container "Tasha_Chi bookstar ( he/him ) ✋ chaplaintiffanyj anchor ( She/They ) MagicMaker…" at bounding box center [325, 363] width 633 height 624
click at [936, 69] on icon at bounding box center [930, 73] width 18 height 18
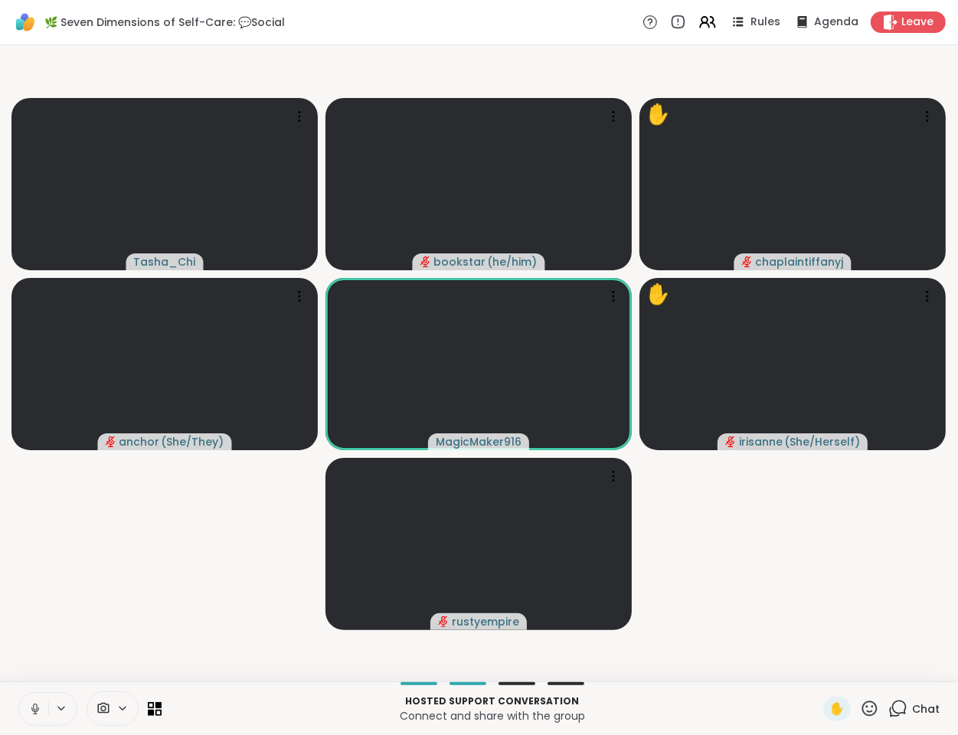
click at [227, 590] on video-player-container "Tasha_Chi bookstar ( he/him ) ✋ chaplaintiffanyj anchor ( She/They ) MagicMaker…" at bounding box center [479, 363] width 940 height 624
click at [840, 574] on video-player-container "Tasha_Chi bookstar ( he/him ) ✋ chaplaintiffanyj anchor ( She/They ) MagicMaker…" at bounding box center [479, 363] width 940 height 624
click at [736, 584] on video-player-container "Tasha_Chi bookstar ( he/him ) ✋ chaplaintiffanyj anchor ( She/They ) MagicMaker…" at bounding box center [479, 363] width 940 height 624
click at [185, 534] on video-player-container "Tasha_Chi bookstar ( he/him ) ✋ chaplaintiffanyj anchor ( She/They ) MagicMaker…" at bounding box center [479, 363] width 940 height 624
click at [153, 561] on video-player-container "Tasha_Chi bookstar ( he/him ) ✋ chaplaintiffanyj anchor ( She/They ) MagicMaker…" at bounding box center [479, 363] width 940 height 624
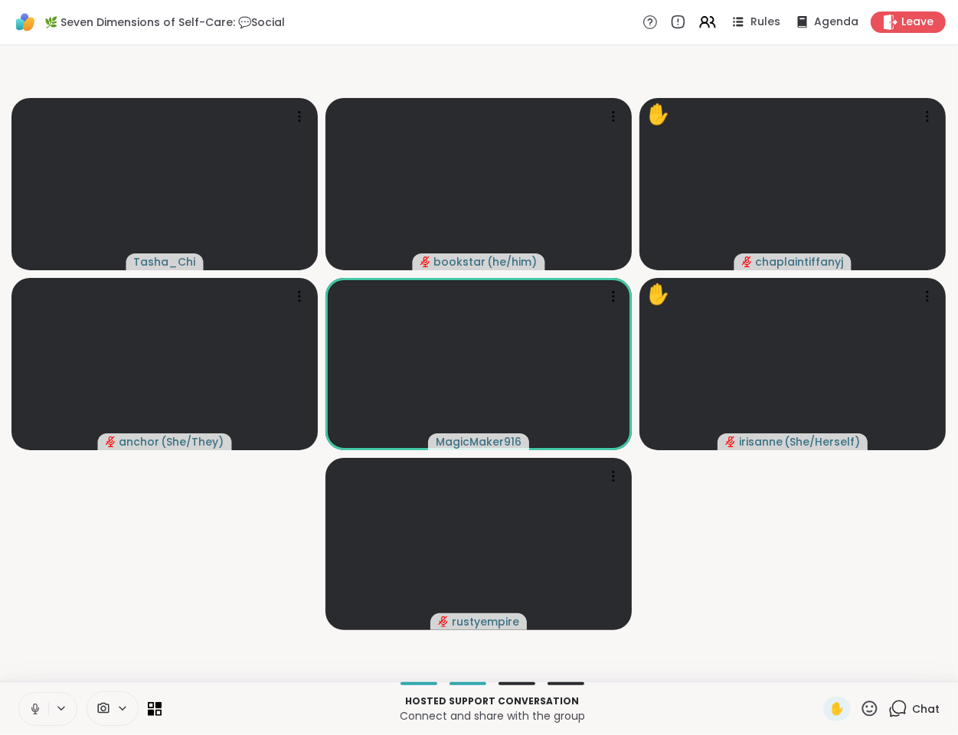
click at [138, 572] on video-player-container "Tasha_Chi bookstar ( he/him ) ✋ chaplaintiffanyj anchor ( She/They ) MagicMaker…" at bounding box center [479, 363] width 940 height 624
click at [132, 578] on video-player-container "Tasha_Chi bookstar ( he/him ) ✋ chaplaintiffanyj anchor ( She/They ) MagicMaker…" at bounding box center [479, 363] width 940 height 624
click at [70, 636] on video-player-container "Tasha_Chi bookstar ( he/him ) ✋ chaplaintiffanyj anchor ( She/They ) MagicMaker…" at bounding box center [479, 363] width 940 height 624
click at [34, 713] on icon at bounding box center [35, 713] width 4 height 1
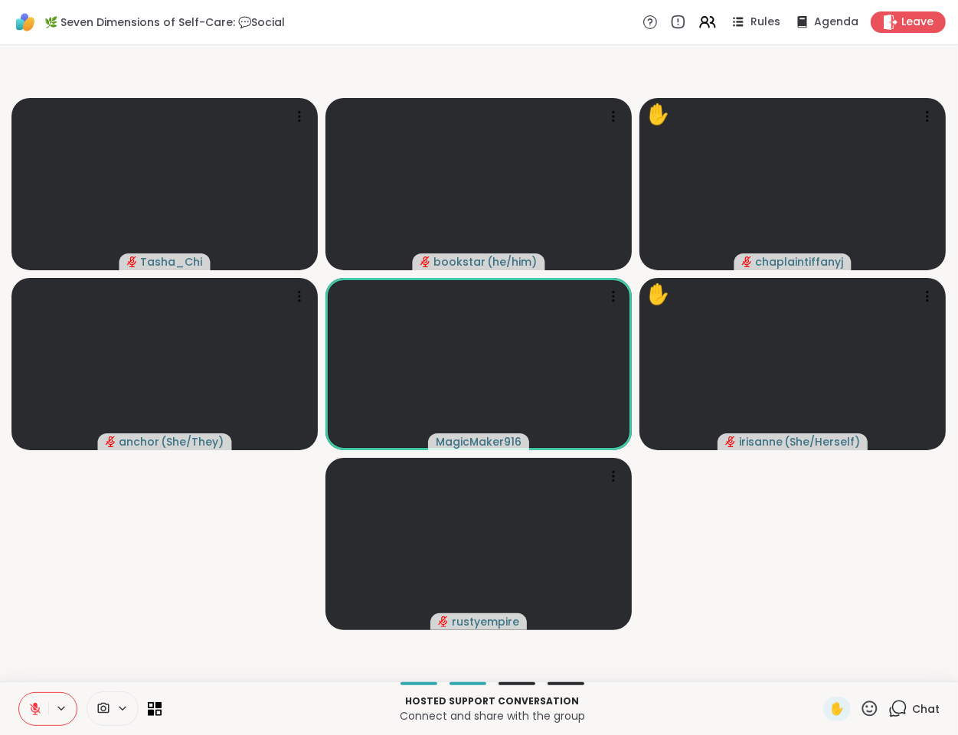
click at [71, 652] on video-player-container "Tasha_Chi bookstar ( he/him ) ✋ chaplaintiffanyj anchor ( She/They ) MagicMaker…" at bounding box center [479, 363] width 940 height 624
click at [69, 646] on video-player-container "Tasha_Chi bookstar ( he/him ) ✋ chaplaintiffanyj anchor ( She/They ) MagicMaker…" at bounding box center [479, 363] width 940 height 624
click at [51, 661] on video-player-container "Tasha_Chi bookstar ( he/him ) ✋ chaplaintiffanyj anchor ( She/They ) MagicMaker…" at bounding box center [479, 363] width 940 height 624
click at [45, 667] on video-player-container "Tasha_Chi bookstar ( he/him ) ✋ chaplaintiffanyj anchor ( She/They ) MagicMaker…" at bounding box center [479, 363] width 940 height 624
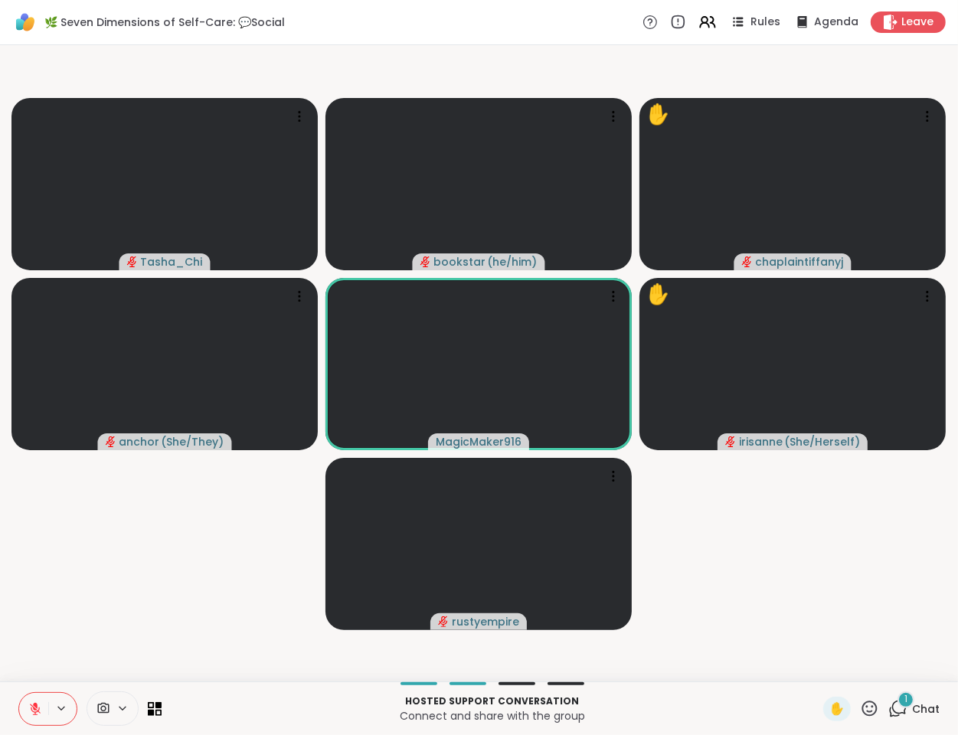
click at [48, 657] on video-player-container "Tasha_Chi bookstar ( he/him ) ✋ chaplaintiffanyj anchor ( She/They ) MagicMaker…" at bounding box center [479, 363] width 940 height 624
click at [44, 661] on video-player-container "Tasha_Chi bookstar ( he/him ) ✋ chaplaintiffanyj anchor ( She/They ) MagicMaker…" at bounding box center [479, 363] width 940 height 624
click at [74, 622] on video-player-container "Tasha_Chi bookstar ( he/him ) ✋ chaplaintiffanyj anchor ( She/They ) MagicMaker…" at bounding box center [479, 363] width 940 height 624
click at [73, 632] on video-player-container "Tasha_Chi bookstar ( he/him ) ✋ chaplaintiffanyj anchor ( She/They ) MagicMaker…" at bounding box center [479, 363] width 940 height 624
click at [77, 626] on video-player-container "Tasha_Chi bookstar ( he/him ) ✋ chaplaintiffanyj anchor ( She/They ) MagicMaker…" at bounding box center [479, 363] width 940 height 624
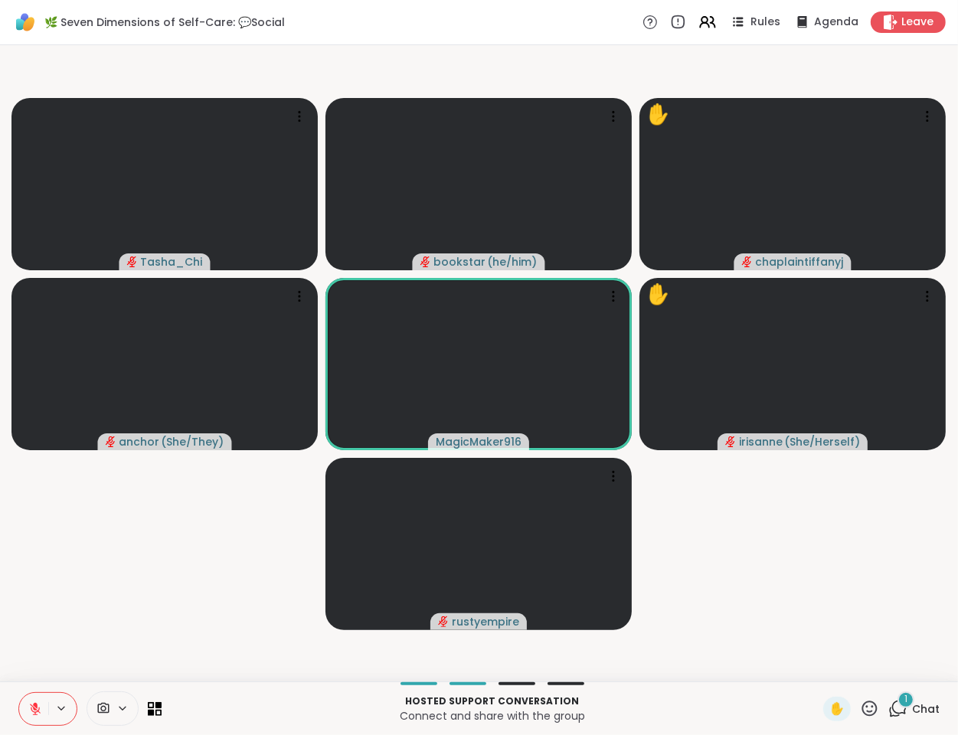
click at [74, 638] on video-player-container "Tasha_Chi bookstar ( he/him ) ✋ chaplaintiffanyj anchor ( She/They ) MagicMaker…" at bounding box center [479, 363] width 940 height 624
click at [73, 651] on video-player-container "Tasha_Chi bookstar ( he/him ) ✋ chaplaintiffanyj anchor ( She/They ) MagicMaker…" at bounding box center [479, 363] width 940 height 624
click at [74, 649] on video-player-container "Tasha_Chi bookstar ( he/him ) ✋ chaplaintiffanyj anchor ( She/They ) MagicMaker…" at bounding box center [479, 363] width 940 height 624
click at [64, 655] on video-player-container "Tasha_Chi bookstar ( he/him ) ✋ chaplaintiffanyj anchor ( She/They ) MagicMaker…" at bounding box center [479, 363] width 940 height 624
click at [57, 653] on video-player-container "Tasha_Chi bookstar ( he/him ) ✋ chaplaintiffanyj anchor ( She/They ) MagicMaker…" at bounding box center [479, 363] width 940 height 624
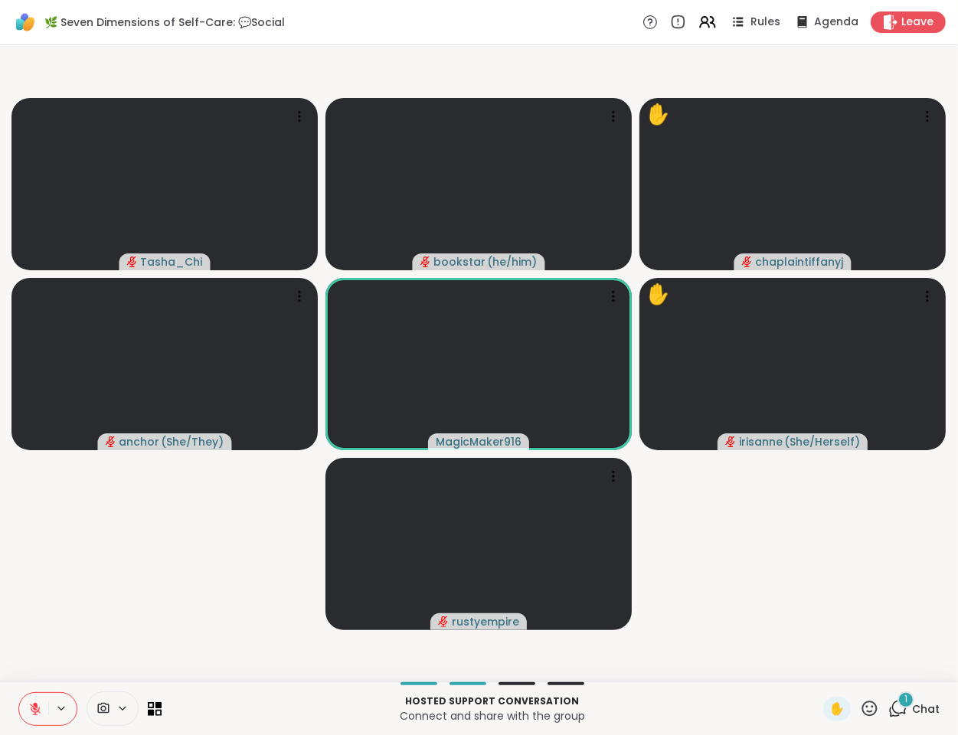
click at [57, 645] on video-player-container "Tasha_Chi bookstar ( he/him ) ✋ chaplaintiffanyj anchor ( She/They ) MagicMaker…" at bounding box center [479, 363] width 940 height 624
click at [57, 646] on video-player-container "Tasha_Chi bookstar ( he/him ) ✋ chaplaintiffanyj anchor ( She/They ) MagicMaker…" at bounding box center [479, 363] width 940 height 624
click at [56, 647] on video-player-container "Tasha_Chi bookstar ( he/him ) ✋ chaplaintiffanyj anchor ( She/They ) MagicMaker…" at bounding box center [479, 363] width 940 height 624
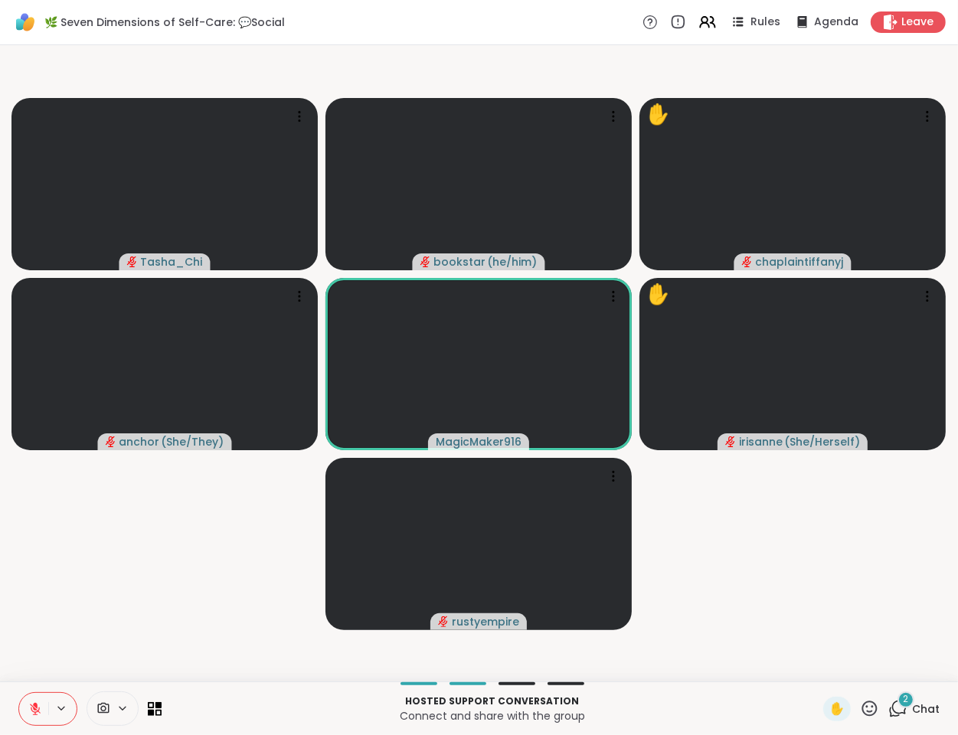
click at [51, 657] on video-player-container "Tasha_Chi bookstar ( he/him ) ✋ chaplaintiffanyj anchor ( She/They ) MagicMaker…" at bounding box center [479, 363] width 940 height 624
click at [52, 649] on video-player-container "Tasha_Chi bookstar ( he/him ) ✋ chaplaintiffanyj anchor ( She/They ) MagicMaker…" at bounding box center [479, 363] width 940 height 624
click at [37, 704] on icon at bounding box center [35, 709] width 14 height 14
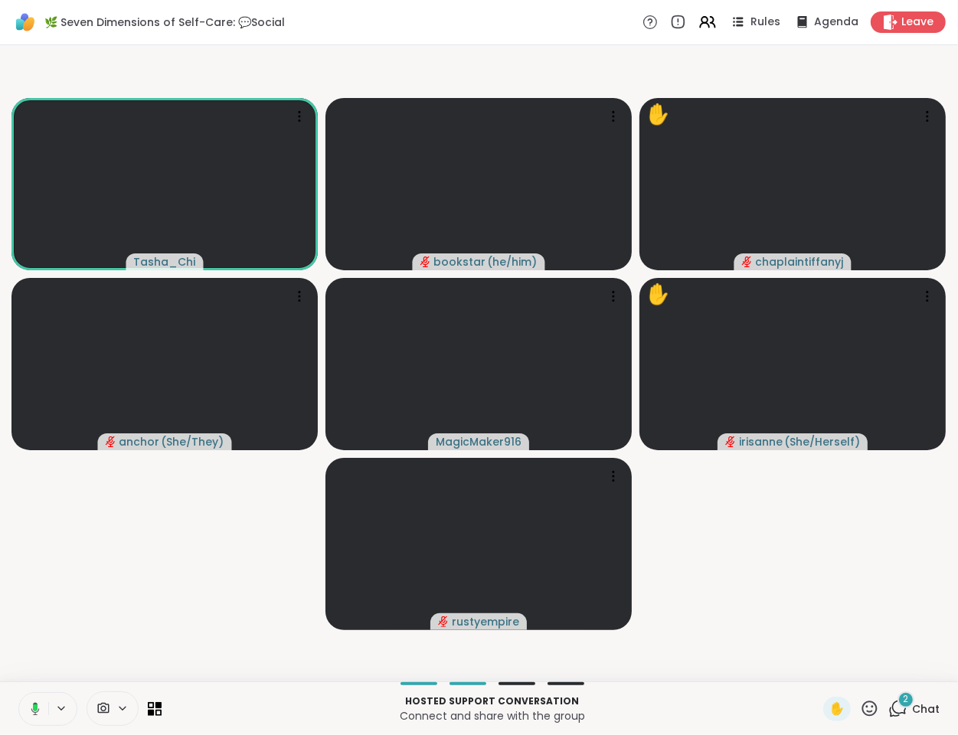
click at [101, 604] on video-player-container "Tasha_Chi bookstar ( he/him ) ✋ chaplaintiffanyj anchor ( She/They ) MagicMaker…" at bounding box center [479, 363] width 940 height 624
drag, startPoint x: 96, startPoint y: 598, endPoint x: 96, endPoint y: 606, distance: 8.4
click at [96, 600] on video-player-container "Tasha_Chi bookstar ( he/him ) ✋ chaplaintiffanyj ❤️ anchor ( She/They ) ❤️ ❤️ ❤…" at bounding box center [479, 363] width 940 height 624
click at [58, 653] on video-player-container "Tasha_Chi bookstar ( he/him ) ✋ chaplaintiffanyj ❤️ anchor ( She/They ) ❤️ ❤️ ❤…" at bounding box center [479, 363] width 940 height 624
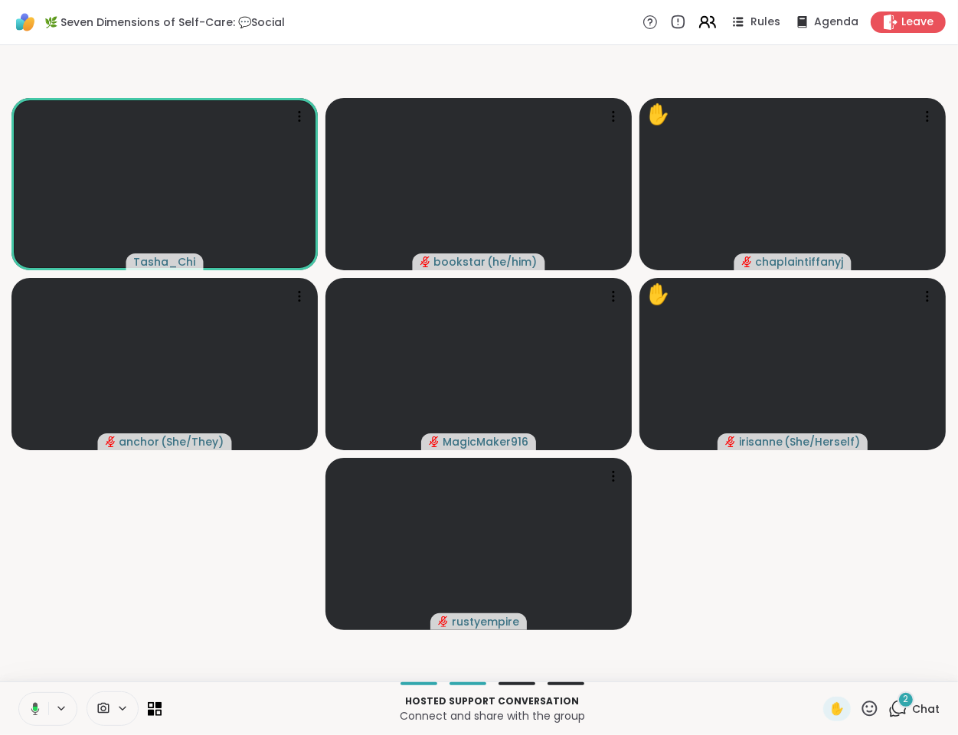
click at [703, 25] on icon at bounding box center [707, 21] width 19 height 19
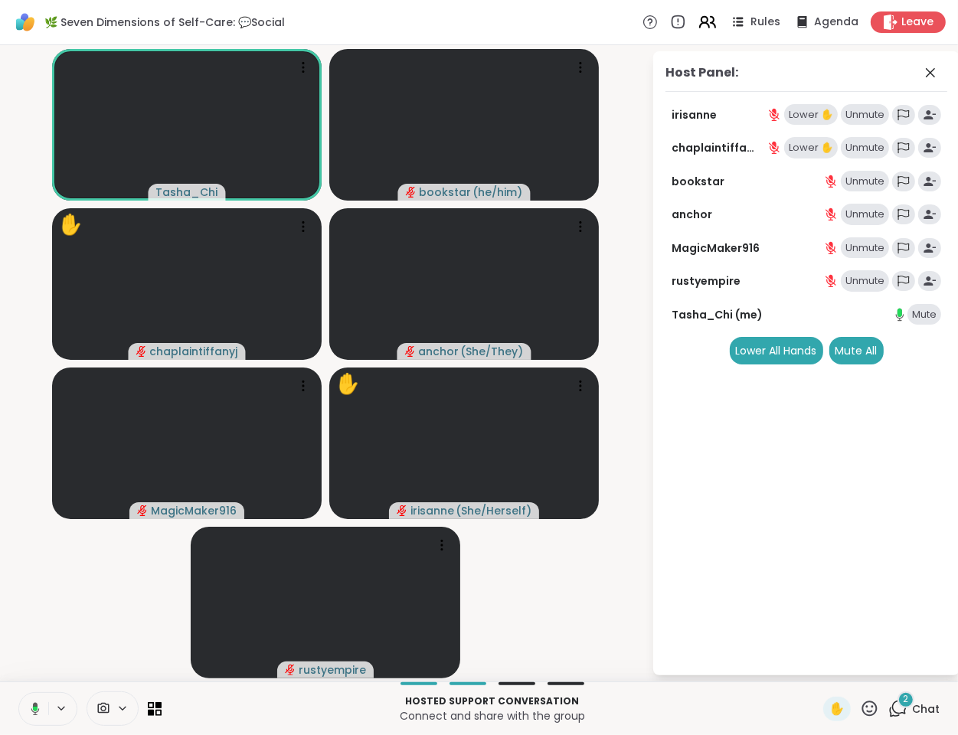
click at [703, 25] on icon at bounding box center [707, 21] width 19 height 19
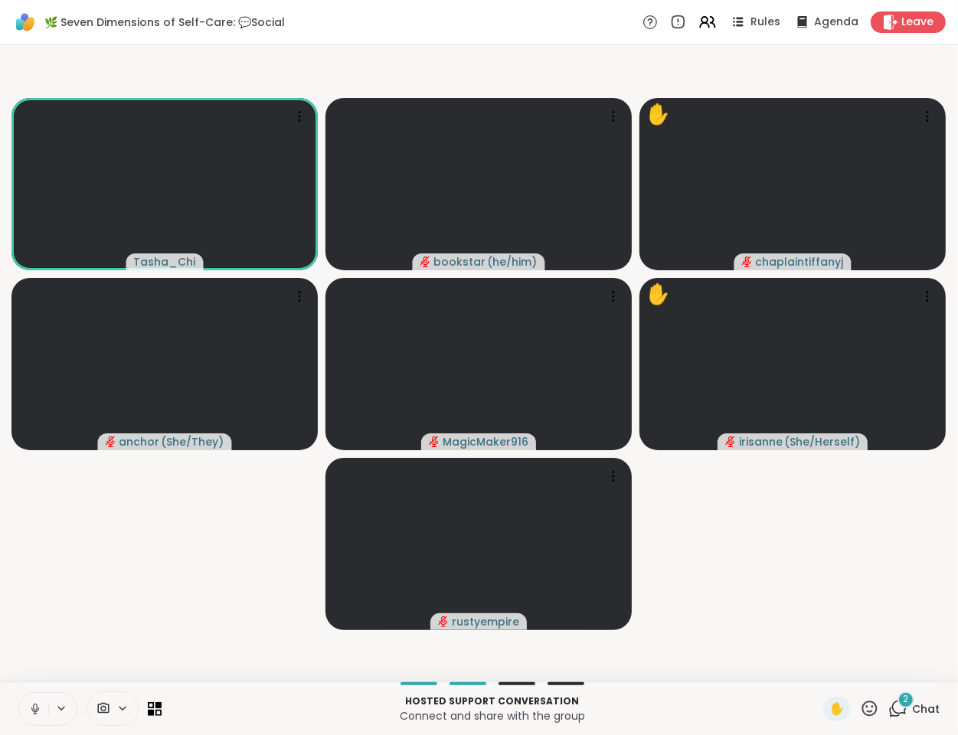
click at [35, 707] on icon at bounding box center [35, 709] width 14 height 14
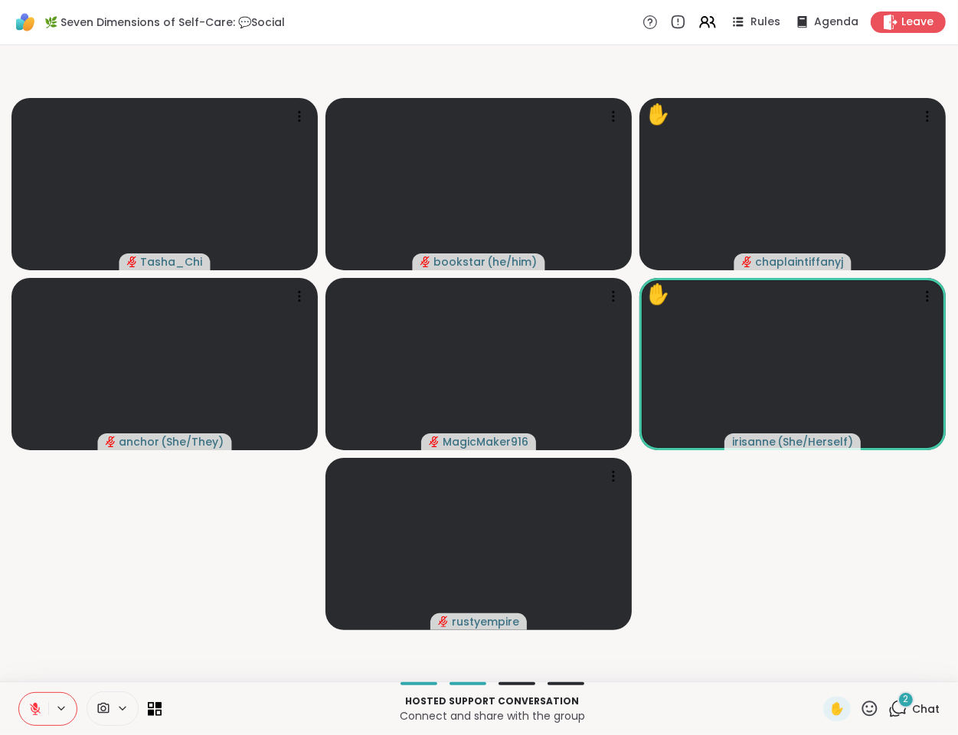
click at [111, 606] on video-player-container "Tasha_Chi bookstar ( he/him ) ✋ chaplaintiffanyj anchor ( She/They ) MagicMaker…" at bounding box center [479, 363] width 940 height 624
click at [171, 581] on video-player-container "Tasha_Chi bookstar ( he/him ) ✋ chaplaintiffanyj anchor ( She/They ) MagicMaker…" at bounding box center [479, 363] width 940 height 624
click at [165, 610] on video-player-container "Tasha_Chi bookstar ( he/him ) ✋ chaplaintiffanyj anchor ( She/They ) MagicMaker…" at bounding box center [479, 363] width 940 height 624
click at [165, 622] on video-player-container "Tasha_Chi bookstar ( he/him ) ✋ chaplaintiffanyj anchor ( She/They ) MagicMaker…" at bounding box center [479, 363] width 940 height 624
click at [186, 573] on video-player-container "Tasha_Chi bookstar ( he/him ) ✋ chaplaintiffanyj anchor ( She/They ) MagicMaker…" at bounding box center [479, 363] width 940 height 624
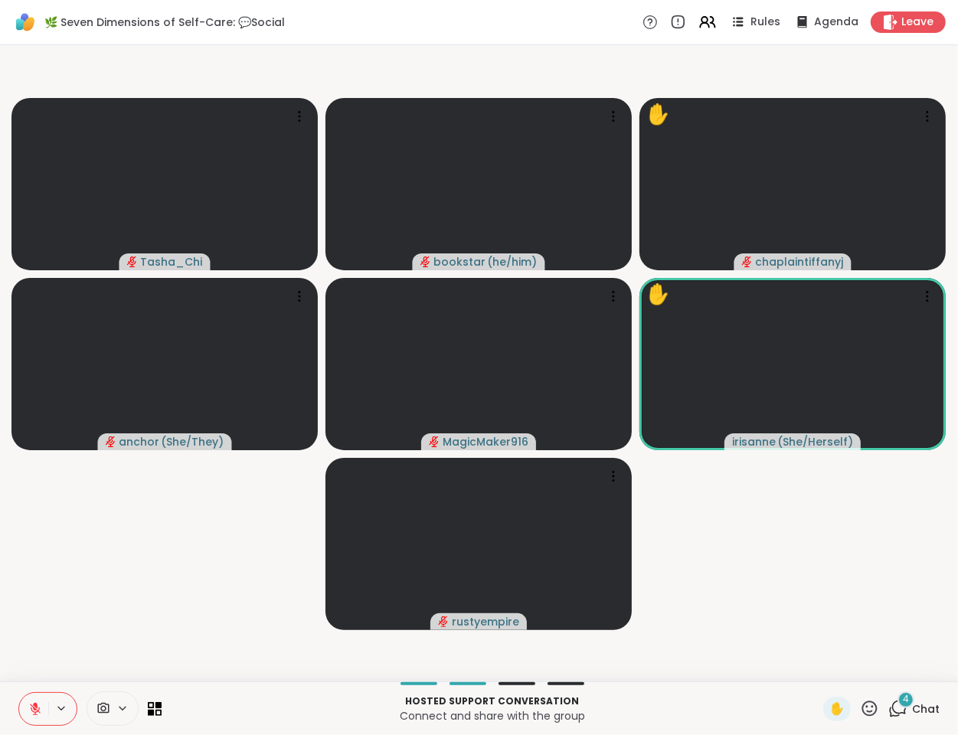
click at [184, 581] on video-player-container "Tasha_Chi bookstar ( he/him ) ✋ chaplaintiffanyj anchor ( She/They ) MagicMaker…" at bounding box center [479, 363] width 940 height 624
click at [179, 602] on video-player-container "Tasha_Chi bookstar ( he/him ) ✋ chaplaintiffanyj anchor ( She/They ) MagicMaker…" at bounding box center [479, 363] width 940 height 624
click at [229, 642] on video-player-container "Tasha_Chi bookstar ( he/him ) ✋ chaplaintiffanyj anchor ( She/They ) MagicMaker…" at bounding box center [479, 363] width 940 height 624
click at [152, 633] on video-player-container "Tasha_Chi bookstar ( he/him ) ✋ chaplaintiffanyj anchor ( She/They ) MagicMaker…" at bounding box center [479, 363] width 940 height 624
click at [862, 708] on icon at bounding box center [869, 708] width 19 height 19
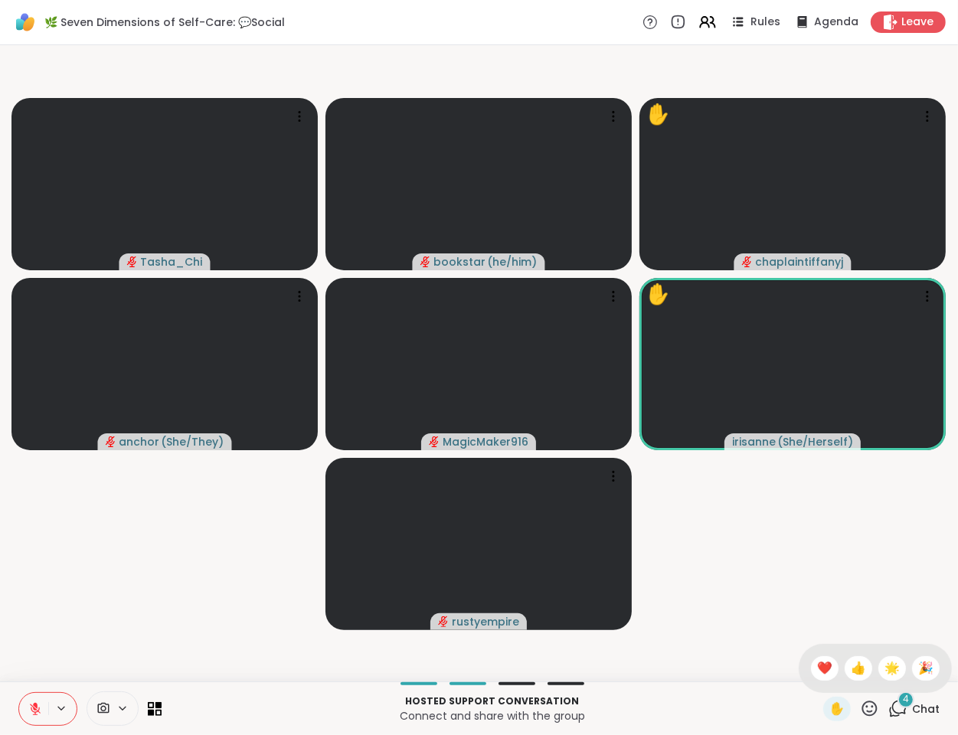
click at [888, 708] on icon at bounding box center [897, 708] width 19 height 19
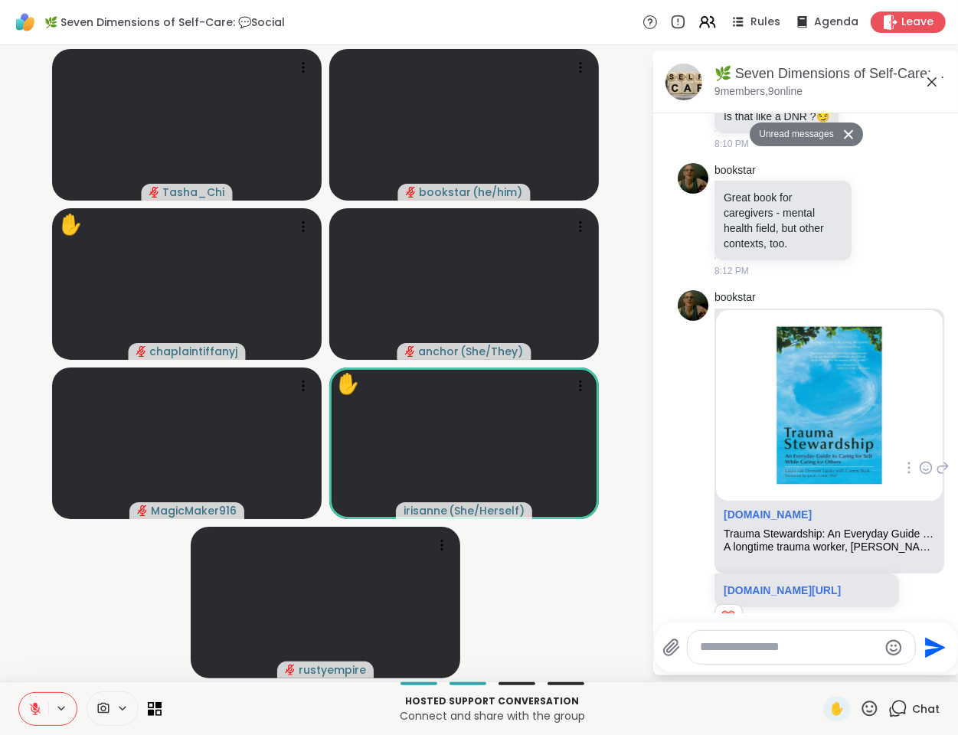
scroll to position [1908, 0]
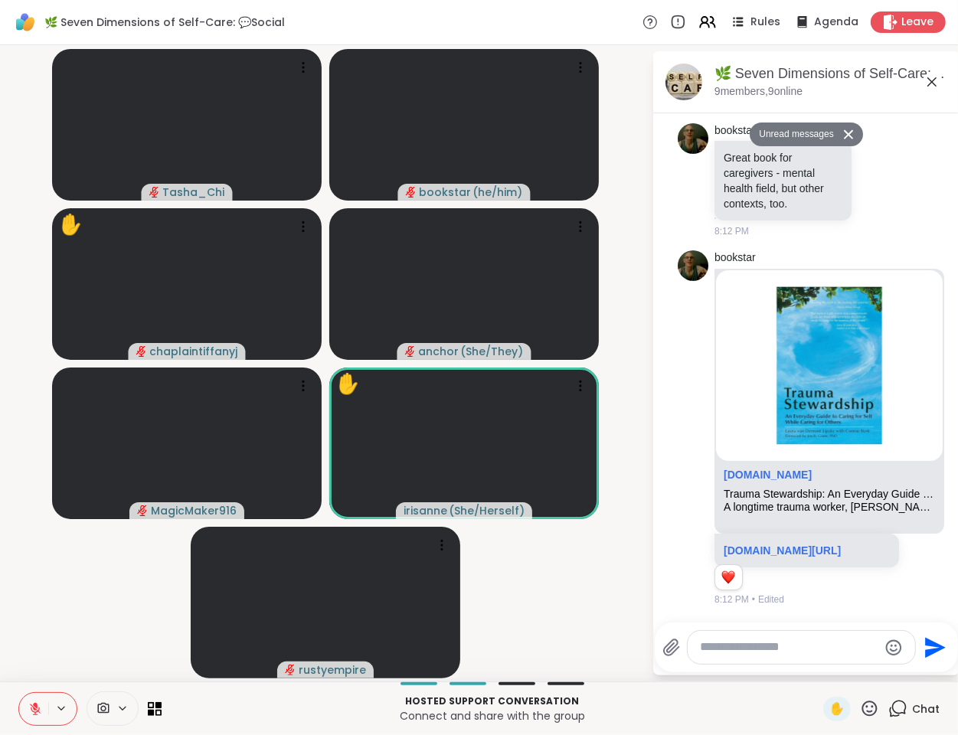
click at [844, 132] on icon at bounding box center [848, 134] width 9 height 9
click at [933, 81] on icon at bounding box center [931, 81] width 9 height 9
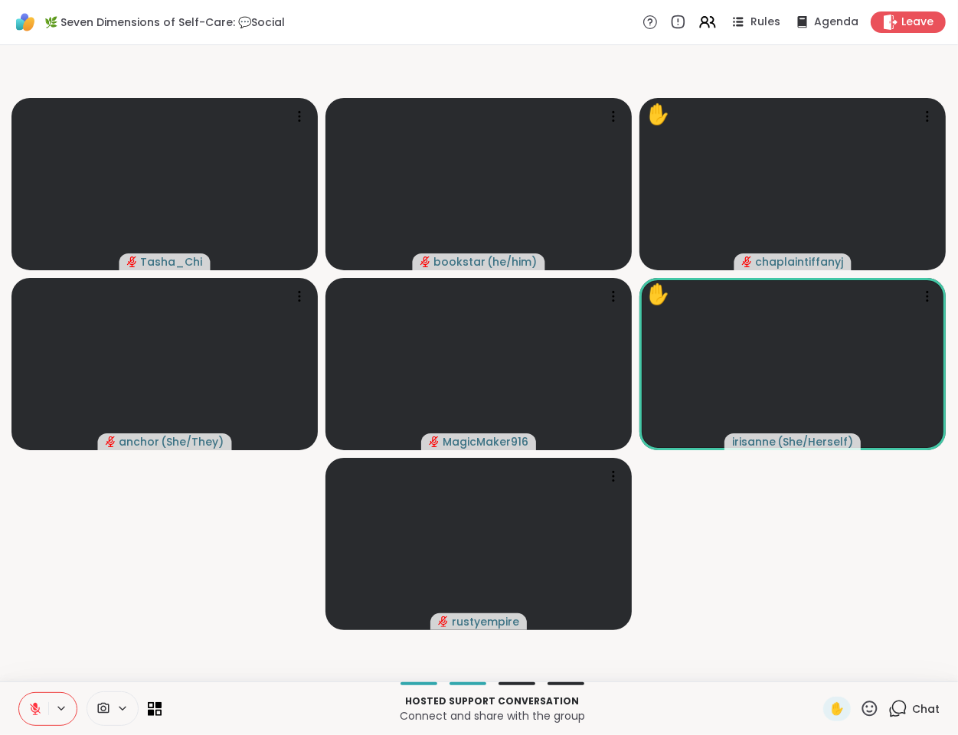
click at [104, 576] on video-player-container "Tasha_Chi bookstar ( he/him ) ✋ chaplaintiffanyj anchor ( She/They ) MagicMaker…" at bounding box center [479, 363] width 940 height 624
click at [104, 597] on video-player-container "Tasha_Chi bookstar ( he/him ) ✋ chaplaintiffanyj anchor ( She/They ) MagicMaker…" at bounding box center [479, 363] width 940 height 624
click at [766, 635] on video-player-container "Tasha_Chi bookstar ( he/him ) ✋ chaplaintiffanyj anchor ( She/They ) MagicMaker…" at bounding box center [479, 363] width 940 height 624
click at [189, 579] on video-player-container "Tasha_Chi bookstar ( he/him ) ✋ chaplaintiffanyj anchor ( She/They ) MagicMaker…" at bounding box center [479, 363] width 940 height 624
click at [190, 580] on video-player-container "Tasha_Chi bookstar ( he/him ) ✋ chaplaintiffanyj anchor ( She/They ) MagicMaker…" at bounding box center [479, 363] width 940 height 624
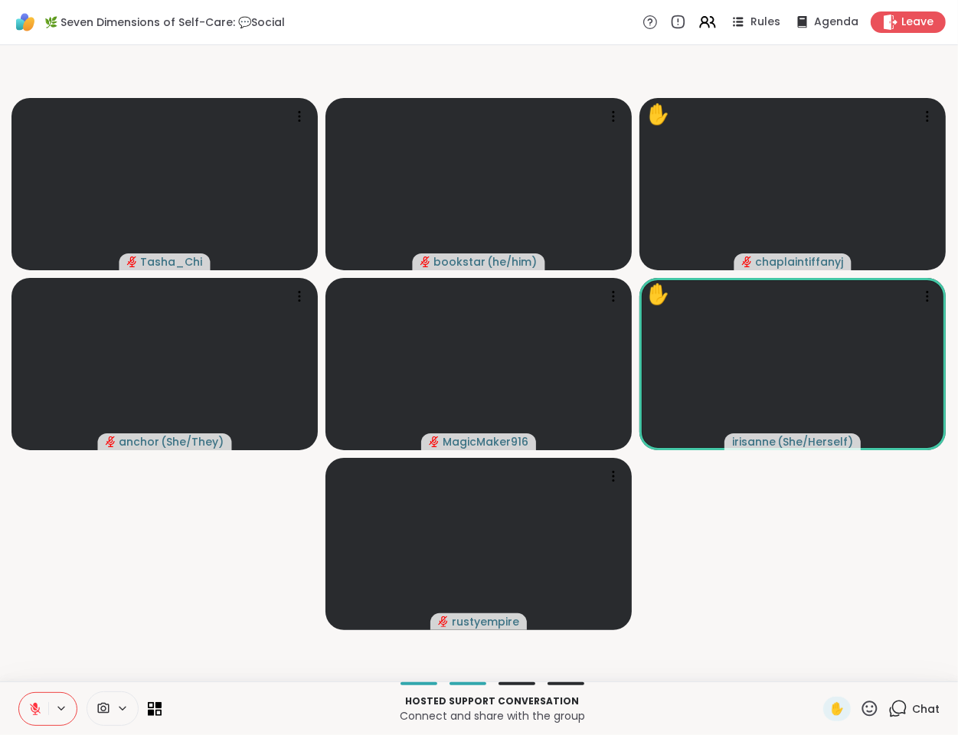
click at [178, 561] on video-player-container "Tasha_Chi bookstar ( he/him ) ✋ chaplaintiffanyj anchor ( She/They ) MagicMaker…" at bounding box center [479, 363] width 940 height 624
click at [199, 580] on video-player-container "Tasha_Chi bookstar ( he/him ) ✋ chaplaintiffanyj anchor ( She/They ) MagicMaker…" at bounding box center [479, 363] width 940 height 624
click at [148, 618] on video-player-container "Tasha_Chi bookstar ( he/him ) ✋ chaplaintiffanyj anchor ( She/They ) MagicMaker…" at bounding box center [479, 363] width 940 height 624
click at [96, 625] on video-player-container "Tasha_Chi bookstar ( he/him ) ✋ chaplaintiffanyj anchor ( She/They ) MagicMaker…" at bounding box center [479, 363] width 940 height 624
click at [97, 619] on video-player-container "Tasha_Chi bookstar ( he/him ) ✋ chaplaintiffanyj anchor ( She/They ) MagicMaker…" at bounding box center [479, 363] width 940 height 624
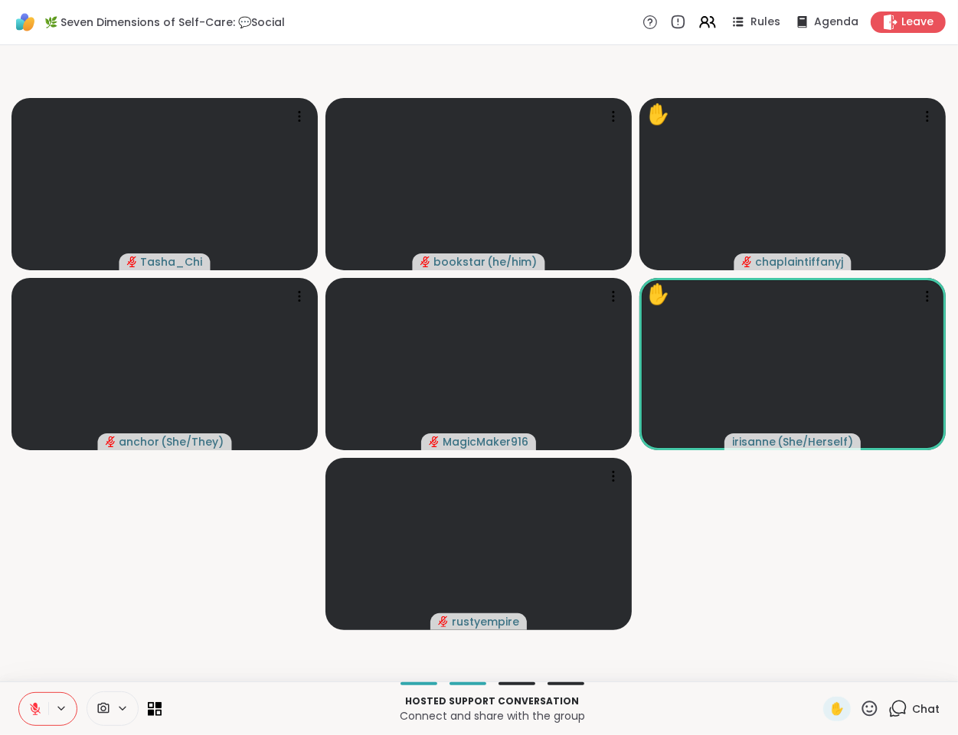
click at [81, 629] on video-player-container "Tasha_Chi bookstar ( he/him ) ✋ chaplaintiffanyj anchor ( She/They ) MagicMaker…" at bounding box center [479, 363] width 940 height 624
click at [98, 619] on video-player-container "Tasha_Chi bookstar ( he/him ) ✋ chaplaintiffanyj anchor ( She/They ) MagicMaker…" at bounding box center [479, 363] width 940 height 624
click at [704, 15] on icon at bounding box center [707, 21] width 19 height 19
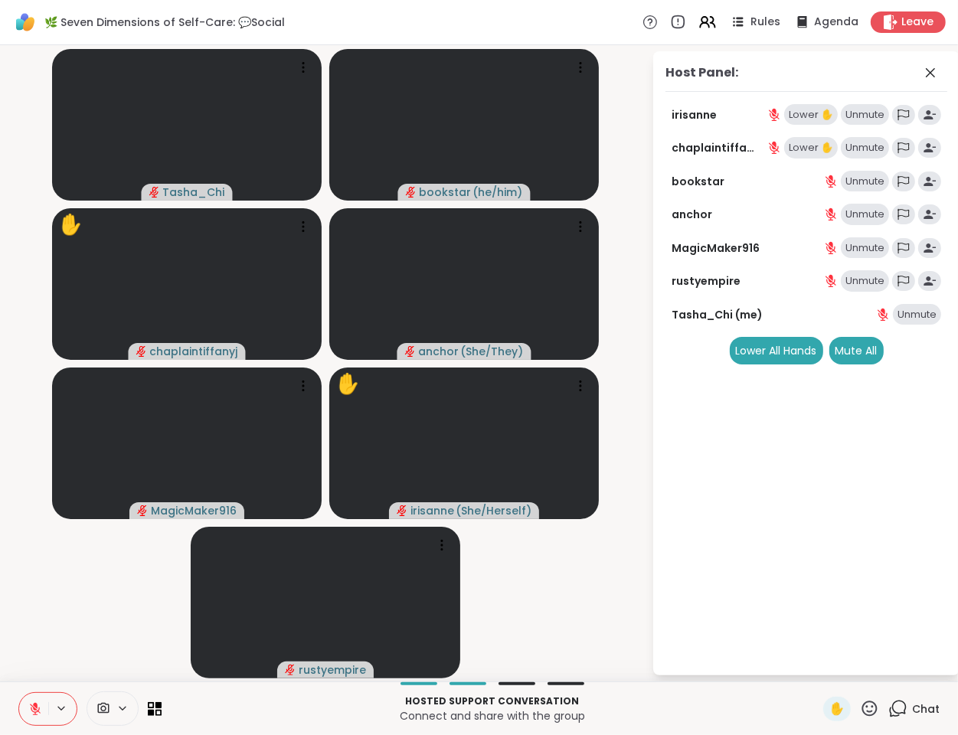
click at [827, 111] on div "Lower ✋" at bounding box center [811, 114] width 54 height 21
click at [930, 77] on icon at bounding box center [930, 73] width 18 height 18
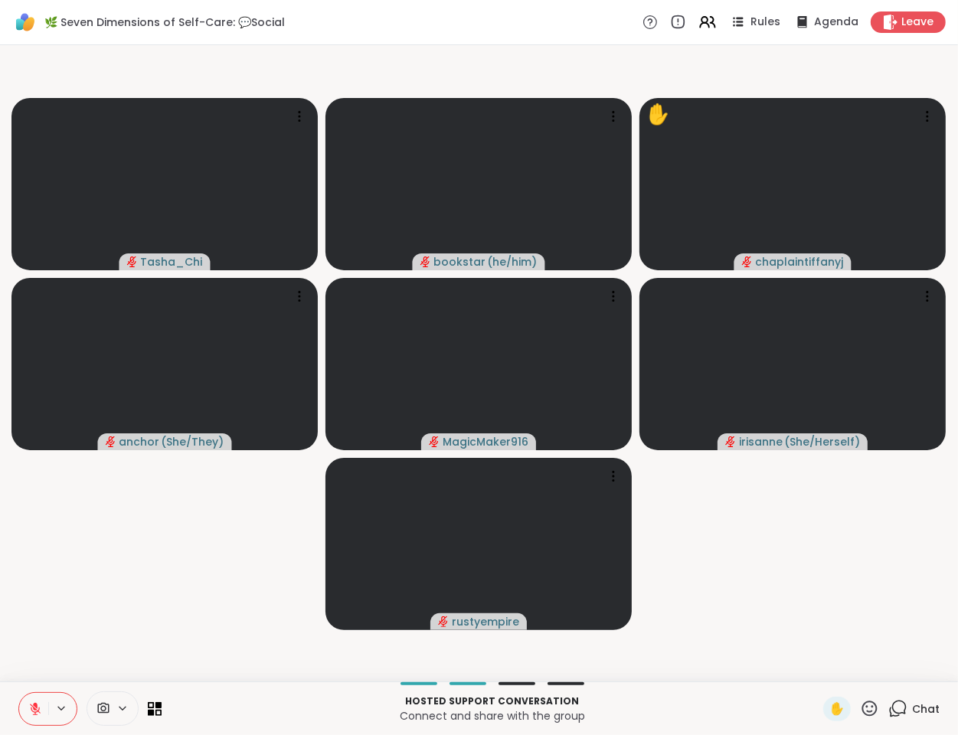
click at [40, 698] on button at bounding box center [33, 709] width 29 height 32
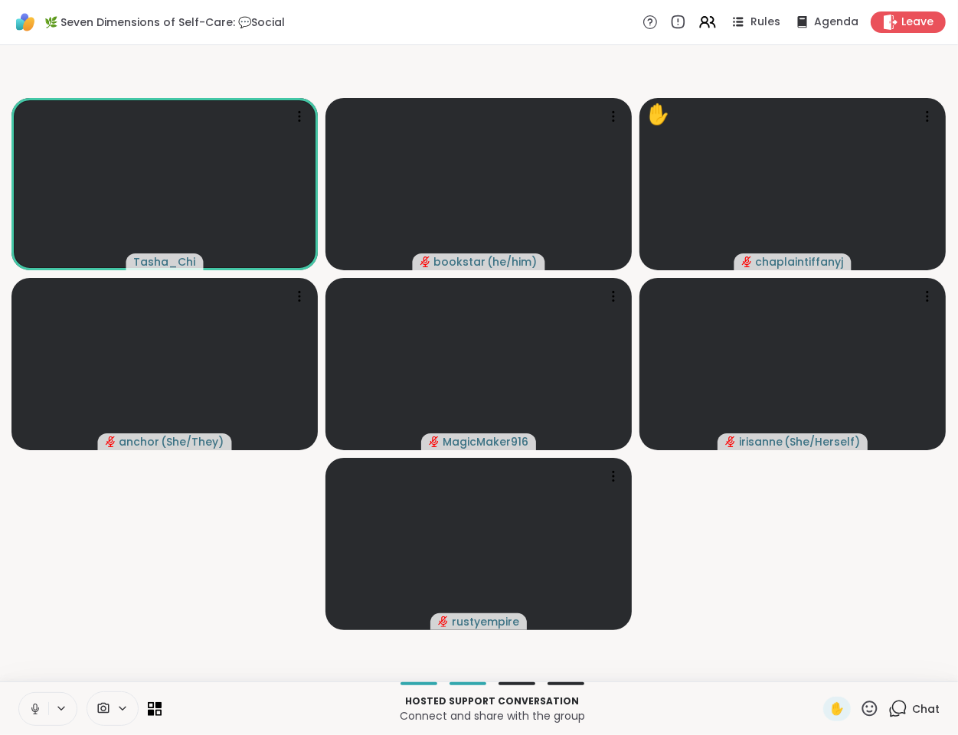
click at [210, 599] on video-player-container "Tasha_Chi bookstar ( he/him ) ✋ chaplaintiffanyj anchor ( She/They ) MagicMaker…" at bounding box center [479, 363] width 940 height 624
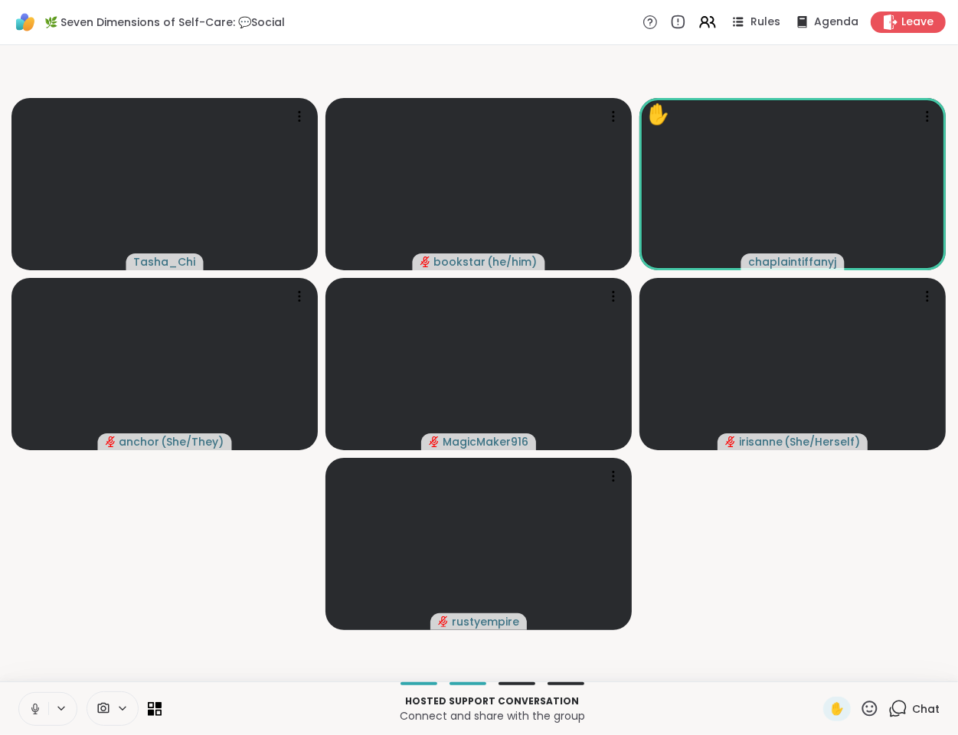
click at [36, 713] on icon at bounding box center [35, 713] width 4 height 1
click at [119, 621] on video-player-container "Tasha_Chi bookstar ( he/him ) ✋ chaplaintiffanyj anchor ( She/They ) MagicMaker…" at bounding box center [479, 363] width 940 height 624
drag, startPoint x: 85, startPoint y: 630, endPoint x: 83, endPoint y: 639, distance: 9.3
click at [86, 633] on video-player-container "Tasha_Chi bookstar ( he/him ) ✋ chaplaintiffanyj anchor ( She/They ) MagicMaker…" at bounding box center [479, 363] width 940 height 624
drag, startPoint x: 59, startPoint y: 665, endPoint x: 60, endPoint y: 673, distance: 8.6
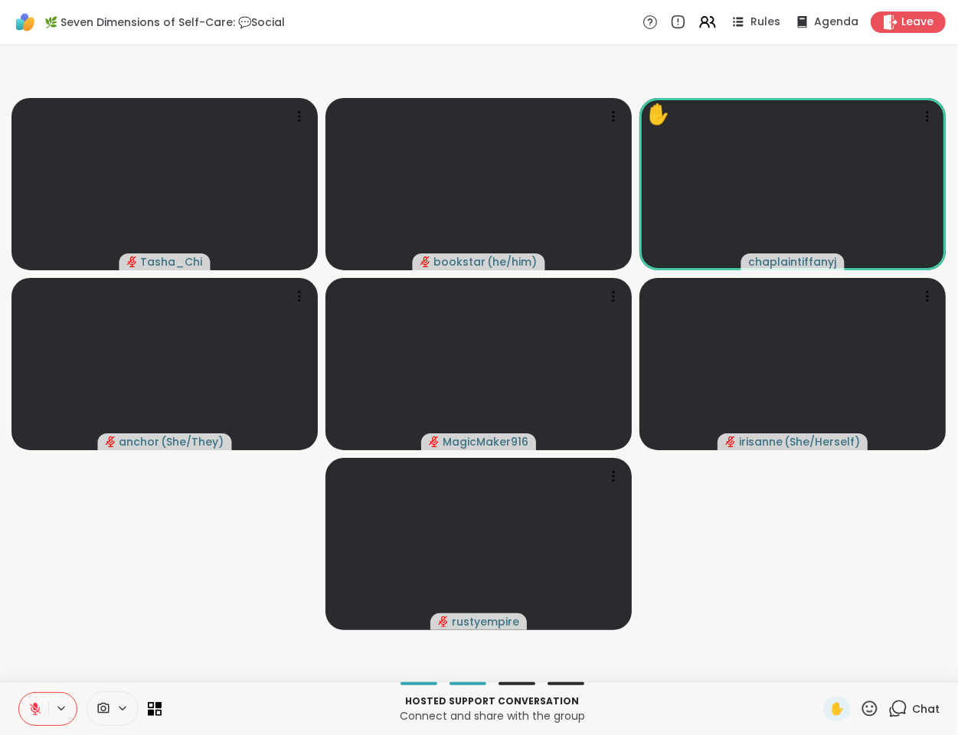
click at [59, 666] on video-player-container "Tasha_Chi bookstar ( he/him ) ✋ chaplaintiffanyj anchor ( She/They ) MagicMaker…" at bounding box center [479, 363] width 940 height 624
click at [31, 707] on icon at bounding box center [35, 709] width 11 height 11
click at [90, 628] on video-player-container "Tasha_Chi bookstar ( he/him ) ✋ chaplaintiffanyj anchor ( She/They ) MagicMaker…" at bounding box center [479, 363] width 940 height 624
click at [60, 639] on video-player-container "Tasha_Chi bookstar ( he/him ) ✋ chaplaintiffanyj anchor ( She/They ) MagicMaker…" at bounding box center [479, 363] width 940 height 624
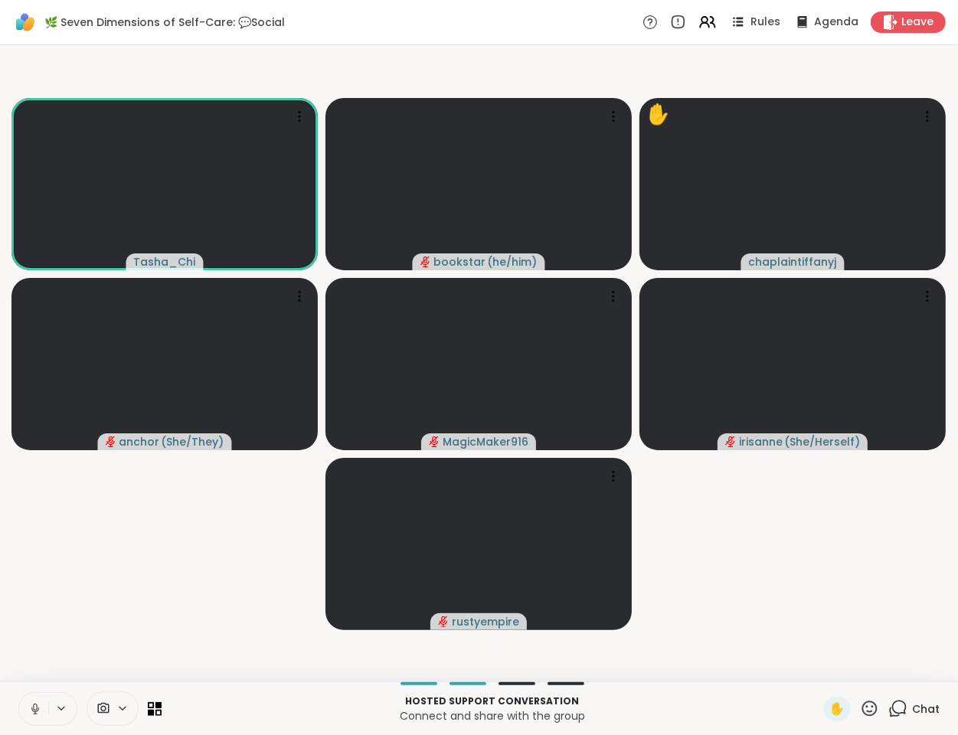
click at [74, 638] on video-player-container "Tasha_Chi bookstar ( he/him ) ✋ chaplaintiffanyj anchor ( She/They ) MagicMaker…" at bounding box center [479, 363] width 940 height 624
click at [71, 647] on video-player-container "Tasha_Chi bookstar ( he/him ) ✋ chaplaintiffanyj anchor ( She/They ) MagicMaker…" at bounding box center [479, 363] width 940 height 624
click at [87, 646] on video-player-container "Tasha_Chi bookstar ( he/him ) ✋ chaplaintiffanyj anchor ( She/They ) MagicMaker…" at bounding box center [479, 363] width 940 height 624
click at [31, 713] on icon at bounding box center [35, 709] width 14 height 14
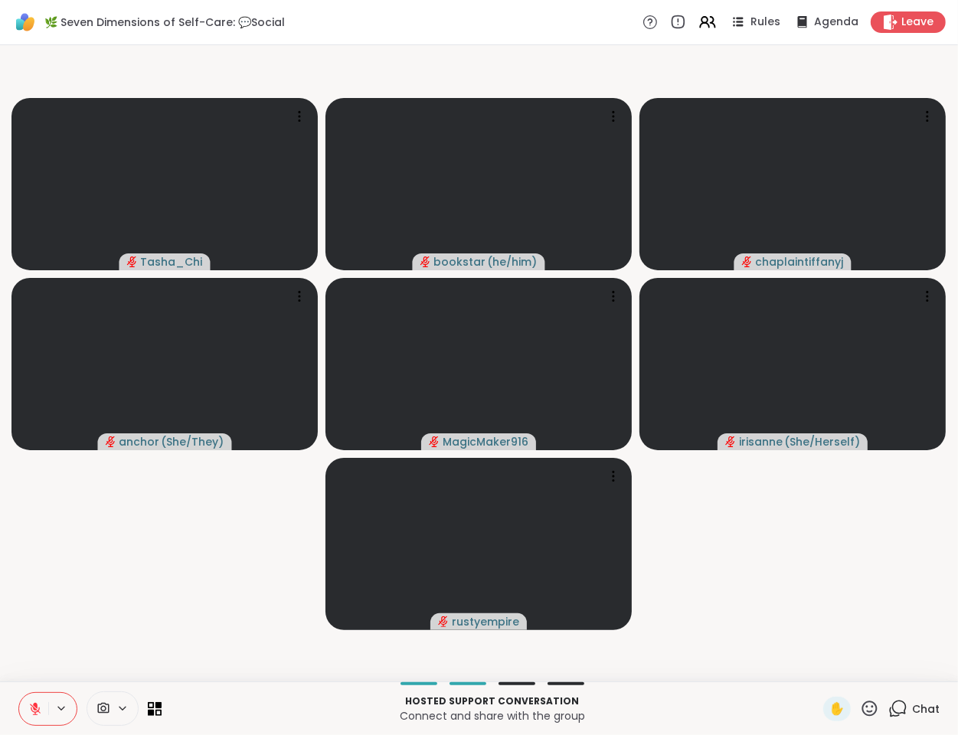
drag, startPoint x: 31, startPoint y: 713, endPoint x: 152, endPoint y: 606, distance: 161.6
click at [162, 578] on div "🌿 Seven Dimensions of Self-Care: 💬Social Rules Agenda Leave Tasha_Chi bookstar …" at bounding box center [479, 367] width 958 height 735
click at [28, 710] on icon at bounding box center [35, 709] width 14 height 14
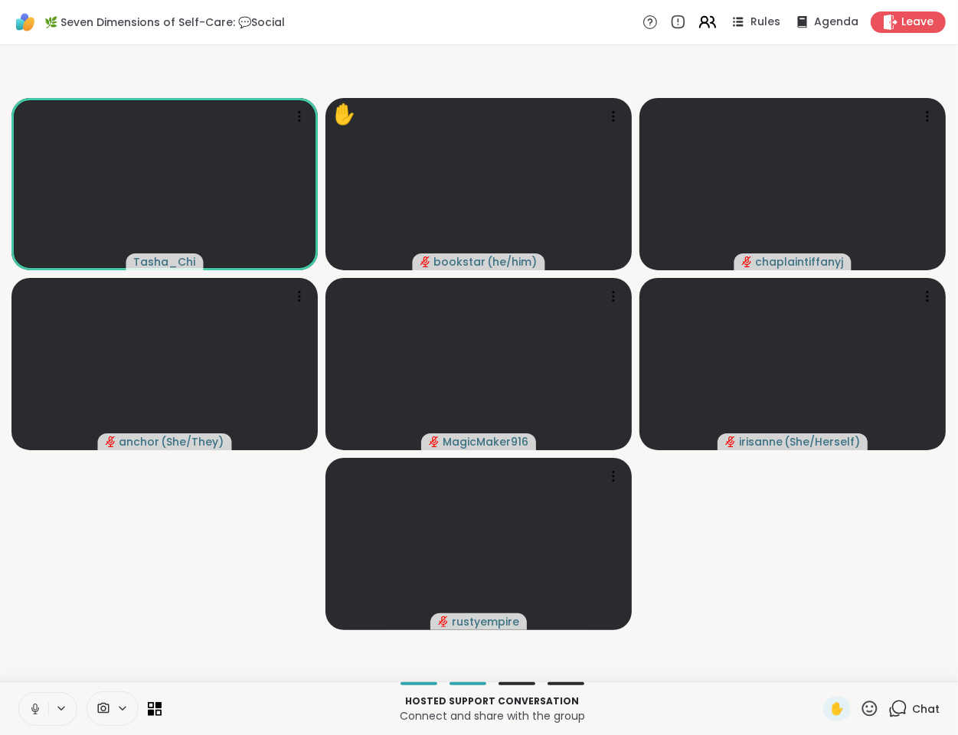
click at [698, 27] on icon at bounding box center [707, 21] width 19 height 19
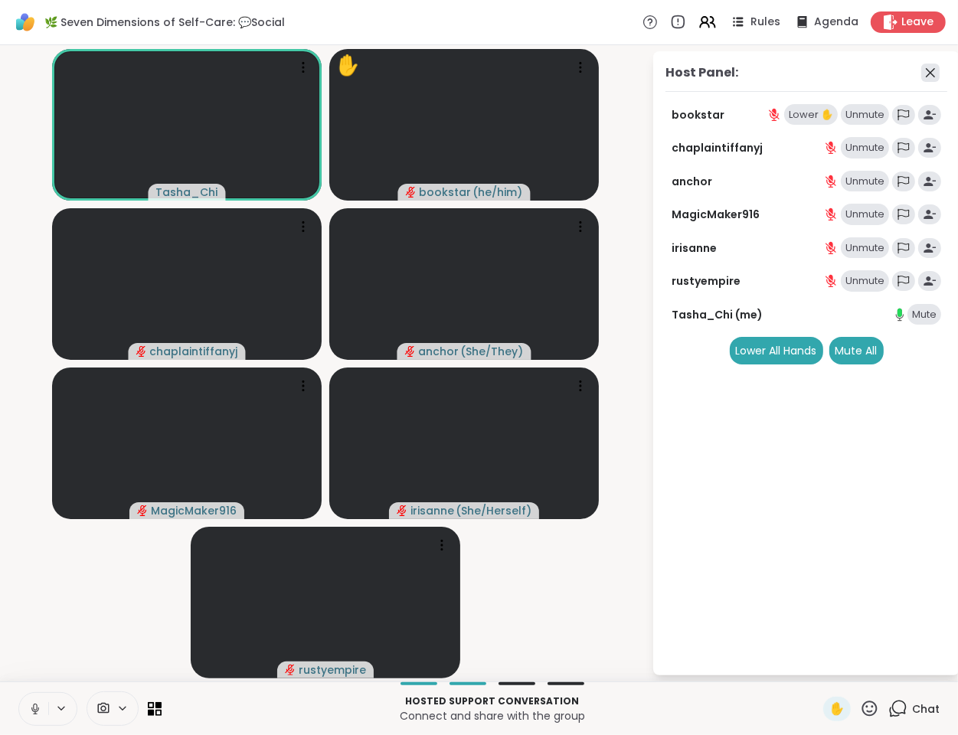
drag, startPoint x: 935, startPoint y: 73, endPoint x: 873, endPoint y: 82, distance: 62.7
click at [935, 71] on icon at bounding box center [930, 73] width 18 height 18
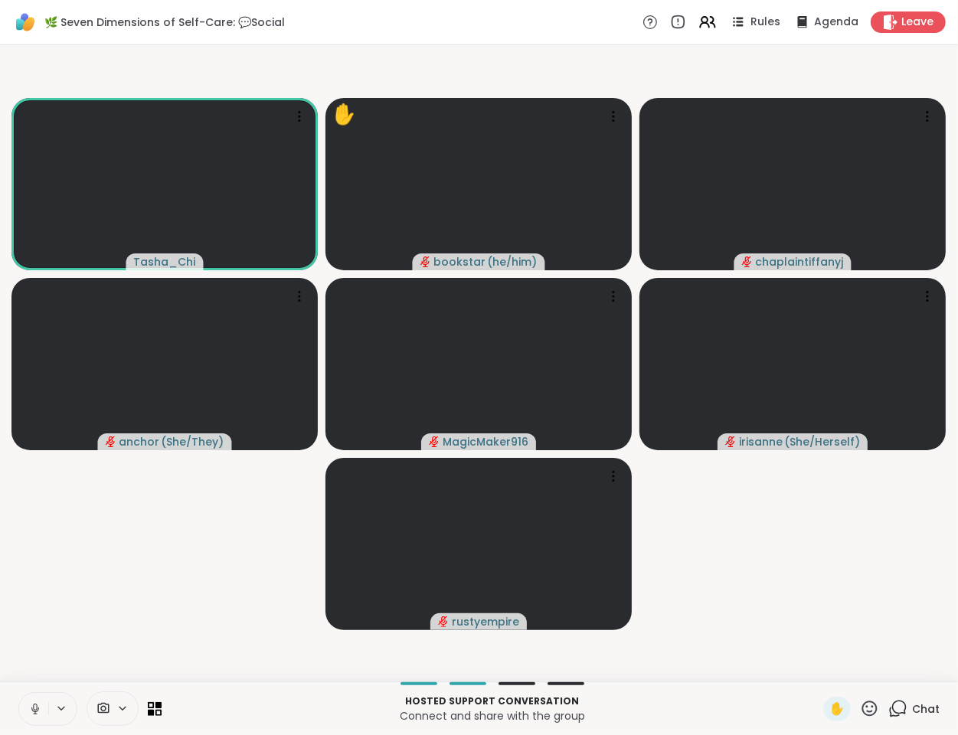
click at [159, 538] on video-player-container "Tasha_Chi ✋ bookstar ( he/him ) chaplaintiffanyj anchor ( She/They ) MagicMaker…" at bounding box center [479, 363] width 940 height 624
drag, startPoint x: 49, startPoint y: 632, endPoint x: 56, endPoint y: 638, distance: 8.7
click at [51, 633] on video-player-container "Tasha_Chi ✋ bookstar ( he/him ) chaplaintiffanyj ✋ anchor ( She/They ) MagicMak…" at bounding box center [479, 363] width 940 height 624
click at [35, 711] on icon at bounding box center [35, 709] width 14 height 14
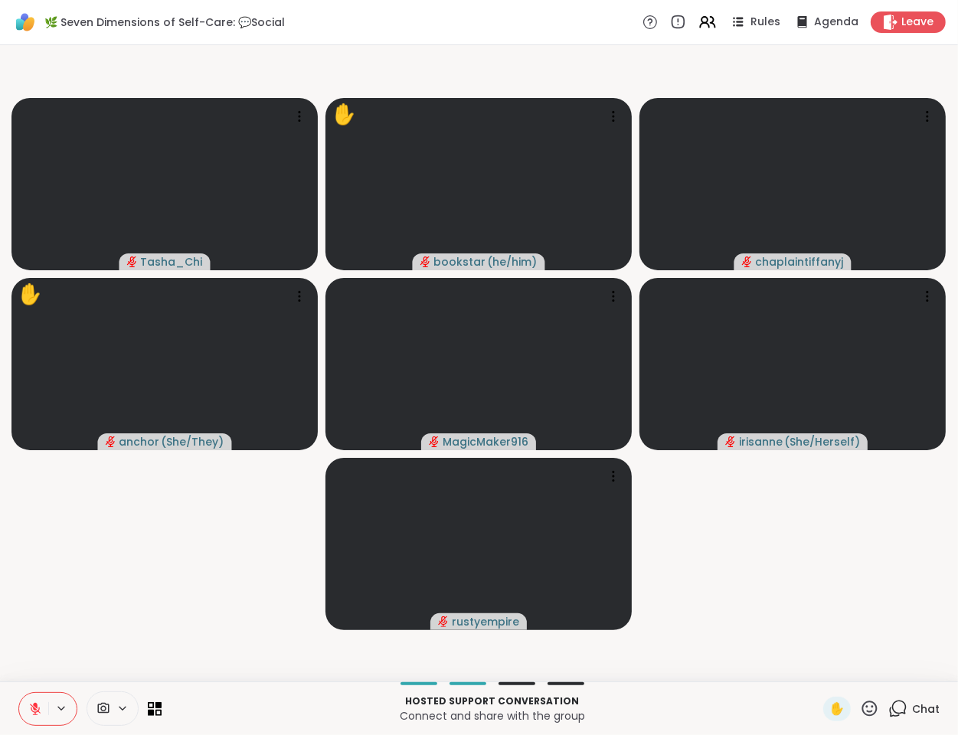
click at [301, 564] on video-player-container "Tasha_Chi ✋ bookstar ( he/him ) chaplaintiffanyj ✋ anchor ( She/They ) MagicMak…" at bounding box center [479, 363] width 940 height 624
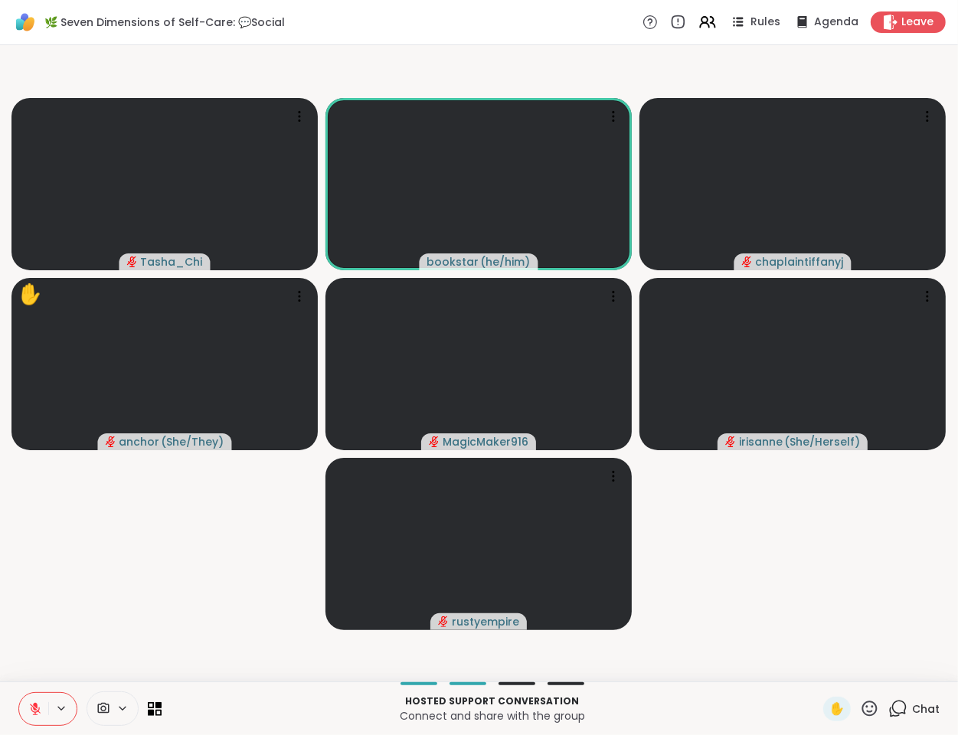
click at [187, 587] on video-player-container "Tasha_Chi bookstar ( he/him ) chaplaintiffanyj ✋ anchor ( She/They ) MagicMaker…" at bounding box center [479, 363] width 940 height 624
click at [795, 573] on video-player-container "Tasha_Chi bookstar ( he/him ) chaplaintiffanyj ✋ anchor ( She/They ) MagicMaker…" at bounding box center [479, 363] width 940 height 624
click at [781, 634] on video-player-container "Tasha_Chi bookstar ( he/him ) chaplaintiffanyj ✋ anchor ( She/They ) MagicMaker…" at bounding box center [479, 363] width 940 height 624
click at [784, 629] on video-player-container "Tasha_Chi bookstar ( he/him ) chaplaintiffanyj ✋ anchor ( She/They ) MagicMaker…" at bounding box center [479, 363] width 940 height 624
click at [203, 576] on video-player-container "Tasha_Chi bookstar ( he/him ) chaplaintiffanyj ✋ anchor ( She/They ) MagicMaker…" at bounding box center [479, 363] width 940 height 624
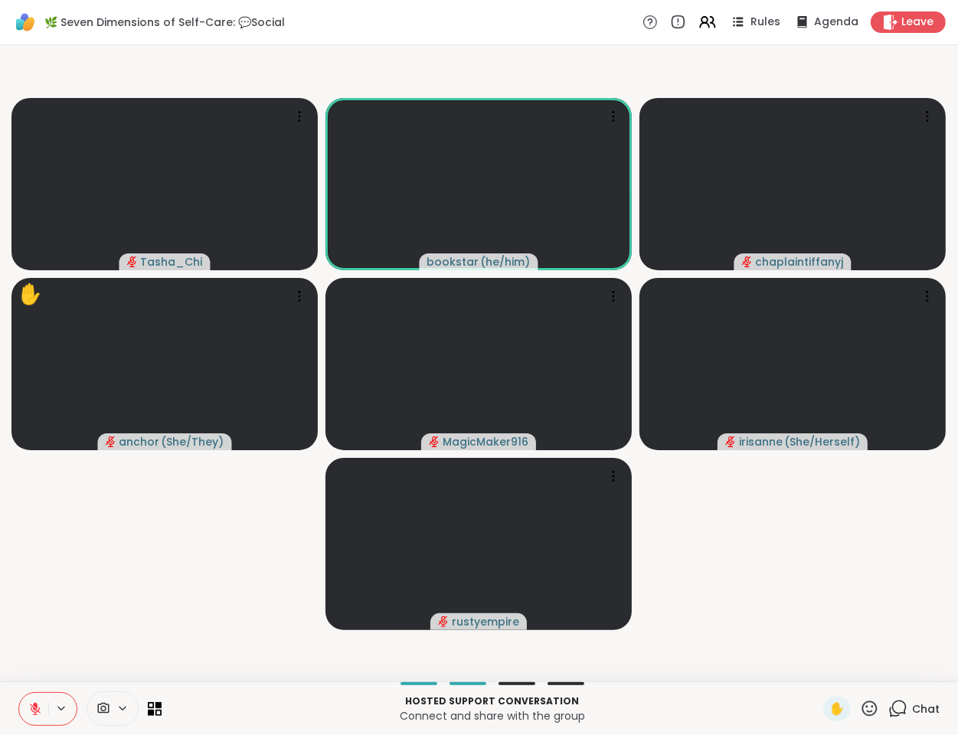
click at [193, 589] on video-player-container "Tasha_Chi bookstar ( he/him ) chaplaintiffanyj ✋ anchor ( She/They ) MagicMaker…" at bounding box center [479, 363] width 940 height 624
click at [73, 639] on video-player-container "Tasha_Chi bookstar ( he/him ) chaplaintiffanyj ✋ anchor ( She/They ) MagicMaker…" at bounding box center [479, 363] width 940 height 624
click at [70, 637] on video-player-container "Tasha_Chi bookstar ( he/him ) chaplaintiffanyj ✋ anchor ( She/They ) MagicMaker…" at bounding box center [479, 363] width 940 height 624
click at [69, 630] on video-player-container "Tasha_Chi bookstar ( he/him ) chaplaintiffanyj ✋ anchor ( She/They ) MagicMaker…" at bounding box center [479, 363] width 940 height 624
click at [74, 642] on video-player-container "Tasha_Chi bookstar ( he/him ) chaplaintiffanyj ✋ anchor ( She/They ) MagicMaker…" at bounding box center [479, 363] width 940 height 624
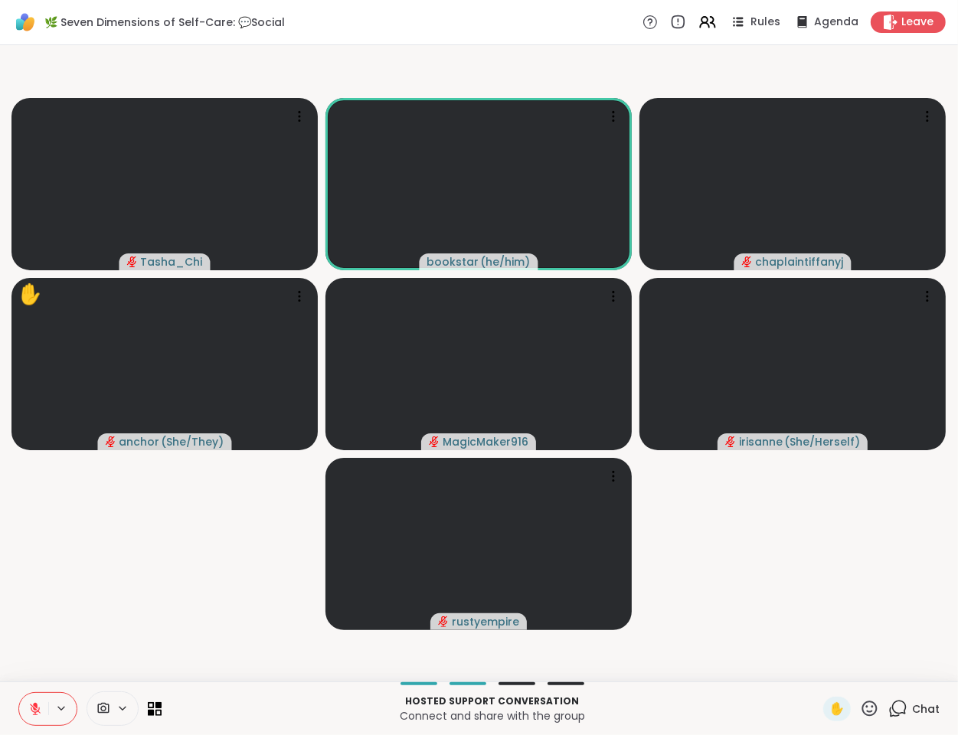
click at [150, 572] on video-player-container "Tasha_Chi bookstar ( he/him ) chaplaintiffanyj ✋ anchor ( She/They ) MagicMaker…" at bounding box center [479, 363] width 940 height 624
click at [89, 606] on video-player-container "Tasha_Chi bookstar ( he/him ) chaplaintiffanyj ✋ anchor ( She/They ) MagicMaker…" at bounding box center [479, 363] width 940 height 624
click at [90, 591] on video-player-container "Tasha_Chi bookstar ( he/him ) chaplaintiffanyj ✋ anchor ( She/They ) MagicMaker…" at bounding box center [479, 363] width 940 height 624
click at [153, 551] on video-player-container "Tasha_Chi bookstar ( he/him ) chaplaintiffanyj ✋ anchor ( She/They ) MagicMaker…" at bounding box center [479, 363] width 940 height 624
click at [147, 563] on video-player-container "Tasha_Chi bookstar ( he/him ) chaplaintiffanyj ✋ anchor ( She/They ) MagicMaker…" at bounding box center [479, 363] width 940 height 624
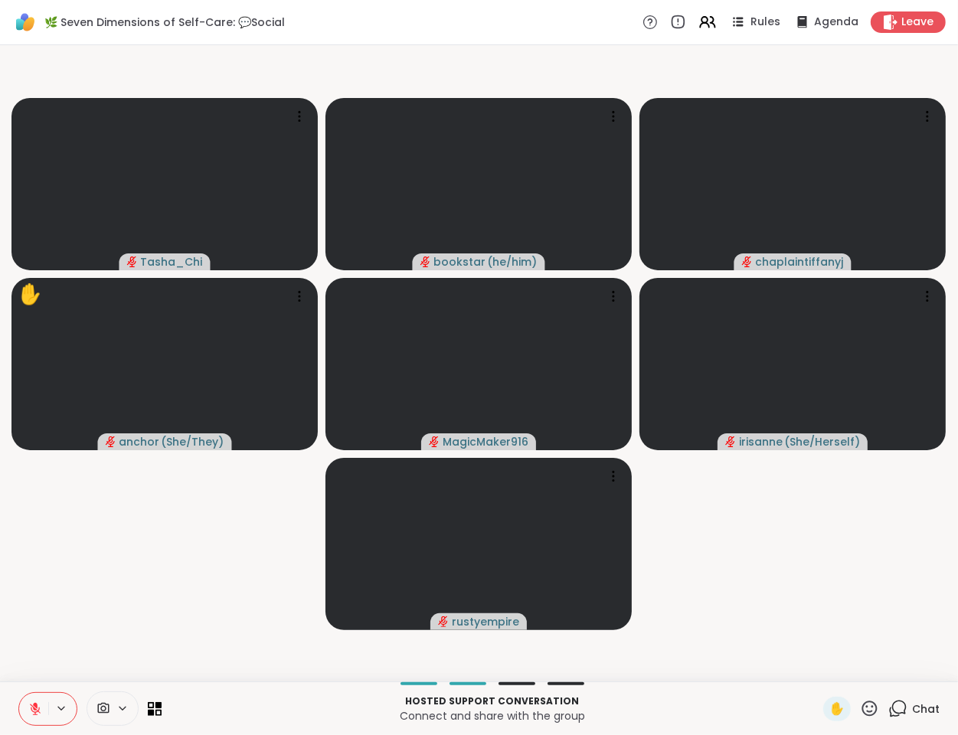
click at [37, 708] on icon at bounding box center [35, 709] width 14 height 14
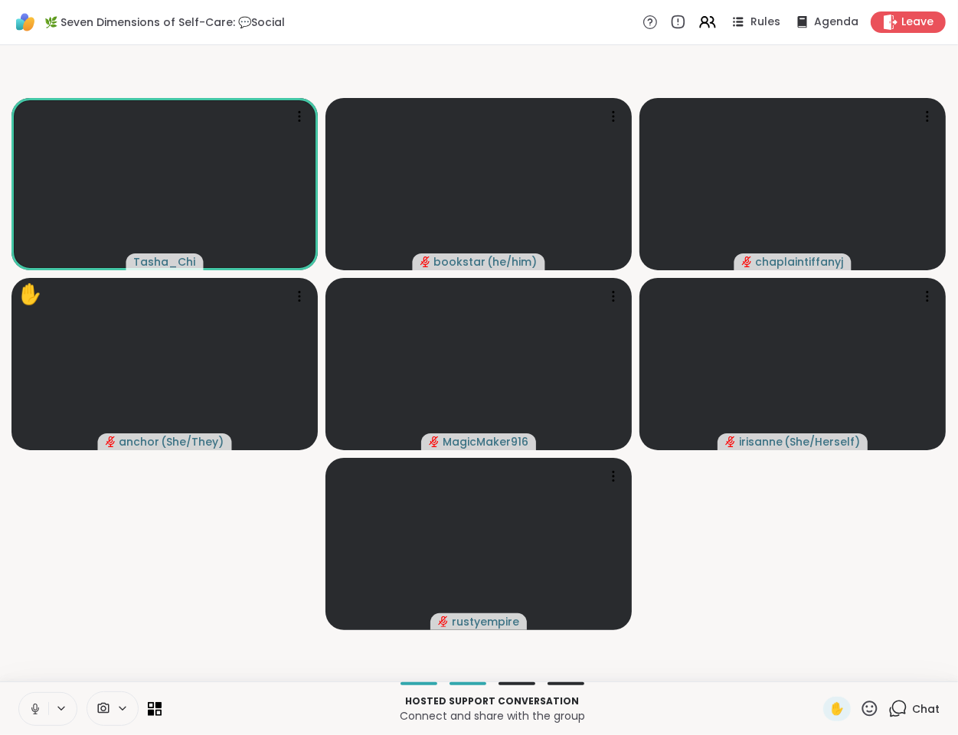
click at [32, 705] on icon at bounding box center [35, 709] width 14 height 14
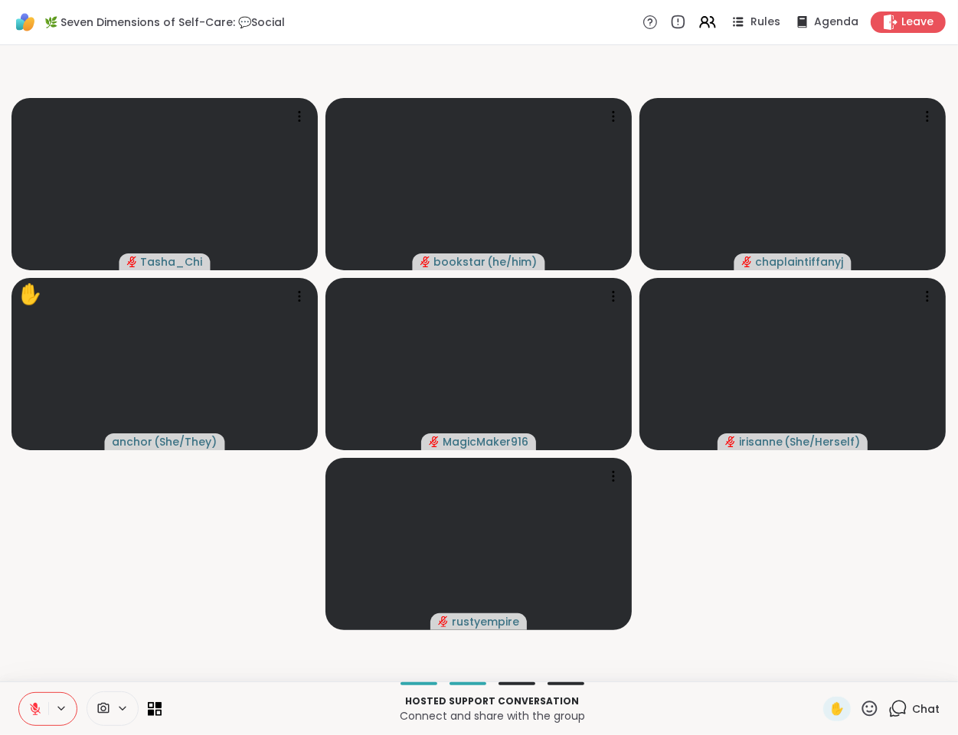
click at [99, 623] on video-player-container "Tasha_Chi bookstar ( he/him ) chaplaintiffanyj ✋ anchor ( She/They ) MagicMaker…" at bounding box center [479, 363] width 940 height 624
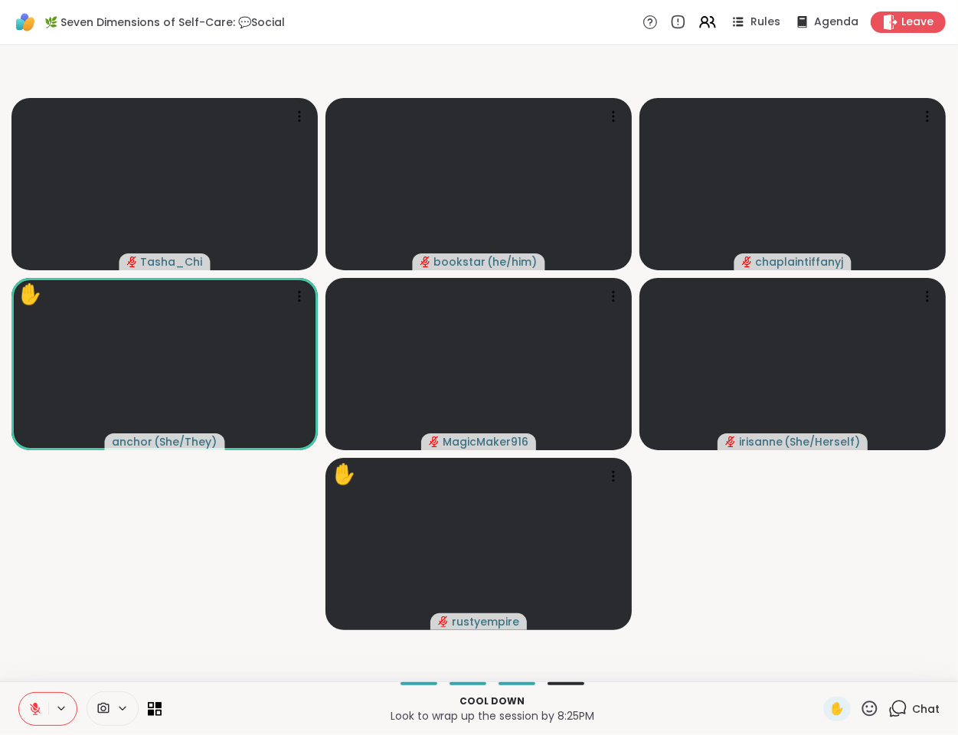
click at [704, 554] on video-player-container "Tasha_Chi bookstar ( he/him ) chaplaintiffanyj ✋ anchor ( She/They ) MagicMaker…" at bounding box center [479, 363] width 940 height 624
click at [193, 547] on video-player-container "Tasha_Chi bookstar ( he/him ) chaplaintiffanyj ✋ anchor ( She/They ) MagicMaker…" at bounding box center [479, 363] width 940 height 624
click at [244, 547] on video-player-container "Tasha_Chi bookstar ( he/him ) chaplaintiffanyj ✋ anchor ( She/They ) MagicMaker…" at bounding box center [479, 363] width 940 height 624
click at [232, 560] on video-player-container "Tasha_Chi bookstar ( he/him ) chaplaintiffanyj ✋ anchor ( She/They ) MagicMaker…" at bounding box center [479, 363] width 940 height 624
click at [208, 605] on video-player-container "Tasha_Chi bookstar ( he/him ) chaplaintiffanyj ✋ anchor ( She/They ) MagicMaker…" at bounding box center [479, 363] width 940 height 624
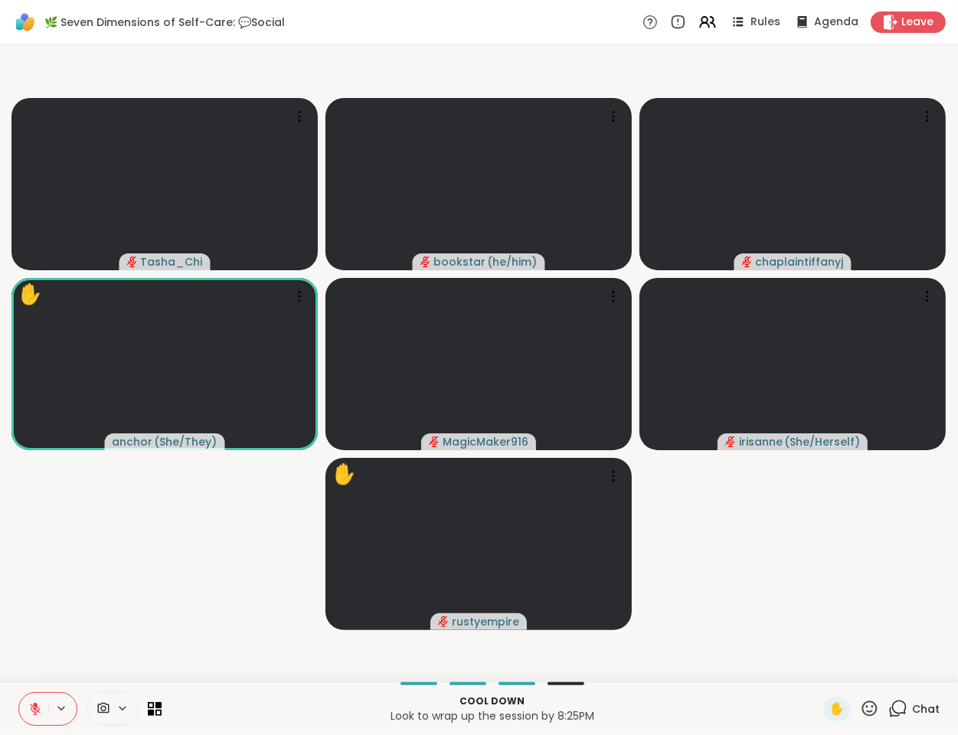
click at [152, 634] on video-player-container "Tasha_Chi bookstar ( he/him ) chaplaintiffanyj ✋ anchor ( She/They ) MagicMaker…" at bounding box center [479, 363] width 940 height 624
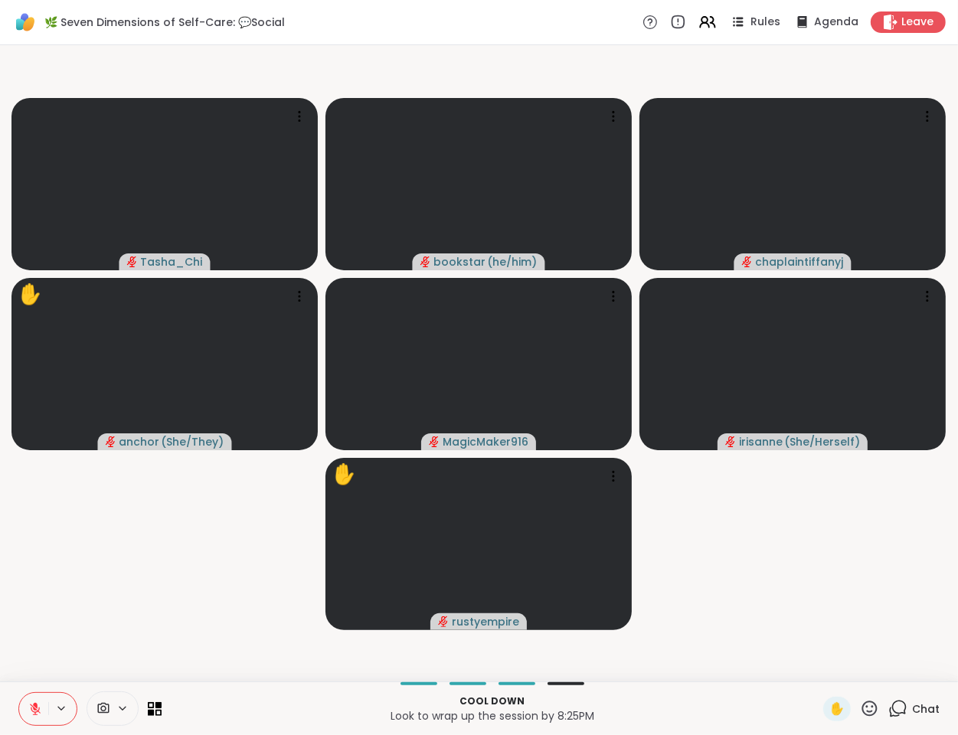
click at [147, 542] on video-player-container "Tasha_Chi bookstar ( he/him ) chaplaintiffanyj ✋ anchor ( She/They ) MagicMaker…" at bounding box center [479, 363] width 940 height 624
click at [136, 563] on video-player-container "Tasha_Chi bookstar ( he/him ) chaplaintiffanyj ✋ anchor ( She/They ) MagicMaker…" at bounding box center [479, 363] width 940 height 624
click at [36, 710] on icon at bounding box center [35, 709] width 11 height 11
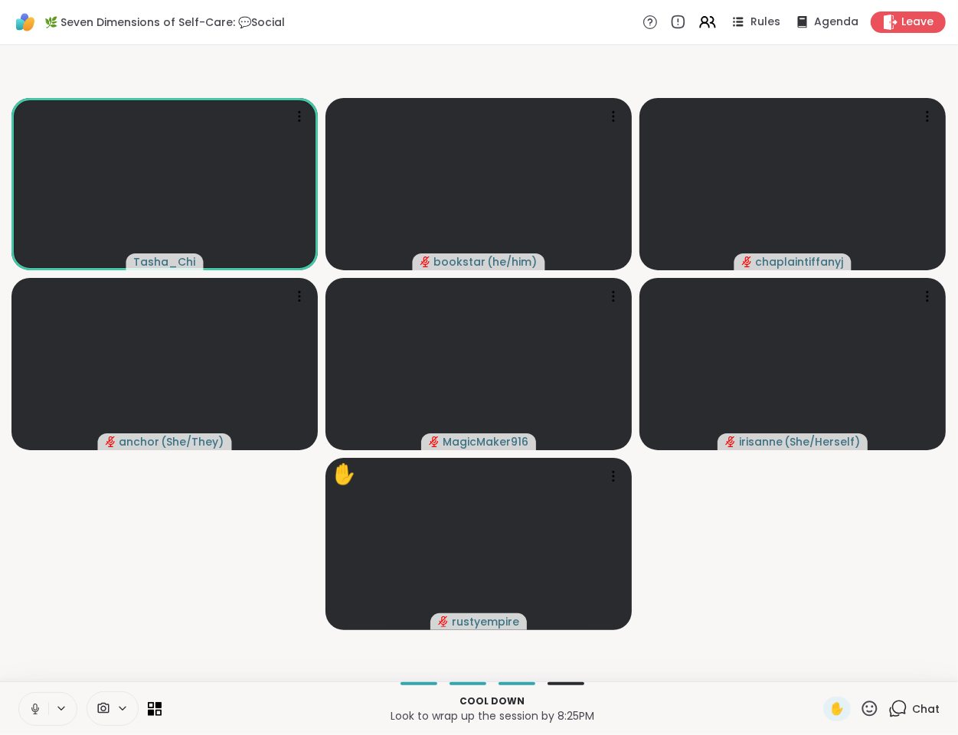
click at [100, 583] on video-player-container "Tasha_Chi bookstar ( he/him ) chaplaintiffanyj anchor ( She/They ) MagicMaker91…" at bounding box center [479, 363] width 940 height 624
click at [36, 707] on icon at bounding box center [35, 709] width 14 height 14
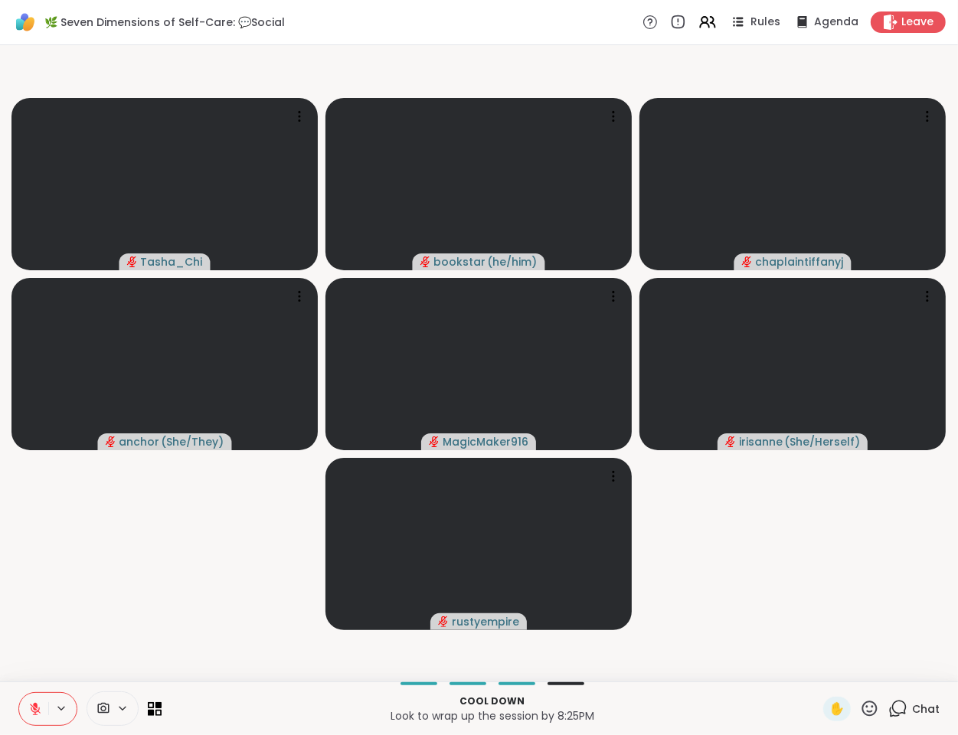
click at [109, 636] on video-player-container "Tasha_Chi bookstar ( he/him ) chaplaintiffanyj anchor ( She/They ) MagicMaker91…" at bounding box center [479, 363] width 940 height 624
click at [37, 713] on icon at bounding box center [35, 709] width 14 height 14
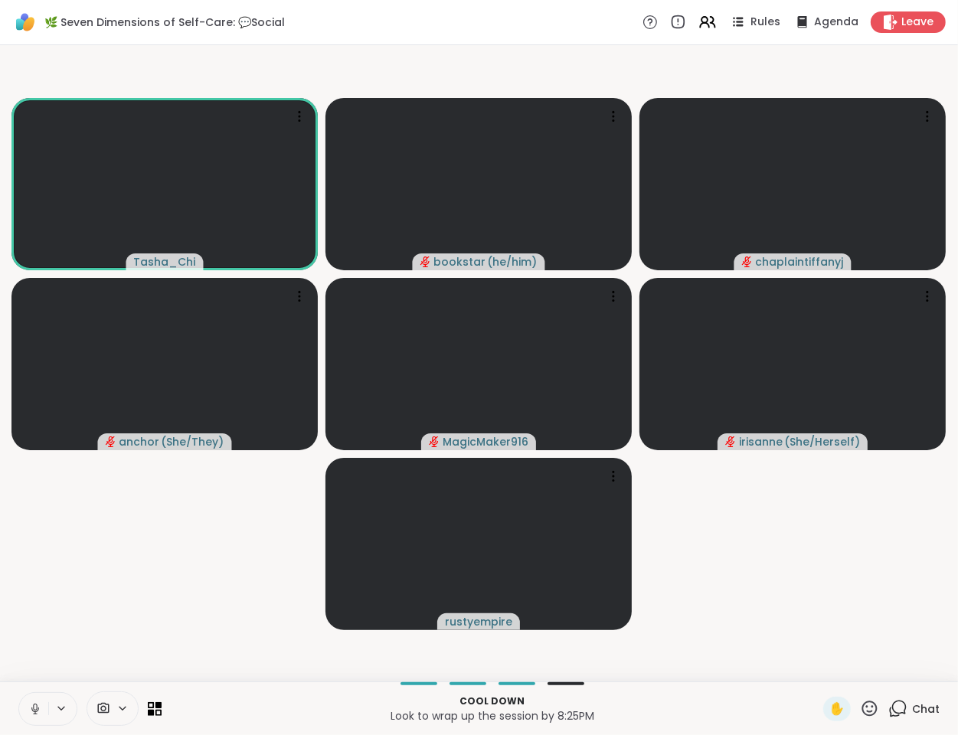
click at [30, 708] on icon at bounding box center [35, 709] width 14 height 14
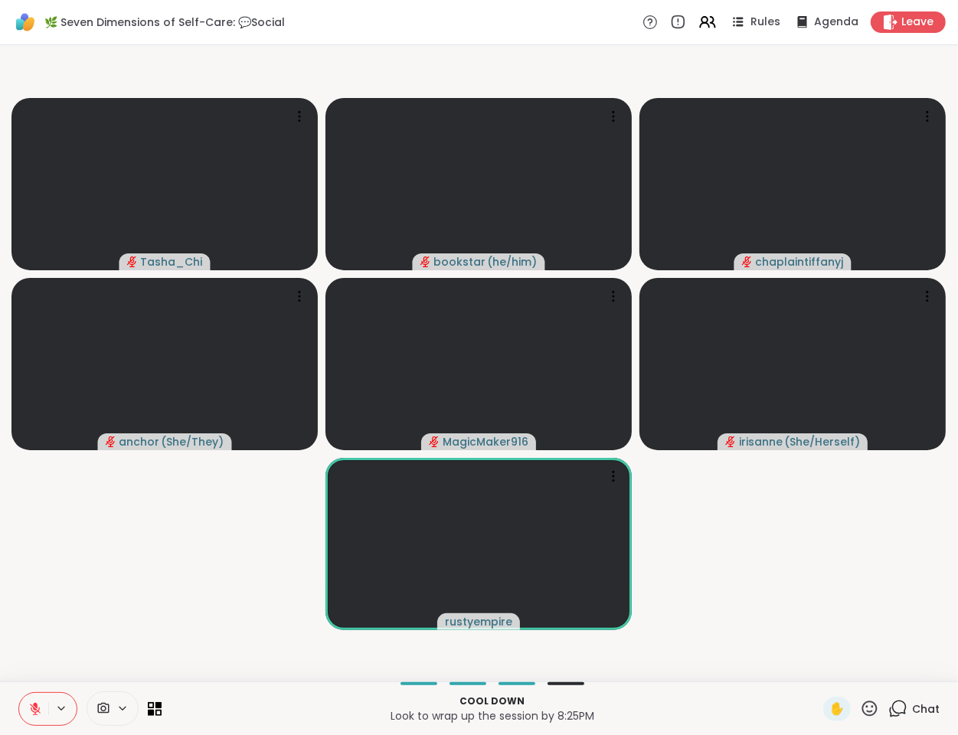
click at [135, 595] on video-player-container "Tasha_Chi bookstar ( he/him ) chaplaintiffanyj anchor ( She/They ) MagicMaker91…" at bounding box center [479, 363] width 940 height 624
click at [708, 559] on video-player-container "Tasha_Chi bookstar ( he/him ) chaplaintiffanyj anchor ( She/They ) MagicMaker91…" at bounding box center [479, 363] width 940 height 624
drag, startPoint x: 705, startPoint y: 556, endPoint x: 761, endPoint y: 587, distance: 64.1
click at [718, 565] on video-player-container "Tasha_Chi bookstar ( he/him ) chaplaintiffanyj anchor ( She/They ) MagicMaker91…" at bounding box center [479, 363] width 940 height 624
click at [897, 707] on div "1" at bounding box center [905, 699] width 17 height 17
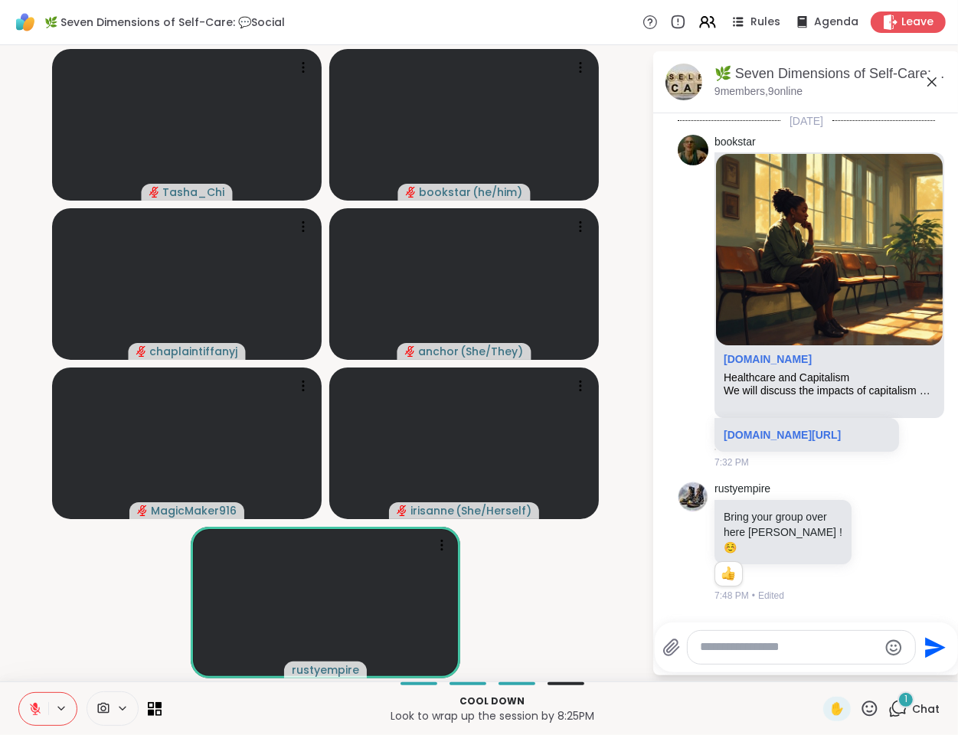
scroll to position [2089, 0]
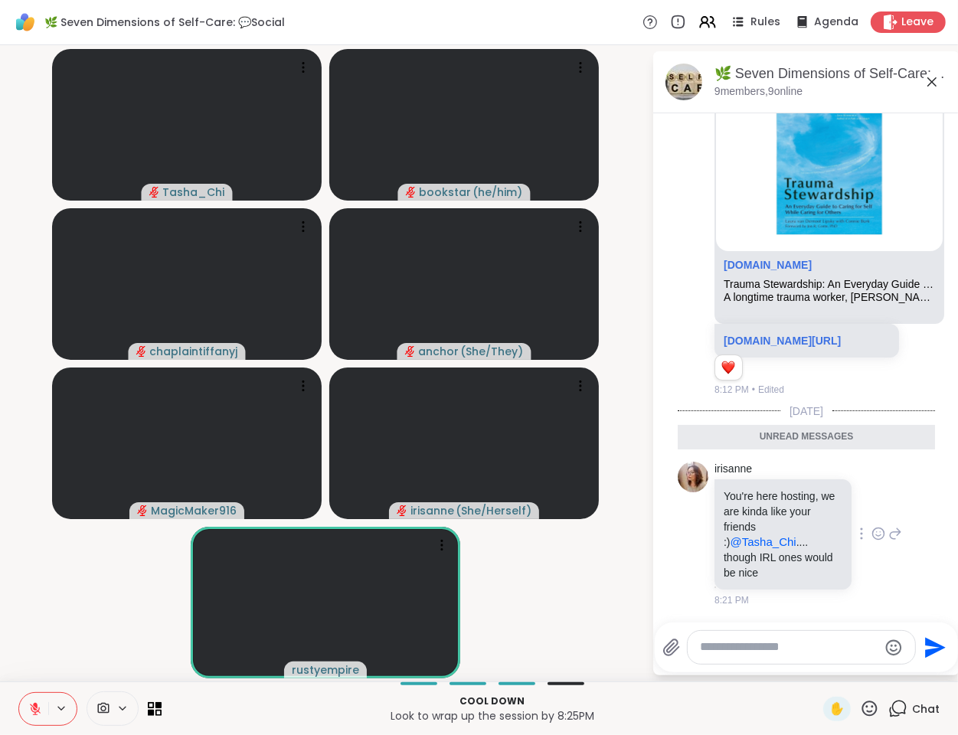
click at [888, 534] on icon at bounding box center [895, 534] width 14 height 18
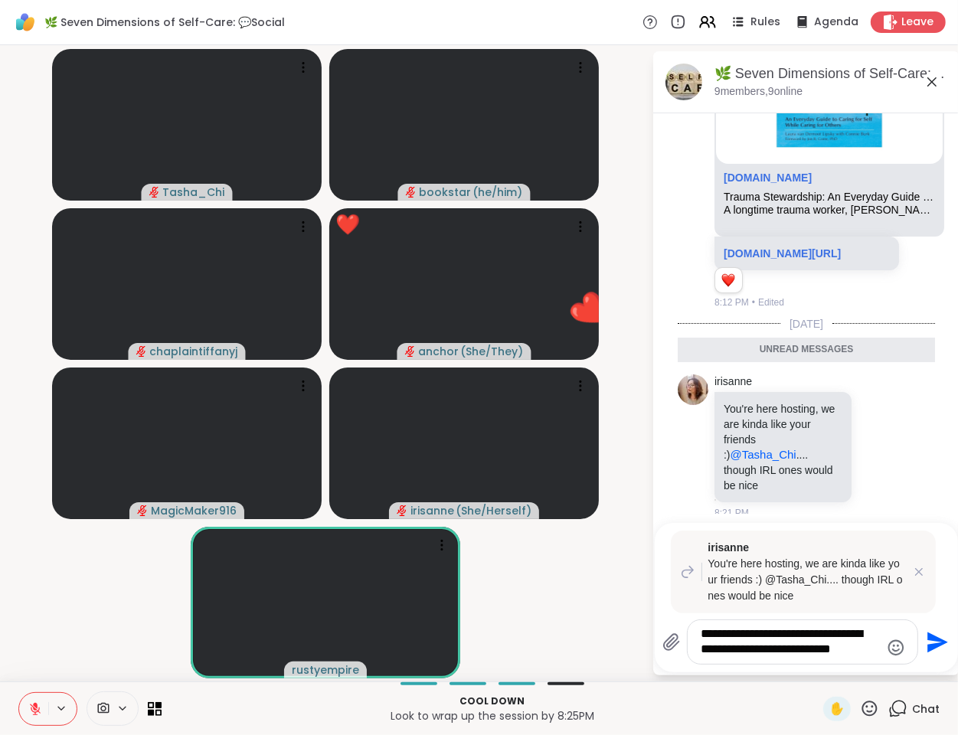
type textarea "**********"
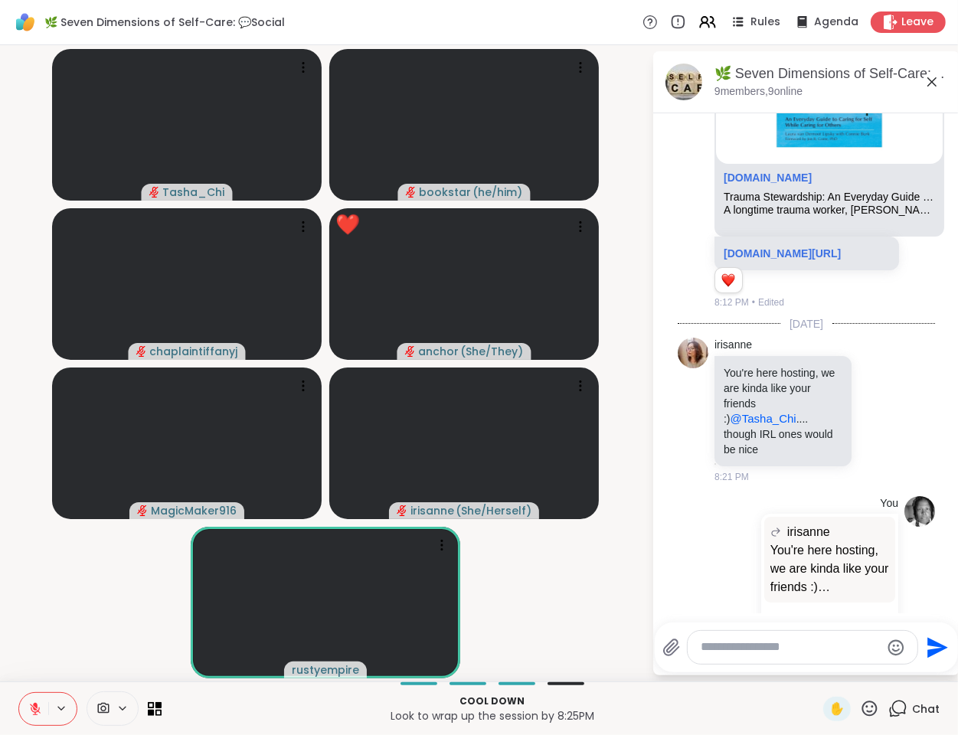
scroll to position [2253, 0]
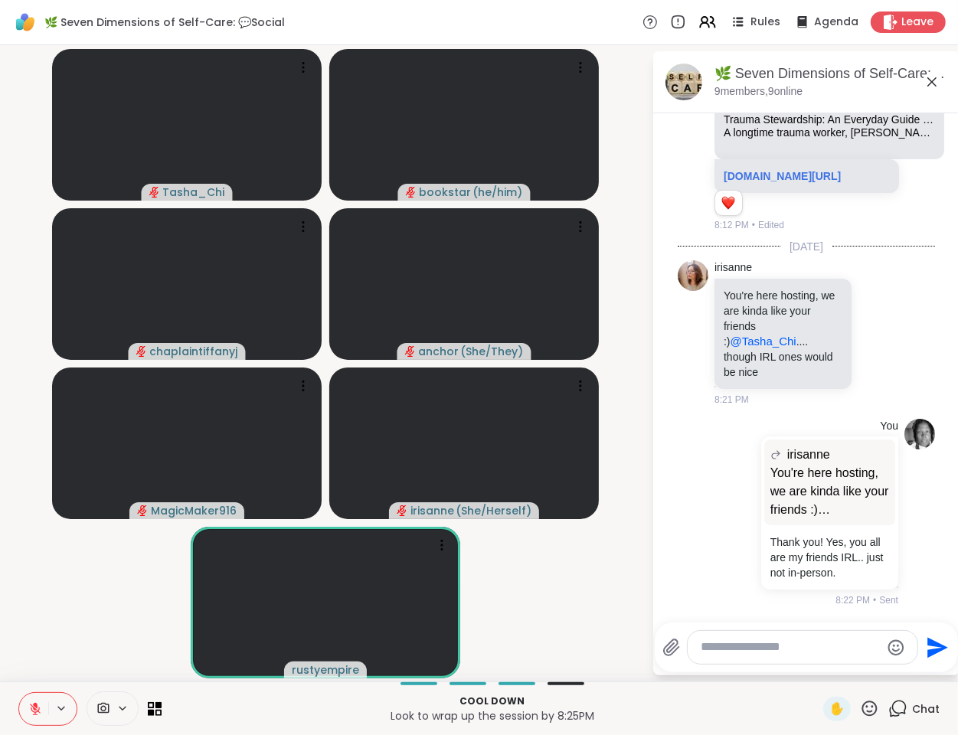
click at [934, 81] on icon at bounding box center [932, 82] width 18 height 18
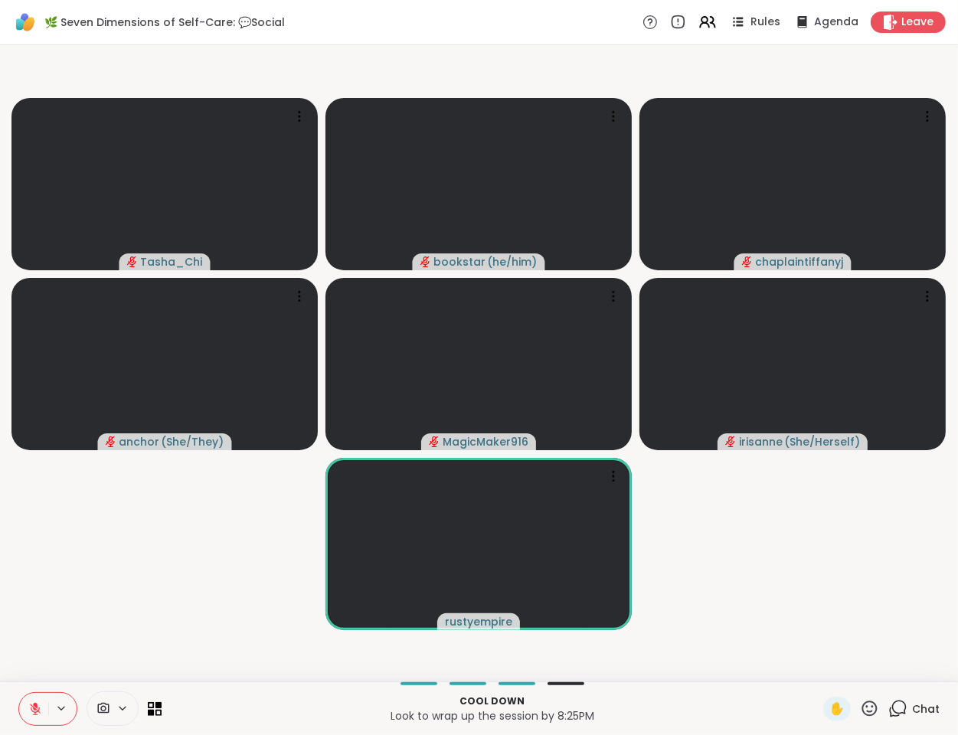
drag, startPoint x: 804, startPoint y: 516, endPoint x: 832, endPoint y: 554, distance: 47.6
click at [814, 528] on video-player-container "Tasha_Chi bookstar ( he/him ) chaplaintiffanyj anchor ( She/They ) MagicMaker91…" at bounding box center [479, 363] width 940 height 624
click at [120, 584] on video-player-container "Tasha_Chi bookstar ( he/him ) chaplaintiffanyj anchor ( She/They ) MagicMaker91…" at bounding box center [479, 363] width 940 height 624
click at [119, 618] on video-player-container "Tasha_Chi bookstar ( he/him ) chaplaintiffanyj anchor ( She/They ) MagicMaker91…" at bounding box center [479, 363] width 940 height 624
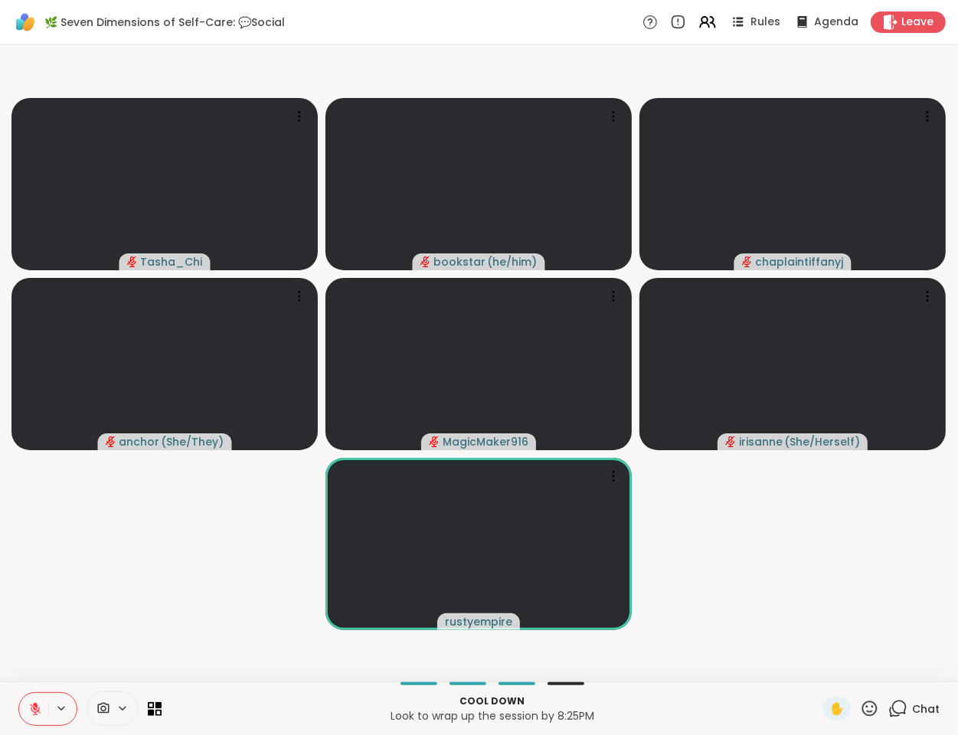
click at [79, 625] on video-player-container "Tasha_Chi bookstar ( he/him ) chaplaintiffanyj anchor ( She/They ) MagicMaker91…" at bounding box center [479, 363] width 940 height 624
click at [79, 626] on video-player-container "Tasha_Chi bookstar ( he/him ) chaplaintiffanyj anchor ( She/They ) MagicMaker91…" at bounding box center [479, 363] width 940 height 624
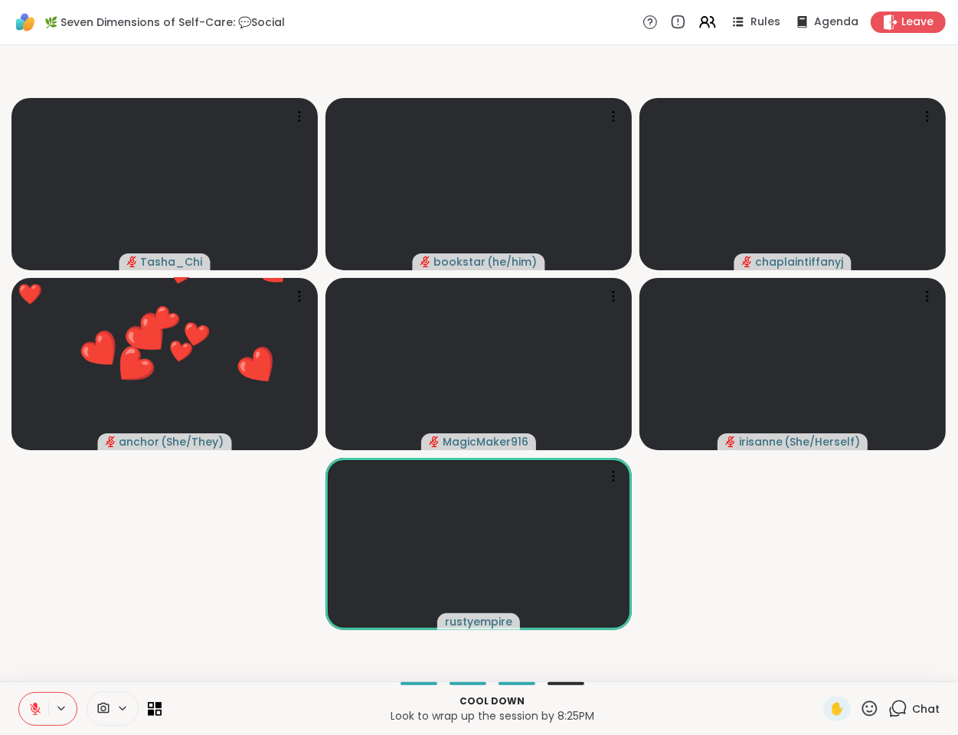
click at [79, 626] on video-player-container "Tasha_Chi bookstar ( he/him ) chaplaintiffanyj ❤️ anchor ( She/They ) ❤️ ❤️ ❤️ …" at bounding box center [479, 363] width 940 height 624
click at [78, 601] on video-player-container "Tasha_Chi bookstar ( he/him ) chaplaintiffanyj ❤️ anchor ( She/They ) ❤️ ❤️ ❤️ …" at bounding box center [479, 363] width 940 height 624
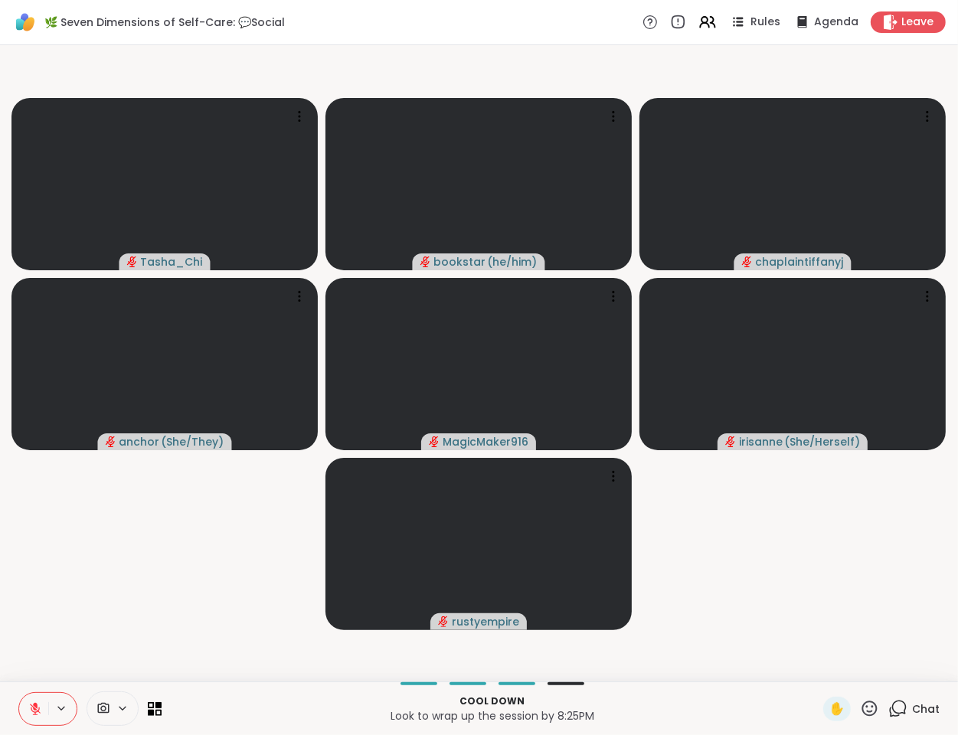
click at [29, 708] on icon at bounding box center [35, 709] width 14 height 14
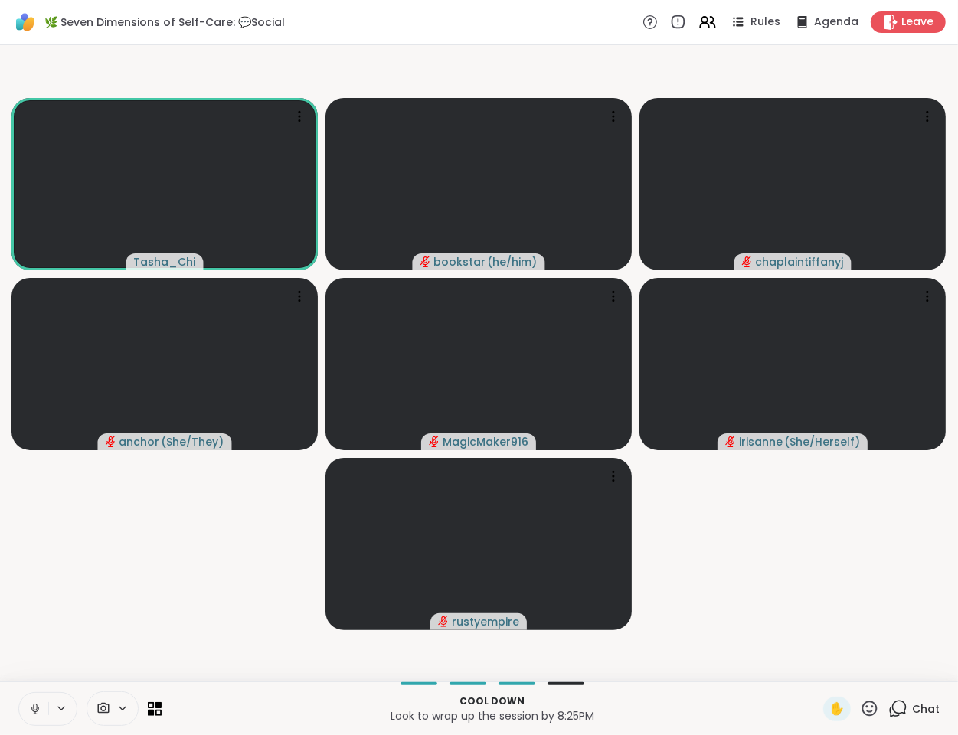
drag, startPoint x: 781, startPoint y: 548, endPoint x: 939, endPoint y: 534, distance: 158.3
click at [781, 547] on video-player-container "Tasha_Chi bookstar ( he/him ) chaplaintiffanyj anchor ( She/They ) MagicMaker91…" at bounding box center [479, 363] width 940 height 624
click at [31, 705] on icon at bounding box center [35, 709] width 14 height 14
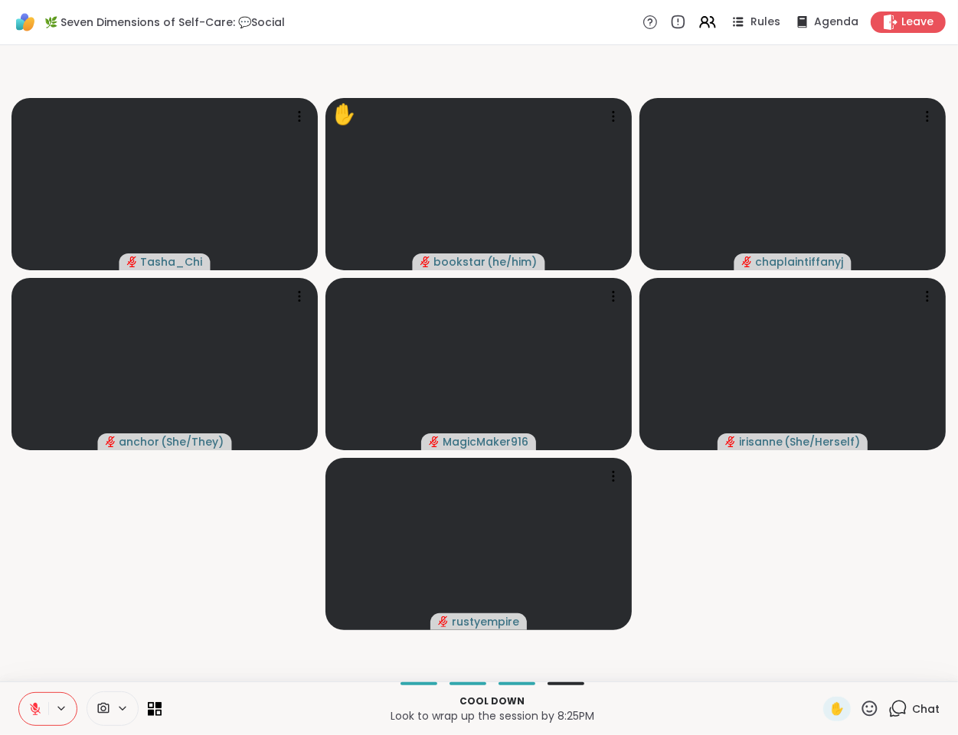
click at [106, 593] on video-player-container "Tasha_Chi ✋ bookstar ( he/him ) chaplaintiffanyj anchor ( She/They ) MagicMaker…" at bounding box center [479, 363] width 940 height 624
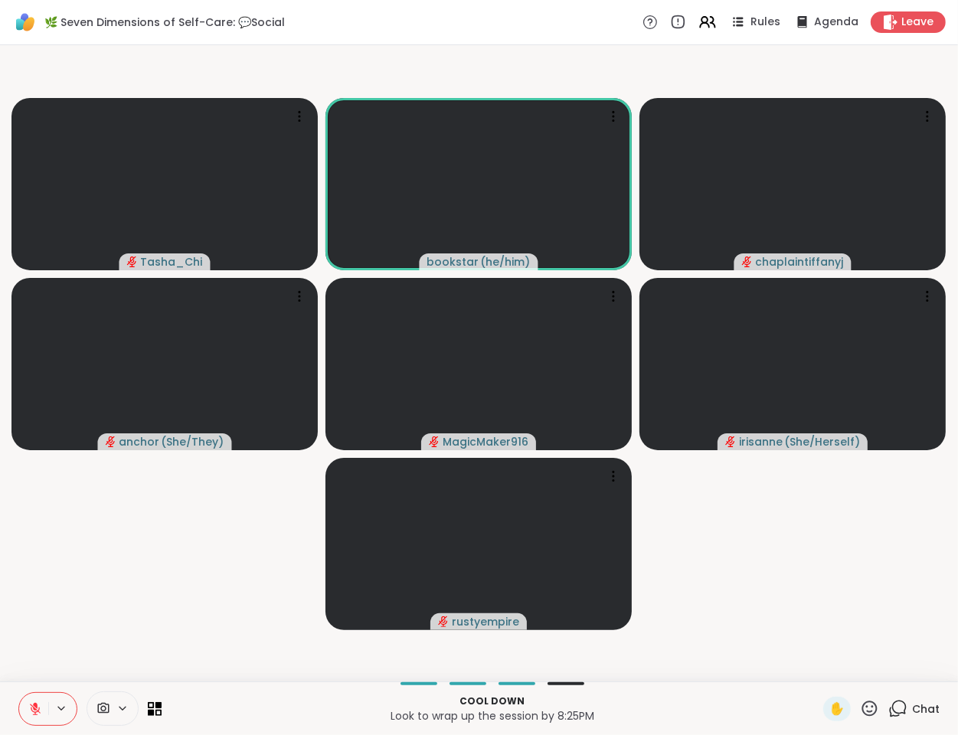
click at [734, 570] on video-player-container "Tasha_Chi bookstar ( he/him ) chaplaintiffanyj anchor ( She/They ) MagicMaker91…" at bounding box center [479, 363] width 940 height 624
click at [732, 566] on video-player-container "Tasha_Chi bookstar ( he/him ) chaplaintiffanyj anchor ( She/They ) MagicMaker91…" at bounding box center [479, 363] width 940 height 624
click at [799, 573] on video-player-container "Tasha_Chi bookstar ( he/him ) chaplaintiffanyj anchor ( She/They ) MagicMaker91…" at bounding box center [479, 363] width 940 height 624
click at [211, 566] on video-player-container "Tasha_Chi bookstar ( he/him ) chaplaintiffanyj anchor ( She/They ) MagicMaker91…" at bounding box center [479, 363] width 940 height 624
click at [211, 567] on video-player-container "Tasha_Chi bookstar ( he/him ) chaplaintiffanyj anchor ( She/They ) MagicMaker91…" at bounding box center [479, 363] width 940 height 624
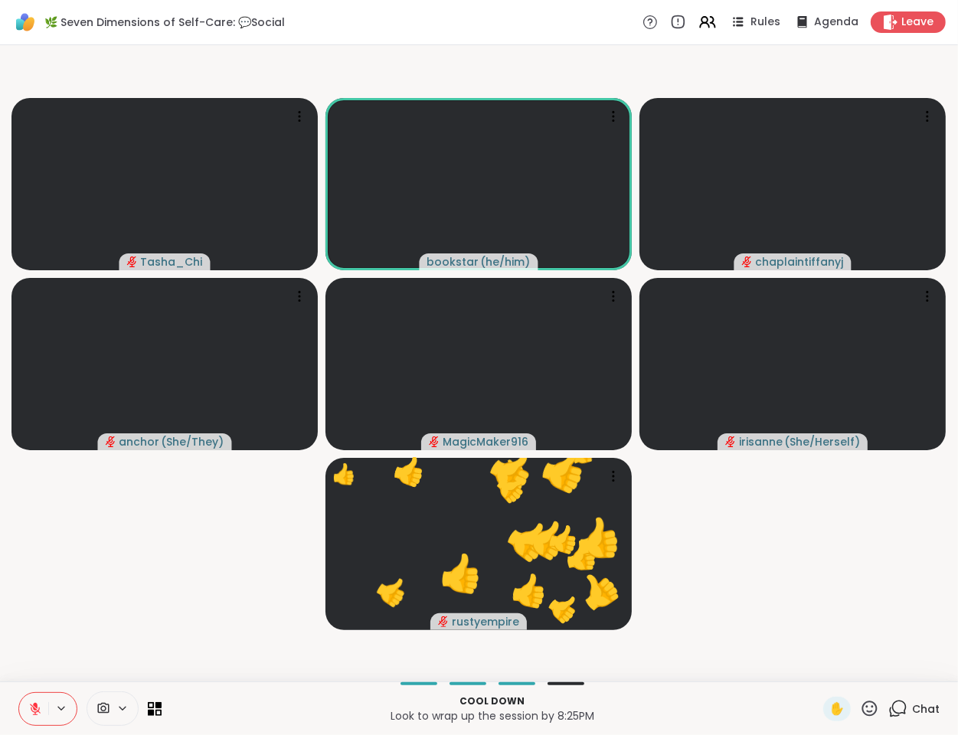
click at [180, 581] on video-player-container "Tasha_Chi bookstar ( he/him ) chaplaintiffanyj anchor ( She/They ) MagicMaker91…" at bounding box center [479, 363] width 940 height 624
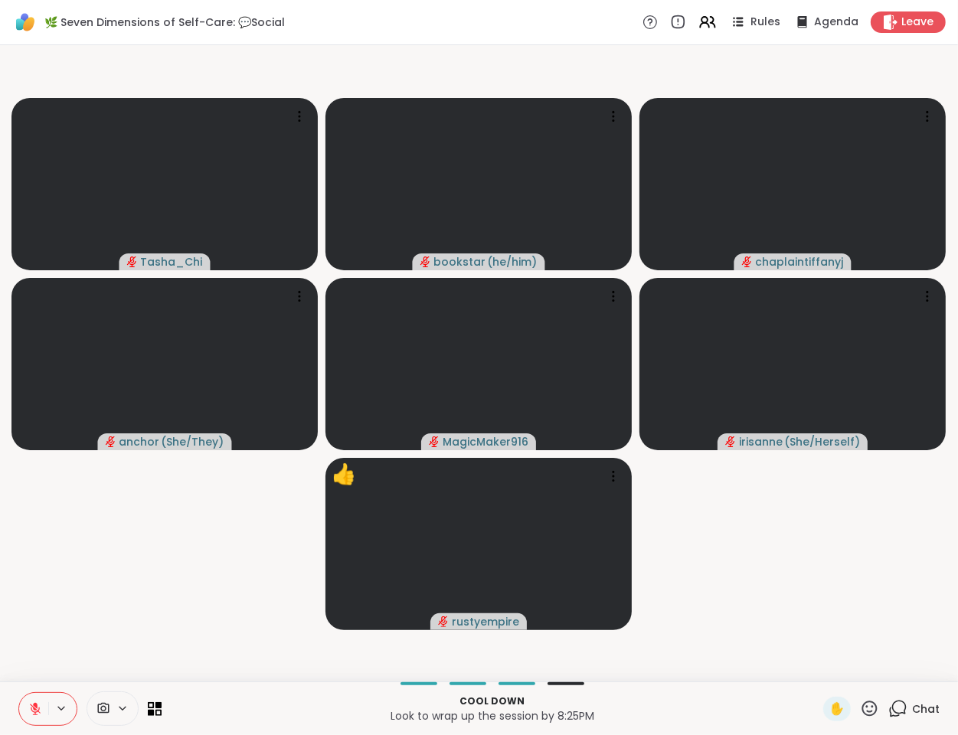
click at [26, 707] on button at bounding box center [33, 709] width 29 height 32
click at [102, 565] on video-player-container "Tasha_Chi bookstar ( he/him ) chaplaintiffanyj anchor ( She/They ) MagicMaker91…" at bounding box center [479, 363] width 940 height 624
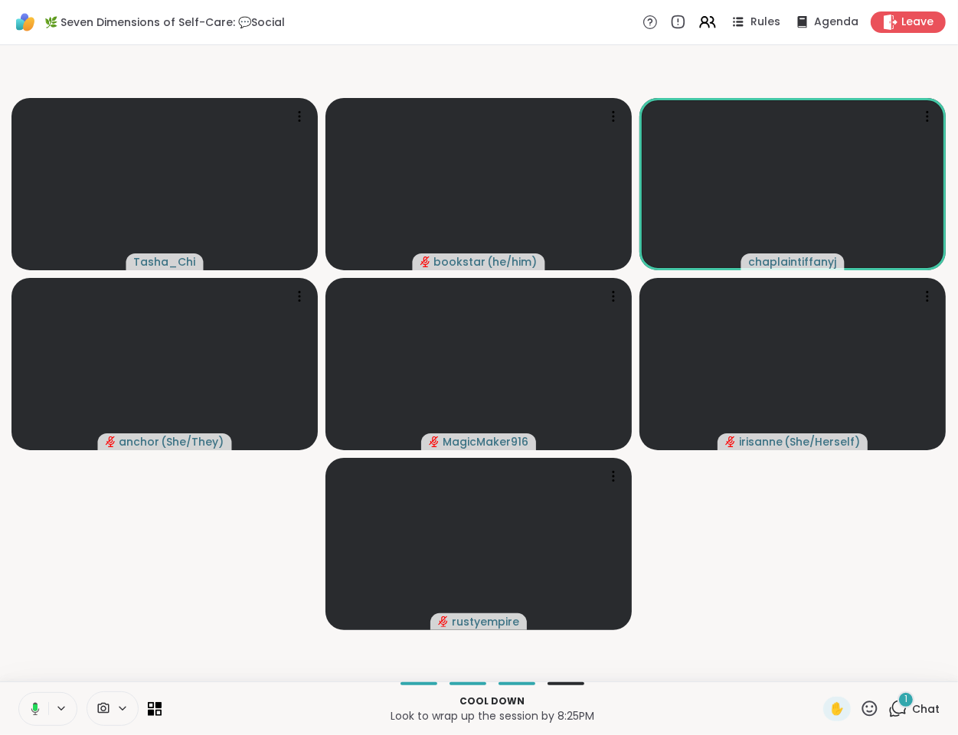
click at [36, 709] on rect at bounding box center [35, 707] width 5 height 7
click at [898, 708] on div "1 Chat" at bounding box center [913, 709] width 51 height 25
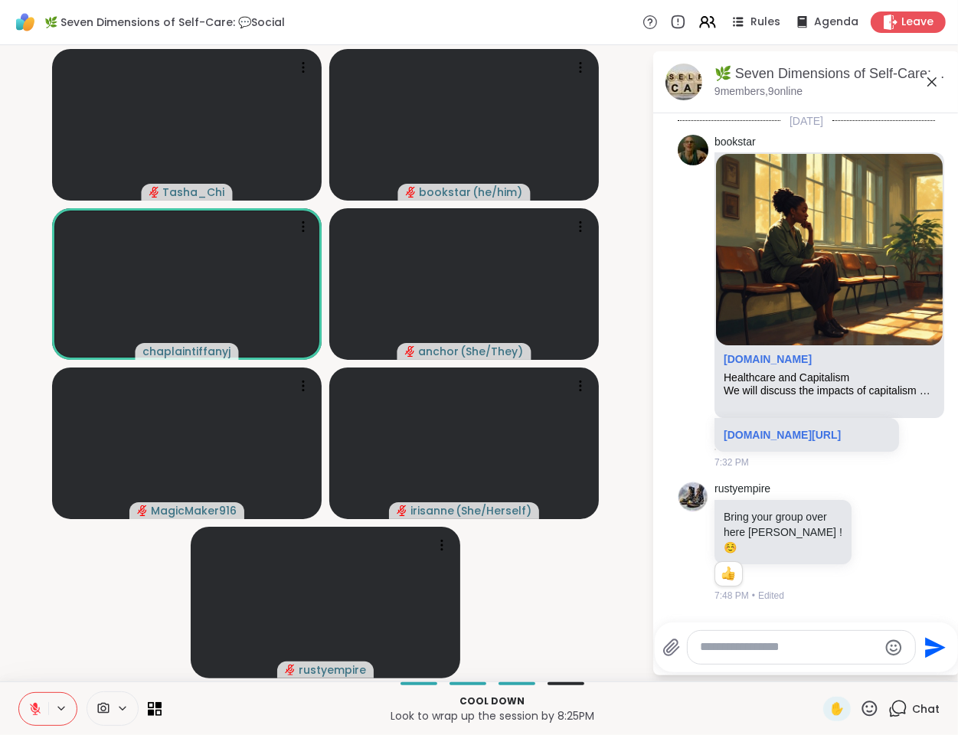
scroll to position [2625, 0]
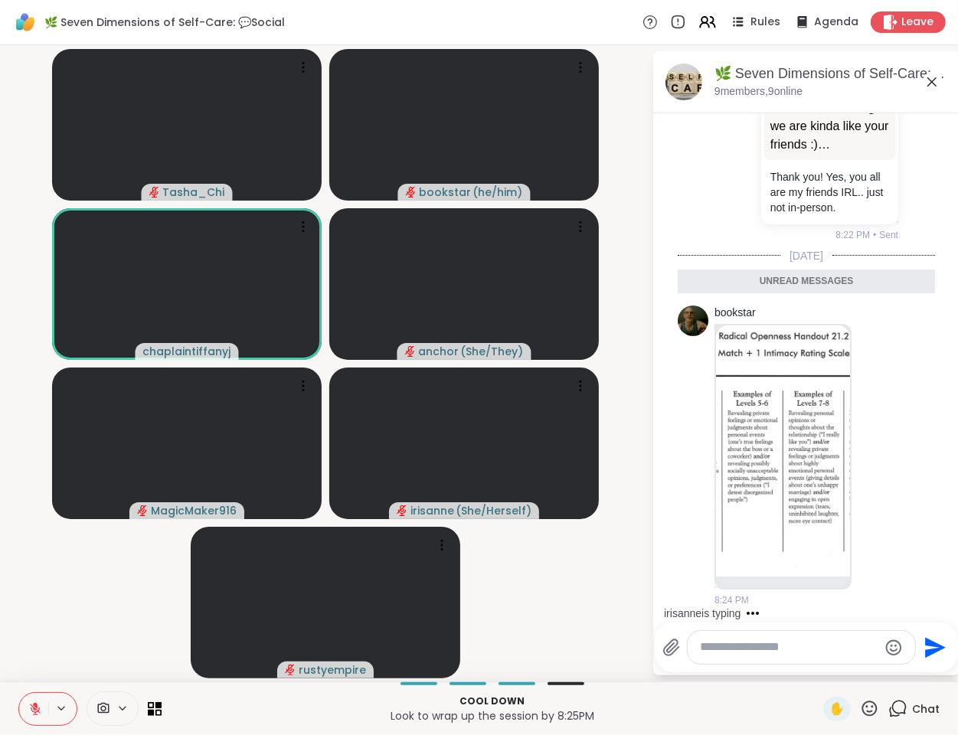
click at [930, 84] on icon at bounding box center [931, 81] width 9 height 9
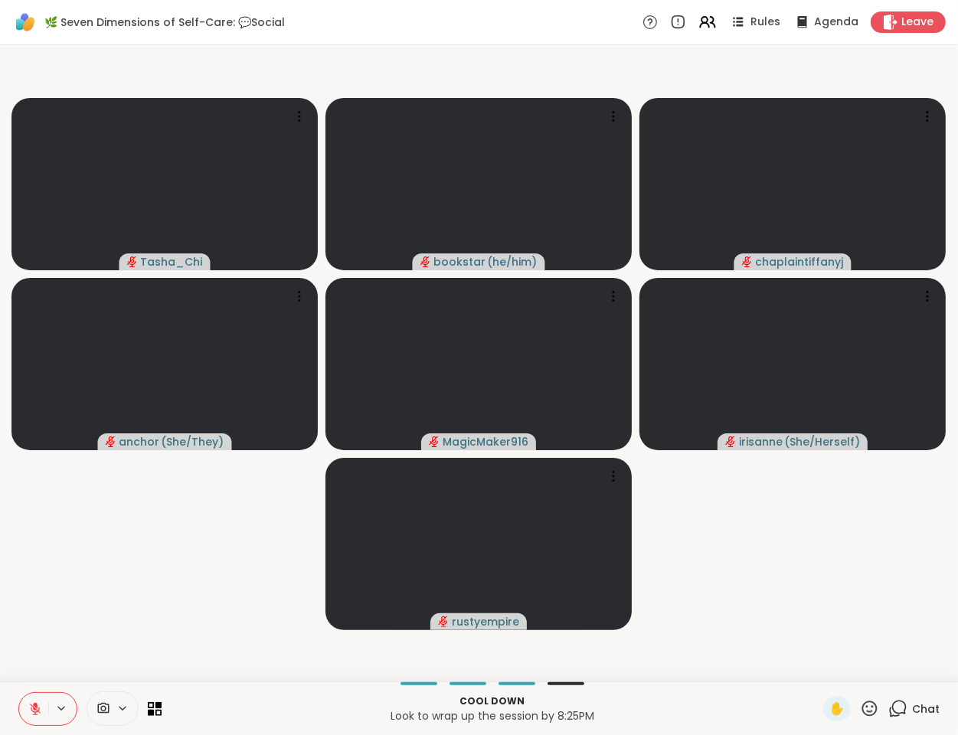
click at [178, 613] on video-player-container "Tasha_Chi bookstar ( he/him ) chaplaintiffanyj anchor ( She/They ) MagicMaker91…" at bounding box center [479, 363] width 940 height 624
click at [29, 708] on icon at bounding box center [35, 709] width 14 height 14
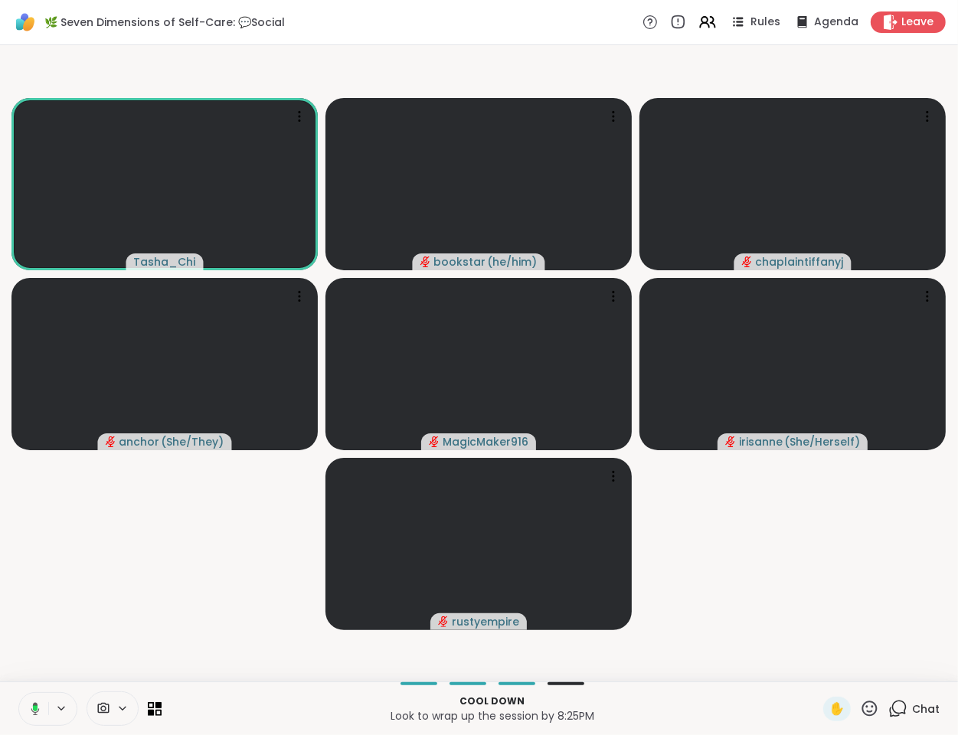
click at [210, 557] on video-player-container "Tasha_Chi bookstar ( he/him ) chaplaintiffanyj anchor ( She/They ) MagicMaker91…" at bounding box center [479, 363] width 940 height 624
click at [54, 652] on video-player-container "Tasha_Chi bookstar ( he/him ) chaplaintiffanyj anchor ( She/They ) MagicMaker91…" at bounding box center [479, 363] width 940 height 624
click at [557, 655] on icon at bounding box center [561, 649] width 15 height 15
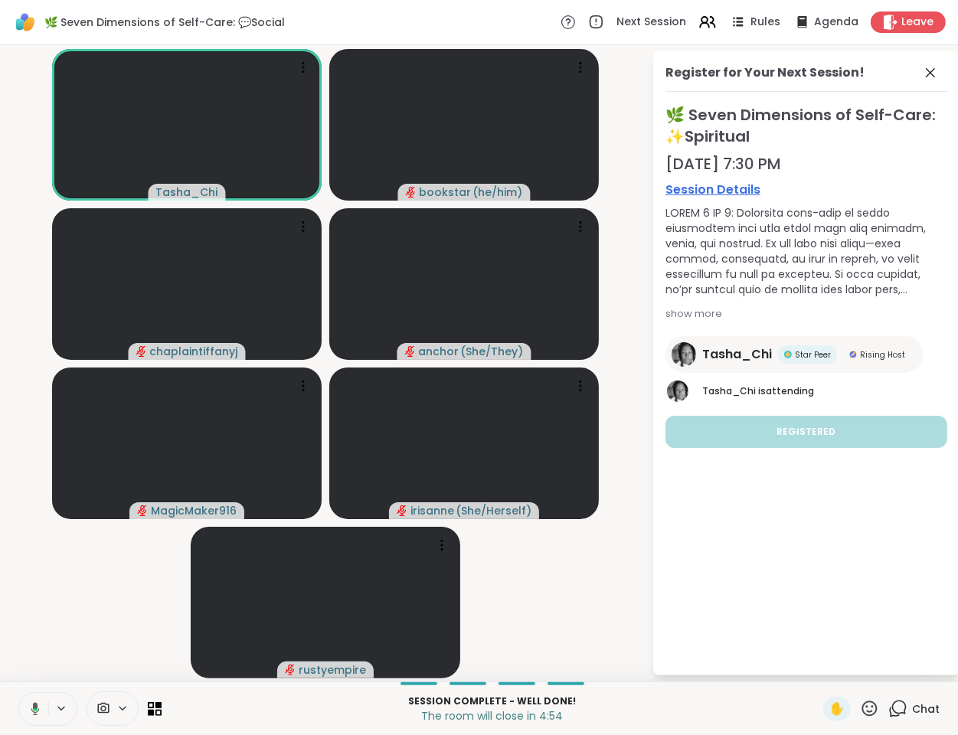
click at [936, 70] on icon at bounding box center [930, 73] width 18 height 18
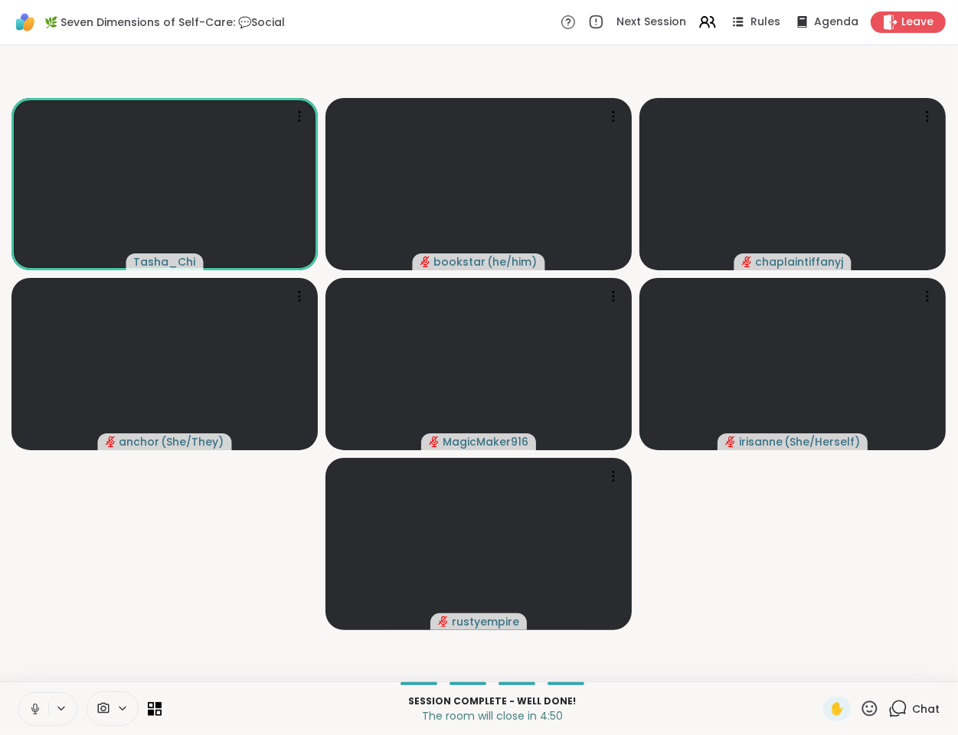
click at [37, 704] on icon at bounding box center [35, 709] width 14 height 14
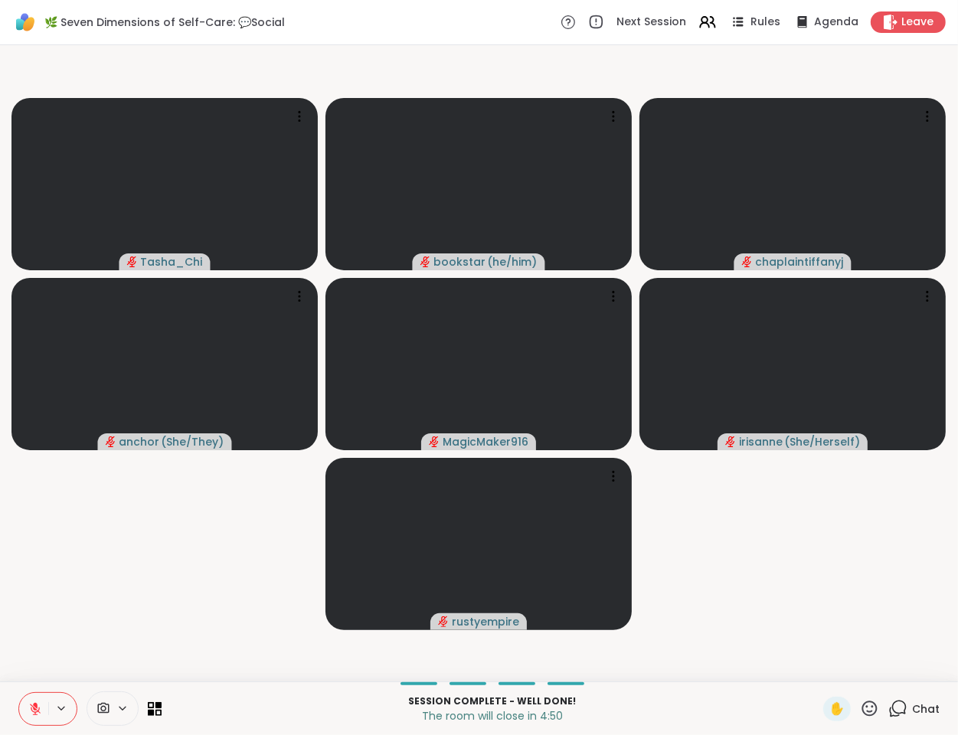
click at [66, 606] on video-player-container "Tasha_Chi bookstar ( he/him ) chaplaintiffanyj anchor ( She/They ) MagicMaker91…" at bounding box center [479, 363] width 940 height 624
click at [39, 709] on icon at bounding box center [35, 709] width 11 height 11
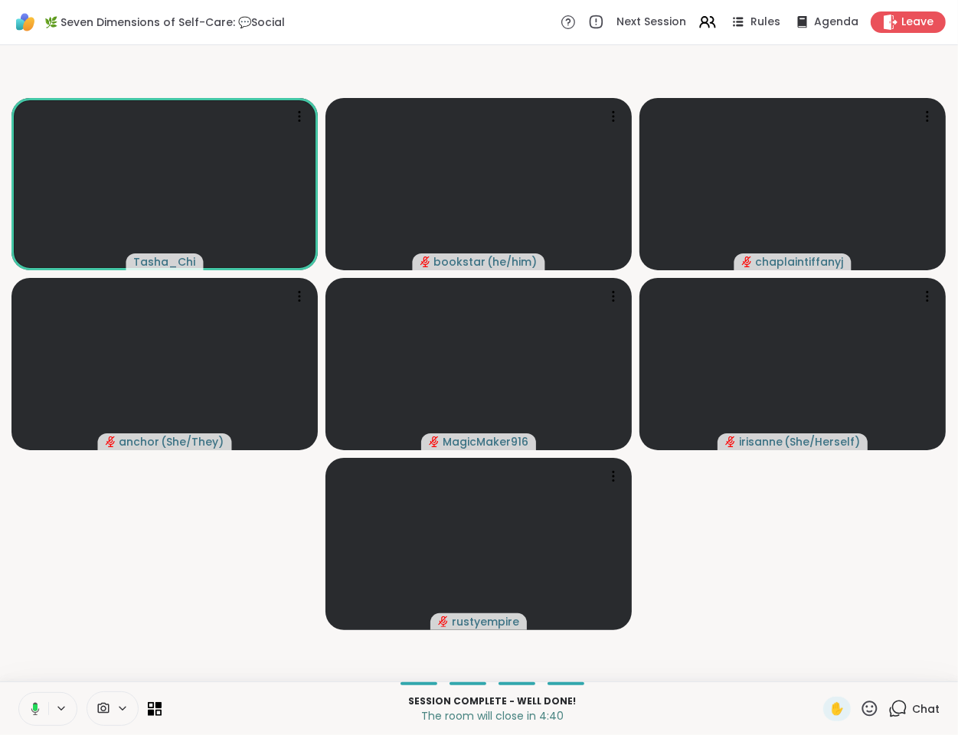
click at [37, 705] on rect at bounding box center [35, 707] width 5 height 7
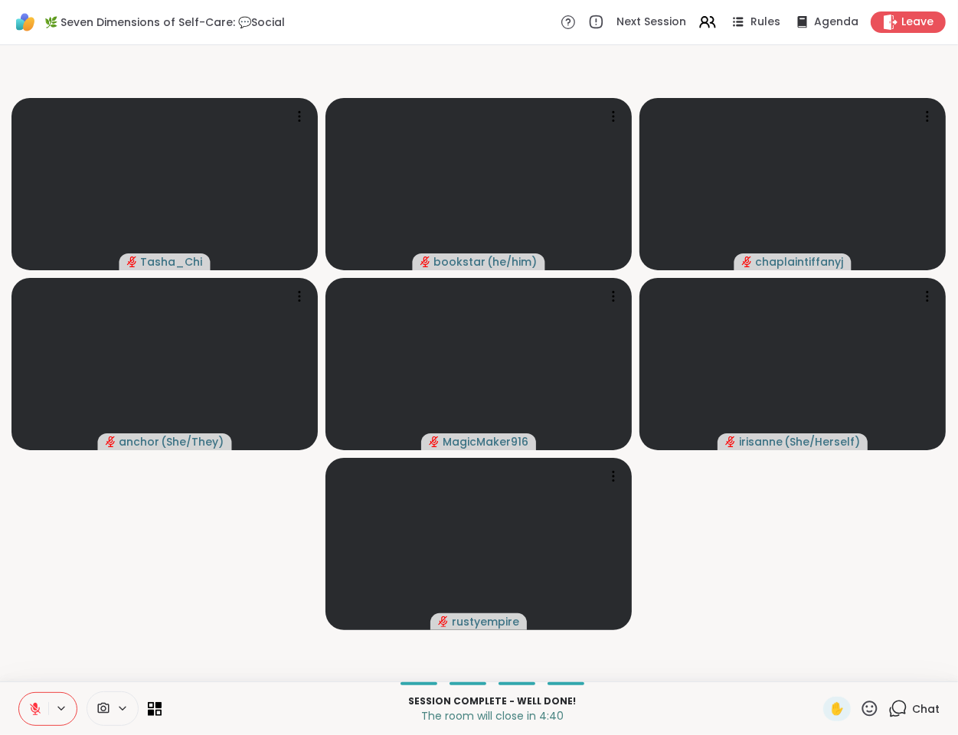
click at [132, 600] on video-player-container "Tasha_Chi bookstar ( he/him ) chaplaintiffanyj anchor ( She/They ) MagicMaker91…" at bounding box center [479, 363] width 940 height 624
click at [142, 580] on video-player-container "Tasha_Chi bookstar ( he/him ) chaplaintiffanyj anchor ( She/They ) MagicMaker91…" at bounding box center [479, 363] width 940 height 624
click at [203, 626] on video-player-container "Tasha_Chi bookstar ( he/him ) chaplaintiffanyj anchor ( She/They ) ✋ MagicMaker…" at bounding box center [479, 363] width 940 height 624
click at [32, 713] on icon at bounding box center [35, 709] width 14 height 14
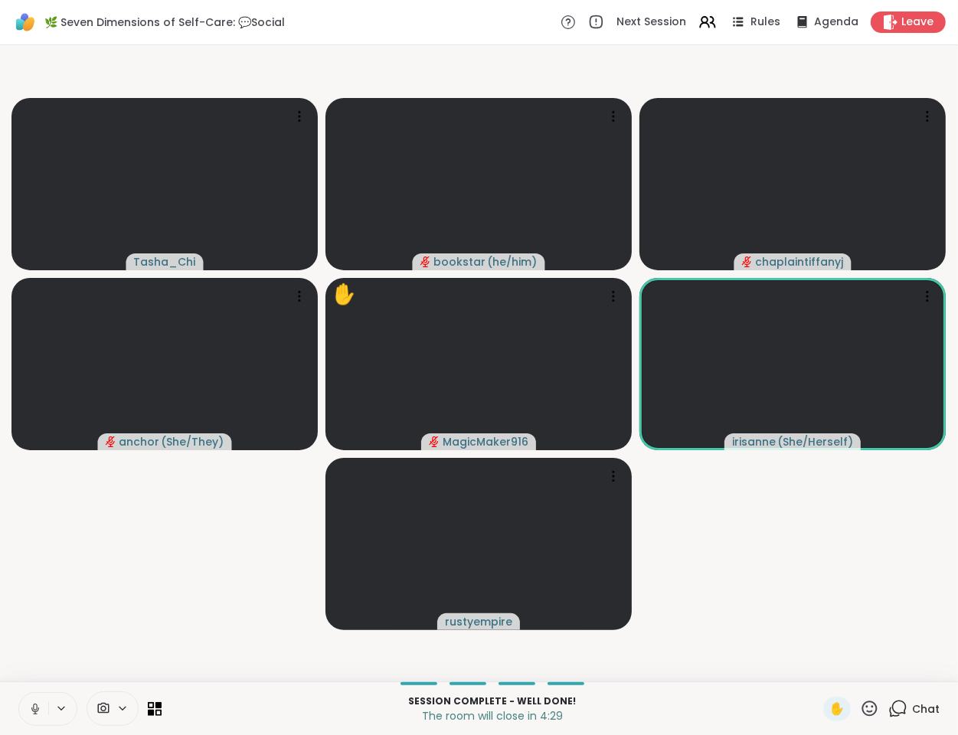
click at [33, 713] on icon at bounding box center [35, 709] width 14 height 14
click at [33, 711] on icon at bounding box center [35, 709] width 14 height 14
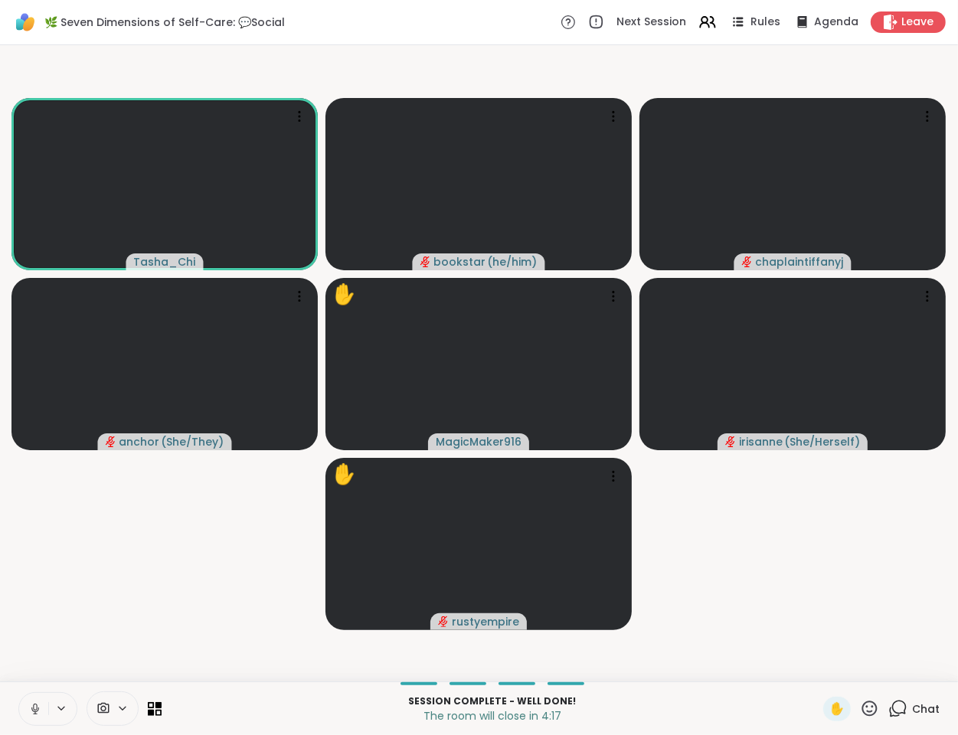
click at [31, 699] on button at bounding box center [33, 709] width 29 height 32
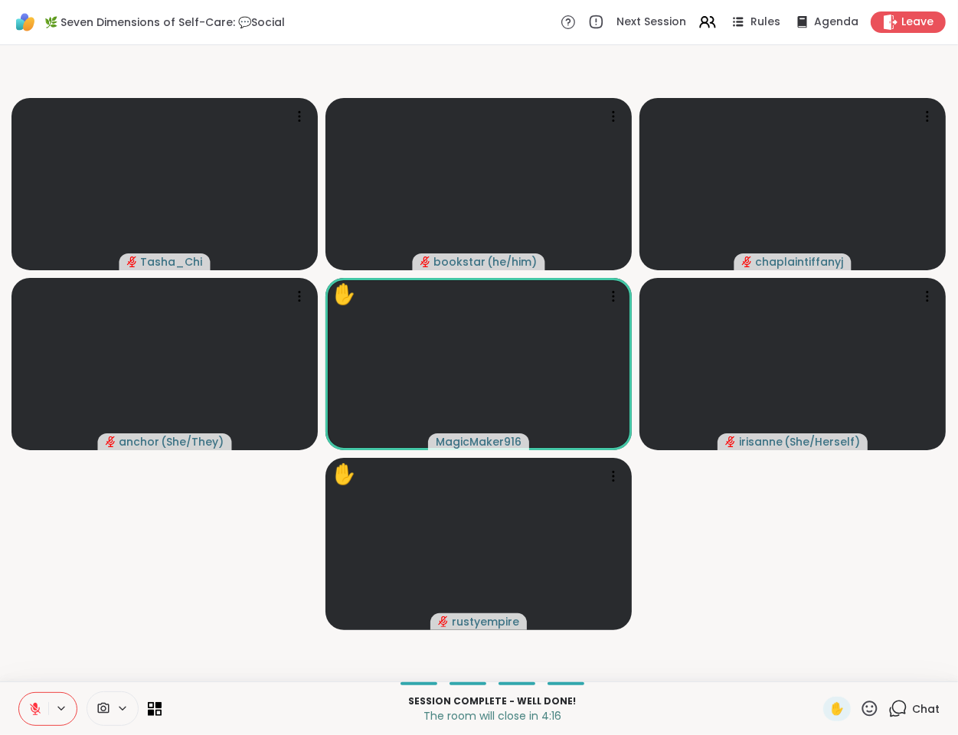
click at [163, 629] on video-player-container "Tasha_Chi bookstar ( he/him ) chaplaintiffanyj anchor ( She/They ) ✋ MagicMaker…" at bounding box center [479, 363] width 940 height 624
click at [711, 610] on video-player-container "Tasha_Chi bookstar ( he/him ) chaplaintiffanyj anchor ( She/They ) ✋ MagicMaker…" at bounding box center [479, 363] width 940 height 624
click at [109, 567] on video-player-container "Tasha_Chi bookstar ( he/him ) chaplaintiffanyj anchor ( She/They ) ✋ MagicMaker…" at bounding box center [479, 363] width 940 height 624
drag, startPoint x: 10, startPoint y: 636, endPoint x: 58, endPoint y: 632, distance: 48.3
click at [11, 636] on video-player-container "Tasha_Chi bookstar ( he/him ) chaplaintiffanyj anchor ( She/They ) ✋ MagicMaker…" at bounding box center [479, 363] width 940 height 624
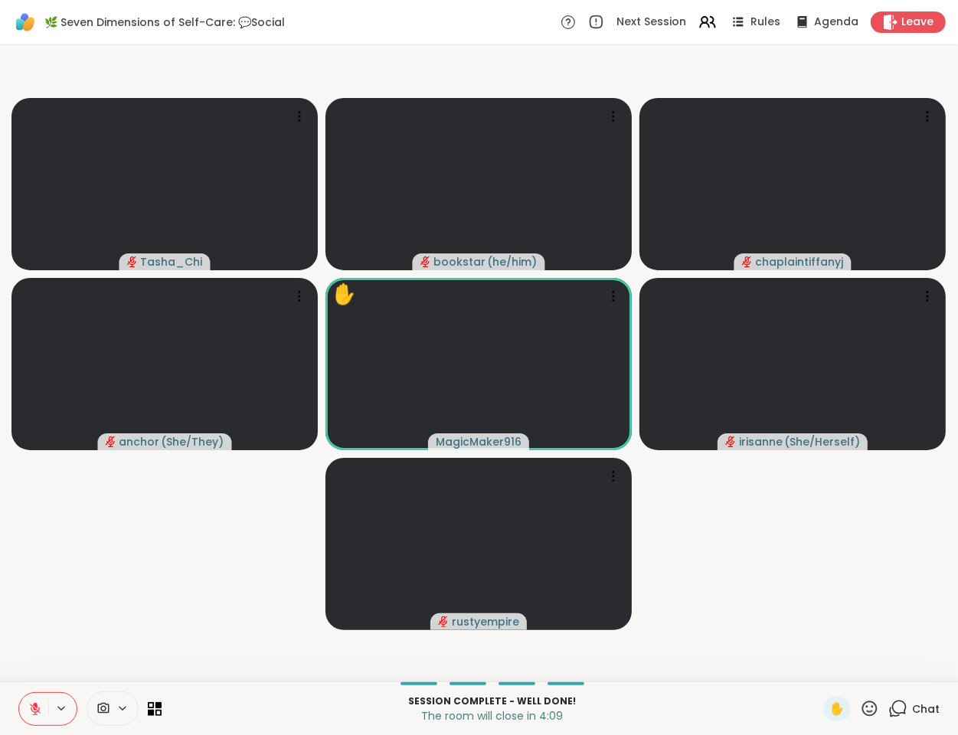
click at [119, 626] on video-player-container "Tasha_Chi bookstar ( he/him ) chaplaintiffanyj anchor ( She/They ) ✋ MagicMaker…" at bounding box center [479, 363] width 940 height 624
click at [124, 629] on video-player-container "Tasha_Chi bookstar ( he/him ) chaplaintiffanyj anchor ( She/They ) ✋ MagicMaker…" at bounding box center [479, 363] width 940 height 624
click at [119, 633] on video-player-container "Tasha_Chi bookstar ( he/him ) chaplaintiffanyj anchor ( She/They ) ✋ MagicMaker…" at bounding box center [479, 363] width 940 height 624
click at [51, 649] on video-player-container "Tasha_Chi bookstar ( he/him ) chaplaintiffanyj anchor ( She/They ) ✋ MagicMaker…" at bounding box center [479, 363] width 940 height 624
click at [49, 645] on video-player-container "Tasha_Chi bookstar ( he/him ) chaplaintiffanyj anchor ( She/They ) ✋ MagicMaker…" at bounding box center [479, 363] width 940 height 624
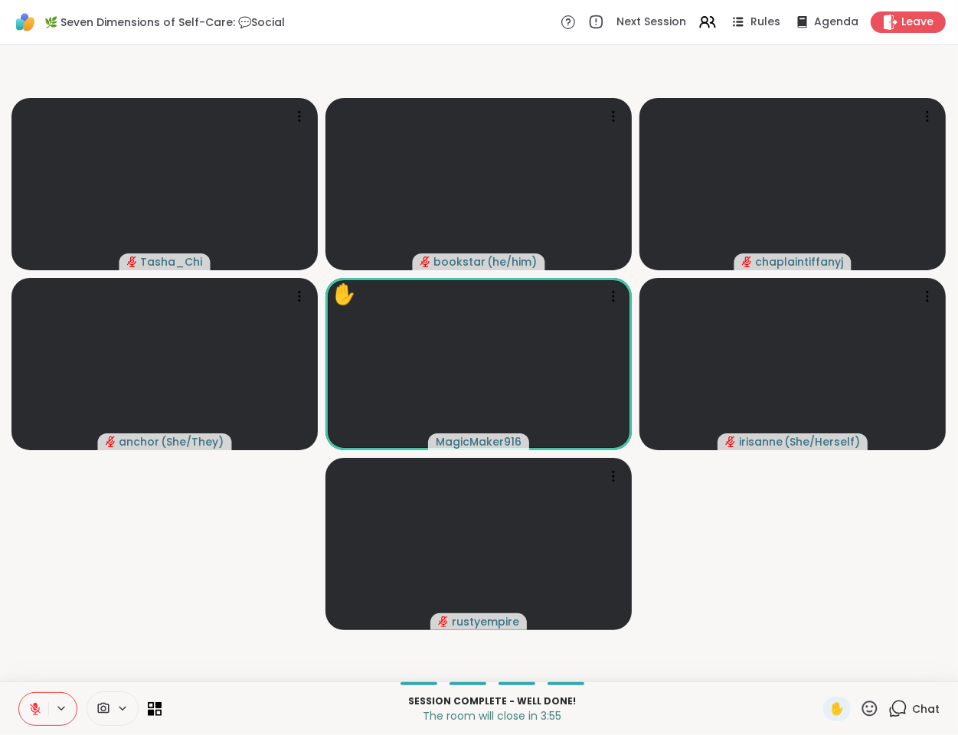
click at [69, 619] on video-player-container "Tasha_Chi bookstar ( he/him ) chaplaintiffanyj anchor ( She/They ) ✋ MagicMaker…" at bounding box center [479, 363] width 940 height 624
drag, startPoint x: 36, startPoint y: 710, endPoint x: 83, endPoint y: 624, distance: 97.7
click at [83, 624] on div "🌿 Seven Dimensions of Self-Care: 💬Social Next Session Rules Agenda Leave Tasha_…" at bounding box center [479, 367] width 958 height 735
click at [37, 707] on icon at bounding box center [35, 705] width 5 height 6
click at [198, 612] on video-player-container "Tasha_Chi bookstar ( he/him ) chaplaintiffanyj anchor ( She/They ) MagicMaker91…" at bounding box center [479, 363] width 940 height 624
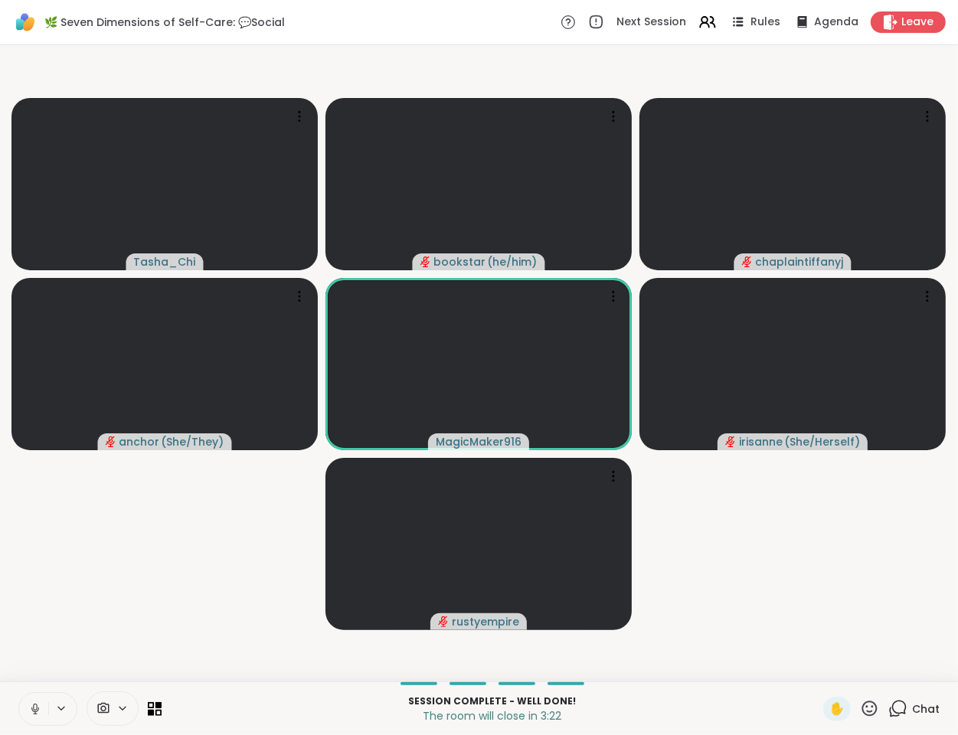
click at [80, 597] on video-player-container "Tasha_Chi bookstar ( he/him ) chaplaintiffanyj anchor ( She/They ) MagicMaker91…" at bounding box center [479, 363] width 940 height 624
click at [126, 592] on video-player-container "Tasha_Chi bookstar ( he/him ) chaplaintiffanyj anchor ( She/They ) MagicMaker91…" at bounding box center [479, 363] width 940 height 624
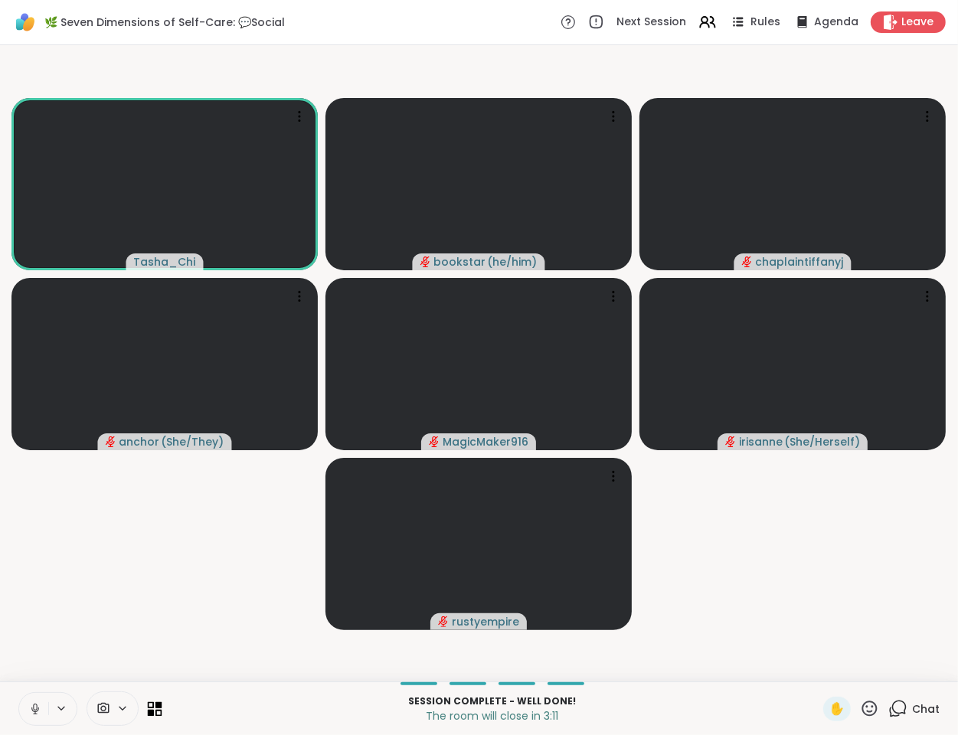
click at [159, 711] on icon at bounding box center [155, 708] width 15 height 15
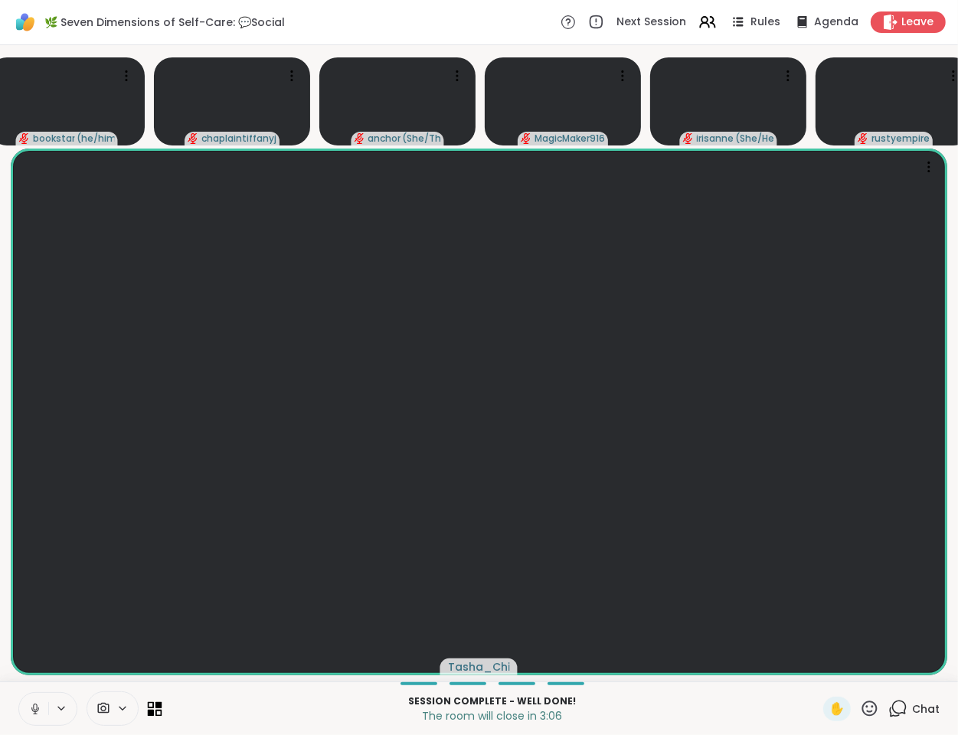
click at [158, 710] on icon at bounding box center [158, 712] width 7 height 7
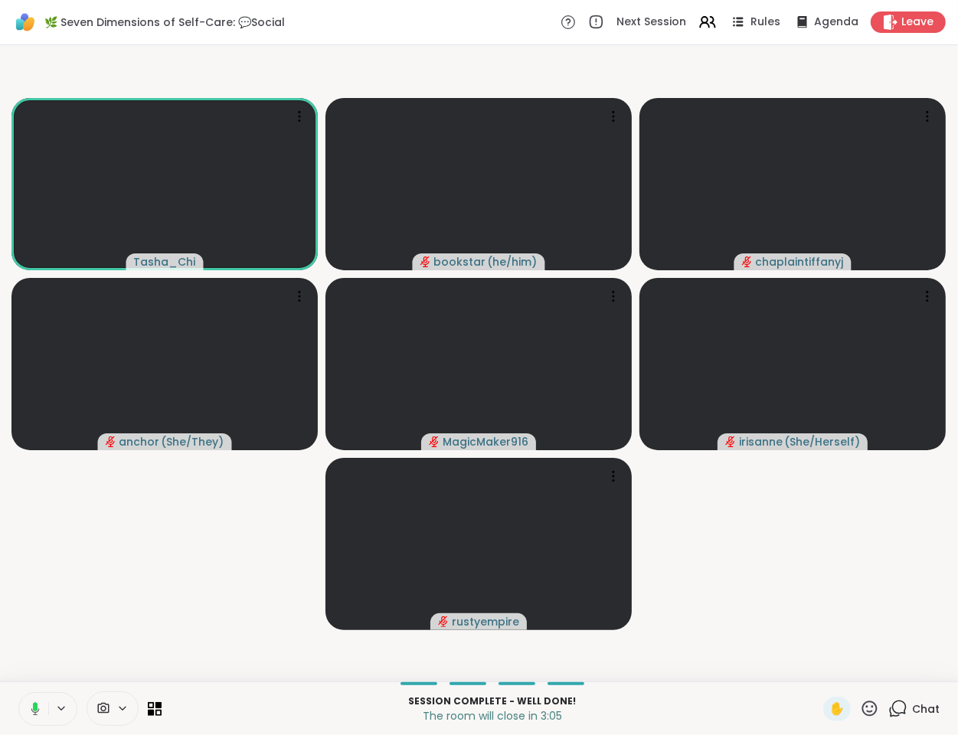
click at [98, 612] on video-player-container "Tasha_Chi bookstar ( he/him ) chaplaintiffanyj anchor ( She/They ) MagicMaker91…" at bounding box center [479, 363] width 940 height 624
click at [97, 609] on video-player-container "Tasha_Chi bookstar ( he/him ) chaplaintiffanyj anchor ( She/They ) MagicMaker91…" at bounding box center [479, 363] width 940 height 624
click at [891, 708] on icon at bounding box center [897, 708] width 19 height 19
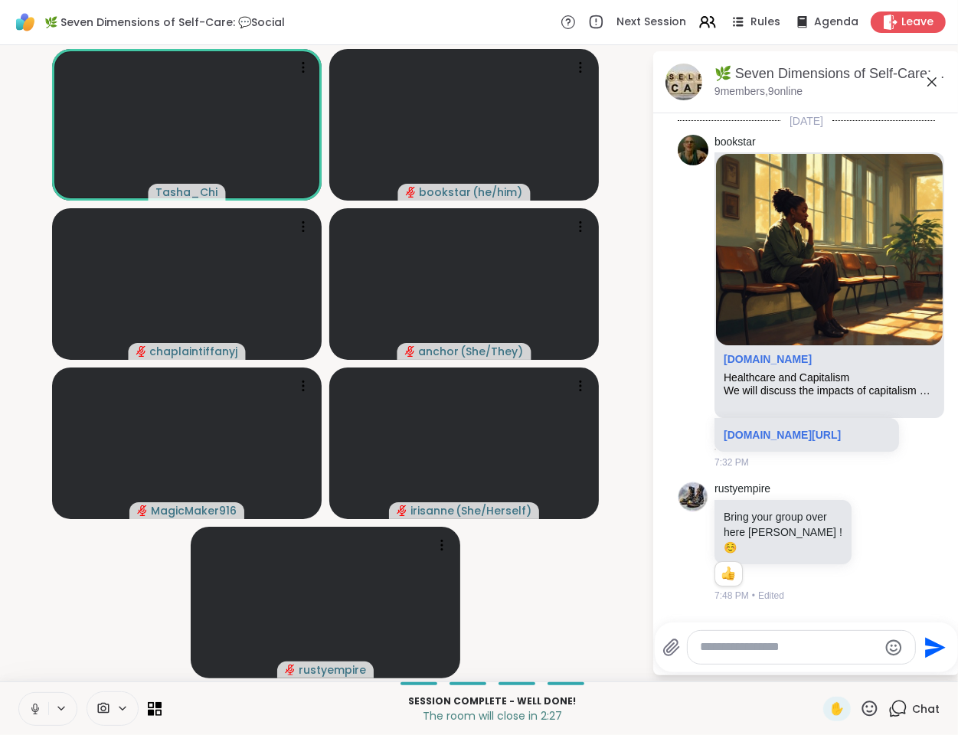
scroll to position [2573, 0]
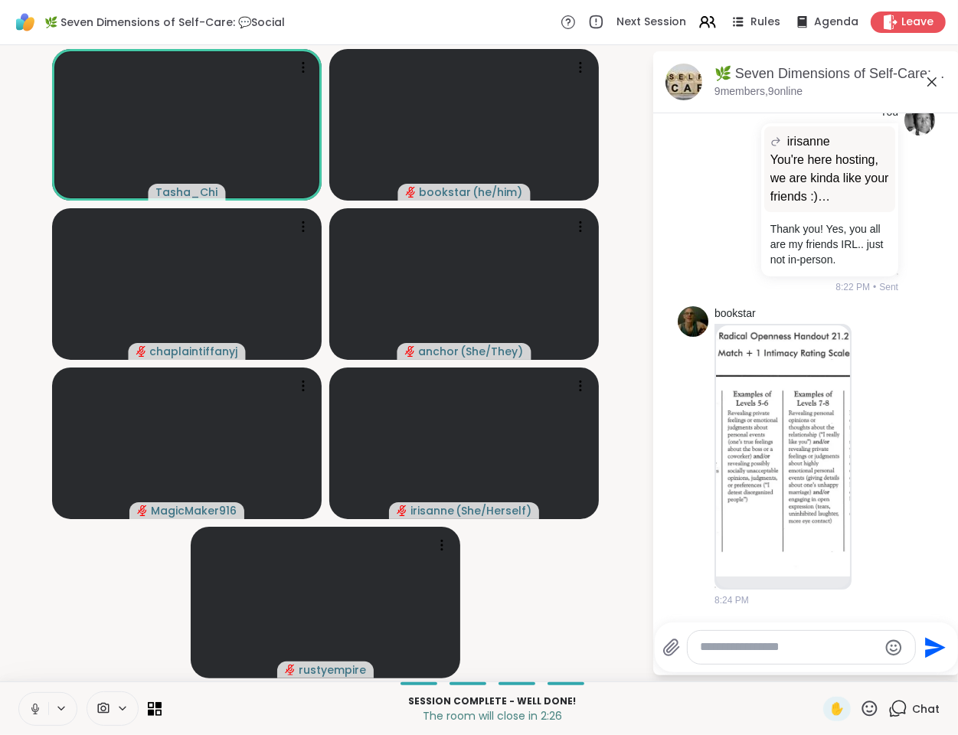
click at [931, 83] on icon at bounding box center [932, 82] width 18 height 18
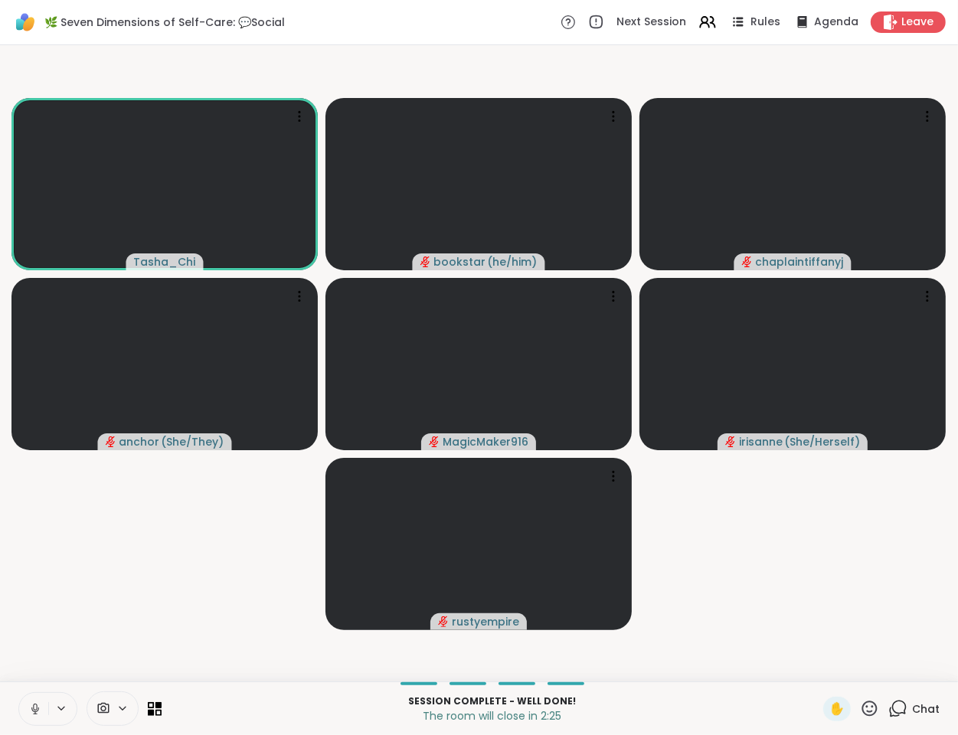
click at [149, 583] on video-player-container "Tasha_Chi bookstar ( he/him ) chaplaintiffanyj anchor ( She/They ) MagicMaker91…" at bounding box center [479, 363] width 940 height 624
click at [38, 705] on icon at bounding box center [35, 709] width 14 height 14
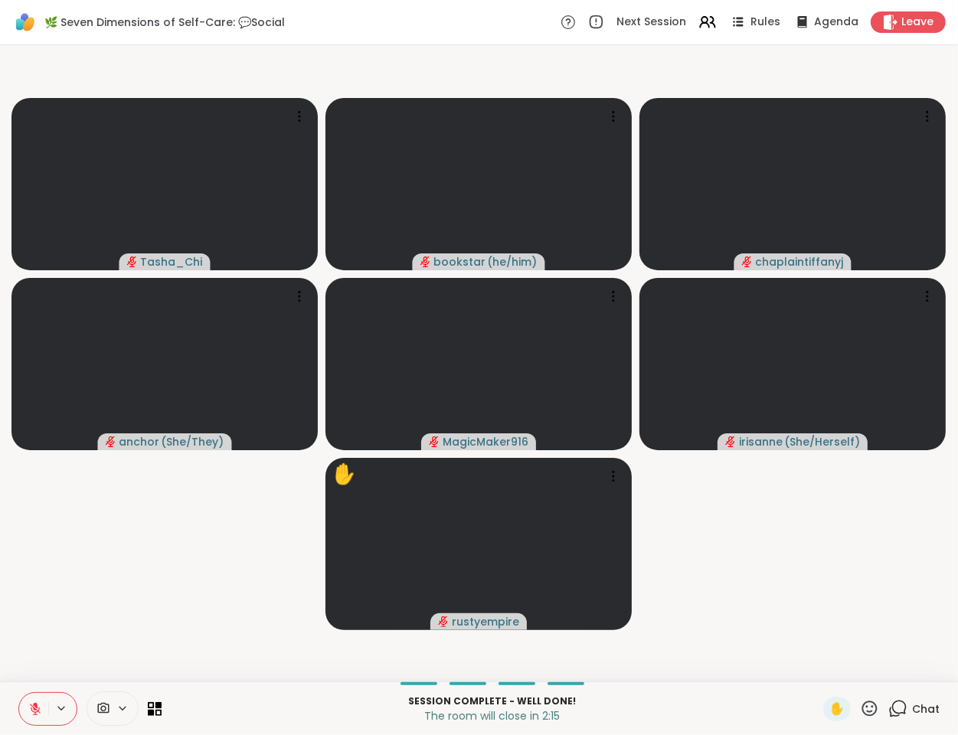
click at [135, 610] on video-player-container "Tasha_Chi bookstar ( he/him ) chaplaintiffanyj anchor ( She/They ) MagicMaker91…" at bounding box center [479, 363] width 940 height 624
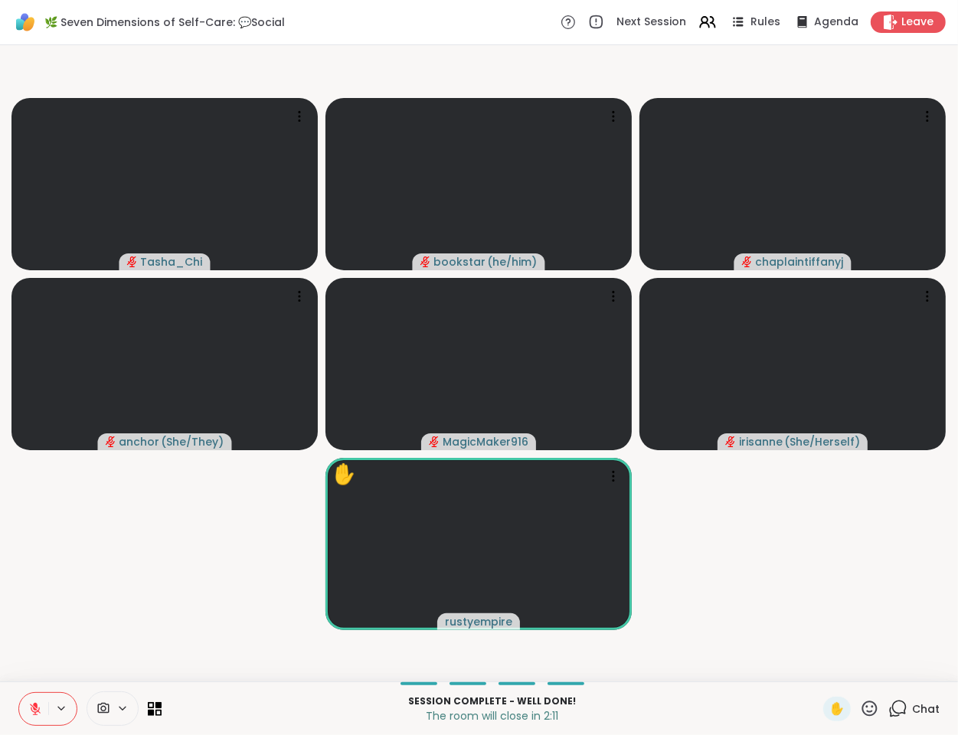
click at [822, 605] on video-player-container "Tasha_Chi bookstar ( he/him ) chaplaintiffanyj anchor ( She/They ) MagicMaker91…" at bounding box center [479, 363] width 940 height 624
click at [818, 610] on video-player-container "Tasha_Chi bookstar ( he/him ) chaplaintiffanyj anchor ( She/They ) MagicMaker91…" at bounding box center [479, 363] width 940 height 624
click at [181, 596] on video-player-container "Tasha_Chi bookstar ( he/him ) chaplaintiffanyj anchor ( She/They ) MagicMaker91…" at bounding box center [479, 363] width 940 height 624
click at [149, 605] on video-player-container "Tasha_Chi bookstar ( he/him ) chaplaintiffanyj anchor ( She/They ) MagicMaker91…" at bounding box center [479, 363] width 940 height 624
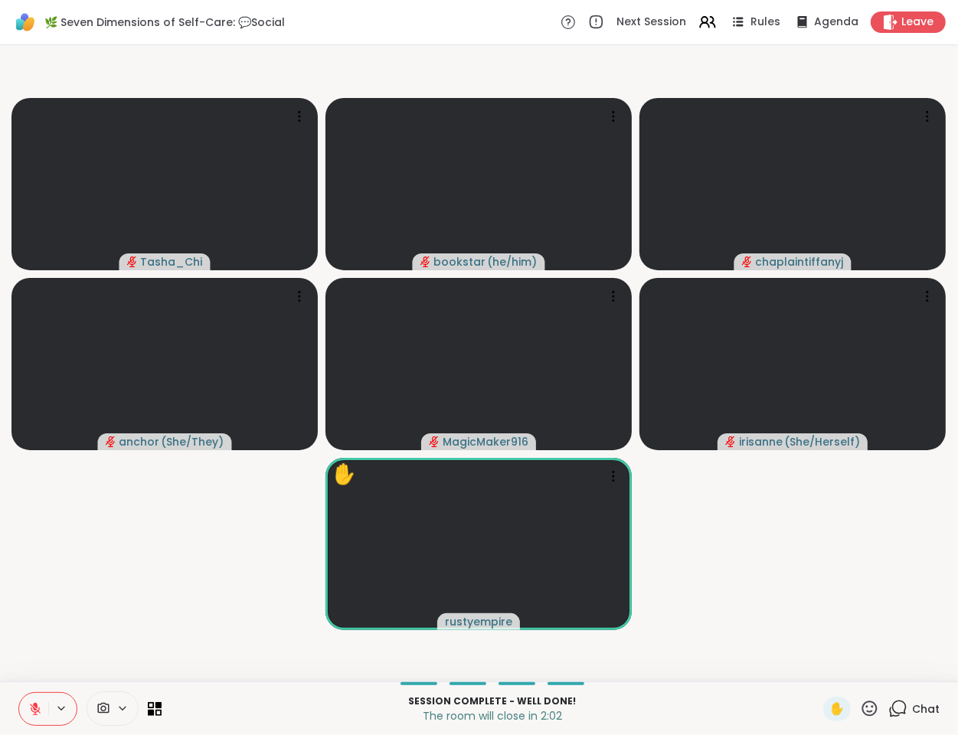
click at [34, 707] on icon at bounding box center [35, 709] width 14 height 14
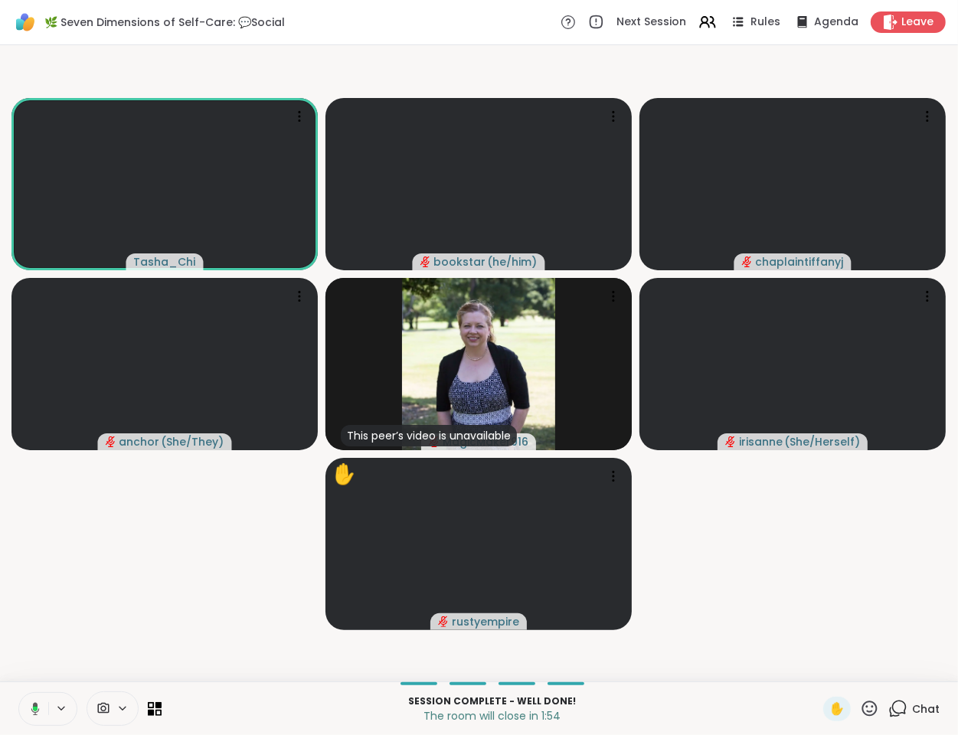
drag, startPoint x: 190, startPoint y: 608, endPoint x: 254, endPoint y: 466, distance: 155.6
click at [190, 608] on video-player-container "Tasha_Chi bookstar ( he/him ) chaplaintiffanyj anchor ( She/They ) This peer’s …" at bounding box center [479, 363] width 940 height 624
drag, startPoint x: 185, startPoint y: 603, endPoint x: 238, endPoint y: 404, distance: 206.9
click at [185, 602] on video-player-container "Tasha_Chi bookstar ( he/him ) chaplaintiffanyj anchor ( She/They ) This peer’s …" at bounding box center [479, 363] width 940 height 624
click at [229, 611] on video-player-container "Tasha_Chi bookstar ( he/him ) chaplaintiffanyj anchor ( She/They ) This peer’s …" at bounding box center [479, 363] width 940 height 624
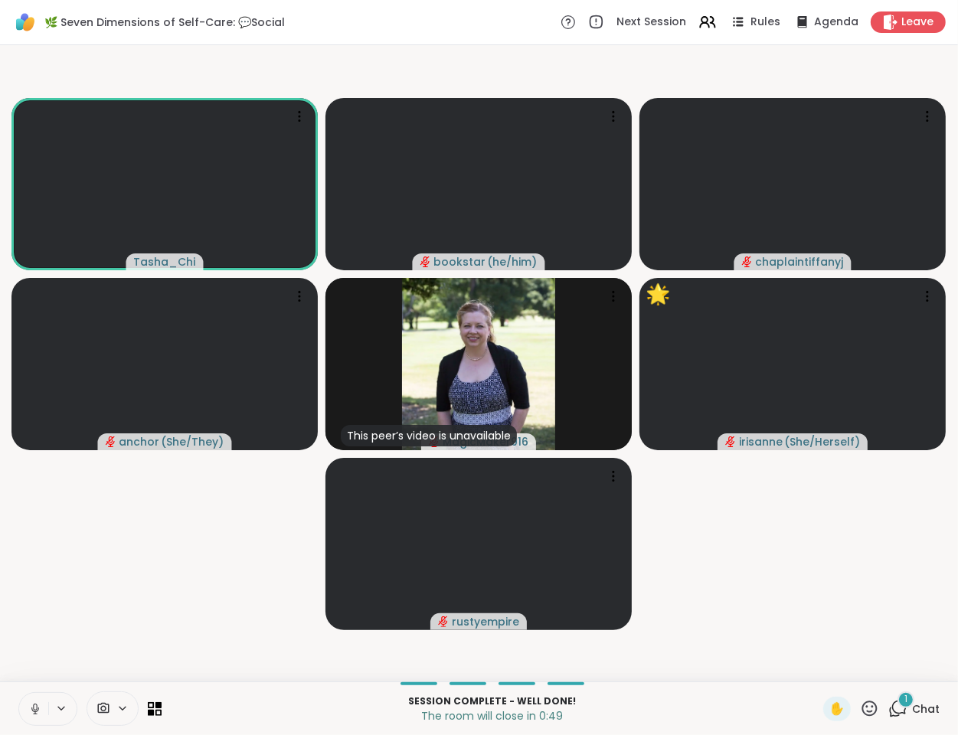
click at [727, 526] on video-player-container "Tasha_Chi bookstar ( he/him ) chaplaintiffanyj anchor ( She/They ) This peer’s …" at bounding box center [479, 363] width 940 height 624
click at [888, 701] on icon at bounding box center [897, 708] width 19 height 19
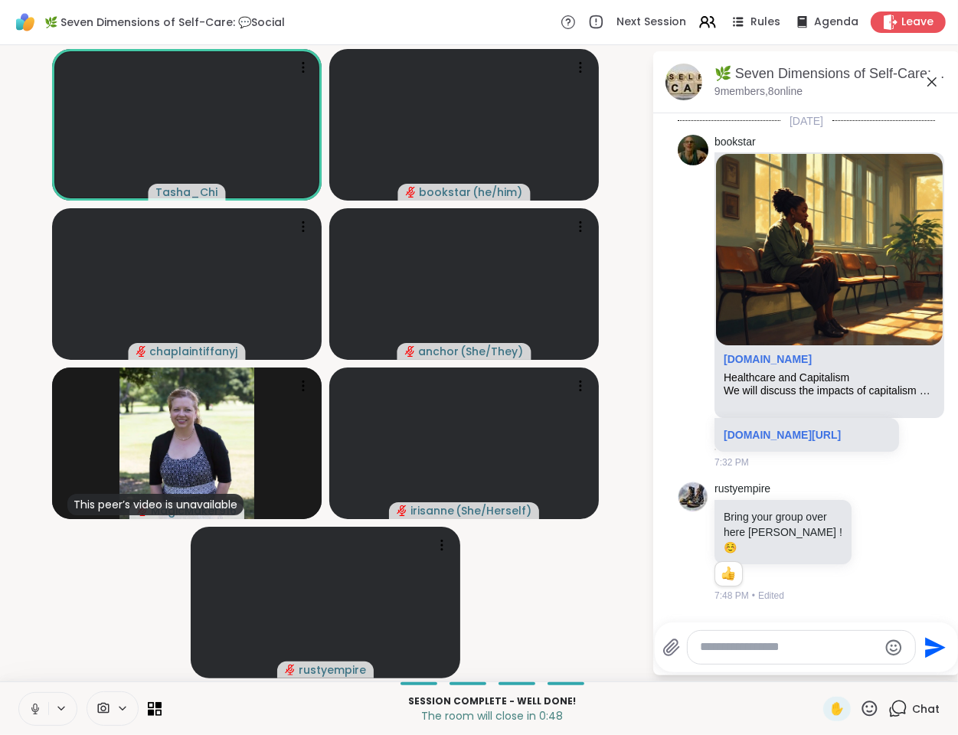
scroll to position [2743, 0]
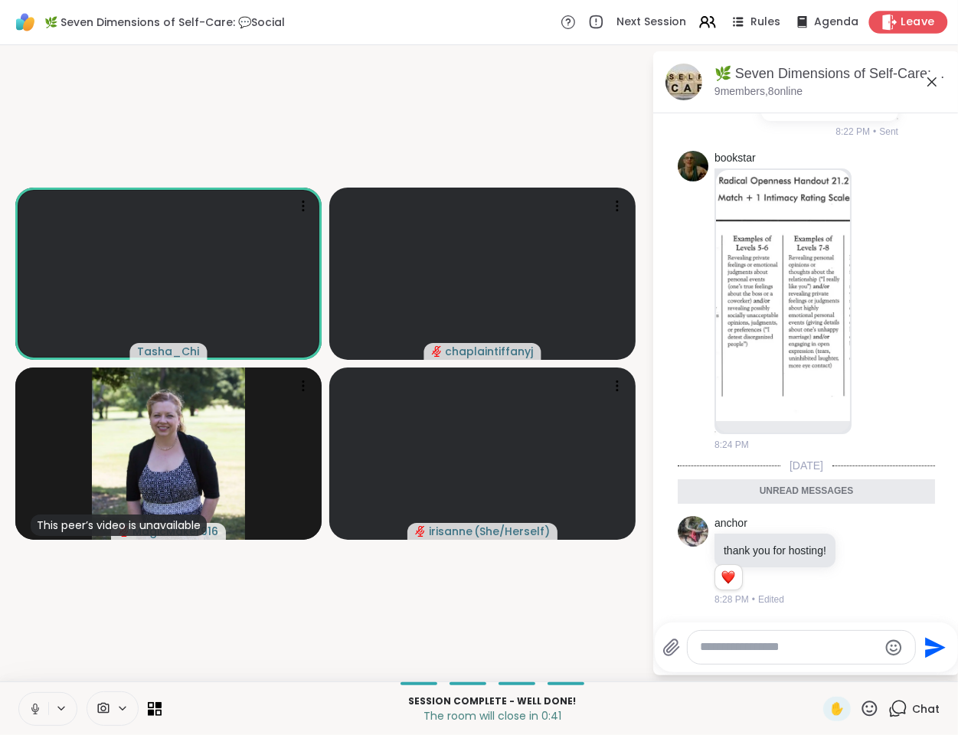
click at [901, 25] on span "Leave" at bounding box center [918, 23] width 34 height 16
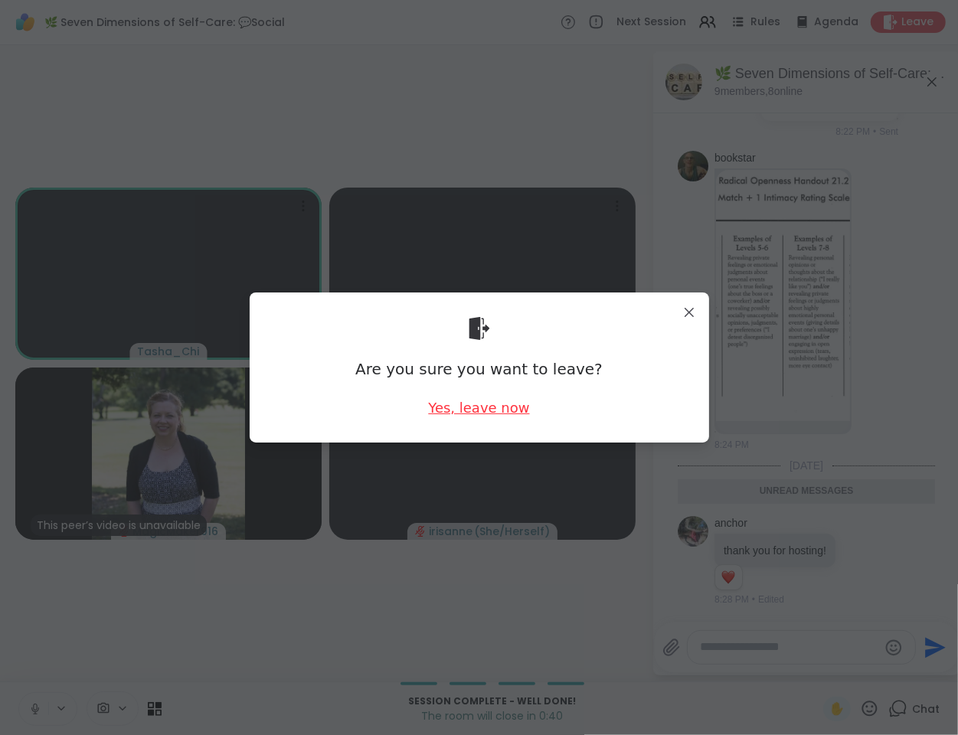
click at [451, 410] on div "Yes, leave now" at bounding box center [478, 407] width 101 height 19
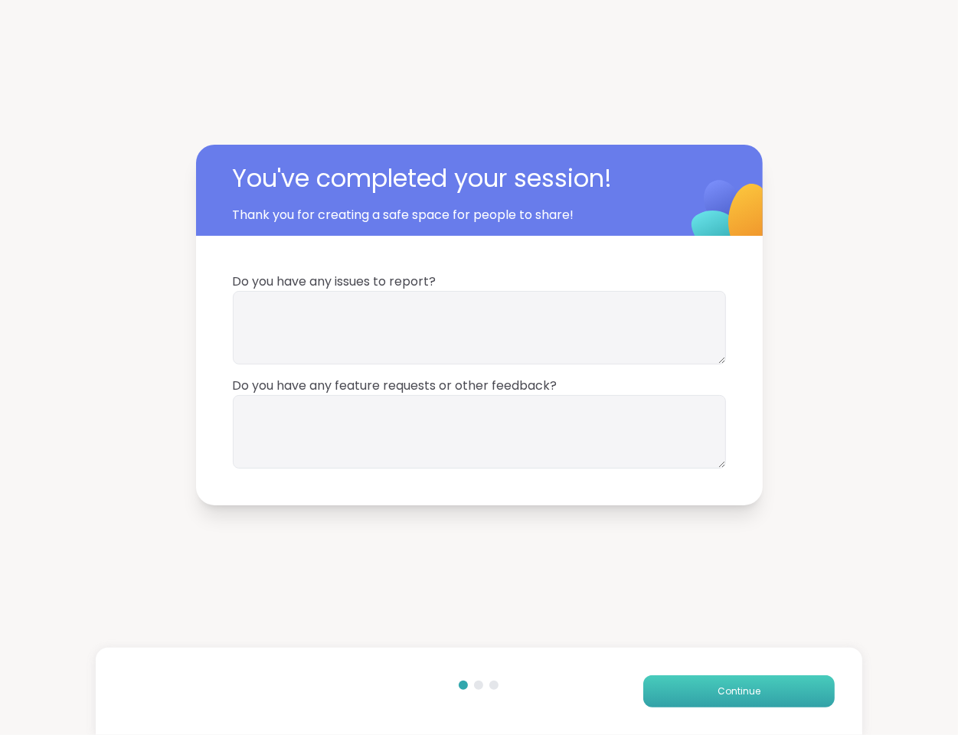
click at [734, 704] on button "Continue" at bounding box center [738, 691] width 191 height 32
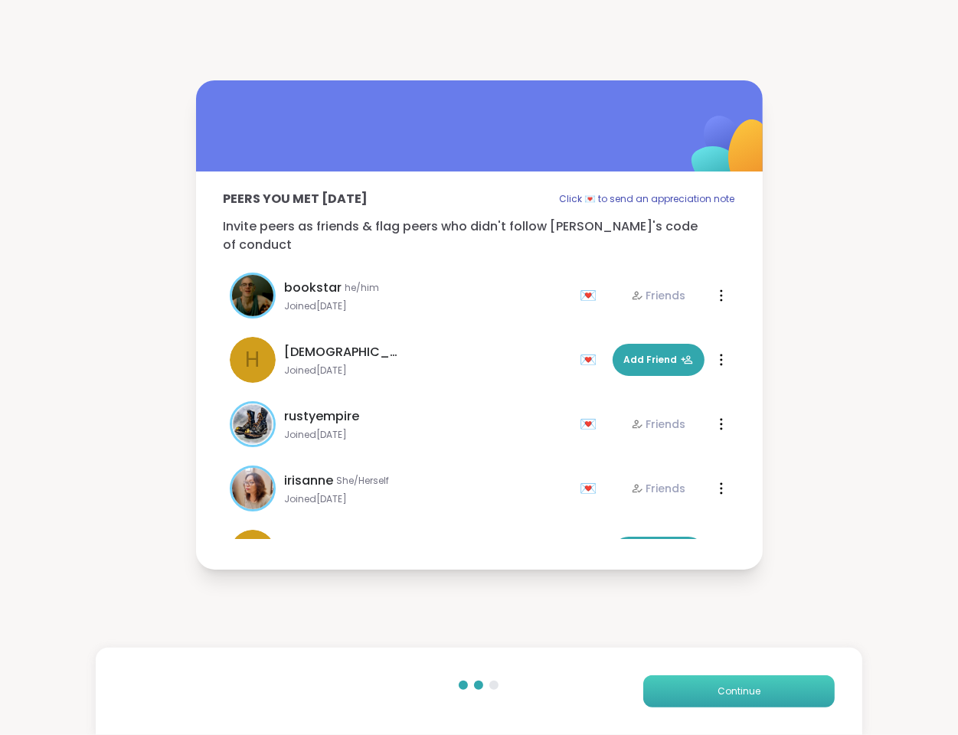
click at [732, 701] on button "Continue" at bounding box center [738, 691] width 191 height 32
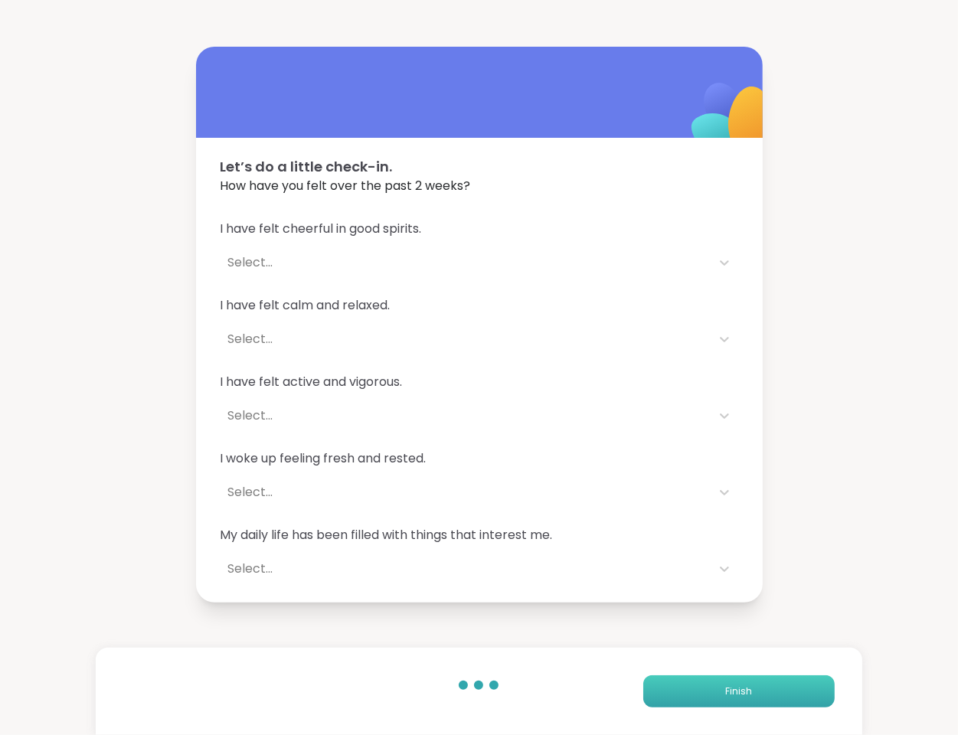
click at [732, 701] on button "Finish" at bounding box center [738, 691] width 191 height 32
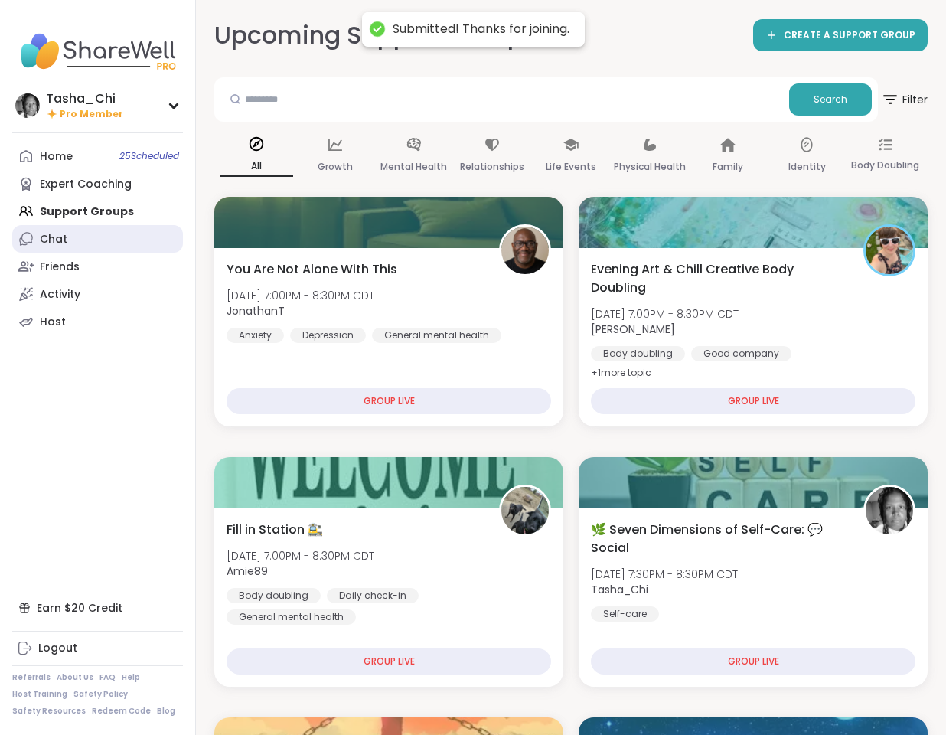
click at [57, 234] on div "Chat" at bounding box center [54, 239] width 28 height 15
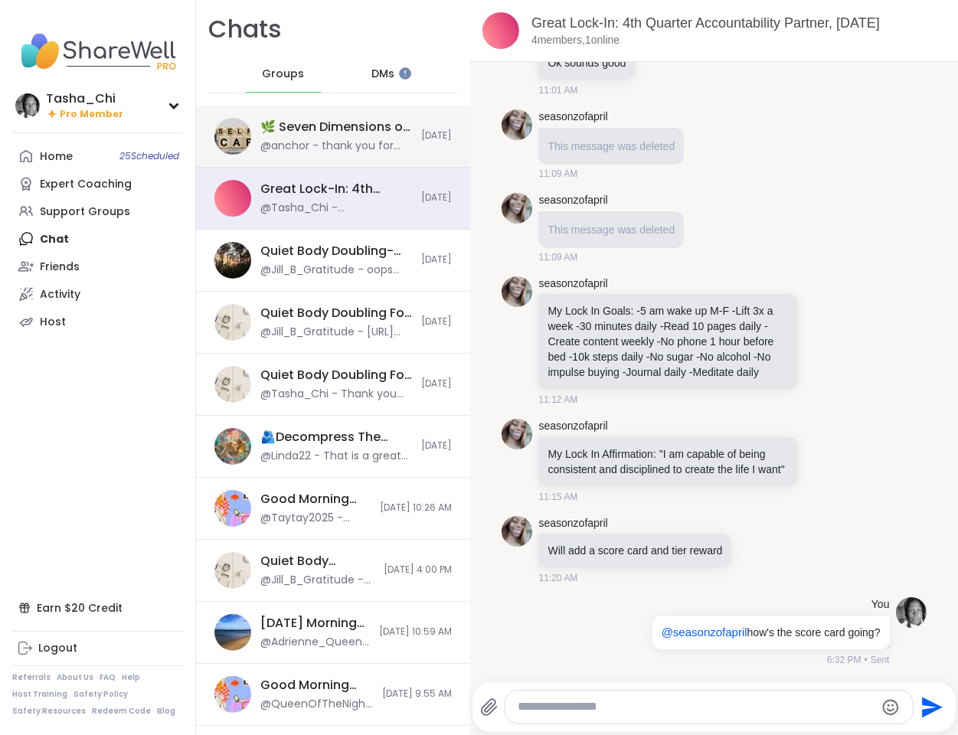
click at [400, 141] on div "@anchor - thank you for hosting!" at bounding box center [336, 146] width 152 height 15
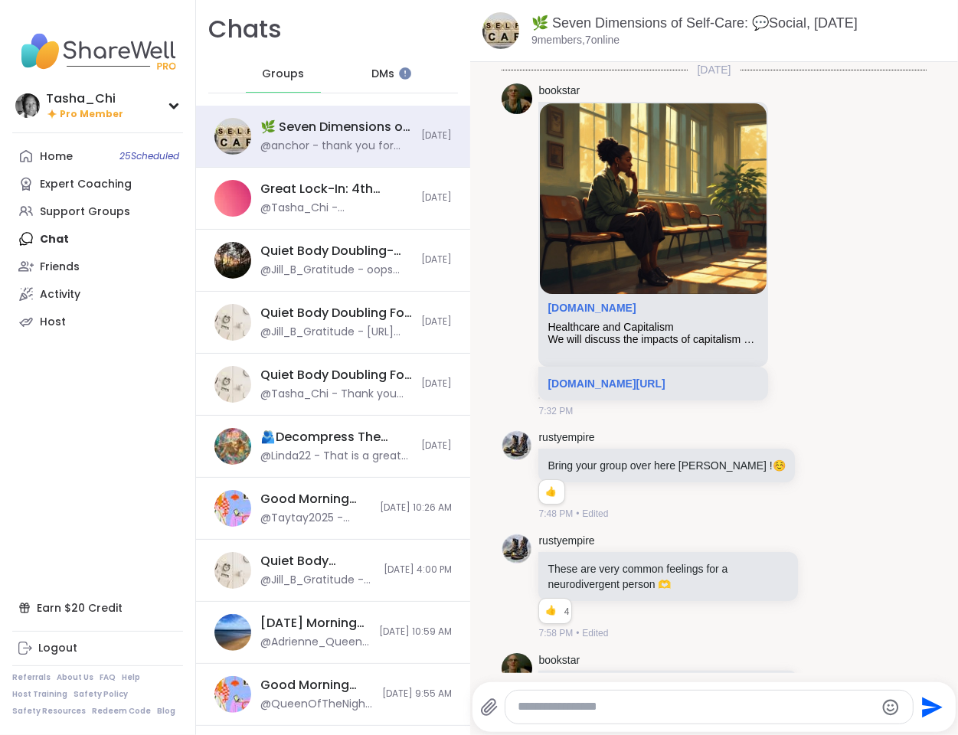
scroll to position [2183, 0]
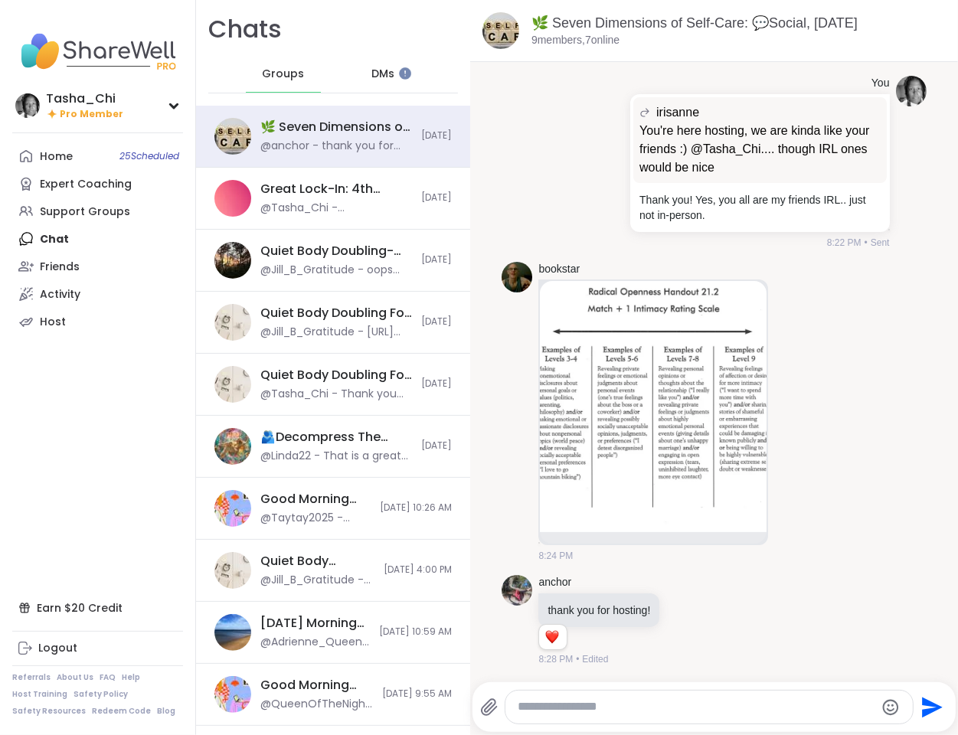
click at [659, 701] on textarea "Type your message" at bounding box center [696, 707] width 357 height 16
paste textarea "**********"
type textarea "**********"
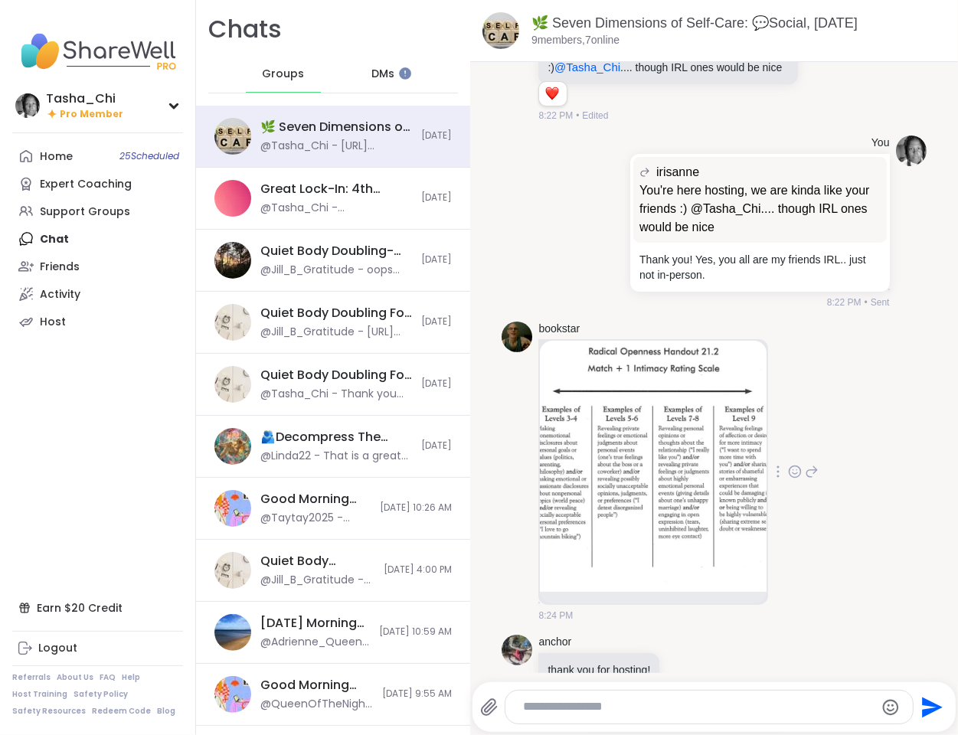
scroll to position [2162, 0]
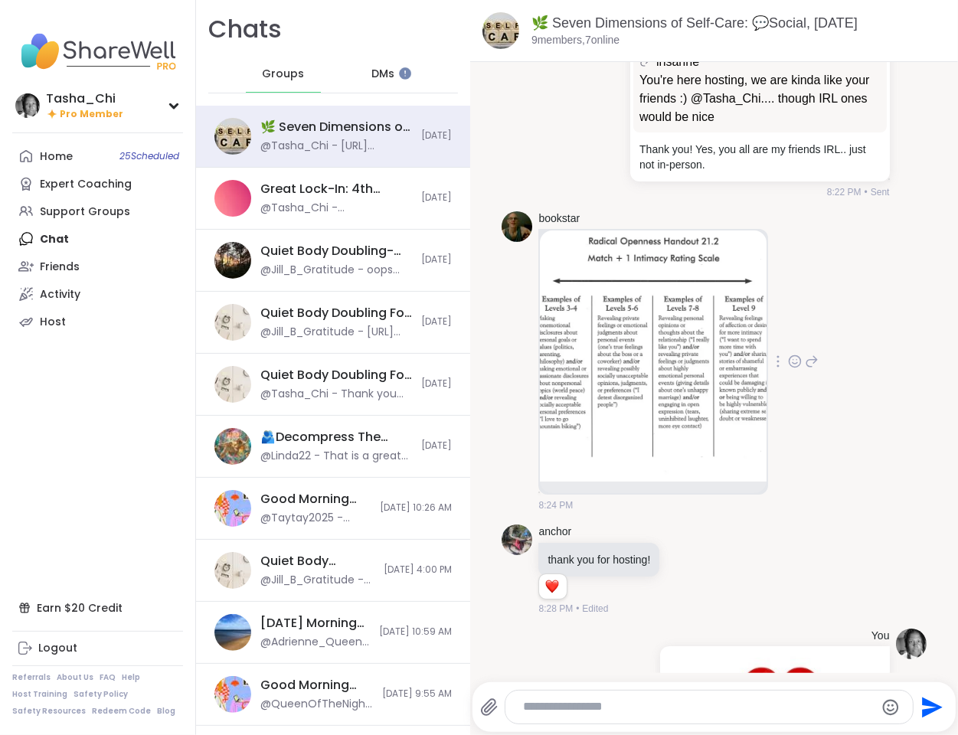
click at [584, 482] on img at bounding box center [653, 355] width 227 height 251
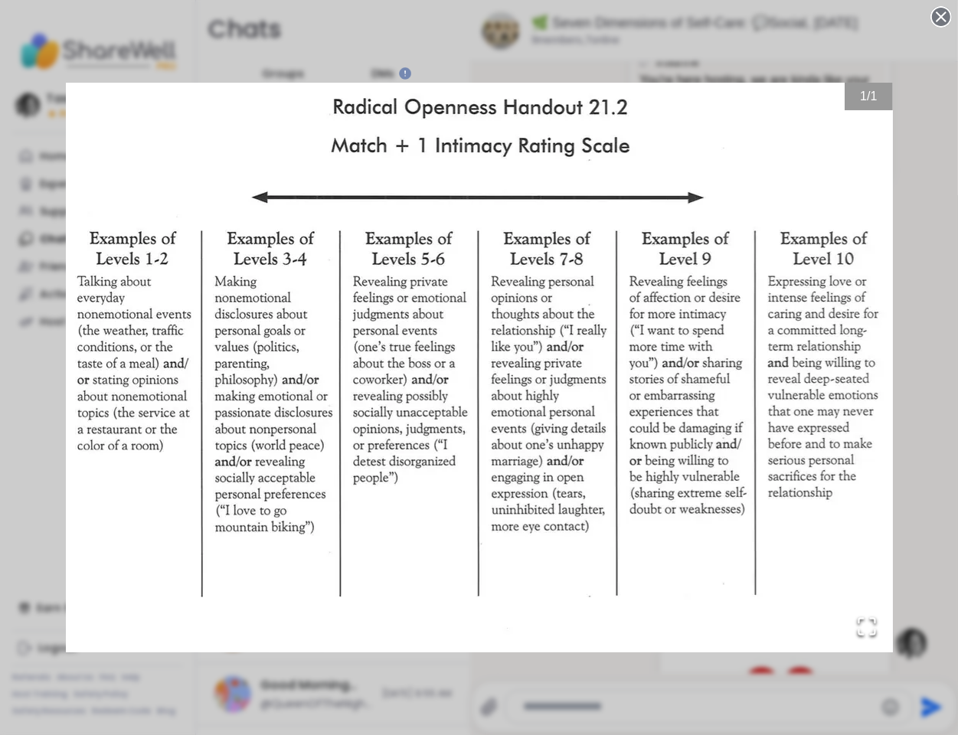
click at [932, 11] on circle at bounding box center [941, 17] width 18 height 18
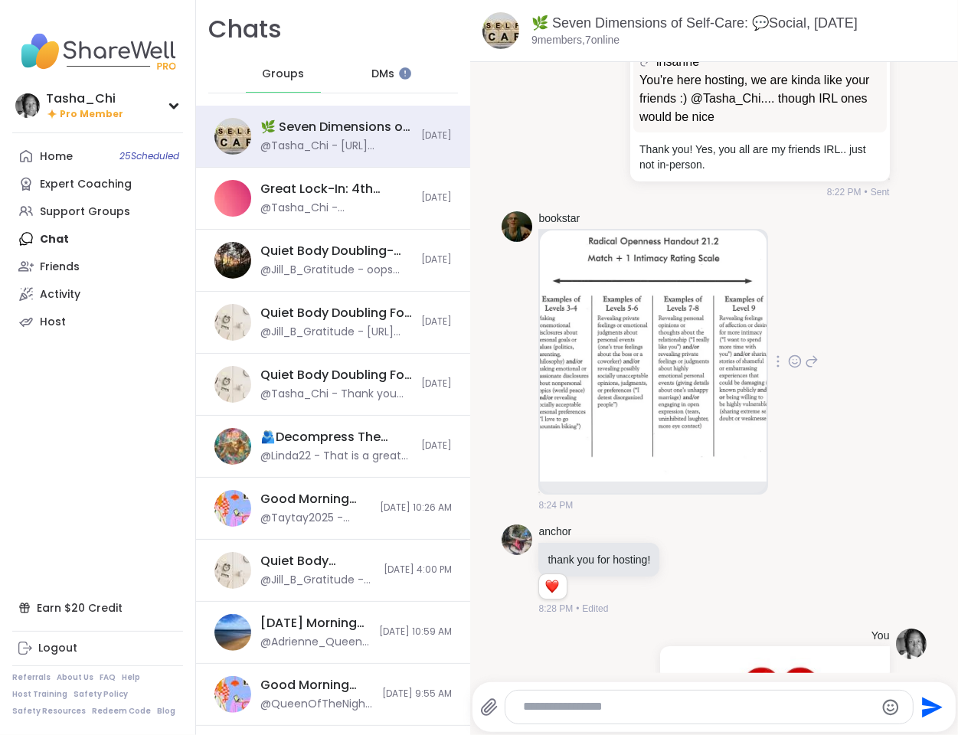
click at [807, 371] on icon at bounding box center [812, 361] width 14 height 18
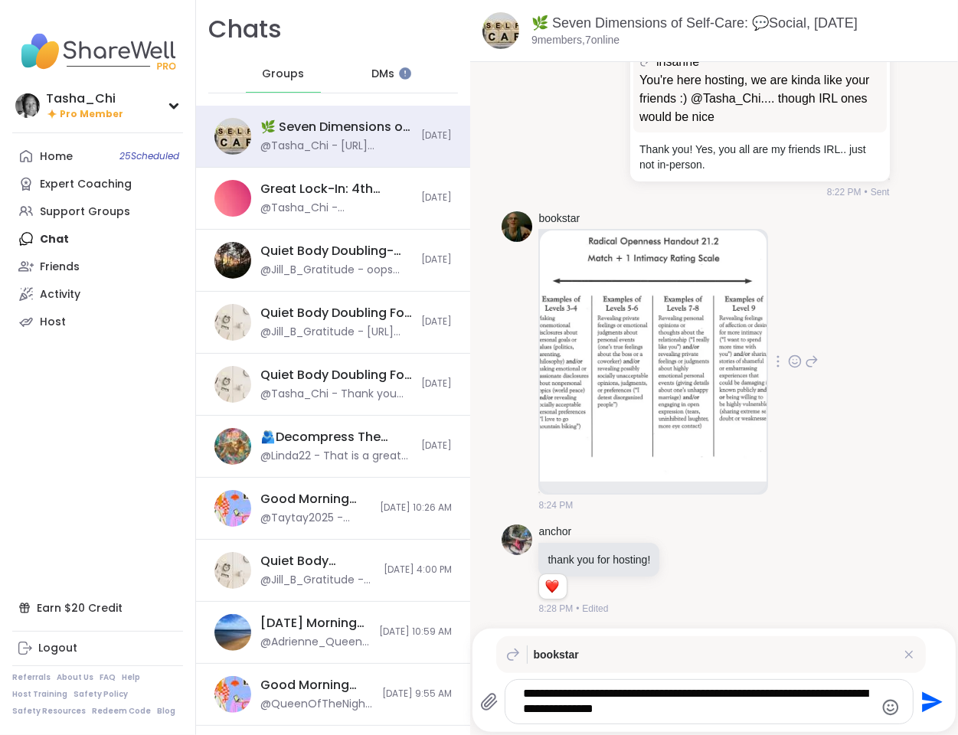
type textarea "**********"
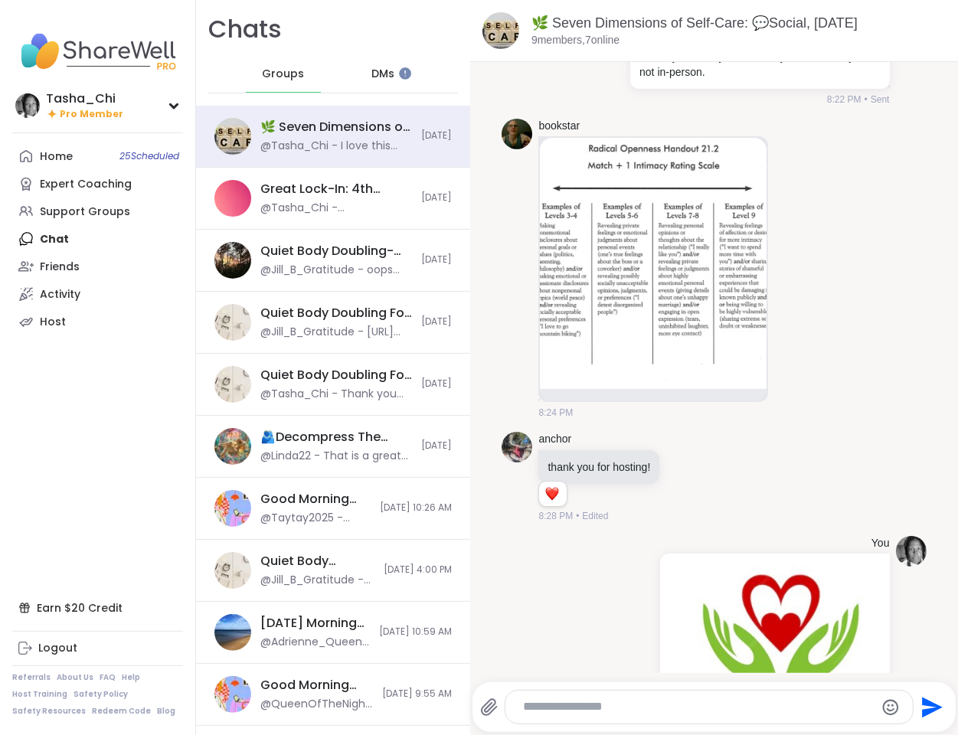
scroll to position [2231, 0]
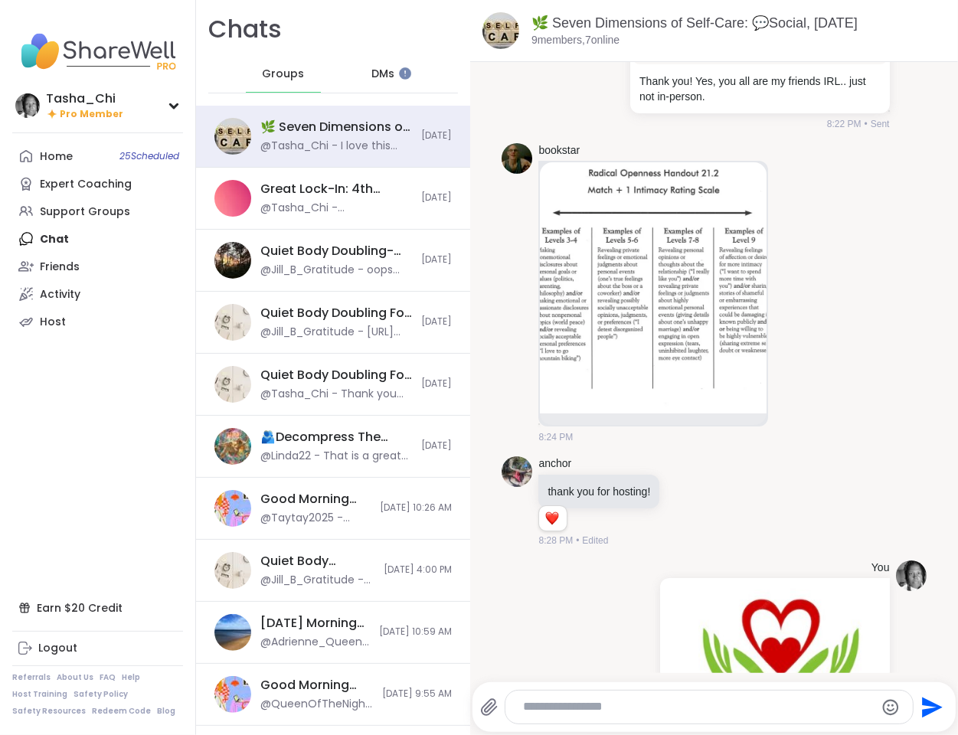
click at [708, 412] on img at bounding box center [653, 287] width 227 height 251
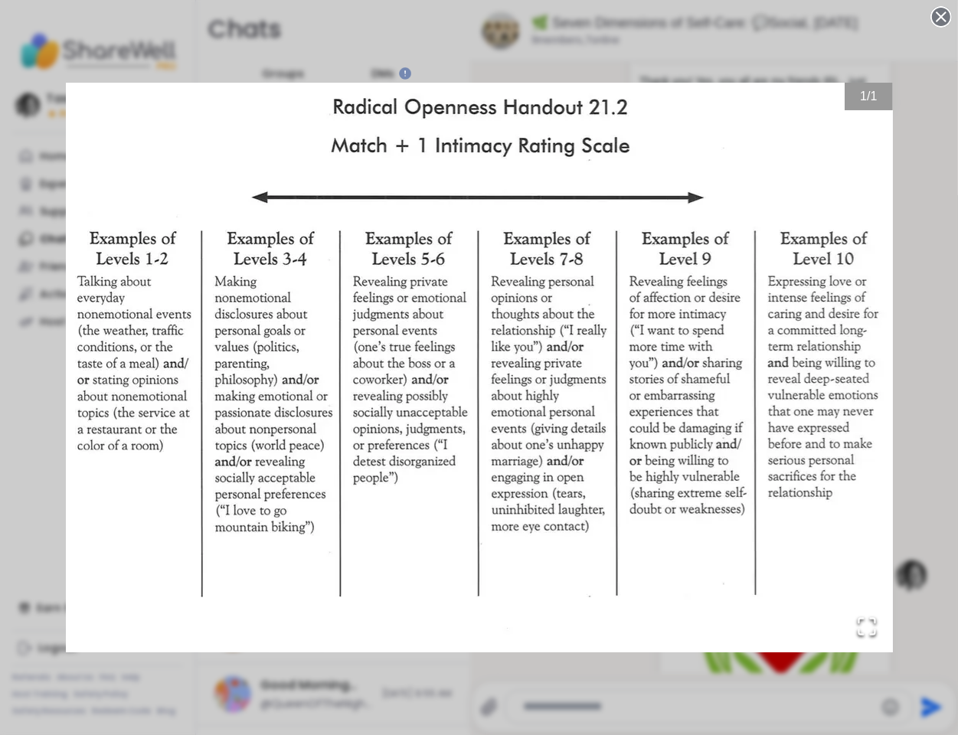
click at [932, 21] on circle at bounding box center [941, 17] width 18 height 18
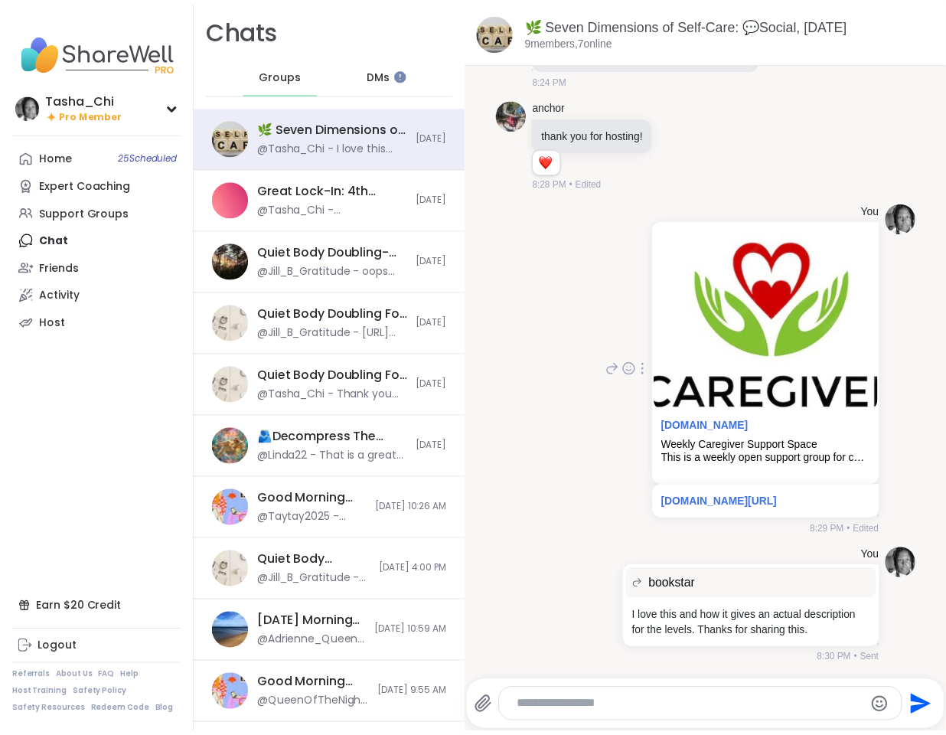
scroll to position [2690, 0]
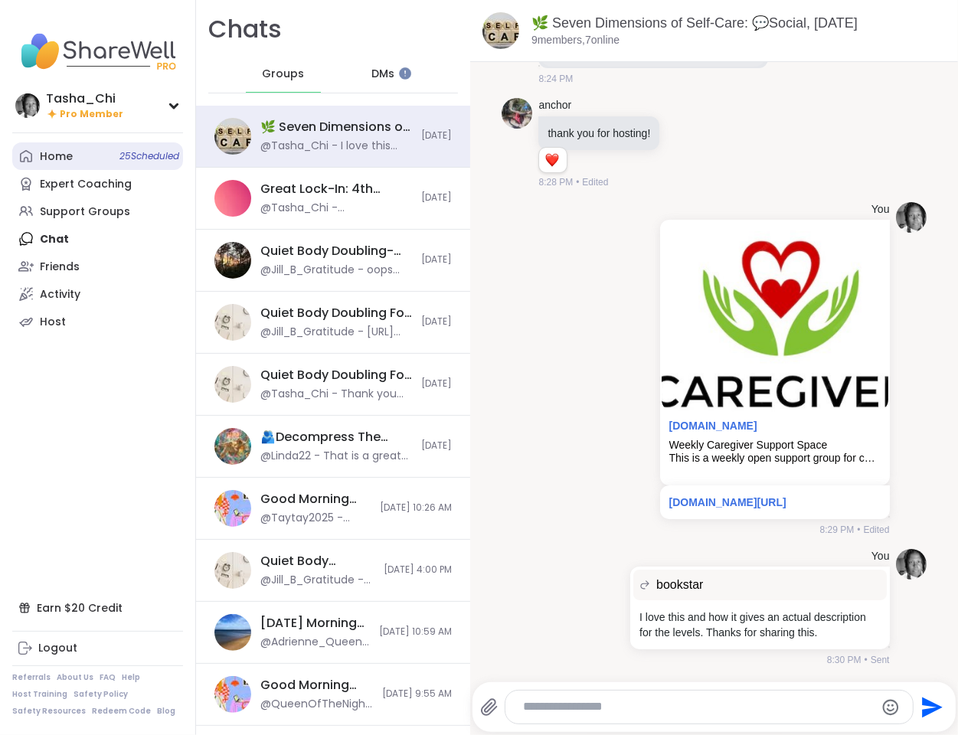
click at [54, 155] on div "Home 25 Scheduled" at bounding box center [56, 156] width 33 height 15
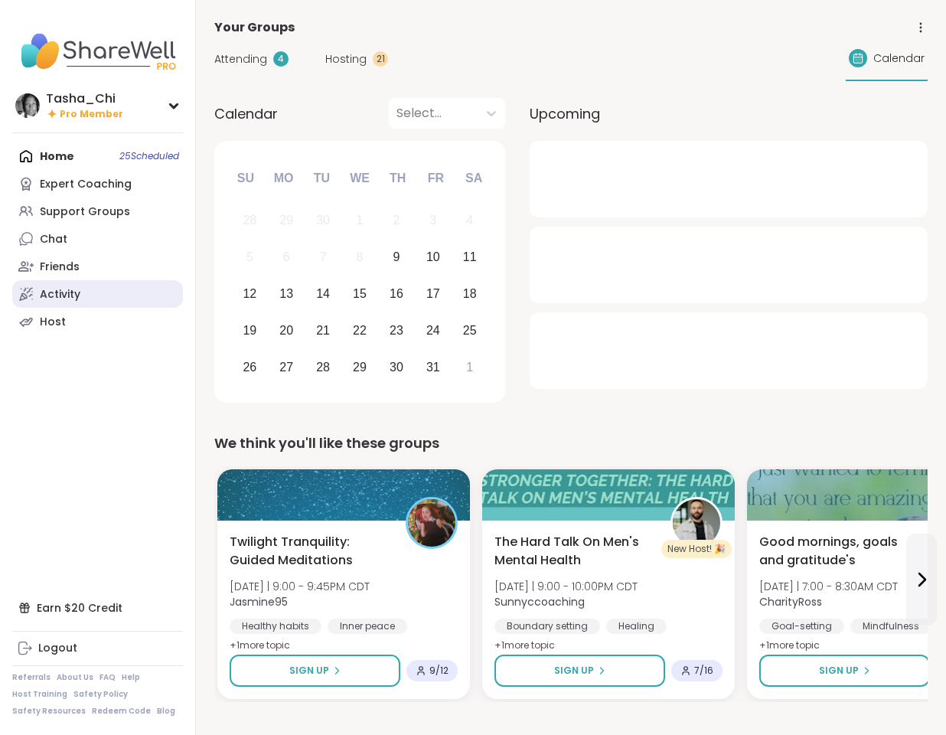
click at [57, 289] on div "Activity" at bounding box center [60, 294] width 41 height 15
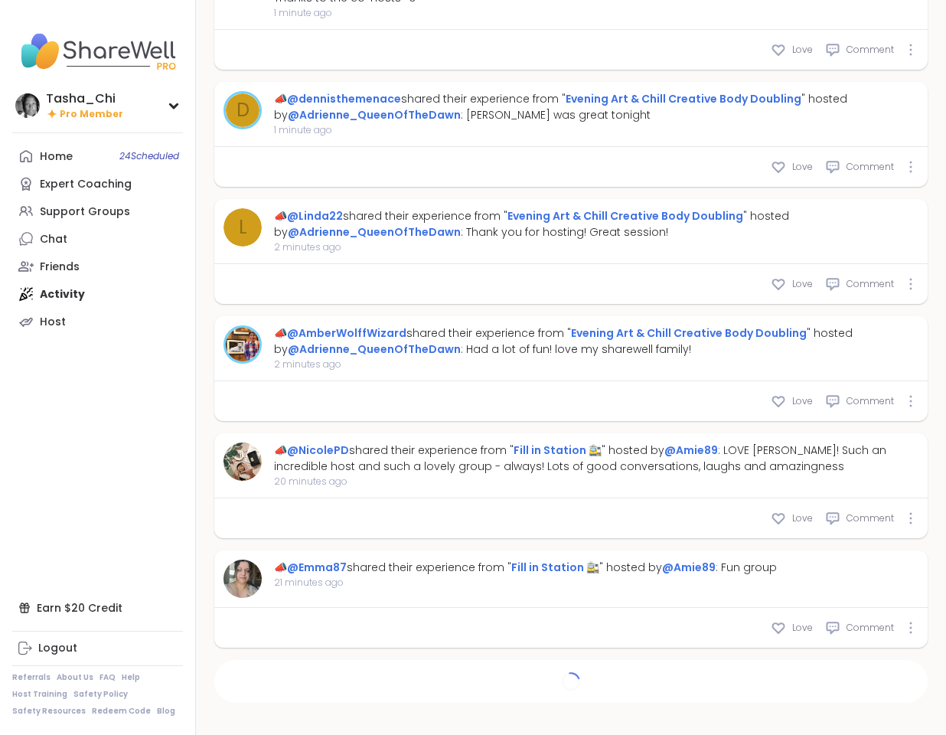
scroll to position [1059, 0]
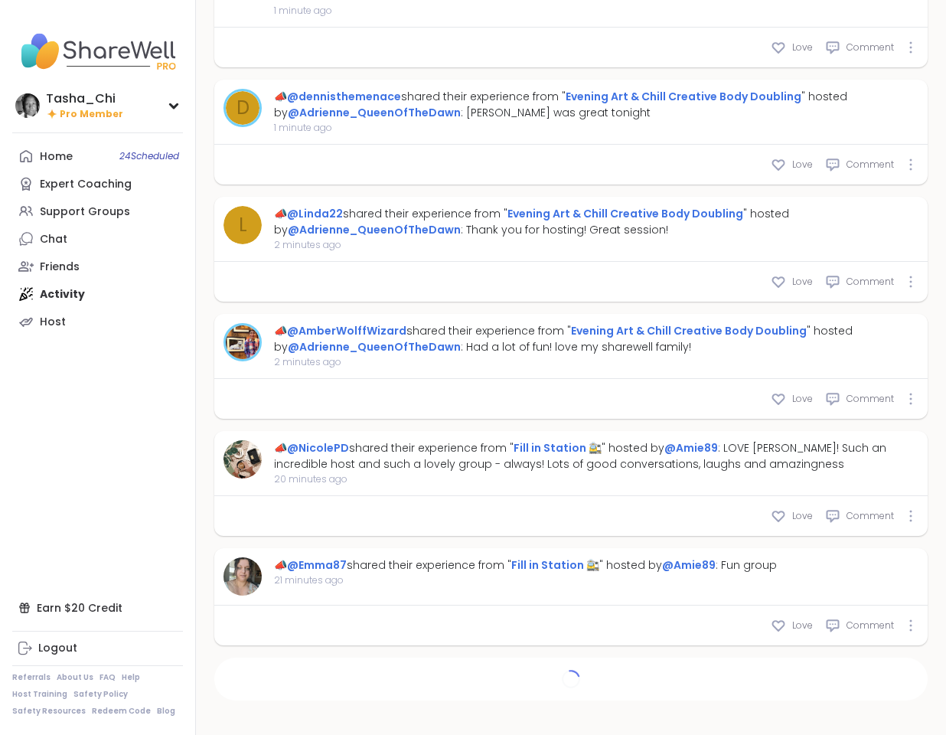
type textarea "*"
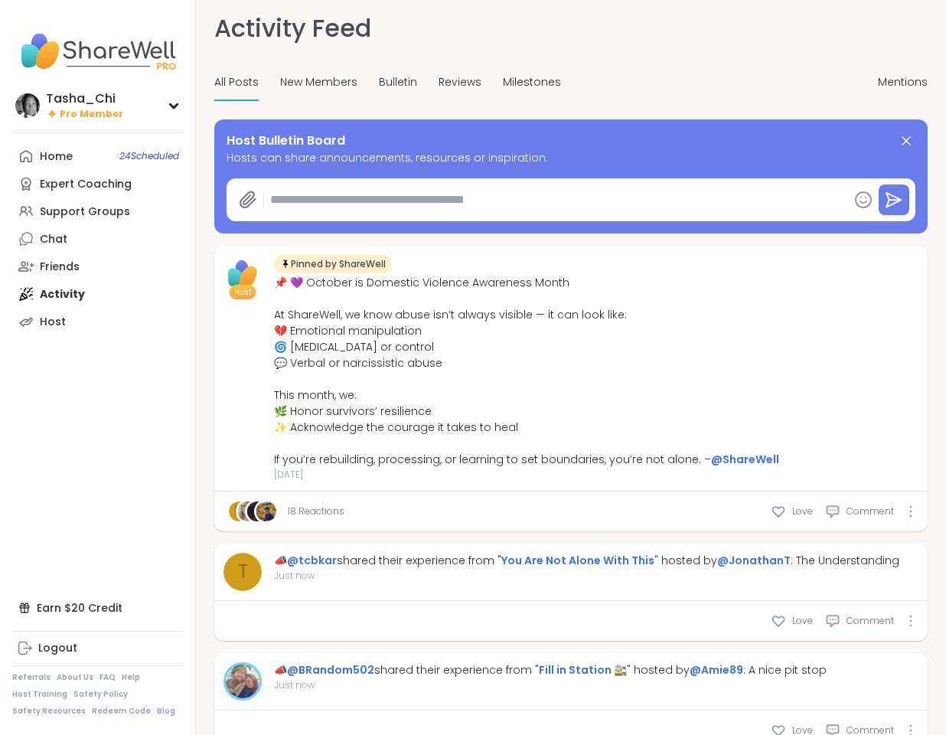
scroll to position [0, 0]
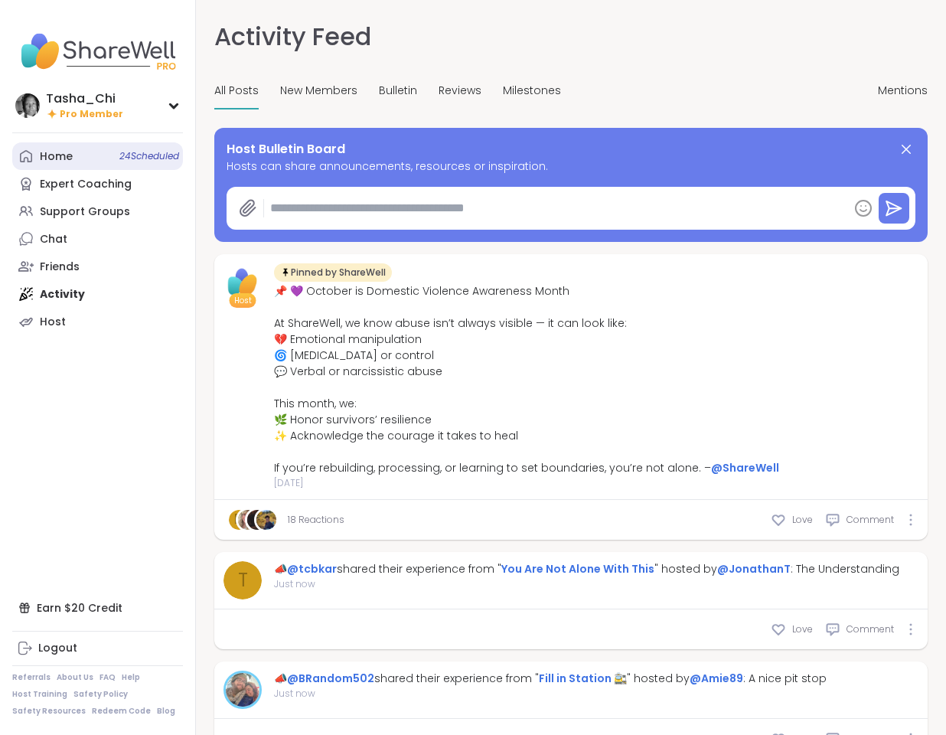
click at [100, 165] on link "Home 24 Scheduled" at bounding box center [97, 156] width 171 height 28
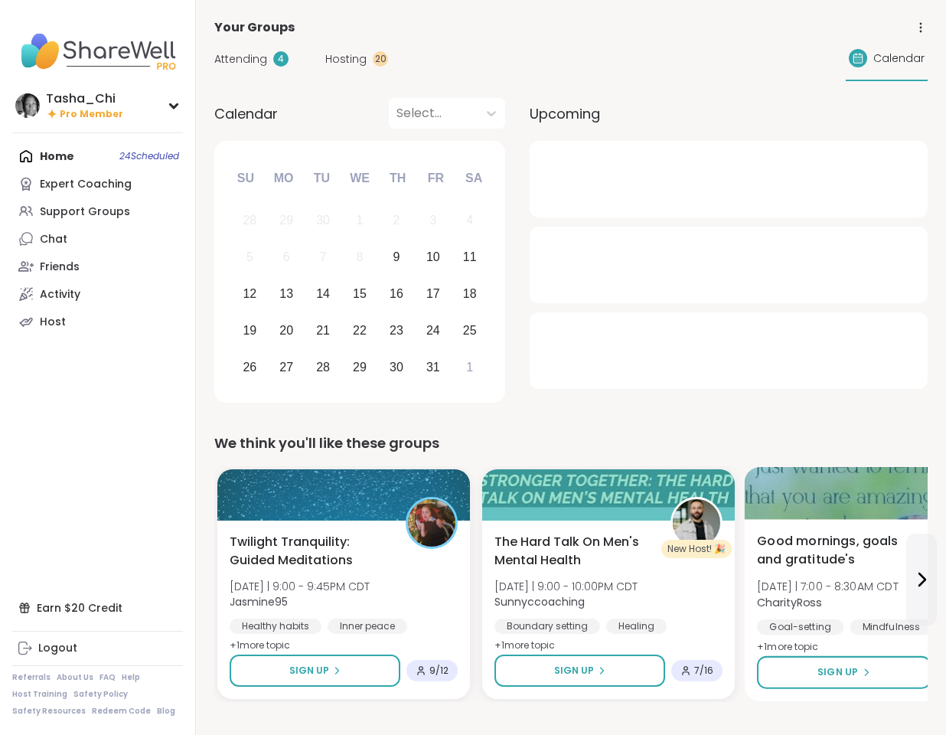
scroll to position [77, 0]
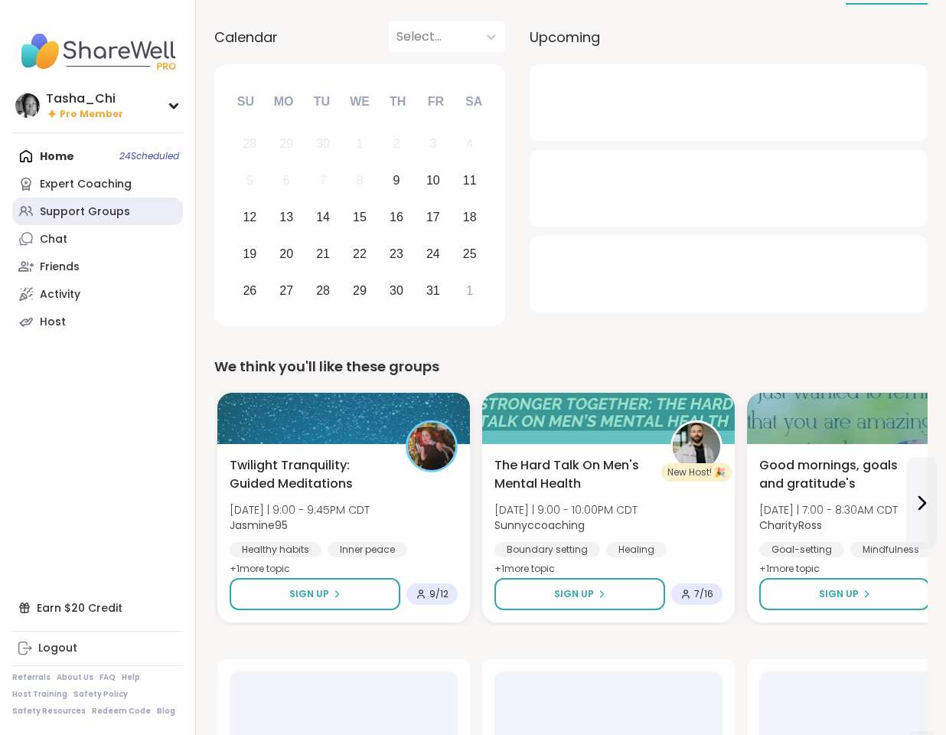
click at [48, 217] on div "Support Groups" at bounding box center [85, 211] width 90 height 15
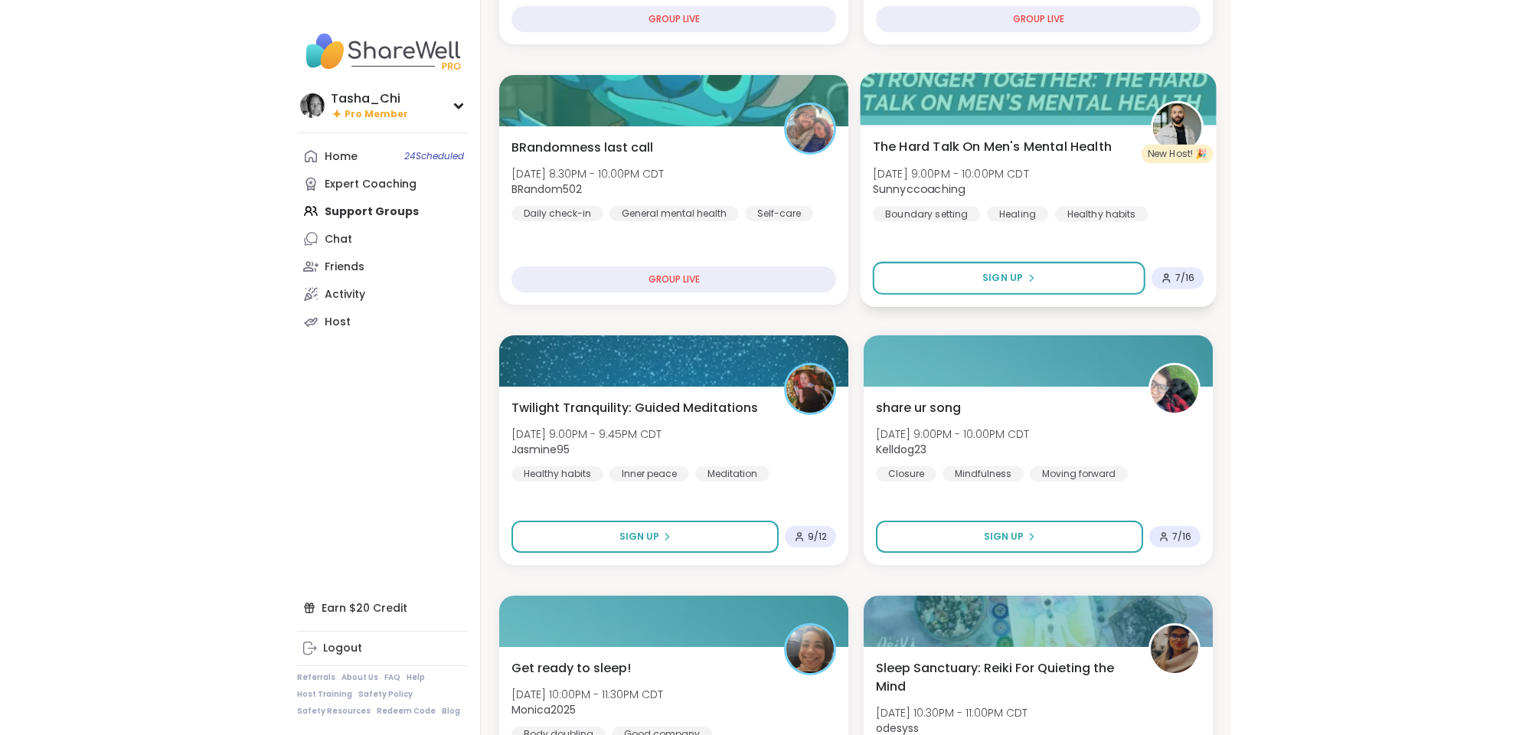
scroll to position [383, 0]
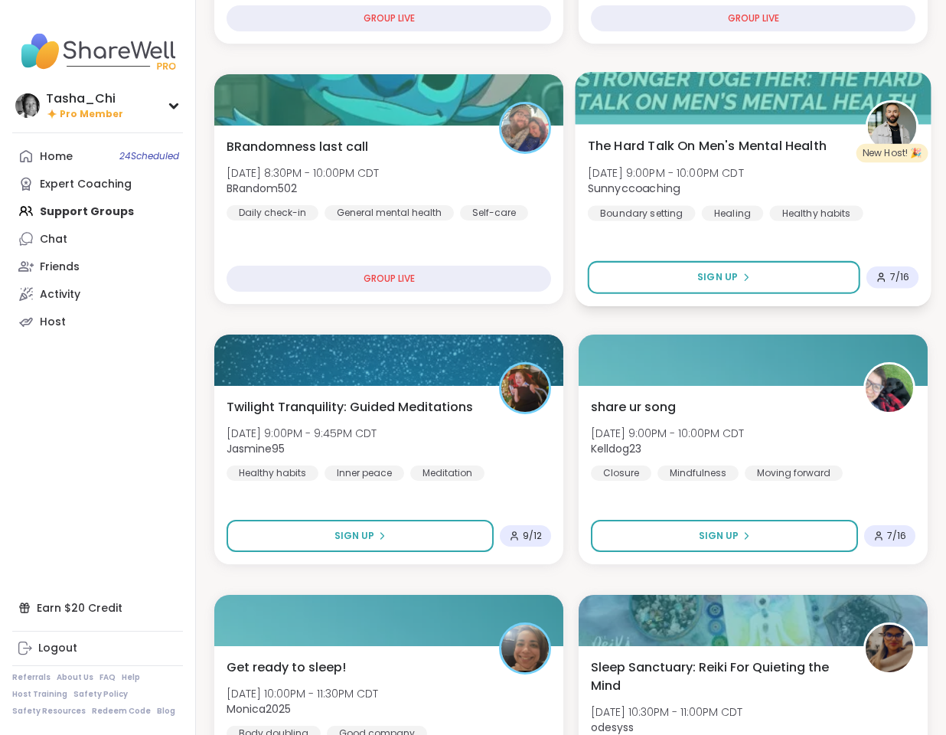
click at [691, 148] on span "The Hard Talk On Men's Mental Health" at bounding box center [707, 145] width 239 height 18
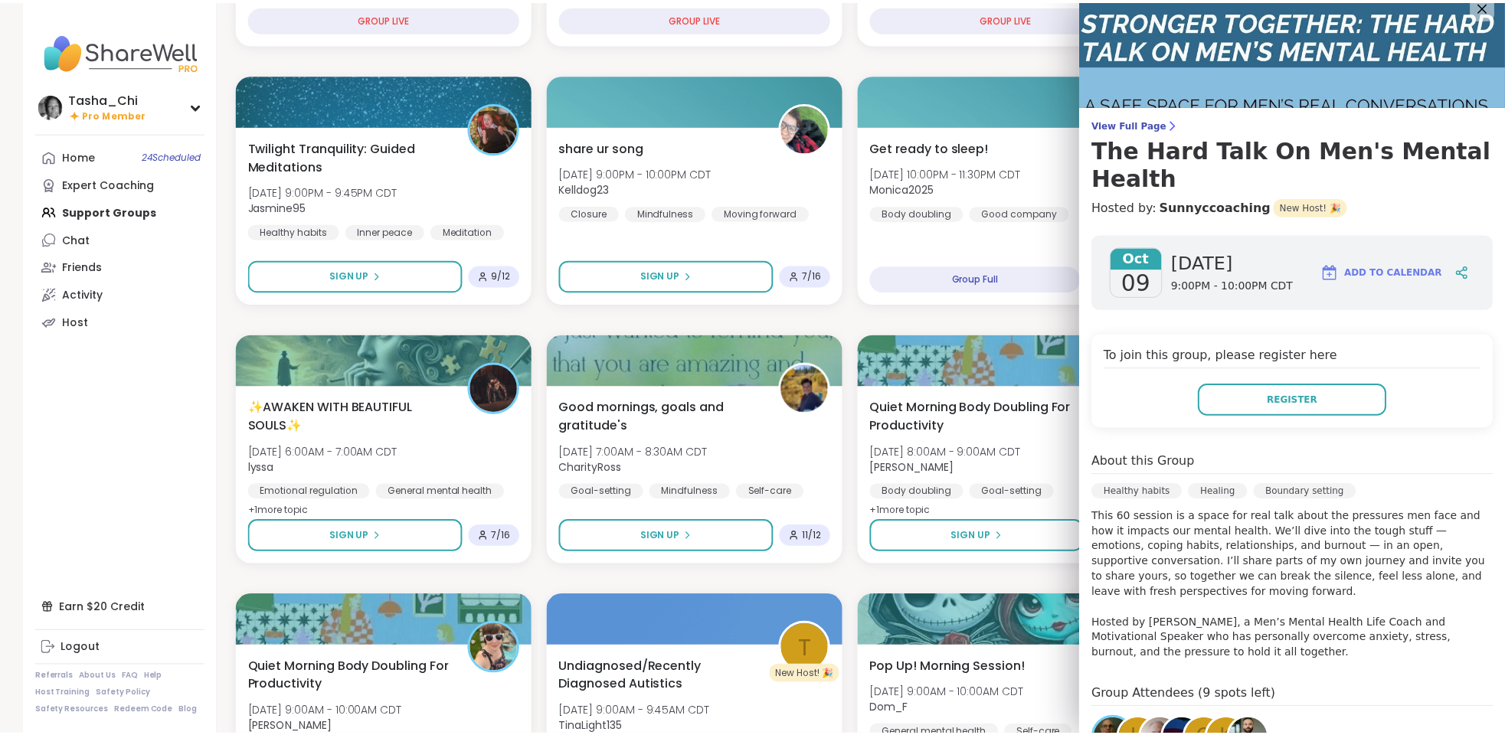
scroll to position [0, 0]
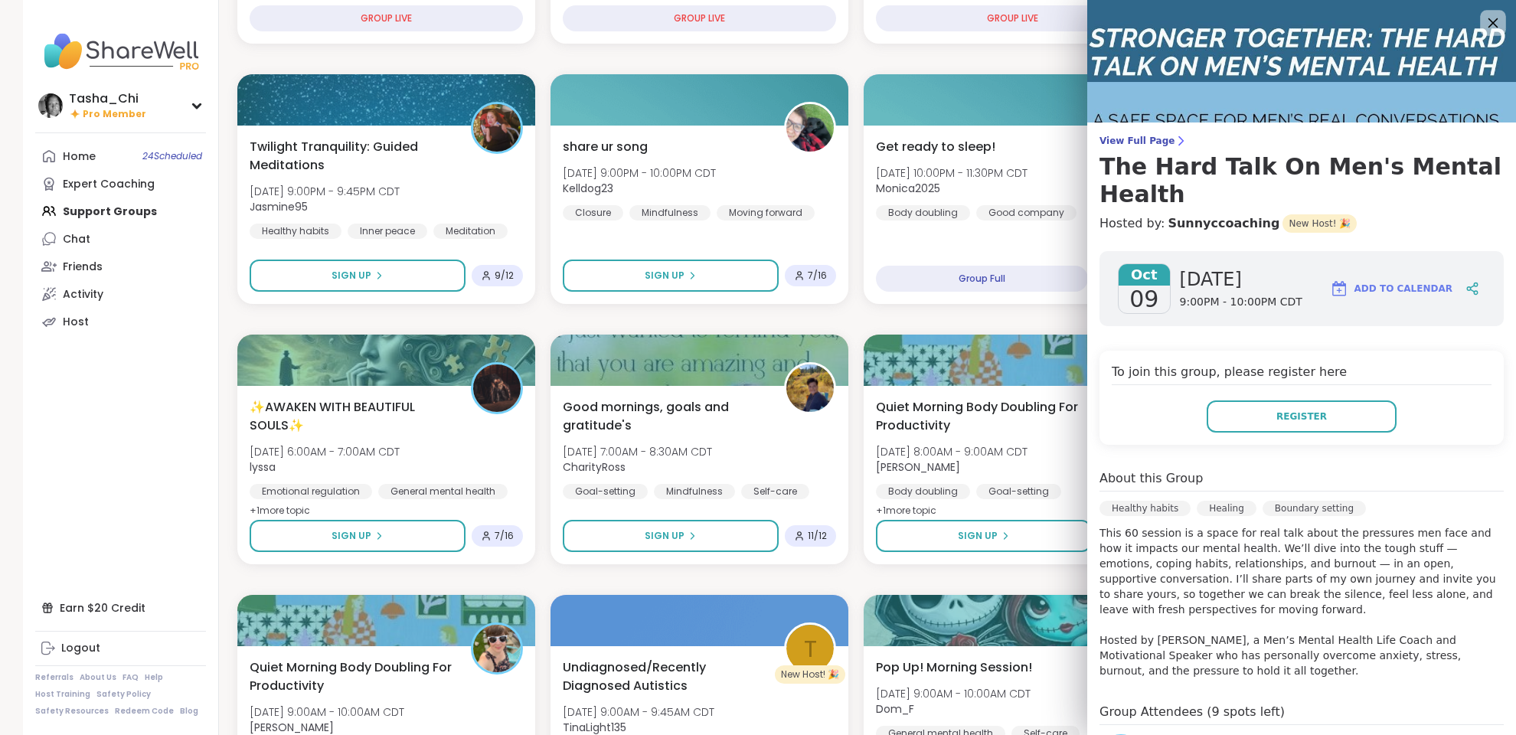
click at [1050, 21] on icon at bounding box center [1492, 22] width 19 height 19
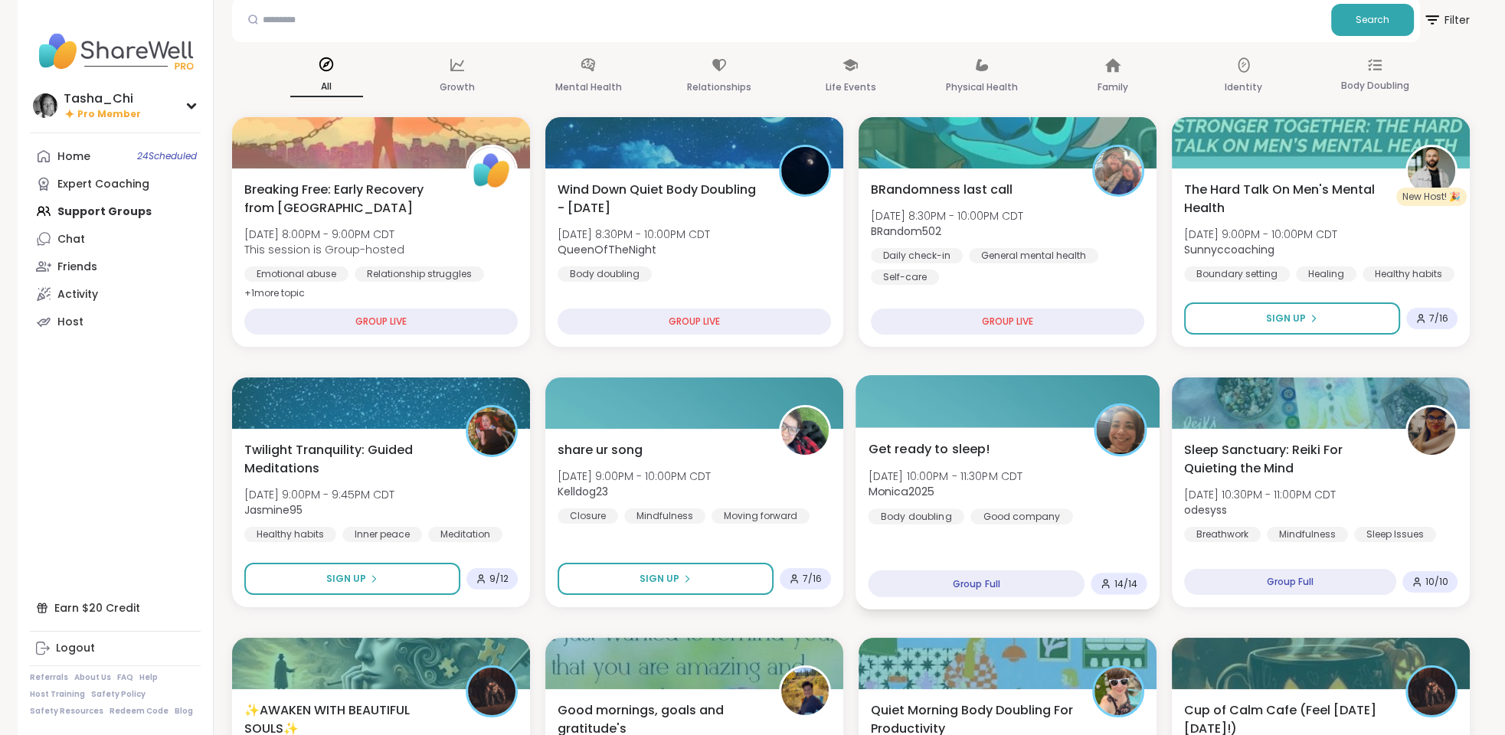
scroll to position [77, 0]
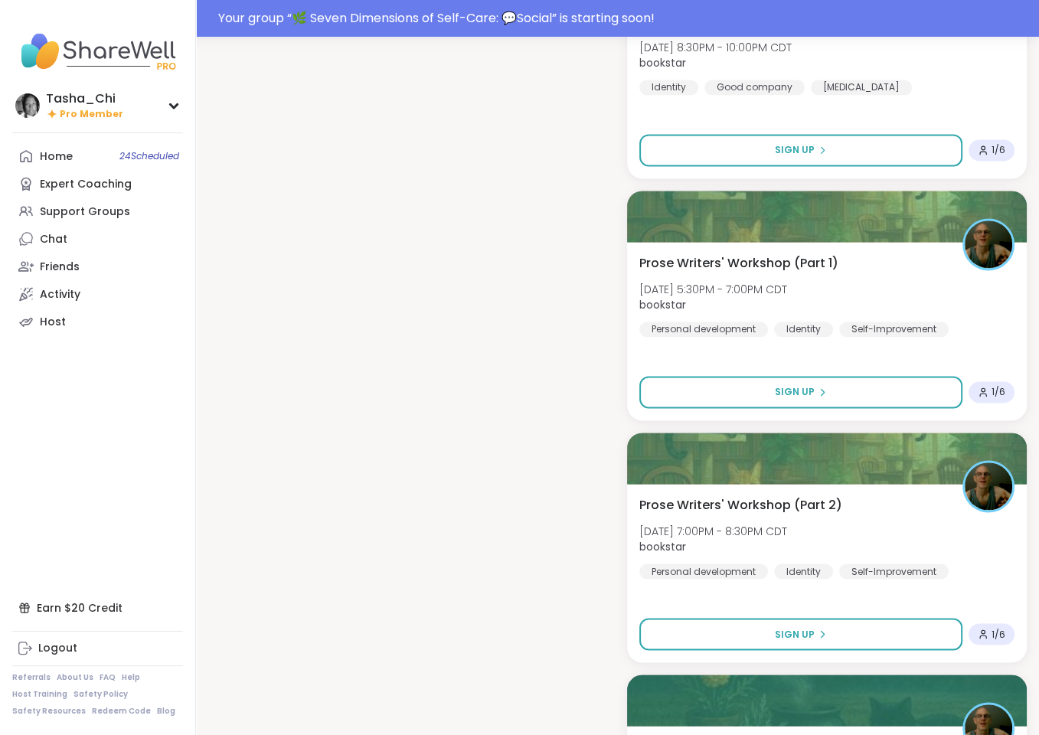
scroll to position [2028, 0]
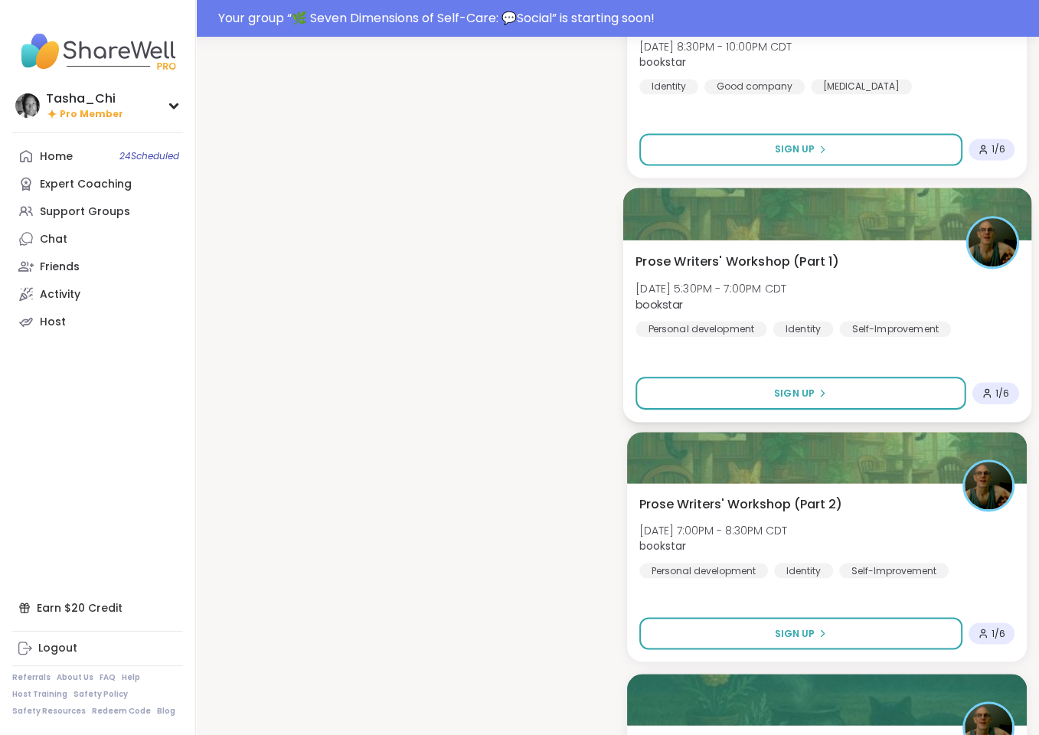
click at [864, 268] on div "Prose Writers' Workshop (Part 1) [DATE] 5:30PM - 7:00PM CDT bookstar Personal d…" at bounding box center [827, 294] width 383 height 84
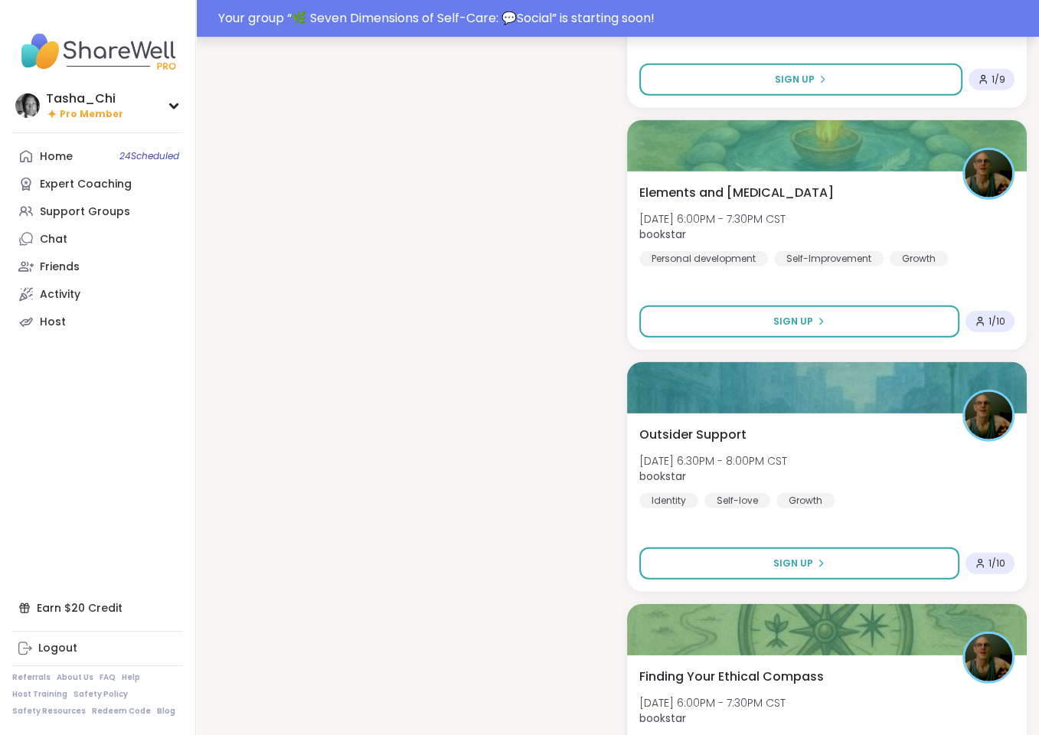
scroll to position [3176, 0]
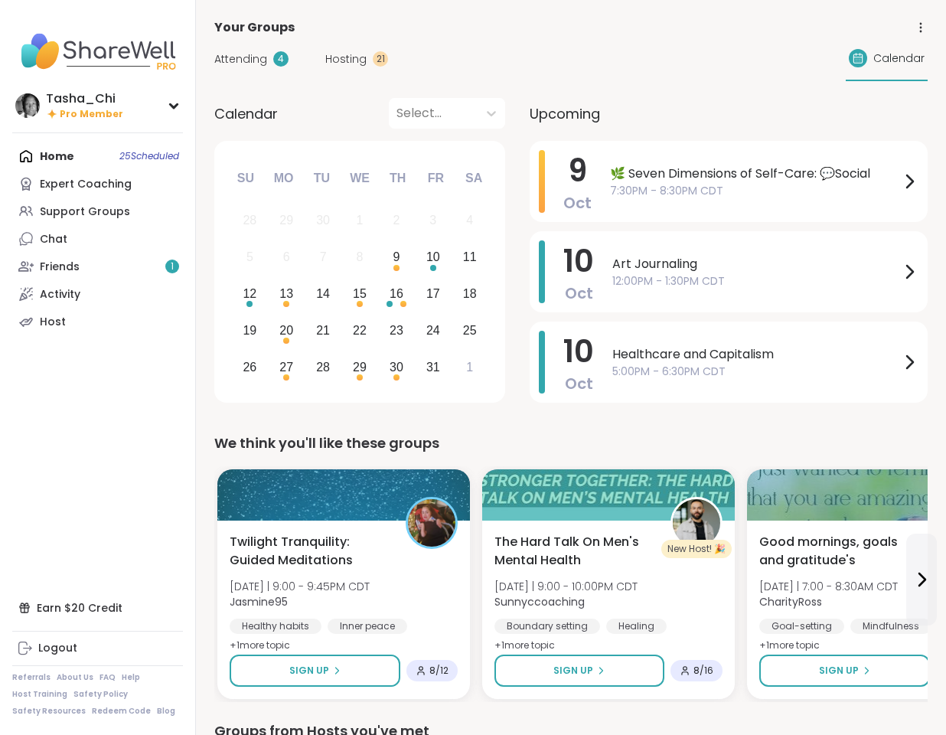
click at [335, 54] on span "Hosting" at bounding box center [345, 59] width 41 height 16
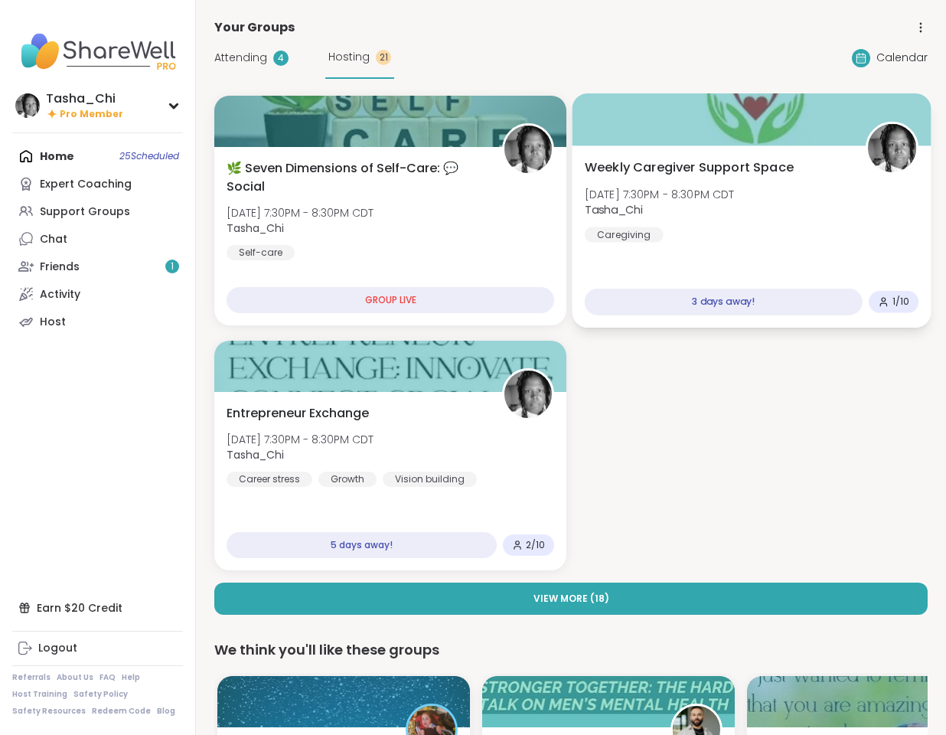
click at [662, 237] on div "Weekly Caregiver Support Space [DATE] 7:30PM - 8:30PM CDT Tasha_Chi Caregiving" at bounding box center [752, 201] width 335 height 84
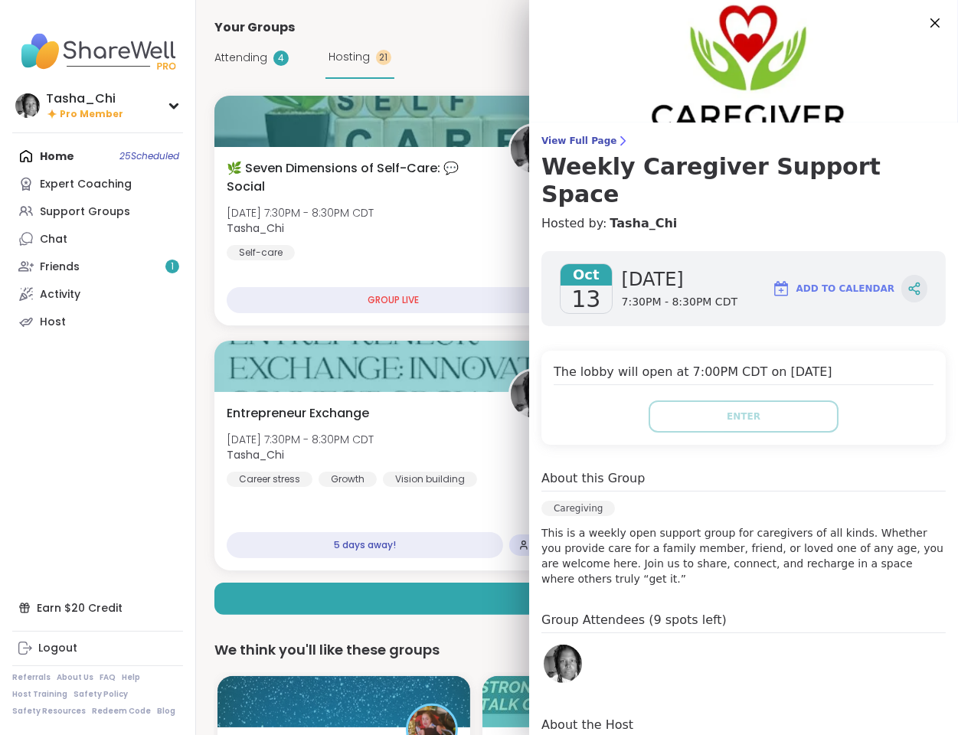
click at [901, 275] on div at bounding box center [914, 289] width 26 height 28
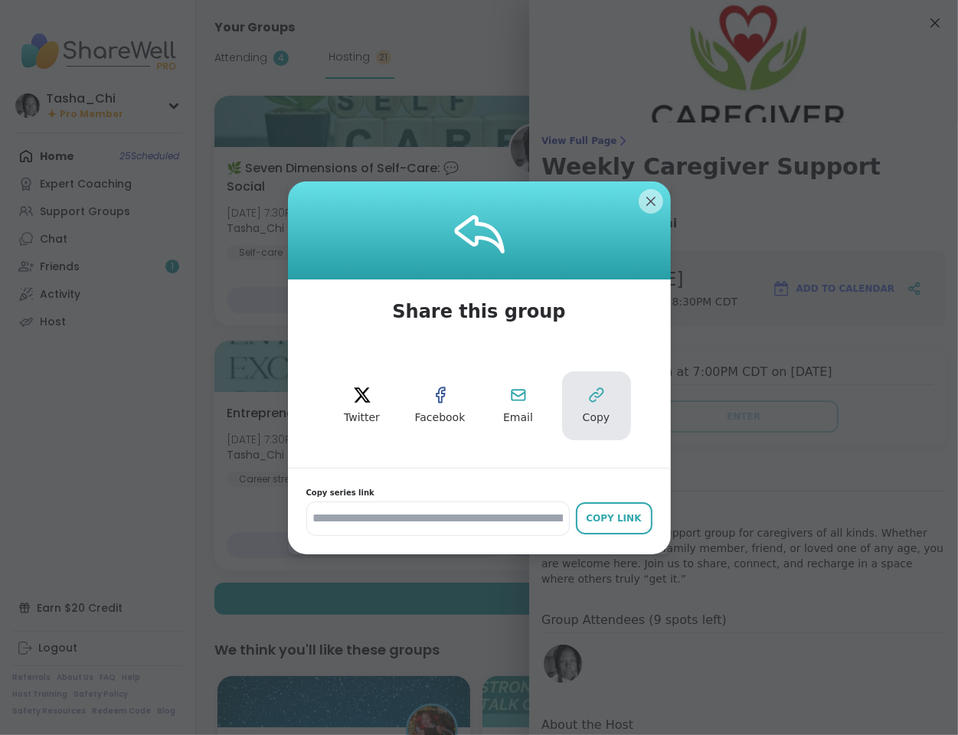
click at [600, 393] on button "Copy" at bounding box center [596, 405] width 69 height 69
